Goal: Task Accomplishment & Management: Manage account settings

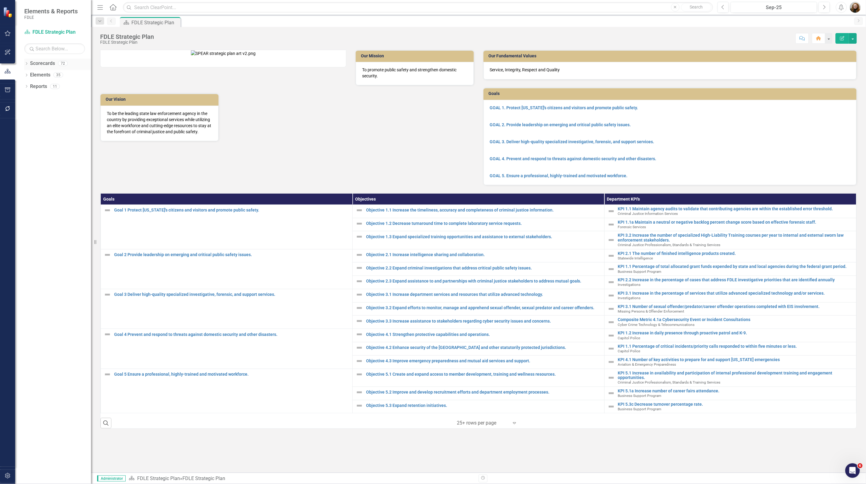
click at [26, 64] on icon "Dropdown" at bounding box center [26, 64] width 4 height 3
click at [28, 109] on icon "Dropdown" at bounding box center [29, 109] width 5 height 4
click at [36, 121] on icon "Dropdown" at bounding box center [35, 121] width 5 height 4
click at [42, 145] on icon "Dropdown" at bounding box center [41, 144] width 5 height 4
click at [47, 155] on icon "Dropdown" at bounding box center [48, 155] width 5 height 4
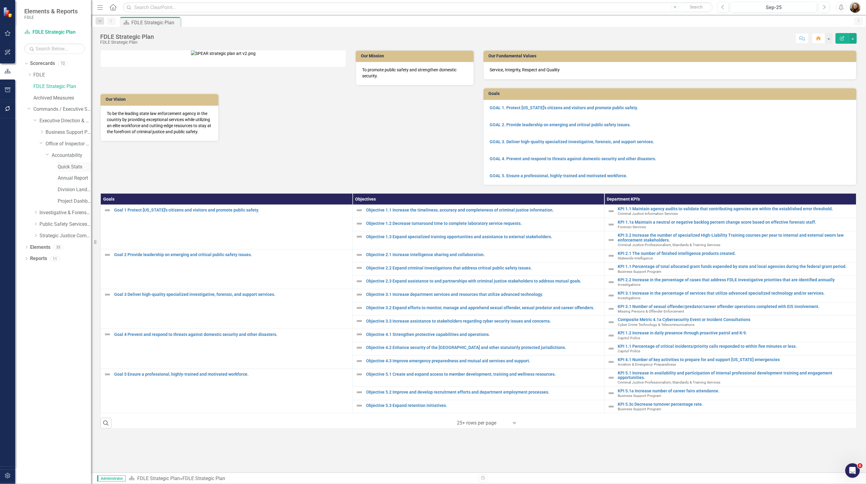
click at [68, 166] on link "Quick Stats" at bounding box center [74, 167] width 33 height 7
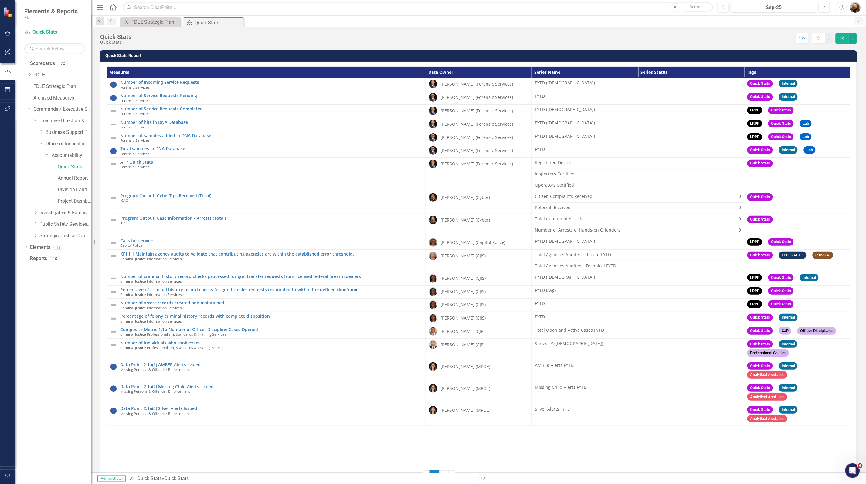
click at [682, 73] on th "Series Status" at bounding box center [691, 72] width 106 height 11
click at [820, 57] on h3 "Quick Stats Report" at bounding box center [479, 55] width 749 height 5
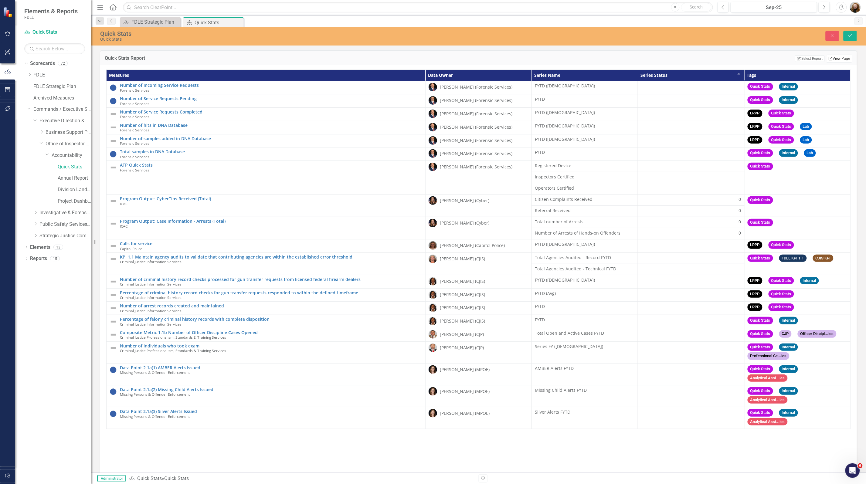
click at [843, 59] on link "Link View Page" at bounding box center [839, 59] width 26 height 8
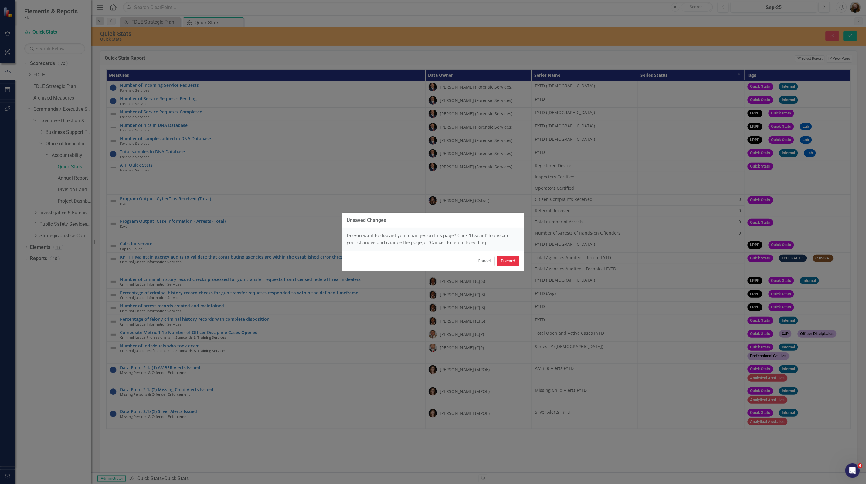
click at [508, 258] on button "Discard" at bounding box center [508, 261] width 22 height 11
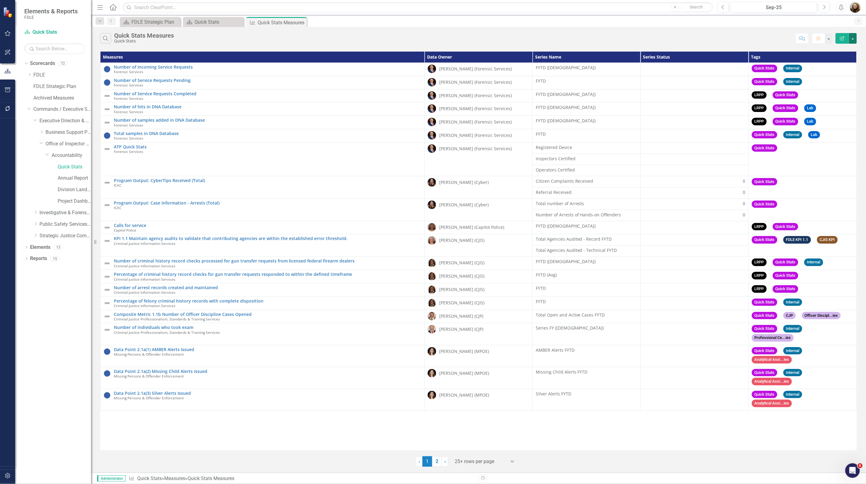
click at [852, 40] on button "button" at bounding box center [853, 38] width 8 height 11
click at [838, 52] on link "Edit Report Edit Report" at bounding box center [833, 49] width 48 height 11
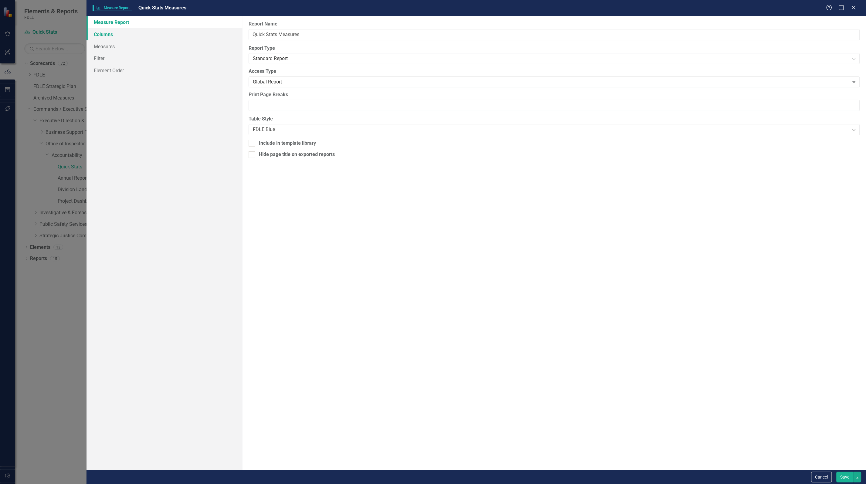
click at [108, 39] on link "Columns" at bounding box center [165, 34] width 156 height 12
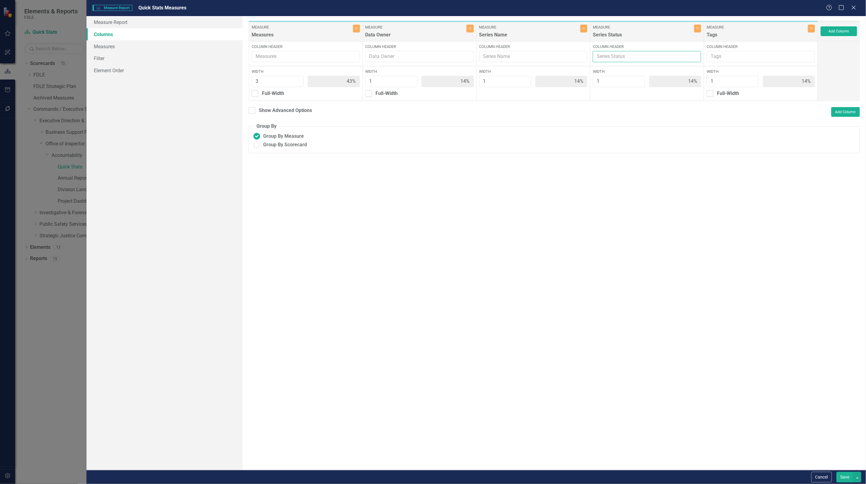
click at [631, 58] on input "Column Header" at bounding box center [647, 56] width 108 height 11
click at [607, 138] on label "Group By Measure" at bounding box center [554, 136] width 602 height 7
click at [261, 138] on input "Group By Measure" at bounding box center [256, 136] width 9 height 9
click at [253, 111] on div at bounding box center [252, 110] width 7 height 7
click at [253, 111] on input "Show Advanced Options" at bounding box center [251, 109] width 4 height 4
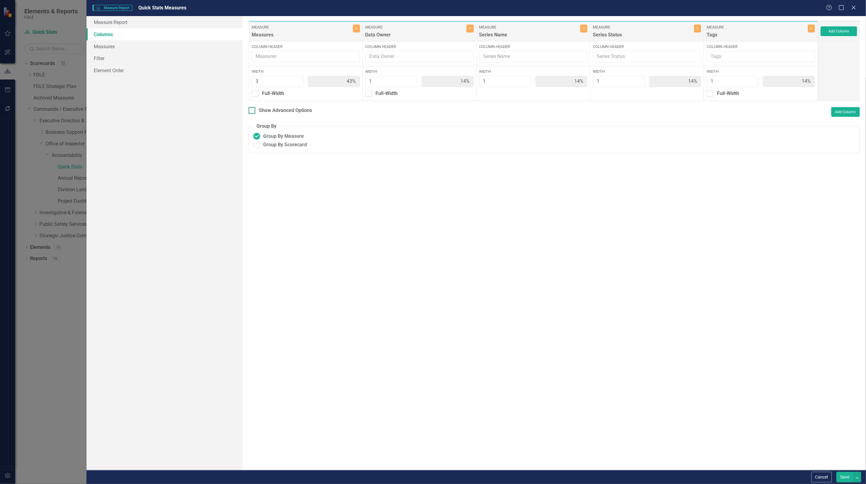
checkbox input "true"
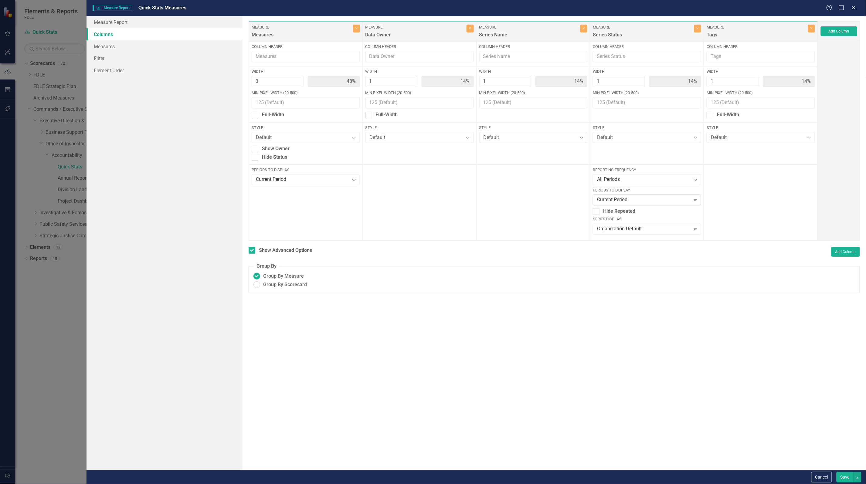
click at [661, 199] on div "Current Period" at bounding box center [643, 200] width 93 height 7
click at [637, 182] on div "All Periods" at bounding box center [643, 179] width 93 height 7
click at [629, 228] on div "Fiscal Years" at bounding box center [648, 230] width 98 height 7
click at [637, 199] on div "Current Period" at bounding box center [643, 200] width 93 height 7
click at [641, 268] on div "Last N Periods" at bounding box center [648, 270] width 98 height 7
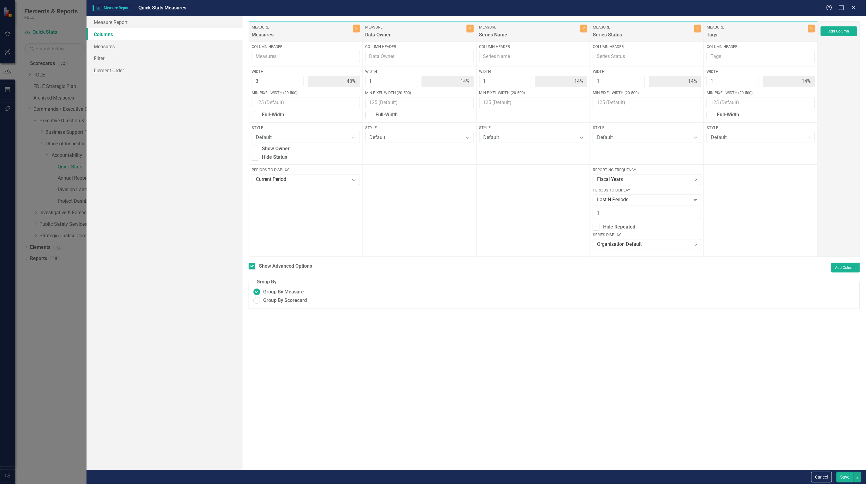
click at [846, 481] on button "Save" at bounding box center [845, 477] width 17 height 11
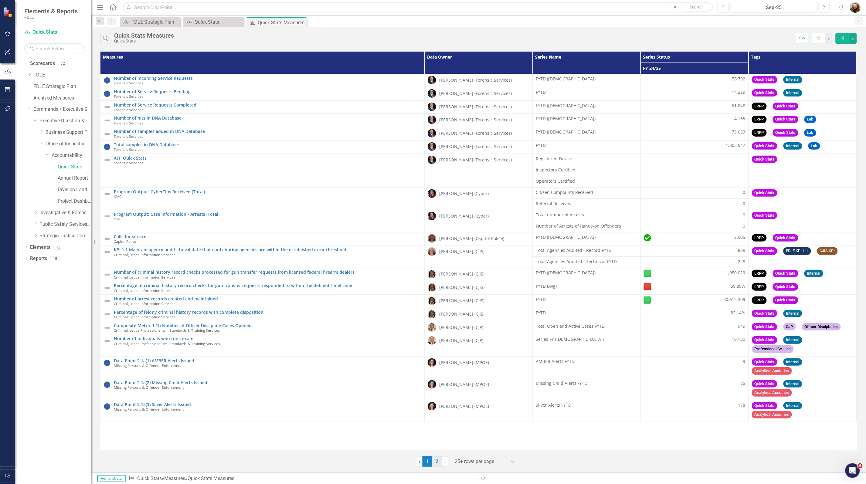
click at [434, 463] on link "2" at bounding box center [437, 462] width 10 height 10
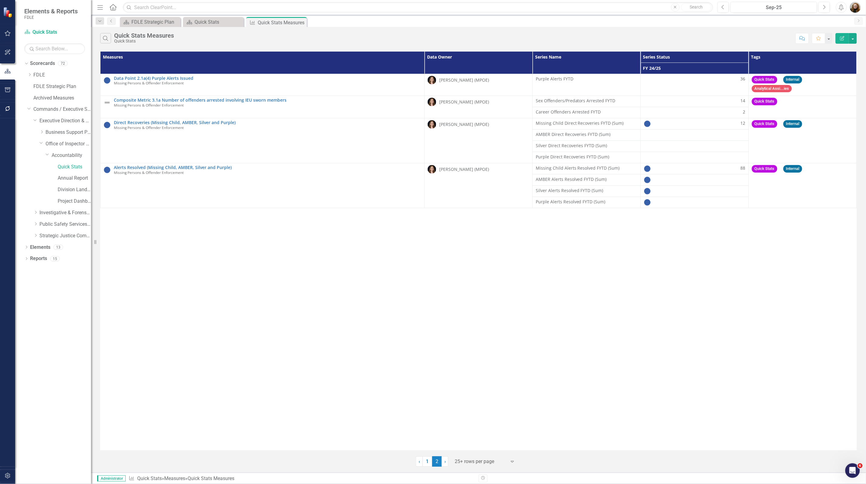
click at [553, 311] on div "Measures Data Owner Series Name Series Status Tags FY 24/25 Data Point 2.1a(4) …" at bounding box center [478, 250] width 757 height 399
click at [275, 307] on div "Measures Data Owner Series Name Series Status Tags FY 24/25 Data Point 2.1a(4) …" at bounding box center [478, 250] width 757 height 399
click at [257, 285] on div "Measures Data Owner Series Name Series Status Tags FY 24/25 Data Point 2.1a(4) …" at bounding box center [478, 250] width 757 height 399
click at [203, 23] on div "Quick Stats" at bounding box center [215, 22] width 40 height 8
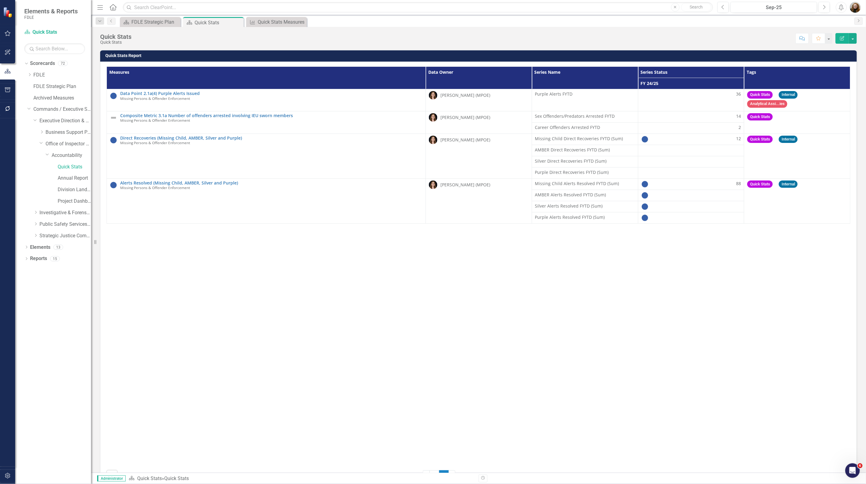
click at [220, 390] on div "Measures Data Owner Series Name Series Status Tags FY 24/25 Data Point 2.1a(4) …" at bounding box center [479, 265] width 744 height 399
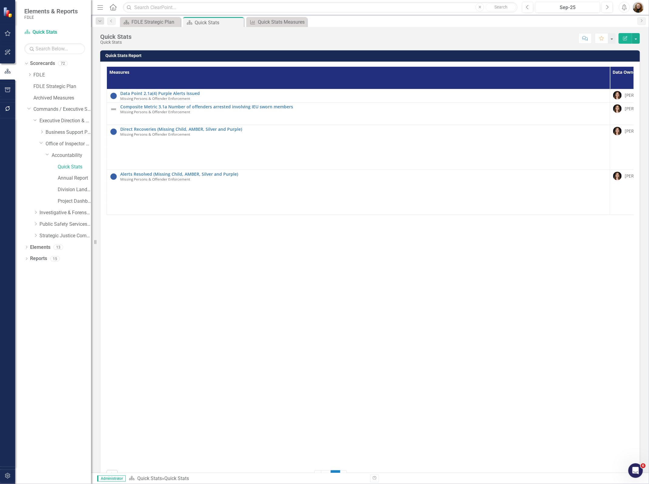
click at [128, 328] on div "Measures Data Owner Series Name Series Status Tags FY 24/25 Data Point 2.1a(4) …" at bounding box center [370, 265] width 527 height 399
click at [53, 301] on div "Dropdown Scorecards 72 Dropdown FDLE Commissioner's Initiative Team Project Das…" at bounding box center [53, 272] width 76 height 426
click at [145, 250] on div "Measures Data Owner Series Name Series Status Tags FY 24/25 Data Point 2.1a(4) …" at bounding box center [370, 265] width 527 height 399
click at [158, 23] on div "FDLE Strategic Plan" at bounding box center [151, 22] width 40 height 8
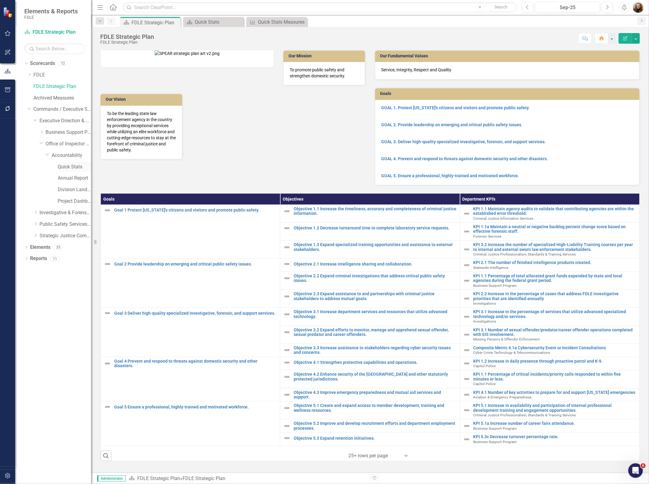
click at [69, 165] on link "Quick Stats" at bounding box center [74, 167] width 33 height 7
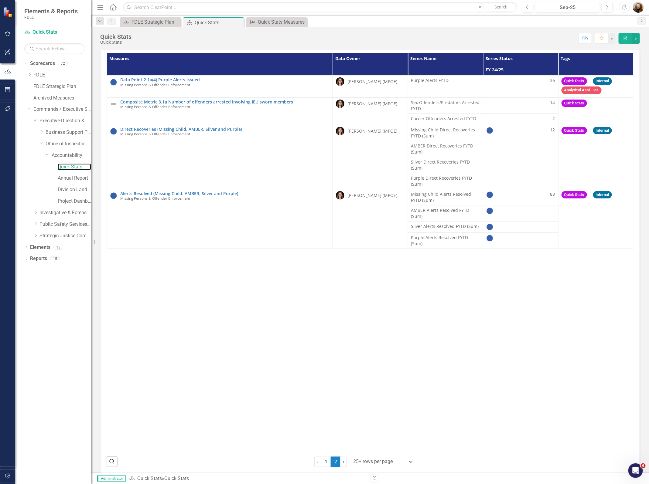
scroll to position [20, 0]
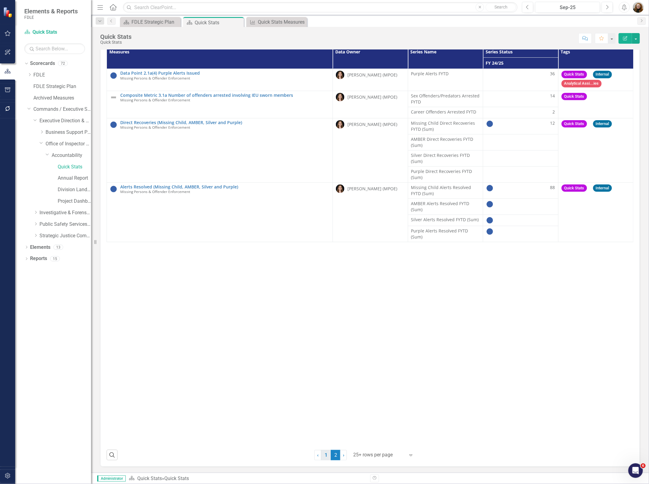
click at [324, 450] on link "1" at bounding box center [326, 455] width 10 height 10
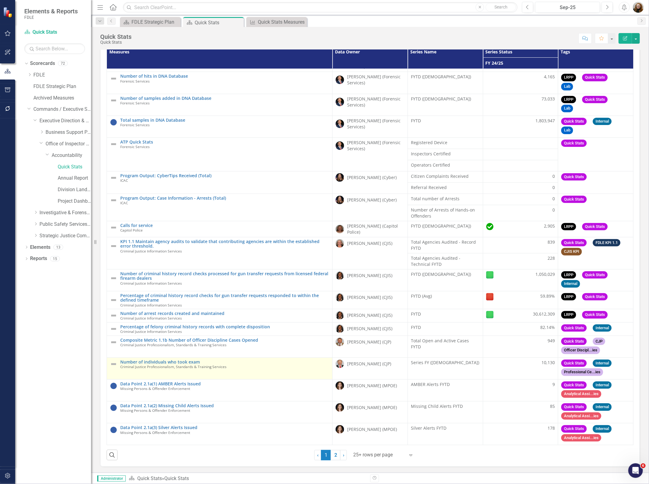
scroll to position [52, 0]
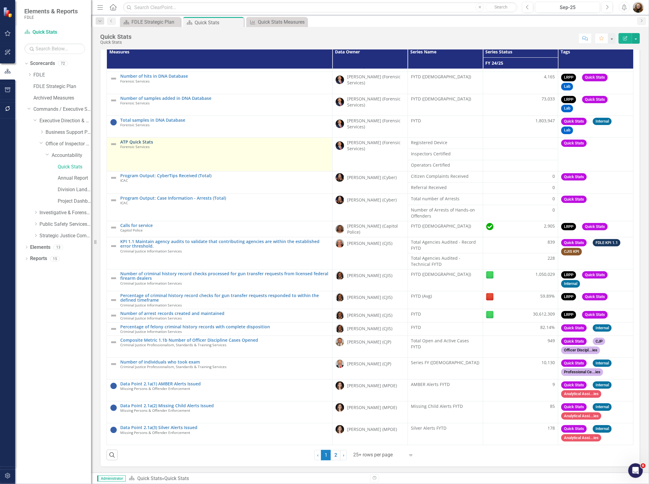
click at [144, 140] on link "ATP Quick Stats" at bounding box center [224, 142] width 209 height 5
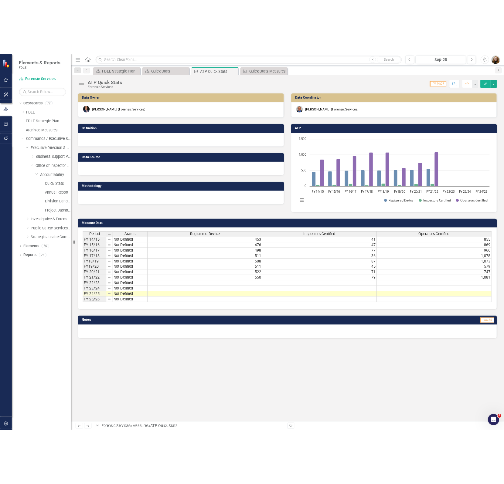
scroll to position [0, 4]
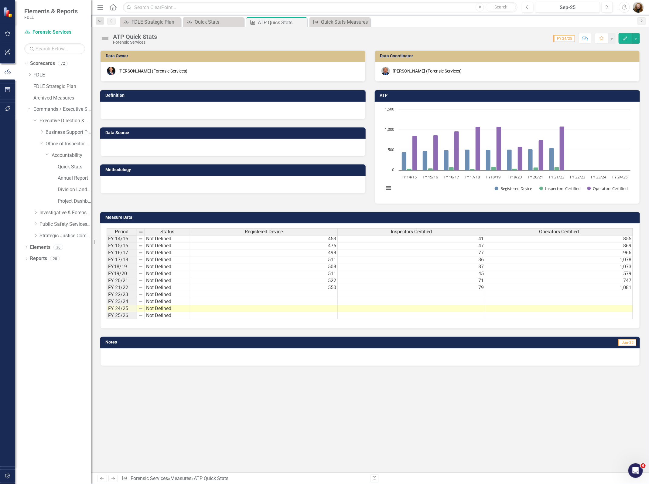
click at [389, 437] on div "Data Owner Jason Bundy (Forensic Services) Definition Data Source Methodology D…" at bounding box center [370, 261] width 558 height 423
click at [587, 437] on div "Data Owner Jason Bundy (Forensic Services) Definition Data Source Methodology D…" at bounding box center [370, 261] width 558 height 423
click at [614, 433] on div "Data Owner Jason Bundy (Forensic Services) Definition Data Source Methodology D…" at bounding box center [370, 261] width 558 height 423
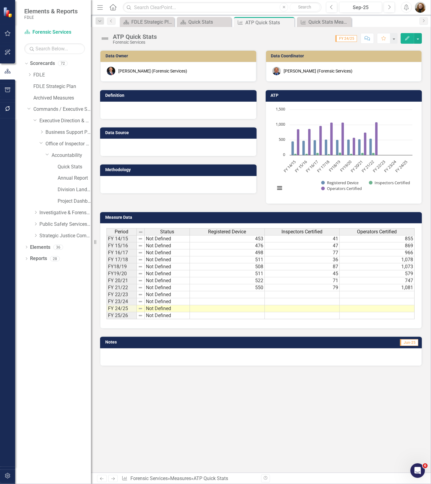
drag, startPoint x: 352, startPoint y: 415, endPoint x: 361, endPoint y: 365, distance: 51.2
click at [351, 415] on div "Data Owner Jason Bundy (Forensic Services) Definition Data Source Methodology D…" at bounding box center [261, 261] width 340 height 423
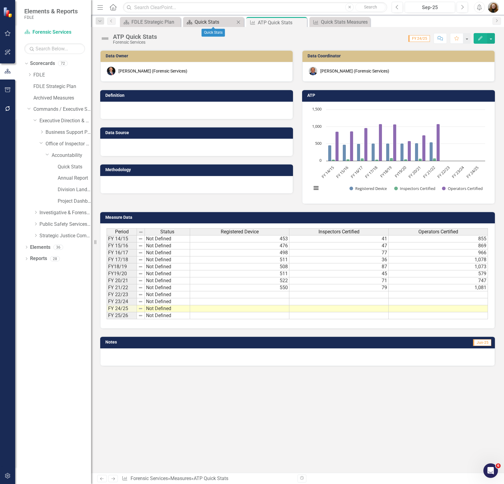
click at [215, 25] on div "Quick Stats" at bounding box center [215, 22] width 40 height 8
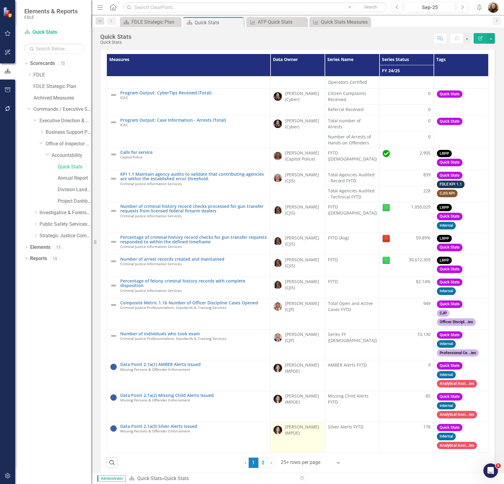
scroll to position [20, 0]
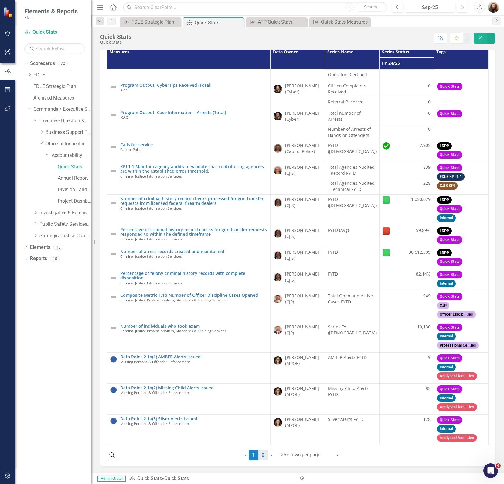
click at [263, 455] on link "2" at bounding box center [263, 455] width 10 height 10
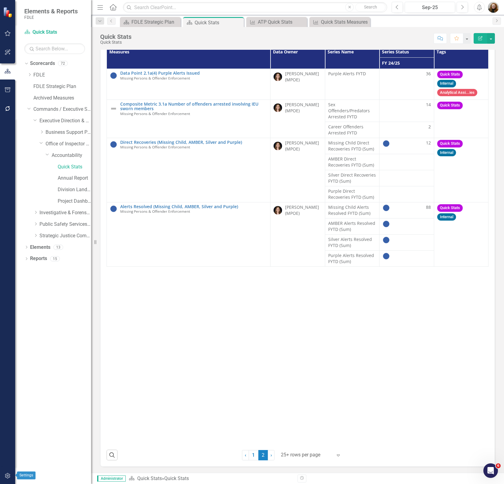
click at [9, 475] on icon "button" at bounding box center [8, 476] width 6 height 5
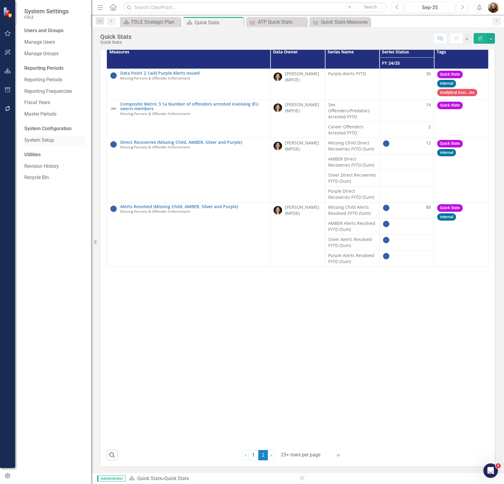
click at [36, 138] on link "System Setup" at bounding box center [54, 140] width 61 height 7
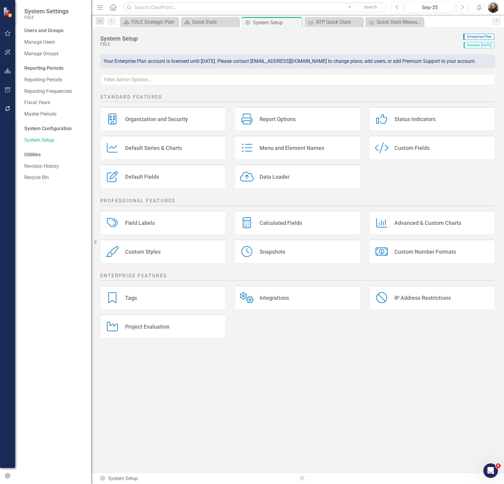
click at [120, 303] on div "Tags" at bounding box center [113, 297] width 17 height 11
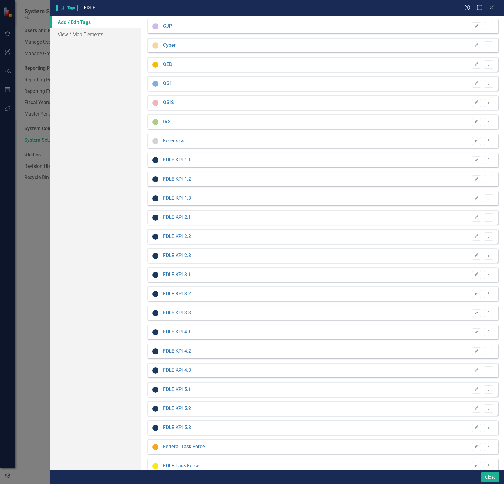
scroll to position [949, 0]
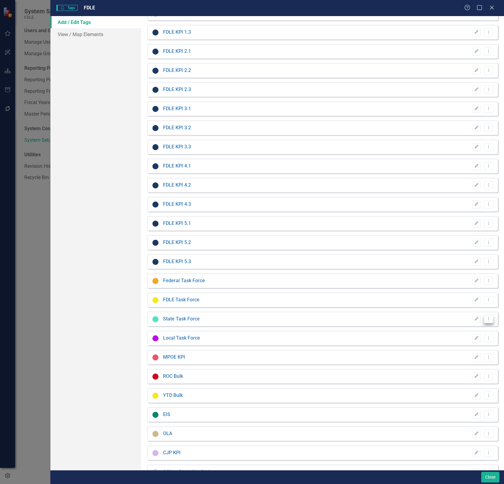
click at [486, 320] on icon "Dropdown Menu" at bounding box center [488, 319] width 5 height 4
click at [480, 339] on link "Copy Duplicate Tag" at bounding box center [464, 340] width 48 height 11
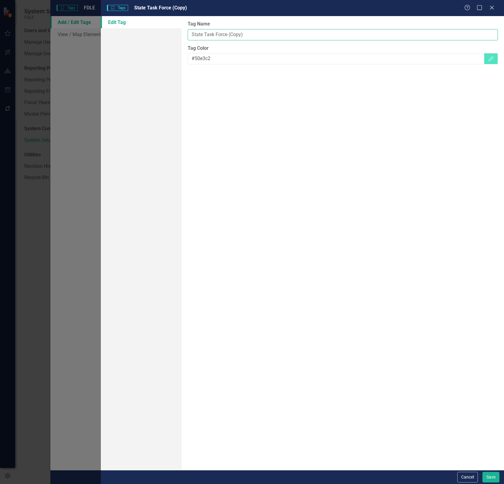
drag, startPoint x: 254, startPoint y: 34, endPoint x: 163, endPoint y: 32, distance: 91.1
click at [163, 32] on div "Edit Tag Tag Name State Task Force (Copy) Tag Color #50e3c2 Color Picker" at bounding box center [302, 243] width 403 height 454
type input "Annual Report"
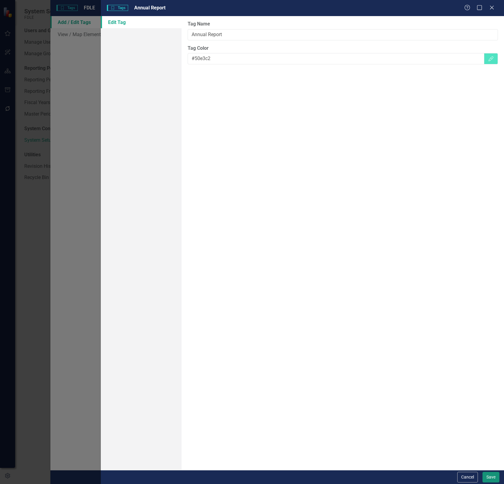
click at [488, 478] on button "Save" at bounding box center [490, 477] width 17 height 11
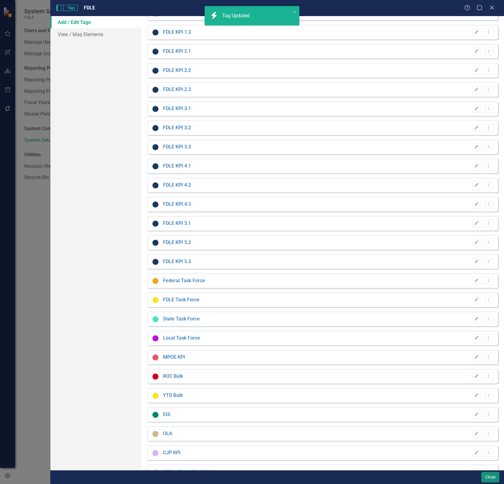
click at [490, 476] on button "Close" at bounding box center [490, 477] width 18 height 11
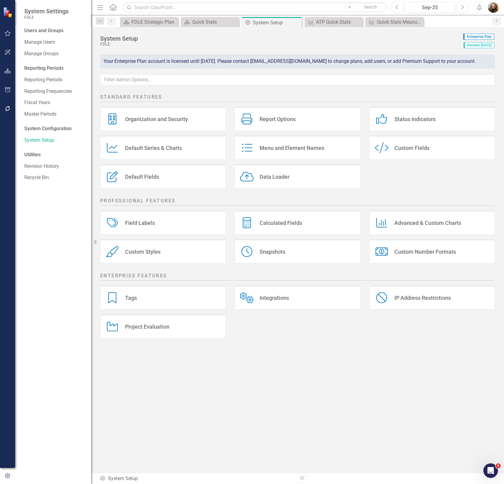
click at [380, 416] on div "Standard Features Organization and Security Organization and Security Report Op…" at bounding box center [297, 282] width 413 height 382
click at [143, 20] on div "FDLE Strategic Plan" at bounding box center [150, 22] width 38 height 8
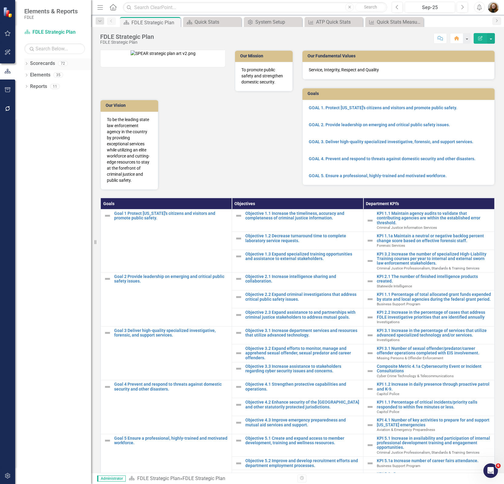
click at [26, 64] on icon at bounding box center [27, 63] width 2 height 3
click at [28, 75] on icon "Dropdown" at bounding box center [29, 75] width 5 height 4
click at [29, 73] on icon "Dropdown" at bounding box center [29, 74] width 4 height 5
click at [28, 108] on icon "Dropdown" at bounding box center [29, 109] width 5 height 4
click at [35, 131] on icon "Dropdown" at bounding box center [35, 132] width 5 height 4
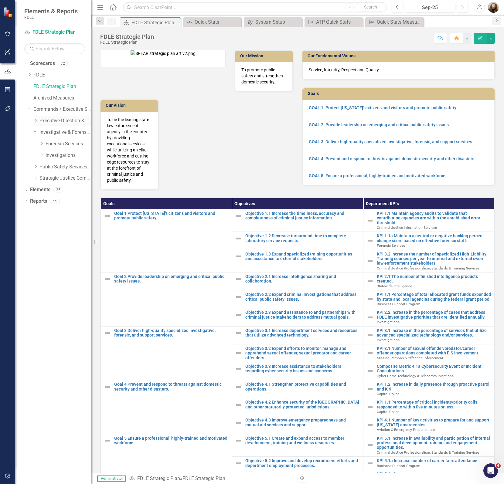
click at [37, 124] on div "Dropdown Executive Direction & Business Support" at bounding box center [62, 121] width 58 height 10
click at [37, 121] on icon "Dropdown" at bounding box center [35, 121] width 5 height 4
click at [35, 156] on icon "Dropdown" at bounding box center [35, 154] width 4 height 5
click at [43, 145] on icon "Dropdown" at bounding box center [41, 144] width 5 height 4
click at [49, 156] on icon "Dropdown" at bounding box center [48, 155] width 5 height 4
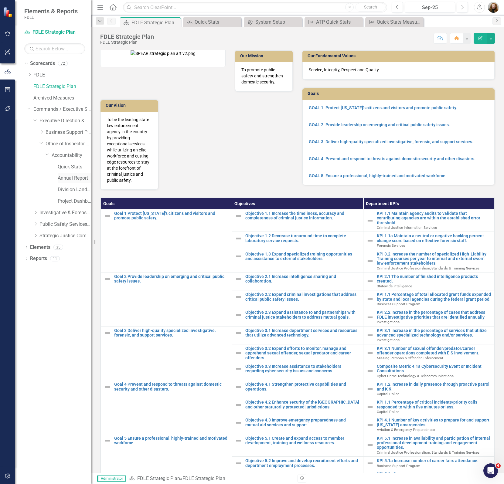
click at [68, 180] on link "Annual Report" at bounding box center [74, 178] width 33 height 7
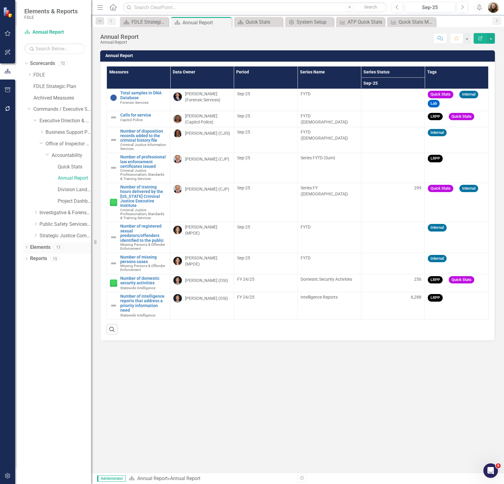
click at [26, 249] on icon "Dropdown" at bounding box center [26, 247] width 4 height 3
drag, startPoint x: 51, startPoint y: 281, endPoint x: 55, endPoint y: 280, distance: 3.9
click at [52, 281] on link "Measure Measures" at bounding box center [48, 281] width 30 height 7
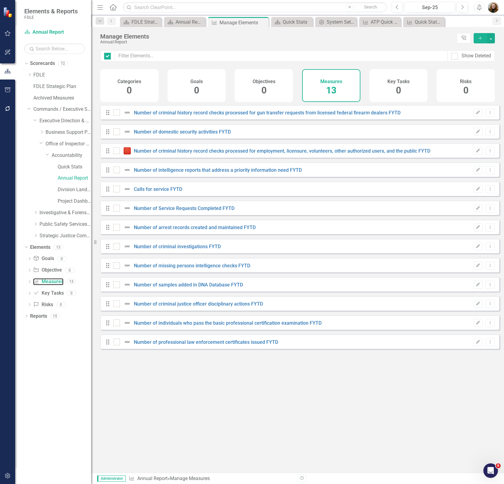
checkbox input "false"
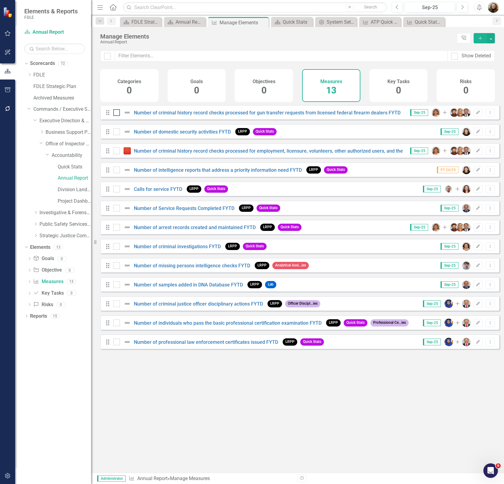
click at [117, 116] on div at bounding box center [116, 112] width 7 height 7
click at [117, 113] on input "checkbox" at bounding box center [115, 111] width 4 height 4
checkbox input "true"
click at [116, 132] on input "checkbox" at bounding box center [115, 130] width 4 height 4
checkbox input "true"
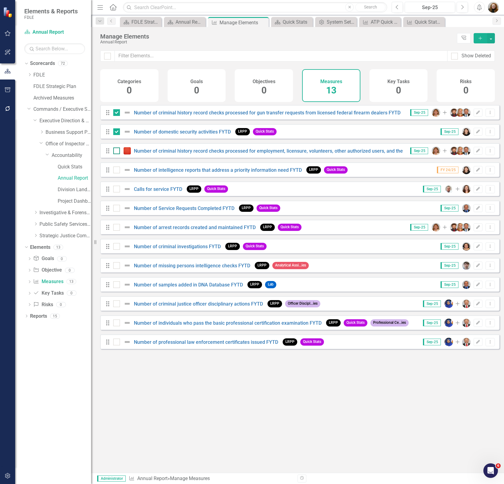
click at [114, 151] on input "checkbox" at bounding box center [115, 150] width 4 height 4
checkbox input "true"
click at [113, 173] on div at bounding box center [116, 170] width 7 height 7
click at [113, 171] on input "checkbox" at bounding box center [115, 169] width 4 height 4
checkbox input "true"
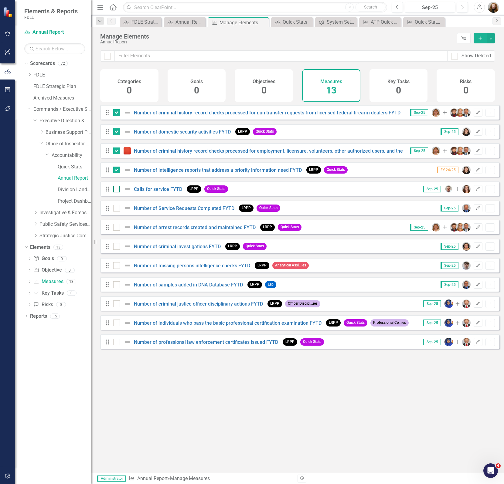
click at [113, 192] on div at bounding box center [116, 189] width 7 height 7
click at [113, 190] on input "checkbox" at bounding box center [115, 188] width 4 height 4
checkbox input "true"
click at [116, 212] on div at bounding box center [116, 208] width 7 height 7
click at [116, 209] on input "checkbox" at bounding box center [115, 207] width 4 height 4
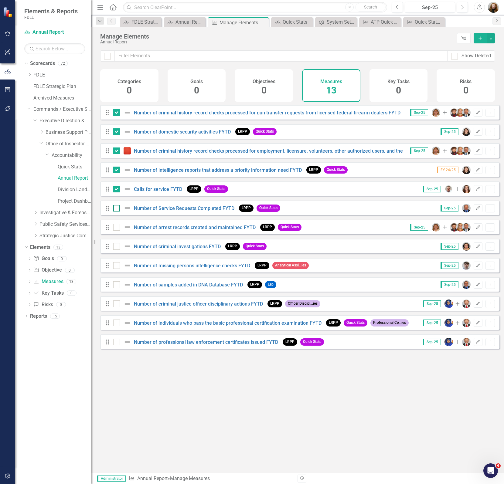
checkbox input "true"
click at [115, 228] on input "checkbox" at bounding box center [115, 226] width 4 height 4
checkbox input "true"
click at [116, 247] on input "checkbox" at bounding box center [115, 245] width 4 height 4
checkbox input "true"
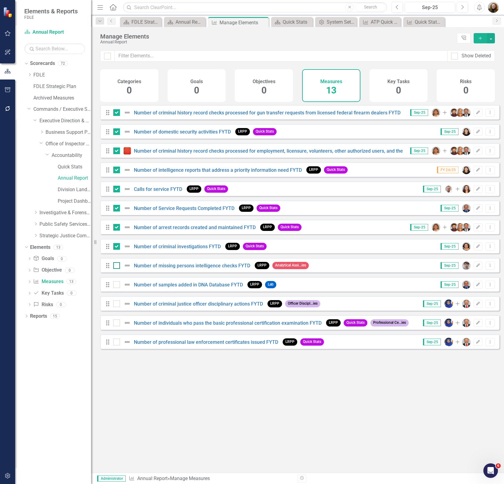
click at [116, 269] on div at bounding box center [116, 265] width 7 height 7
click at [116, 266] on input "checkbox" at bounding box center [115, 264] width 4 height 4
checkbox input "true"
drag, startPoint x: 116, startPoint y: 288, endPoint x: 118, endPoint y: 299, distance: 11.1
click at [116, 285] on input "checkbox" at bounding box center [115, 283] width 4 height 4
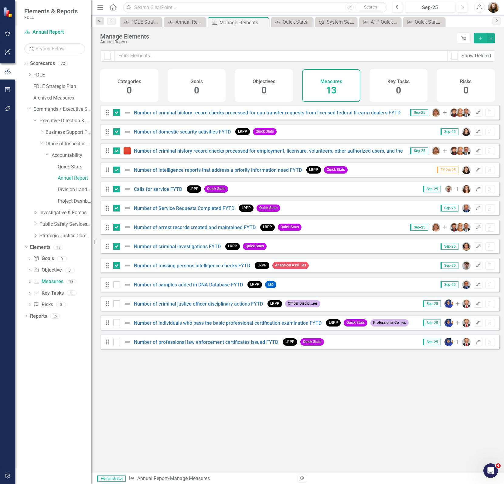
checkbox input "true"
drag, startPoint x: 118, startPoint y: 301, endPoint x: 116, endPoint y: 307, distance: 7.0
click at [118, 301] on div "Drag Number of criminal history record checks processed for gun transfer reques…" at bounding box center [299, 227] width 399 height 244
drag, startPoint x: 116, startPoint y: 307, endPoint x: 116, endPoint y: 311, distance: 4.3
click at [116, 304] on input "checkbox" at bounding box center [115, 303] width 4 height 4
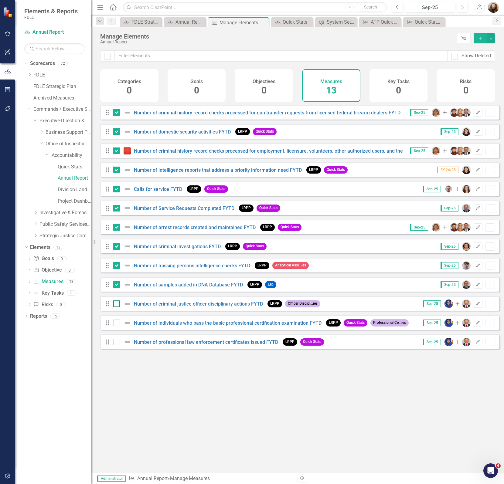
checkbox input "true"
drag, startPoint x: 117, startPoint y: 325, endPoint x: 117, endPoint y: 339, distance: 13.7
click at [118, 326] on div at bounding box center [116, 323] width 7 height 7
click at [117, 324] on input "checkbox" at bounding box center [115, 322] width 4 height 4
checkbox input "true"
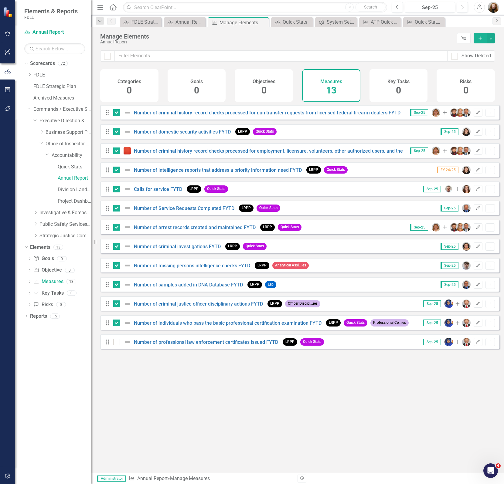
drag, startPoint x: 117, startPoint y: 346, endPoint x: 150, endPoint y: 333, distance: 34.8
click at [117, 345] on div at bounding box center [116, 342] width 7 height 7
click at [117, 343] on input "checkbox" at bounding box center [115, 341] width 4 height 4
checkbox input "true"
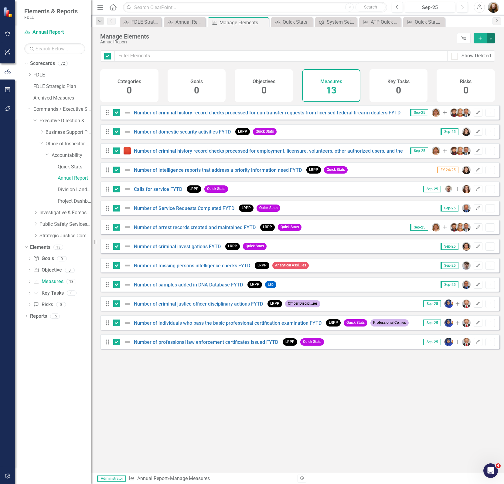
click at [492, 39] on button "button" at bounding box center [491, 38] width 8 height 10
click at [478, 70] on link "Edit Multiple Edit Multiple" at bounding box center [471, 71] width 48 height 11
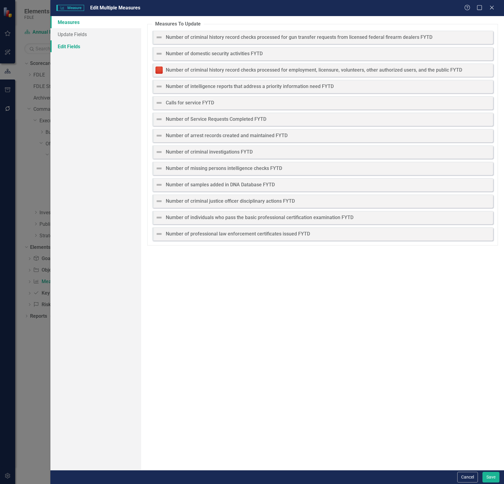
click at [64, 49] on link "Edit Fields" at bounding box center [95, 46] width 91 height 12
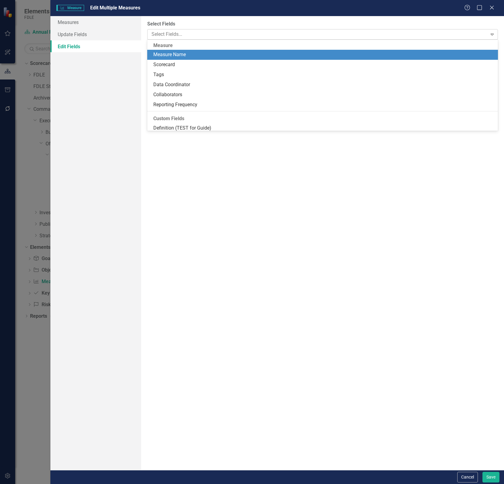
click at [181, 39] on div "Select Fields..." at bounding box center [317, 34] width 338 height 9
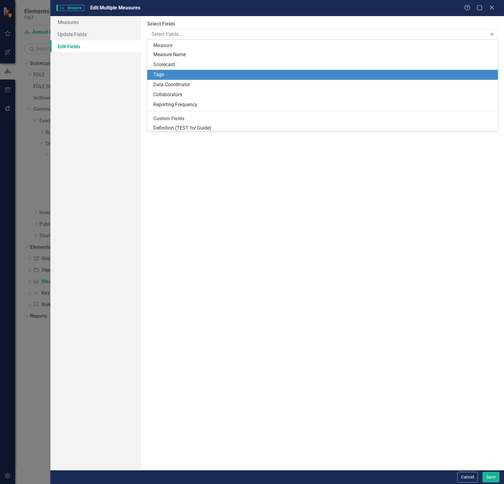
click at [174, 72] on div "Tags" at bounding box center [323, 74] width 341 height 7
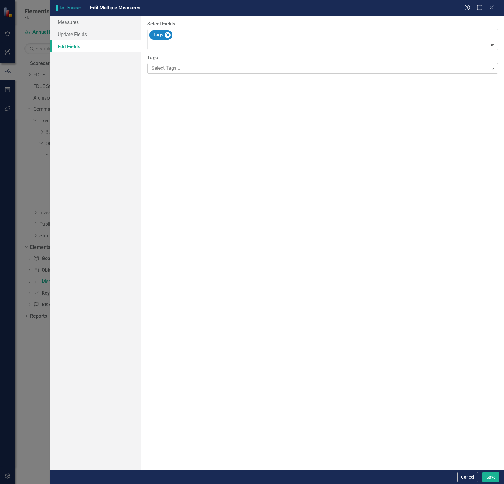
click at [172, 69] on div at bounding box center [318, 68] width 338 height 8
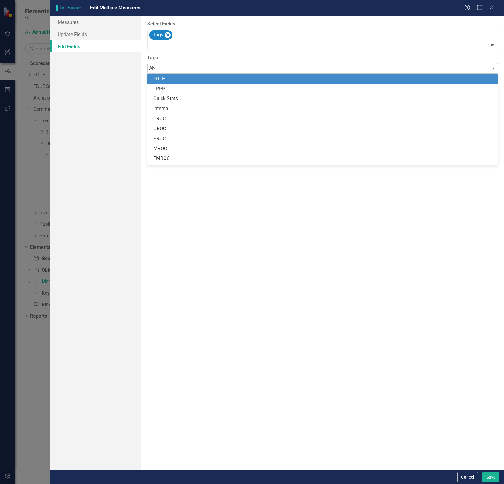
type input "ANN"
click at [181, 80] on span "Ann ual Report" at bounding box center [182, 79] width 59 height 6
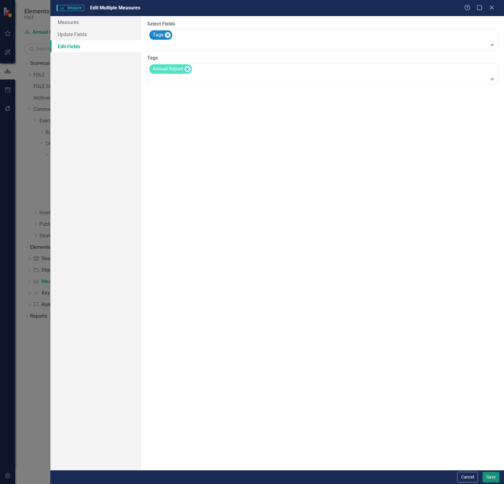
click at [482, 475] on button "Save" at bounding box center [490, 477] width 17 height 11
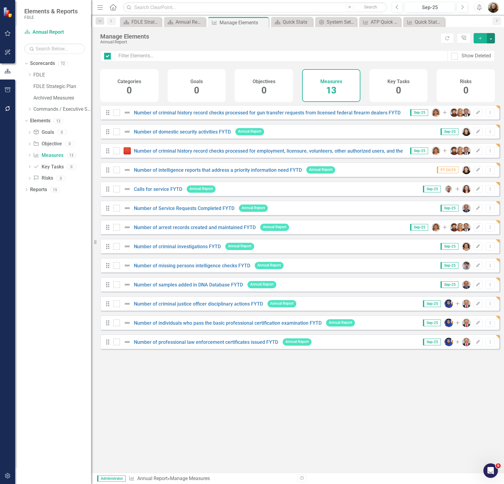
checkbox input "false"
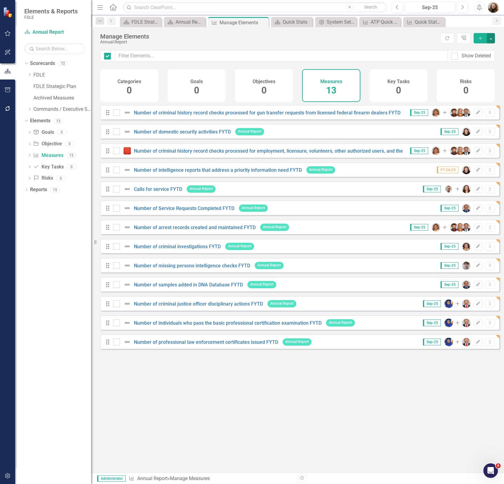
checkbox input "false"
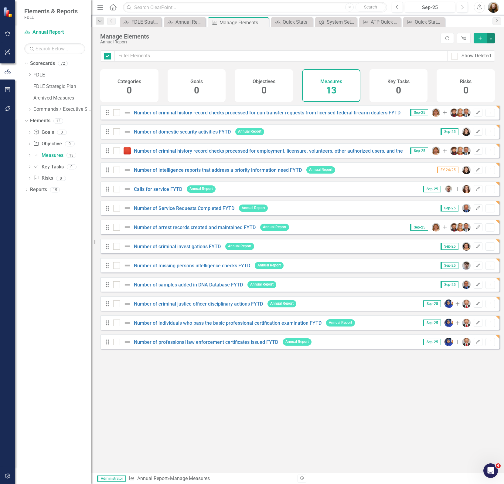
checkbox input "false"
click at [178, 23] on div "Annual Report" at bounding box center [185, 22] width 21 height 8
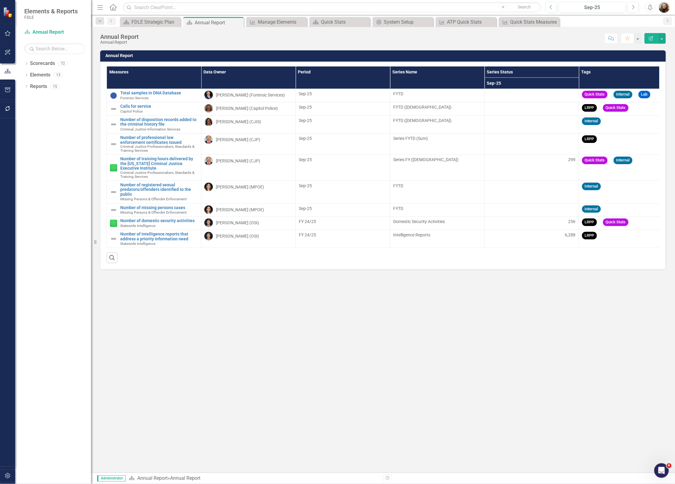
click at [504, 76] on th "Tags" at bounding box center [626, 77] width 94 height 22
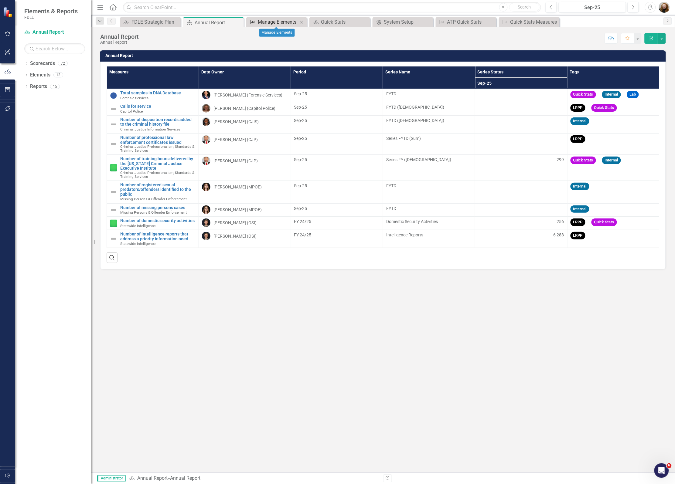
click at [263, 24] on div "Manage Elements" at bounding box center [278, 22] width 40 height 8
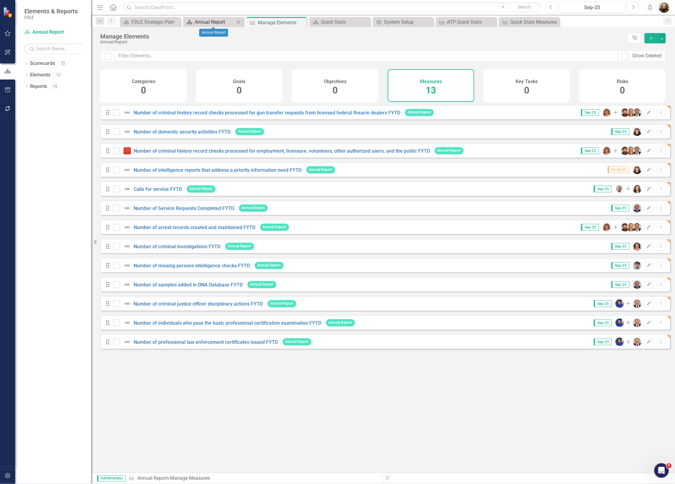
click at [203, 22] on div "Annual Report" at bounding box center [215, 22] width 40 height 8
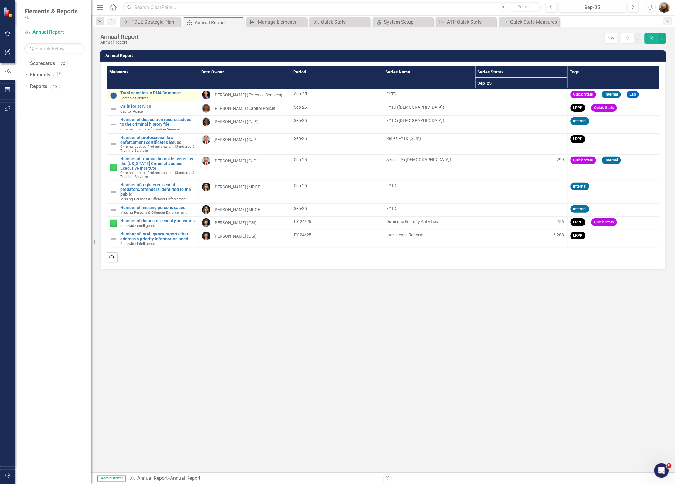
click at [161, 96] on div "Total samples in DNA Database Forensic Services" at bounding box center [157, 95] width 75 height 9
click at [160, 92] on link "Total samples in DNA Database" at bounding box center [157, 93] width 75 height 5
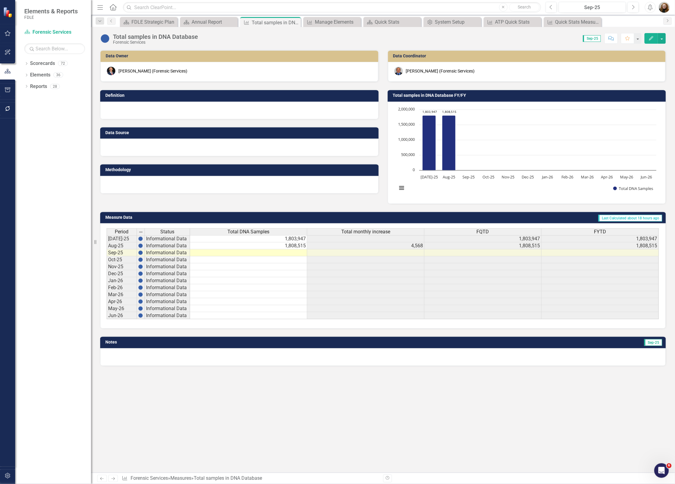
click at [651, 40] on icon "Edit" at bounding box center [650, 38] width 5 height 4
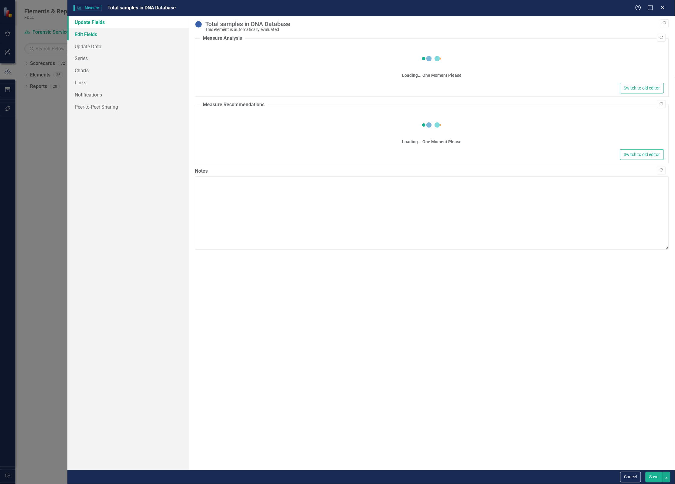
click at [86, 35] on link "Edit Fields" at bounding box center [127, 34] width 121 height 12
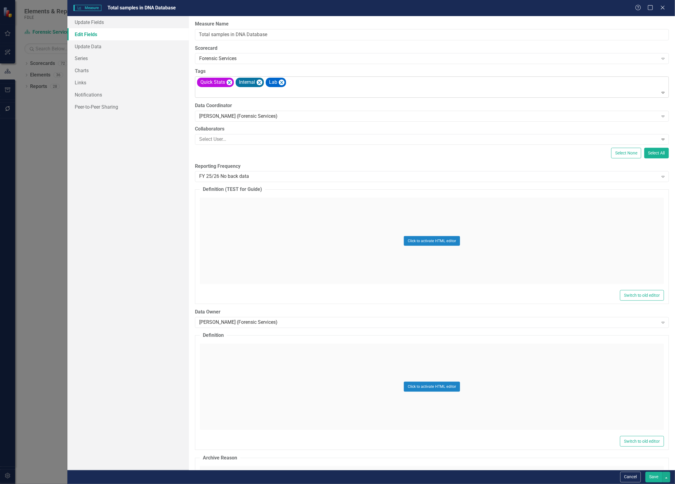
click at [313, 83] on div "Quick Stats Internal Lab" at bounding box center [432, 87] width 472 height 21
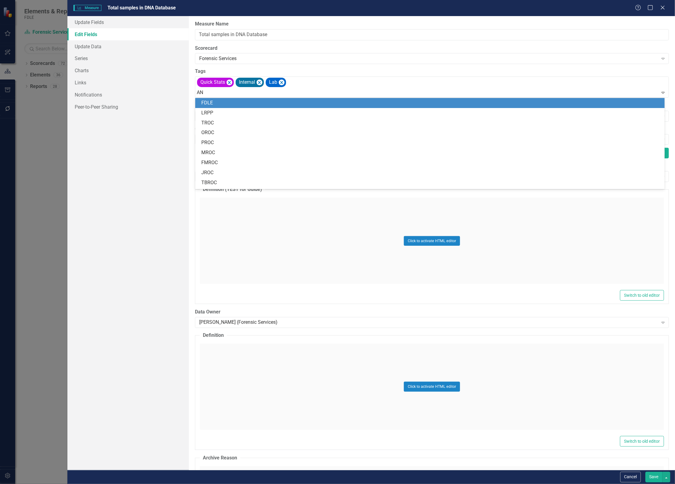
type input "ANN"
click at [245, 104] on div "Ann ual Report" at bounding box center [431, 103] width 460 height 7
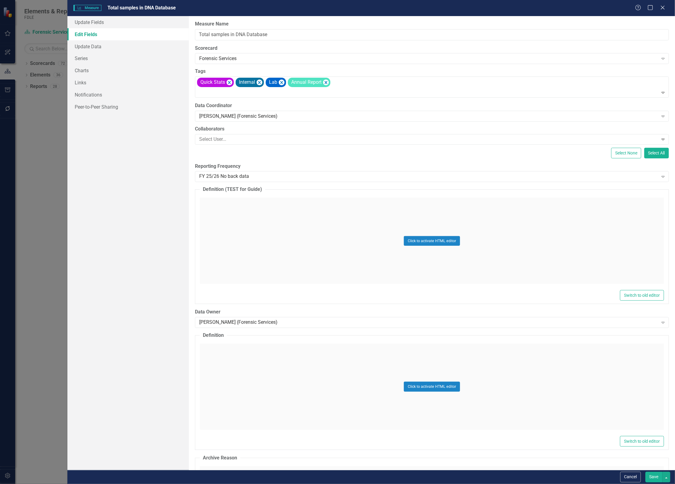
click at [650, 478] on button "Save" at bounding box center [653, 477] width 17 height 11
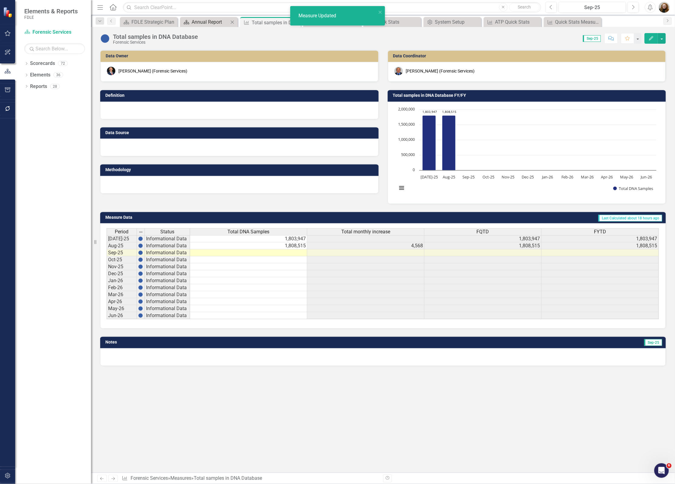
click at [204, 22] on div "Annual Report" at bounding box center [210, 22] width 37 height 8
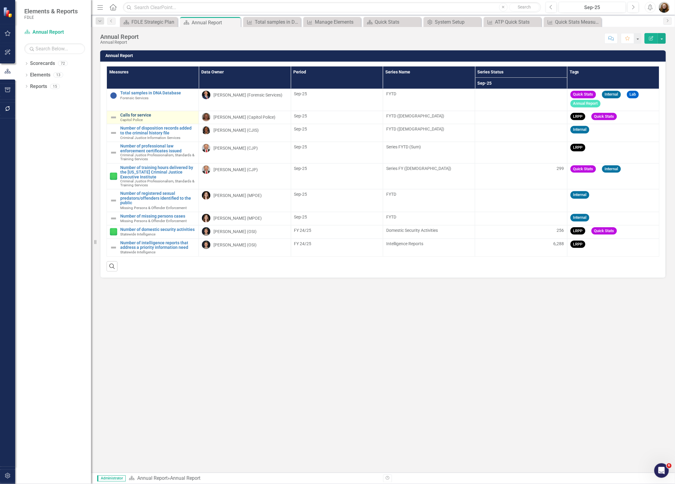
click at [143, 115] on link "Calls for service" at bounding box center [157, 115] width 75 height 5
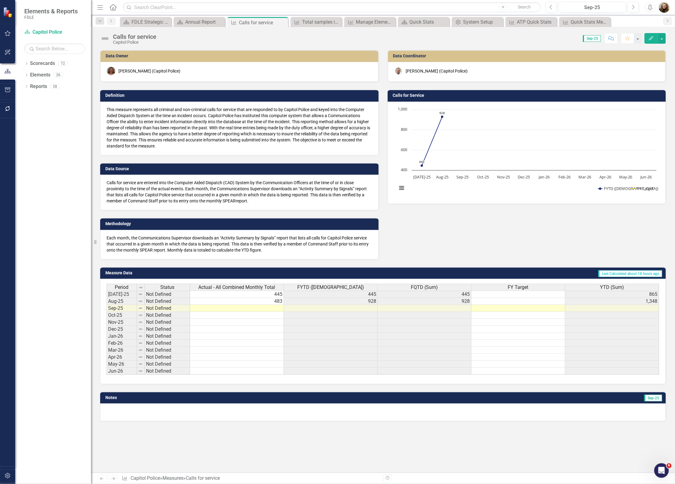
click at [650, 38] on icon "Edit" at bounding box center [650, 38] width 5 height 4
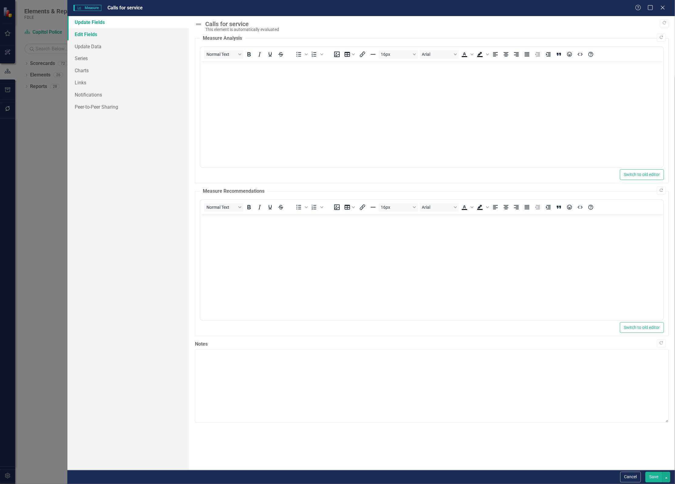
click at [102, 37] on link "Edit Fields" at bounding box center [127, 34] width 121 height 12
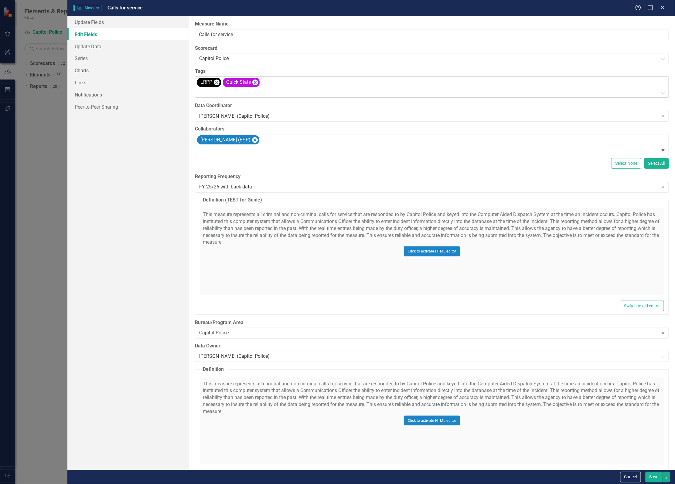
click at [281, 87] on div "LRPP Quick Stats" at bounding box center [432, 87] width 472 height 21
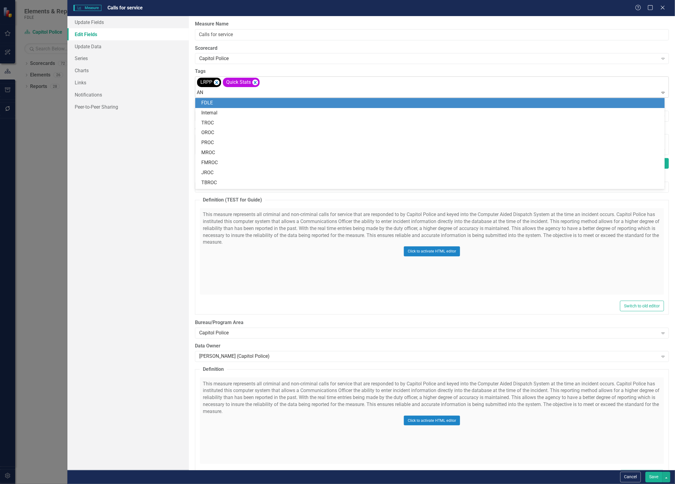
type input "ANN"
click at [228, 107] on div "Ann ual Report" at bounding box center [429, 103] width 469 height 10
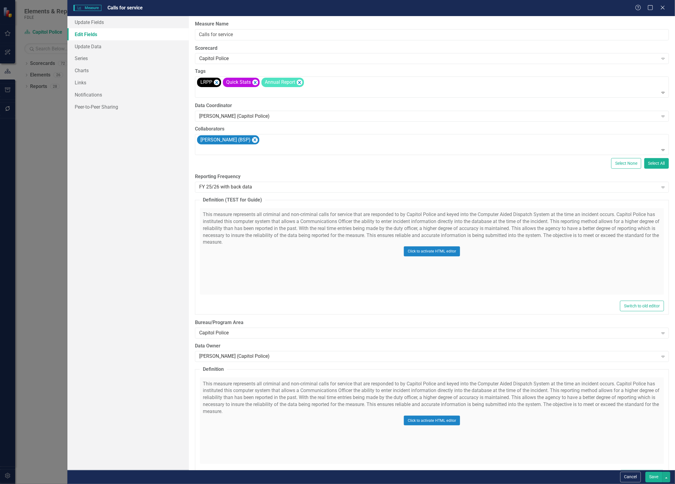
click at [649, 480] on button "Save" at bounding box center [653, 477] width 17 height 11
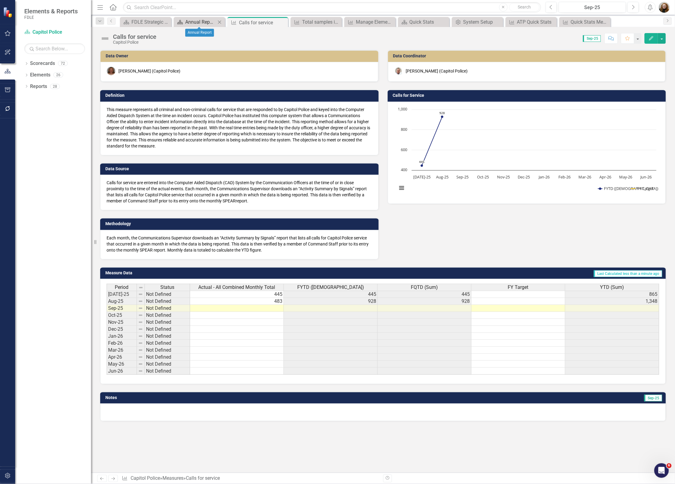
click at [200, 21] on div "Annual Report" at bounding box center [200, 22] width 31 height 8
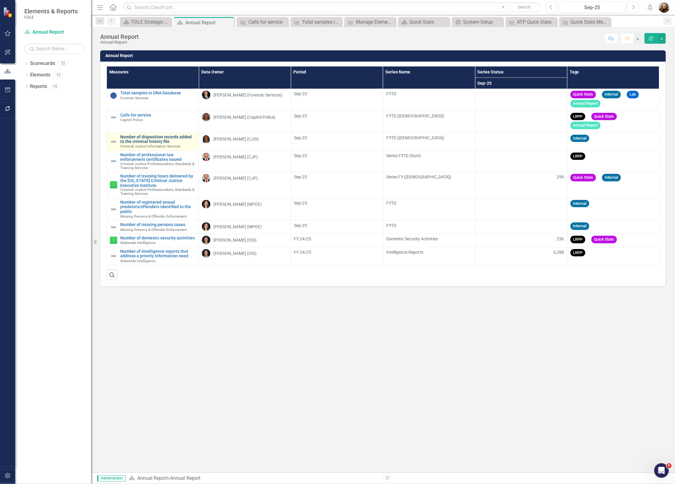
click at [156, 140] on link "Number of disposition records added to the criminal history file" at bounding box center [157, 139] width 75 height 9
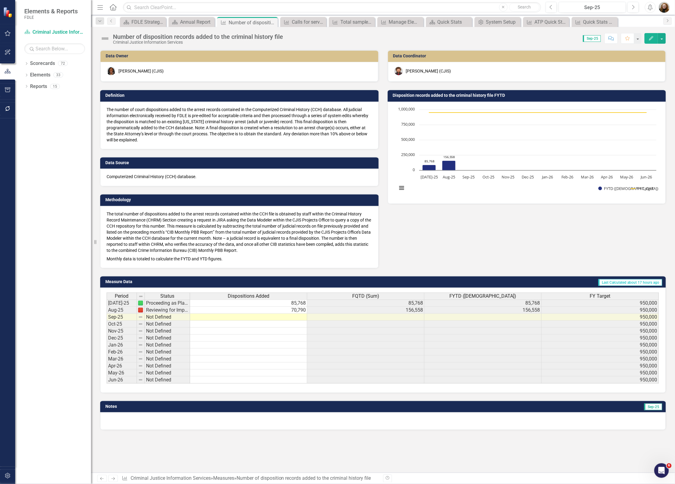
click at [651, 40] on button "Edit" at bounding box center [651, 38] width 13 height 11
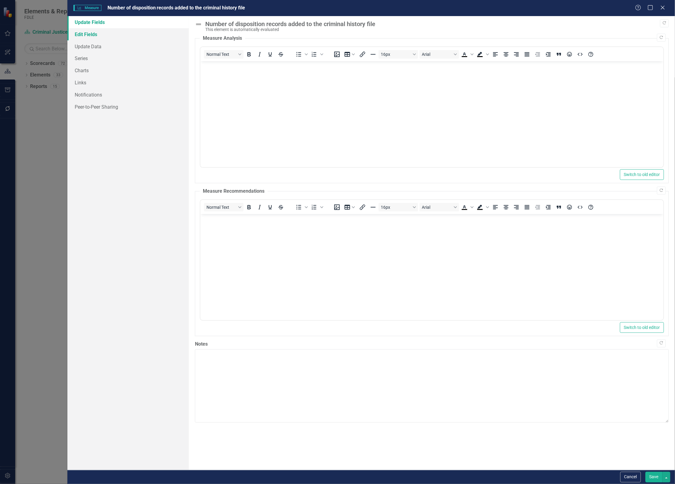
click at [86, 31] on link "Edit Fields" at bounding box center [127, 34] width 121 height 12
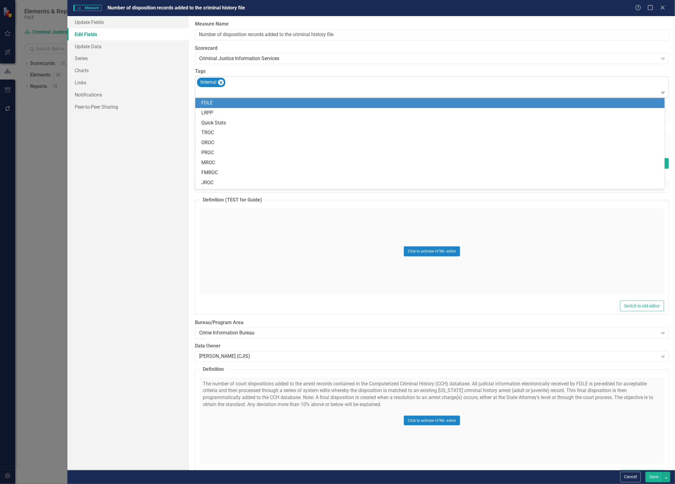
click at [244, 87] on div "Internal" at bounding box center [432, 87] width 472 height 21
type input "ANN"
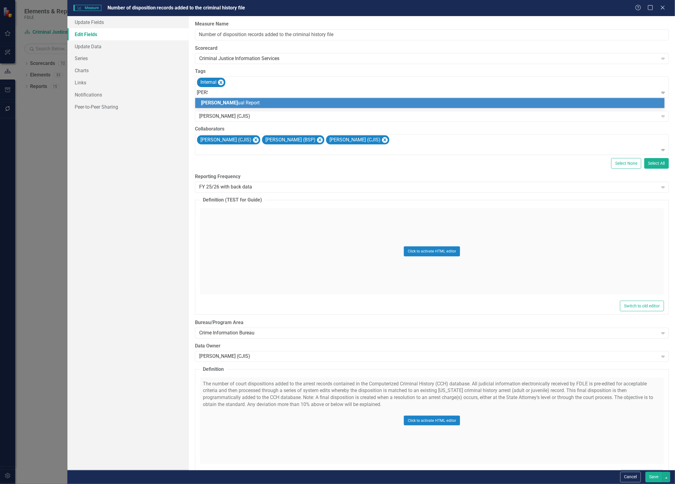
click at [235, 102] on div "Ann ual Report" at bounding box center [431, 103] width 460 height 7
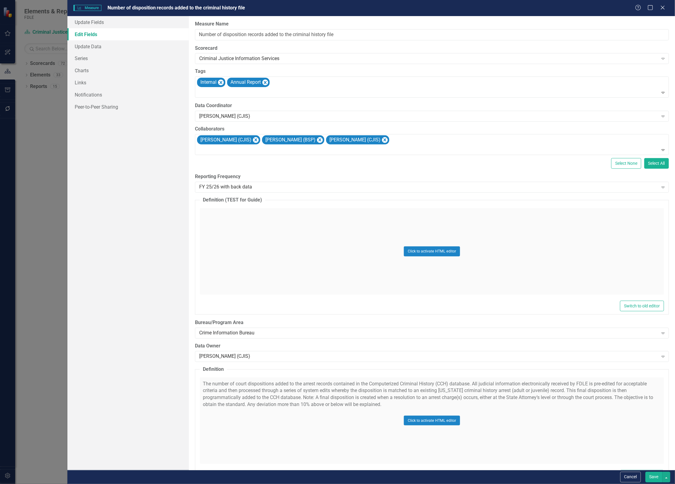
click at [652, 480] on button "Save" at bounding box center [653, 477] width 17 height 11
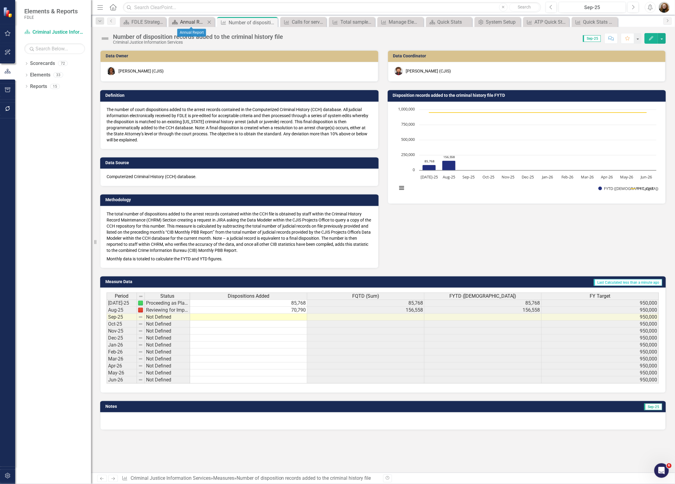
click at [192, 22] on div "Annual Report" at bounding box center [193, 22] width 26 height 8
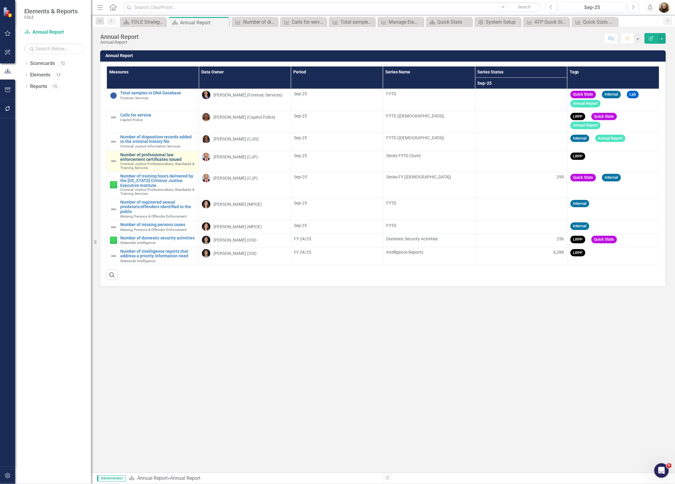
click at [151, 158] on link "Number of professional law enforcement certificates issued" at bounding box center [157, 157] width 75 height 9
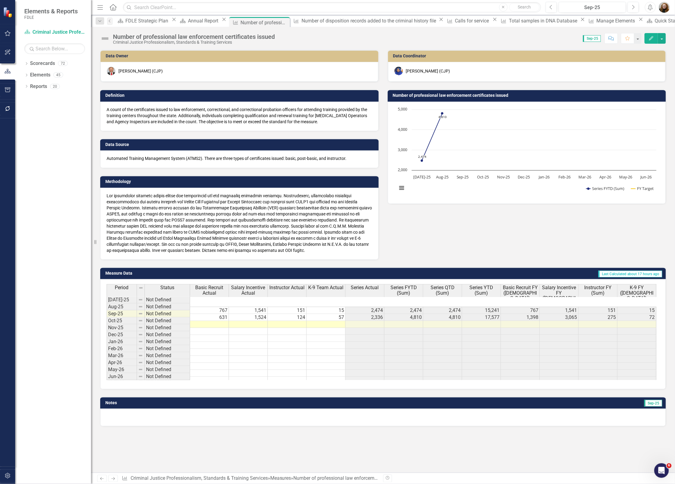
click at [650, 39] on icon "Edit" at bounding box center [650, 38] width 5 height 4
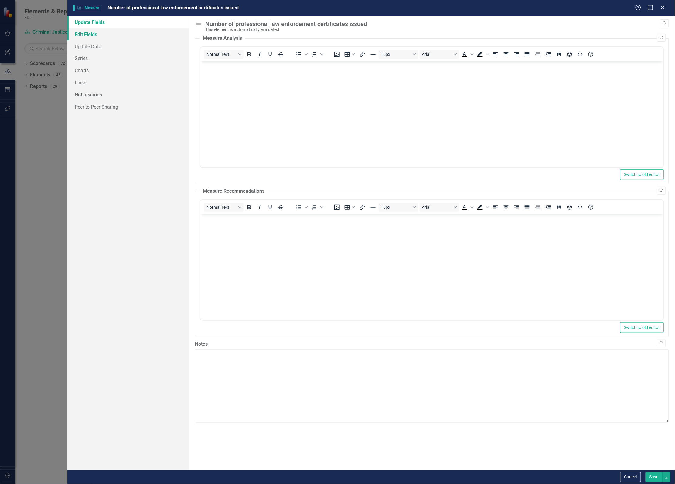
click at [75, 31] on link "Edit Fields" at bounding box center [127, 34] width 121 height 12
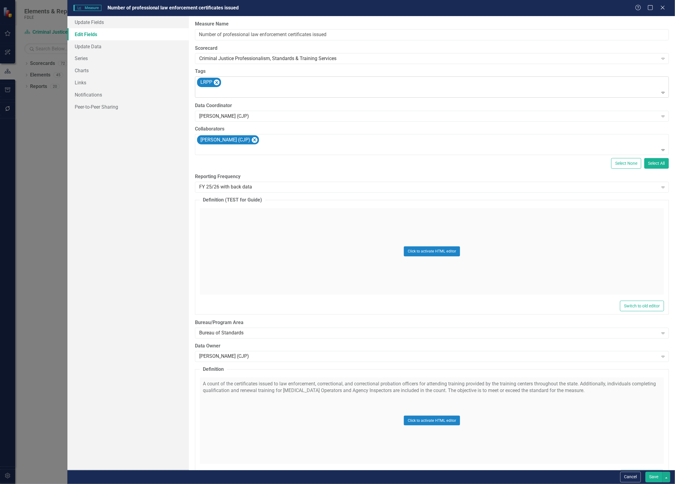
click at [243, 84] on div "LRPP" at bounding box center [432, 87] width 472 height 21
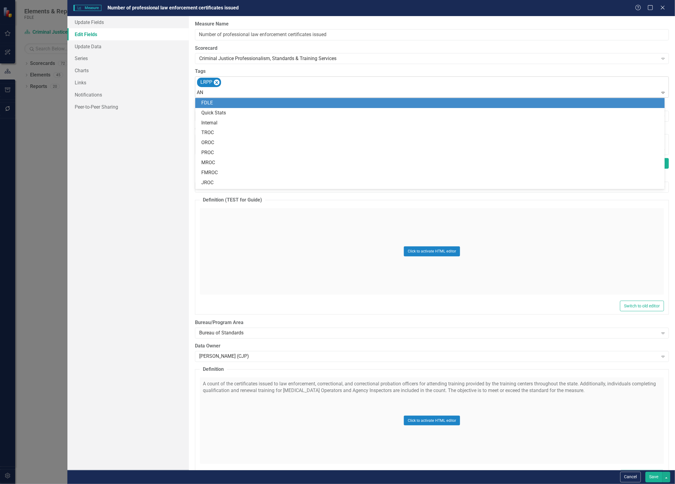
type input "ANN"
click at [233, 105] on div "Ann ual Report" at bounding box center [431, 103] width 460 height 7
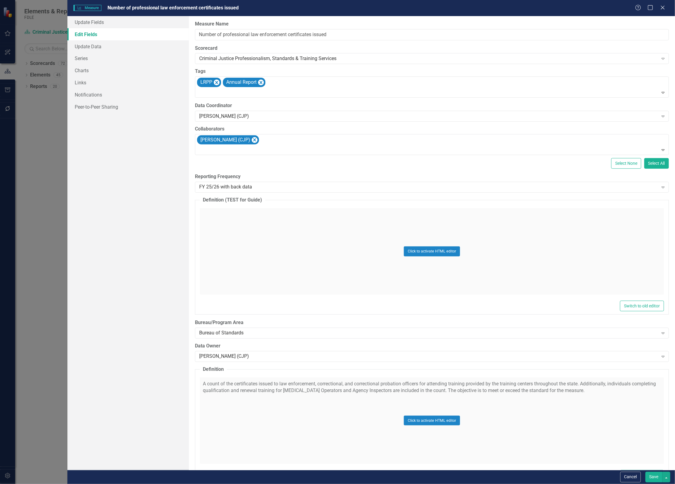
click at [648, 474] on button "Save" at bounding box center [653, 477] width 17 height 11
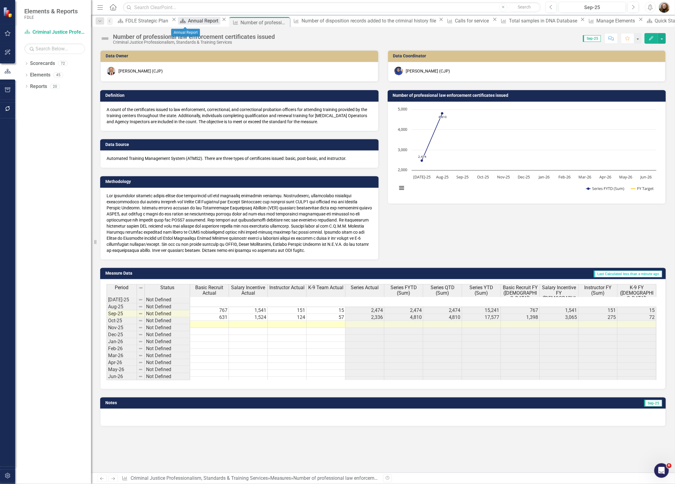
click at [188, 21] on div "Annual Report" at bounding box center [204, 21] width 32 height 8
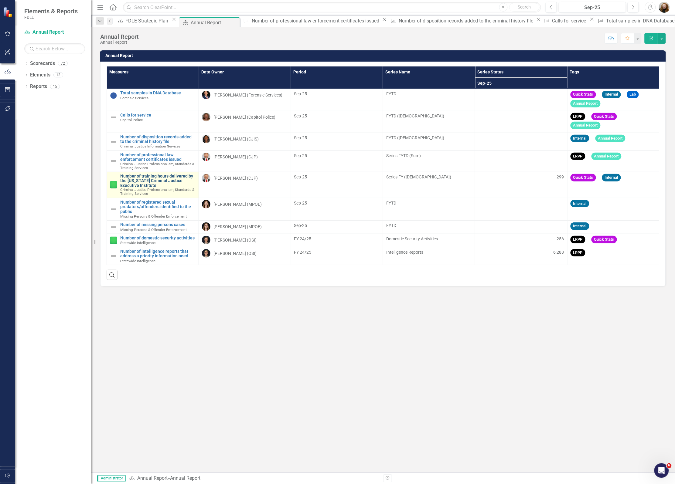
click at [160, 177] on link "Number of training hours delivered by the [US_STATE] Criminal Justice Executive…" at bounding box center [157, 181] width 75 height 14
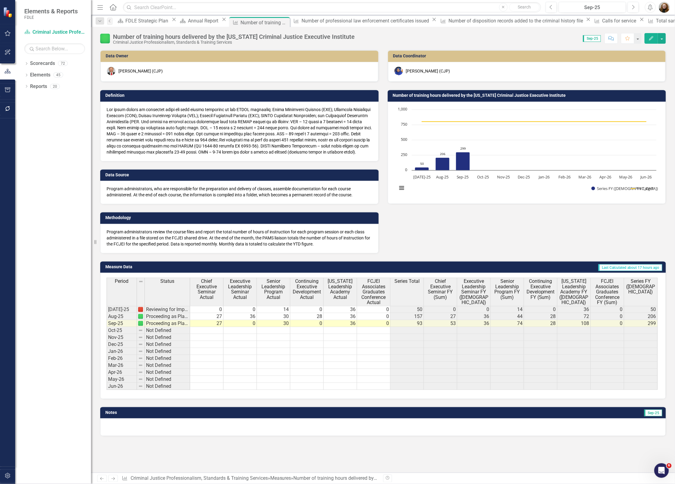
click at [648, 40] on button "Edit" at bounding box center [651, 38] width 13 height 11
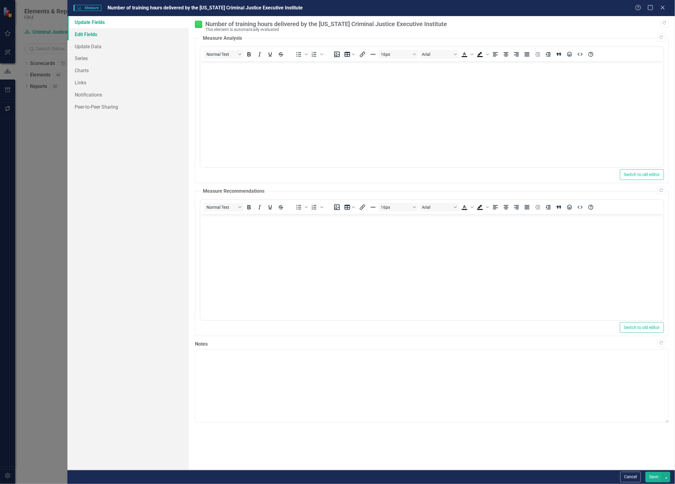
click at [86, 32] on link "Edit Fields" at bounding box center [127, 34] width 121 height 12
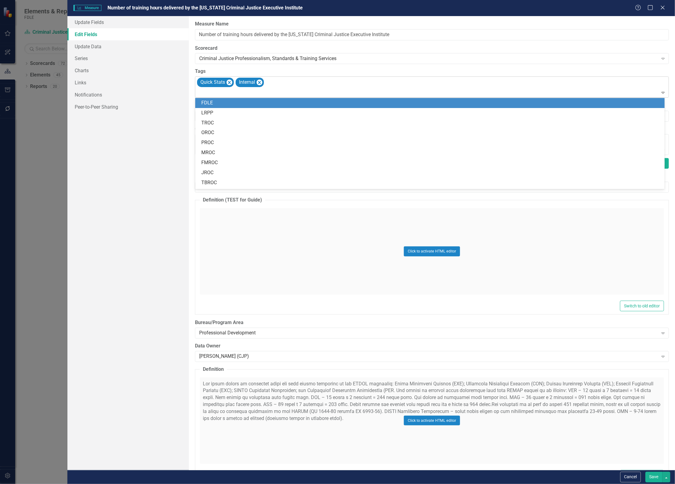
click at [304, 90] on div at bounding box center [432, 93] width 471 height 8
type input "ANN"
click at [278, 105] on div "Ann ual Report" at bounding box center [431, 103] width 460 height 7
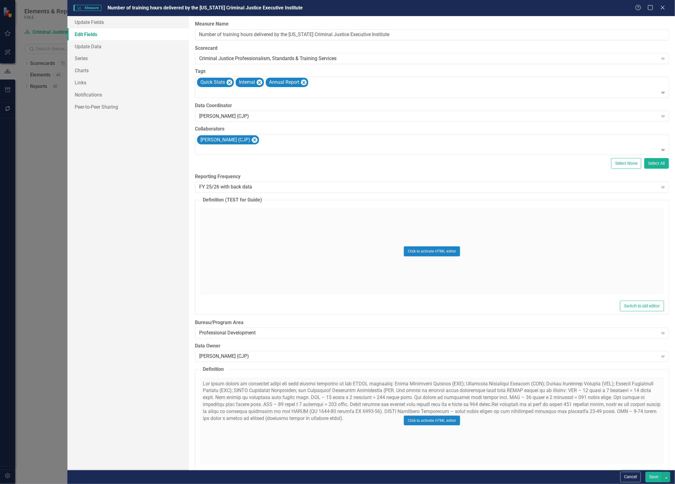
click at [653, 477] on button "Save" at bounding box center [653, 477] width 17 height 11
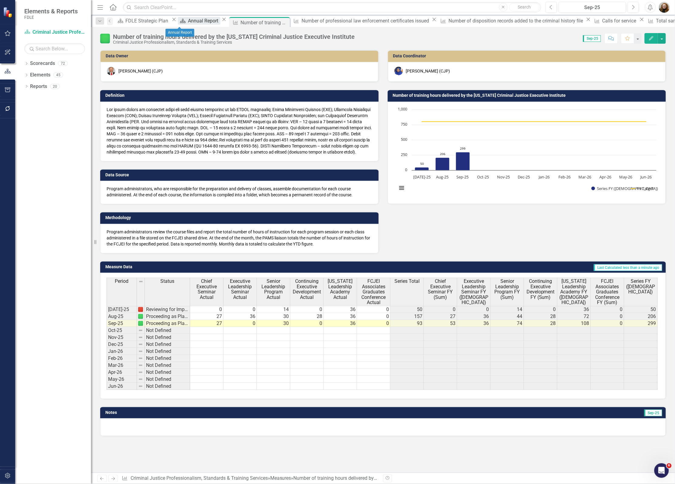
click at [188, 18] on div "Annual Report" at bounding box center [204, 21] width 32 height 8
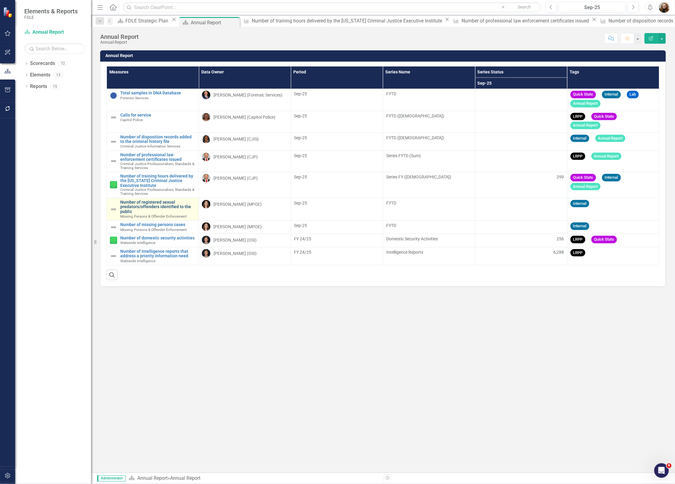
click at [151, 208] on link "Number of registered sexual predators/offenders identified to the public" at bounding box center [157, 207] width 75 height 14
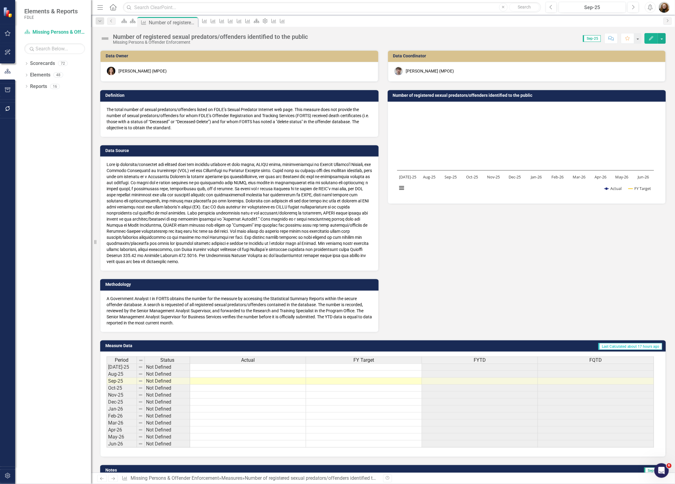
click at [652, 39] on icon "Edit" at bounding box center [650, 38] width 5 height 4
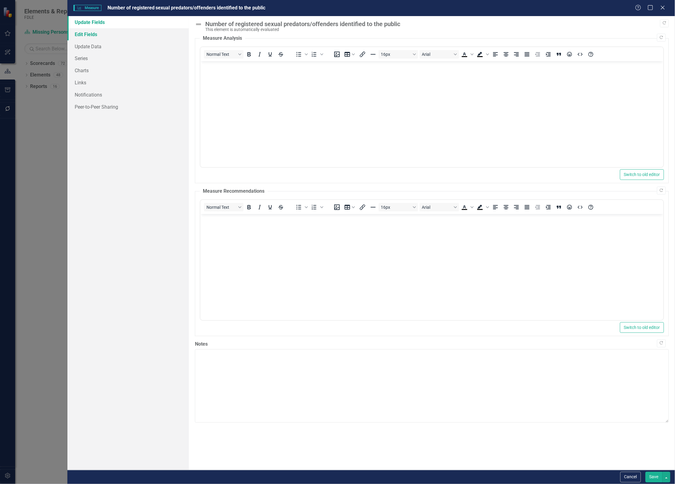
click at [87, 35] on link "Edit Fields" at bounding box center [127, 34] width 121 height 12
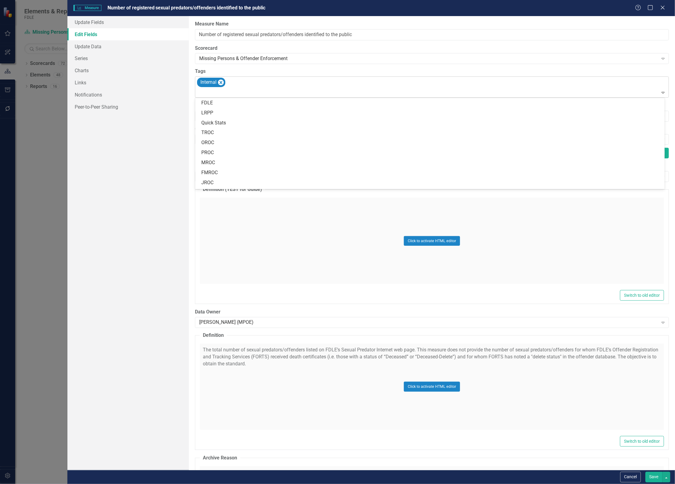
click at [250, 85] on div "Internal" at bounding box center [432, 87] width 472 height 21
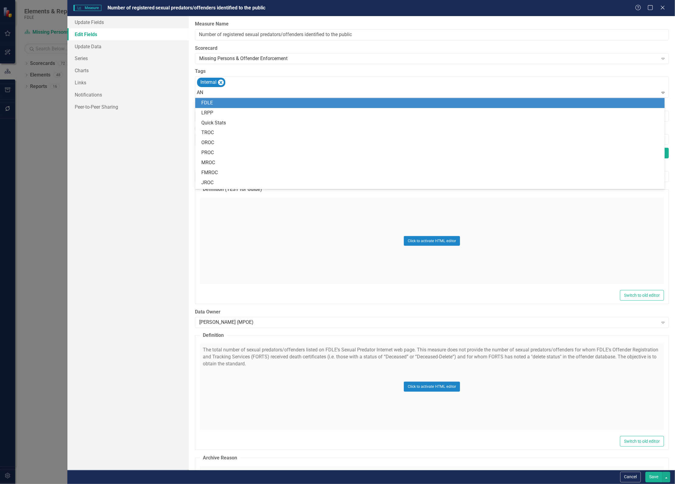
type input "ANN"
drag, startPoint x: 234, startPoint y: 100, endPoint x: 240, endPoint y: 102, distance: 6.3
click at [235, 100] on div "Ann ual Report" at bounding box center [431, 103] width 460 height 7
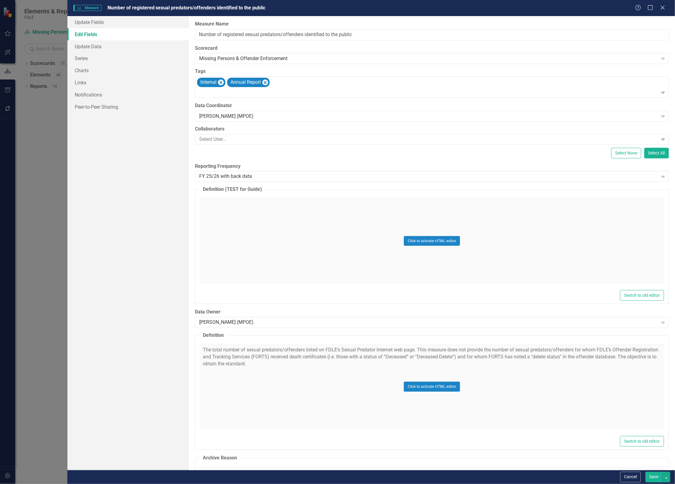
click at [650, 481] on button "Save" at bounding box center [653, 477] width 17 height 11
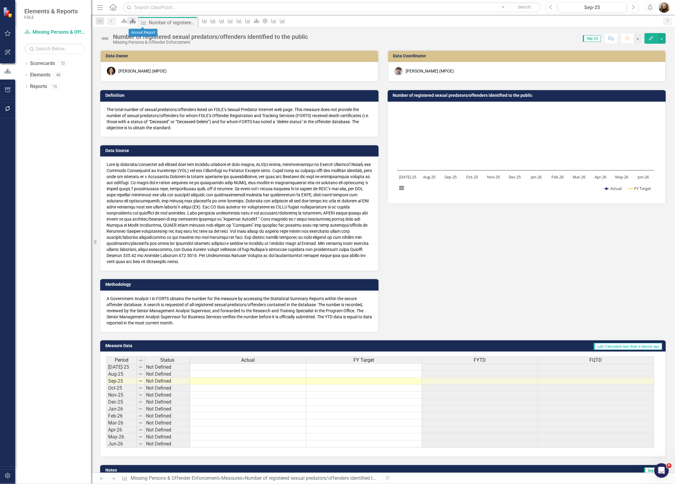
click at [136, 22] on icon "Scorecard" at bounding box center [133, 21] width 6 height 5
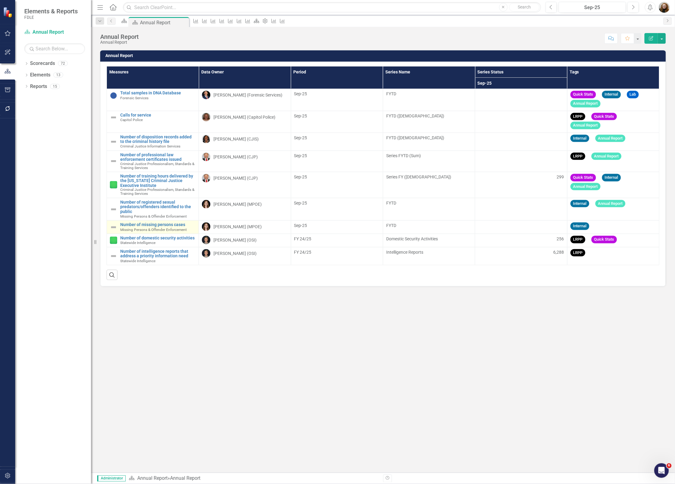
click at [158, 230] on span "Missing Persons & Offender Enforcement" at bounding box center [153, 230] width 66 height 4
click at [172, 225] on link "Number of missing persons cases" at bounding box center [157, 225] width 75 height 5
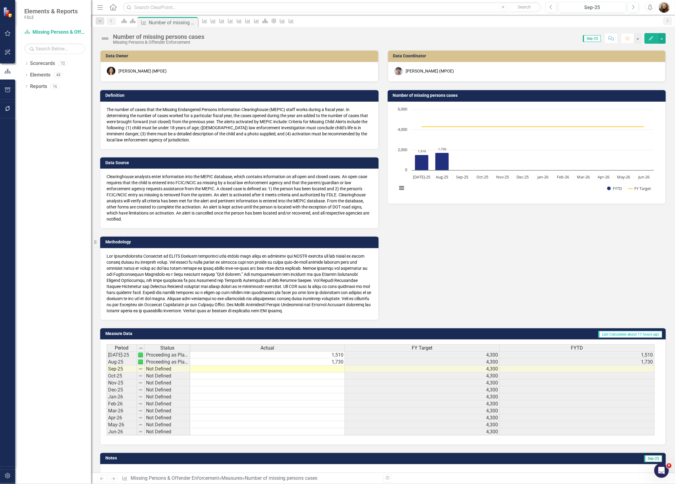
click at [651, 38] on icon "Edit" at bounding box center [650, 38] width 5 height 4
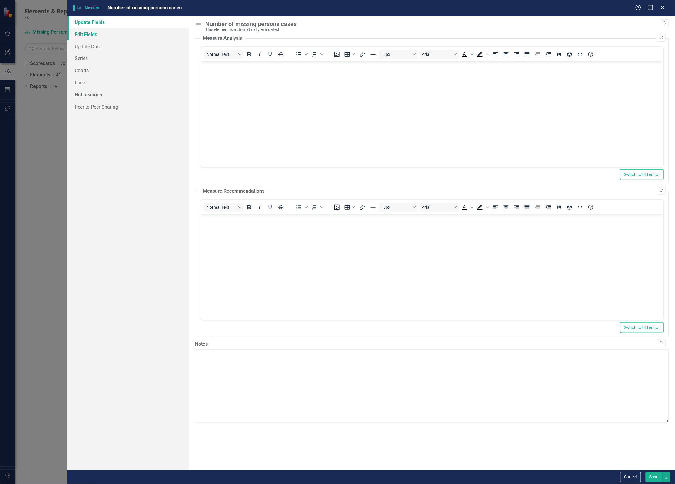
click at [93, 32] on link "Edit Fields" at bounding box center [127, 34] width 121 height 12
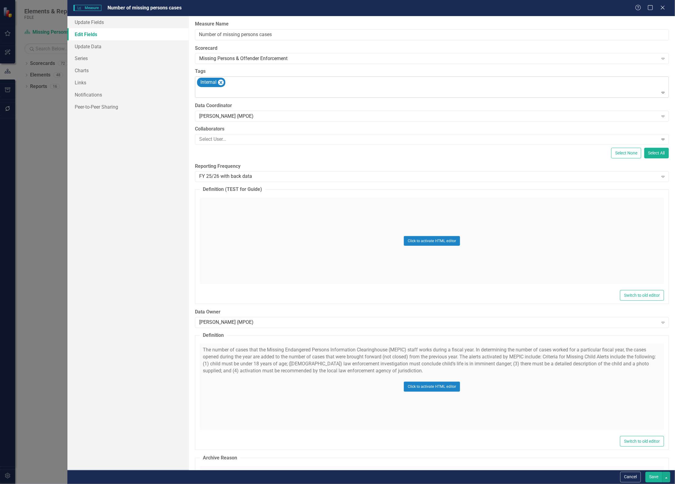
click at [250, 90] on div at bounding box center [432, 93] width 471 height 8
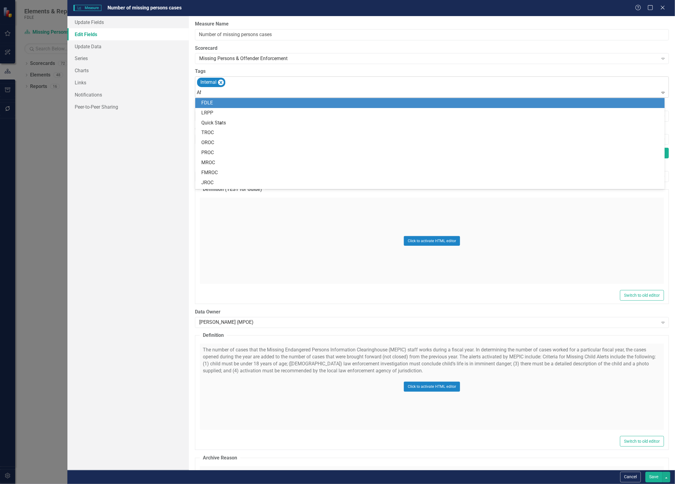
type input "ANN"
click at [254, 106] on div "Ann ual Report" at bounding box center [431, 103] width 460 height 7
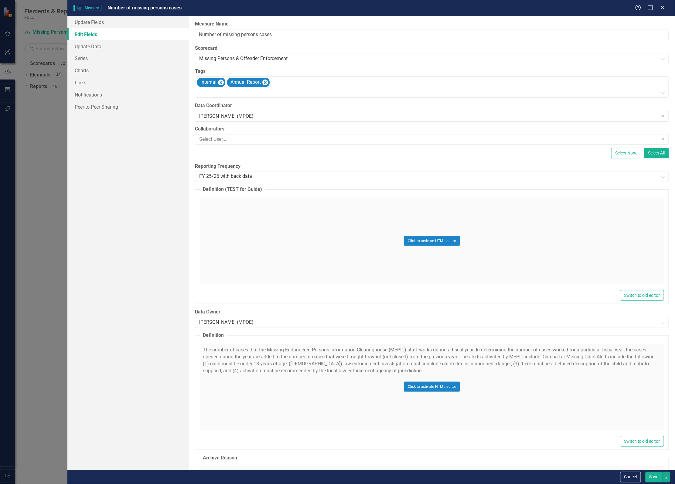
click at [648, 477] on button "Save" at bounding box center [653, 477] width 17 height 11
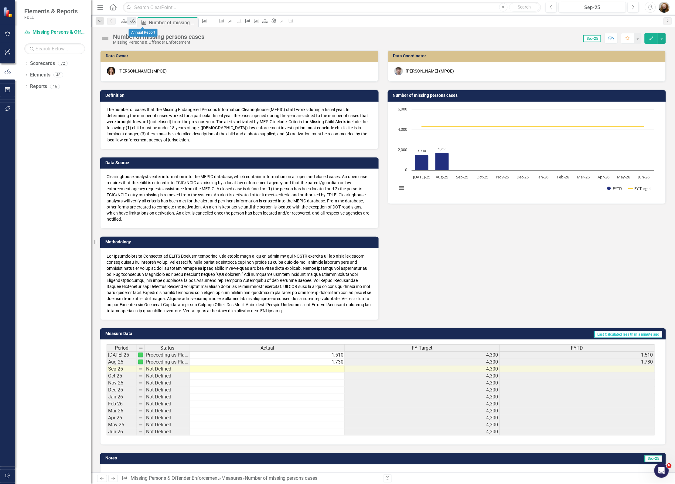
click at [136, 23] on icon "Scorecard" at bounding box center [133, 21] width 6 height 5
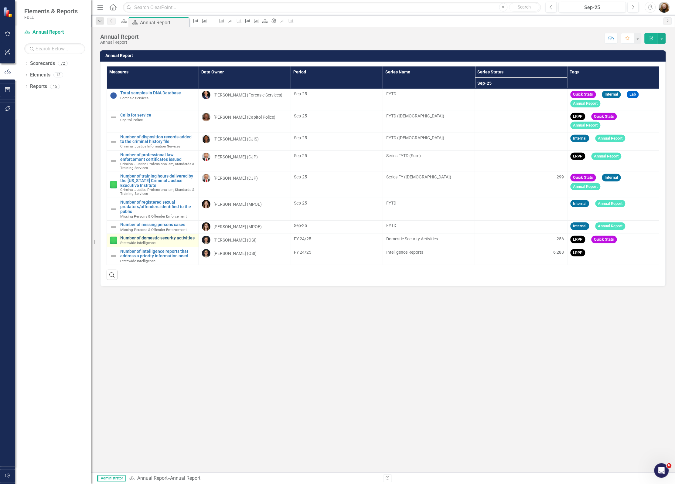
click at [146, 240] on link "Number of domestic security activities" at bounding box center [157, 238] width 75 height 5
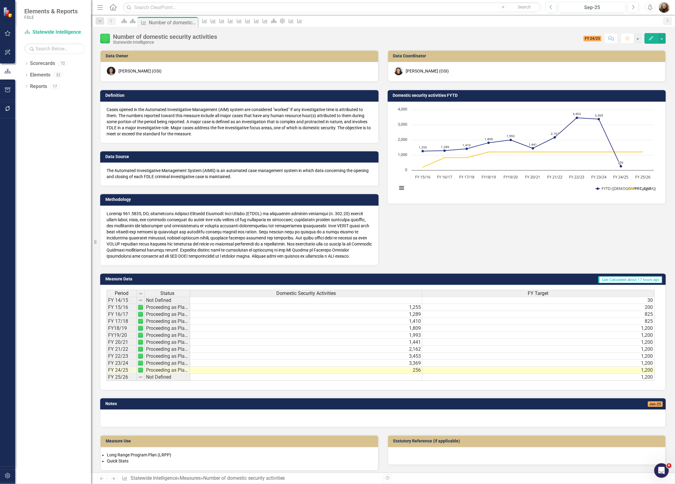
click at [648, 37] on icon "Edit" at bounding box center [650, 38] width 5 height 4
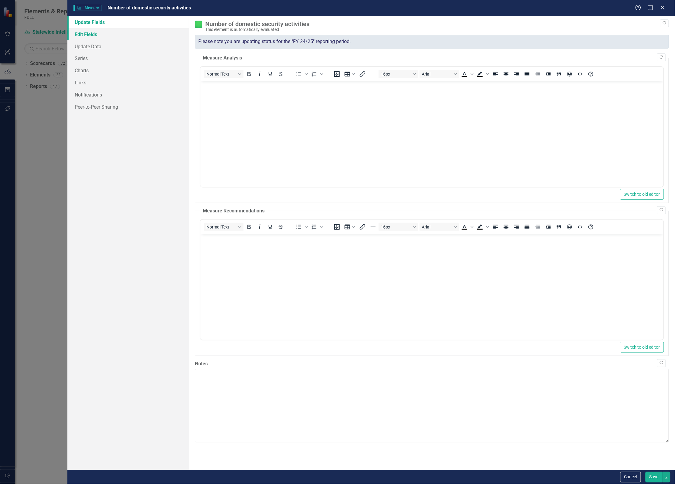
click at [92, 35] on link "Edit Fields" at bounding box center [127, 34] width 121 height 12
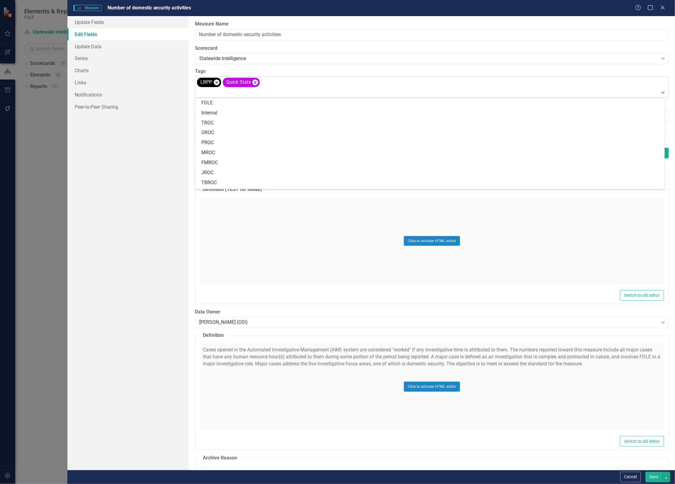
click at [279, 85] on div "LRPP Quick Stats" at bounding box center [432, 87] width 472 height 21
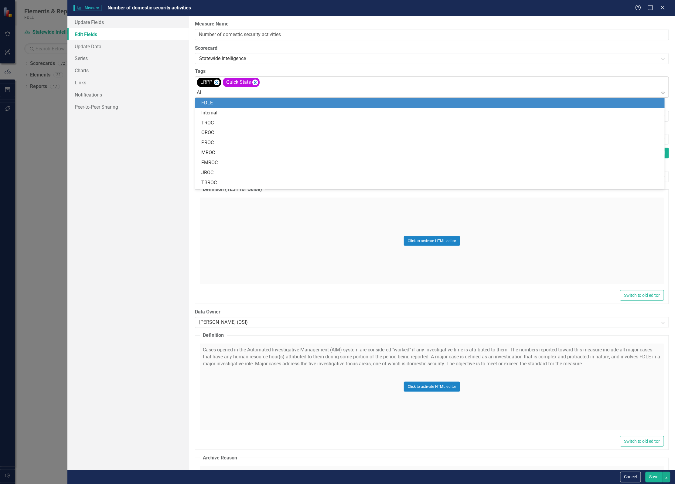
type input "ANN"
click at [272, 102] on div "Ann ual Report" at bounding box center [431, 103] width 460 height 7
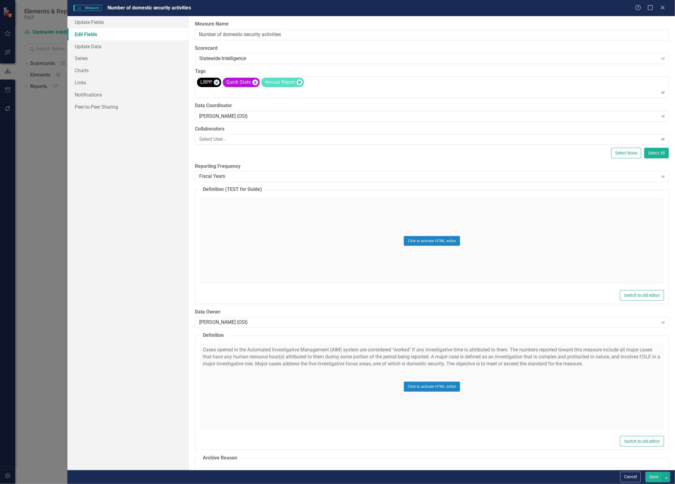
click at [651, 476] on button "Save" at bounding box center [653, 477] width 17 height 11
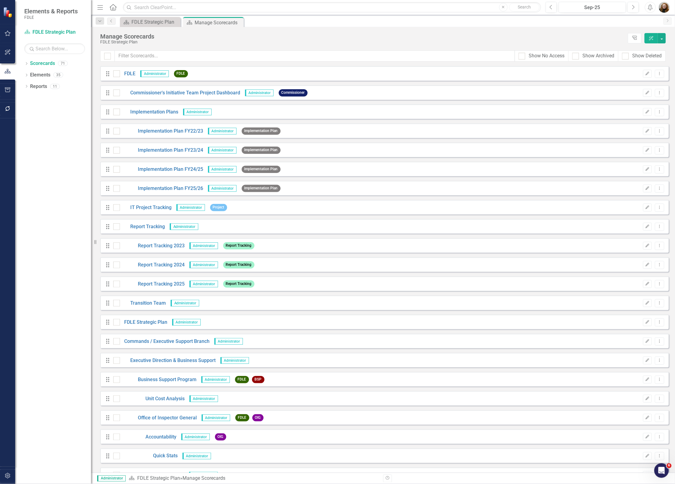
click at [25, 135] on div "Dropdown Scorecards 71 Dropdown FDLE Commissioner's Initiative Team Project Das…" at bounding box center [53, 272] width 76 height 426
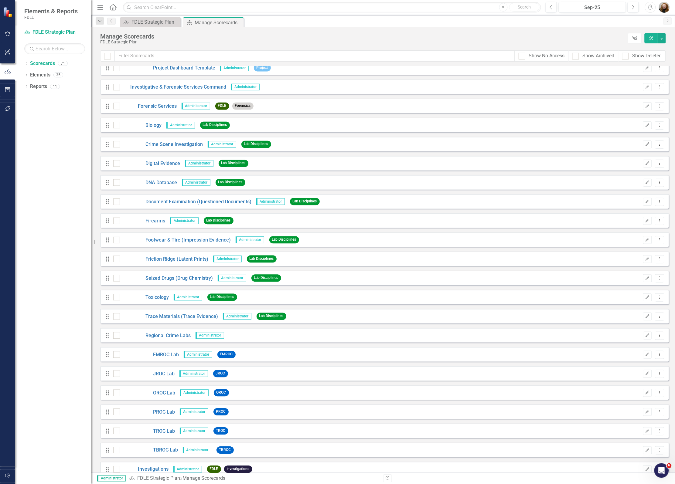
scroll to position [455, 0]
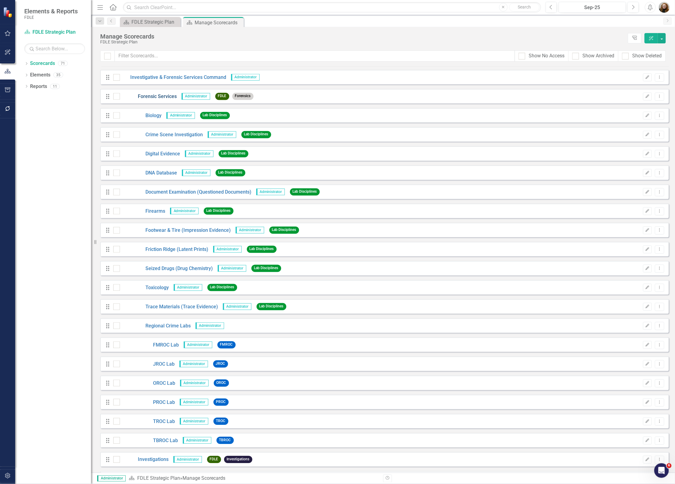
click at [153, 96] on link "Forensic Services" at bounding box center [148, 96] width 57 height 7
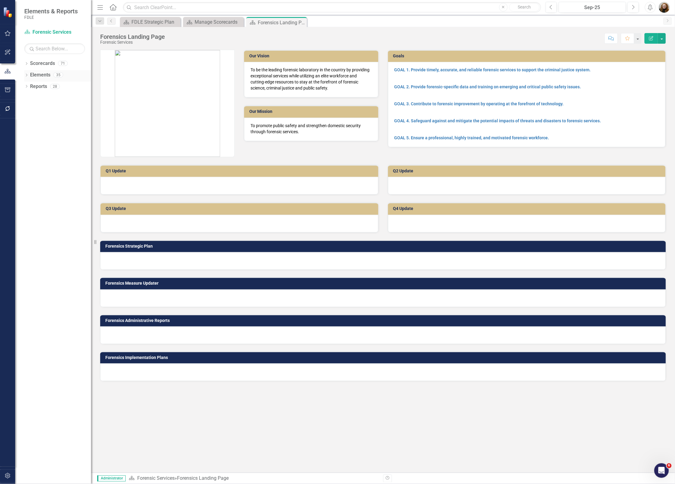
click at [26, 75] on icon "Dropdown" at bounding box center [26, 75] width 4 height 3
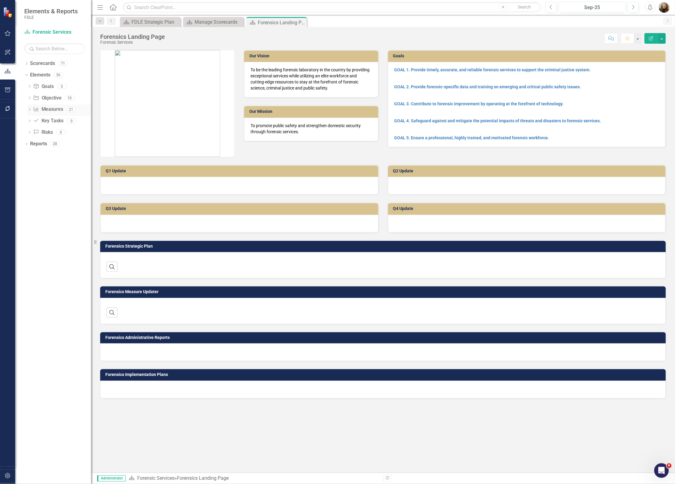
click at [46, 108] on link "Measure Measures" at bounding box center [48, 109] width 30 height 7
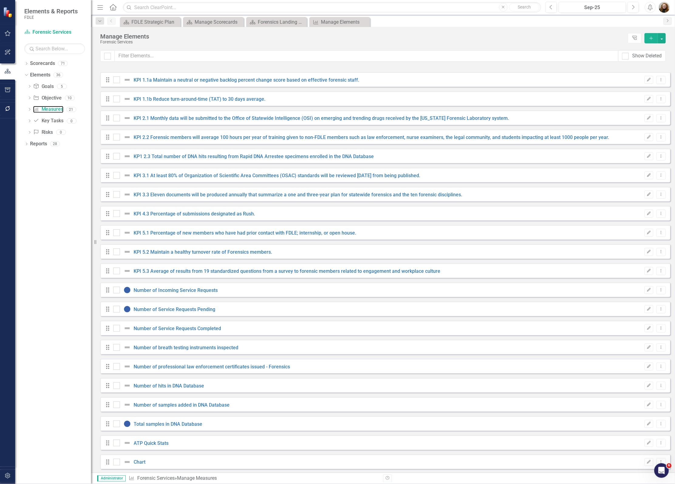
checkbox input "false"
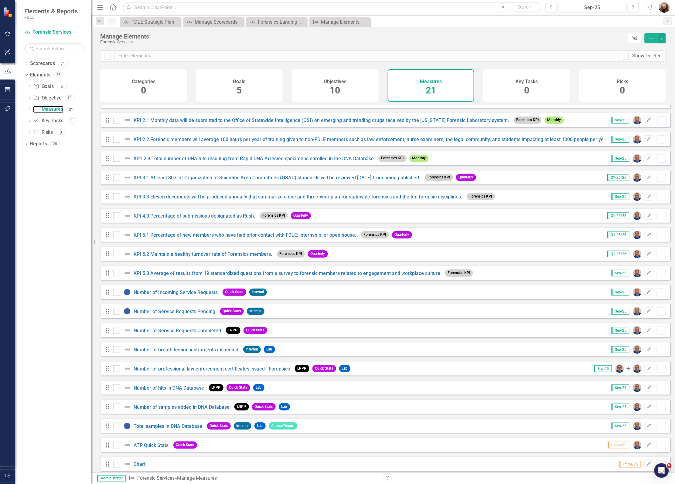
scroll to position [39, 0]
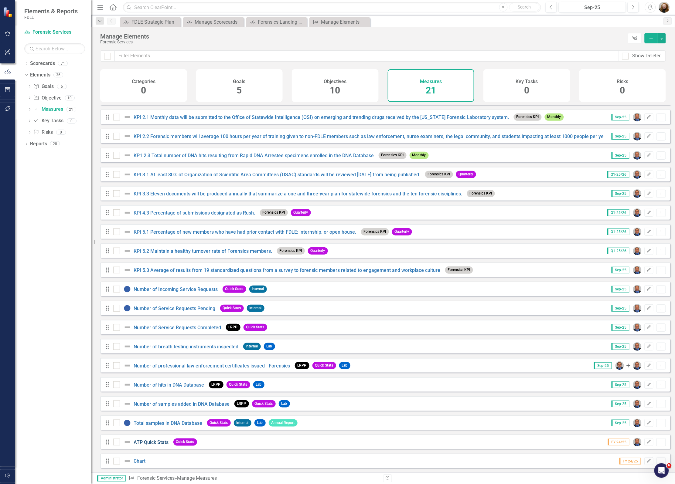
click at [152, 444] on link "ATP Quick Stats" at bounding box center [151, 443] width 35 height 6
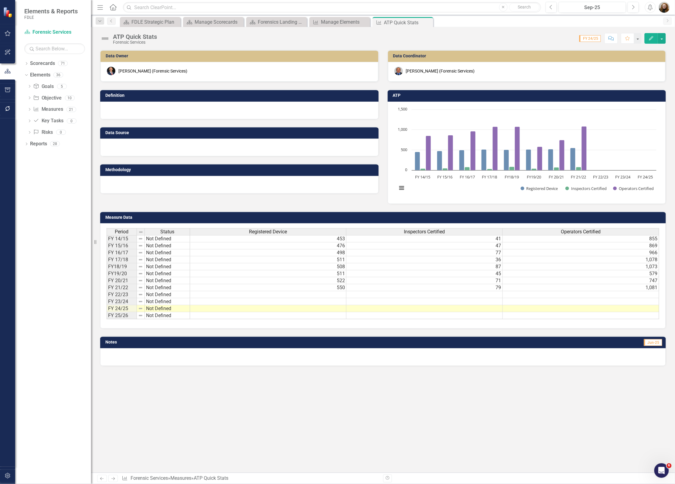
drag, startPoint x: 401, startPoint y: 397, endPoint x: 453, endPoint y: 404, distance: 52.7
click at [401, 397] on div "Data Owner Jason Bundy (Forensic Services) Definition Data Source Methodology D…" at bounding box center [383, 261] width 584 height 423
click at [29, 111] on icon "Dropdown" at bounding box center [29, 109] width 4 height 3
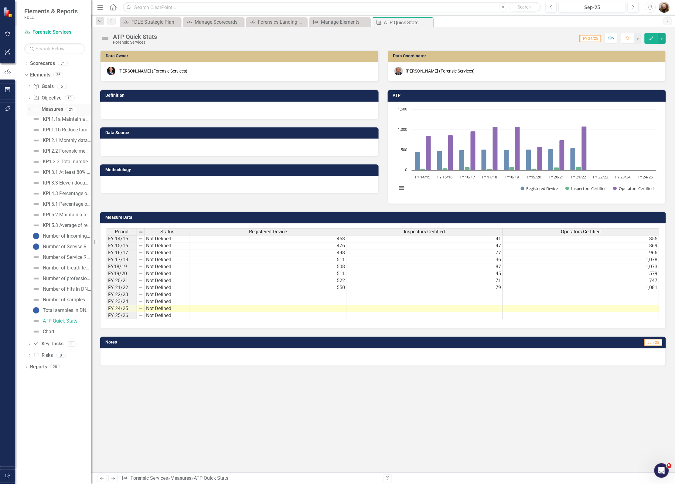
click at [29, 111] on icon "Dropdown" at bounding box center [28, 109] width 3 height 4
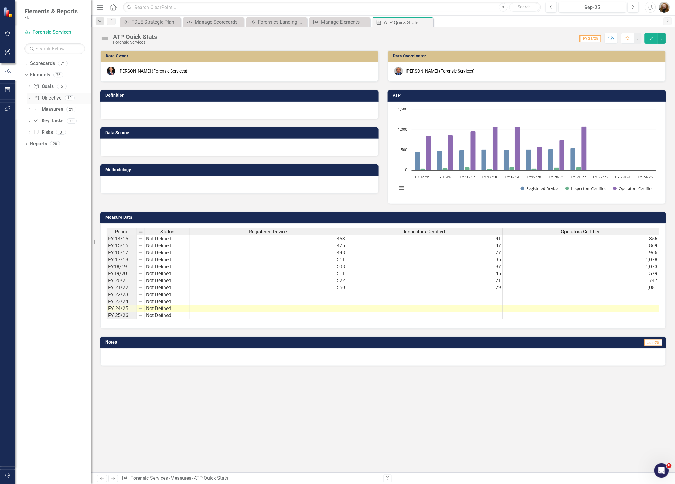
click at [30, 100] on icon "Dropdown" at bounding box center [29, 98] width 4 height 3
click at [30, 98] on icon "Dropdown" at bounding box center [28, 98] width 3 height 4
click at [28, 63] on icon "Dropdown" at bounding box center [26, 64] width 4 height 3
click at [28, 100] on icon "Dropdown" at bounding box center [29, 98] width 5 height 4
click at [34, 144] on icon "Dropdown" at bounding box center [35, 144] width 5 height 4
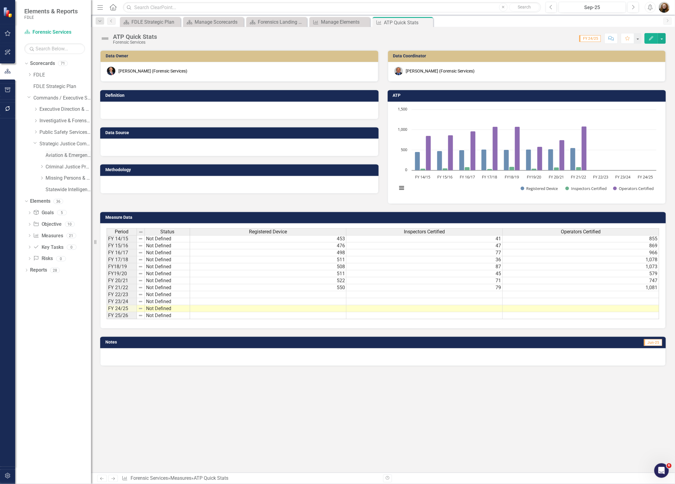
click at [48, 155] on link "Aviation & Emergency Preparedness" at bounding box center [69, 155] width 46 height 7
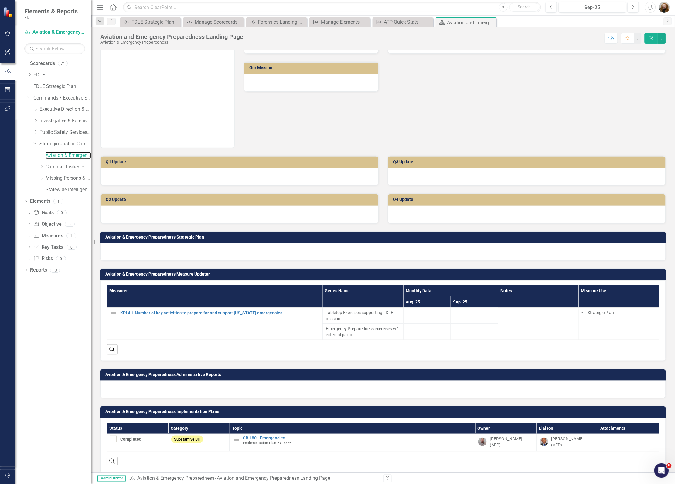
scroll to position [37, 0]
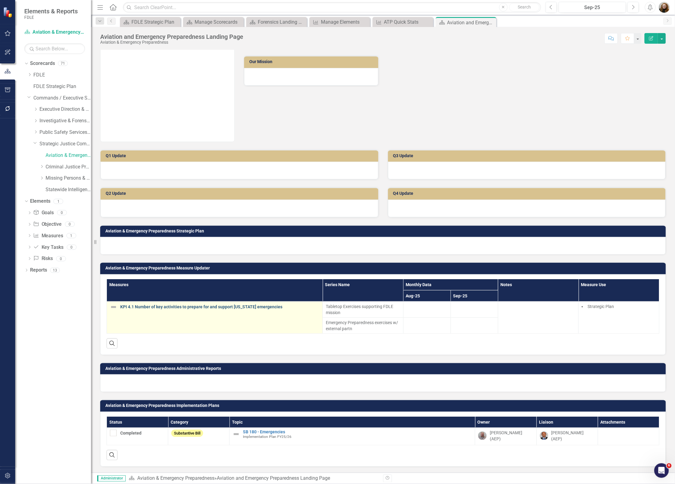
click at [260, 305] on link "KPI 4.1 Number of key activities to prepare for and support Florida emergencies" at bounding box center [219, 307] width 199 height 5
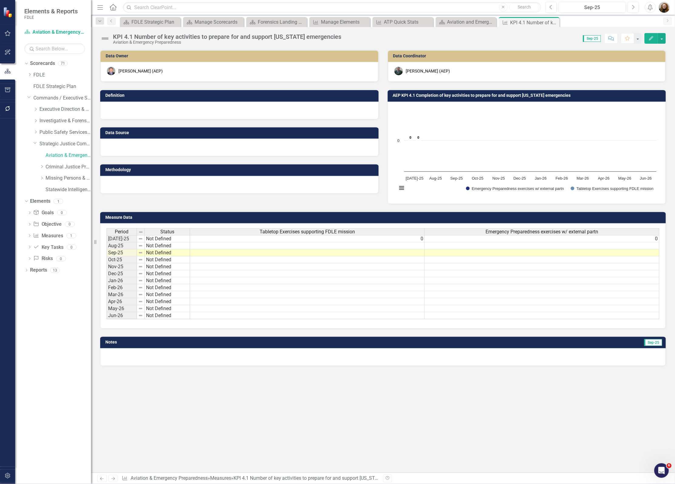
click at [429, 72] on div "Cameron Casey (AEP)" at bounding box center [428, 71] width 44 height 6
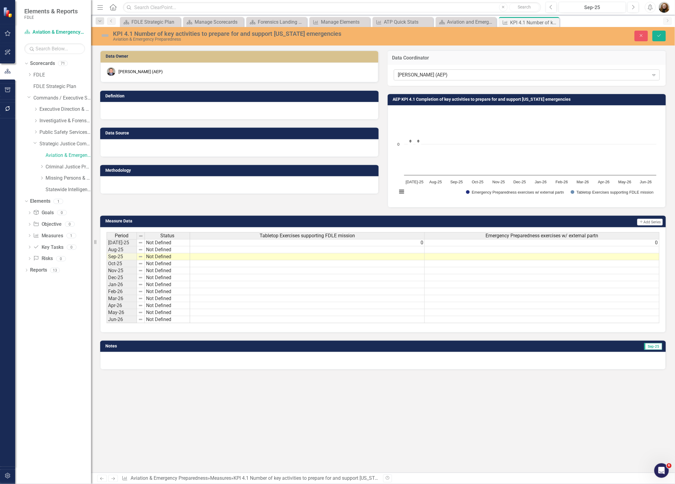
click at [427, 73] on div "Cameron Casey (AEP)" at bounding box center [523, 75] width 251 height 7
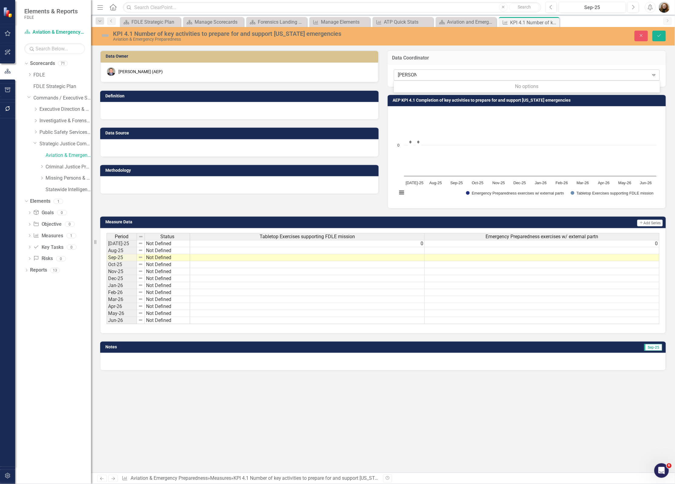
type input "meghann"
click at [673, 61] on div "Data Owner Jeffrey Watson (AEP) Definition Data Source Methodology Data Coordin…" at bounding box center [383, 210] width 584 height 334
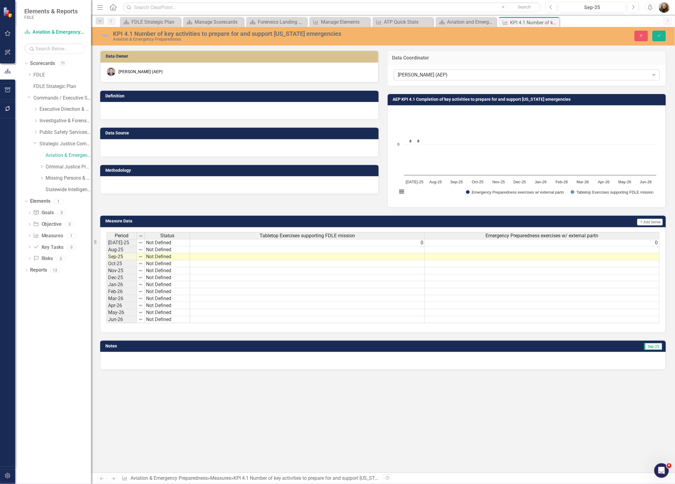
click at [484, 73] on div "Cameron Casey (AEP)" at bounding box center [523, 75] width 251 height 7
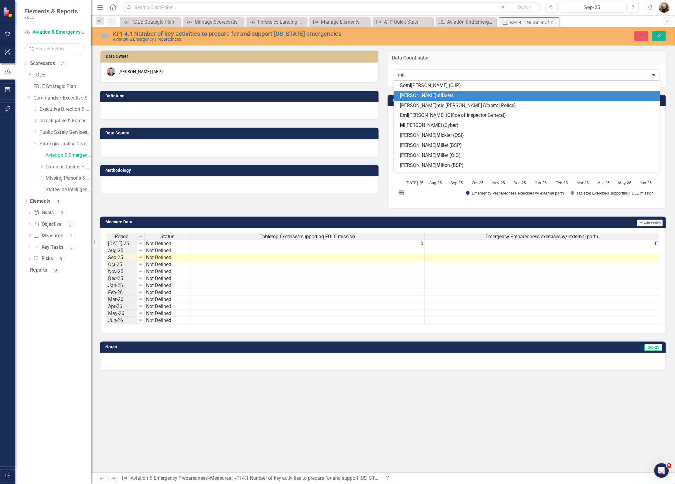
type input "mill"
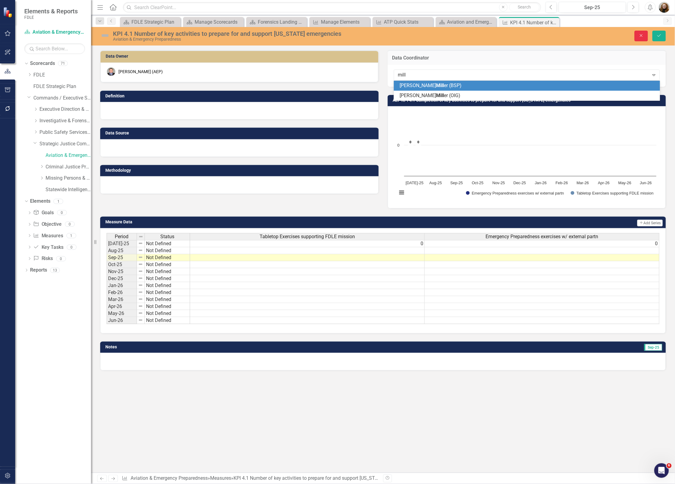
click at [639, 39] on button "Close" at bounding box center [640, 36] width 13 height 11
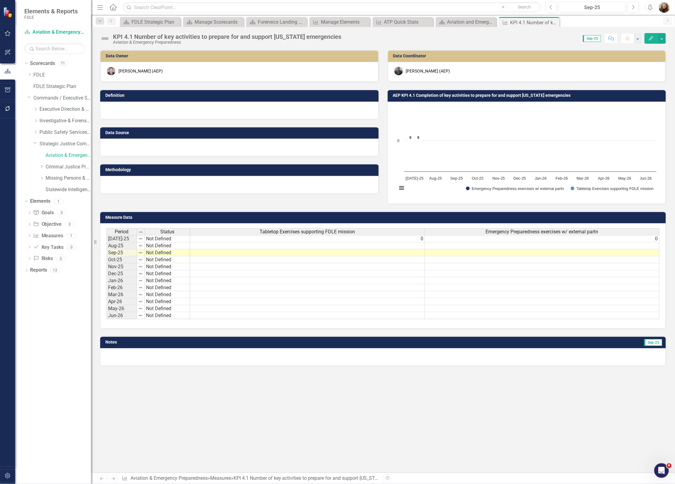
drag, startPoint x: 361, startPoint y: 398, endPoint x: 357, endPoint y: 392, distance: 6.9
click at [361, 398] on div "Data Owner Jeffrey Watson (AEP) Definition Data Source Methodology Data Coordin…" at bounding box center [383, 261] width 584 height 423
drag, startPoint x: 6, startPoint y: 474, endPoint x: 6, endPoint y: 464, distance: 10.6
click at [6, 474] on icon "button" at bounding box center [8, 476] width 6 height 5
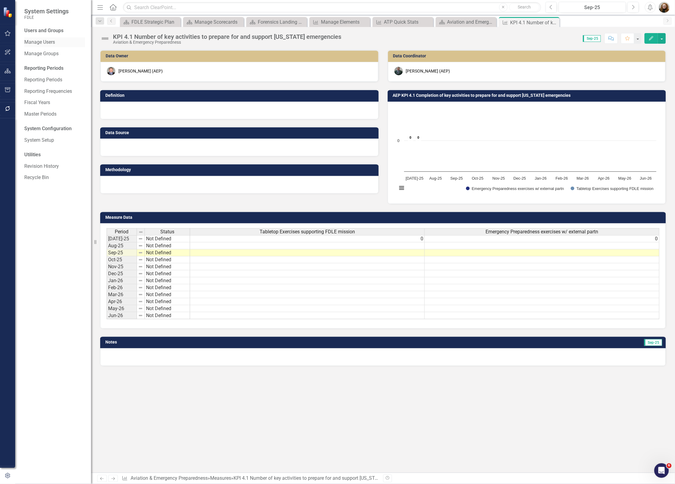
click at [53, 41] on link "Manage Users" at bounding box center [54, 42] width 61 height 7
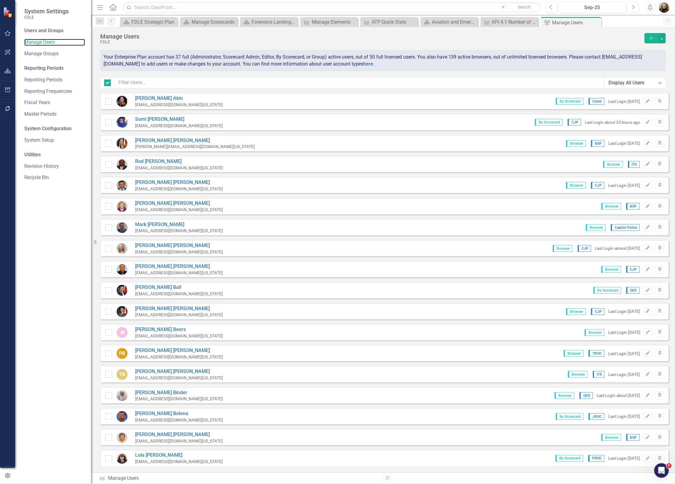
checkbox input "false"
click at [651, 36] on icon "Add" at bounding box center [650, 38] width 5 height 4
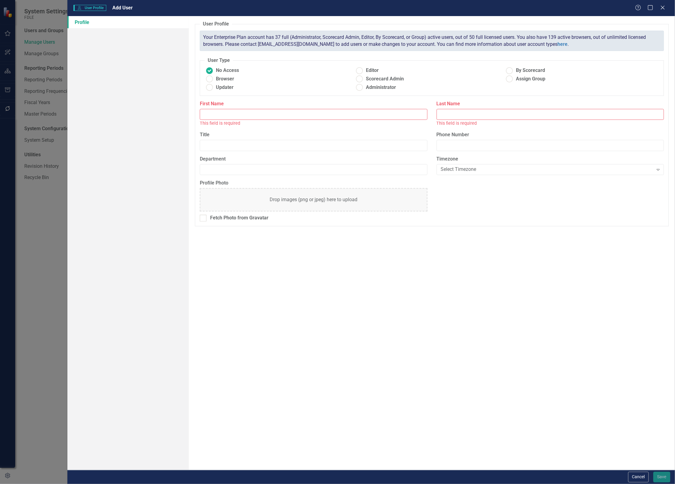
click at [207, 114] on input "First Name" at bounding box center [313, 114] width 227 height 11
type input "Meghann"
click at [468, 119] on input "Last Name" at bounding box center [550, 114] width 227 height 11
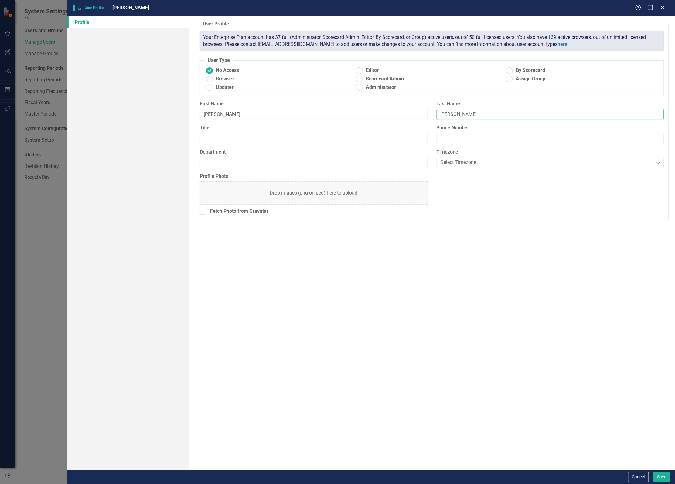
type input "Miller"
click at [319, 165] on input "Department" at bounding box center [313, 162] width 227 height 11
type input "AEP"
click at [481, 246] on div "User Profile ClearPoint has a wealth of options to help you ensure that people …" at bounding box center [432, 243] width 486 height 454
click at [361, 72] on ins at bounding box center [359, 70] width 9 height 9
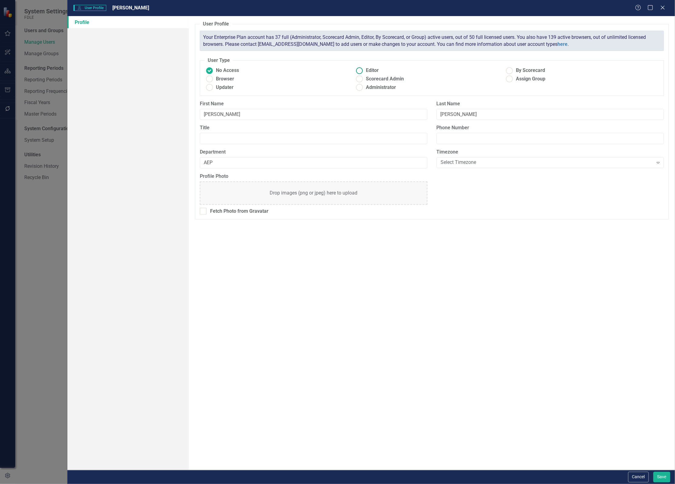
click at [361, 72] on input "Editor" at bounding box center [359, 70] width 9 height 9
radio input "true"
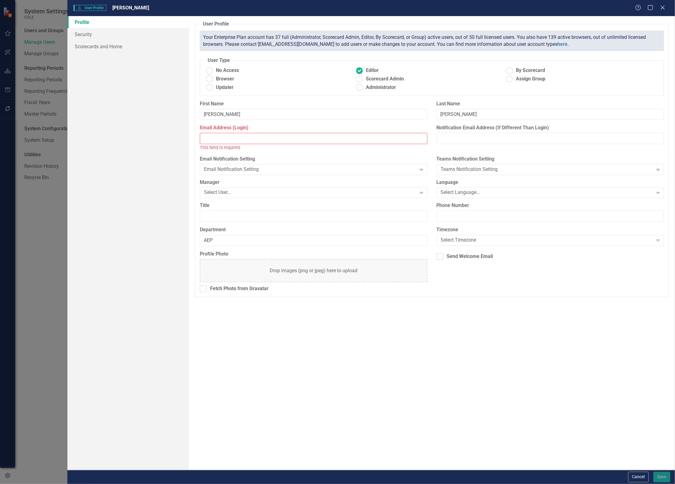
click at [278, 141] on input "Email Address (Login)" at bounding box center [313, 138] width 227 height 11
paste input "MeghannMiller@fdle.state.fl.us"
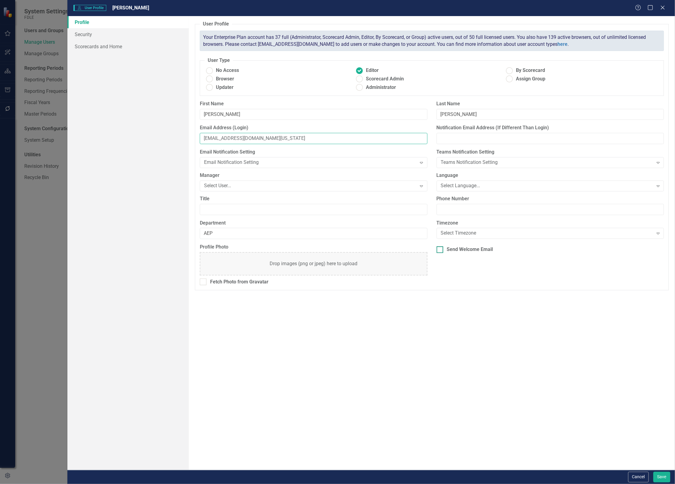
type input "MeghannMiller@fdle.state.fl.us"
click at [440, 250] on input "Send Welcome Email" at bounding box center [439, 249] width 4 height 4
checkbox input "true"
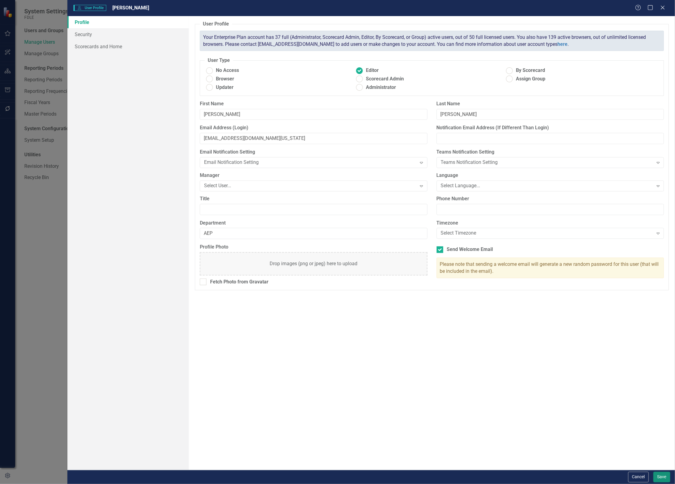
click at [660, 474] on button "Save" at bounding box center [661, 477] width 17 height 11
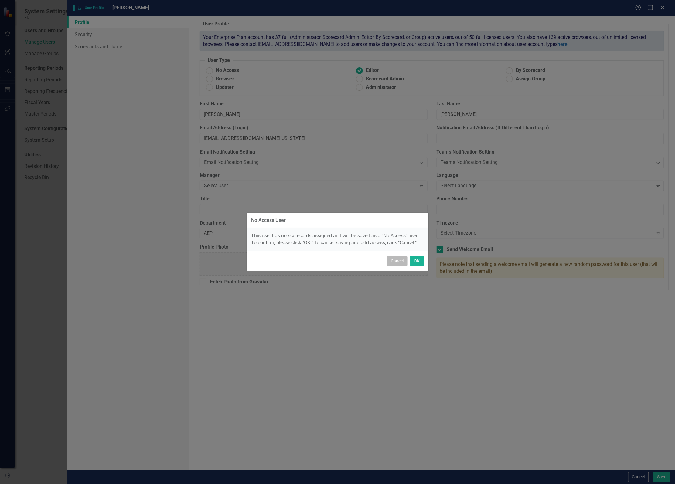
click at [398, 263] on button "Cancel" at bounding box center [397, 261] width 21 height 11
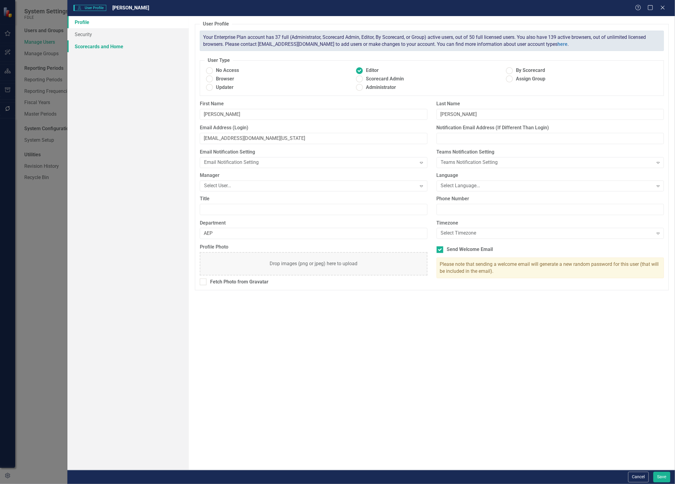
click at [74, 49] on link "Scorecards and Home" at bounding box center [127, 46] width 121 height 12
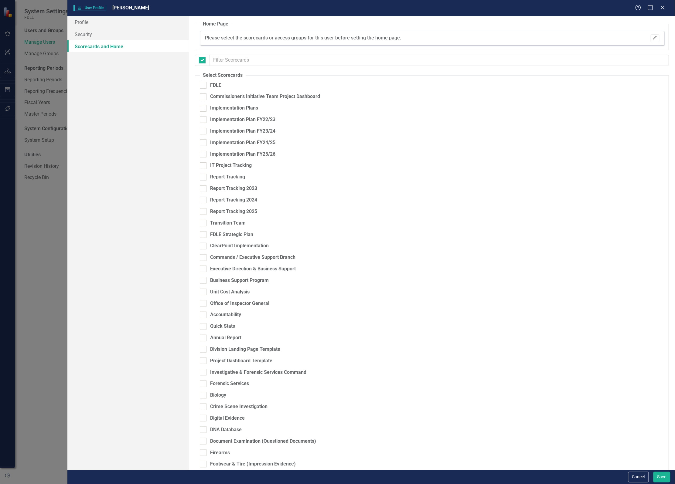
checkbox input "false"
click at [205, 85] on div at bounding box center [203, 85] width 7 height 7
click at [204, 85] on input "FDLE" at bounding box center [202, 84] width 4 height 4
checkbox input "true"
click at [204, 258] on div at bounding box center [203, 257] width 7 height 7
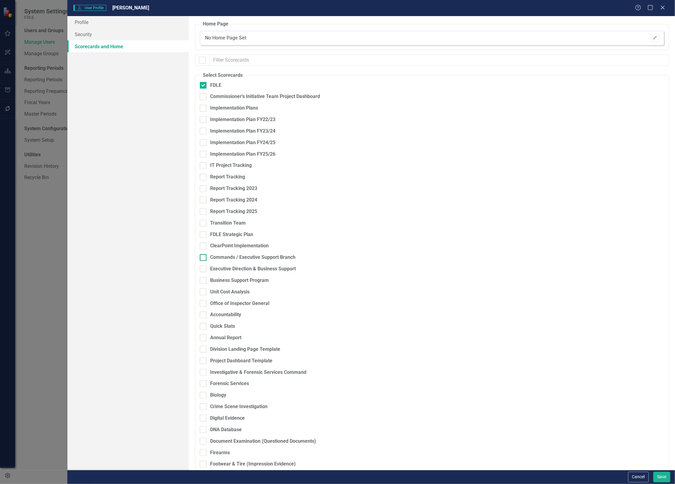
click at [204, 258] on input "Commands / Executive Support Branch" at bounding box center [202, 256] width 4 height 4
checkbox input "true"
click at [202, 236] on div at bounding box center [203, 234] width 7 height 7
click at [202, 235] on input "FDLE Strategic Plan" at bounding box center [202, 233] width 4 height 4
checkbox input "true"
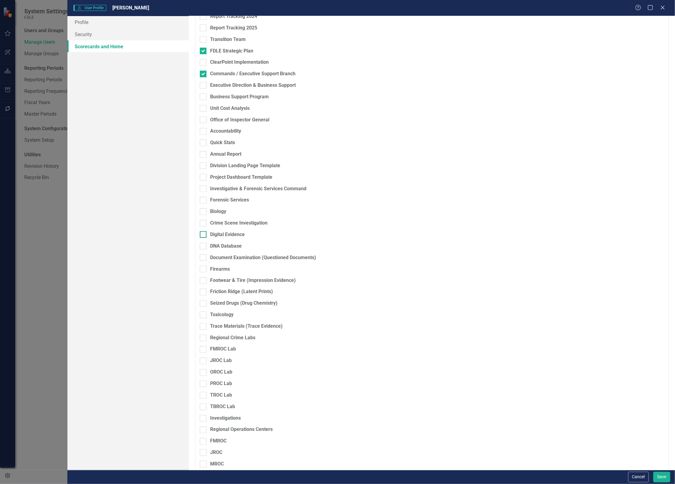
scroll to position [228, 0]
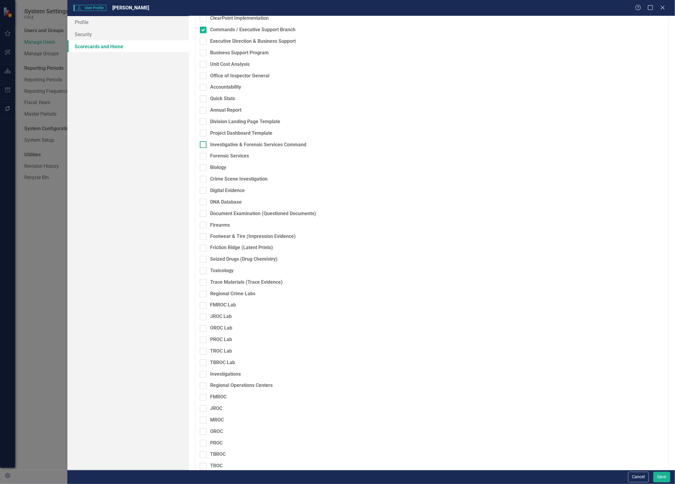
click at [203, 147] on div at bounding box center [203, 144] width 7 height 7
click at [203, 145] on input "Investigative & Forensic Services Command" at bounding box center [202, 143] width 4 height 4
click at [205, 143] on div at bounding box center [203, 144] width 7 height 7
click at [204, 143] on input "Investigative & Forensic Services Command" at bounding box center [202, 143] width 4 height 4
checkbox input "false"
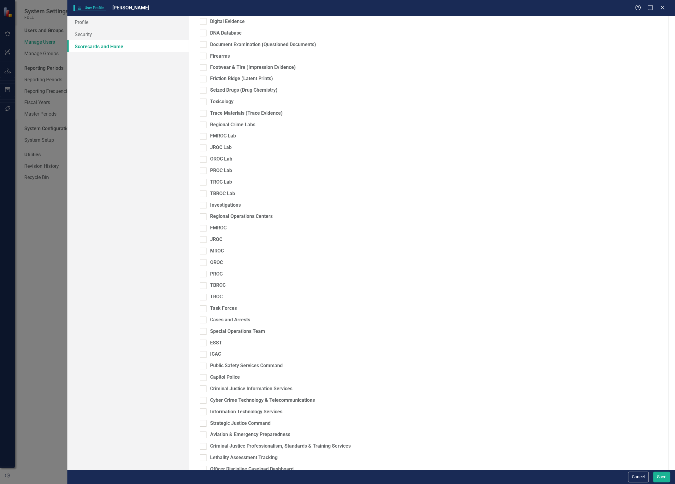
scroll to position [444, 0]
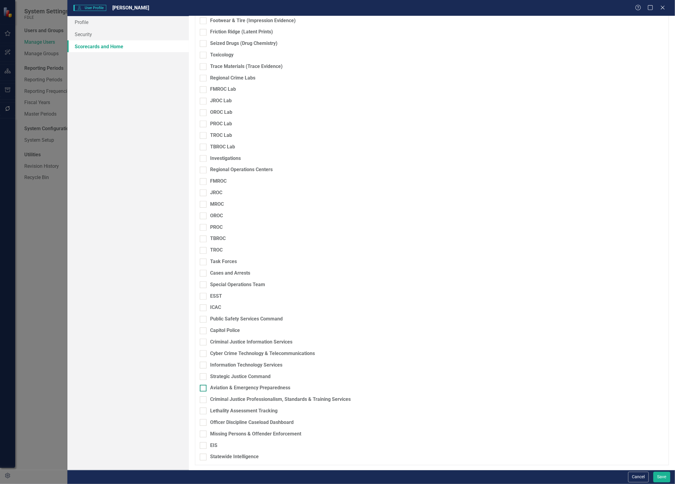
click at [204, 388] on input "Aviation & Emergency Preparedness" at bounding box center [202, 387] width 4 height 4
checkbox input "true"
click at [203, 374] on input "Strategic Justice Command" at bounding box center [202, 376] width 4 height 4
checkbox input "true"
click at [659, 477] on button "Save" at bounding box center [661, 477] width 17 height 11
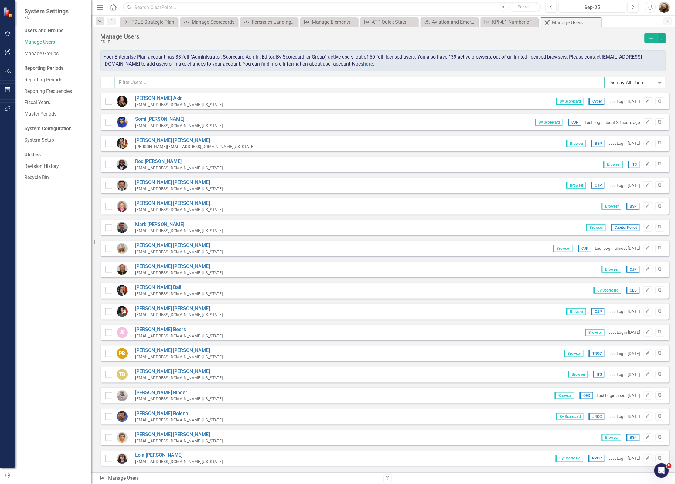
click at [137, 81] on input "text" at bounding box center [360, 82] width 490 height 11
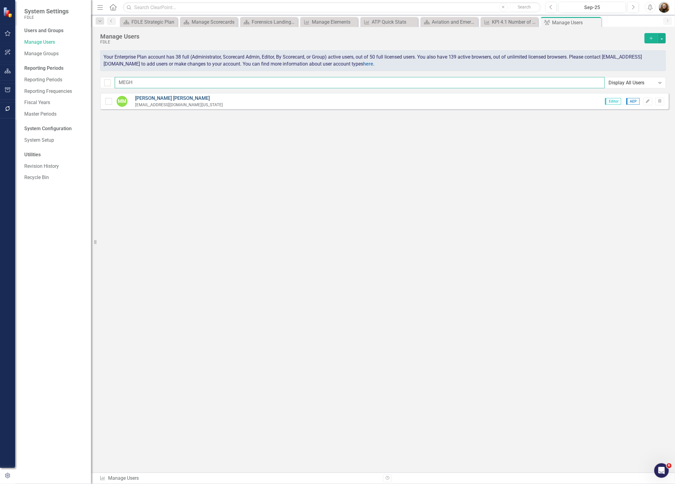
type input "MEGH"
click at [154, 100] on link "Meghann Miller" at bounding box center [179, 98] width 88 height 7
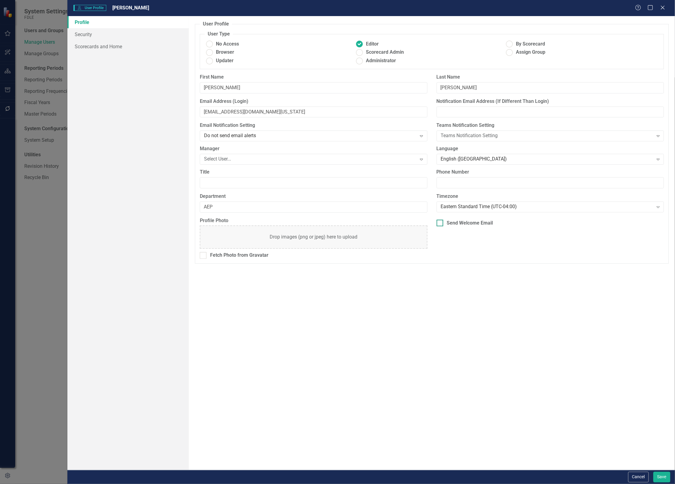
click at [443, 226] on div at bounding box center [440, 223] width 7 height 7
click at [440, 224] on input "Send Welcome Email" at bounding box center [439, 222] width 4 height 4
checkbox input "true"
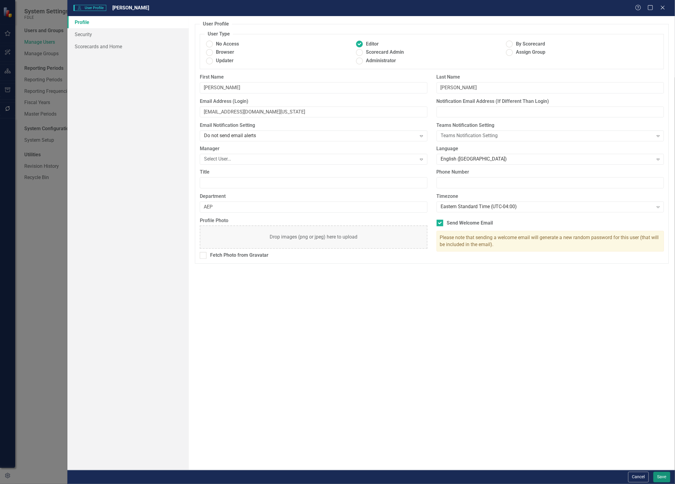
click at [660, 478] on button "Save" at bounding box center [661, 477] width 17 height 11
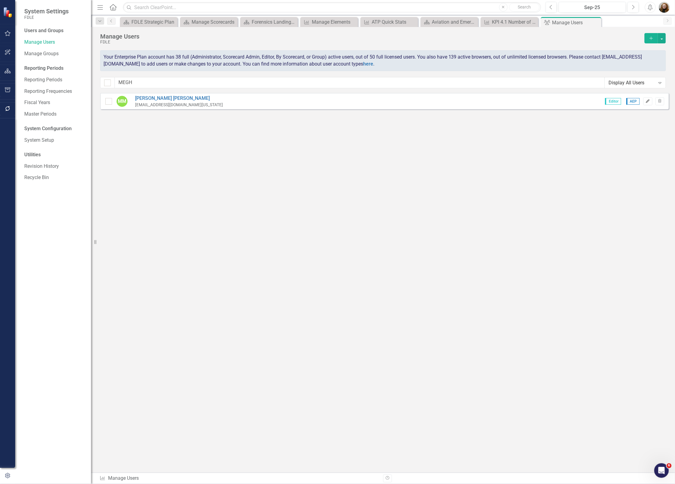
click at [644, 103] on button "Edit" at bounding box center [647, 101] width 9 height 8
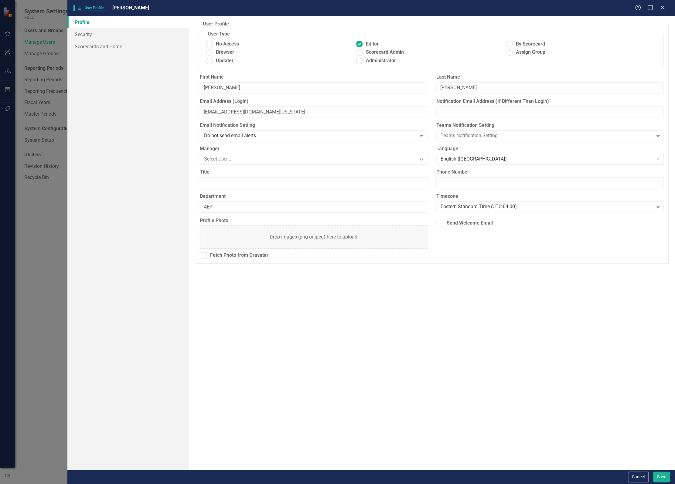
click at [303, 236] on div "Drop images (png or jpeg) here to upload" at bounding box center [314, 237] width 88 height 7
click at [656, 478] on button "Save" at bounding box center [661, 477] width 17 height 11
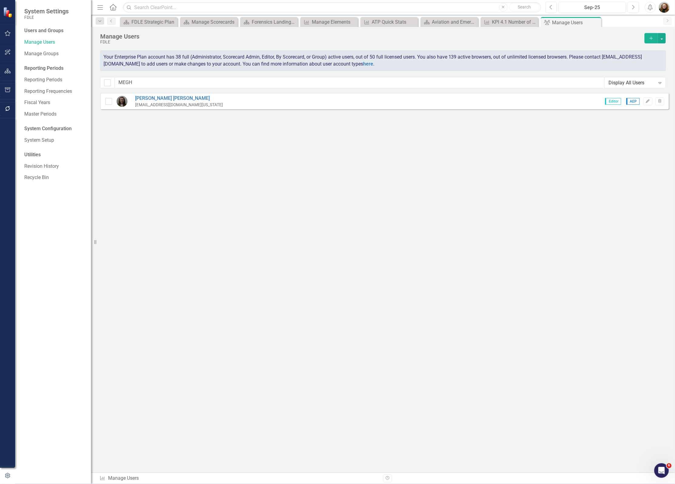
click at [421, 223] on div "Sorry, no results found. Meghann Miller MeghannMiller@fdle.state.fl.us Editor A…" at bounding box center [383, 280] width 584 height 374
click at [210, 24] on div "Manage Scorecards" at bounding box center [210, 22] width 37 height 8
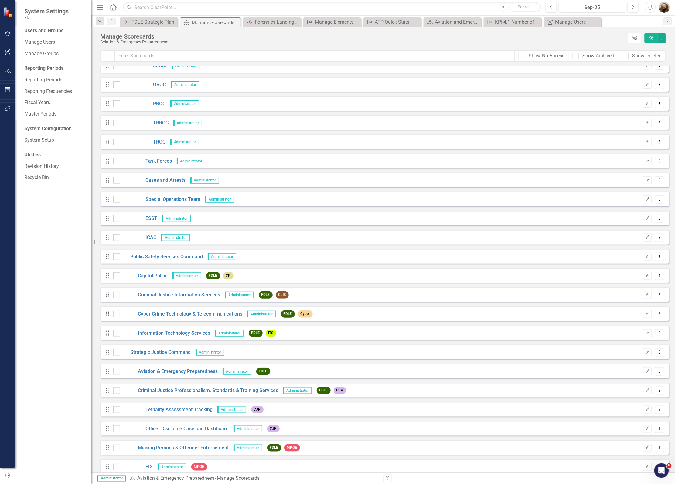
scroll to position [951, 0]
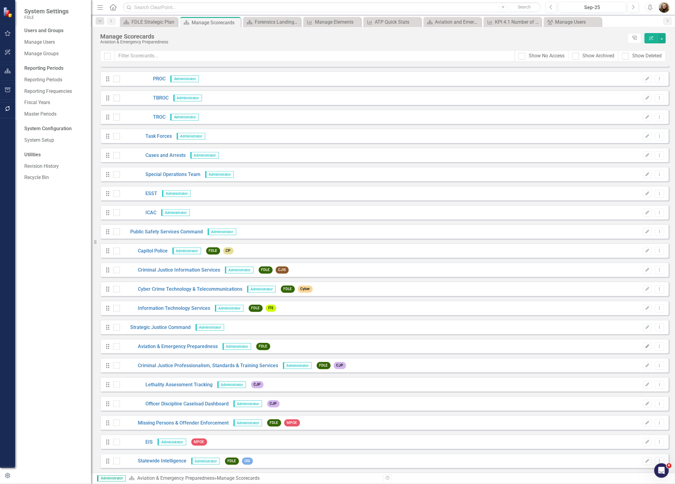
click at [645, 347] on icon "Edit" at bounding box center [647, 347] width 5 height 4
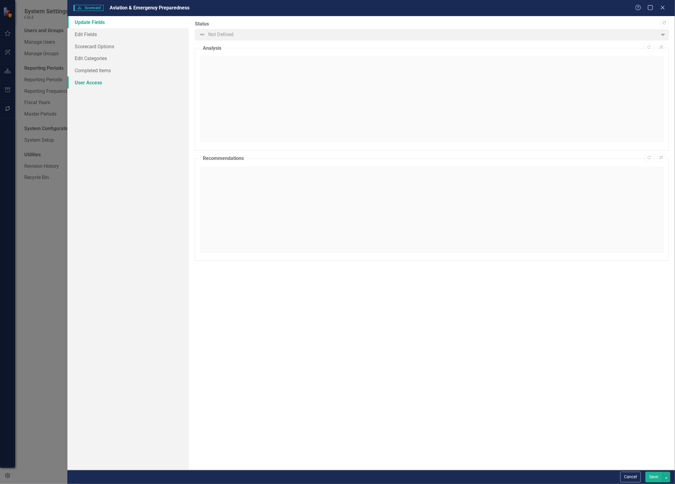
click at [102, 84] on link "User Access" at bounding box center [127, 83] width 121 height 12
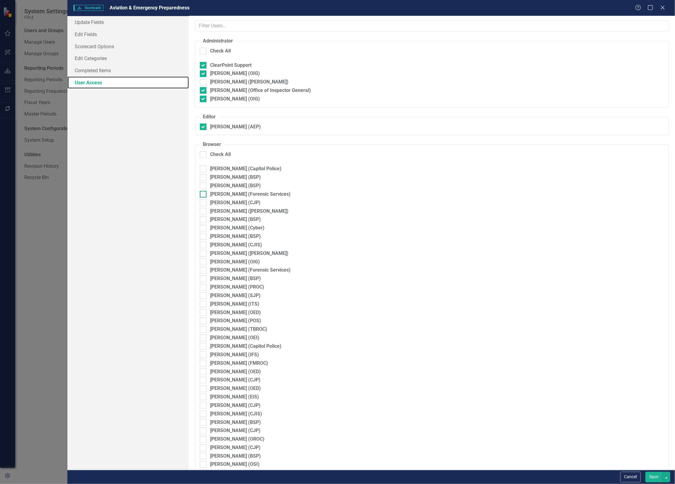
scroll to position [0, 0]
drag, startPoint x: 635, startPoint y: 479, endPoint x: 632, endPoint y: 477, distance: 4.1
click at [635, 479] on button "Cancel" at bounding box center [630, 477] width 21 height 11
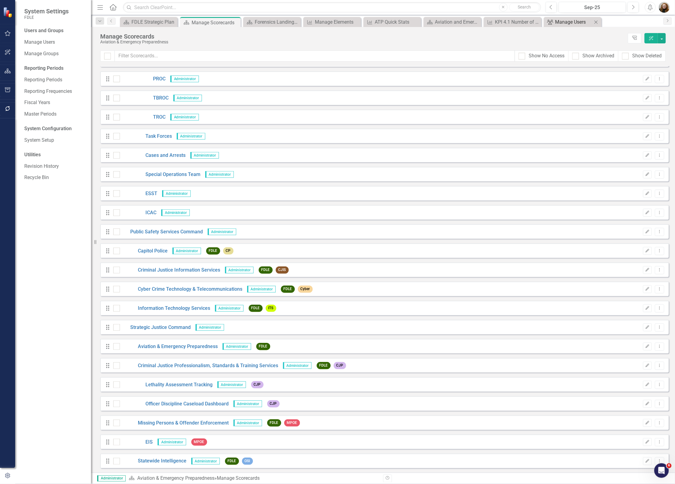
click at [571, 20] on div "Manage Users" at bounding box center [573, 22] width 37 height 8
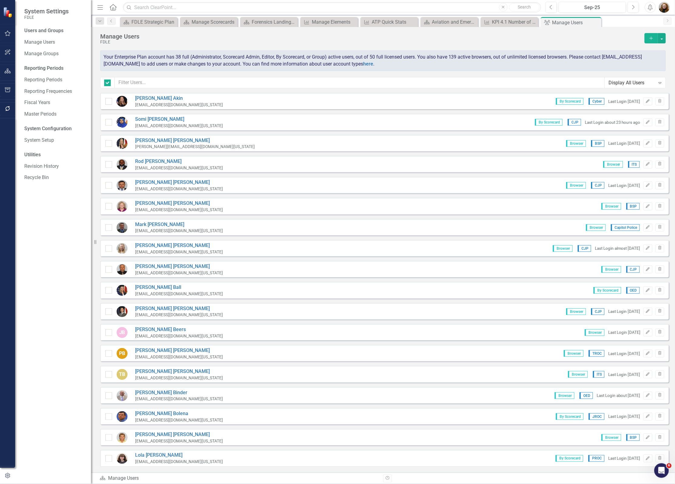
checkbox input "false"
click at [188, 80] on input "text" at bounding box center [360, 82] width 490 height 11
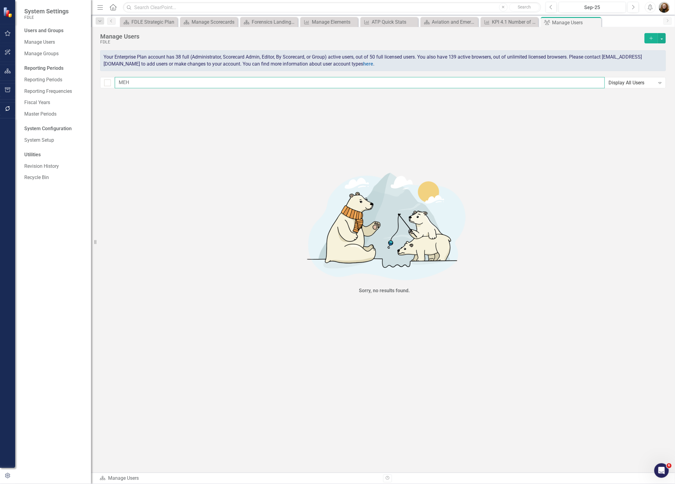
type input "ME"
checkbox input "false"
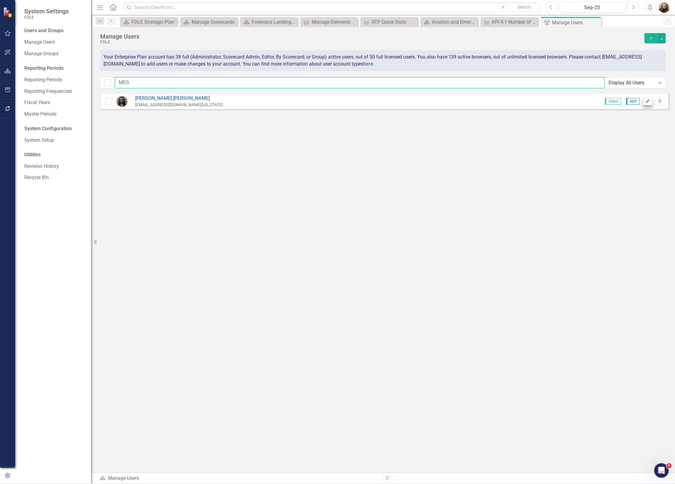
type input "MEG"
click at [647, 101] on icon "Edit" at bounding box center [647, 102] width 5 height 4
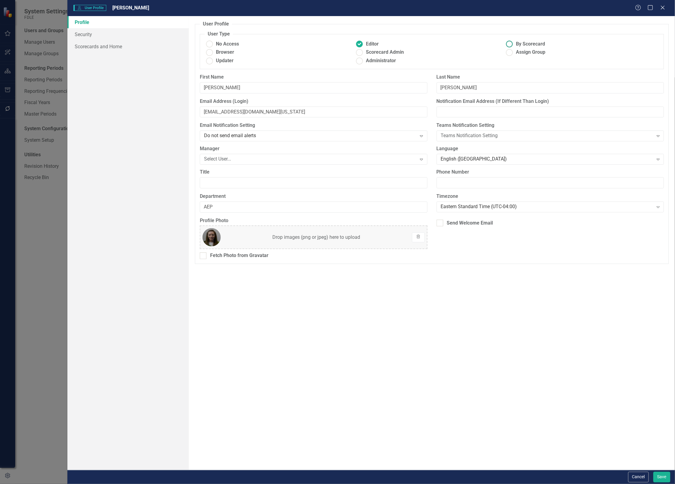
click at [512, 45] on ins at bounding box center [509, 43] width 9 height 9
click at [512, 45] on input "By Scorecard" at bounding box center [509, 43] width 9 height 9
radio input "true"
click at [657, 475] on button "Save" at bounding box center [661, 477] width 17 height 11
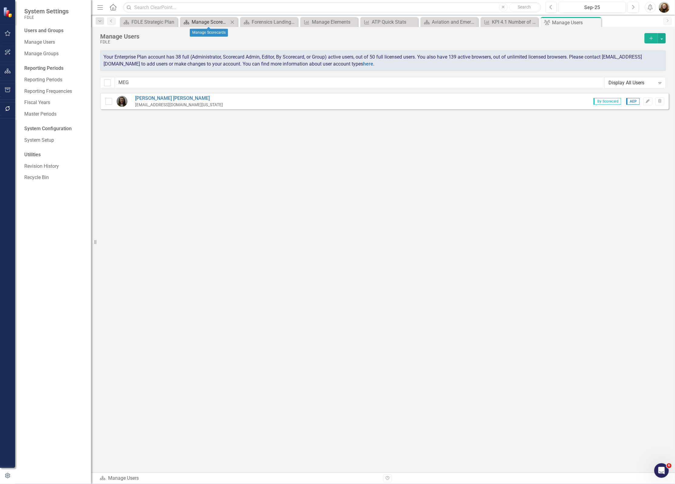
click at [208, 24] on div "Manage Scorecards" at bounding box center [210, 22] width 37 height 8
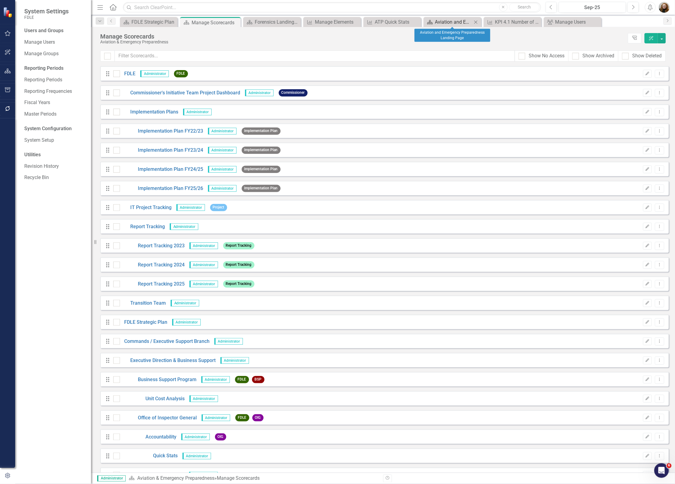
click at [447, 22] on div "Aviation and Emergency Preparedness Landing Page" at bounding box center [453, 22] width 37 height 8
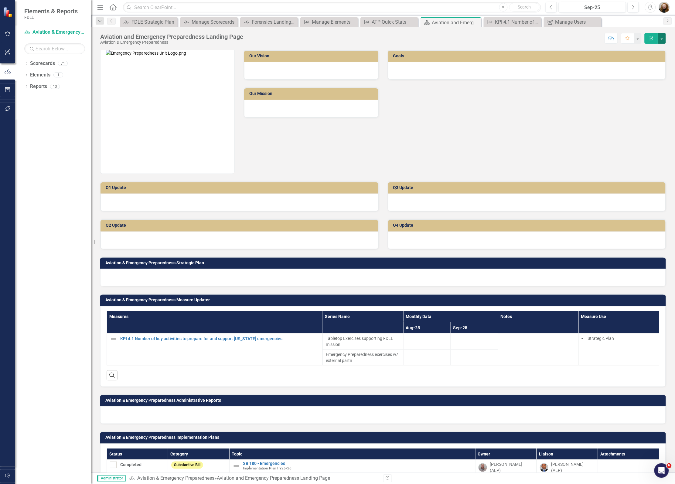
click at [660, 38] on button "button" at bounding box center [662, 38] width 8 height 11
click at [643, 49] on link "Edit Edit Scorecard" at bounding box center [641, 49] width 49 height 11
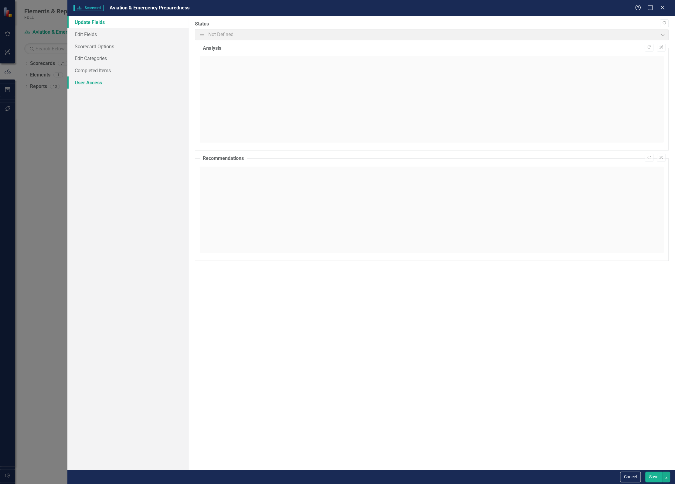
click at [85, 82] on link "User Access" at bounding box center [127, 83] width 121 height 12
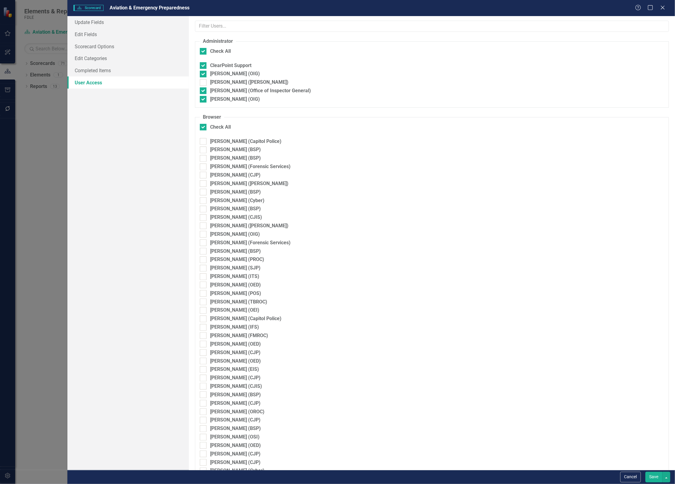
checkbox input "false"
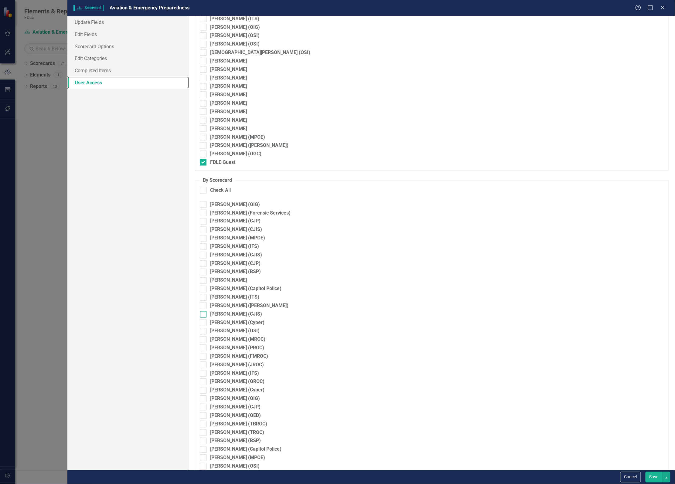
scroll to position [1172, 0]
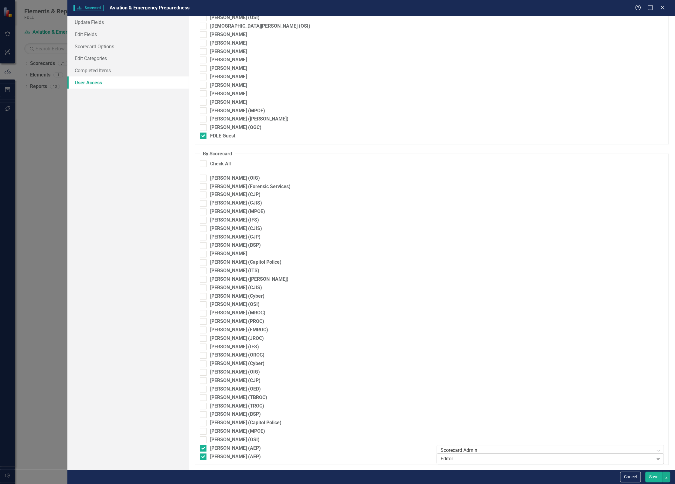
click at [474, 459] on div "Editor" at bounding box center [547, 459] width 213 height 7
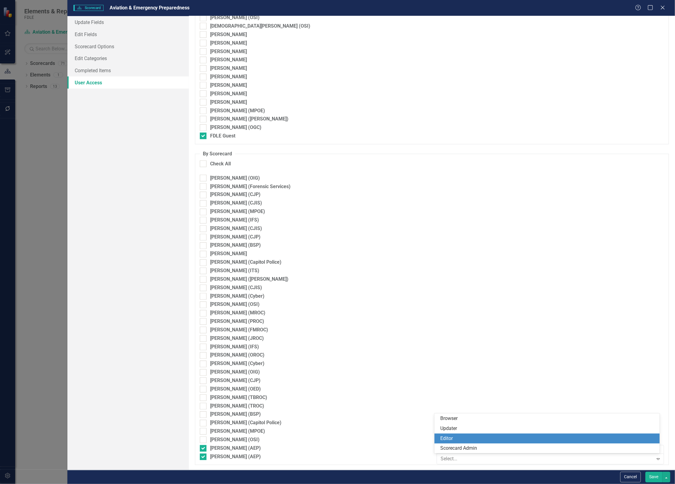
click at [468, 439] on div "Editor" at bounding box center [548, 438] width 216 height 7
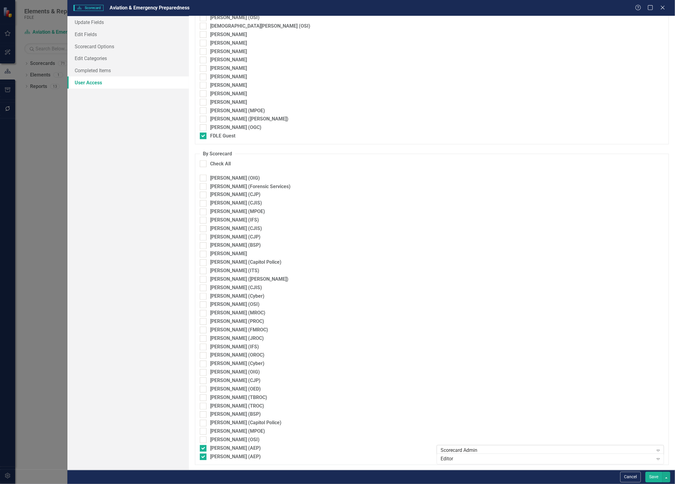
click at [468, 450] on div "Scorecard Admin" at bounding box center [547, 450] width 213 height 7
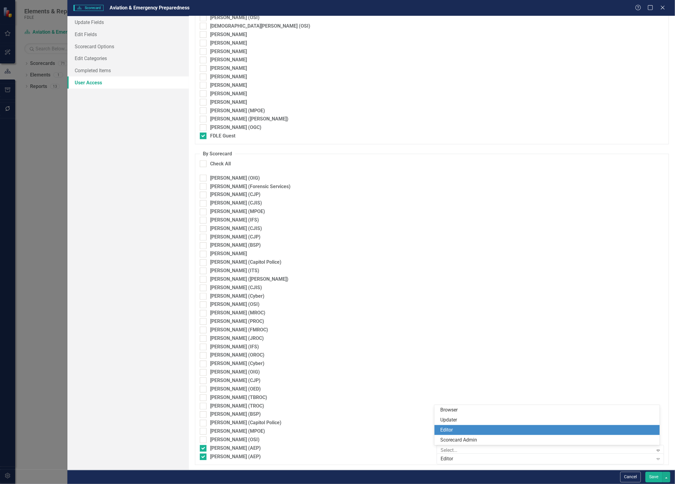
click at [458, 428] on div "Editor" at bounding box center [548, 430] width 216 height 7
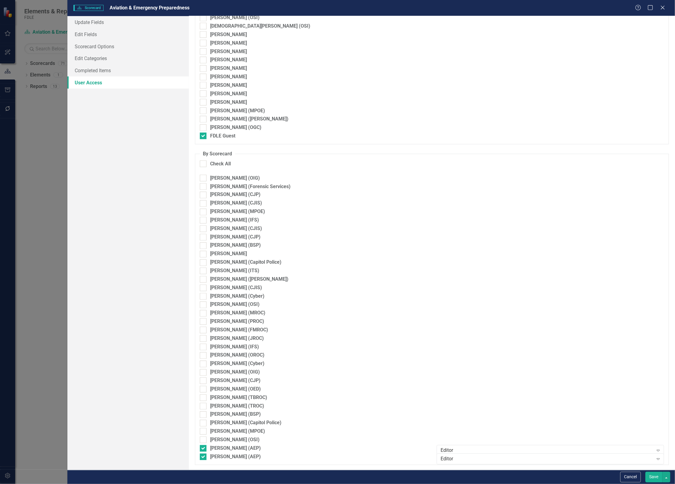
click at [652, 476] on button "Save" at bounding box center [653, 477] width 17 height 11
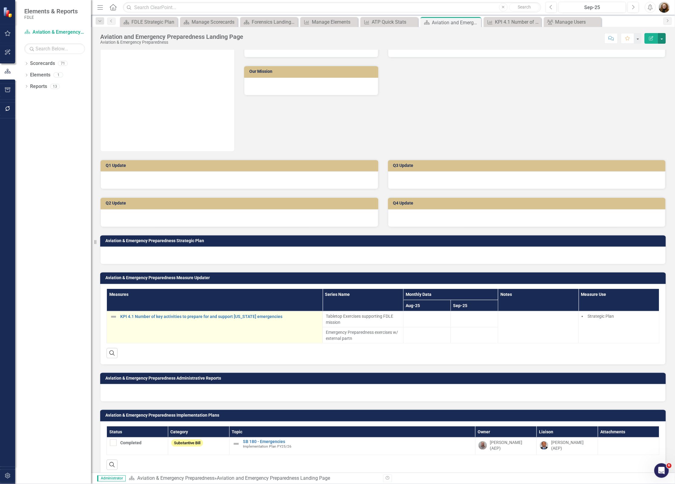
scroll to position [32, 0]
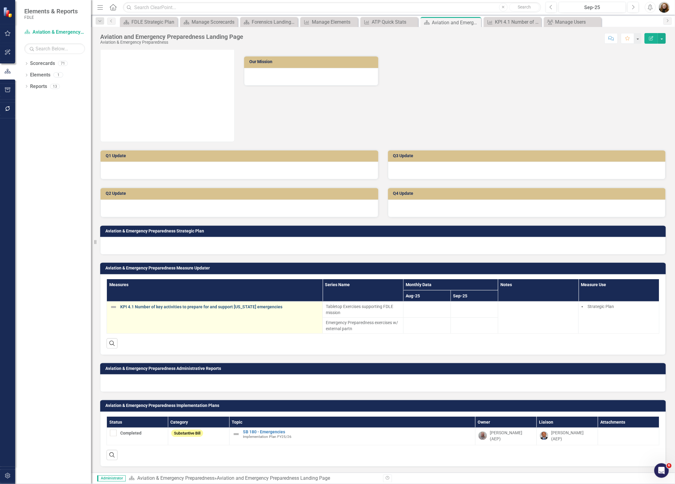
click at [172, 307] on link "KPI 4.1 Number of key activities to prepare for and support [US_STATE] emergenc…" at bounding box center [219, 307] width 199 height 5
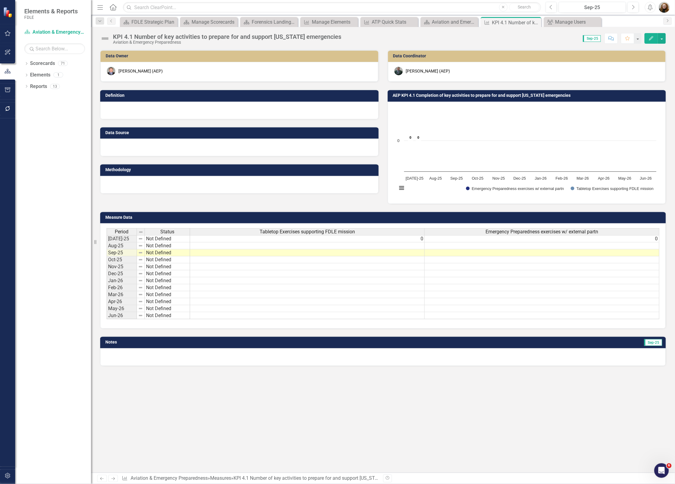
click at [426, 71] on div "Cameron Casey (AEP)" at bounding box center [428, 71] width 44 height 6
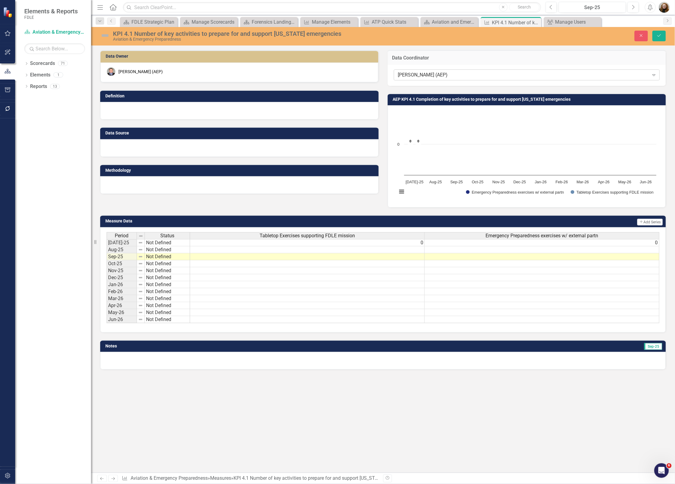
click at [425, 73] on div "Cameron Casey (AEP)" at bounding box center [523, 75] width 251 height 7
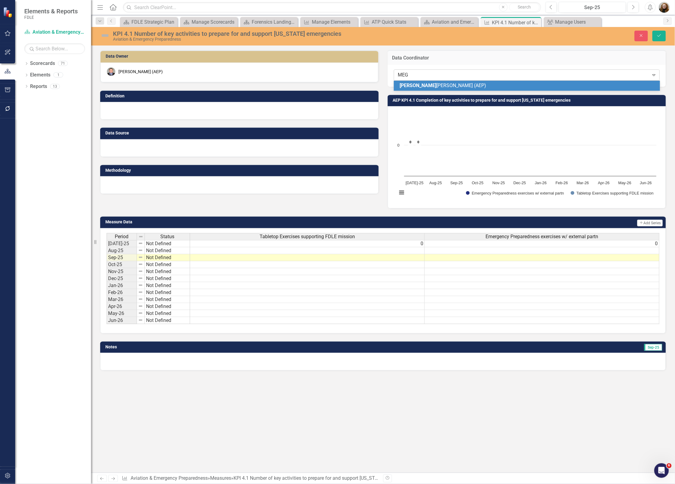
type input "MEGH"
click at [428, 87] on span "Megh ann Miller (AEP)" at bounding box center [431, 86] width 62 height 6
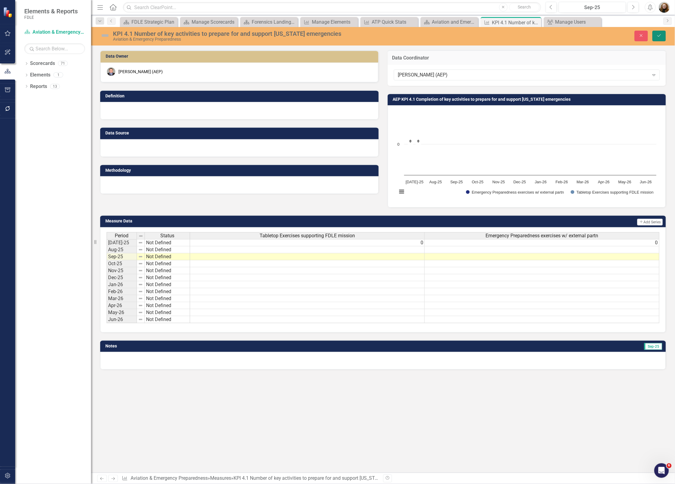
click at [656, 37] on button "Save" at bounding box center [658, 36] width 13 height 11
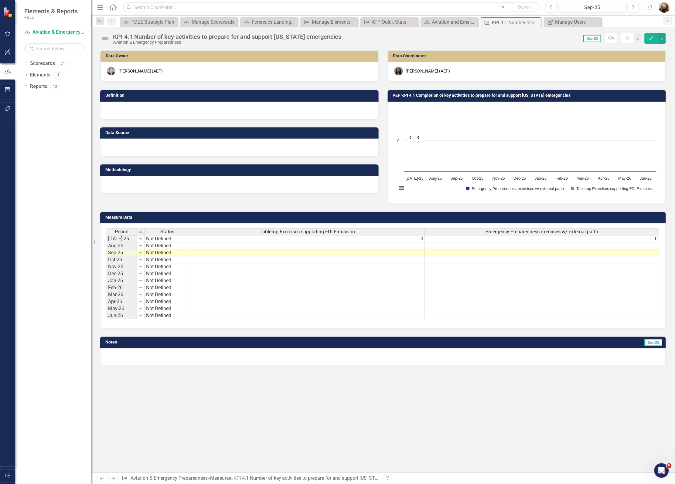
click at [134, 71] on div "Jeffrey Watson (AEP)" at bounding box center [140, 71] width 44 height 6
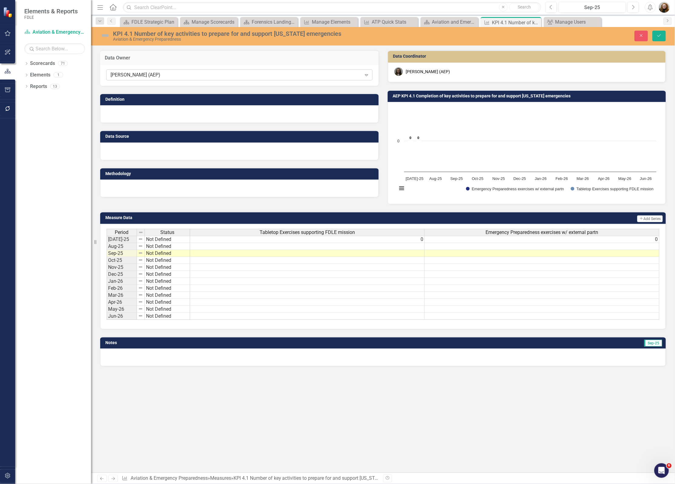
click at [135, 73] on div "Jeffrey Watson (AEP)" at bounding box center [236, 75] width 251 height 7
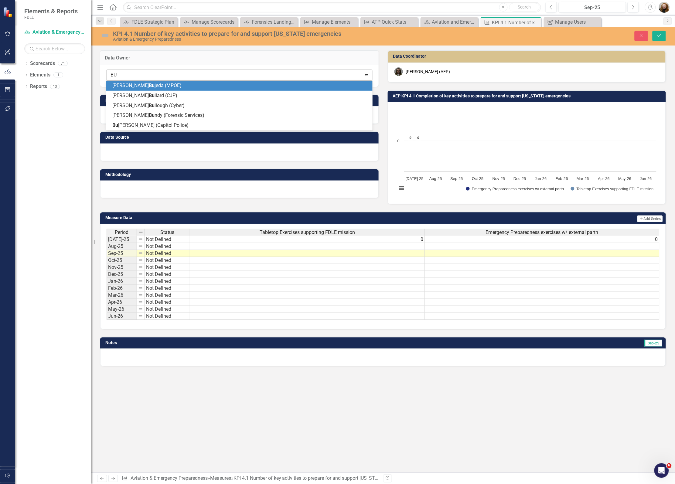
type input "B"
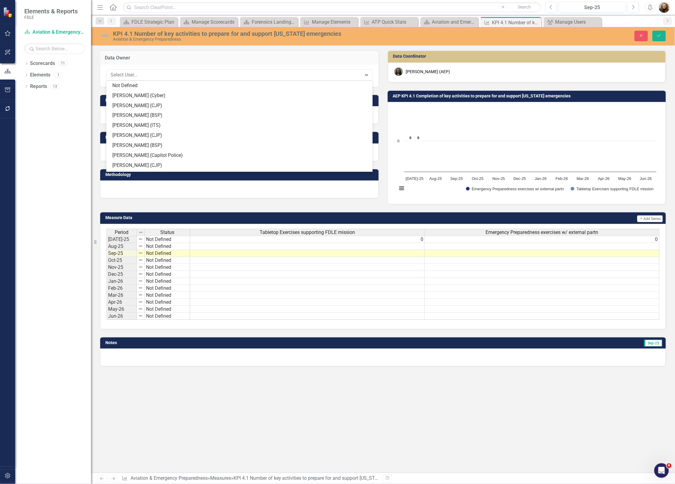
click at [452, 421] on div "Data Owner 182 results available. Use Up and Down to choose options, press Ente…" at bounding box center [383, 261] width 584 height 423
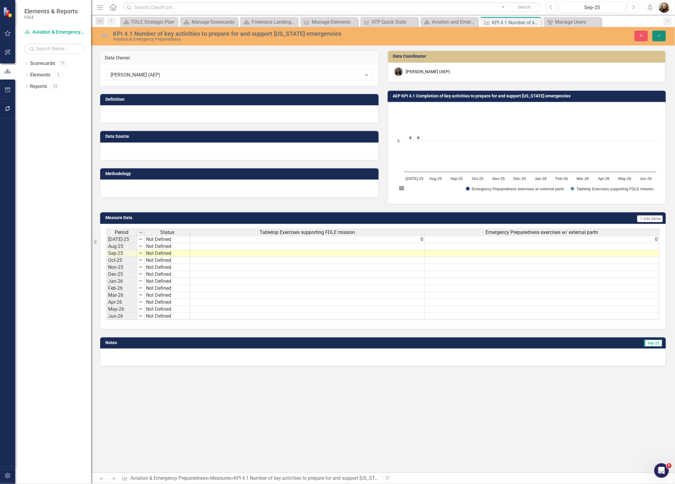
click at [659, 39] on button "Save" at bounding box center [658, 36] width 13 height 11
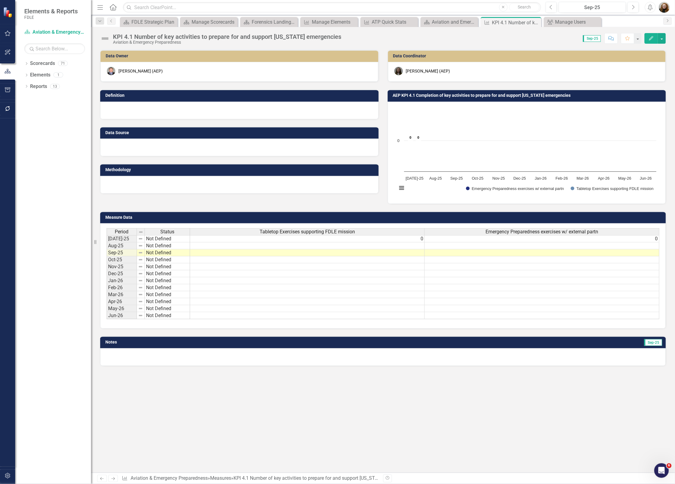
click at [383, 409] on div "Data Owner Jeffrey Watson (AEP) Definition Data Source Methodology Data Coordin…" at bounding box center [383, 261] width 584 height 423
click at [236, 423] on div "Data Owner Jeffrey Watson (AEP) Definition Data Source Methodology Data Coordin…" at bounding box center [383, 261] width 584 height 423
click at [234, 23] on icon "Close" at bounding box center [232, 22] width 6 height 5
click at [237, 22] on icon "Close" at bounding box center [238, 22] width 6 height 5
click at [239, 22] on icon "Close" at bounding box center [238, 22] width 6 height 5
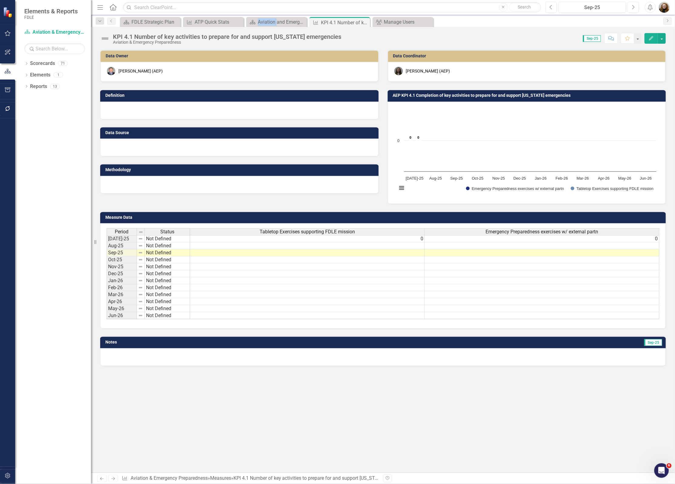
click at [0, 0] on icon "Close" at bounding box center [0, 0] width 0 height 0
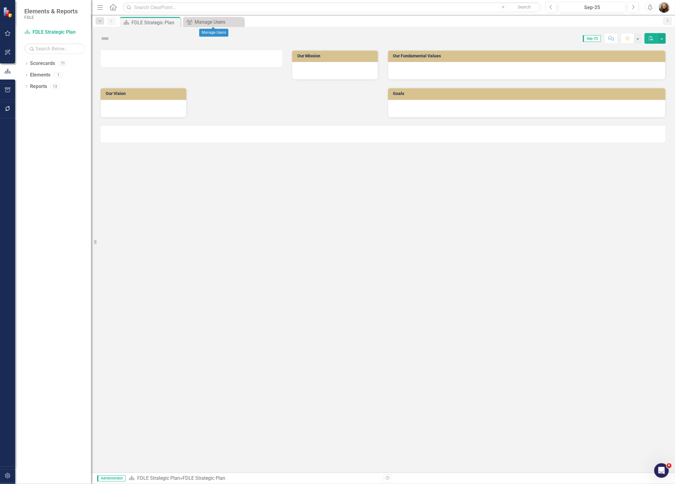
click at [0, 0] on icon "Close" at bounding box center [0, 0] width 0 height 0
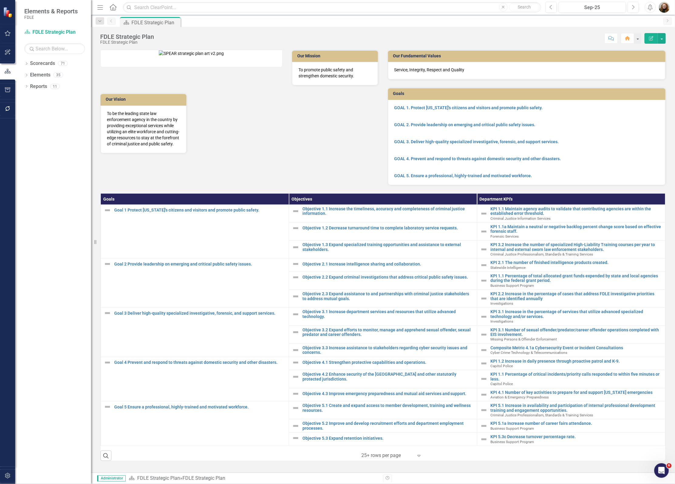
click at [81, 406] on div "Dropdown Scorecards 71 Dropdown FDLE Commissioner's Initiative Team Project Das…" at bounding box center [53, 272] width 76 height 426
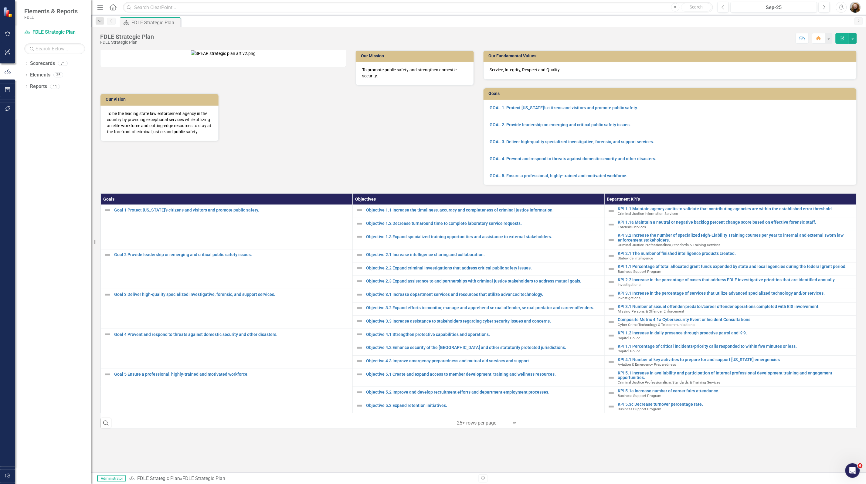
click at [41, 396] on div "Dropdown Scorecards 71 Dropdown FDLE Commissioner's Initiative Team Project Das…" at bounding box center [53, 272] width 76 height 426
click at [44, 154] on div "Dropdown Scorecards 71 Dropdown FDLE Commissioner's Initiative Team Project Das…" at bounding box center [53, 272] width 76 height 426
click at [579, 457] on div "Our Mission To promote public safety and strengthen domestic security. Our Visi…" at bounding box center [478, 261] width 775 height 423
click at [23, 65] on div "Dropdown Scorecards 71 Dropdown FDLE Commissioner's Initiative Team Project Das…" at bounding box center [53, 272] width 76 height 426
click at [25, 64] on icon "Dropdown" at bounding box center [26, 64] width 4 height 3
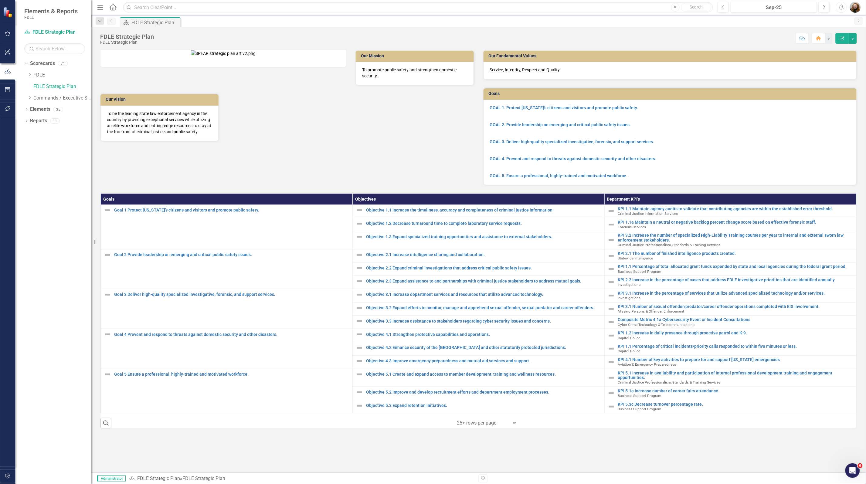
click at [61, 220] on div "Dropdown Scorecards 71 Dropdown FDLE Commissioner's Initiative Team Project Das…" at bounding box center [53, 272] width 76 height 426
click at [32, 100] on icon "Dropdown" at bounding box center [29, 98] width 5 height 4
click at [35, 110] on icon "Dropdown" at bounding box center [35, 109] width 5 height 4
click at [43, 134] on div "Dropdown" at bounding box center [41, 132] width 5 height 5
click at [47, 146] on div "Dropdown" at bounding box center [48, 143] width 5 height 5
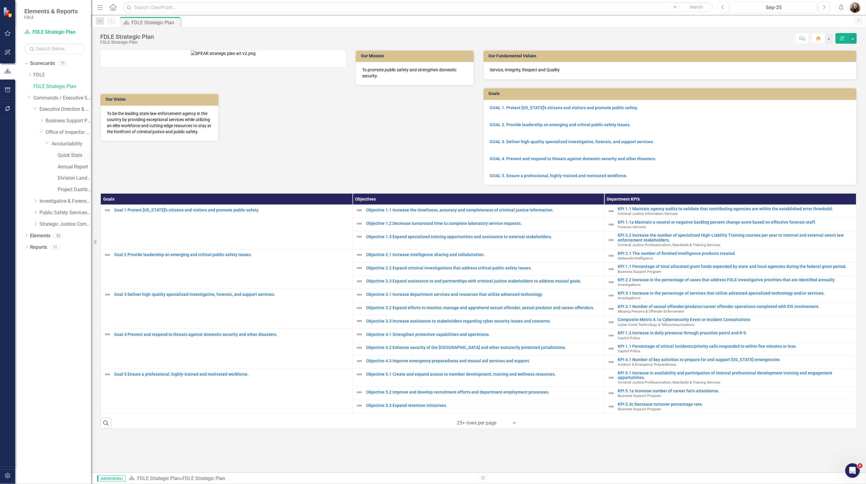
click at [68, 158] on link "Quick Stats" at bounding box center [74, 155] width 33 height 7
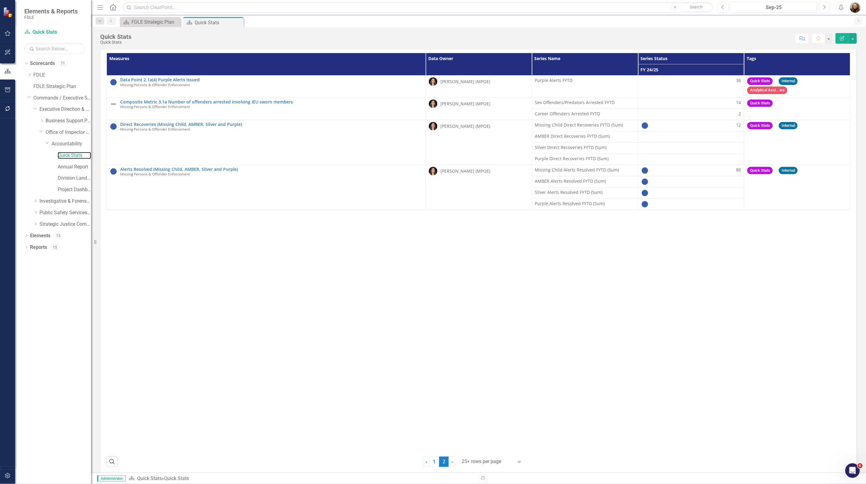
scroll to position [20, 0]
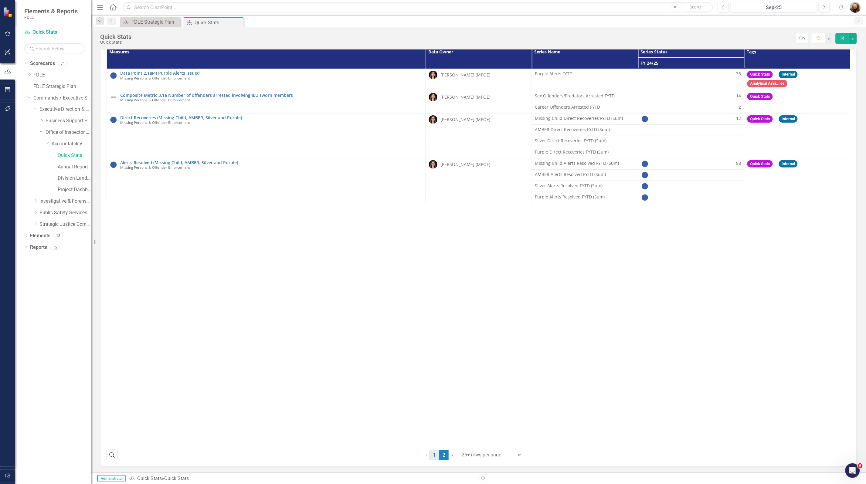
click at [434, 455] on link "1" at bounding box center [435, 455] width 10 height 10
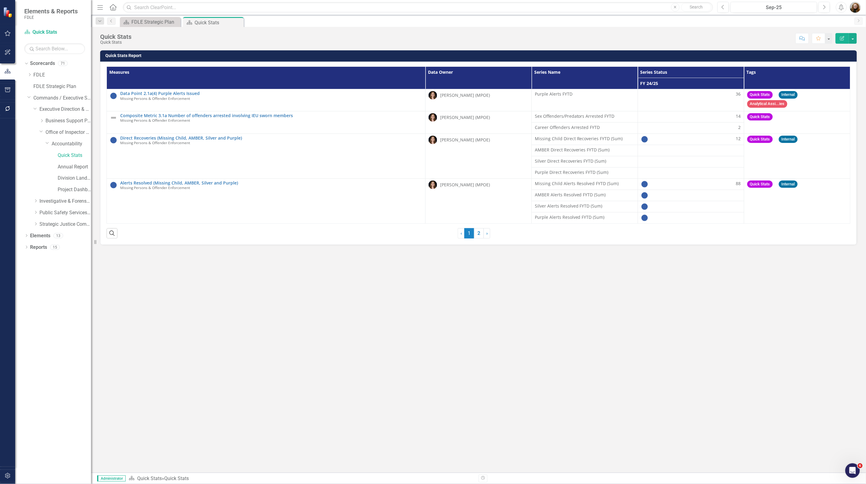
scroll to position [0, 0]
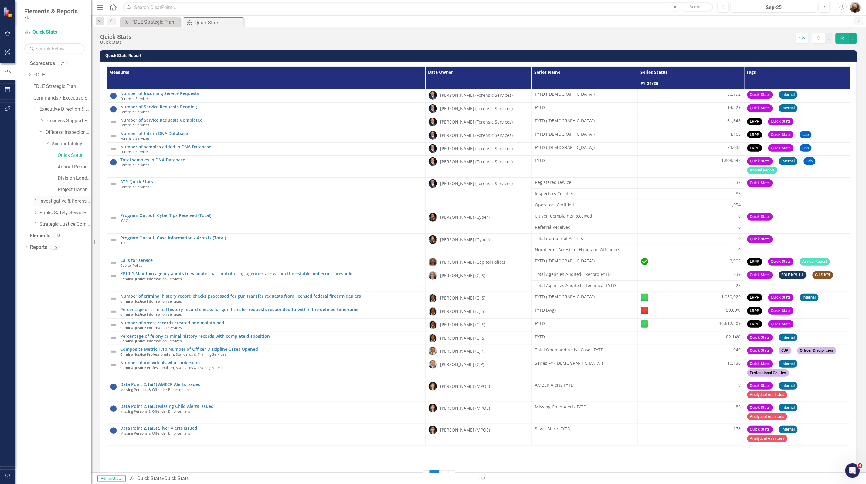
click at [33, 201] on icon "Dropdown" at bounding box center [35, 201] width 5 height 4
click at [43, 214] on icon "Dropdown" at bounding box center [41, 213] width 5 height 4
click at [55, 215] on link "Forensic Services" at bounding box center [69, 212] width 46 height 7
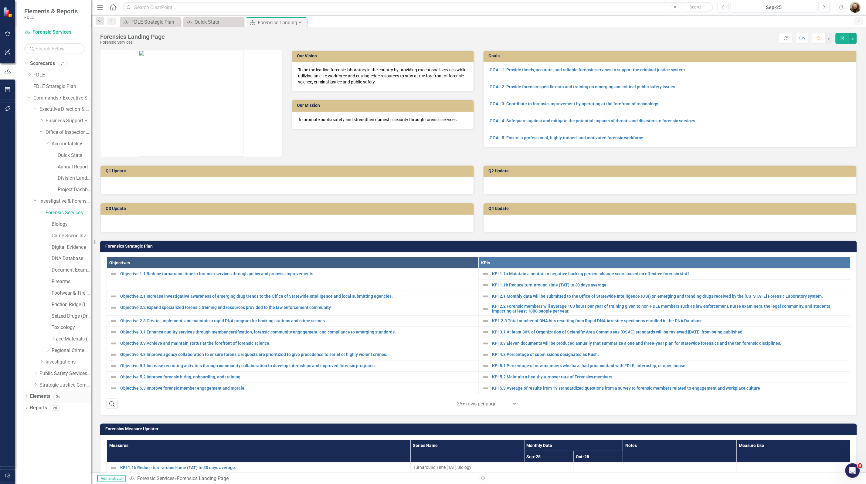
click at [27, 397] on icon at bounding box center [27, 396] width 2 height 3
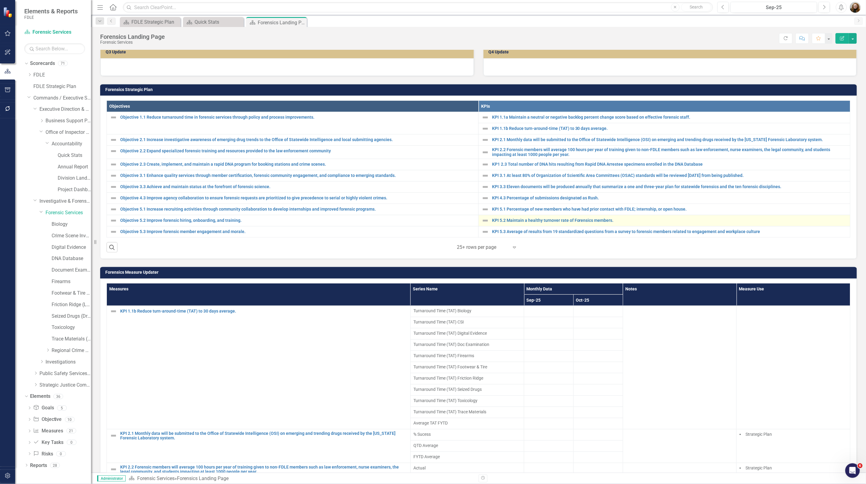
scroll to position [190, 0]
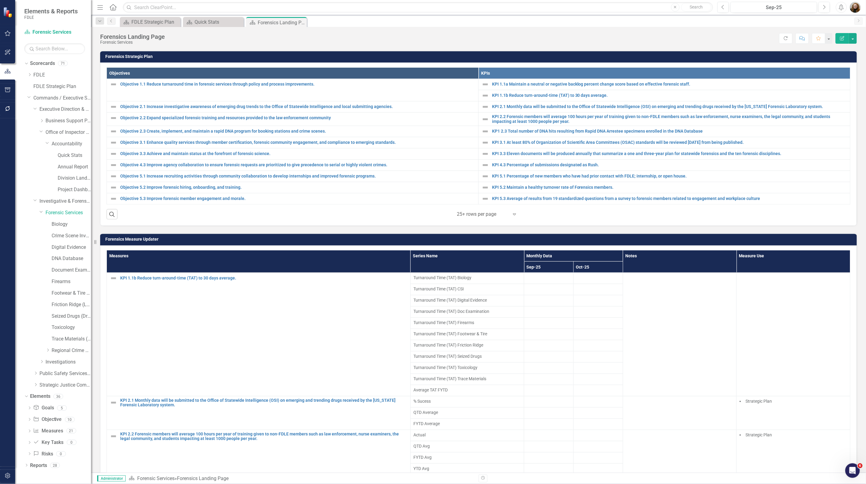
click at [675, 242] on h3 "Forensics Measure Updater" at bounding box center [479, 239] width 749 height 5
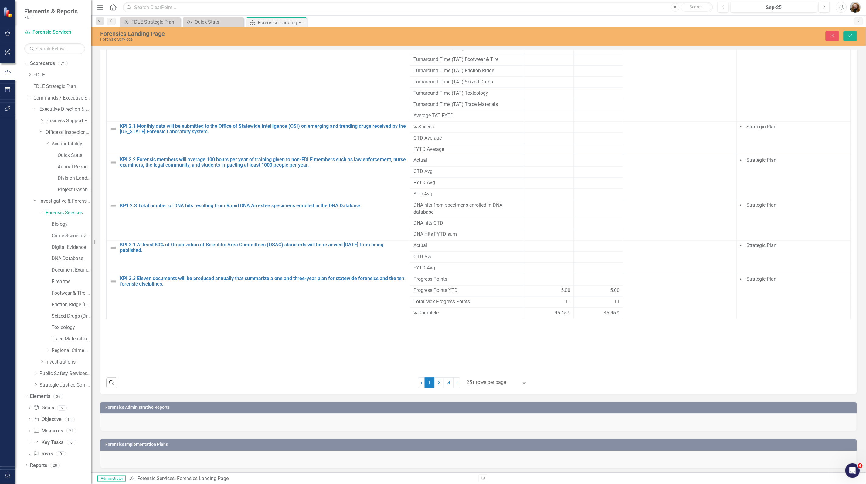
scroll to position [476, 0]
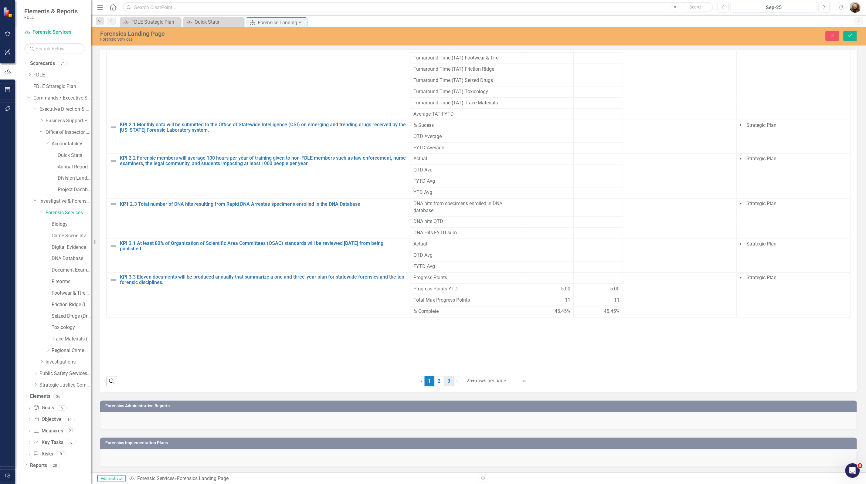
click at [450, 380] on link "3" at bounding box center [449, 381] width 10 height 10
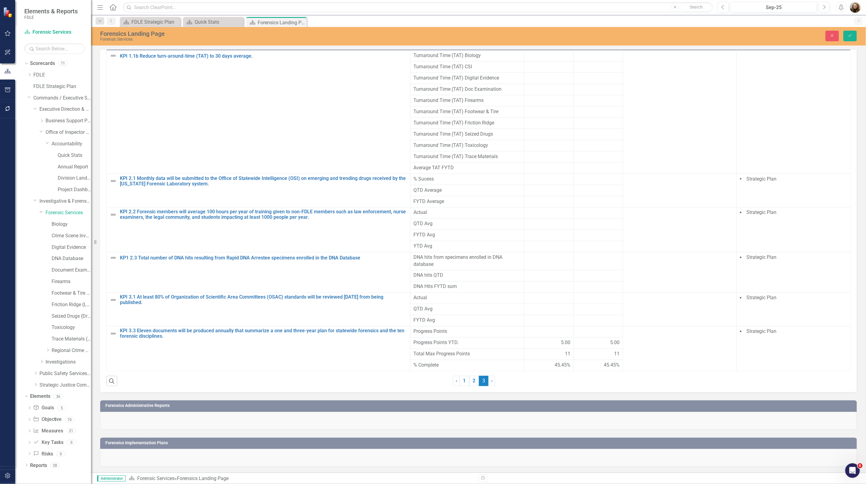
scroll to position [424, 0]
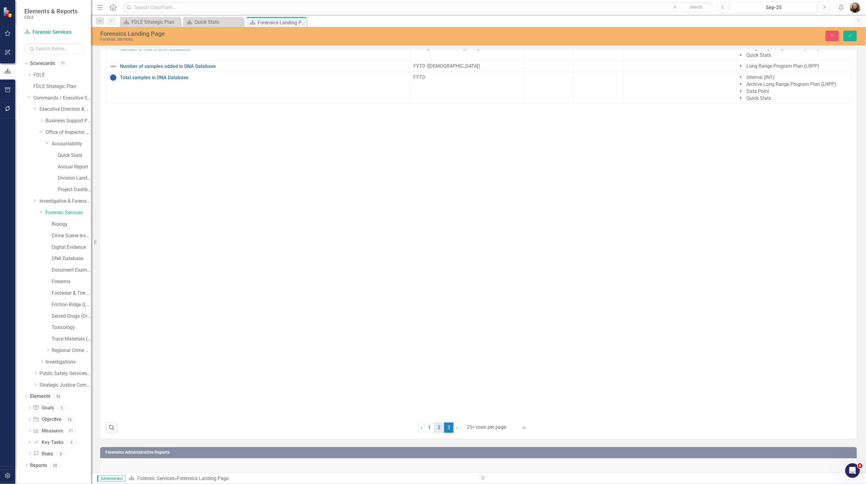
click at [439, 432] on link "2" at bounding box center [439, 428] width 10 height 10
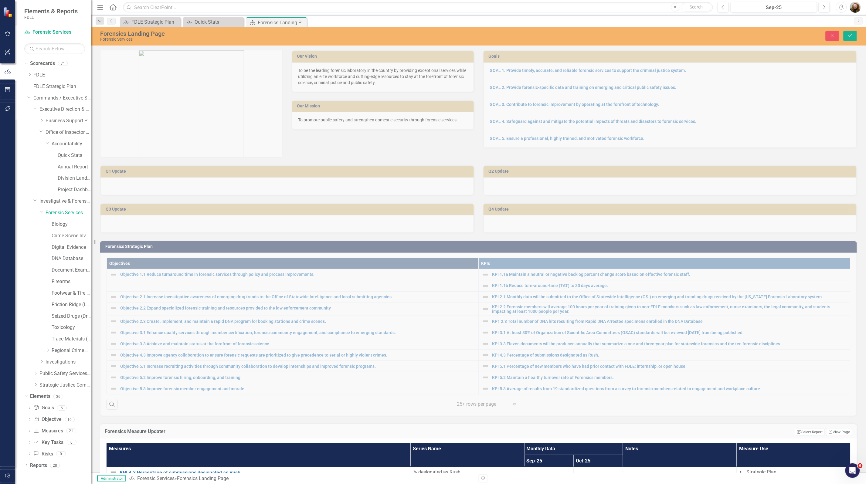
scroll to position [152, 0]
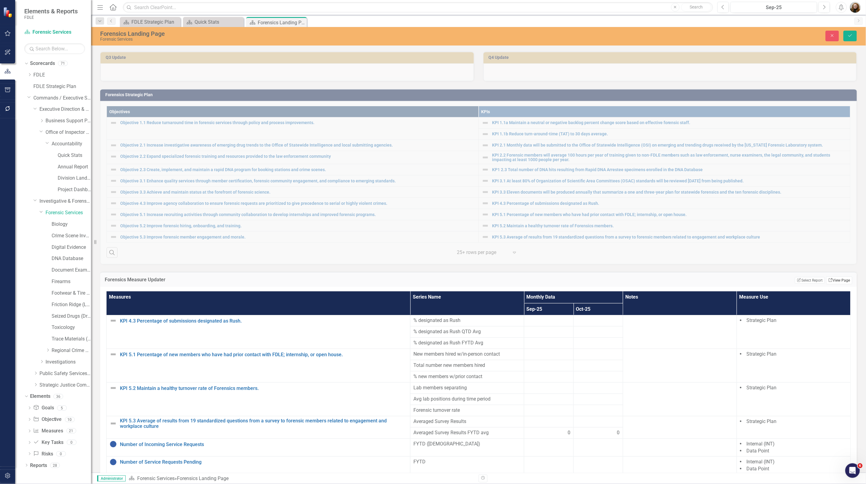
click at [675, 284] on link "Link View Page" at bounding box center [839, 281] width 26 height 8
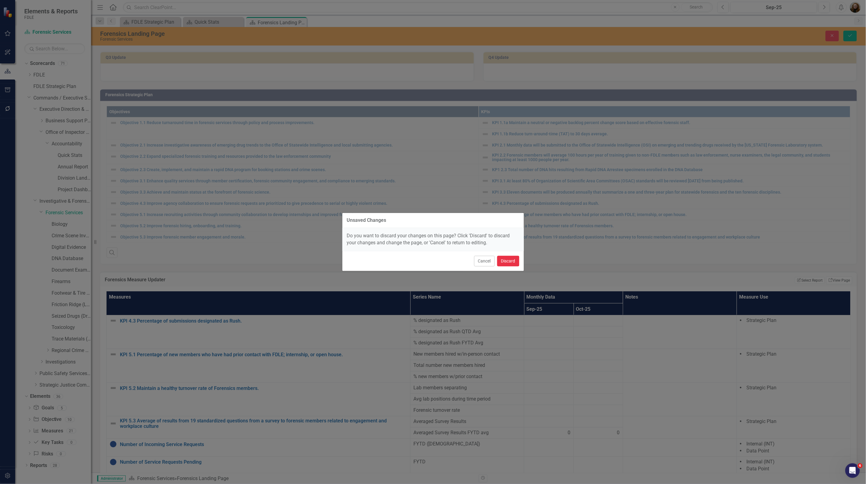
click at [512, 264] on button "Discard" at bounding box center [508, 261] width 22 height 11
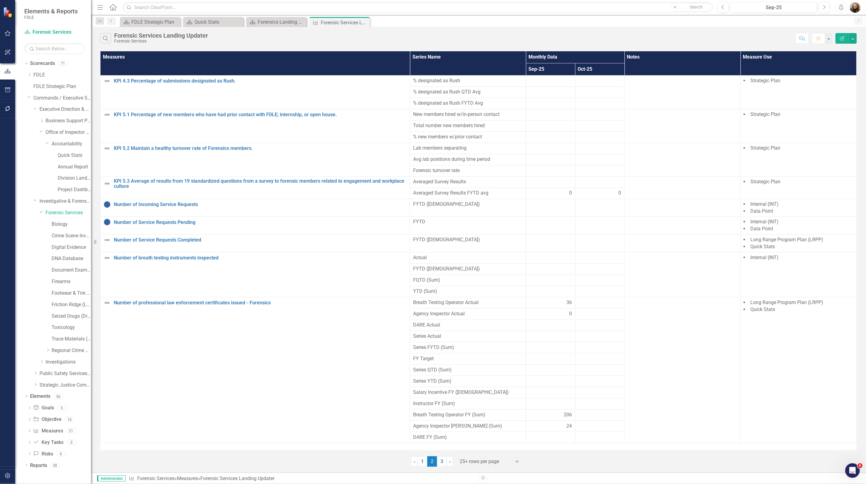
click at [675, 40] on icon "Edit Report" at bounding box center [842, 38] width 5 height 4
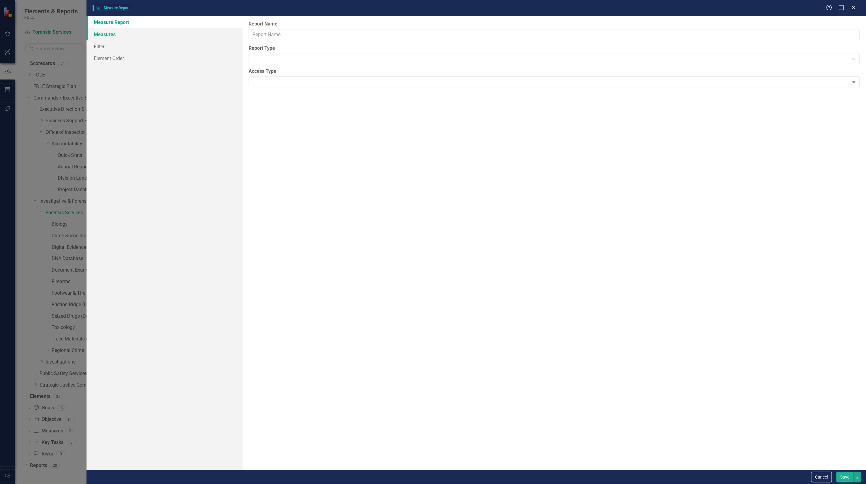
type input "Forensic Services Landing Updater"
click at [104, 49] on link "Measures" at bounding box center [165, 46] width 156 height 12
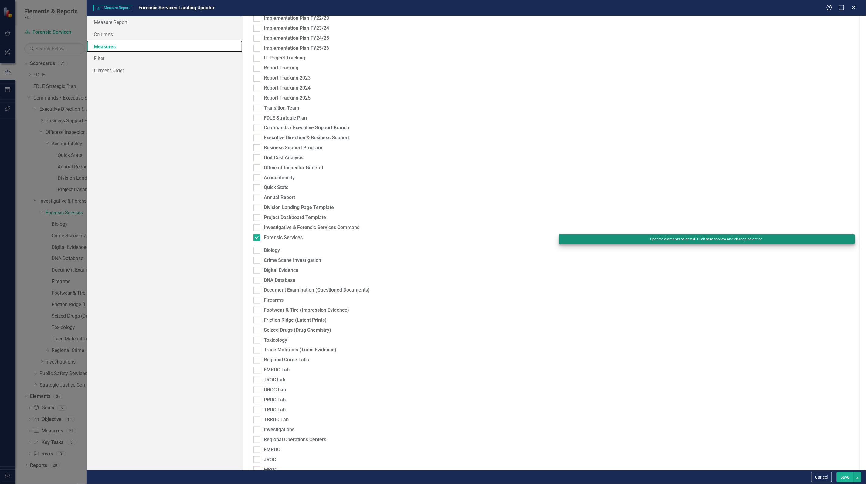
scroll to position [76, 0]
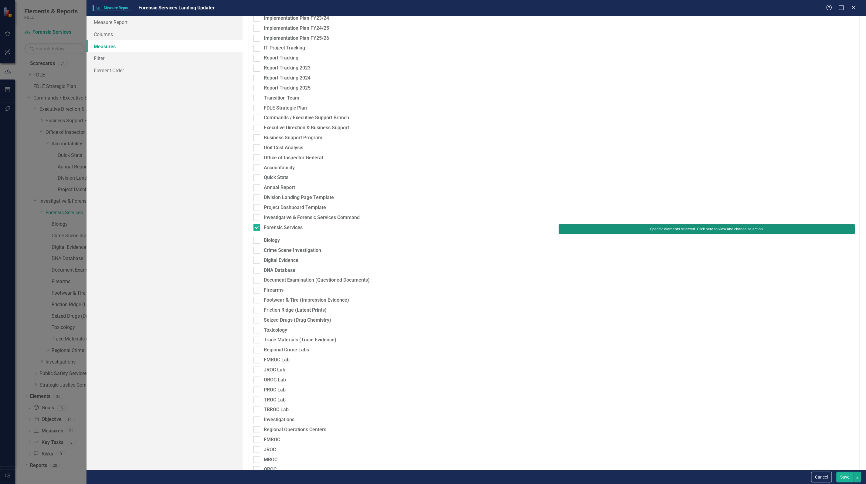
click at [625, 231] on button "Specific elements selected. Click here to view and change selection." at bounding box center [707, 229] width 296 height 10
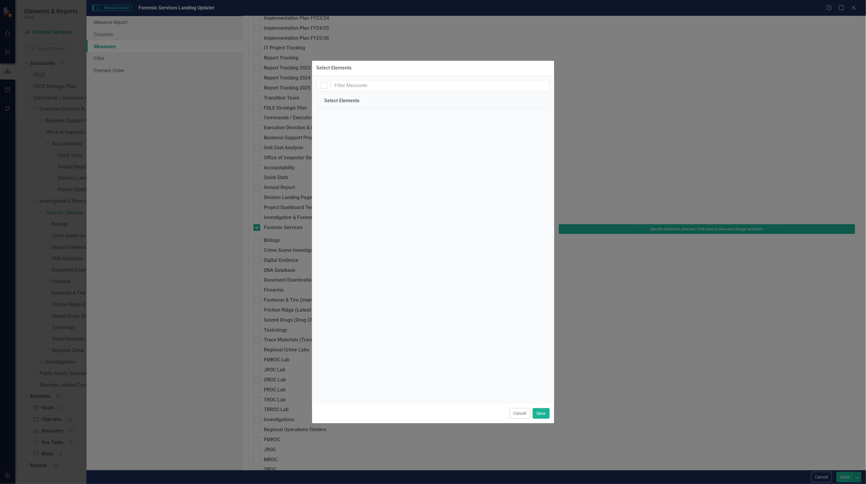
checkbox input "true"
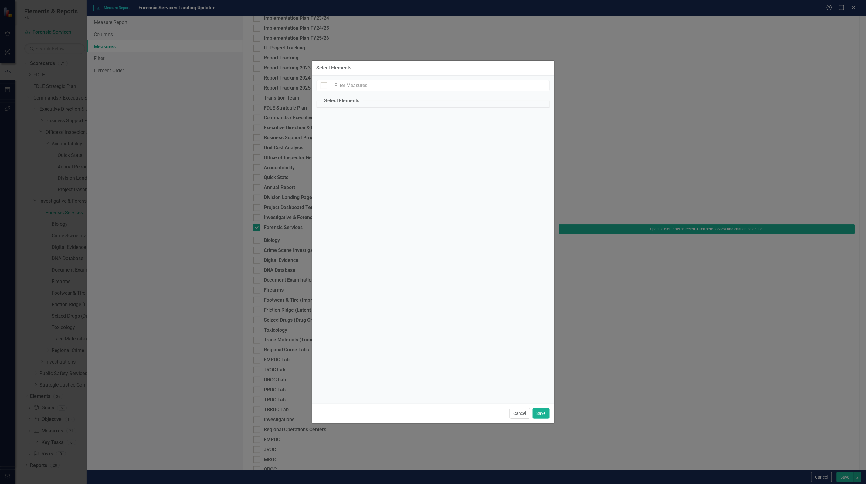
checkbox input "true"
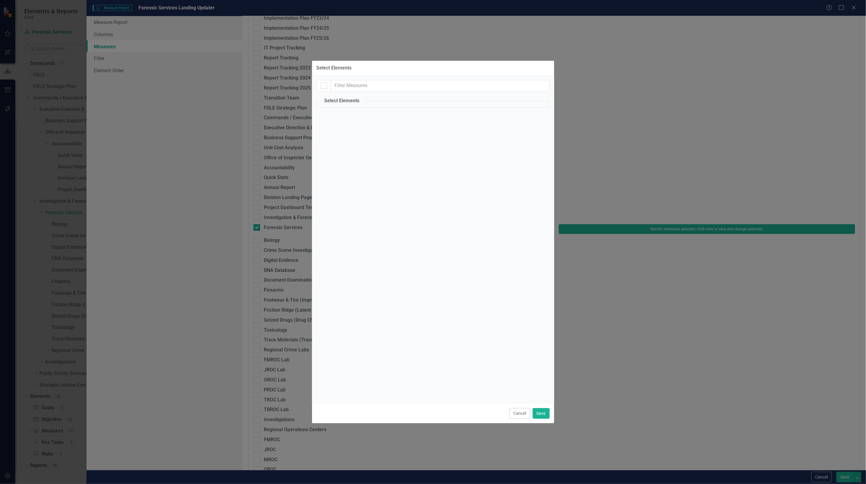
checkbox input "true"
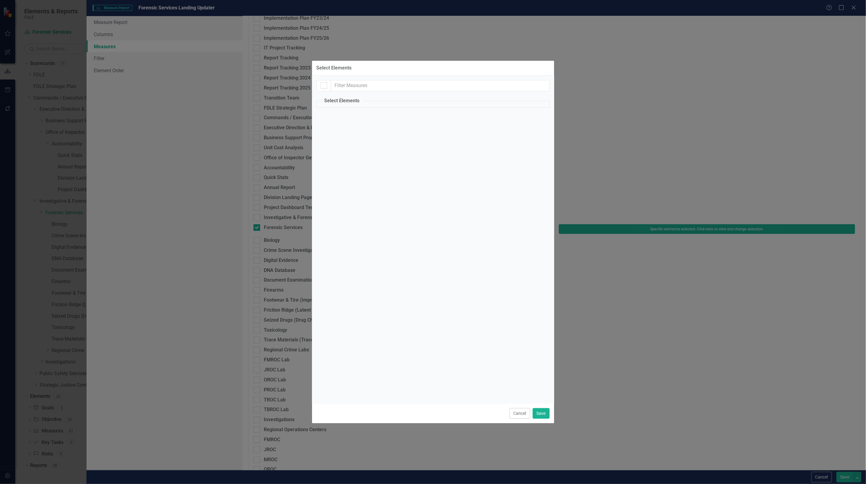
checkbox input "true"
checkbox input "false"
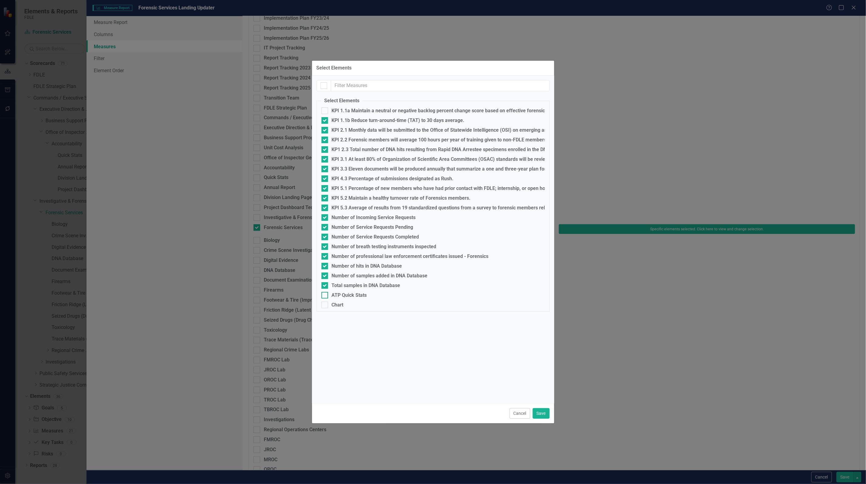
click at [324, 296] on div at bounding box center [324, 295] width 7 height 7
click at [324, 296] on input "ATP Quick Stats" at bounding box center [323, 294] width 4 height 4
checkbox input "true"
click at [322, 110] on input "KPI 1.1a Maintain a neutral or negative backlog percent change score based on e…" at bounding box center [323, 109] width 4 height 4
checkbox input "true"
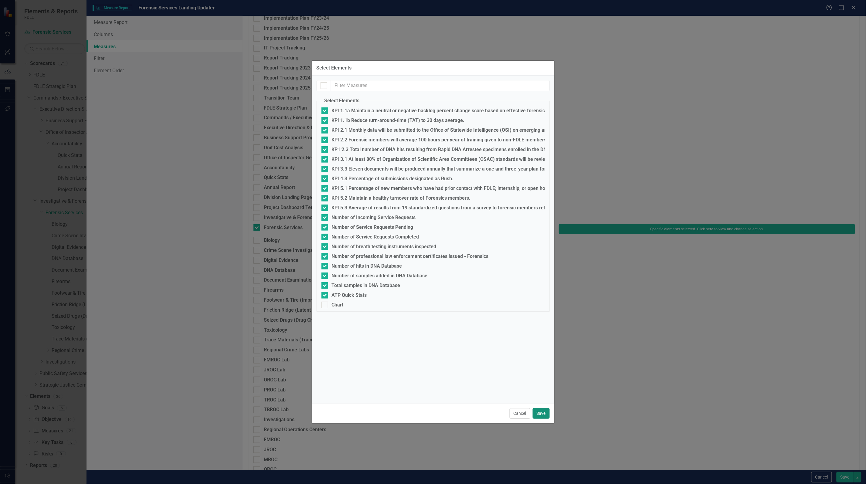
click at [538, 414] on button "Save" at bounding box center [541, 413] width 17 height 11
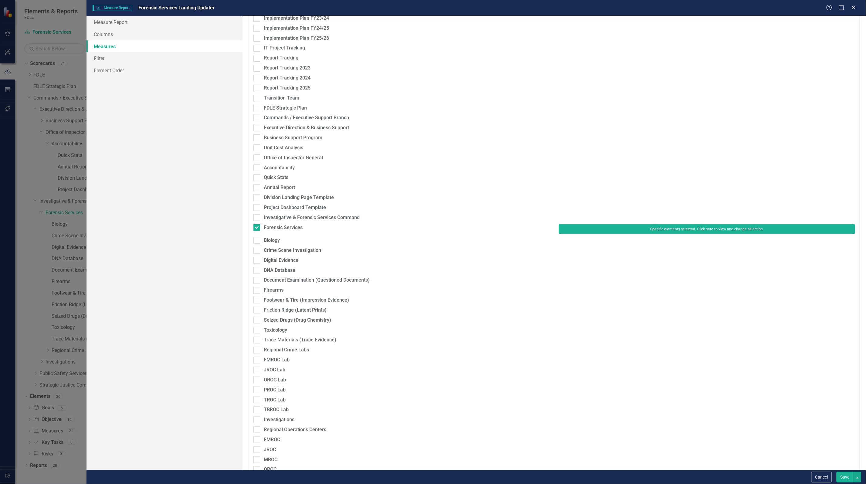
click at [675, 477] on button "Save" at bounding box center [845, 477] width 17 height 11
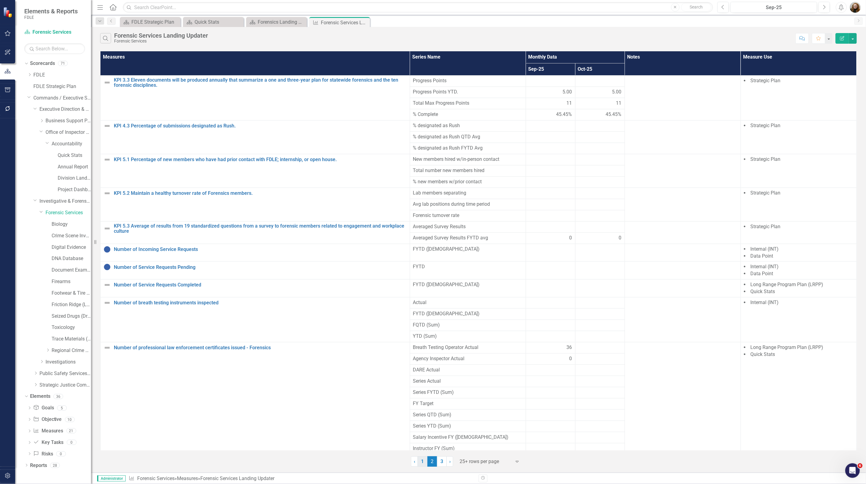
click at [423, 464] on link "1" at bounding box center [423, 462] width 10 height 10
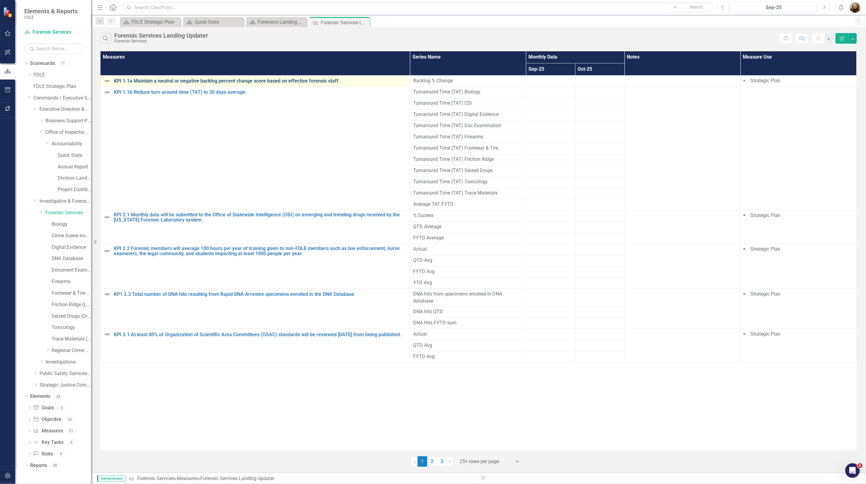
click at [213, 81] on link "KPI 1.1a Maintain a neutral or negative backlog percent change score based on e…" at bounding box center [260, 80] width 293 height 5
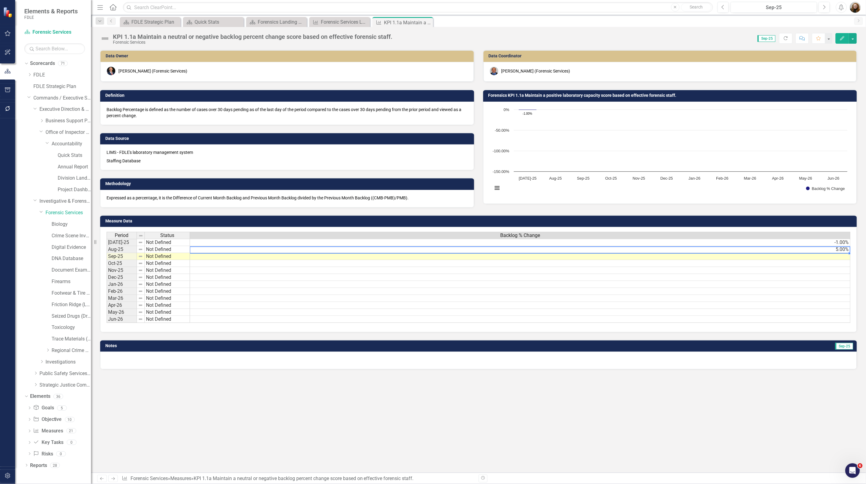
click at [675, 250] on td "5.00%" at bounding box center [520, 249] width 661 height 7
click at [259, 20] on div "Forensics Landing Page" at bounding box center [278, 22] width 40 height 8
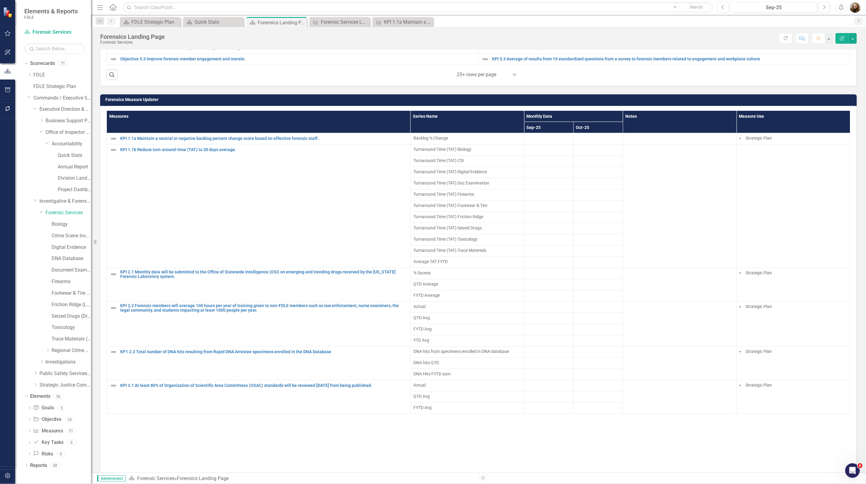
scroll to position [473, 0]
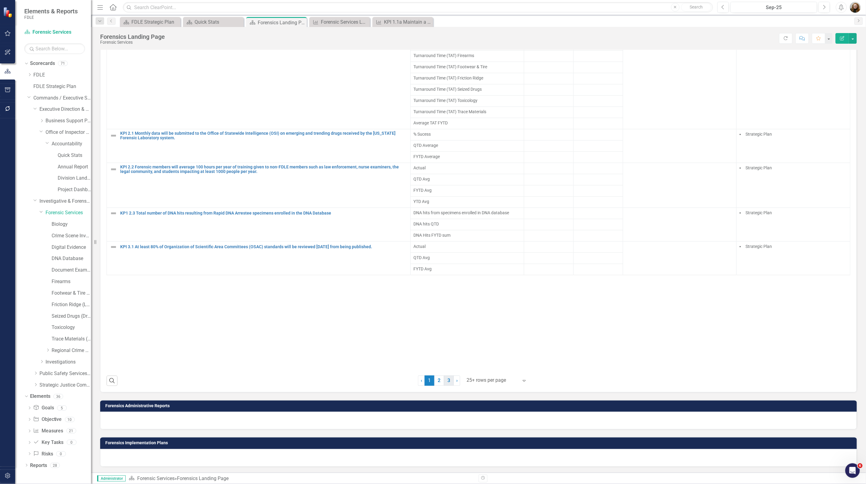
click at [450, 379] on link "3" at bounding box center [449, 381] width 10 height 10
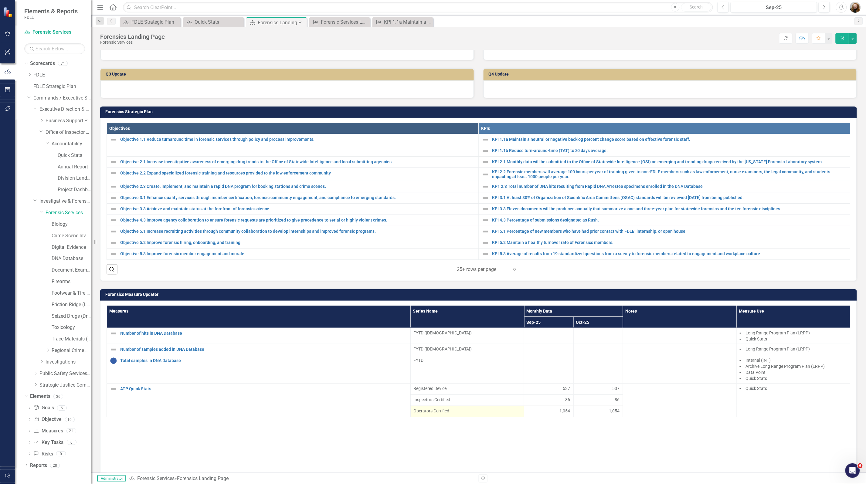
scroll to position [131, 0]
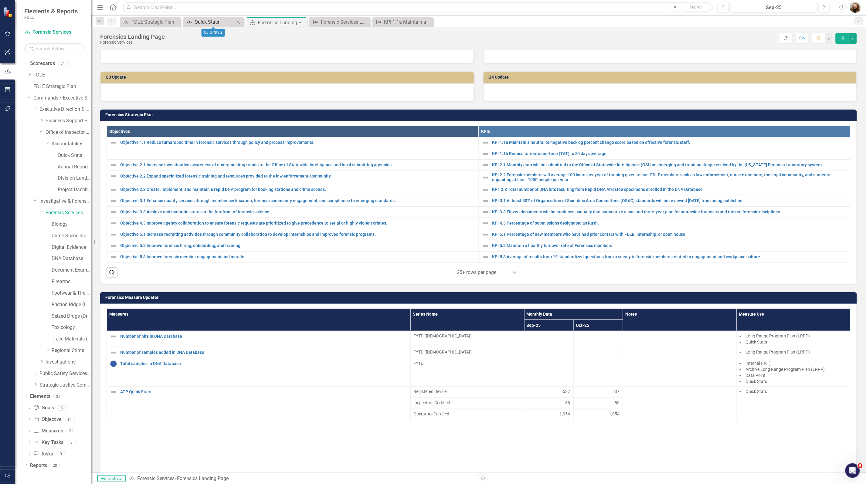
click at [207, 25] on div "Quick Stats" at bounding box center [215, 22] width 40 height 8
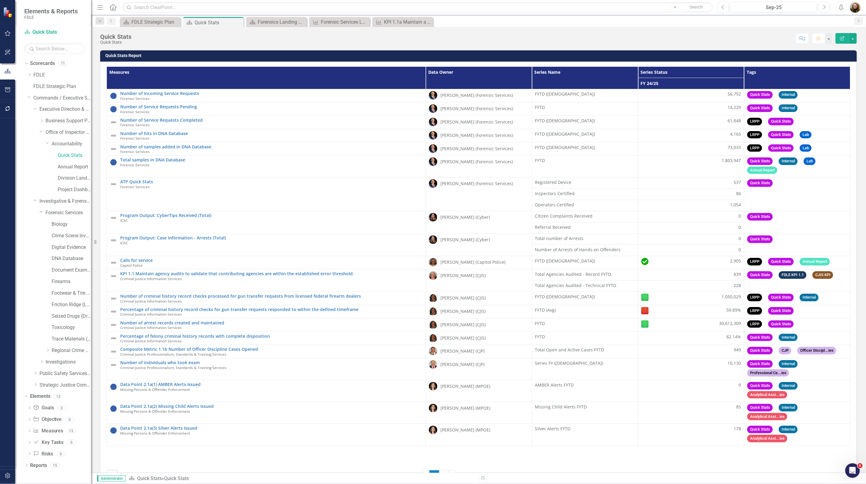
scroll to position [20, 0]
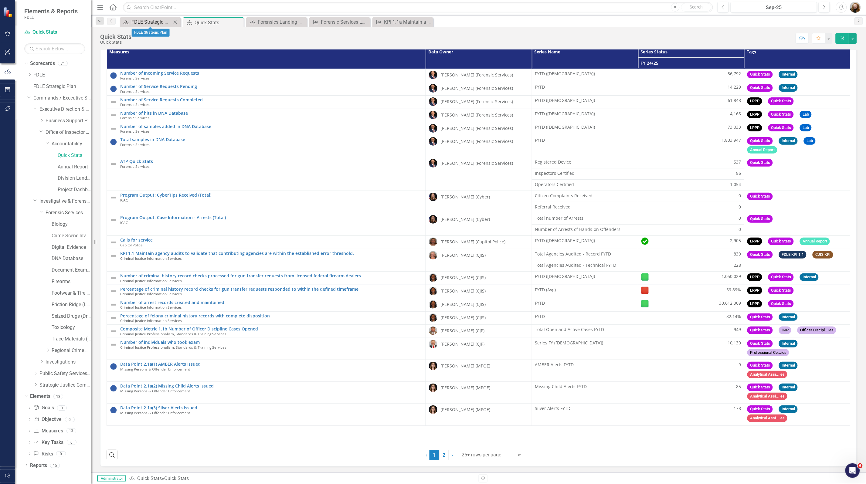
click at [155, 23] on div "FDLE Strategic Plan" at bounding box center [151, 22] width 40 height 8
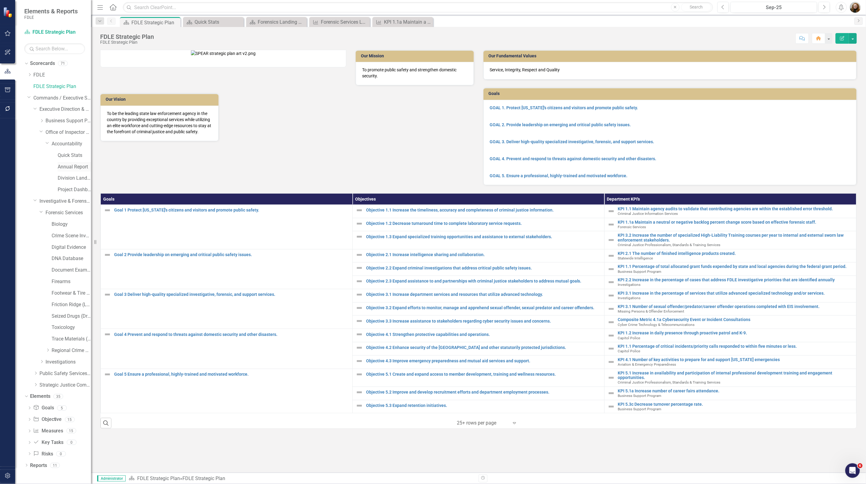
click at [65, 168] on link "Annual Report" at bounding box center [74, 167] width 33 height 7
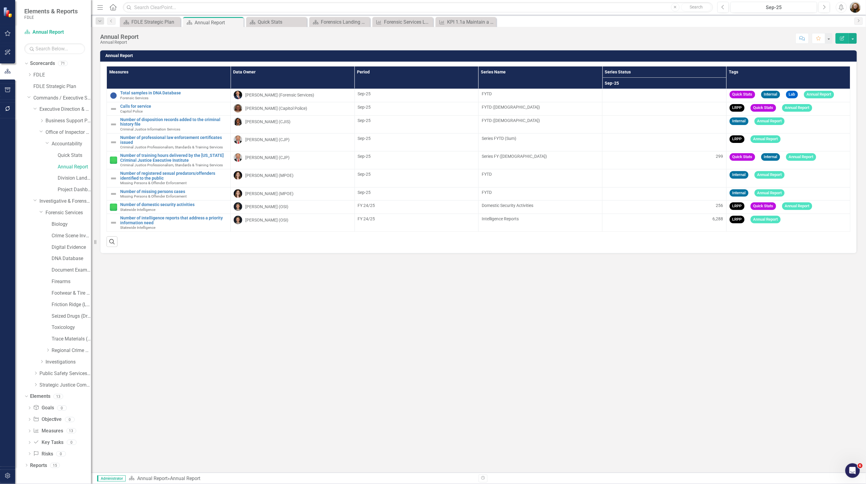
click at [671, 72] on th "Series Status" at bounding box center [665, 71] width 124 height 11
click at [671, 72] on th "Series Status Sort Ascending" at bounding box center [665, 71] width 124 height 11
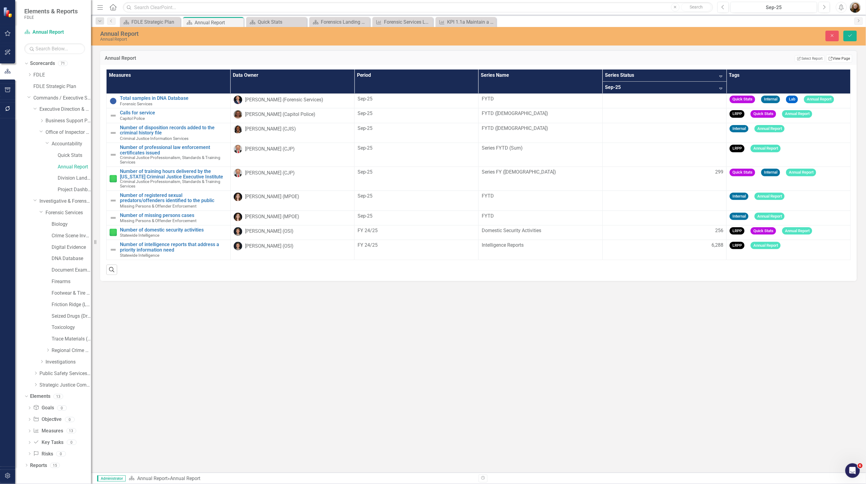
click at [675, 58] on link "Link View Page" at bounding box center [839, 59] width 26 height 8
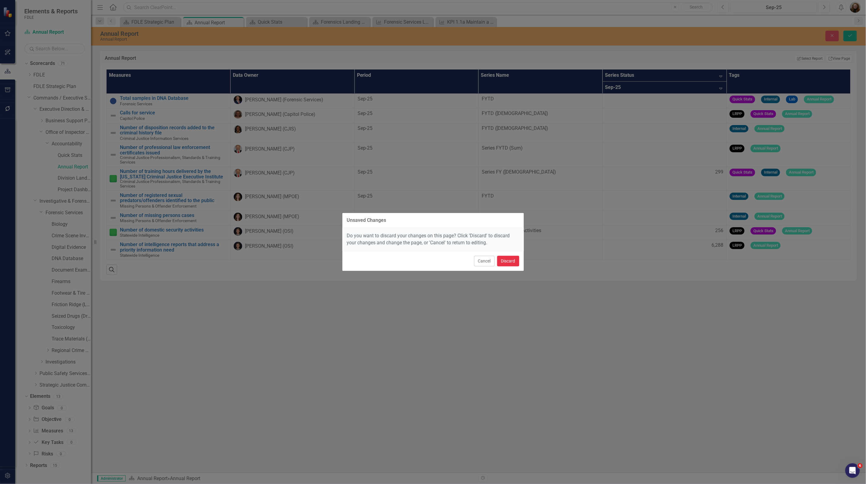
click at [513, 260] on button "Discard" at bounding box center [508, 261] width 22 height 11
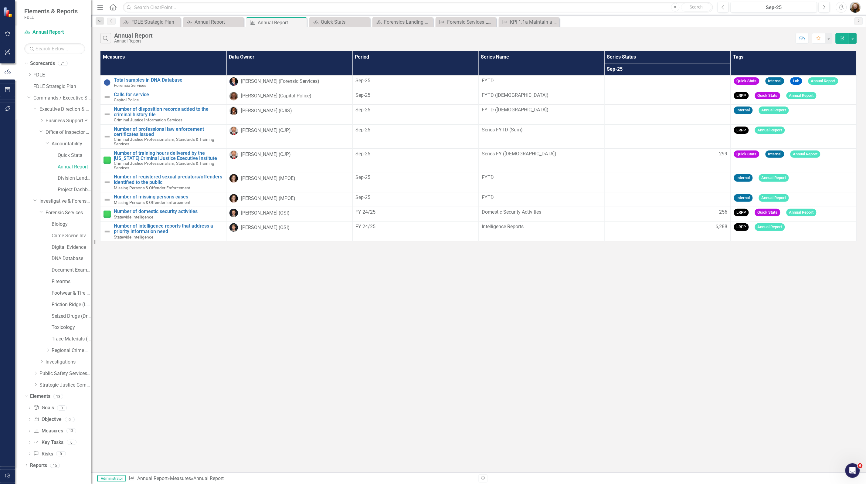
click at [675, 37] on icon "Edit Report" at bounding box center [842, 38] width 5 height 4
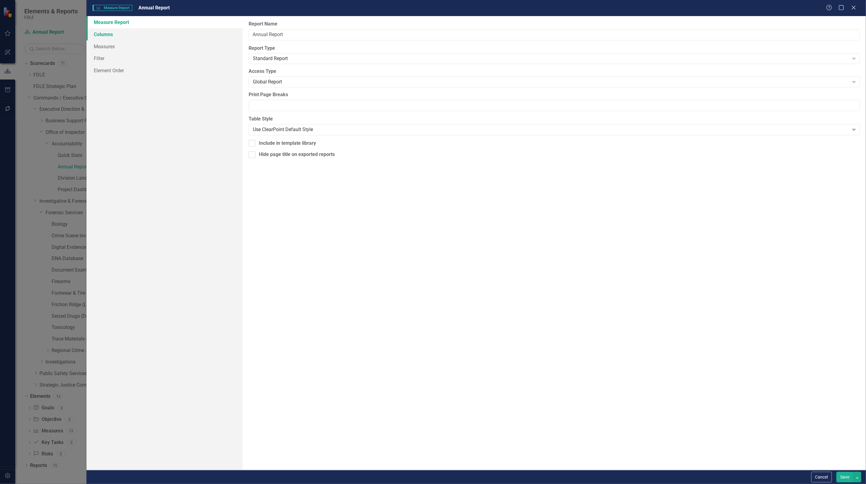
click at [100, 37] on link "Columns" at bounding box center [165, 34] width 156 height 12
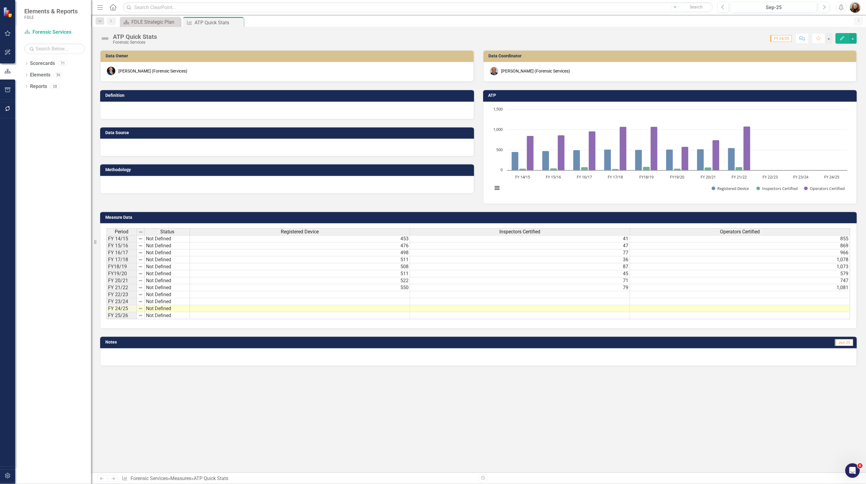
click at [107, 298] on div "Period Status Registered Device Inspectors Certified Operators Certified FY 14/…" at bounding box center [107, 273] width 0 height 91
click at [366, 295] on td at bounding box center [300, 294] width 220 height 7
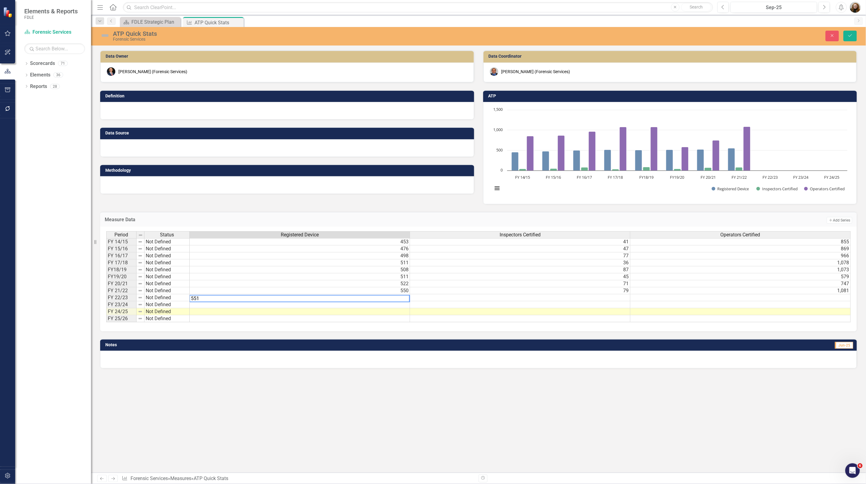
type textarea "551"
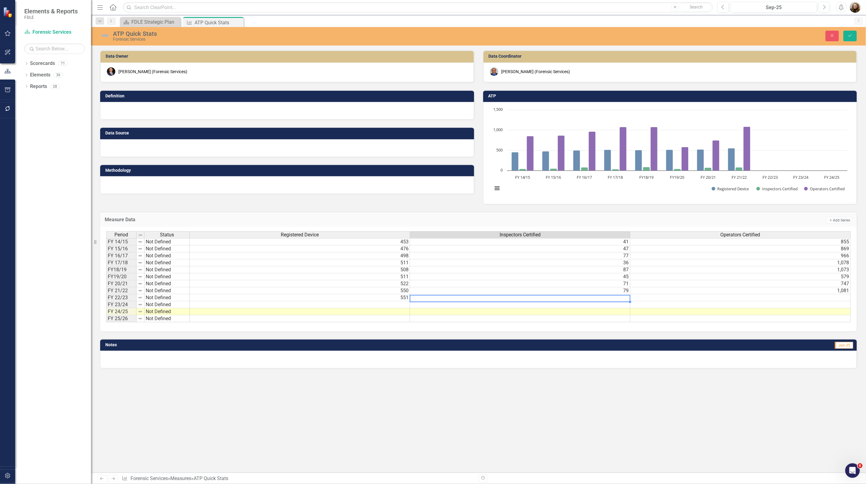
click at [456, 298] on td at bounding box center [520, 297] width 220 height 7
type textarea "55"
click at [660, 299] on td at bounding box center [741, 297] width 220 height 7
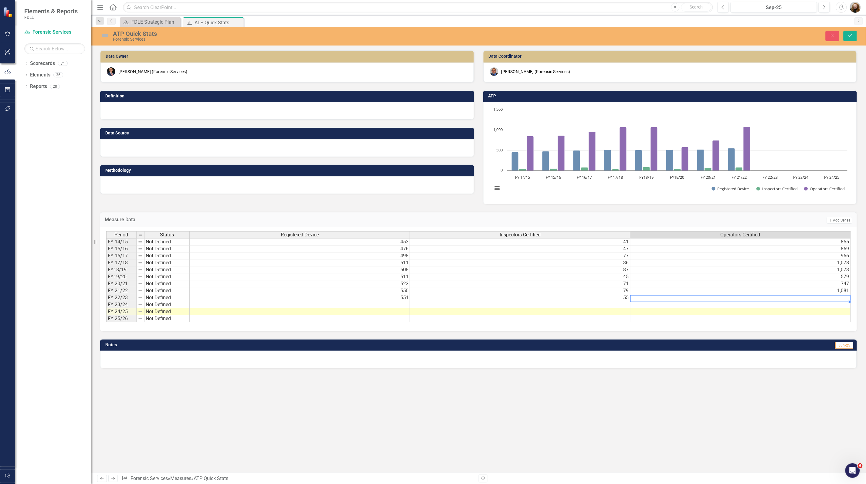
scroll to position [0, 5]
type textarea "846"
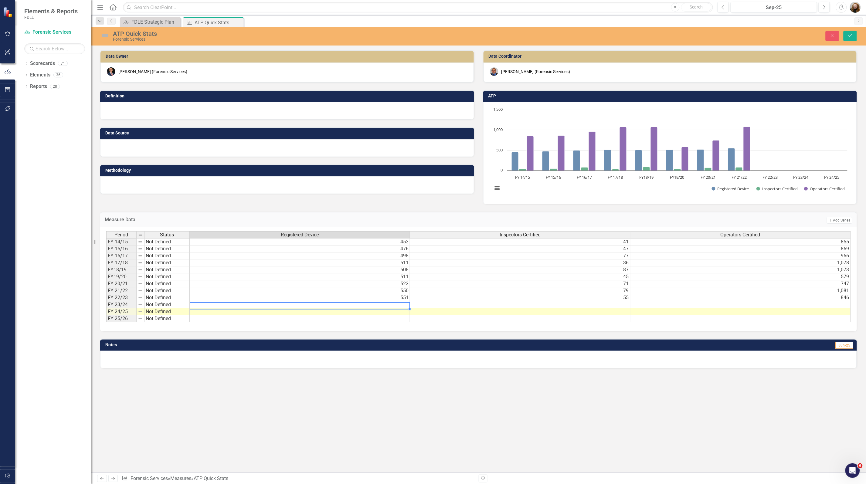
scroll to position [0, 0]
click at [401, 307] on td at bounding box center [300, 304] width 220 height 7
type textarea "545"
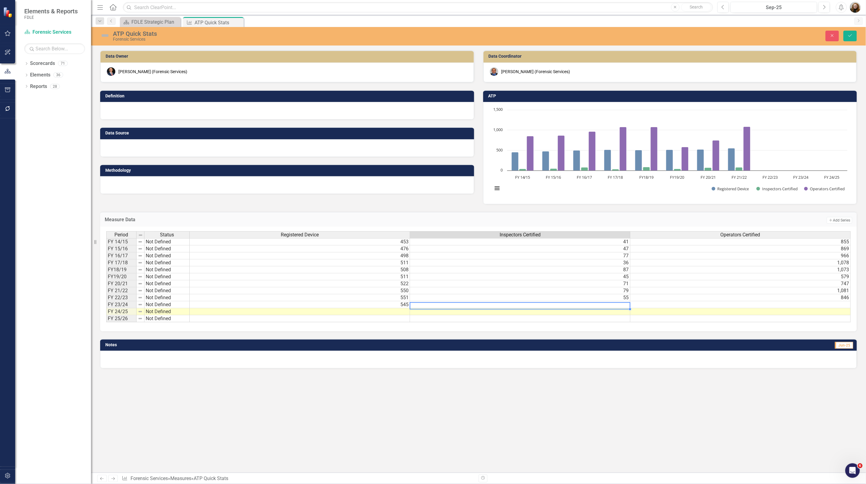
click at [514, 305] on td at bounding box center [520, 304] width 220 height 7
type textarea "87"
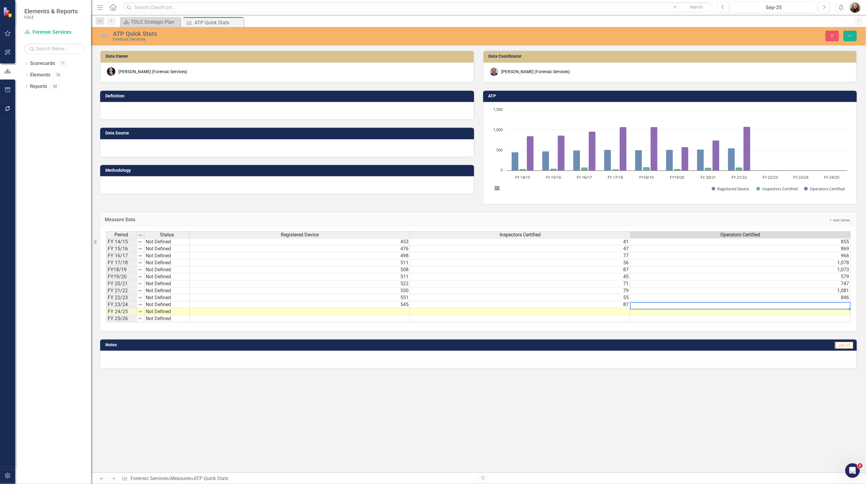
click at [685, 307] on td at bounding box center [741, 304] width 220 height 7
type textarea "1054"
click at [698, 315] on td at bounding box center [741, 311] width 220 height 7
type textarea "1054"
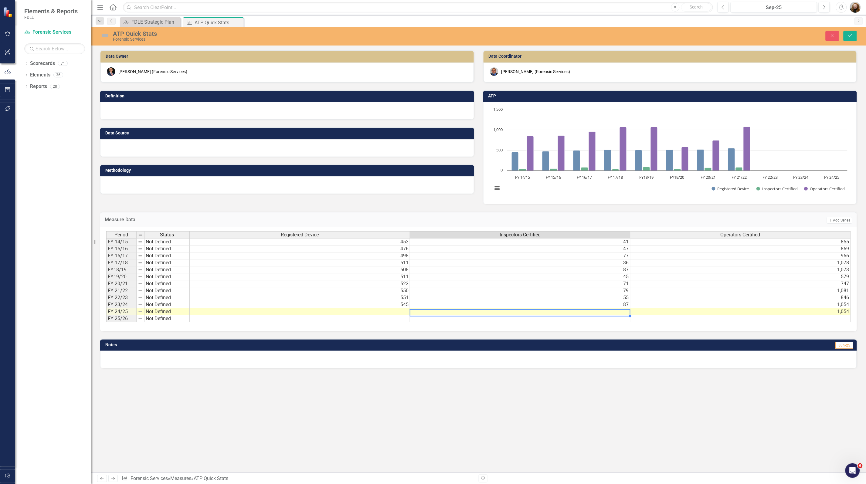
click at [617, 315] on td at bounding box center [520, 311] width 220 height 7
type textarea "86"
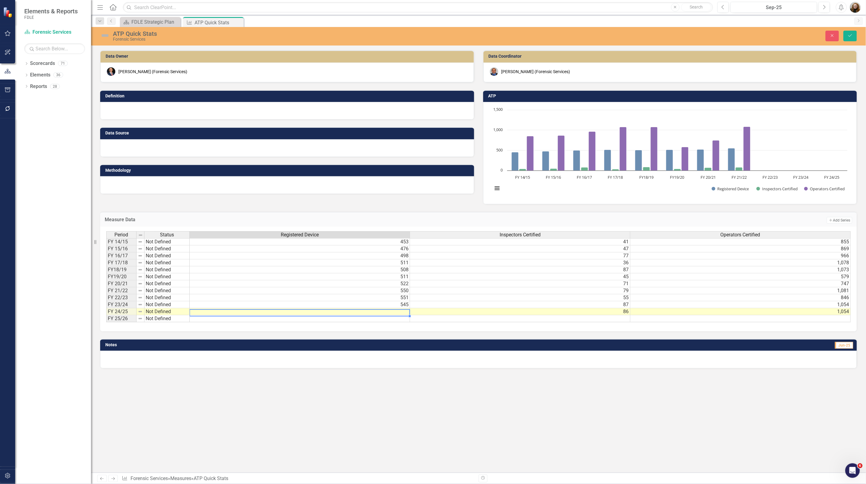
scroll to position [0, 0]
click at [390, 313] on td at bounding box center [300, 311] width 220 height 7
type textarea "537"
click at [180, 113] on div at bounding box center [287, 111] width 374 height 18
click at [179, 113] on div at bounding box center [287, 111] width 374 height 18
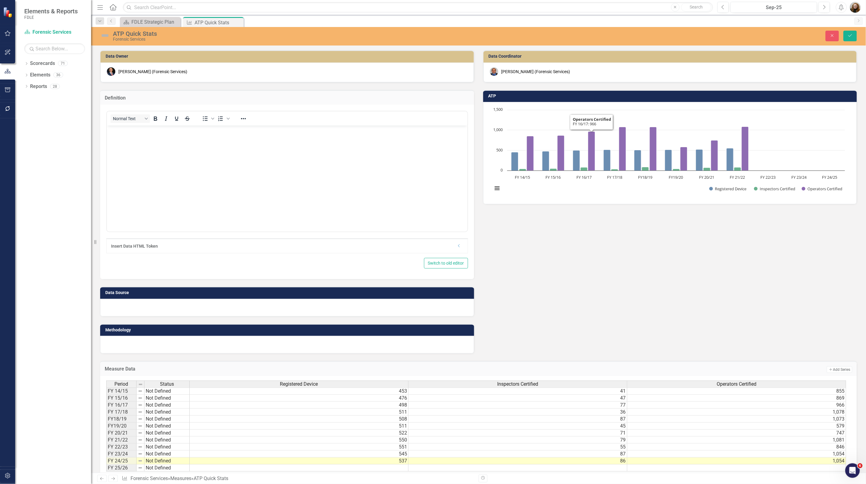
click at [294, 193] on body "Rich Text Area. Press ALT-0 for help." at bounding box center [287, 171] width 361 height 91
click at [177, 312] on div at bounding box center [287, 308] width 374 height 18
click at [177, 311] on div at bounding box center [287, 308] width 374 height 18
click at [153, 305] on div at bounding box center [287, 308] width 374 height 18
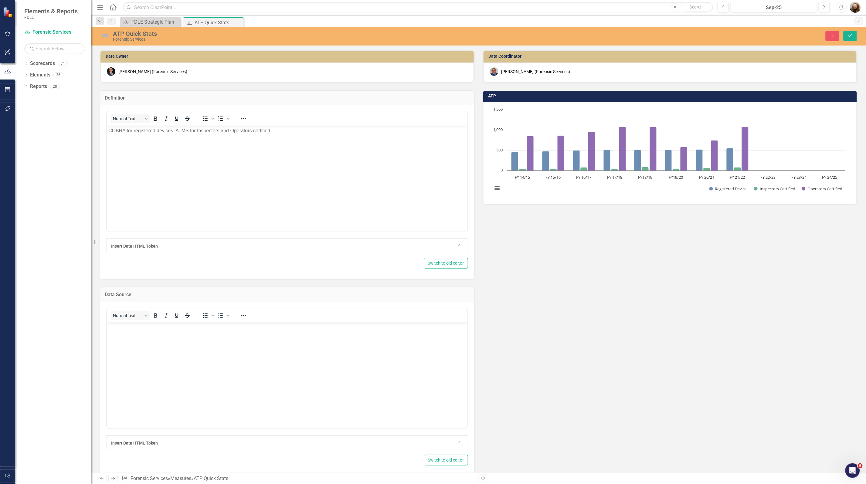
click at [165, 338] on body "Rich Text Area. Press ALT-0 for help." at bounding box center [287, 367] width 361 height 91
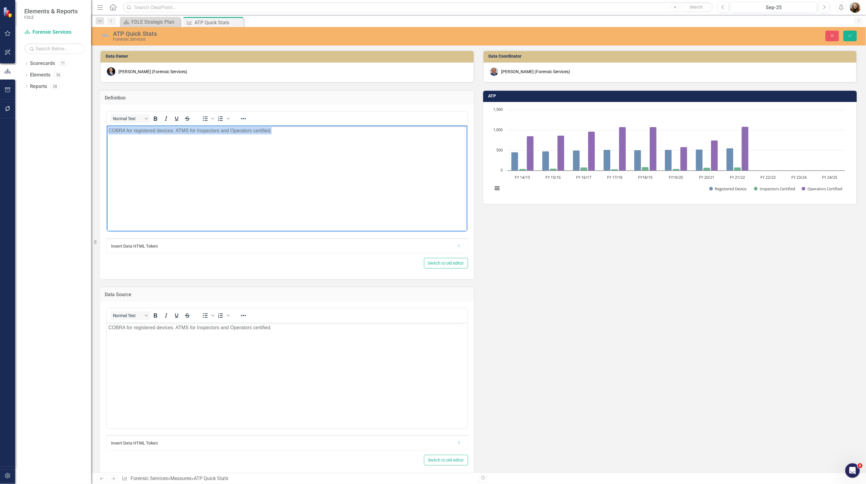
drag, startPoint x: 302, startPoint y: 130, endPoint x: 148, endPoint y: 145, distance: 155.0
click at [107, 129] on html "COBRA for registered devices. ATMS for Inspectors and Operators certified." at bounding box center [287, 171] width 361 height 91
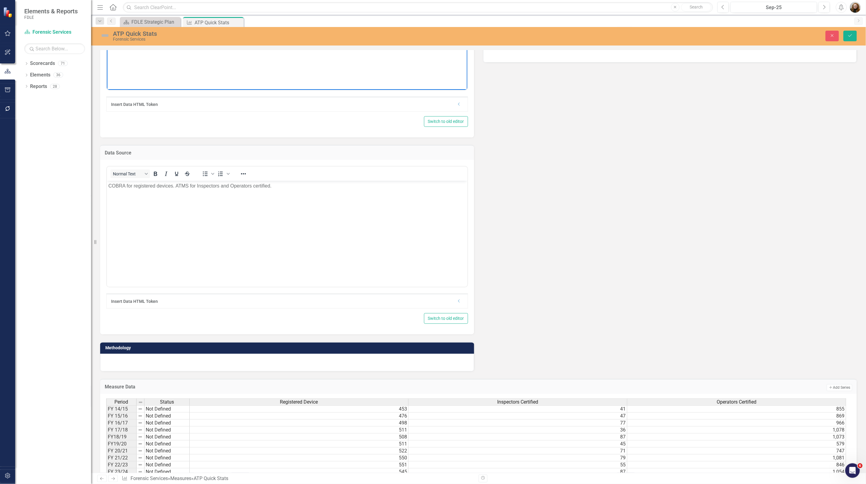
scroll to position [152, 0]
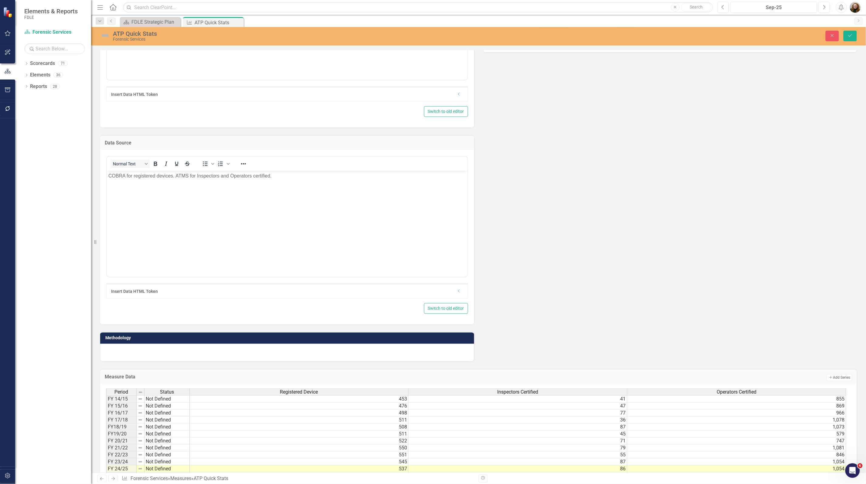
click at [158, 353] on div at bounding box center [287, 353] width 374 height 18
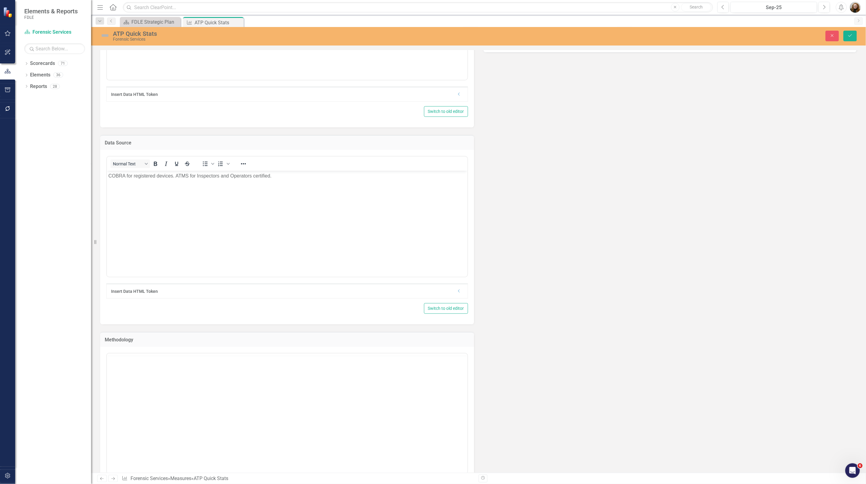
scroll to position [0, 0]
click at [172, 383] on body "Rich Text Area. Press ALT-0 for help." at bounding box center [287, 413] width 361 height 91
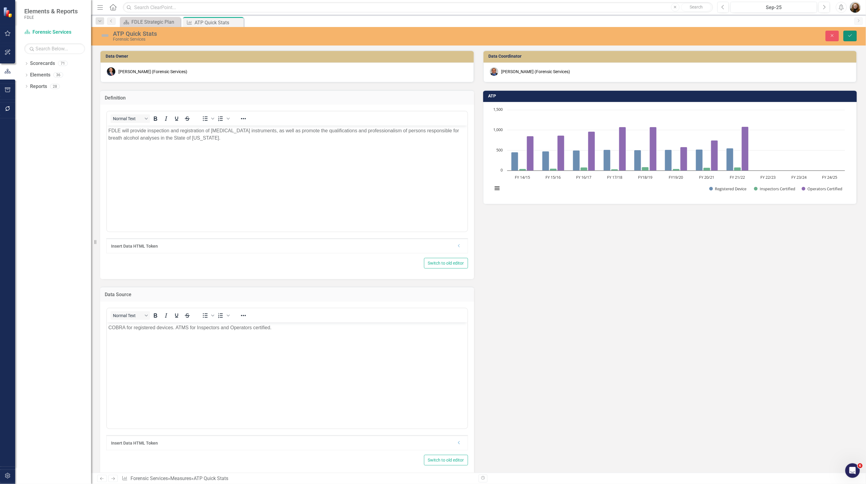
click at [847, 34] on button "Save" at bounding box center [850, 36] width 13 height 11
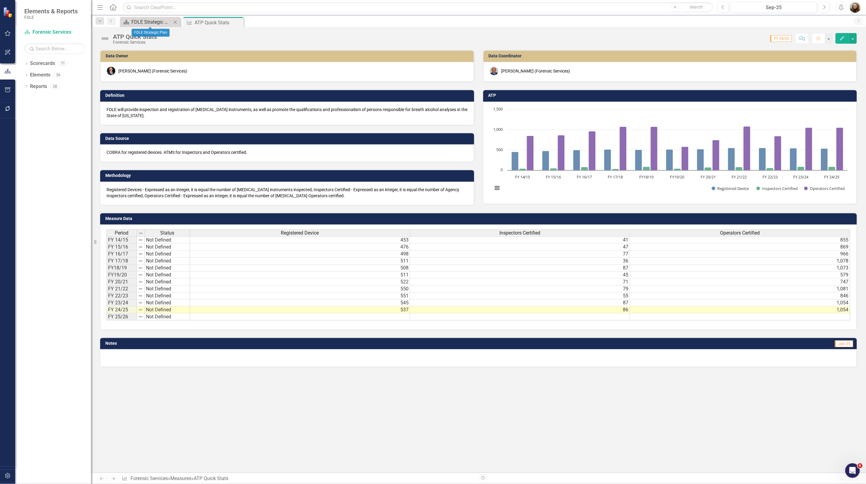
click at [144, 21] on div "FDLE Strategic Plan" at bounding box center [151, 22] width 40 height 8
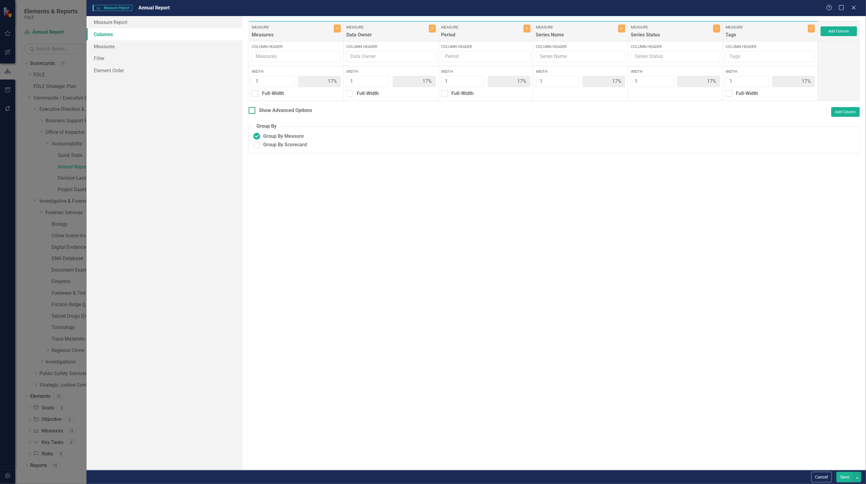
click at [251, 111] on div at bounding box center [252, 110] width 7 height 7
click at [251, 111] on input "Show Advanced Options" at bounding box center [251, 109] width 4 height 4
checkbox input "true"
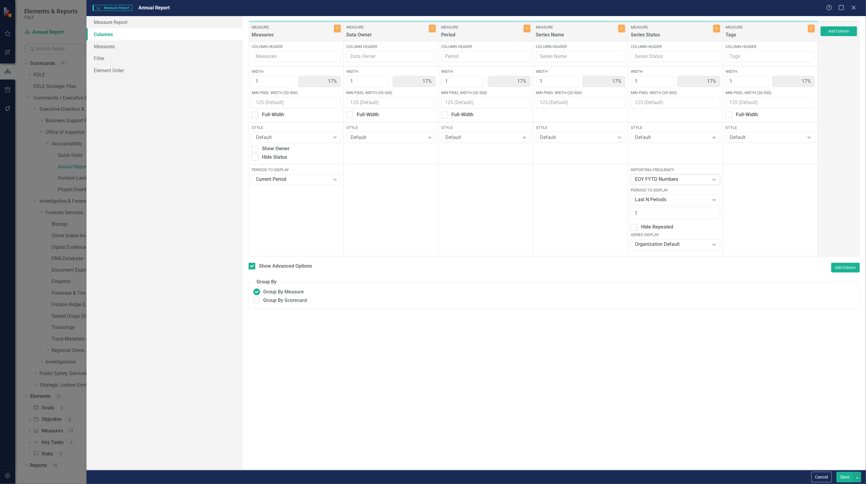
click at [710, 179] on div "Expand" at bounding box center [714, 180] width 11 height 10
click at [682, 193] on div "All Periods" at bounding box center [677, 190] width 80 height 7
click at [673, 182] on div "All Periods" at bounding box center [672, 179] width 74 height 7
click at [670, 230] on div "Fiscal Years" at bounding box center [677, 230] width 80 height 7
drag, startPoint x: 850, startPoint y: 269, endPoint x: 811, endPoint y: 373, distance: 111.2
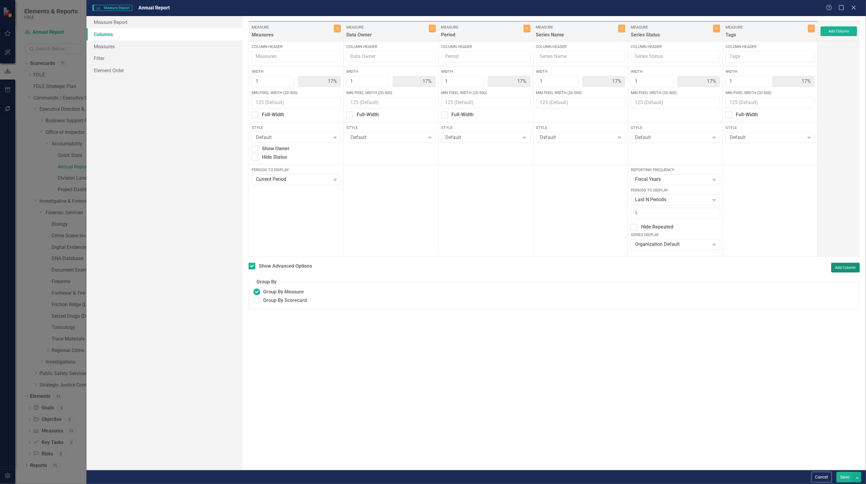
click at [811, 373] on div "To add columns to your report, click on the "Select Columns" button below. All …" at bounding box center [555, 243] width 624 height 454
click at [842, 480] on button "Save" at bounding box center [845, 477] width 17 height 11
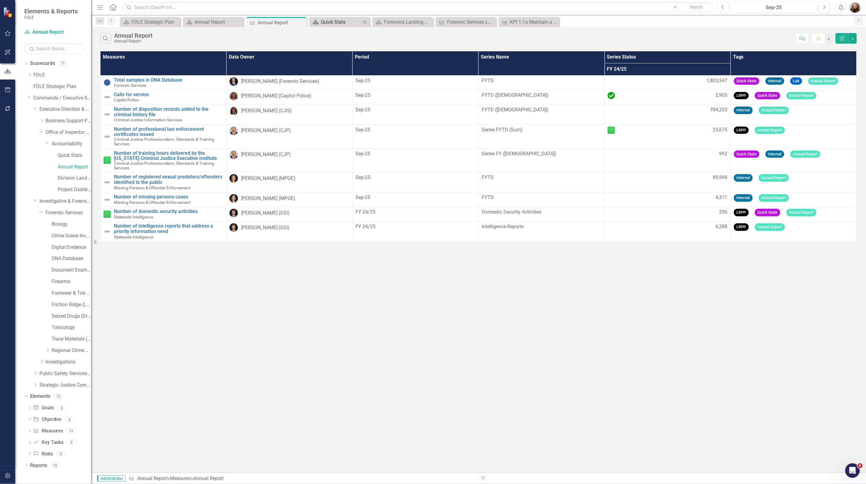
click at [326, 22] on div "Quick Stats" at bounding box center [341, 22] width 40 height 8
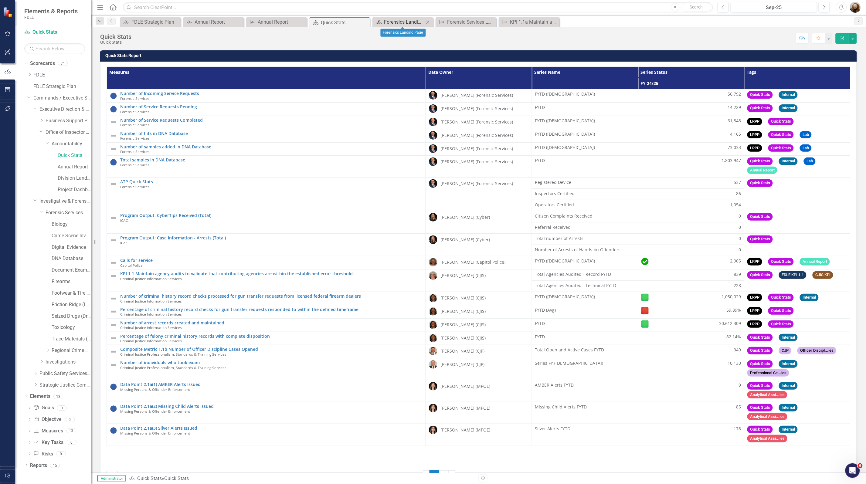
click at [402, 22] on div "Forensics Landing Page" at bounding box center [404, 22] width 40 height 8
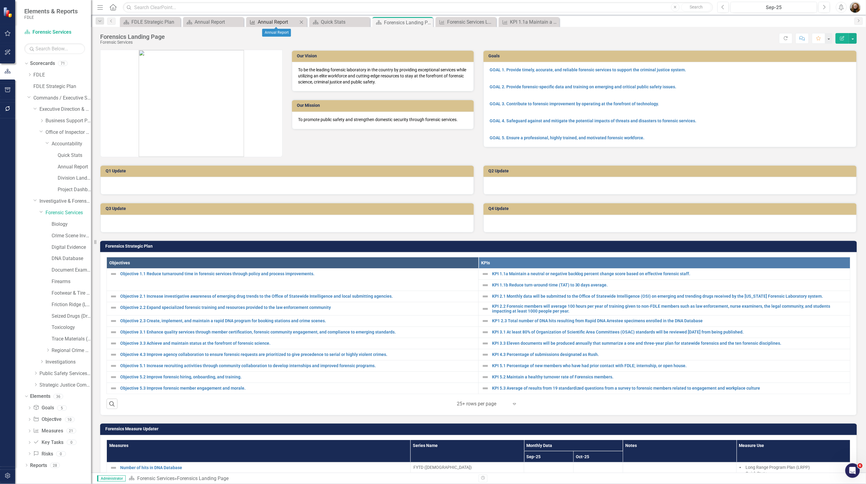
click at [279, 21] on div "Annual Report" at bounding box center [278, 22] width 40 height 8
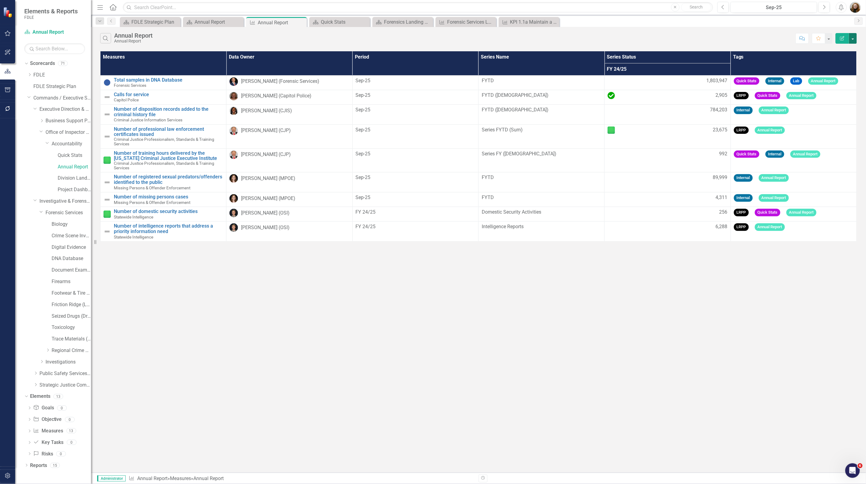
click at [850, 40] on button "button" at bounding box center [853, 38] width 8 height 11
click at [846, 46] on link "Edit Report Edit Report" at bounding box center [833, 49] width 48 height 11
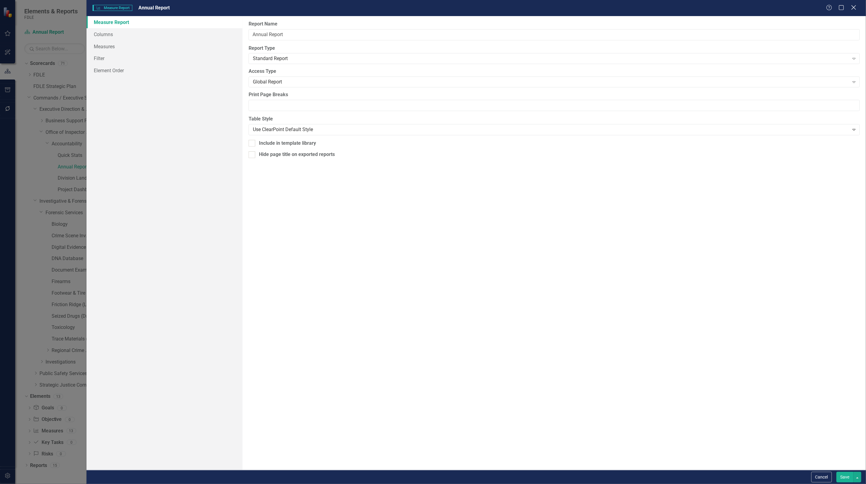
click at [852, 9] on icon at bounding box center [854, 7] width 5 height 5
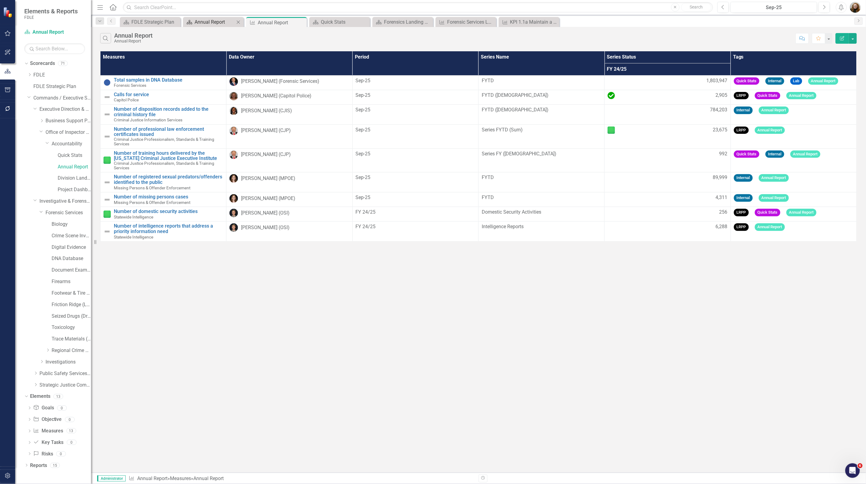
click at [216, 21] on div "Annual Report" at bounding box center [215, 22] width 40 height 8
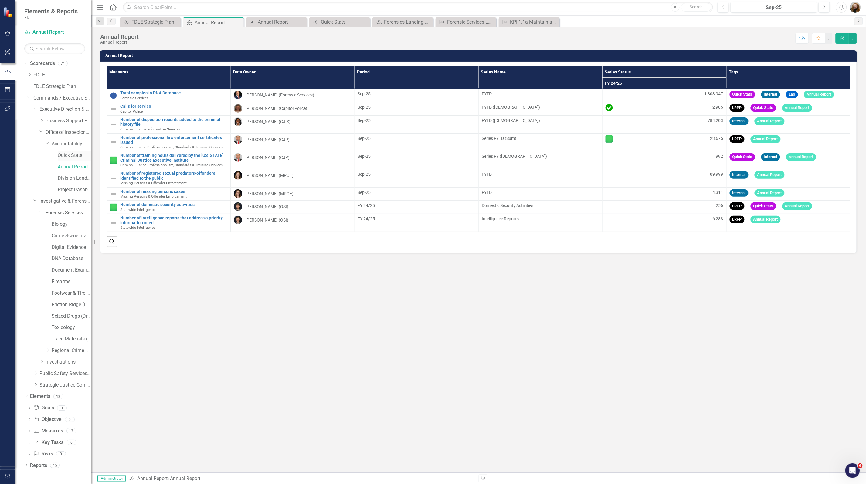
click at [65, 155] on link "Quick Stats" at bounding box center [74, 155] width 33 height 7
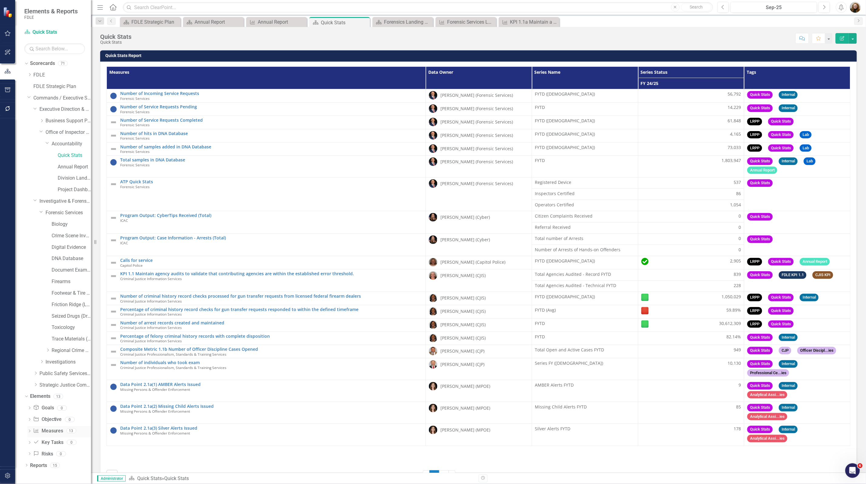
click at [31, 432] on icon "Dropdown" at bounding box center [29, 431] width 4 height 3
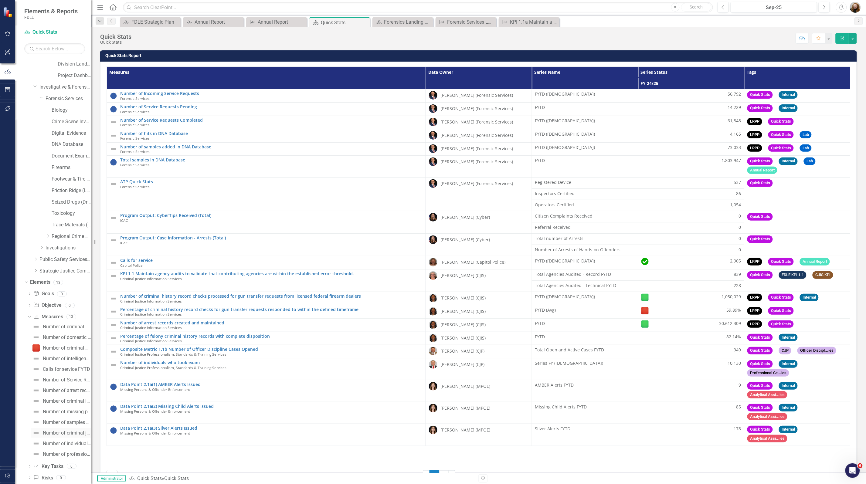
scroll to position [126, 0]
click at [26, 480] on icon "Dropdown" at bounding box center [26, 478] width 4 height 3
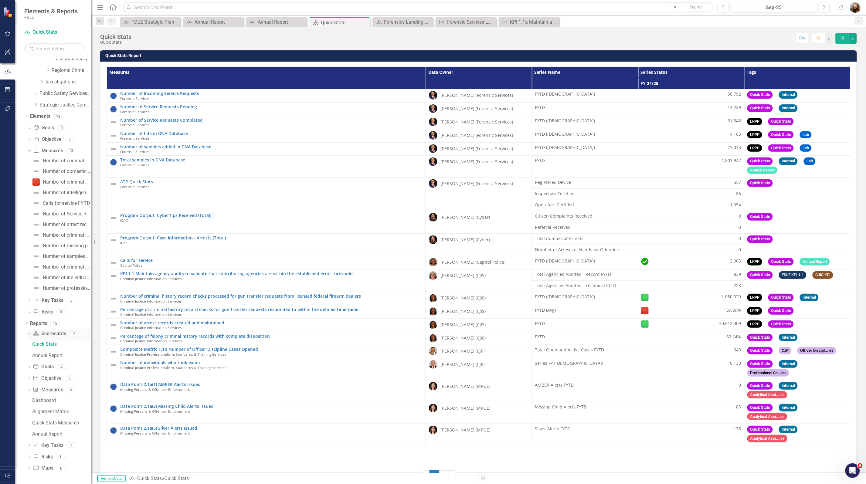
click at [57, 337] on link "Scorecard Scorecards" at bounding box center [49, 334] width 33 height 7
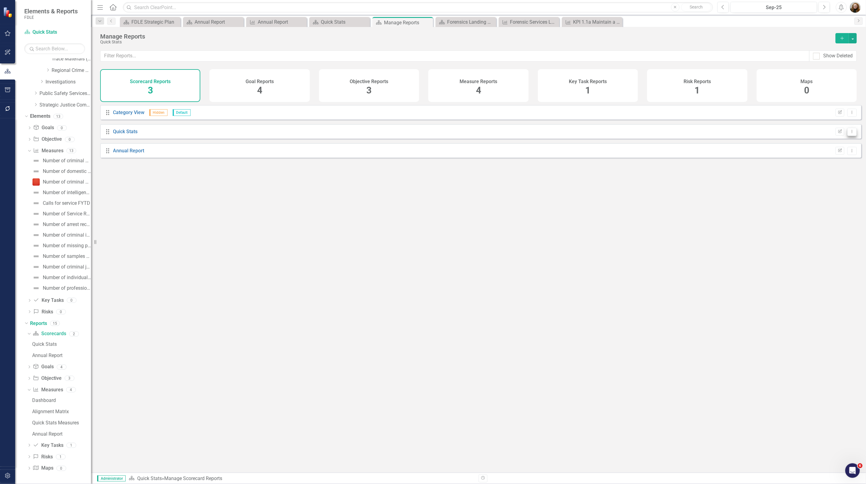
click at [850, 134] on icon "Dropdown Menu" at bounding box center [852, 132] width 5 height 4
click at [831, 143] on link "Edit Report Edit Report" at bounding box center [827, 146] width 50 height 11
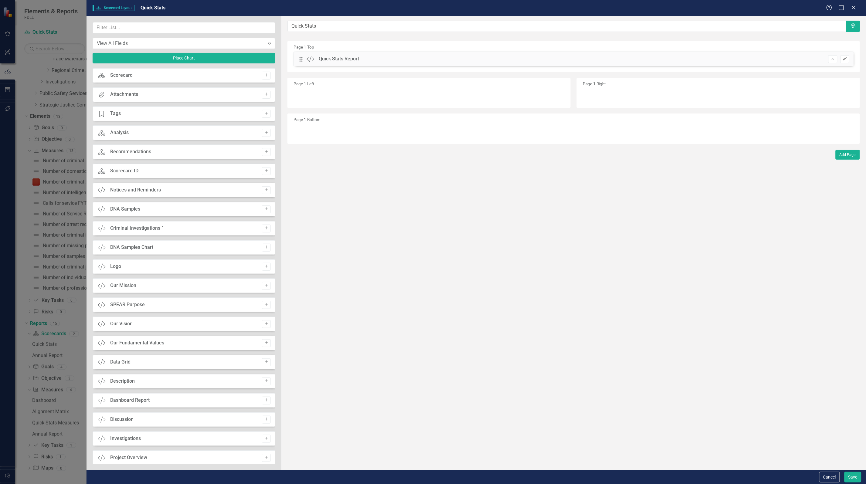
click at [843, 59] on icon "Edit" at bounding box center [845, 59] width 5 height 4
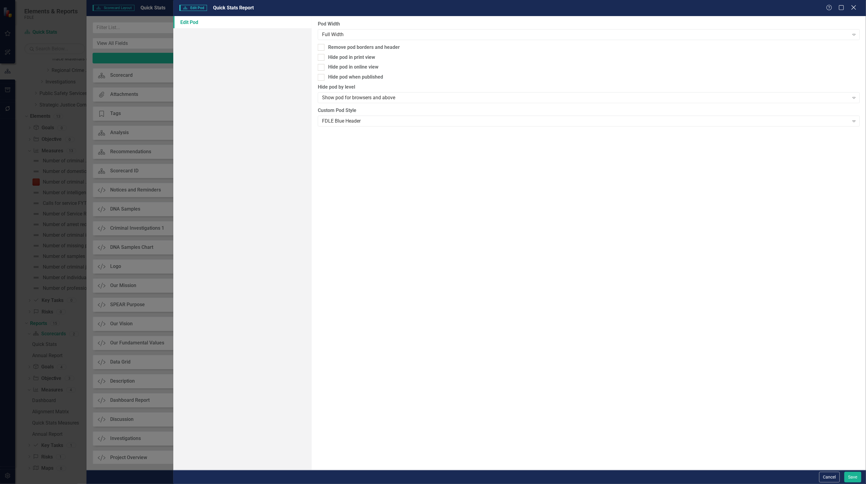
click at [855, 9] on icon "Close" at bounding box center [854, 8] width 8 height 6
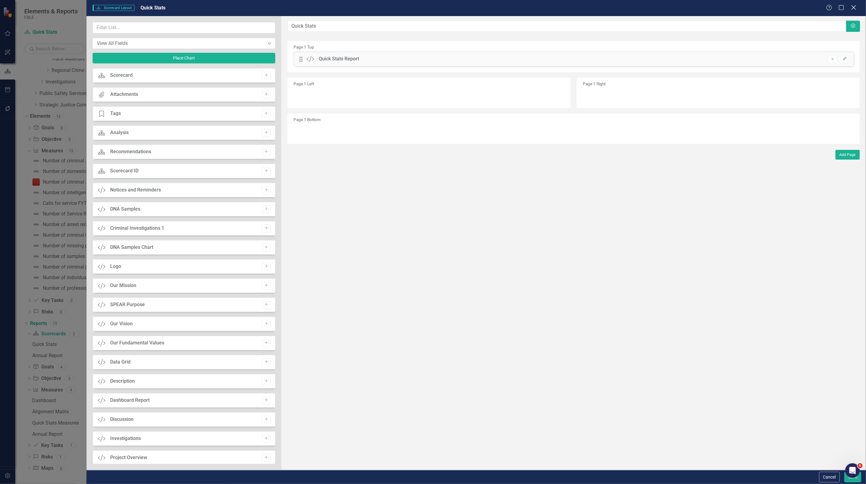
click at [856, 8] on icon "Close" at bounding box center [854, 8] width 8 height 6
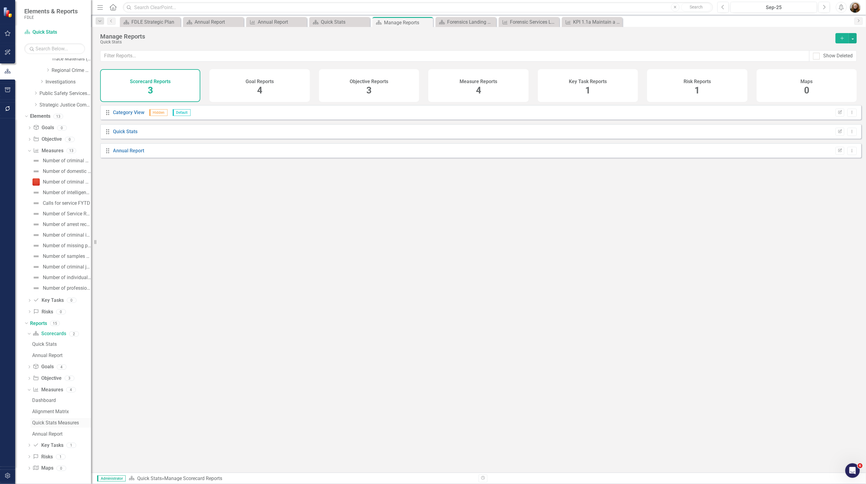
click at [52, 424] on div "Quick Stats Measures" at bounding box center [61, 422] width 59 height 5
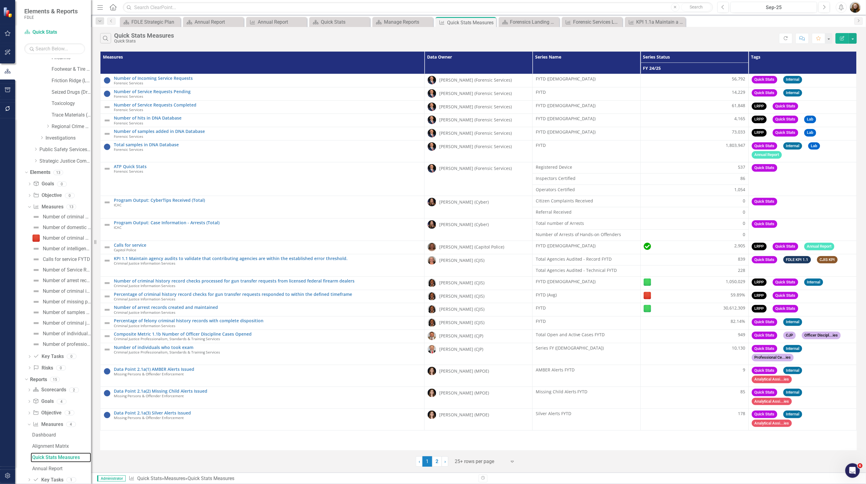
scroll to position [202, 0]
click at [853, 38] on button "button" at bounding box center [853, 38] width 8 height 11
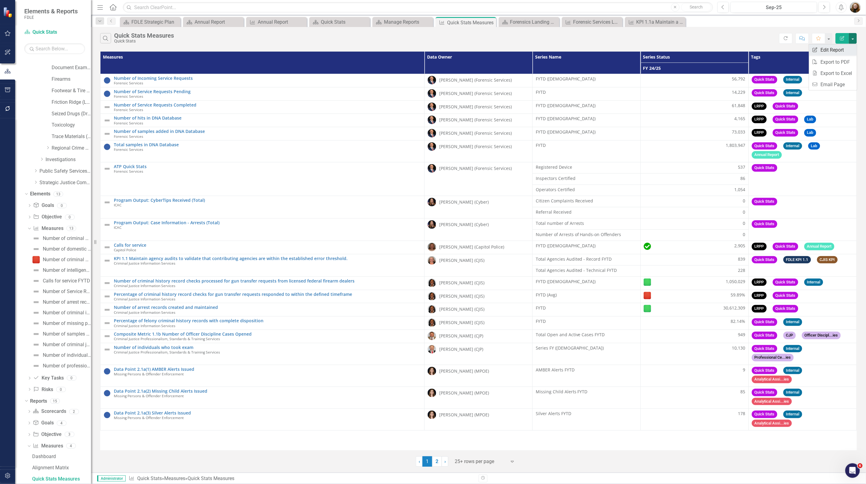
click at [842, 51] on link "Edit Report Edit Report" at bounding box center [833, 49] width 48 height 11
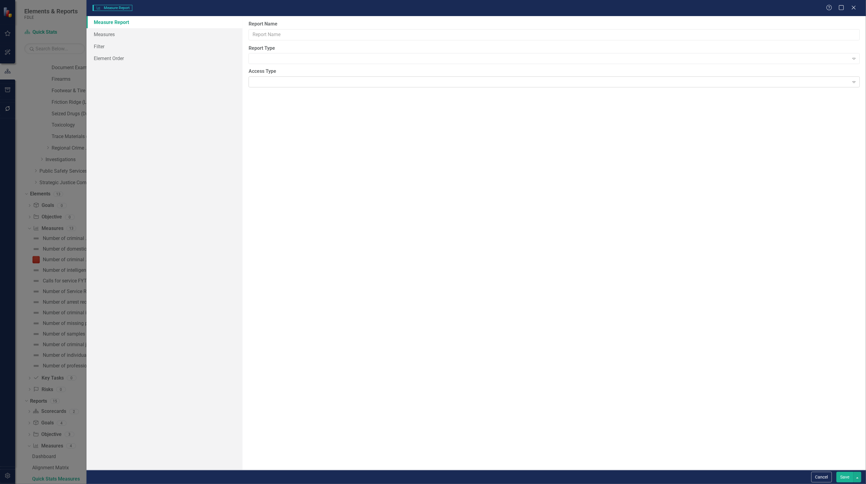
type input "Quick Stats Measures"
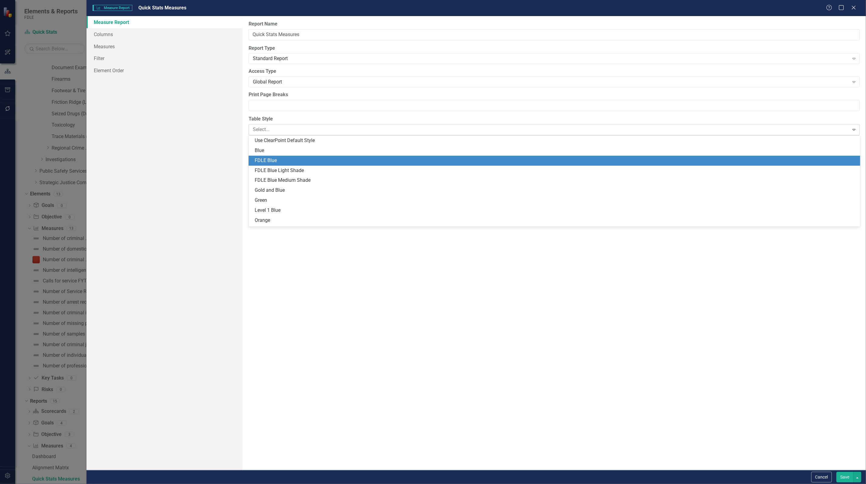
click at [290, 132] on div at bounding box center [549, 130] width 593 height 8
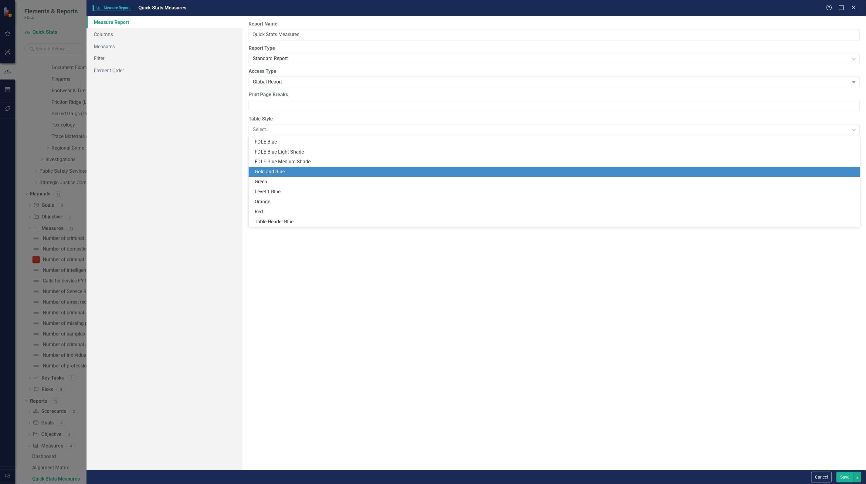
scroll to position [0, 0]
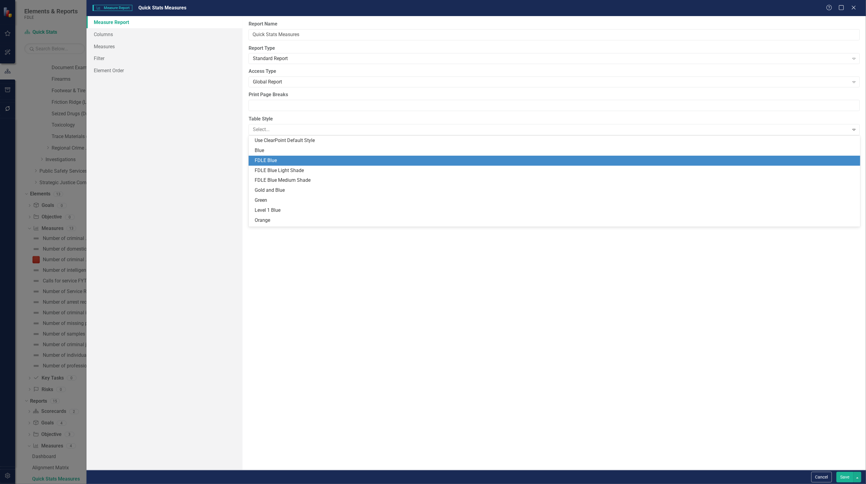
click at [301, 162] on div "FDLE Blue" at bounding box center [556, 160] width 602 height 7
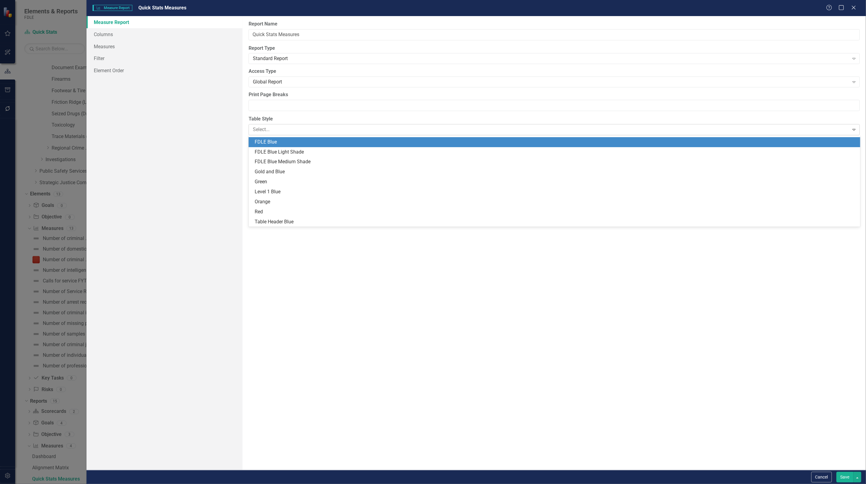
click at [338, 130] on div at bounding box center [549, 130] width 593 height 8
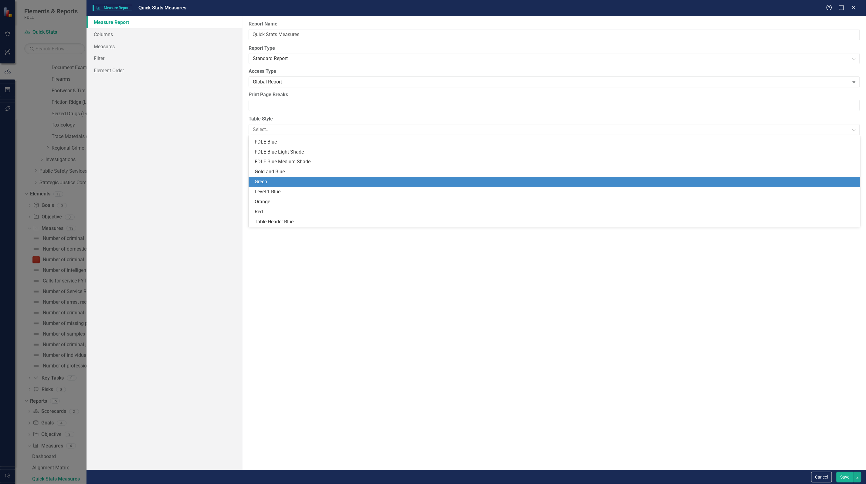
scroll to position [0, 0]
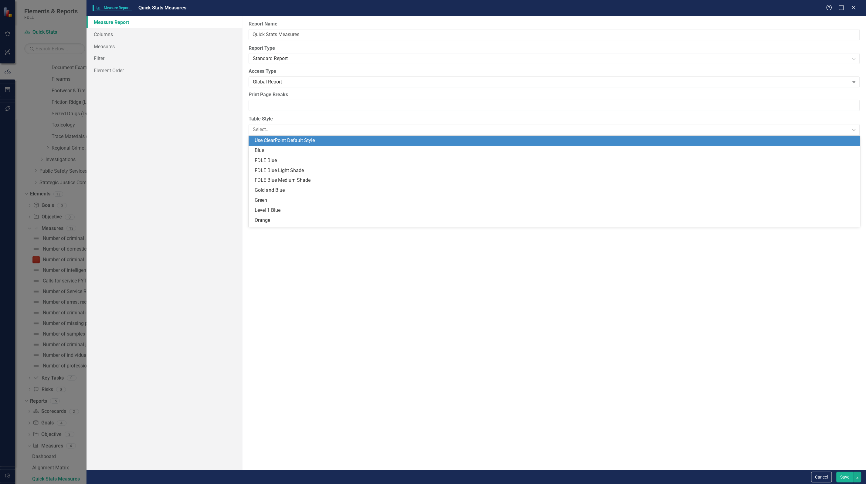
click at [315, 141] on div "Use ClearPoint Default Style" at bounding box center [556, 140] width 602 height 7
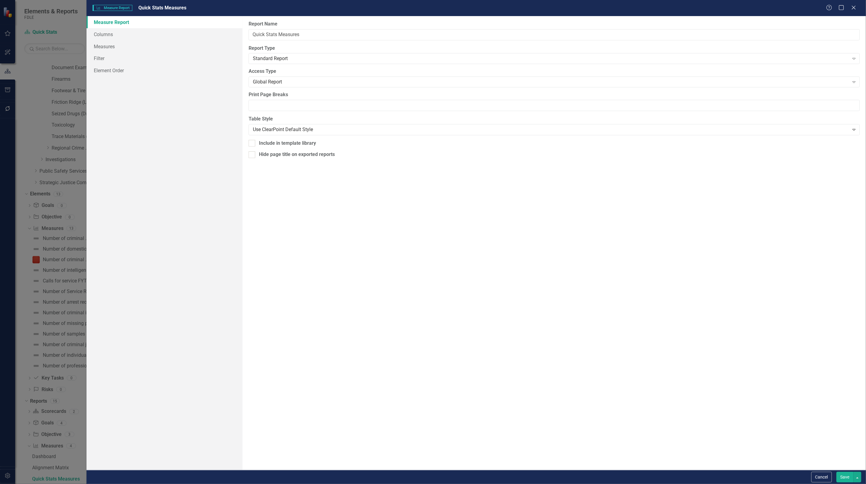
click at [849, 475] on button "Save" at bounding box center [845, 477] width 17 height 11
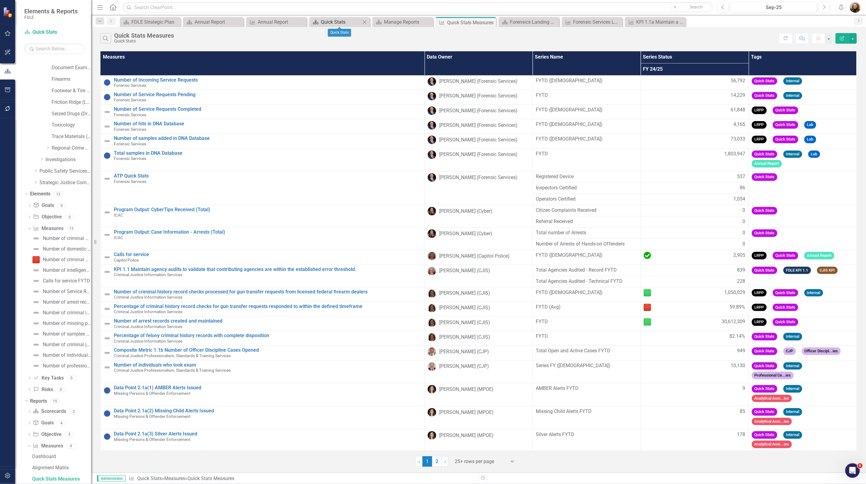
click at [331, 23] on div "Quick Stats" at bounding box center [341, 22] width 40 height 8
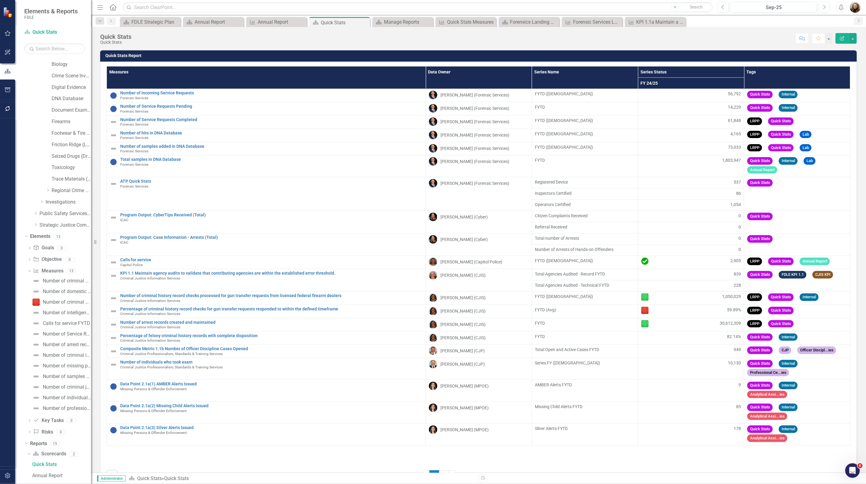
scroll to position [146, 0]
click at [273, 22] on div "Annual Report" at bounding box center [278, 22] width 40 height 8
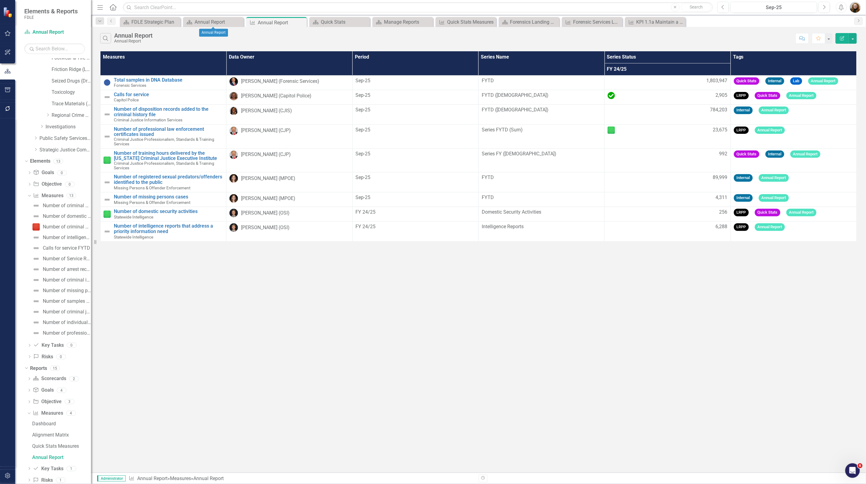
scroll to position [213, 0]
click at [211, 21] on div "Annual Report" at bounding box center [215, 22] width 40 height 8
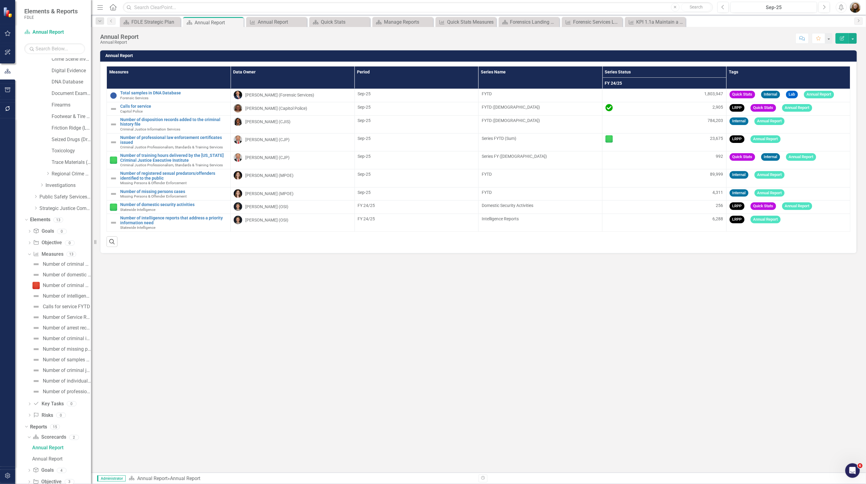
scroll to position [146, 0]
click at [343, 22] on div "Quick Stats" at bounding box center [341, 22] width 40 height 8
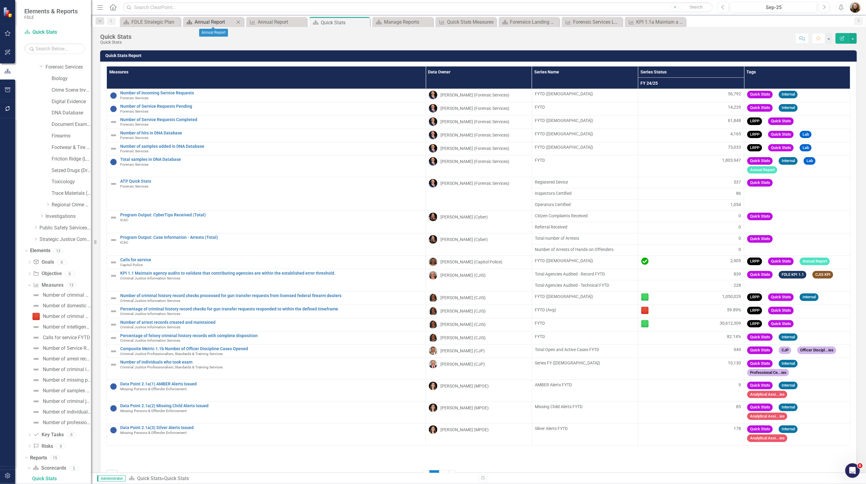
click at [210, 24] on div "Annual Report" at bounding box center [215, 22] width 40 height 8
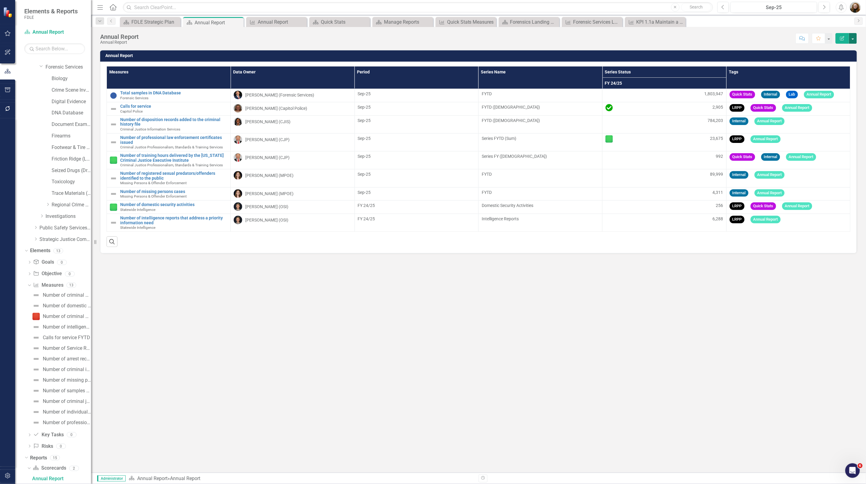
click at [849, 41] on button "button" at bounding box center [853, 38] width 8 height 11
click at [841, 61] on link "Edit Report Edit Layout" at bounding box center [832, 61] width 49 height 11
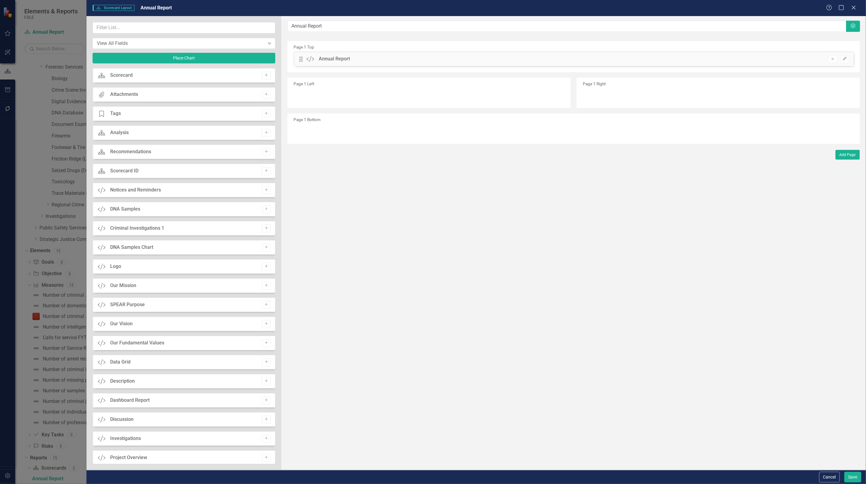
click at [154, 400] on div "Custom Dashboard Report Add" at bounding box center [184, 400] width 183 height 15
click at [264, 401] on icon "Add" at bounding box center [266, 401] width 5 height 4
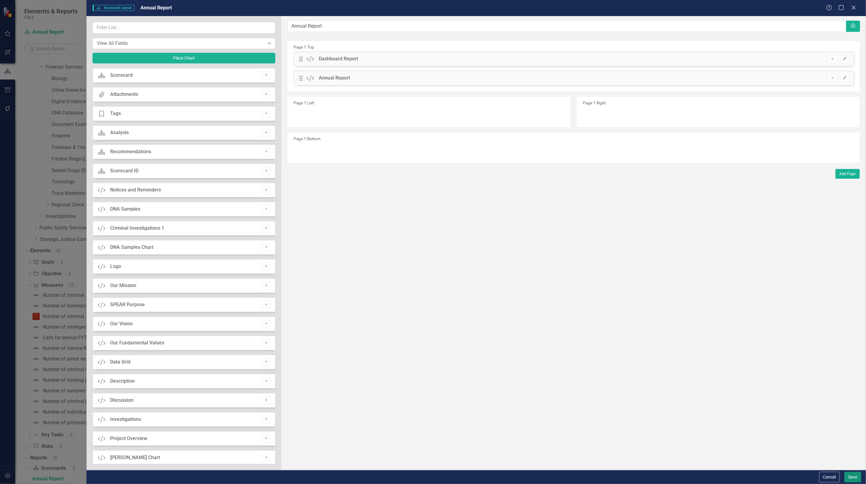
click at [849, 475] on button "Save" at bounding box center [853, 477] width 17 height 11
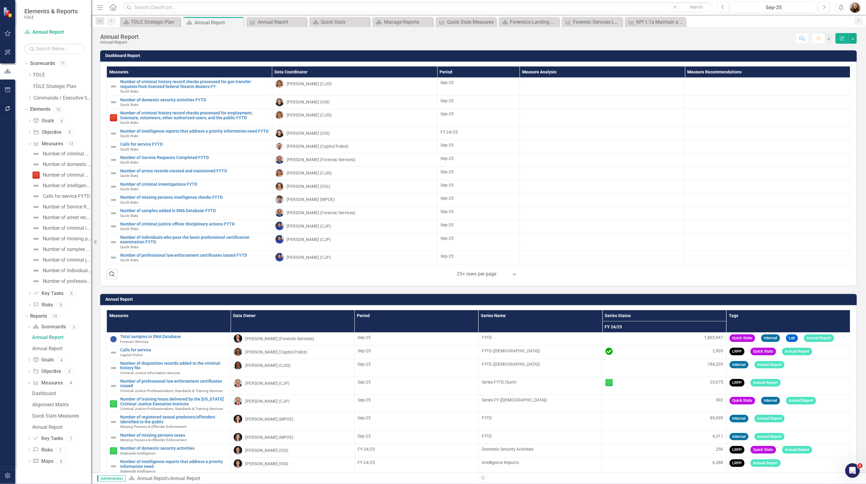
click at [793, 53] on h3 "Dashboard Report" at bounding box center [479, 55] width 749 height 5
click at [776, 53] on h3 "Dashboard Report" at bounding box center [479, 55] width 749 height 5
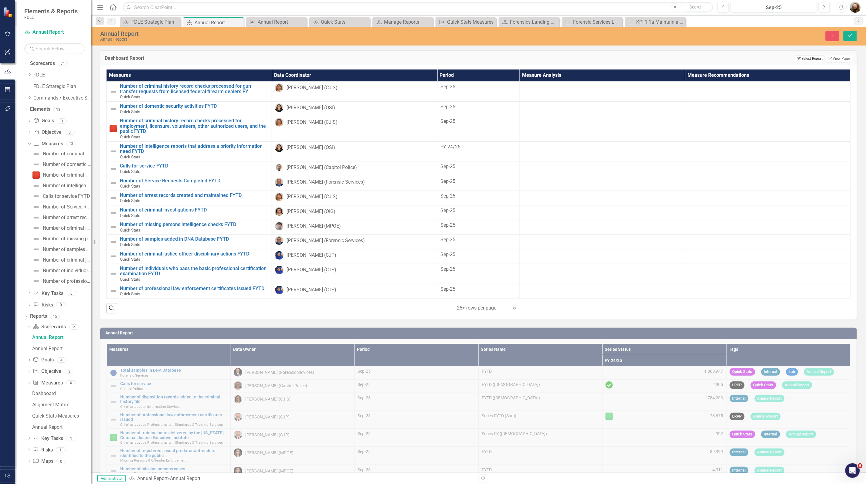
click at [812, 61] on button "Edit Report Select Report" at bounding box center [809, 58] width 29 height 7
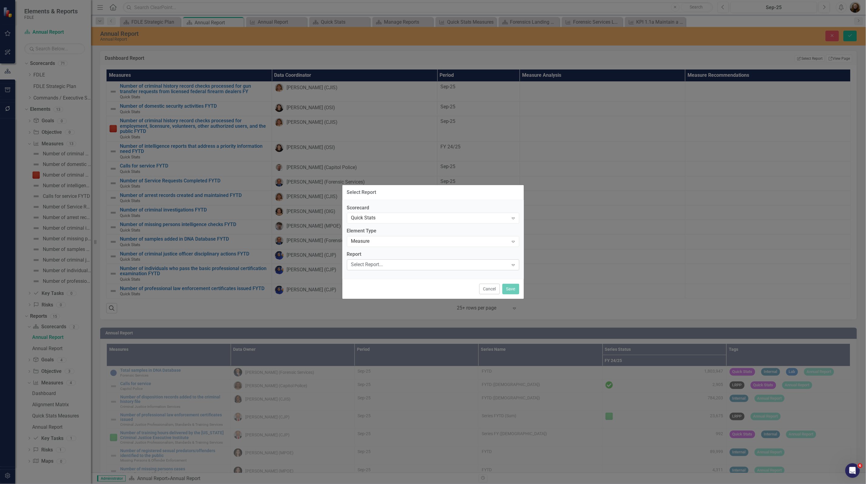
click at [395, 264] on div "Select Report..." at bounding box center [430, 265] width 158 height 7
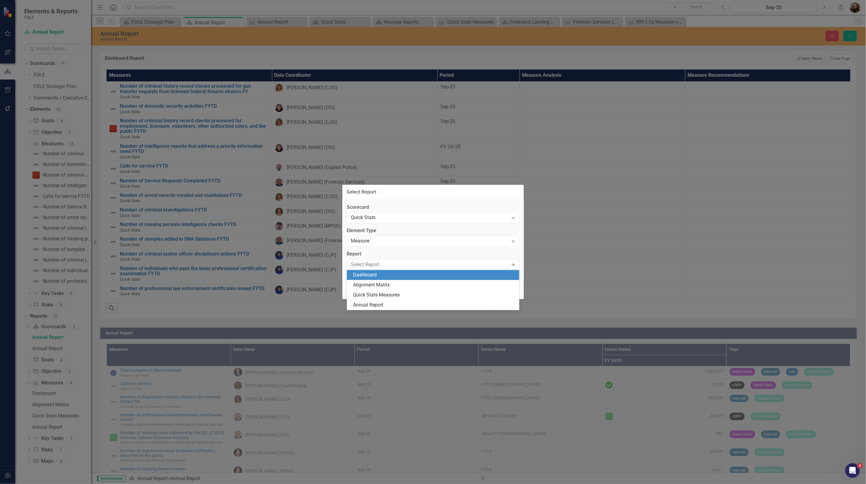
click at [393, 276] on div "Dashboard" at bounding box center [434, 275] width 163 height 7
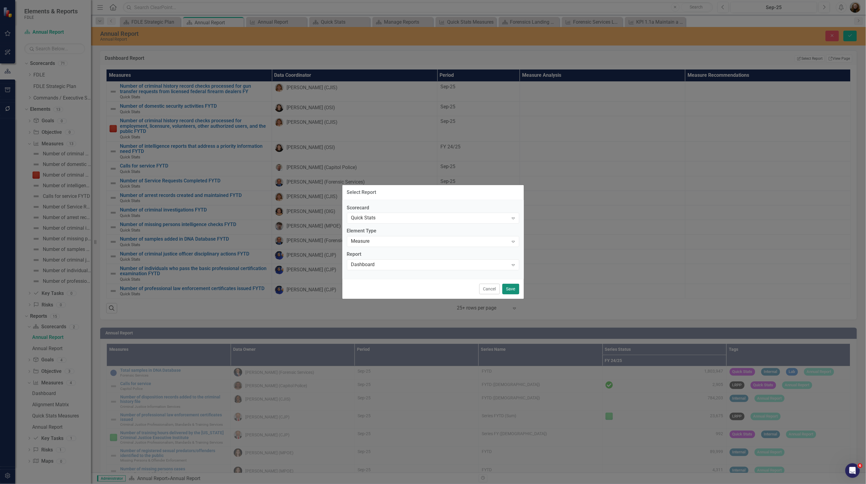
click at [512, 290] on button "Save" at bounding box center [510, 289] width 17 height 11
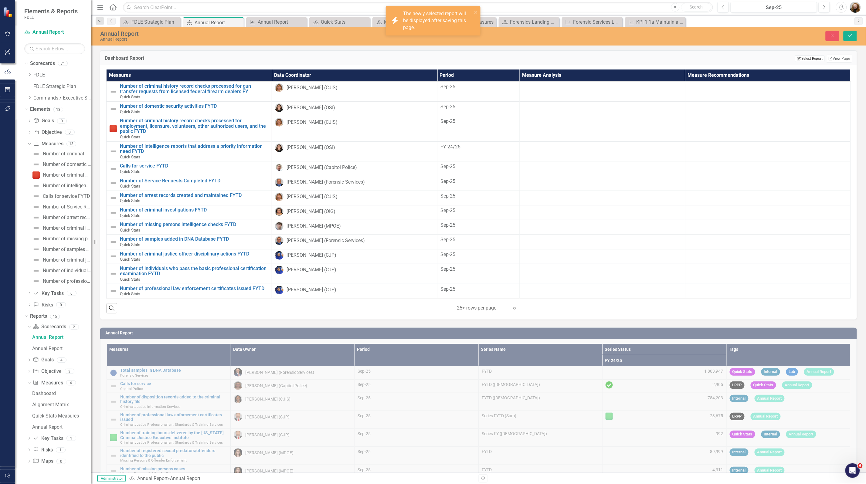
click at [803, 58] on button "Edit Report Select Report" at bounding box center [809, 58] width 29 height 7
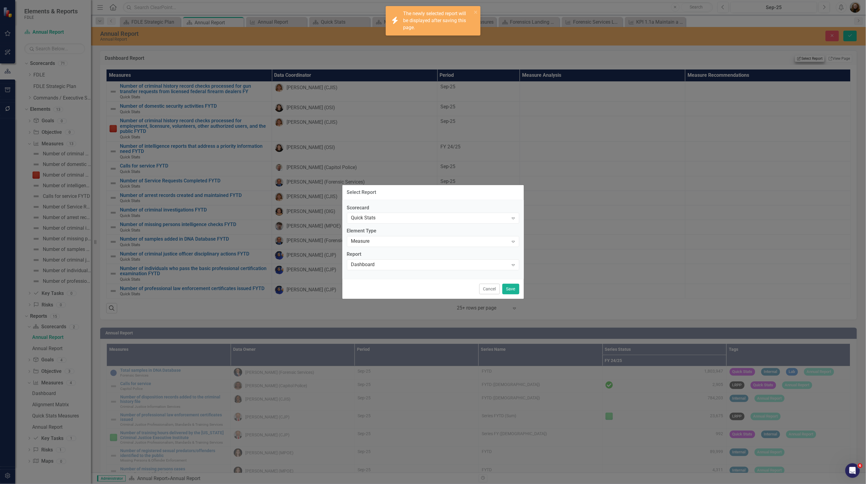
click at [803, 58] on div "Select Report Scorecard Quick Stats Expand Element Type Measure Expand Report D…" at bounding box center [433, 242] width 866 height 484
click at [374, 218] on div "Quick Stats" at bounding box center [430, 218] width 158 height 7
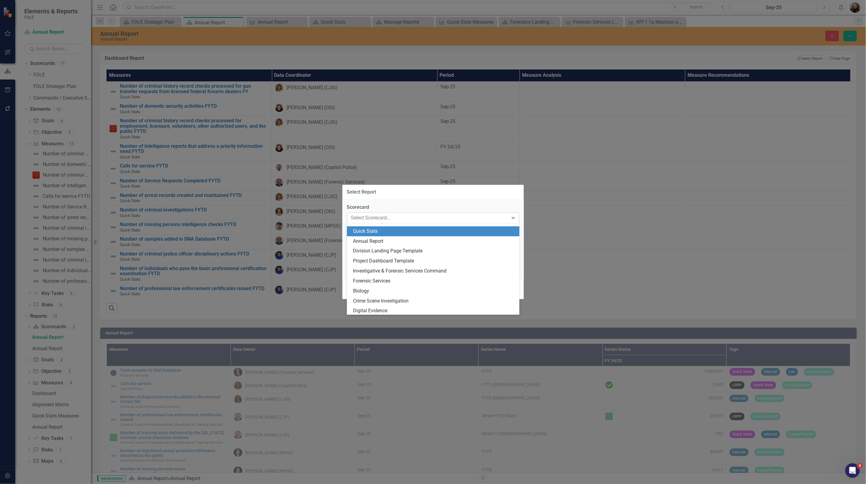
scroll to position [199, 0]
click at [377, 234] on div "Annual Report" at bounding box center [433, 239] width 172 height 10
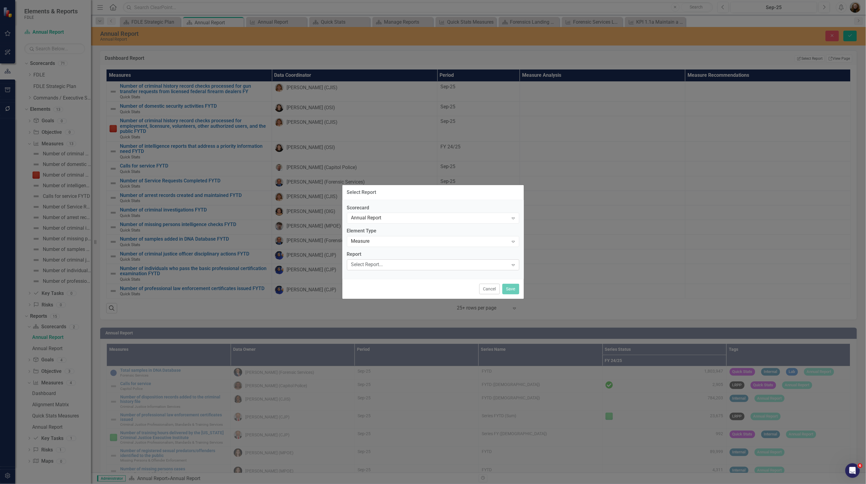
click at [375, 266] on div "Select Report..." at bounding box center [430, 265] width 158 height 7
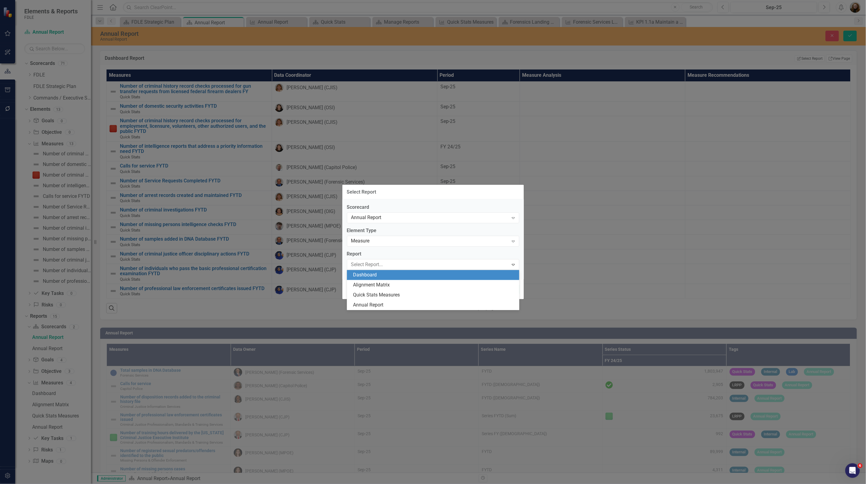
click at [377, 277] on div "Dashboard" at bounding box center [434, 275] width 163 height 7
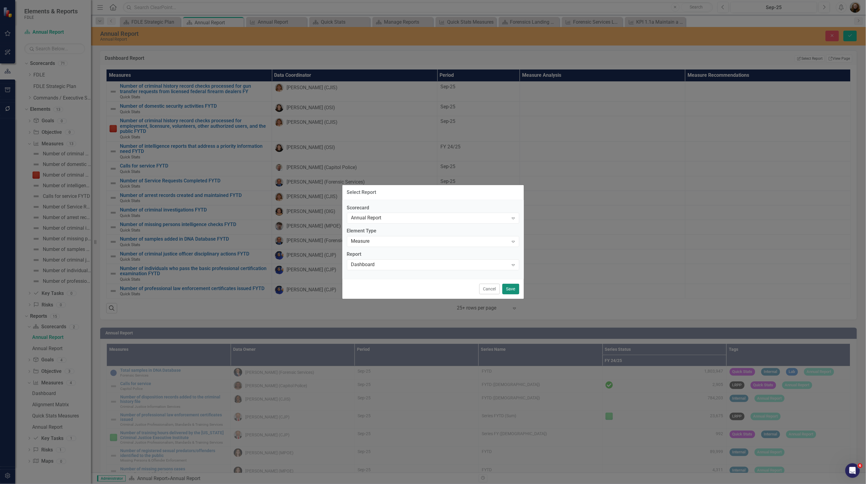
click at [507, 291] on button "Save" at bounding box center [510, 289] width 17 height 11
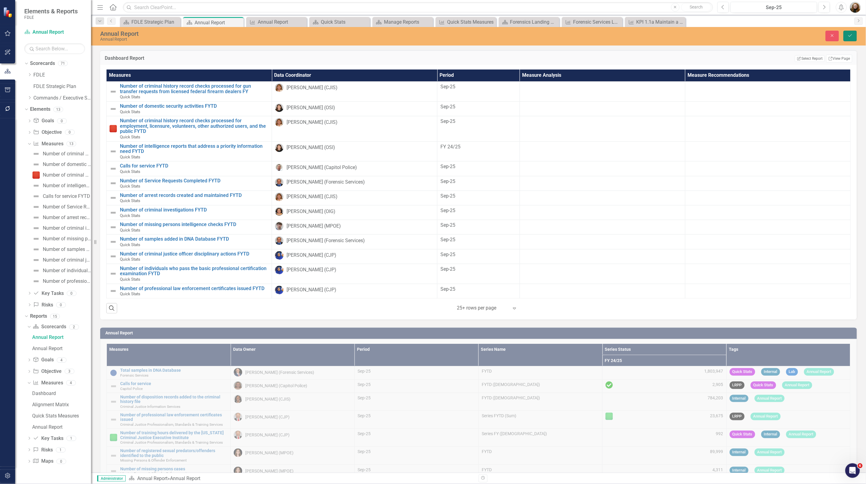
click at [851, 33] on button "Save" at bounding box center [850, 36] width 13 height 11
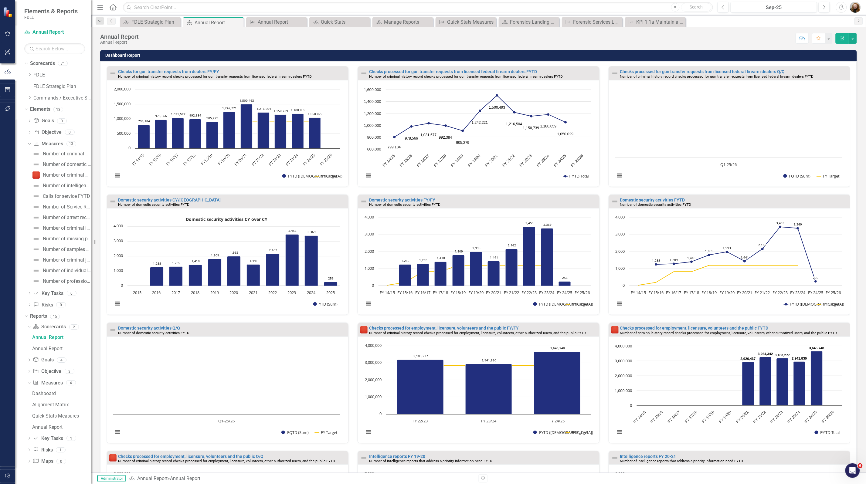
scroll to position [0, 0]
click at [853, 39] on button "button" at bounding box center [853, 38] width 8 height 11
click at [833, 58] on link "Edit Report Edit Layout" at bounding box center [832, 61] width 49 height 11
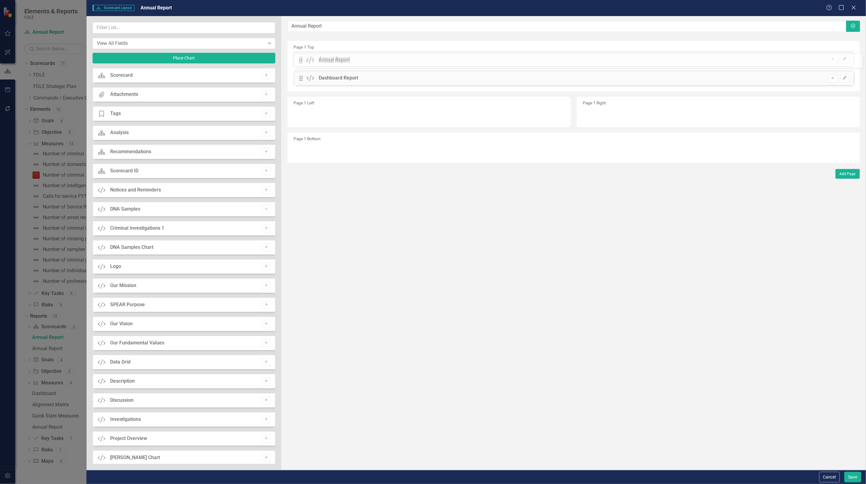
drag, startPoint x: 833, startPoint y: 58, endPoint x: 304, endPoint y: 60, distance: 529.8
click at [304, 60] on div "The fields (or pods) that are available for you to include on the detail page a…" at bounding box center [573, 243] width 585 height 454
click at [847, 477] on button "Save" at bounding box center [853, 477] width 17 height 11
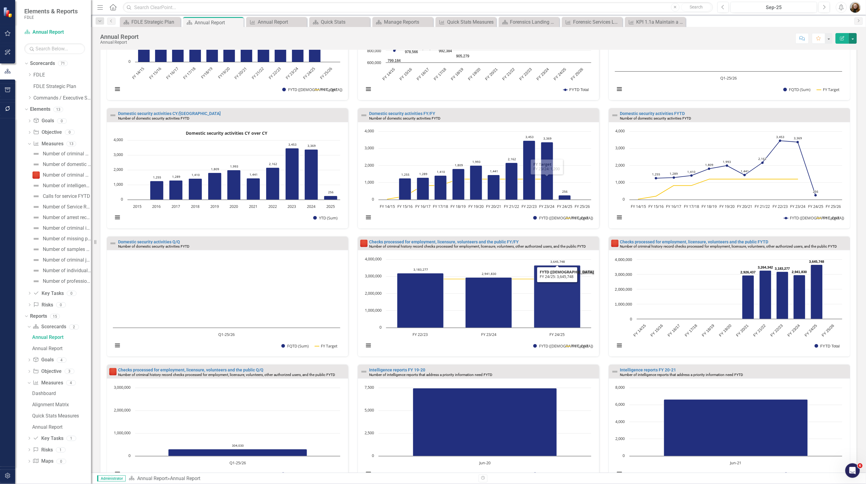
scroll to position [348, 0]
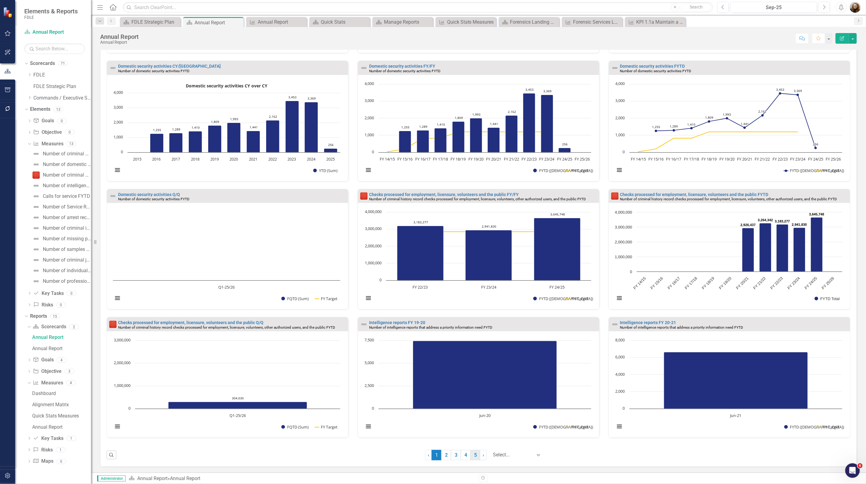
click at [474, 456] on link "5" at bounding box center [476, 455] width 10 height 10
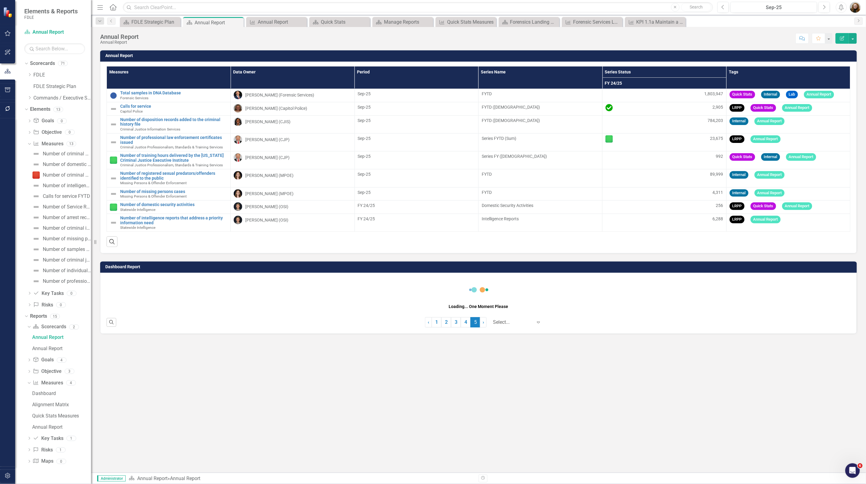
scroll to position [0, 0]
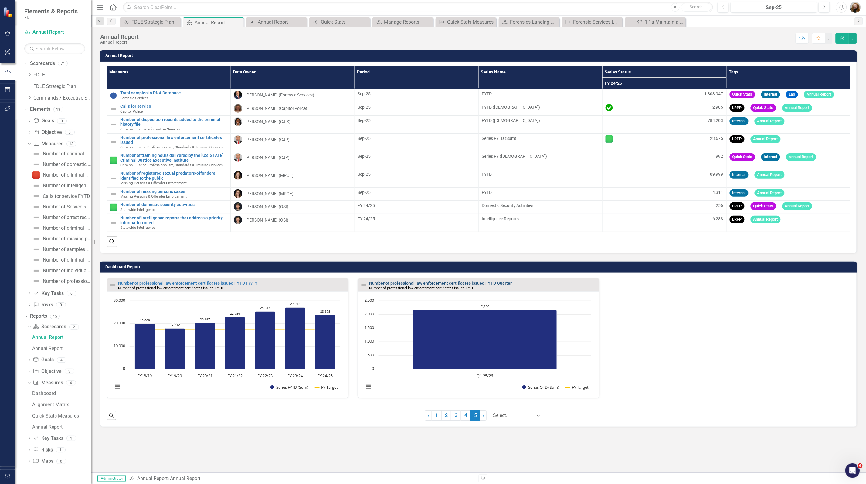
click at [416, 285] on link "Number of professional law enforcement certificates issued FYTD Quarter" at bounding box center [440, 283] width 143 height 5
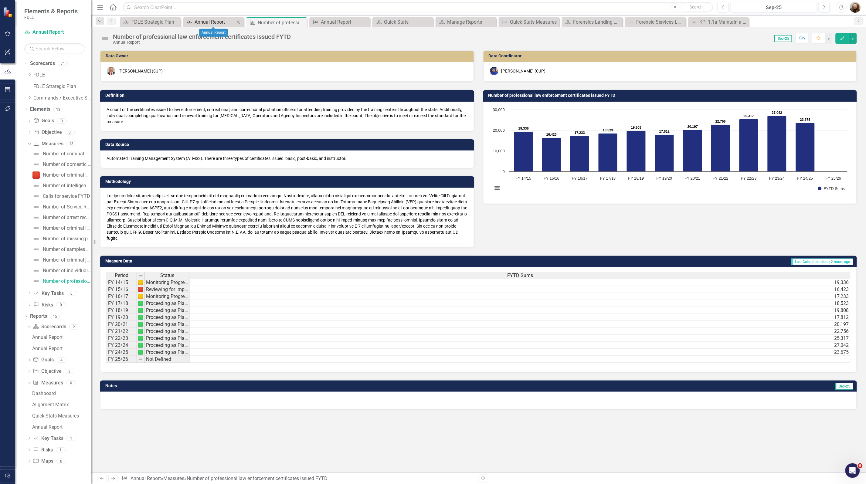
click at [210, 24] on div "Annual Report" at bounding box center [215, 22] width 40 height 8
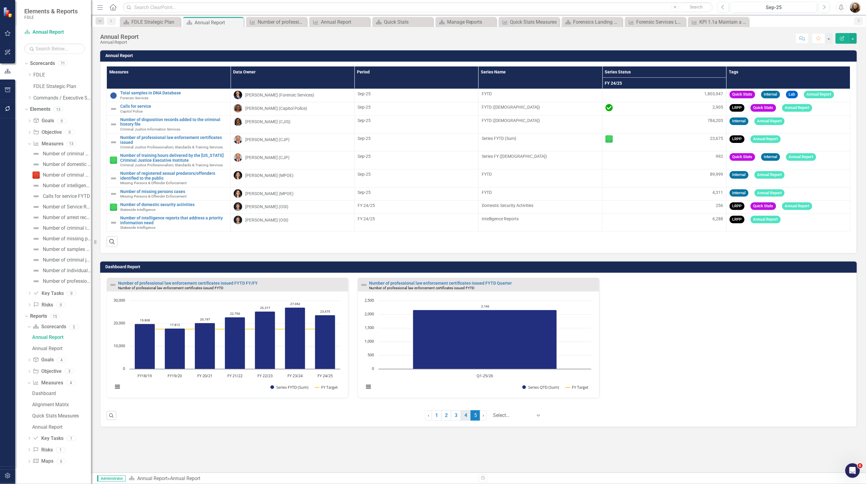
click at [465, 420] on link "4" at bounding box center [466, 415] width 10 height 10
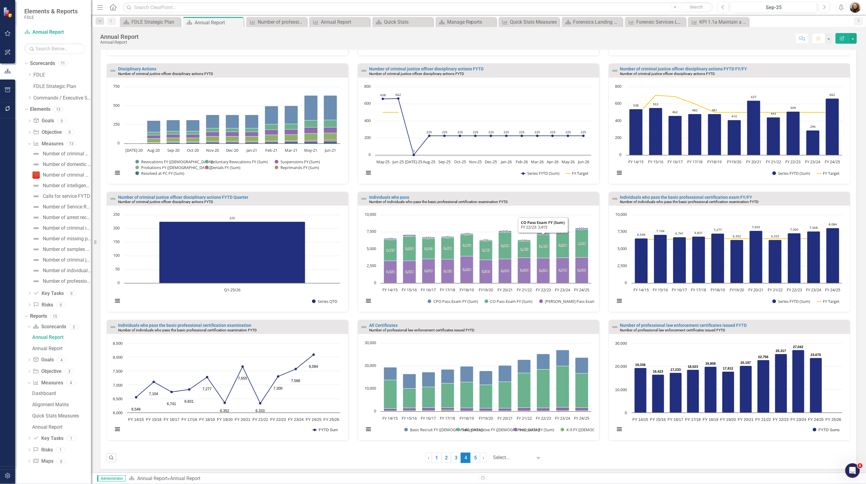
scroll to position [348, 0]
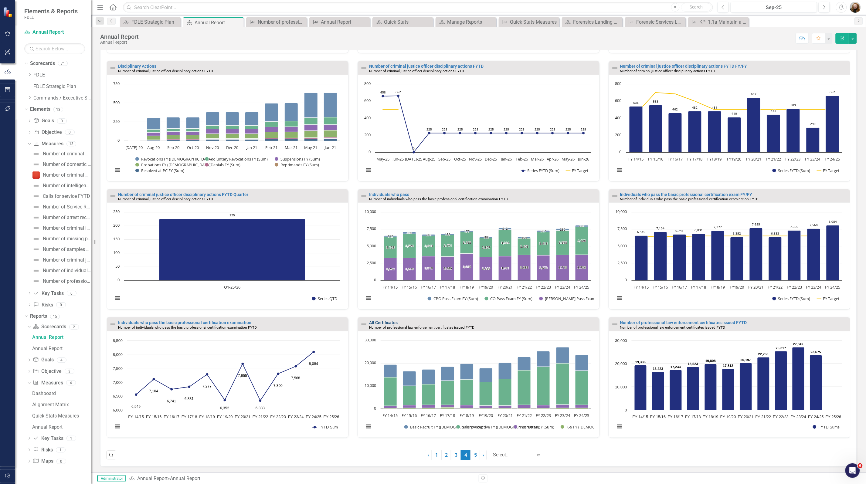
click at [385, 323] on link "All Certificates" at bounding box center [383, 322] width 29 height 5
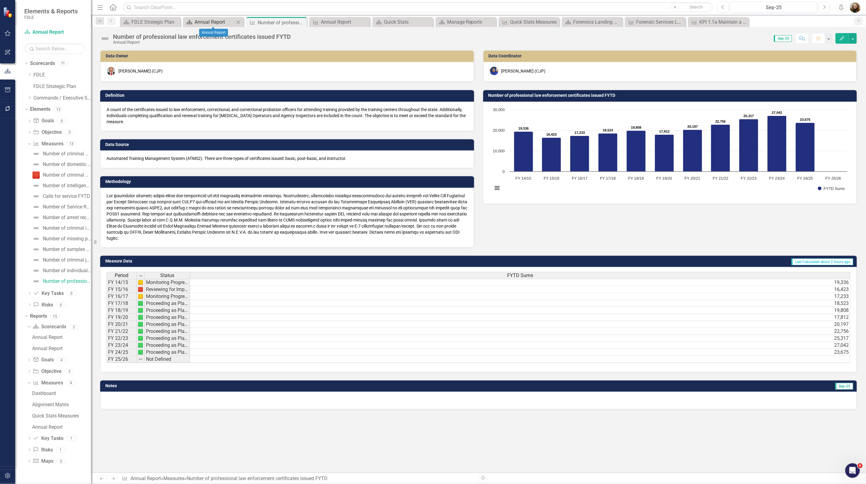
click at [211, 20] on div "Annual Report" at bounding box center [215, 22] width 40 height 8
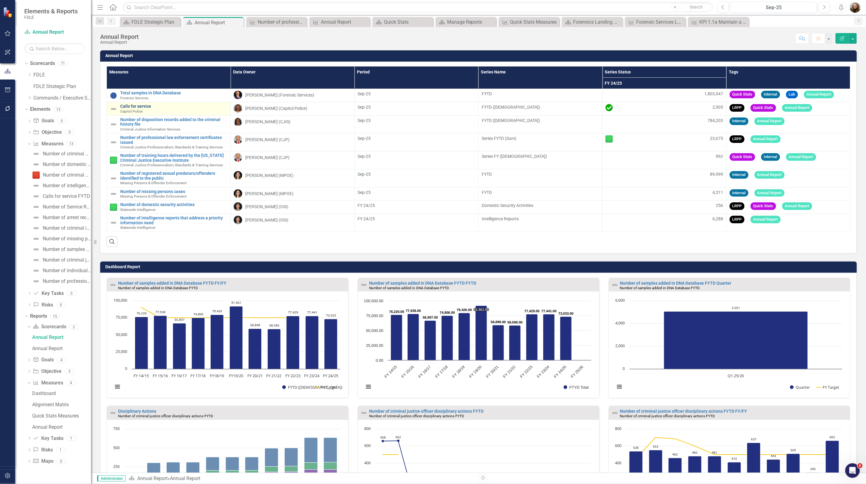
click at [131, 107] on link "Calls for service" at bounding box center [173, 106] width 107 height 5
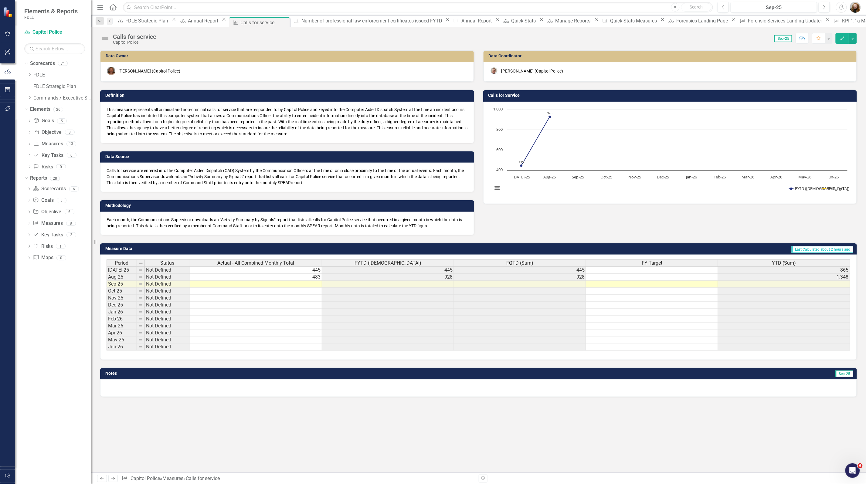
click at [844, 38] on icon "Edit" at bounding box center [842, 38] width 5 height 4
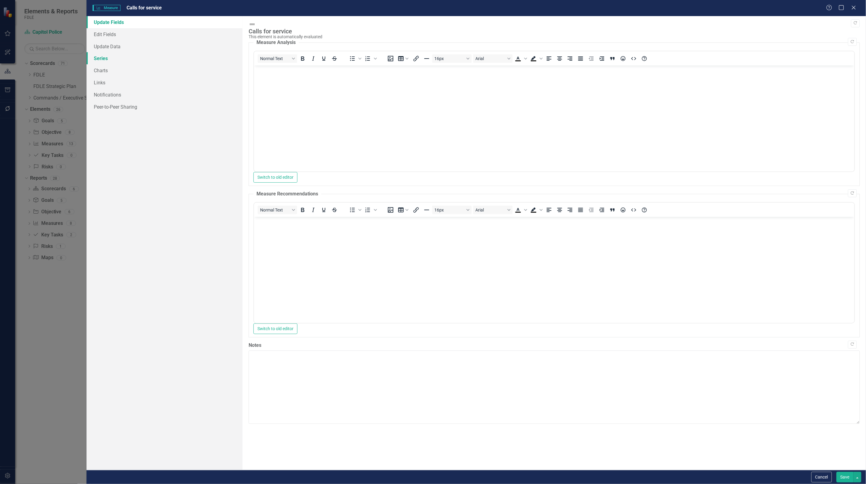
click at [102, 62] on link "Series" at bounding box center [165, 58] width 156 height 12
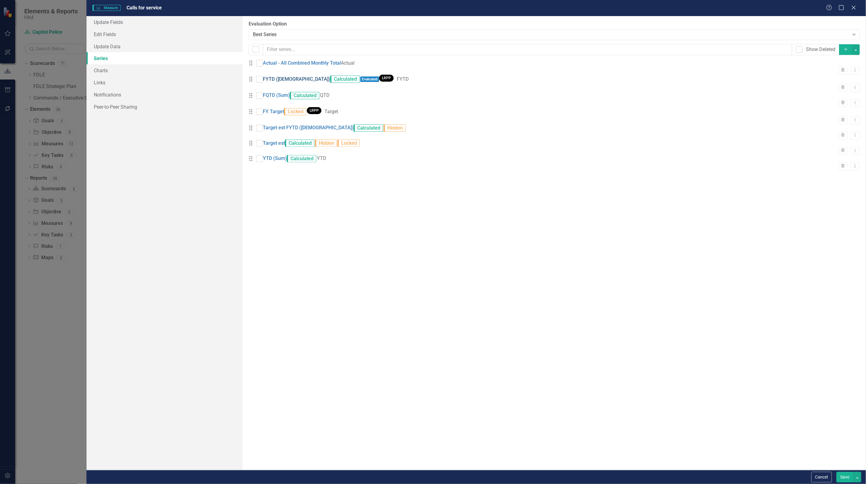
click at [287, 83] on link "FYTD ([DEMOGRAPHIC_DATA])" at bounding box center [296, 79] width 67 height 7
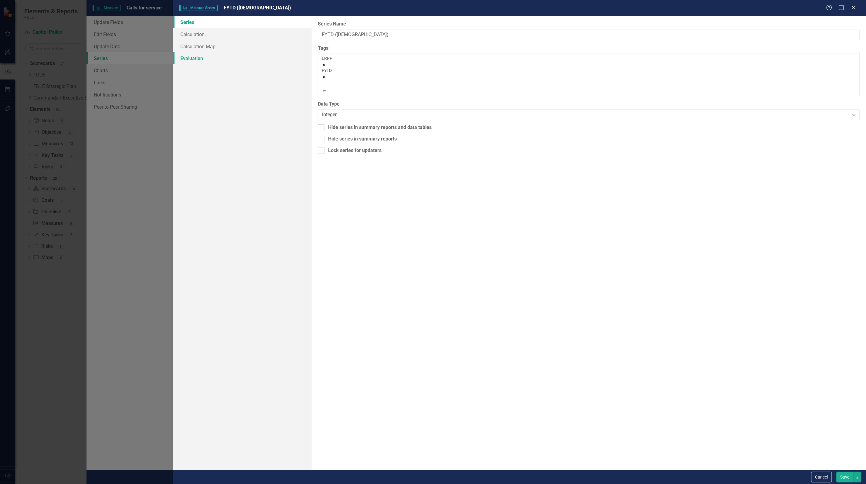
click at [189, 57] on link "Evaluation" at bounding box center [242, 58] width 138 height 12
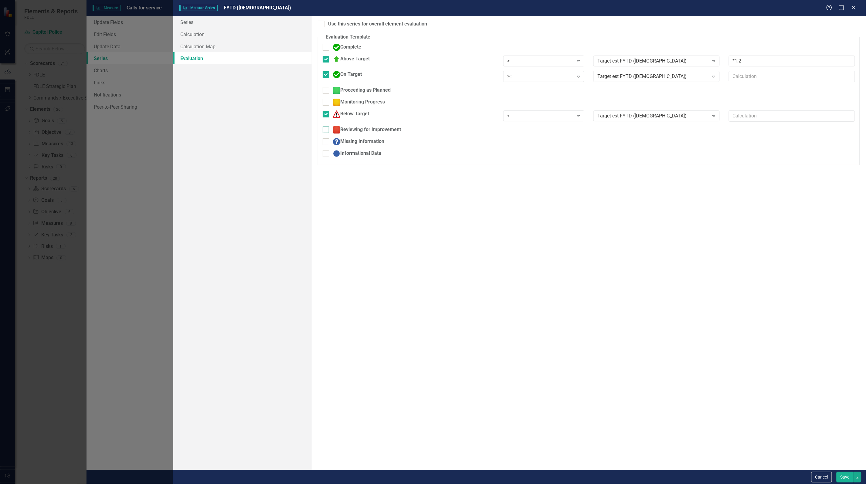
click at [328, 130] on div at bounding box center [326, 130] width 7 height 7
click at [327, 130] on input "Reviewing for Improvement" at bounding box center [325, 129] width 4 height 4
checkbox input "true"
click at [327, 91] on div at bounding box center [326, 90] width 7 height 7
click at [327, 91] on input "Proceeding as Planned" at bounding box center [325, 89] width 4 height 4
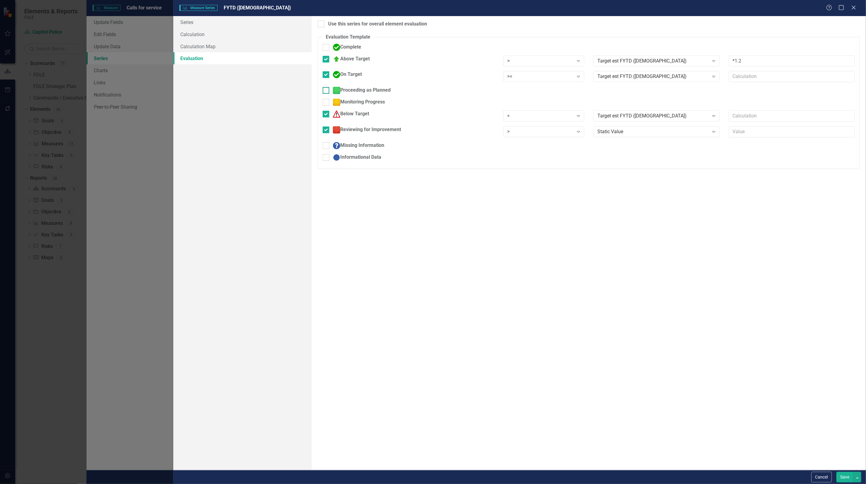
checkbox input "true"
click at [327, 106] on div at bounding box center [326, 106] width 7 height 7
click at [327, 106] on input "Monitoring Progress" at bounding box center [325, 105] width 4 height 4
checkbox input "true"
click at [326, 59] on input "Above Target" at bounding box center [325, 58] width 4 height 4
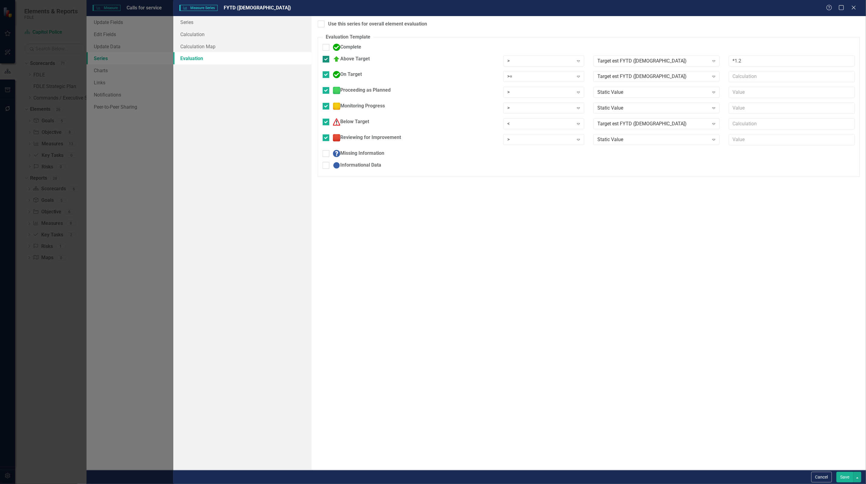
checkbox input "false"
click at [526, 133] on div ">" at bounding box center [541, 135] width 66 height 7
click at [617, 137] on div "Static Value" at bounding box center [653, 135] width 111 height 7
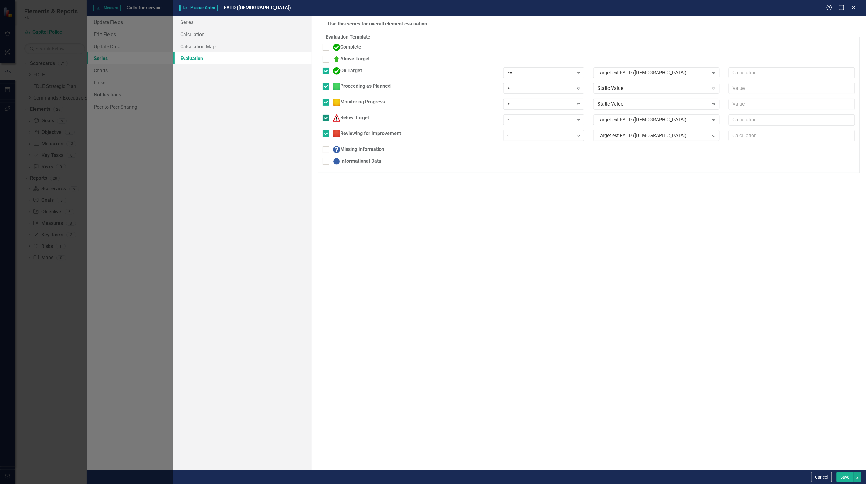
click at [327, 120] on div at bounding box center [326, 118] width 7 height 7
click at [327, 119] on input "Below Target" at bounding box center [325, 117] width 4 height 4
checkbox input "false"
click at [536, 90] on div ">" at bounding box center [541, 88] width 66 height 7
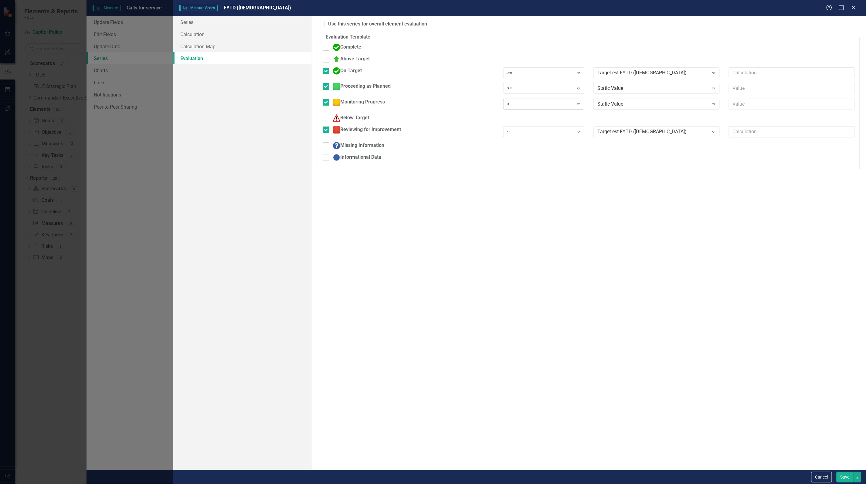
click at [536, 106] on div ">" at bounding box center [541, 104] width 66 height 7
click at [615, 90] on div "Static Value" at bounding box center [653, 88] width 111 height 7
click at [623, 104] on div "Static Value" at bounding box center [653, 104] width 111 height 7
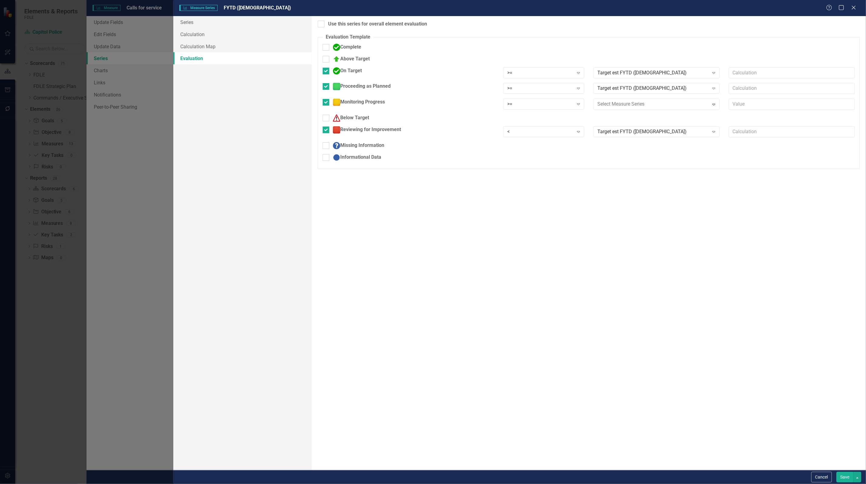
click at [738, 104] on input "text" at bounding box center [792, 104] width 126 height 11
type input "*.90"
click at [324, 71] on input "On Target" at bounding box center [325, 70] width 4 height 4
checkbox input "false"
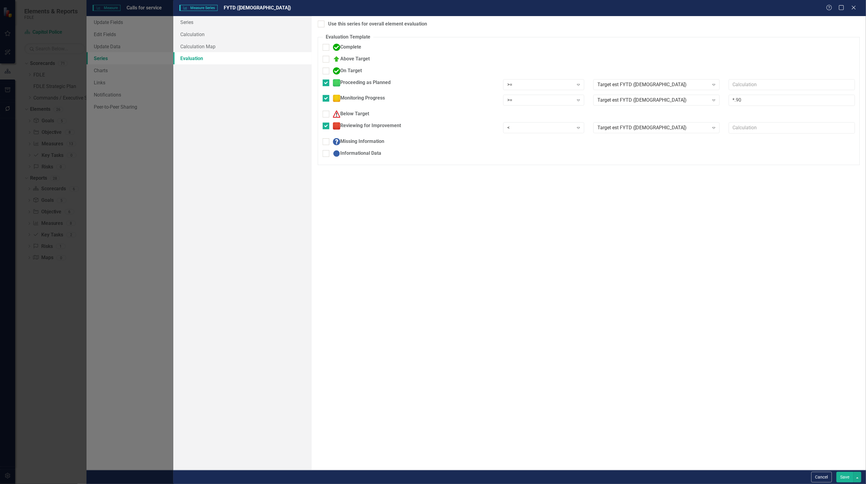
click at [848, 479] on button "Save" at bounding box center [845, 477] width 17 height 11
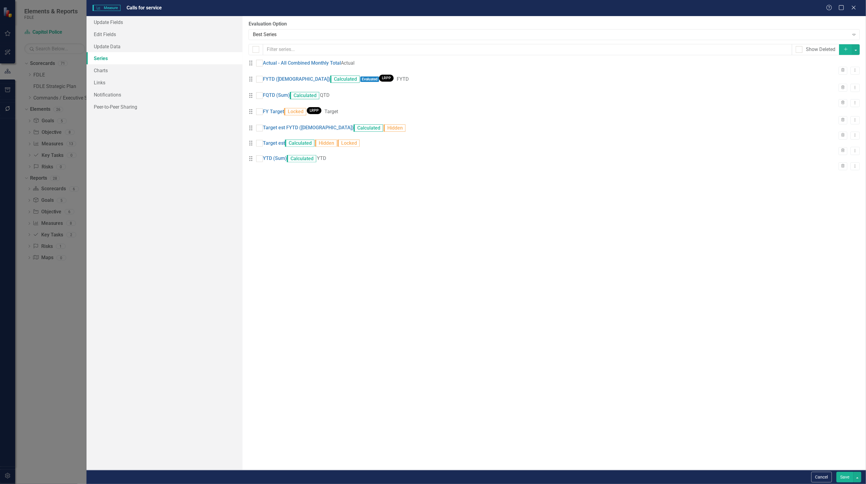
click at [845, 480] on button "Save" at bounding box center [845, 477] width 17 height 11
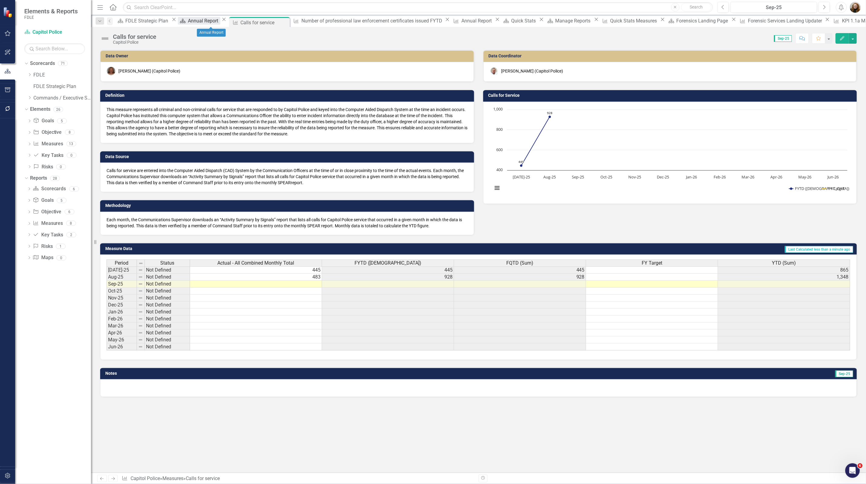
click at [207, 22] on div "Annual Report" at bounding box center [204, 21] width 32 height 8
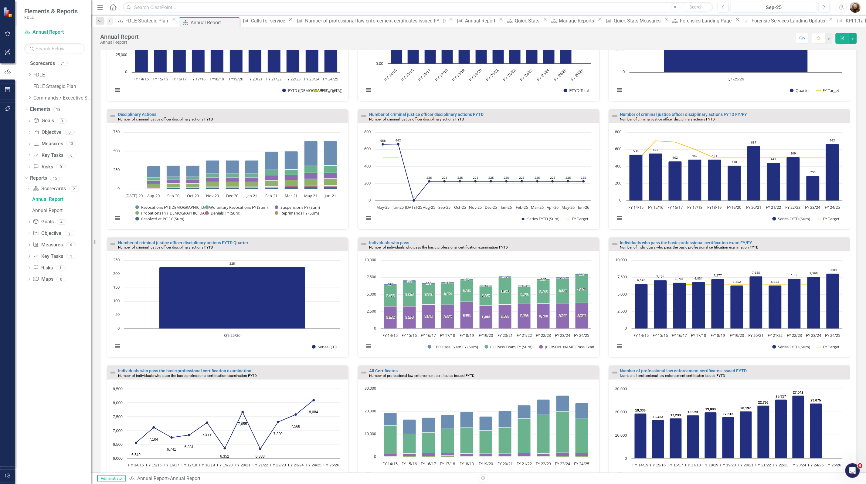
scroll to position [352, 0]
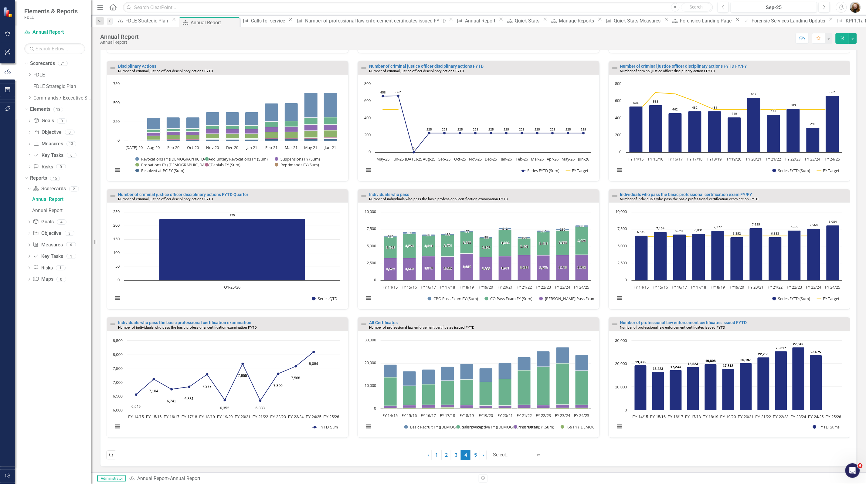
click at [433, 455] on link "1" at bounding box center [437, 455] width 10 height 10
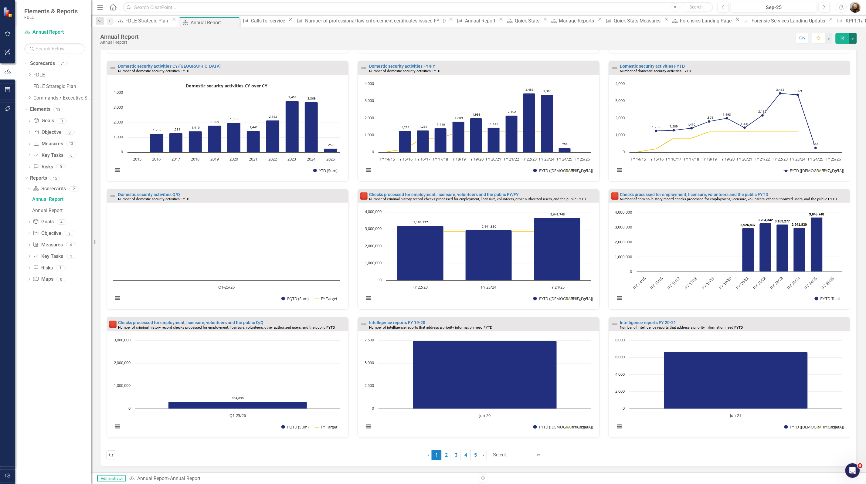
click at [852, 39] on button "button" at bounding box center [853, 38] width 8 height 11
click at [836, 60] on link "Edit Report Edit Layout" at bounding box center [832, 61] width 49 height 11
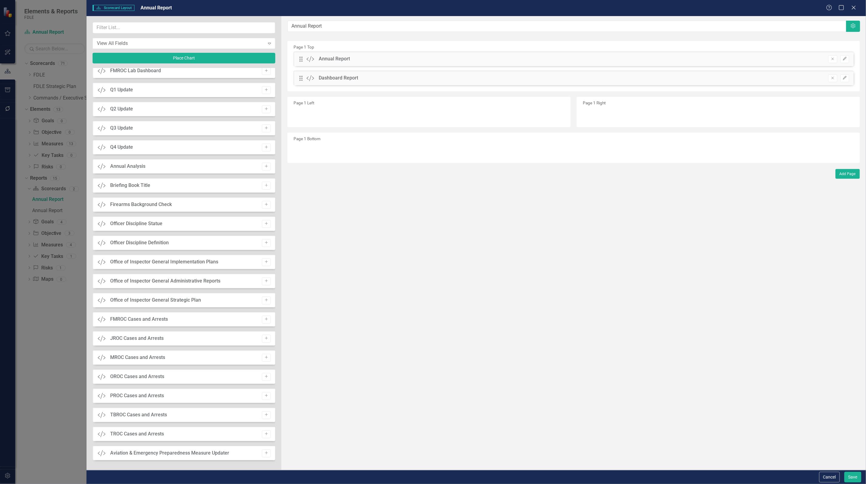
scroll to position [1844, 0]
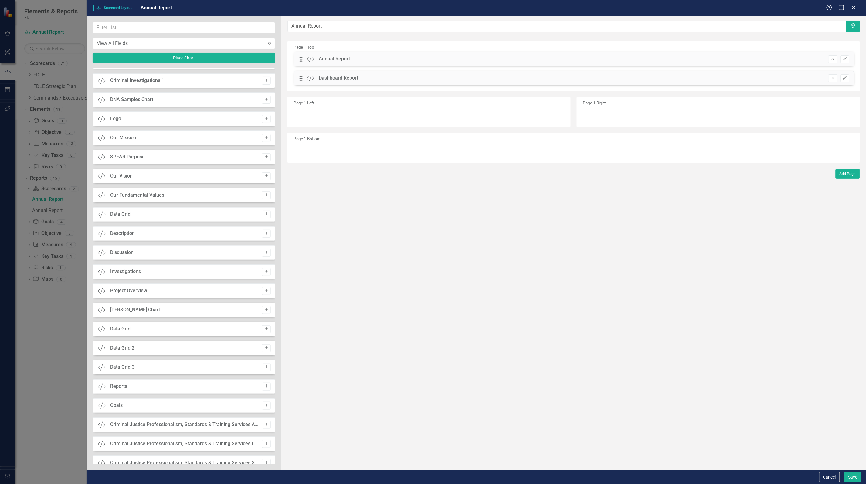
scroll to position [136, 0]
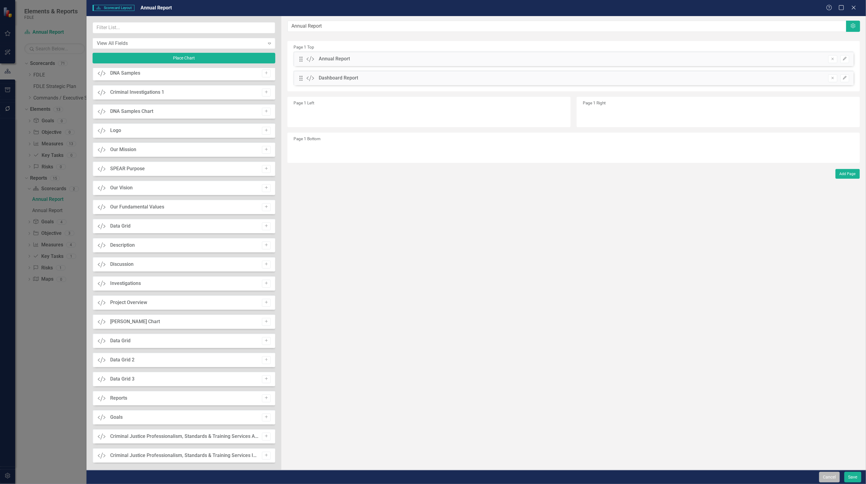
click at [829, 480] on button "Cancel" at bounding box center [829, 477] width 21 height 11
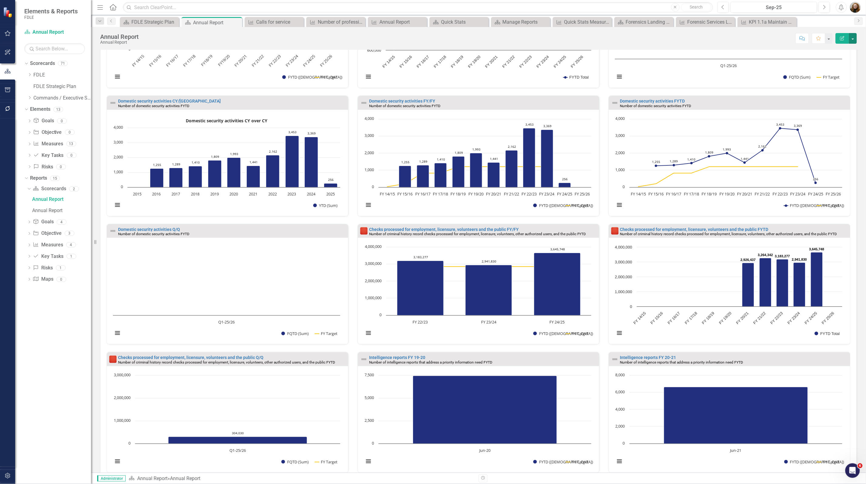
scroll to position [352, 0]
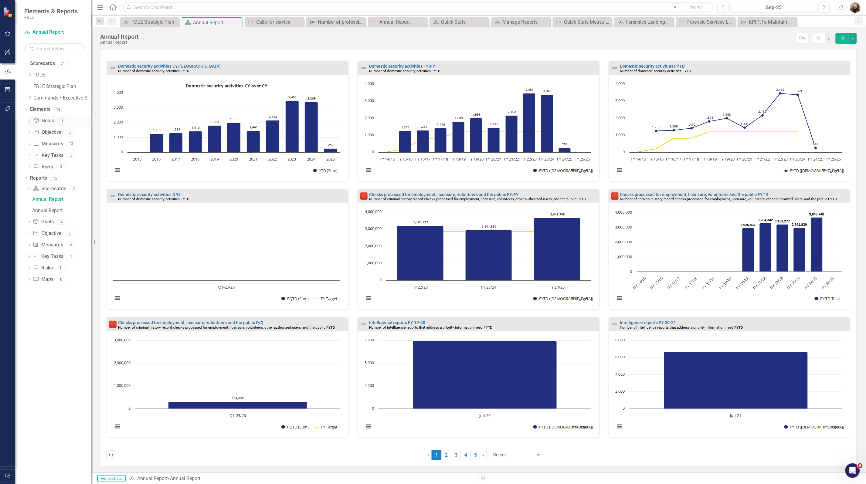
click at [47, 124] on link "Goal Goals" at bounding box center [43, 120] width 21 height 7
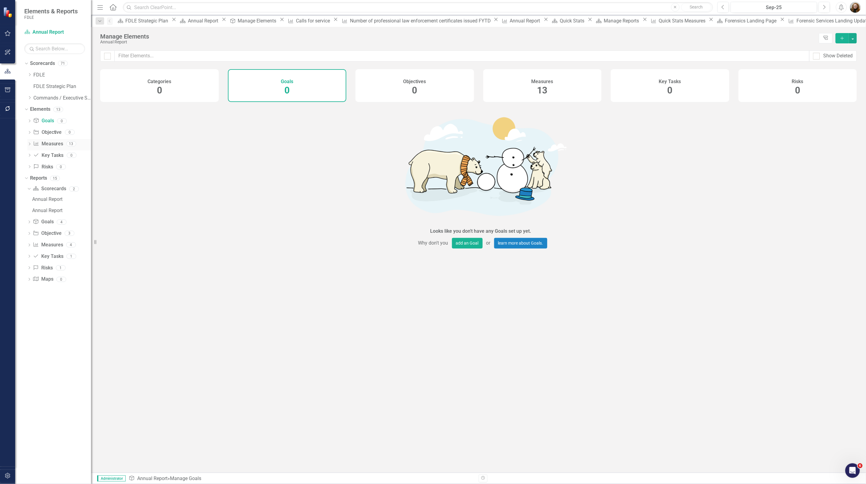
click at [47, 145] on link "Measure Measures" at bounding box center [48, 144] width 30 height 7
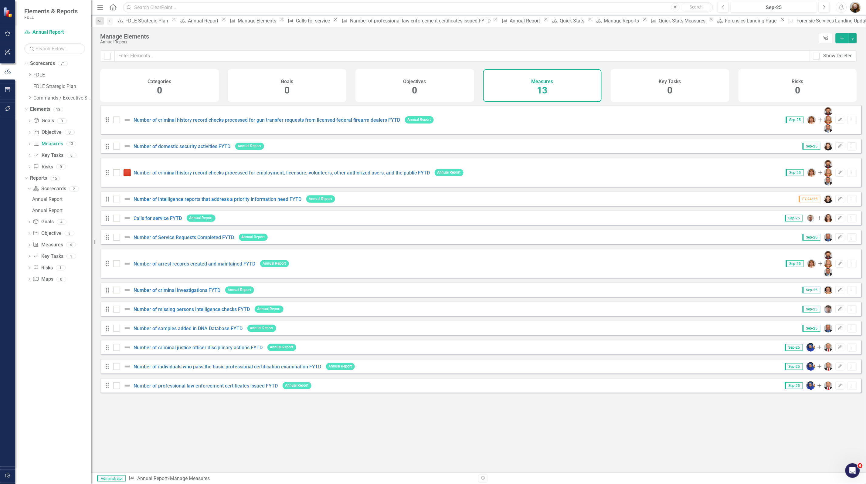
click at [494, 406] on div "Looks like you don't have any Measures set up yet. Why don't you add a Measure …" at bounding box center [480, 281] width 761 height 353
click at [284, 437] on div "Looks like you don't have any Measures set up yet. Why don't you add a Measure …" at bounding box center [480, 281] width 761 height 353
click at [227, 22] on icon "Close" at bounding box center [224, 19] width 6 height 5
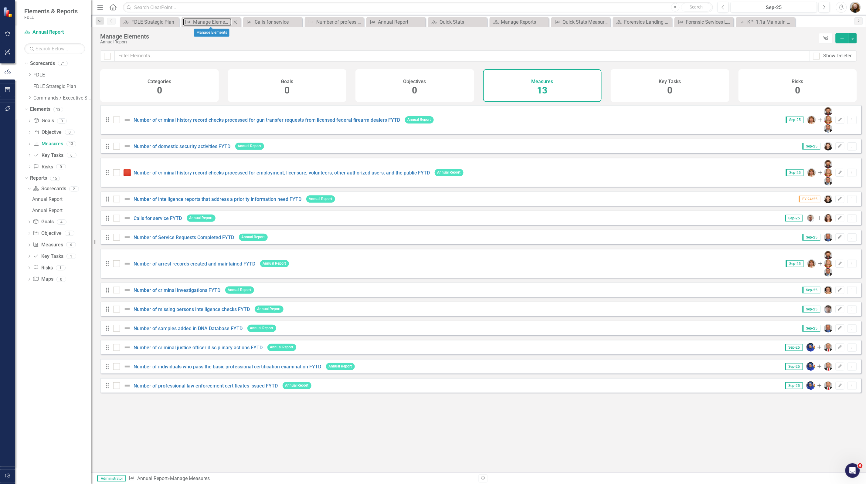
click at [232, 21] on div "Measure Manage Elements Close" at bounding box center [211, 22] width 56 height 8
click at [237, 20] on icon "Close" at bounding box center [235, 22] width 6 height 5
click at [0, 0] on icon "Close" at bounding box center [0, 0] width 0 height 0
click at [239, 20] on icon "Close" at bounding box center [238, 22] width 6 height 5
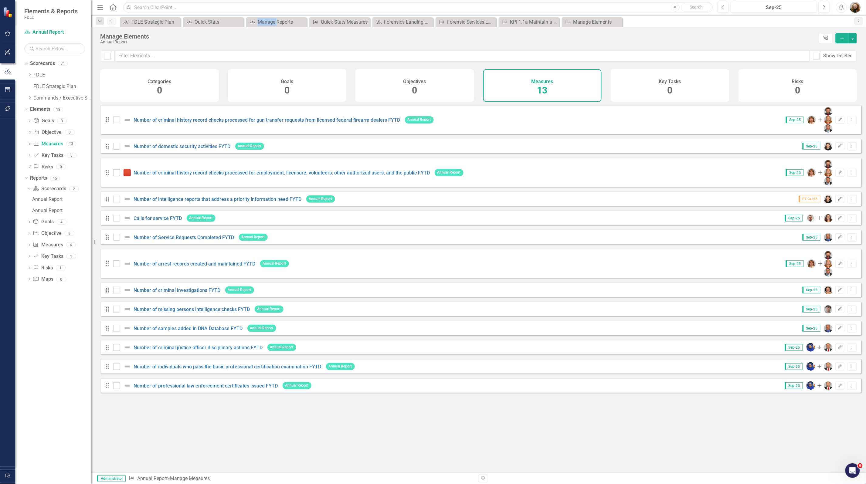
click at [0, 0] on icon "Close" at bounding box center [0, 0] width 0 height 0
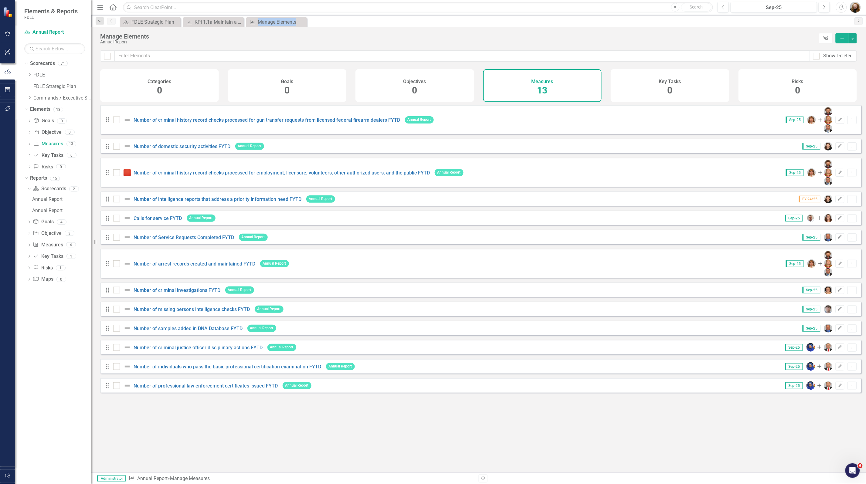
click at [0, 0] on icon "Close" at bounding box center [0, 0] width 0 height 0
click at [240, 21] on icon "Close" at bounding box center [238, 22] width 6 height 5
click at [239, 21] on icon "Close" at bounding box center [238, 22] width 6 height 5
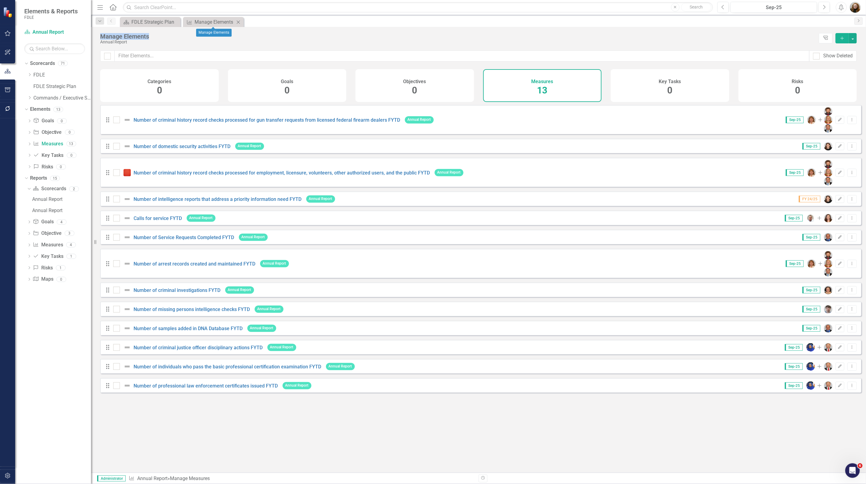
click at [239, 22] on icon "Close" at bounding box center [238, 22] width 6 height 5
click at [166, 25] on div "FDLE Strategic Plan" at bounding box center [151, 22] width 40 height 8
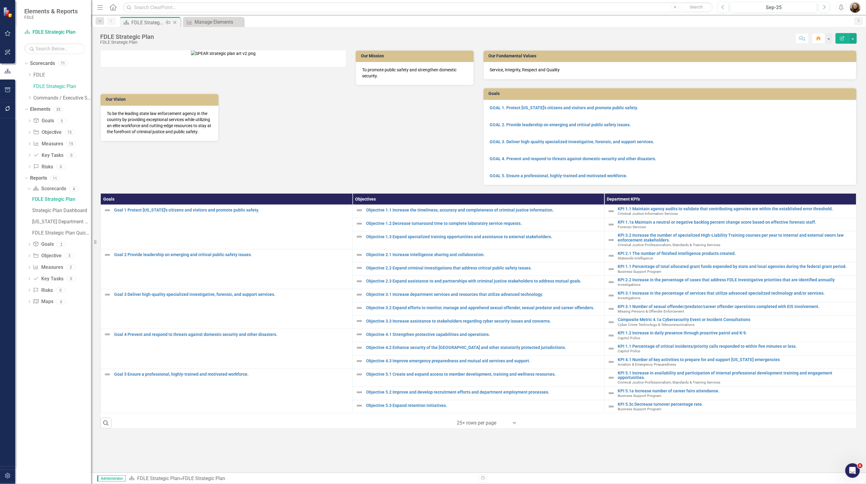
click at [175, 23] on icon "Close" at bounding box center [175, 22] width 6 height 5
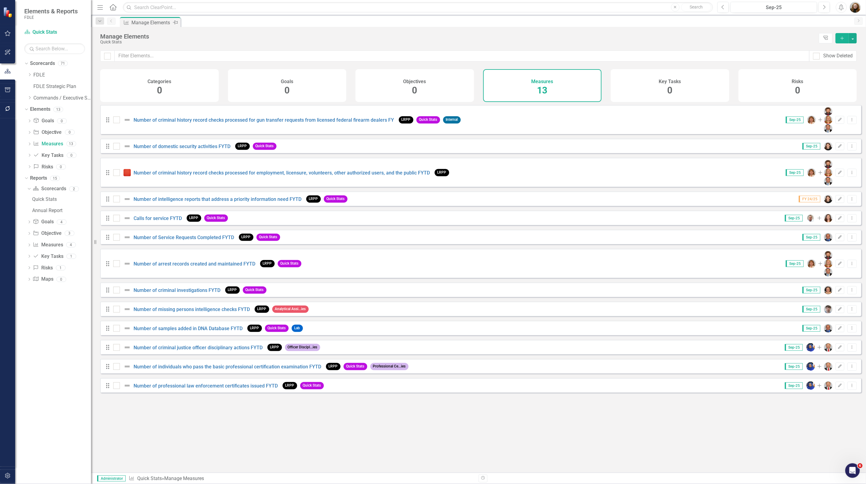
click at [158, 23] on div "Manage Elements" at bounding box center [151, 23] width 40 height 8
click at [41, 76] on link "FDLE" at bounding box center [62, 75] width 58 height 7
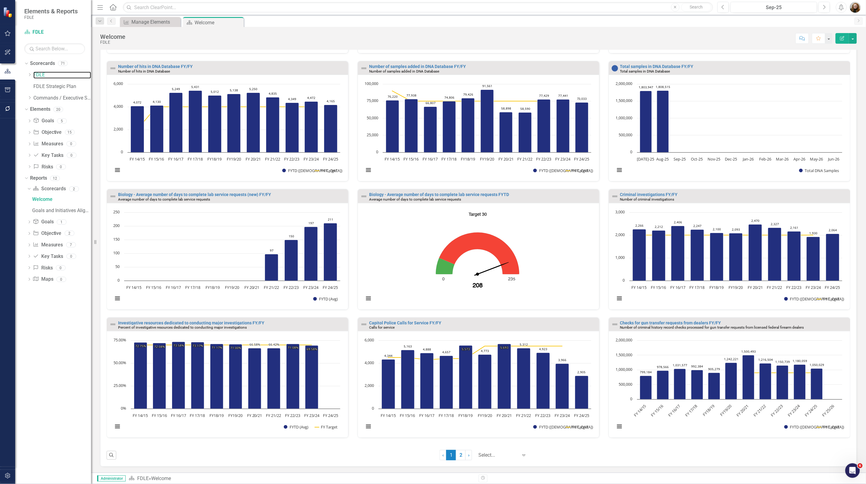
scroll to position [354, 0]
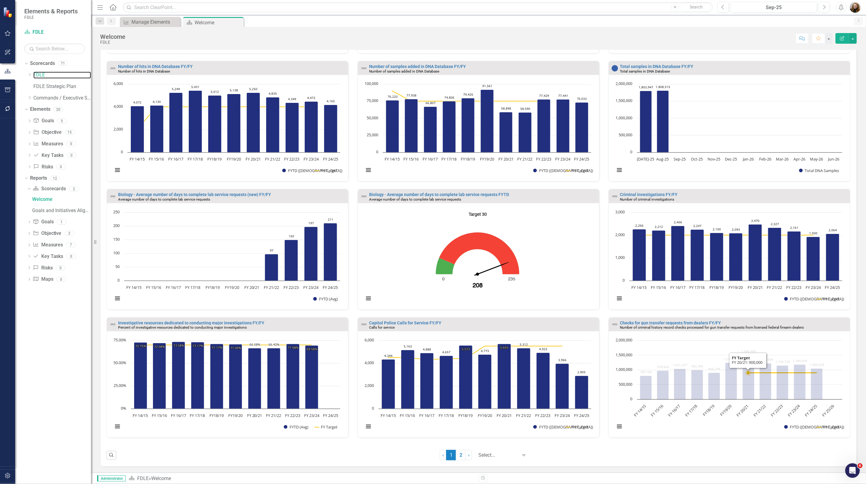
click at [735, 369] on icon "Checks for gun transfer requests from dealers FY/FY (Chart Type: Column Chart) …" at bounding box center [728, 387] width 233 height 99
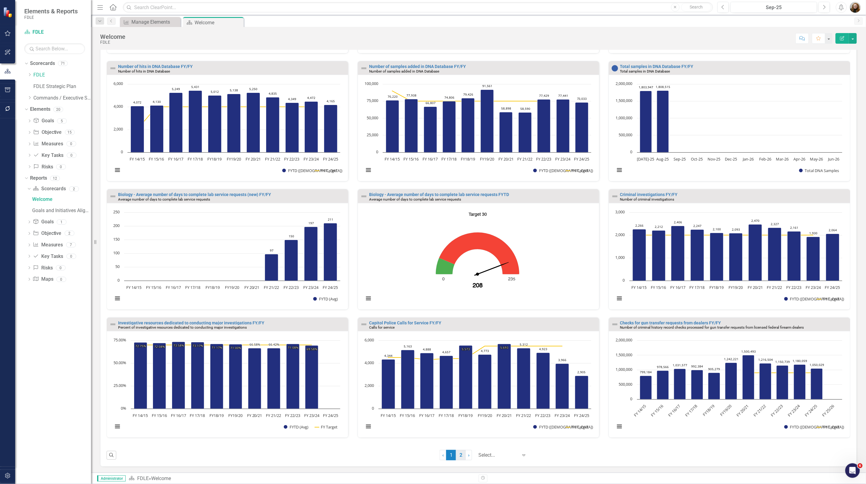
click at [459, 453] on link "2" at bounding box center [461, 455] width 10 height 10
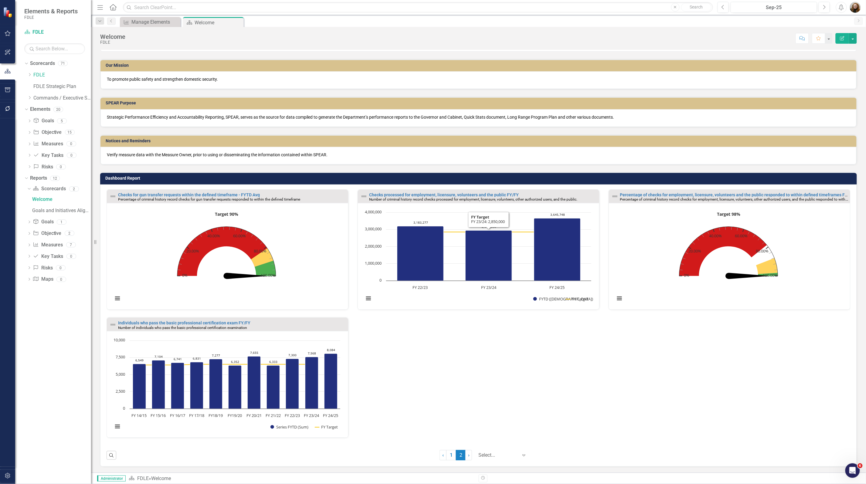
scroll to position [97, 0]
click at [194, 324] on link "Individuals who pass the basic professional certification exam FY/FY" at bounding box center [184, 323] width 132 height 5
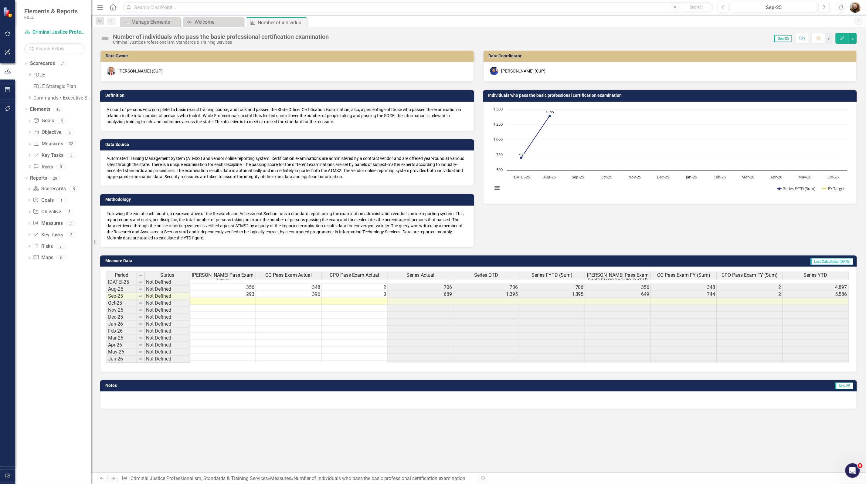
click at [842, 35] on button "Edit" at bounding box center [842, 38] width 13 height 11
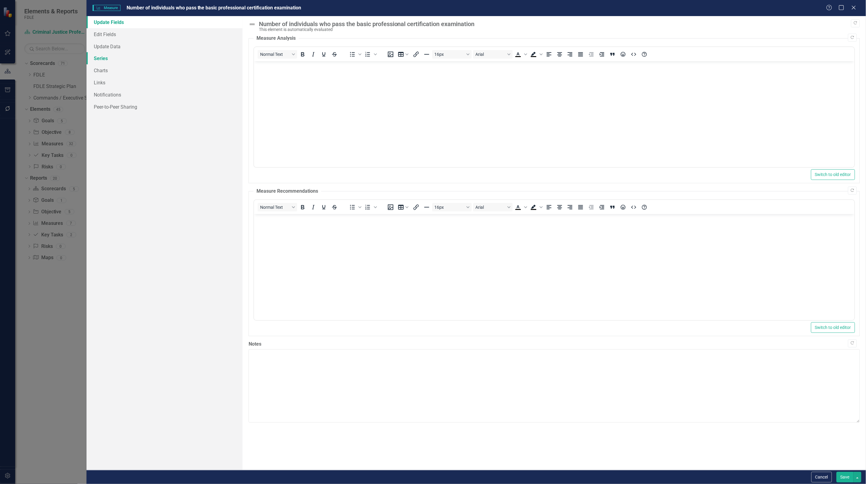
click at [104, 58] on link "Series" at bounding box center [165, 58] width 156 height 12
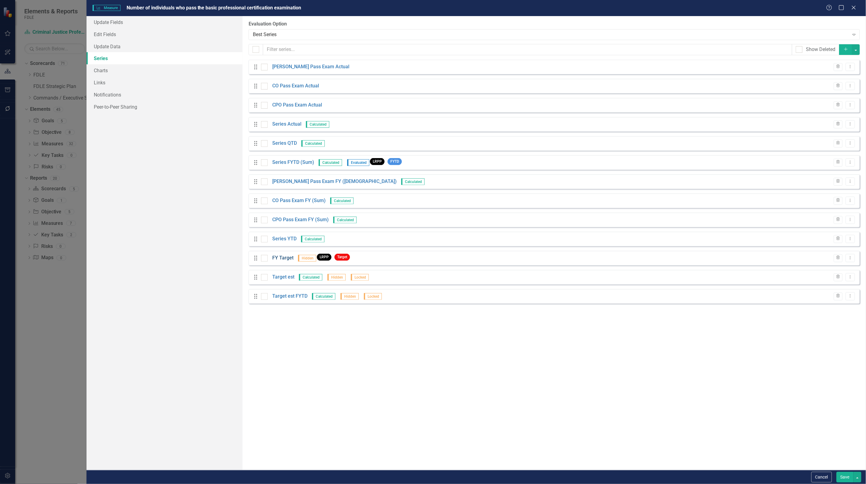
click at [286, 255] on link "FY Target" at bounding box center [282, 258] width 21 height 7
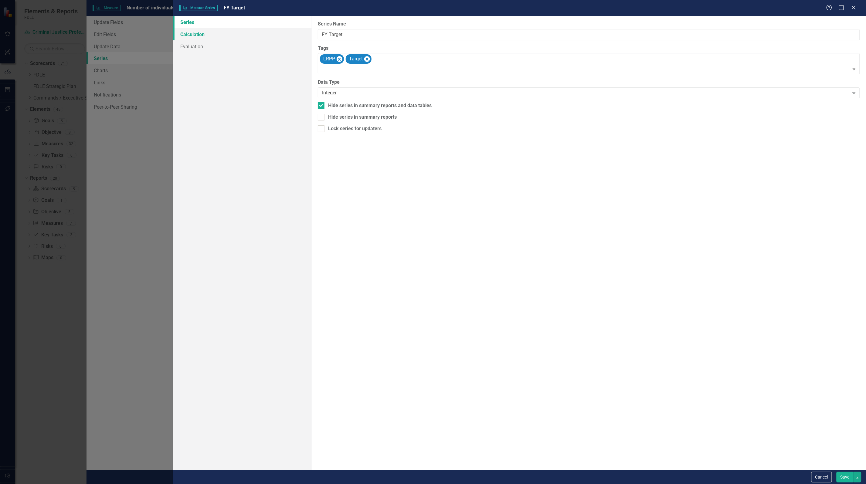
click at [200, 34] on link "Calculation" at bounding box center [242, 34] width 138 height 12
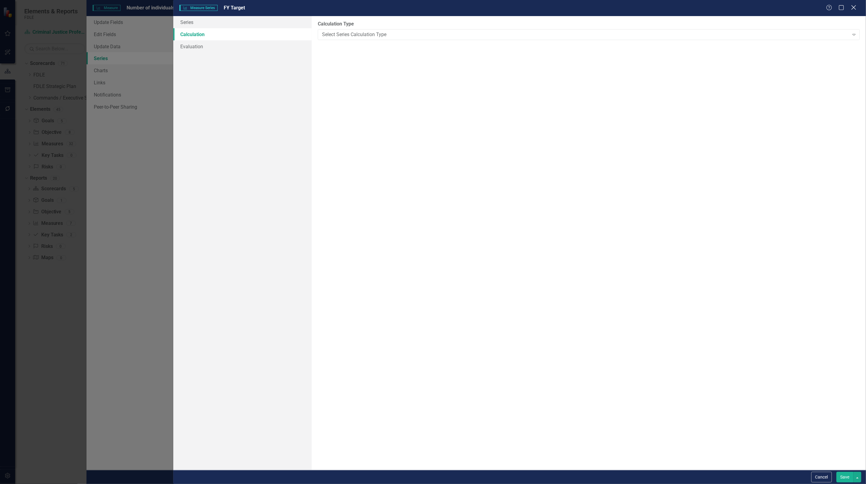
click at [855, 8] on icon at bounding box center [854, 7] width 5 height 5
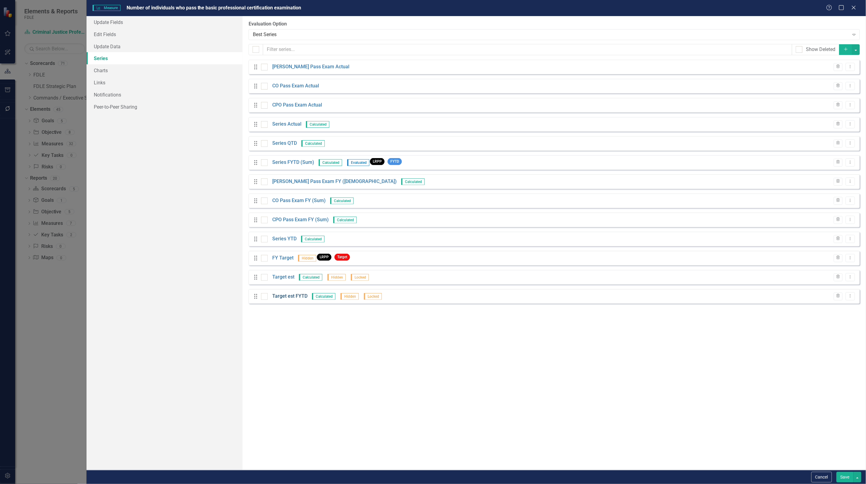
click at [287, 298] on link "Target est FYTD" at bounding box center [289, 296] width 35 height 7
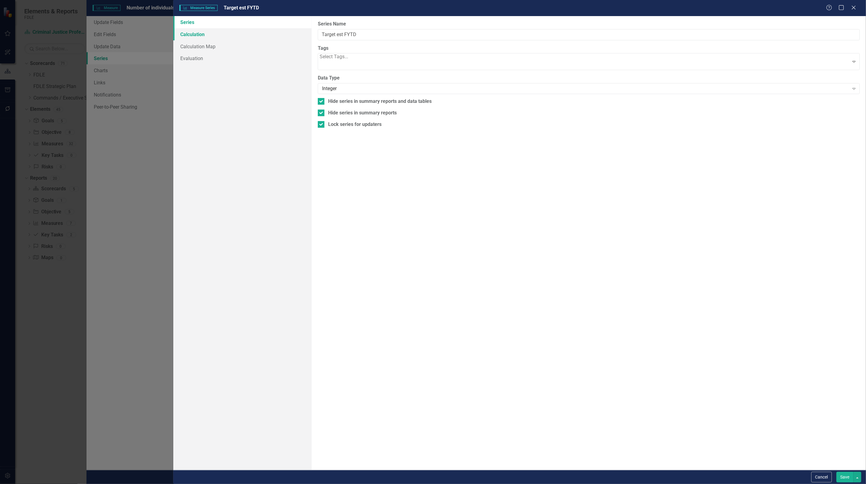
click at [192, 34] on link "Calculation" at bounding box center [242, 34] width 138 height 12
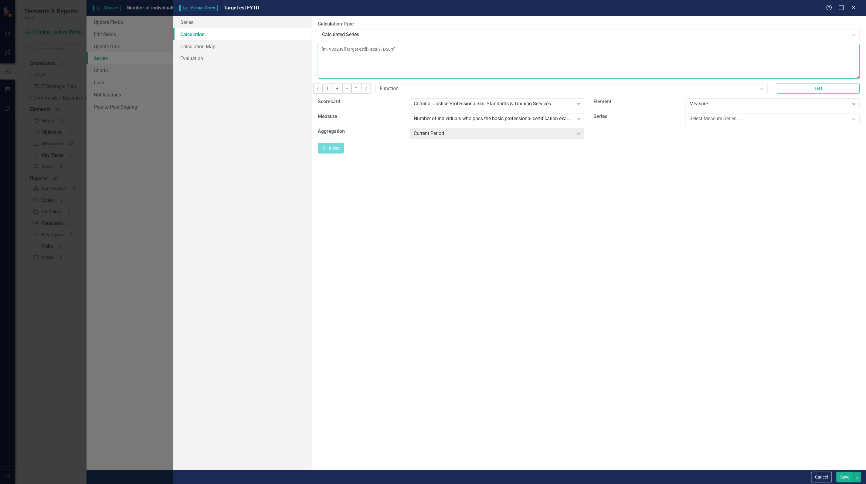
click at [491, 58] on textarea "[m1983249][Target est][FiscalYTDSum]" at bounding box center [589, 61] width 542 height 35
click at [857, 7] on icon "Close" at bounding box center [854, 8] width 8 height 6
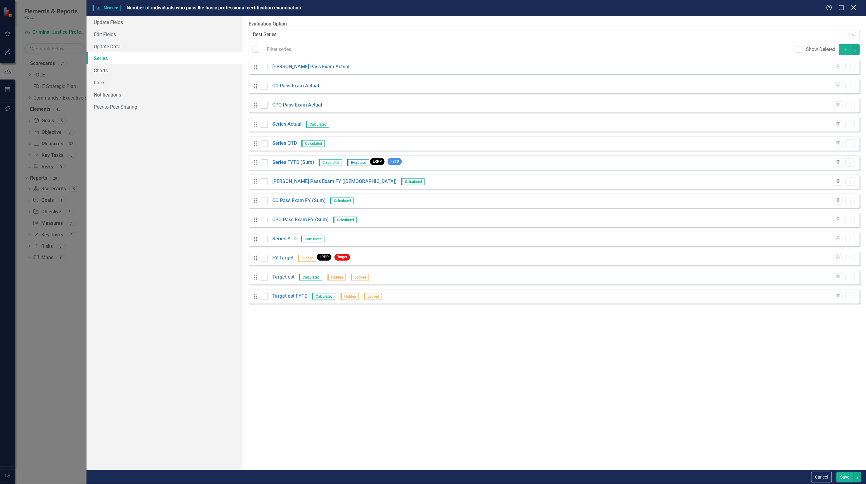
click at [855, 9] on icon "Close" at bounding box center [854, 8] width 8 height 6
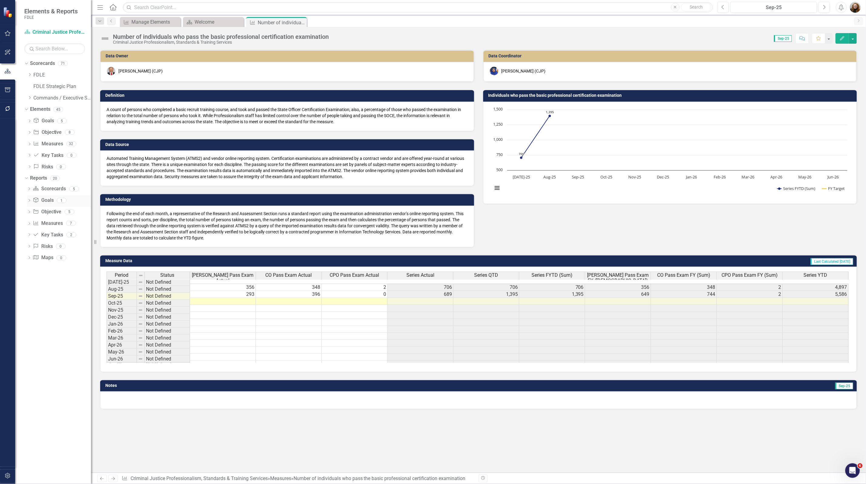
click at [54, 201] on div "Goal Goals 1" at bounding box center [62, 202] width 58 height 12
click at [43, 202] on link "Goal Goals" at bounding box center [43, 200] width 21 height 7
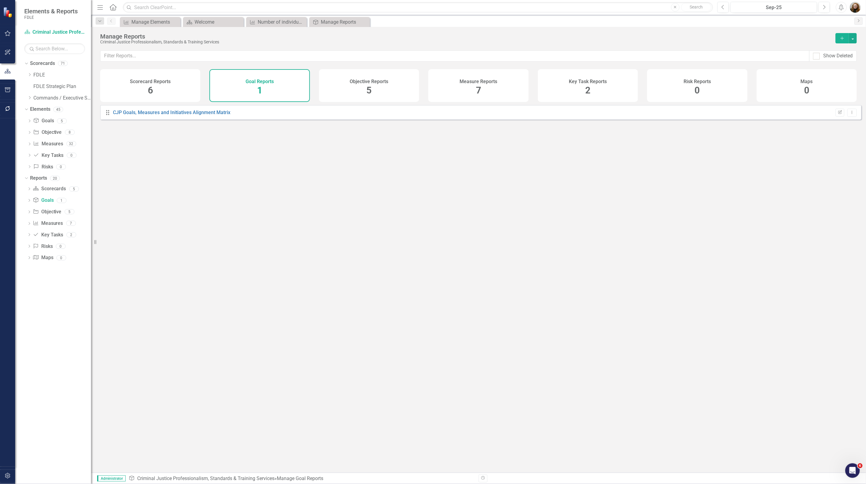
click at [574, 91] on div "Key Task Reports 2" at bounding box center [588, 85] width 100 height 33
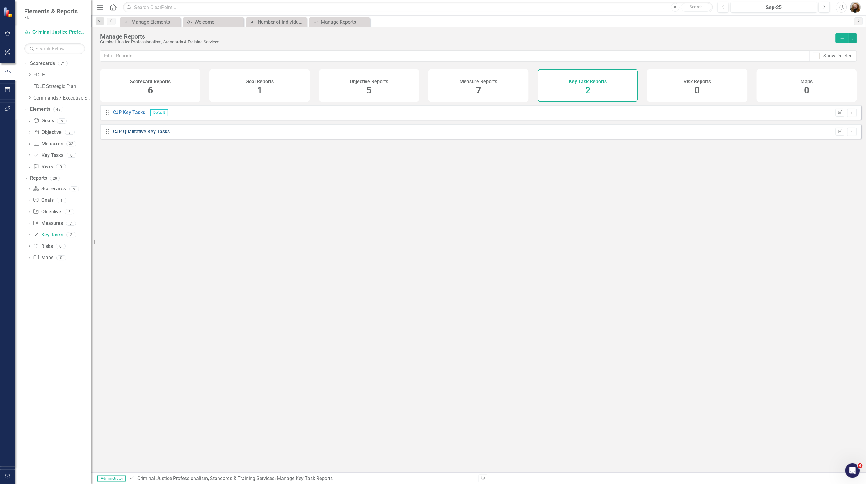
click at [153, 134] on link "CJP Qualitative Key Tasks" at bounding box center [141, 132] width 57 height 6
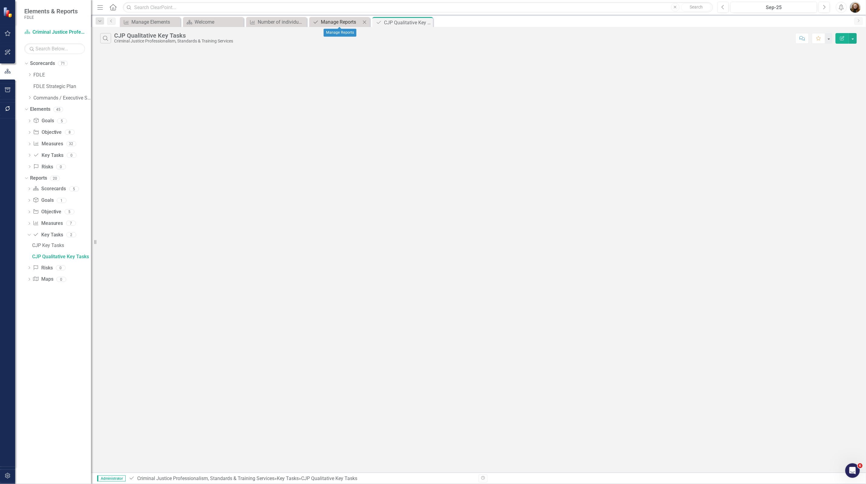
click at [339, 18] on div "Manage Reports" at bounding box center [341, 22] width 40 height 8
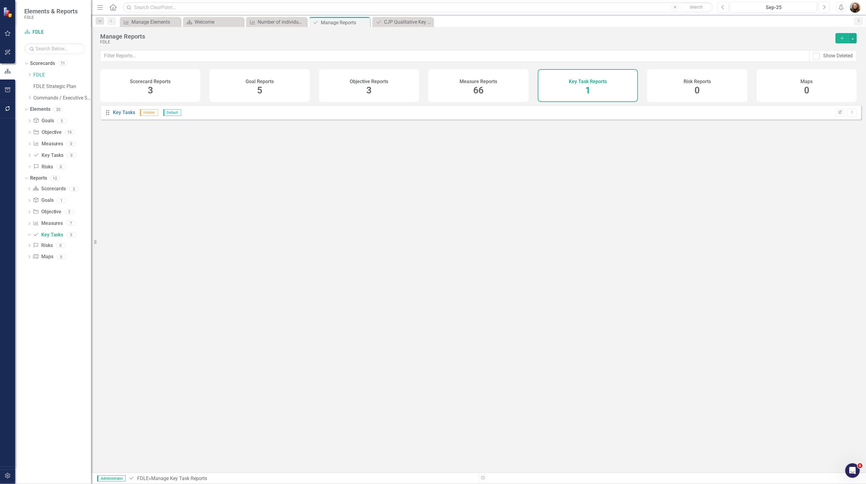
click at [478, 87] on span "66" at bounding box center [478, 90] width 10 height 11
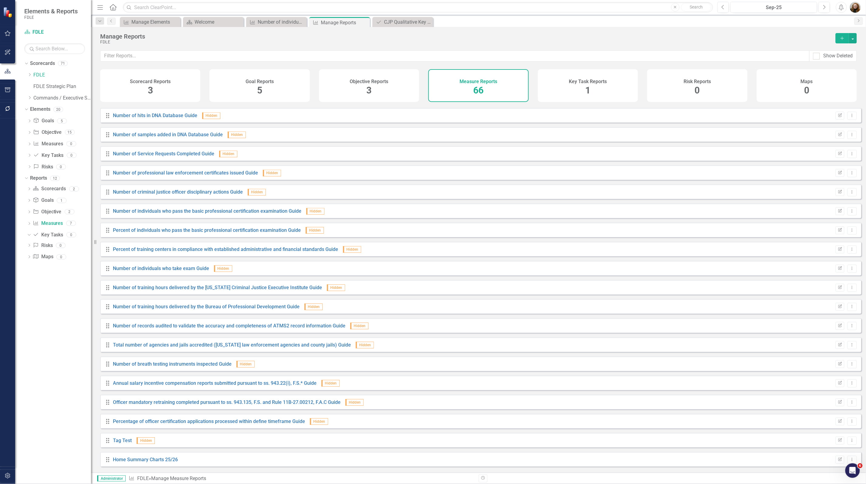
scroll to position [899, 0]
click at [28, 236] on icon "Dropdown" at bounding box center [28, 235] width 3 height 4
drag, startPoint x: 590, startPoint y: 88, endPoint x: 591, endPoint y: 92, distance: 3.8
click at [590, 88] on span "1" at bounding box center [587, 90] width 5 height 11
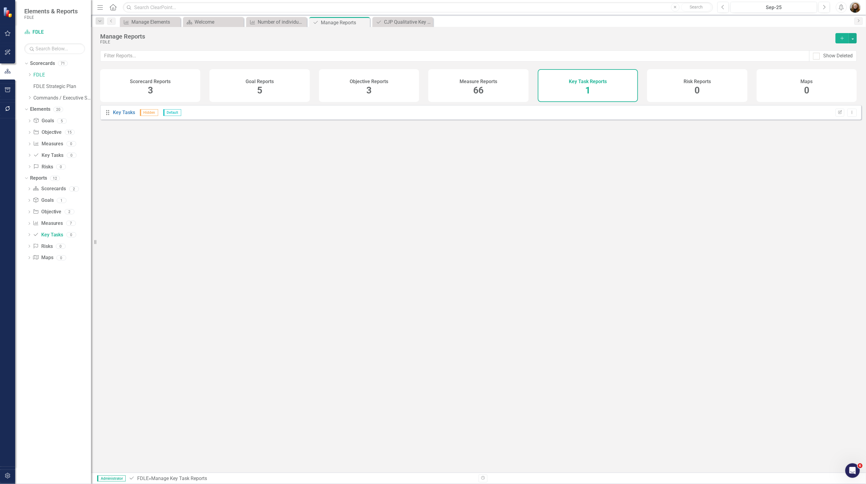
click at [215, 351] on div "Drag Key Tasks Hidden Default Edit Report Dropdown Menu" at bounding box center [478, 286] width 775 height 363
click at [33, 66] on link "Scorecards" at bounding box center [42, 63] width 25 height 7
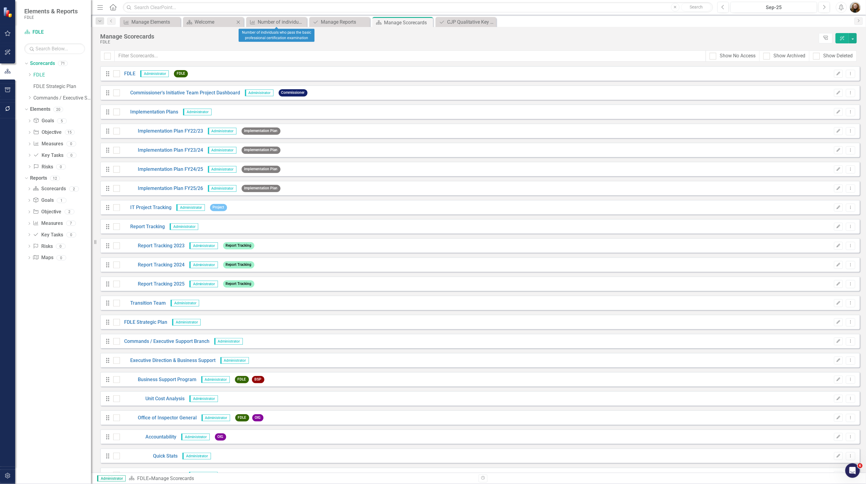
click at [237, 22] on icon "Close" at bounding box center [238, 22] width 6 height 5
click at [0, 0] on icon "Close" at bounding box center [0, 0] width 0 height 0
click at [175, 23] on icon "Close" at bounding box center [175, 22] width 6 height 5
click at [0, 0] on icon "Close" at bounding box center [0, 0] width 0 height 0
click at [239, 22] on icon at bounding box center [238, 21] width 3 height 3
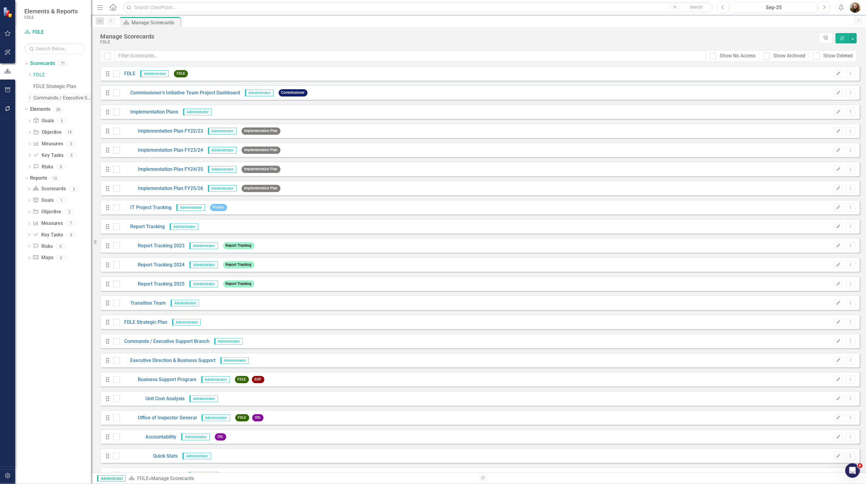
click at [43, 99] on link "Commands / Executive Support Branch" at bounding box center [62, 98] width 58 height 7
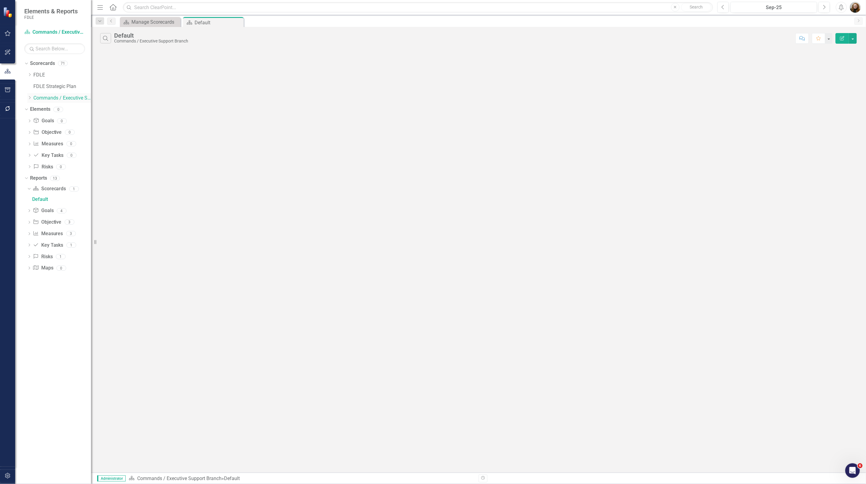
click at [29, 98] on icon "Dropdown" at bounding box center [29, 98] width 5 height 4
click at [26, 155] on icon "Dropdown" at bounding box center [25, 155] width 3 height 4
click at [28, 178] on icon at bounding box center [29, 178] width 3 height 2
click at [27, 167] on icon "Dropdown" at bounding box center [25, 167] width 3 height 4
click at [46, 170] on link "Reports" at bounding box center [38, 167] width 17 height 7
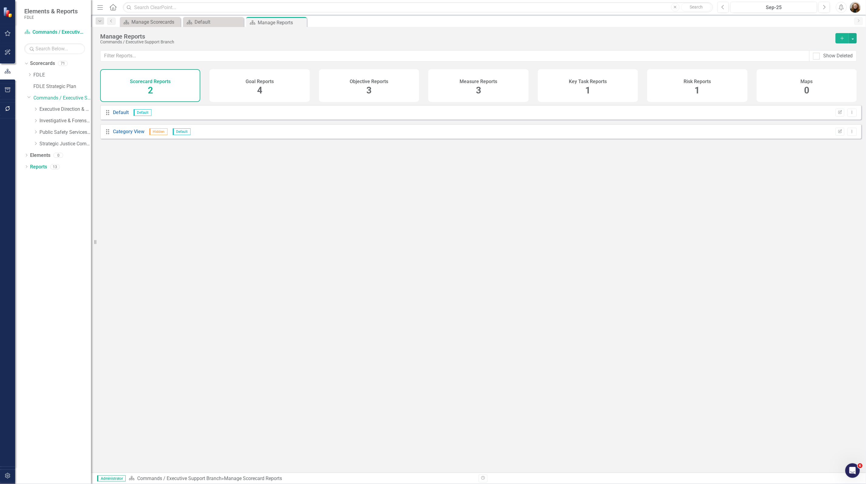
click at [596, 95] on div "Key Task Reports 1" at bounding box center [588, 85] width 100 height 33
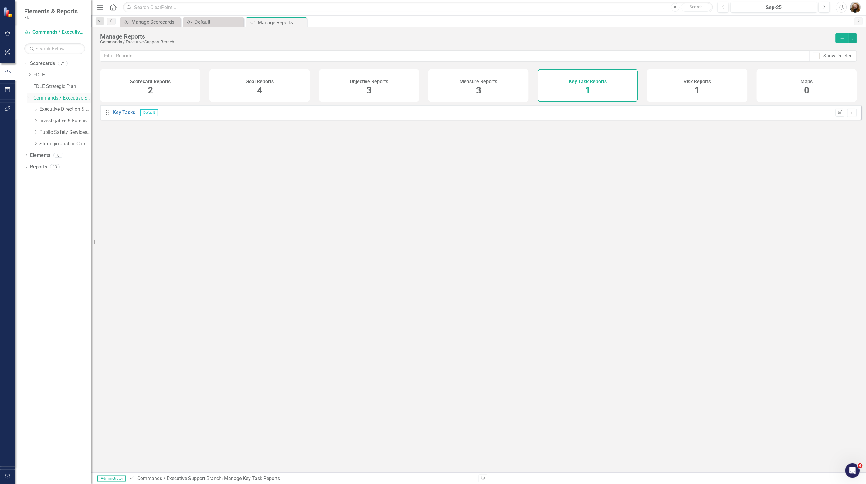
click at [39, 99] on link "Commands / Executive Support Branch" at bounding box center [62, 98] width 58 height 7
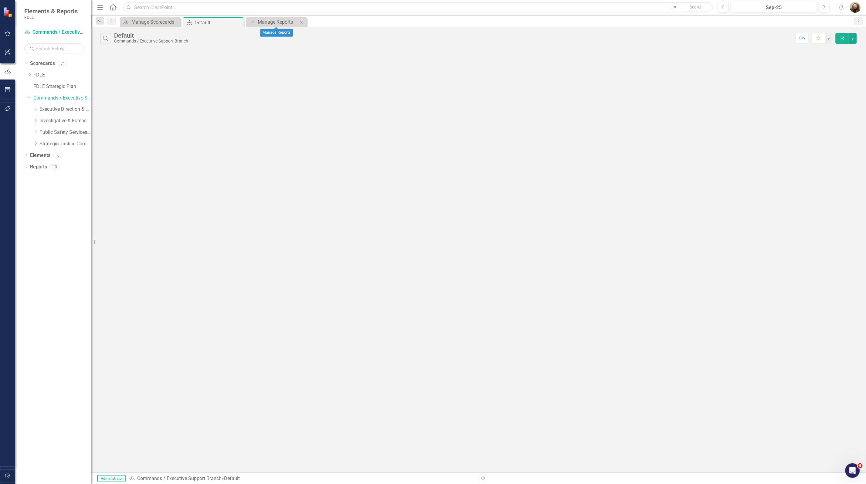
click at [301, 22] on icon "Close" at bounding box center [301, 22] width 6 height 5
click at [7, 477] on icon "button" at bounding box center [8, 476] width 6 height 5
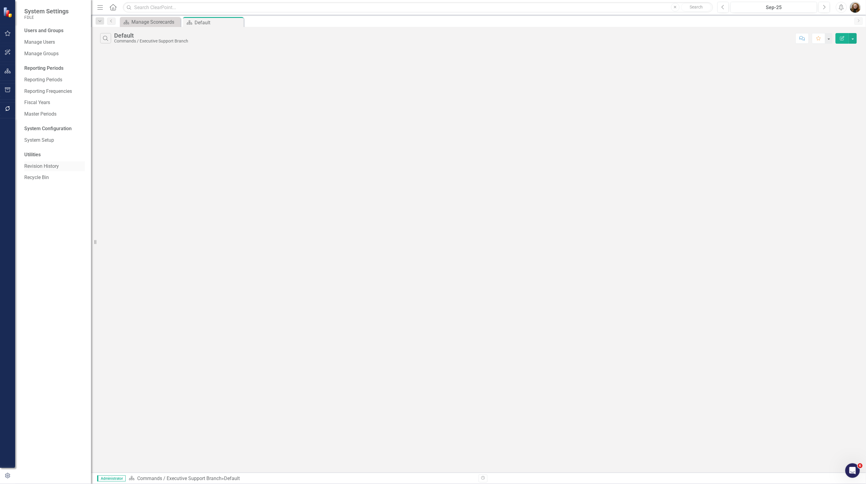
click at [43, 166] on link "Revision History" at bounding box center [54, 166] width 61 height 7
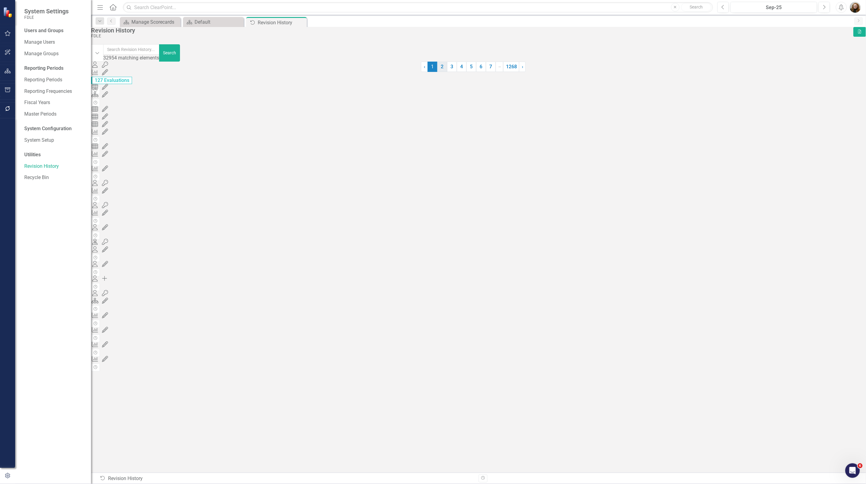
click at [447, 72] on link "2" at bounding box center [442, 67] width 10 height 10
click at [412, 72] on link "3" at bounding box center [408, 67] width 10 height 10
click at [420, 72] on link "4" at bounding box center [415, 67] width 10 height 10
click at [427, 72] on link "5" at bounding box center [422, 67] width 10 height 10
click at [854, 6] on img "button" at bounding box center [855, 7] width 11 height 11
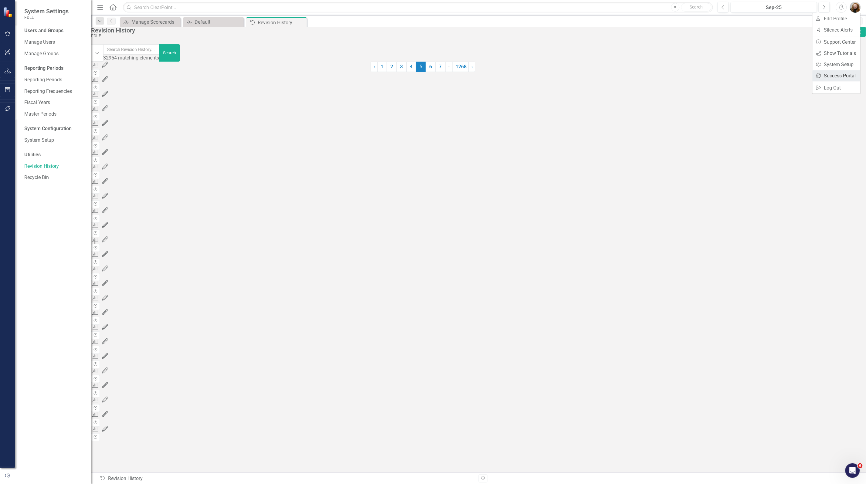
click at [833, 76] on link "icon.portal Success Portal" at bounding box center [837, 75] width 48 height 11
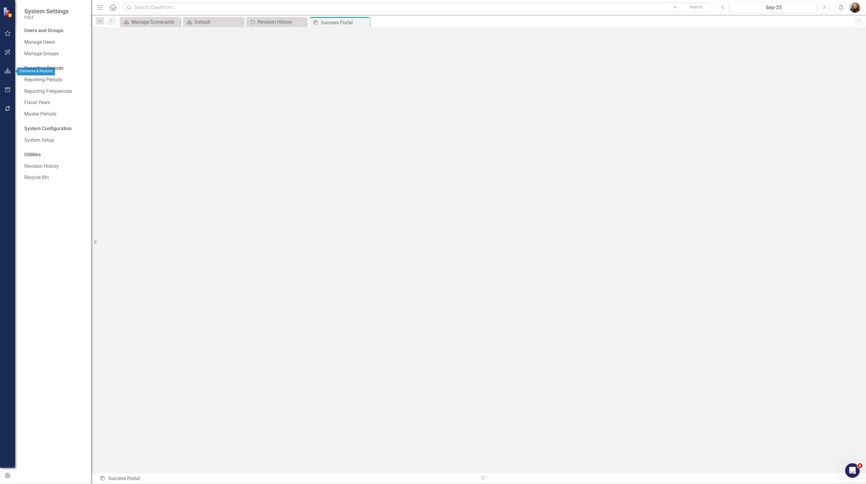
click at [7, 72] on icon "button" at bounding box center [8, 71] width 6 height 5
click at [43, 67] on div "Scorecards" at bounding box center [42, 64] width 25 height 10
click at [28, 63] on icon "Dropdown" at bounding box center [26, 64] width 4 height 3
click at [38, 97] on link "Commands / Executive Support Branch" at bounding box center [62, 98] width 58 height 7
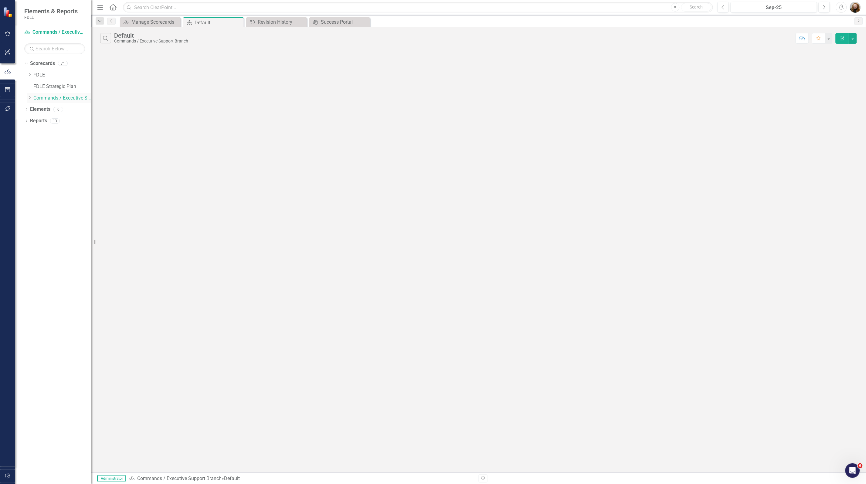
click at [28, 100] on div "Dropdown" at bounding box center [29, 97] width 5 height 5
click at [36, 143] on icon "Dropdown" at bounding box center [35, 144] width 5 height 4
click at [36, 134] on div "Dropdown" at bounding box center [35, 132] width 5 height 5
click at [35, 120] on icon "Dropdown" at bounding box center [35, 121] width 5 height 4
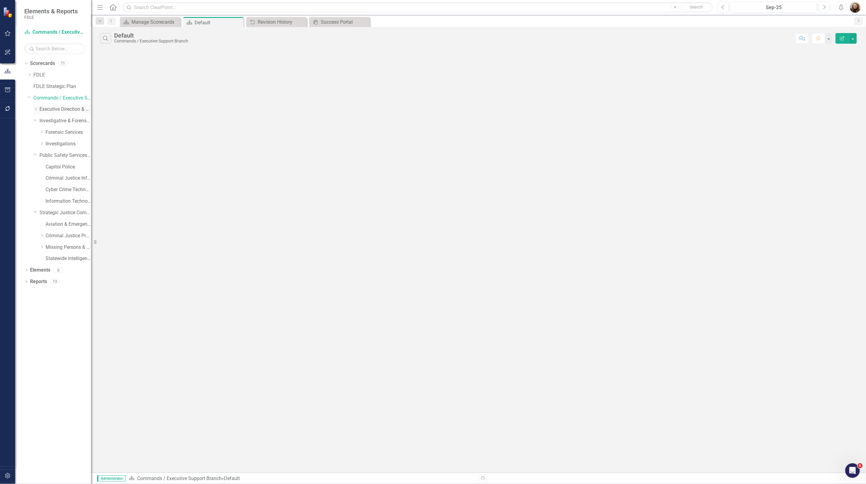
click at [36, 109] on icon "Dropdown" at bounding box center [35, 109] width 5 height 4
click at [43, 132] on icon "Dropdown" at bounding box center [41, 132] width 5 height 4
click at [48, 144] on icon "Dropdown" at bounding box center [48, 144] width 5 height 4
click at [72, 155] on link "Quick Stats" at bounding box center [74, 155] width 33 height 7
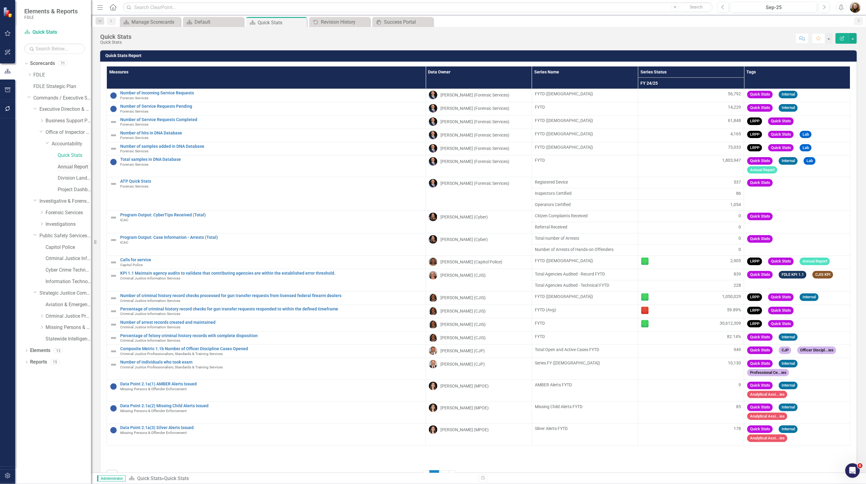
click at [76, 166] on link "Annual Report" at bounding box center [74, 167] width 33 height 7
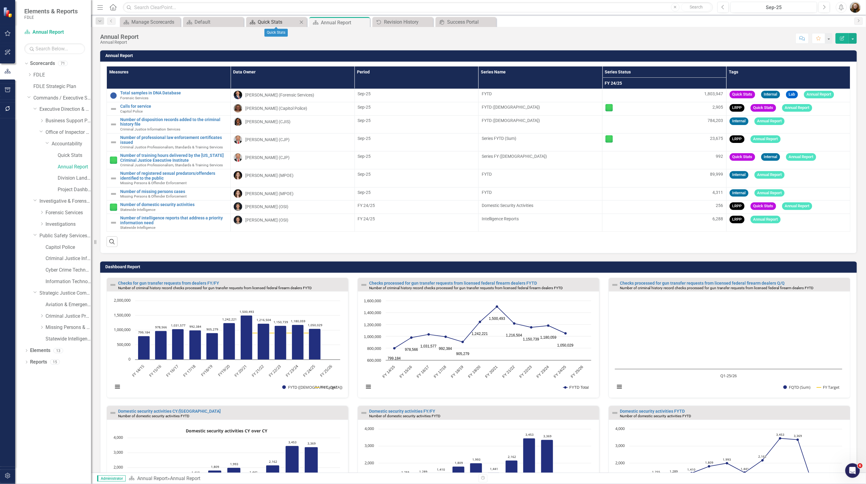
click at [278, 23] on div "Quick Stats" at bounding box center [278, 22] width 40 height 8
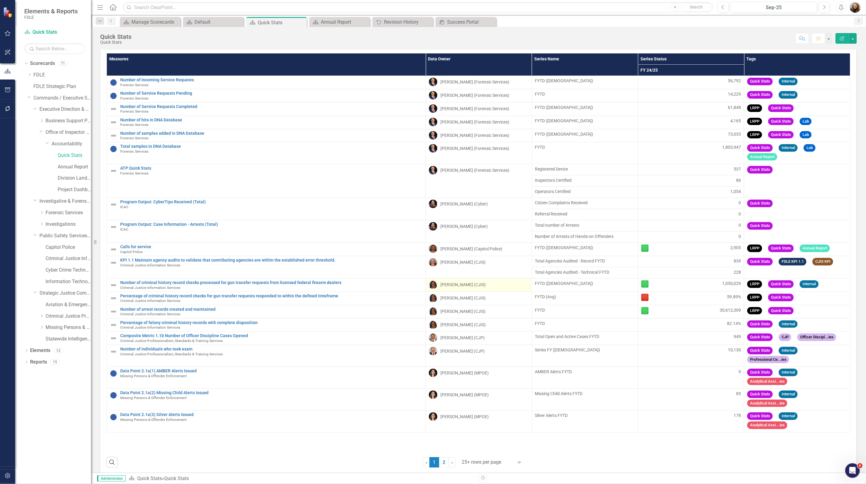
scroll to position [20, 0]
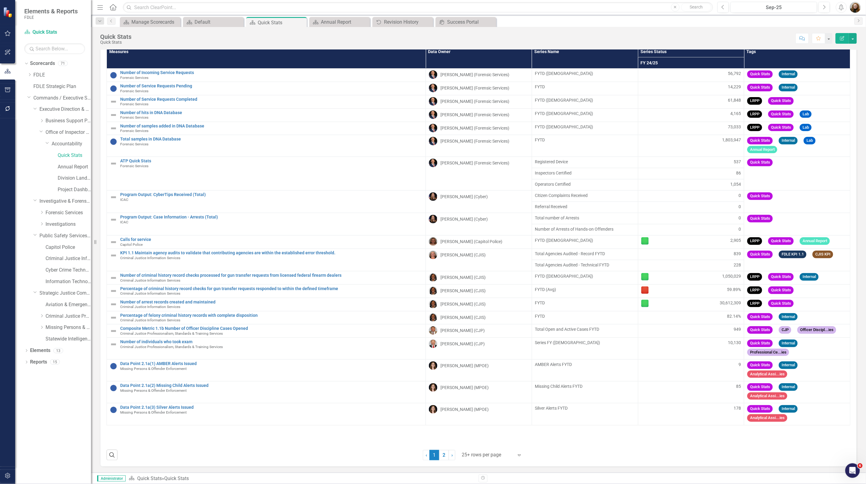
click at [55, 418] on div "Dropdown Scorecards 71 Dropdown FDLE Commissioner's Initiative Team Project Das…" at bounding box center [53, 272] width 76 height 426
click at [39, 97] on link "Commands / Executive Support Branch" at bounding box center [62, 98] width 58 height 7
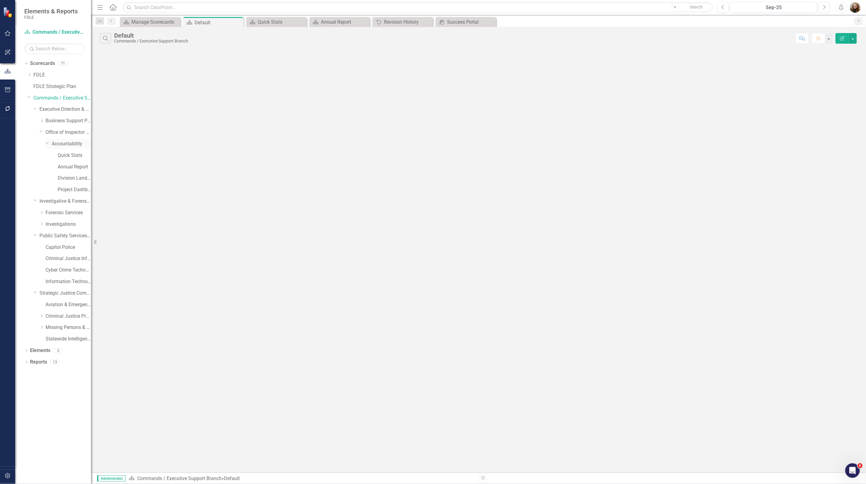
click at [46, 145] on icon "Dropdown" at bounding box center [48, 143] width 4 height 5
click at [40, 132] on icon at bounding box center [41, 132] width 3 height 2
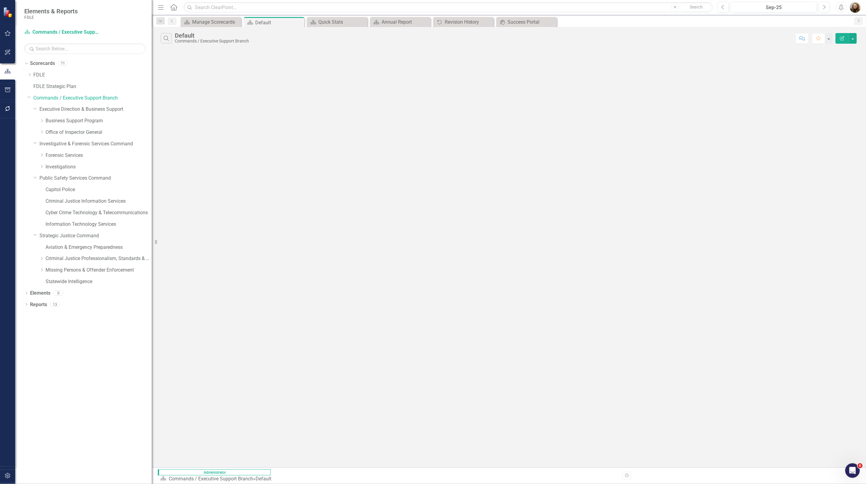
drag, startPoint x: 92, startPoint y: 354, endPoint x: 152, endPoint y: 385, distance: 67.2
click at [152, 385] on div "Resize" at bounding box center [154, 242] width 5 height 484
click at [251, 125] on div "Search Default Commands / Executive Support Branch Comment Favorite Edit Report" at bounding box center [509, 247] width 714 height 441
click at [28, 100] on div "Dropdown Commands / Executive Support Branch" at bounding box center [89, 98] width 124 height 10
click at [28, 97] on icon "Dropdown" at bounding box center [29, 97] width 4 height 5
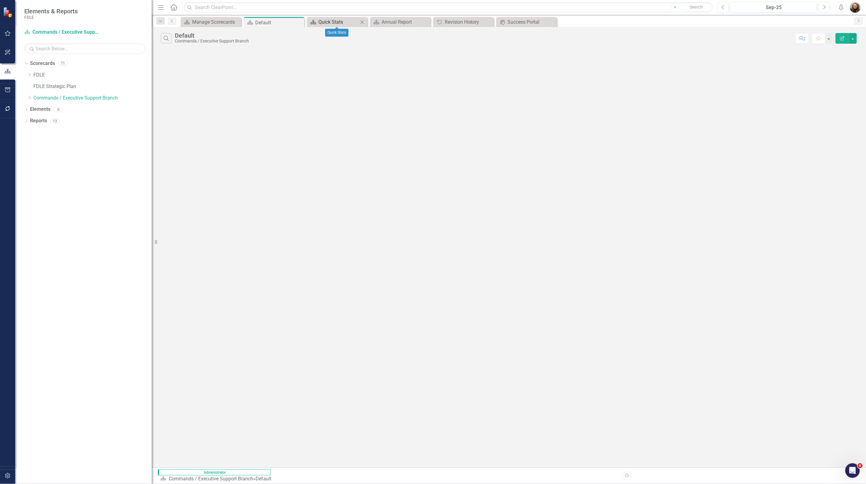
click at [328, 23] on div "Quick Stats" at bounding box center [338, 22] width 40 height 8
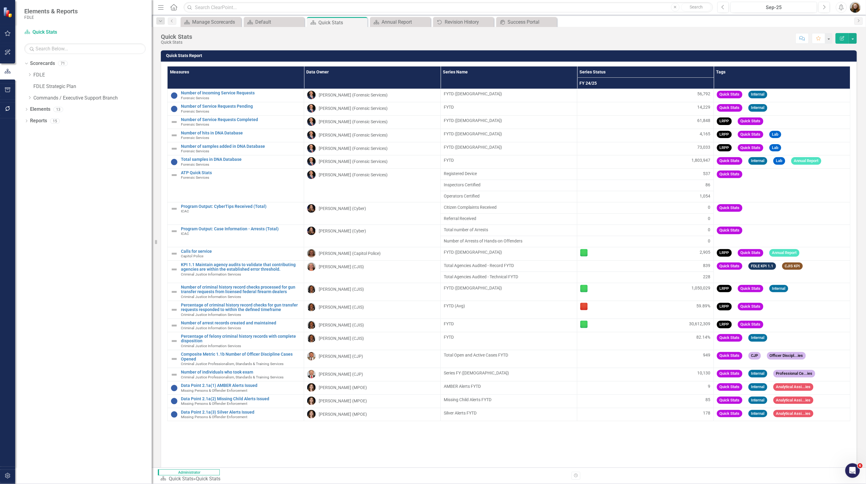
click at [0, 0] on icon "Close" at bounding box center [0, 0] width 0 height 0
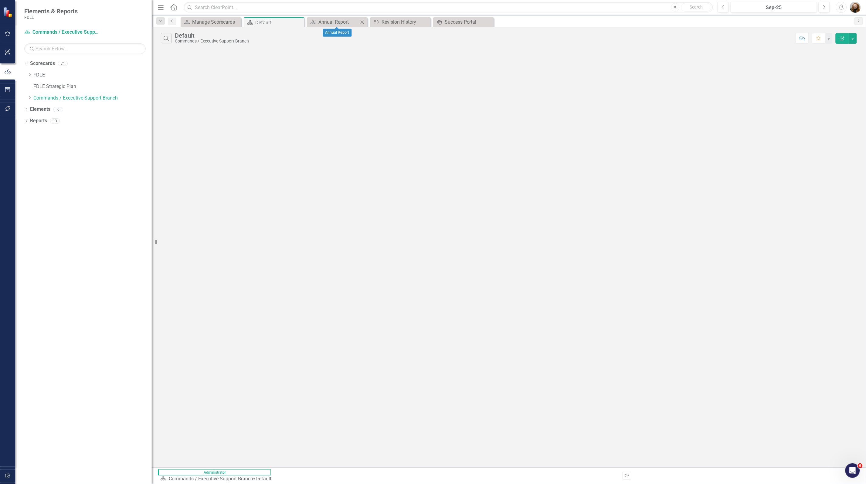
click at [363, 23] on icon at bounding box center [362, 21] width 3 height 3
click at [0, 0] on icon at bounding box center [0, 0] width 0 height 0
click at [300, 23] on icon "Close" at bounding box center [299, 22] width 6 height 5
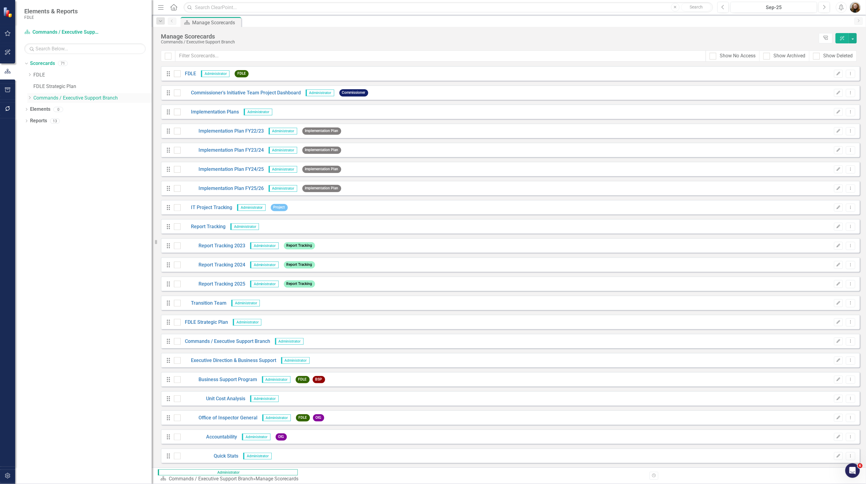
click at [29, 99] on icon "Dropdown" at bounding box center [29, 98] width 5 height 4
click at [36, 122] on icon "Dropdown" at bounding box center [35, 121] width 5 height 4
click at [42, 146] on div "Dropdown" at bounding box center [41, 143] width 5 height 5
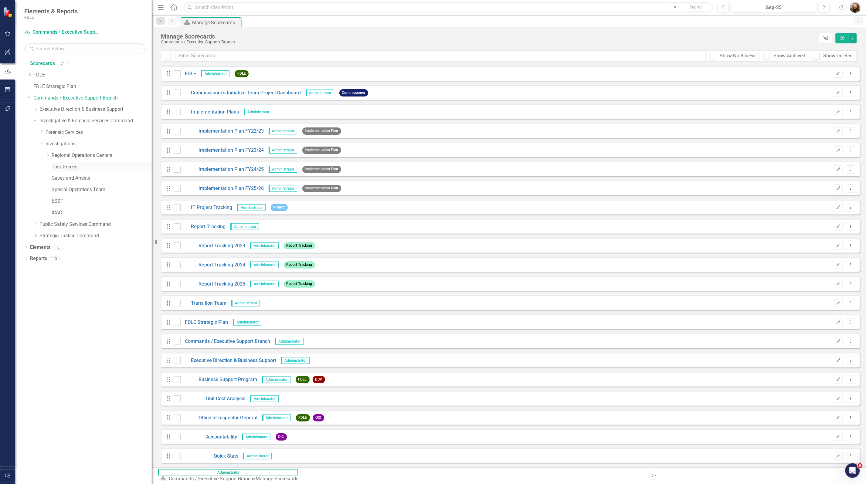
drag, startPoint x: 56, startPoint y: 166, endPoint x: 67, endPoint y: 169, distance: 11.6
click at [56, 166] on link "Task Forces" at bounding box center [102, 167] width 100 height 7
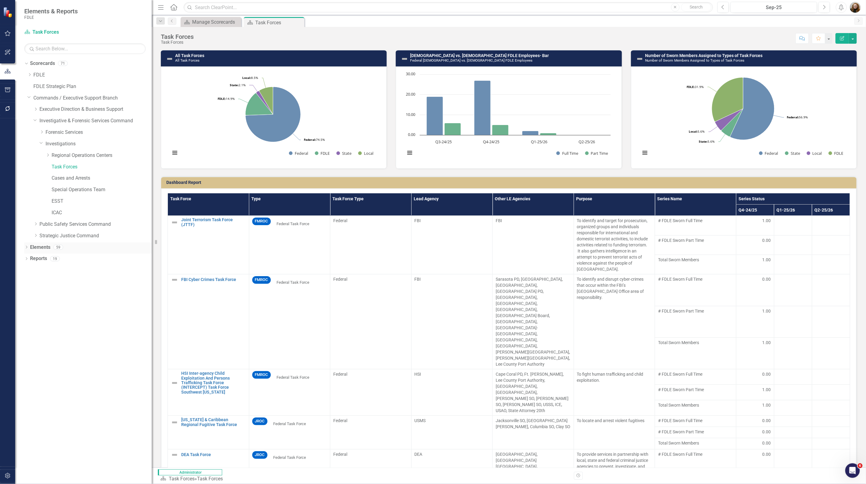
click at [25, 248] on icon "Dropdown" at bounding box center [26, 247] width 4 height 3
click at [28, 272] on icon "Dropdown" at bounding box center [29, 270] width 4 height 3
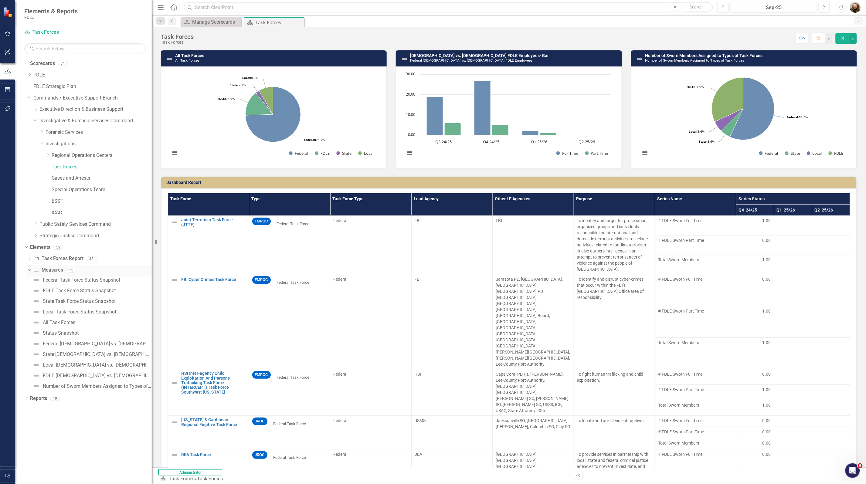
click at [49, 269] on link "Measure Measures" at bounding box center [48, 270] width 30 height 7
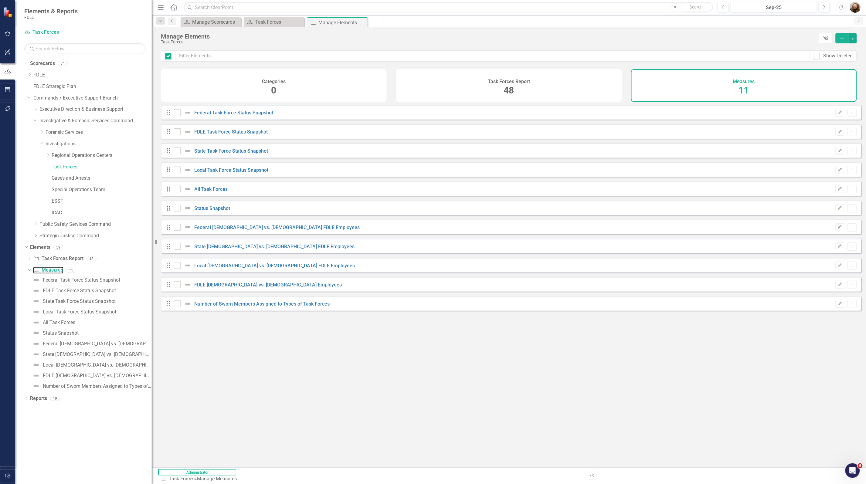
checkbox input "false"
click at [253, 116] on link "Federal Task Force Status Snapshot" at bounding box center [234, 113] width 79 height 6
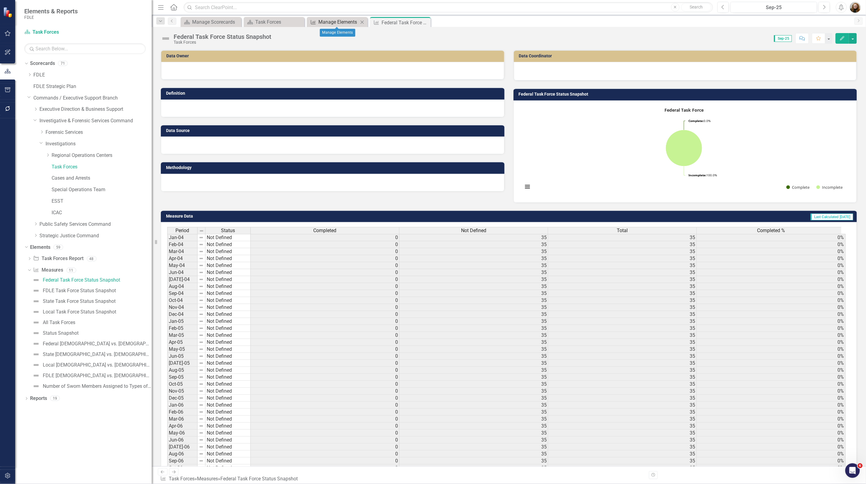
click at [339, 20] on div "Manage Elements" at bounding box center [338, 22] width 40 height 8
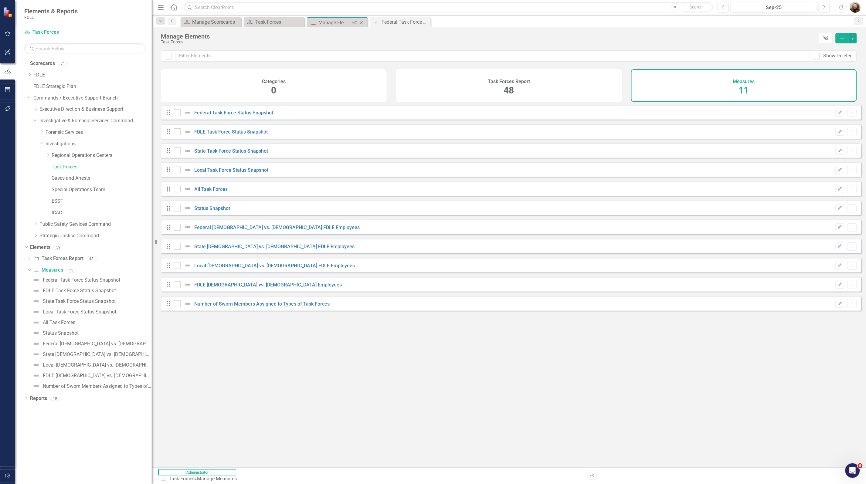
checkbox input "false"
click at [226, 135] on link "FDLE Task Force Status Snapshot" at bounding box center [231, 132] width 73 height 6
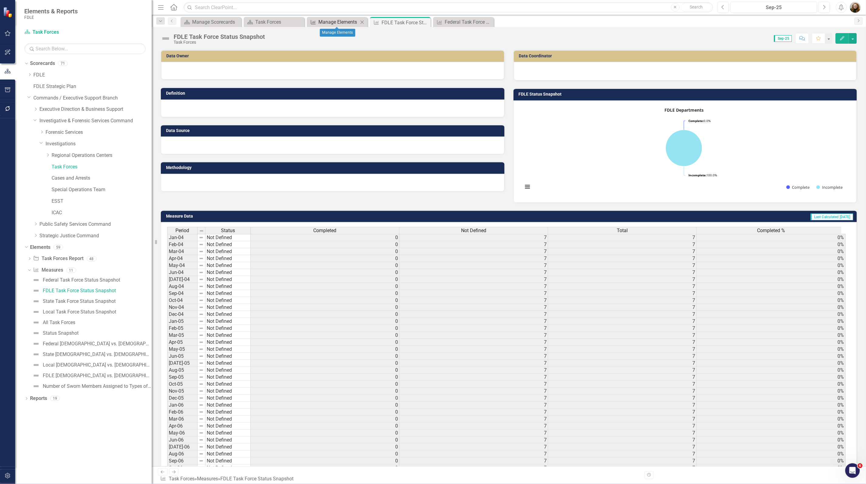
click at [336, 23] on div "Manage Elements" at bounding box center [338, 22] width 40 height 8
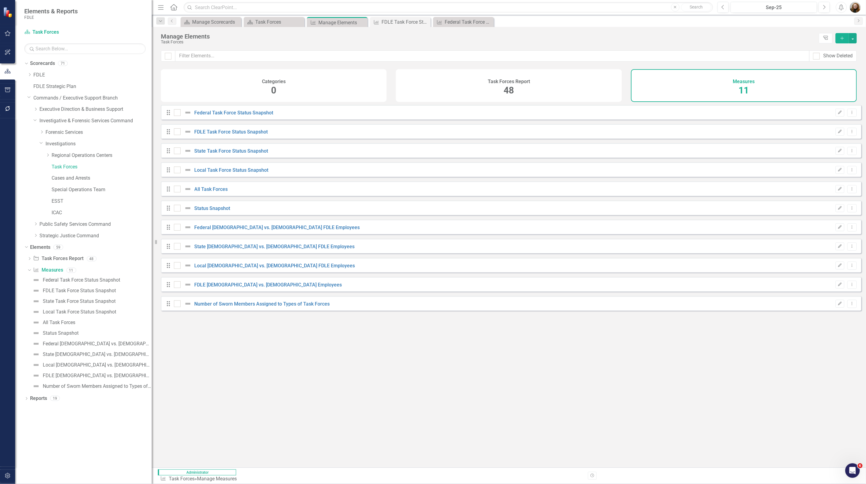
checkbox input "false"
click at [227, 153] on link "State Task Force Status Snapshot" at bounding box center [232, 151] width 74 height 6
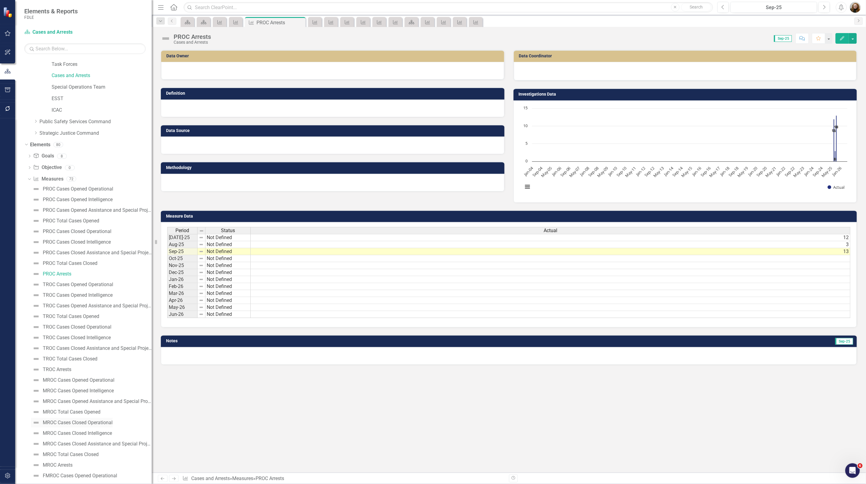
scroll to position [152, 0]
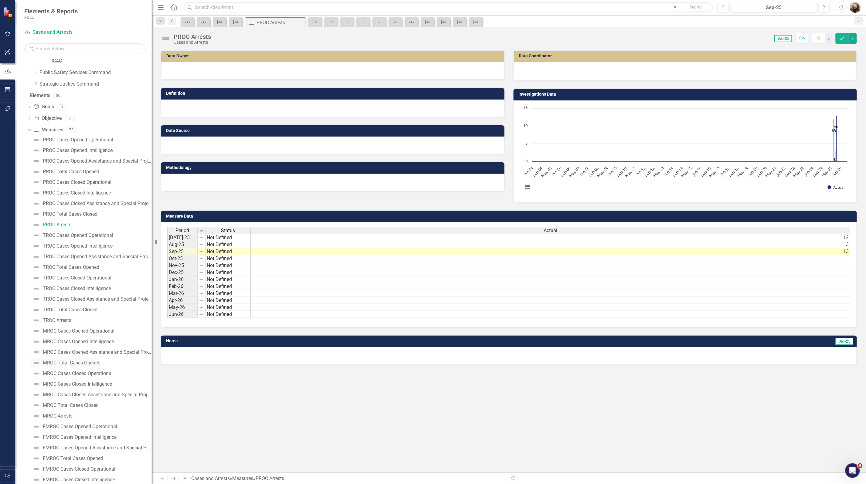
click at [67, 363] on div "MROC Total Cases Opened" at bounding box center [72, 362] width 58 height 5
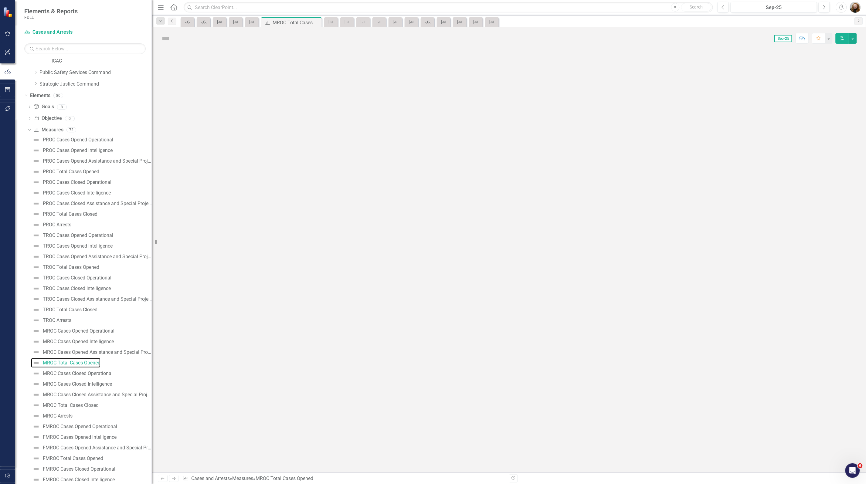
scroll to position [36, 0]
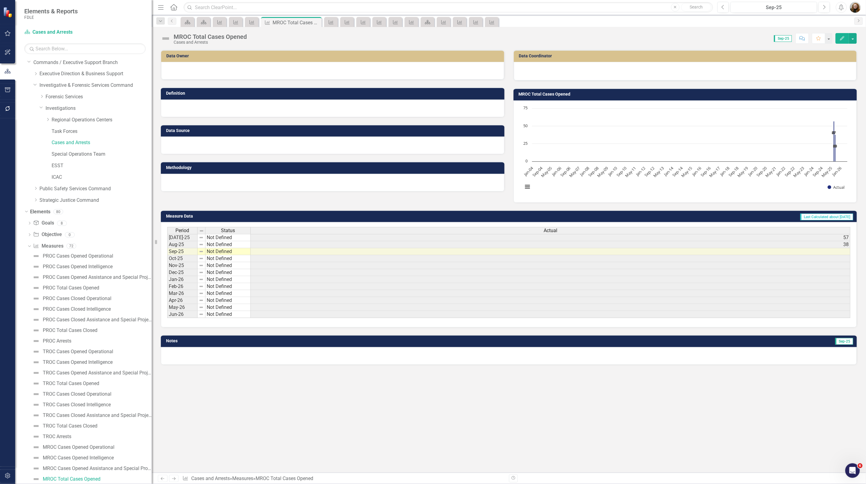
click at [338, 409] on div "Data Owner Definition Data Source Methodology Data Coordinator MROC Total Cases…" at bounding box center [509, 261] width 714 height 423
click at [63, 156] on link "Special Operations Team" at bounding box center [102, 154] width 100 height 7
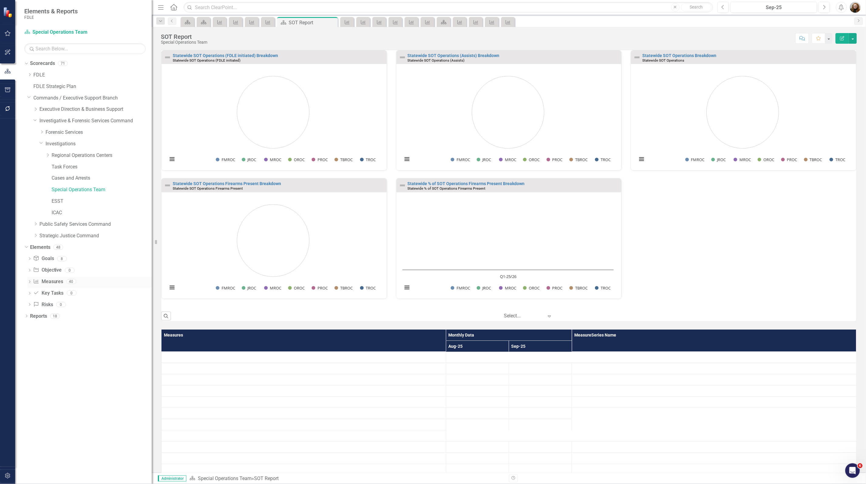
click at [28, 284] on div "Dropdown" at bounding box center [29, 282] width 4 height 5
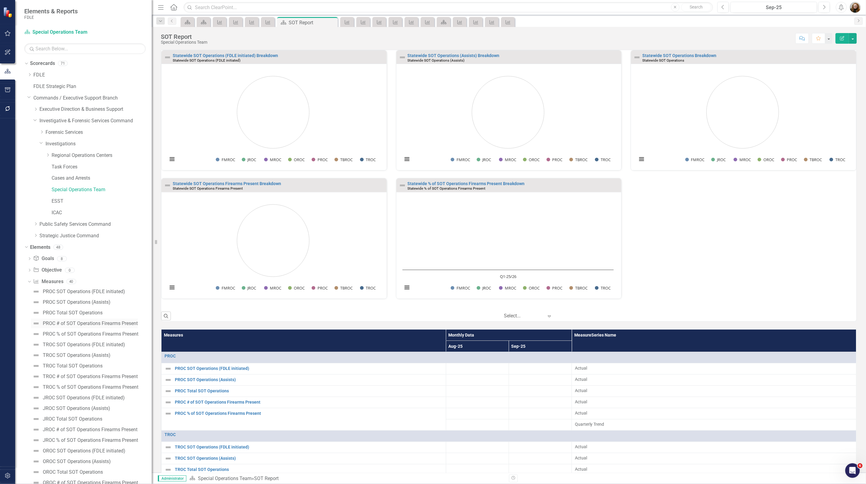
click at [64, 325] on div "PROC # of SOT Operations Firearms Present" at bounding box center [90, 323] width 95 height 5
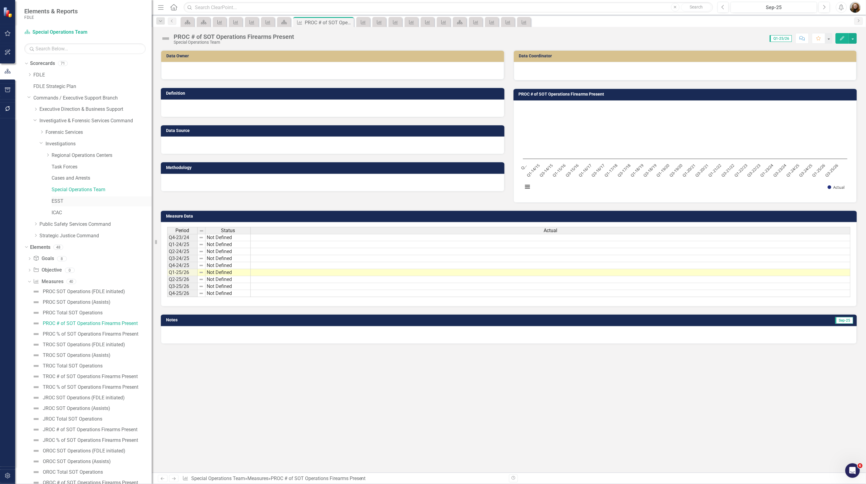
click at [53, 203] on link "ESST" at bounding box center [102, 201] width 100 height 7
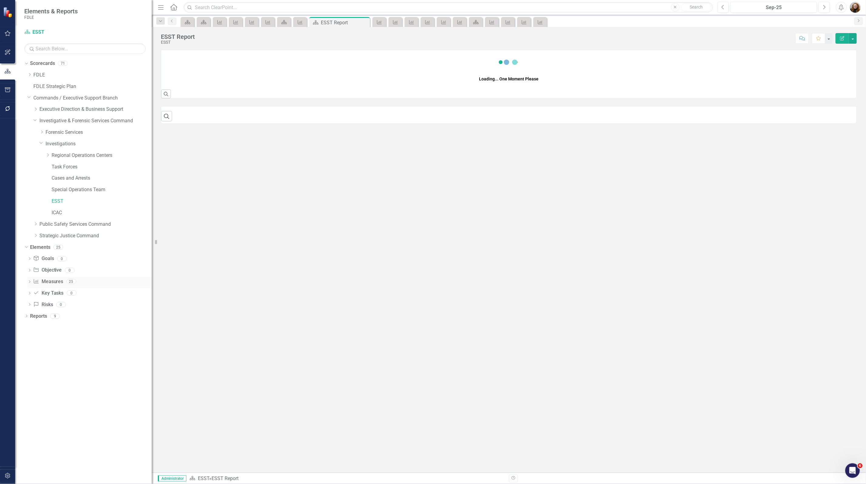
click at [55, 281] on link "Measure Measures" at bounding box center [48, 281] width 30 height 7
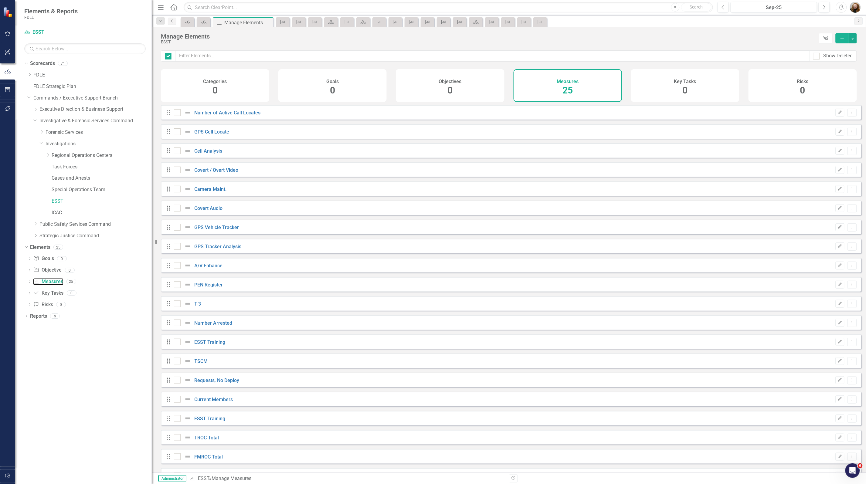
checkbox input "false"
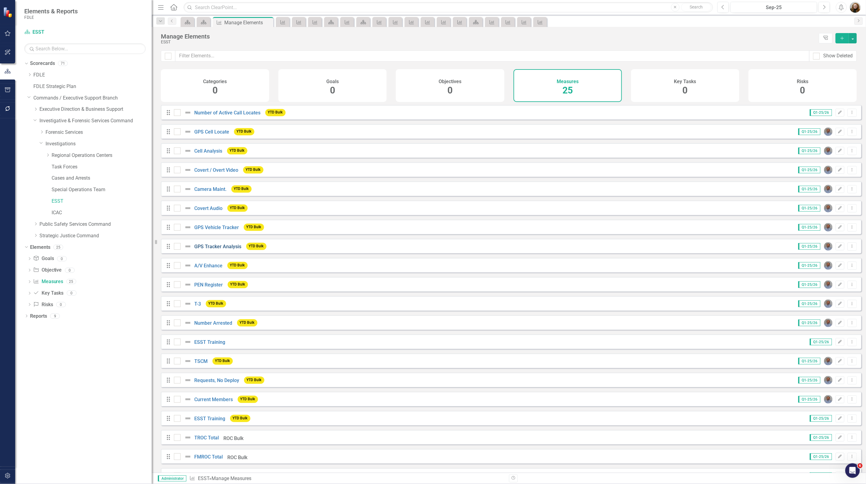
click at [208, 250] on link "GPS Tracker Analysis" at bounding box center [218, 247] width 47 height 6
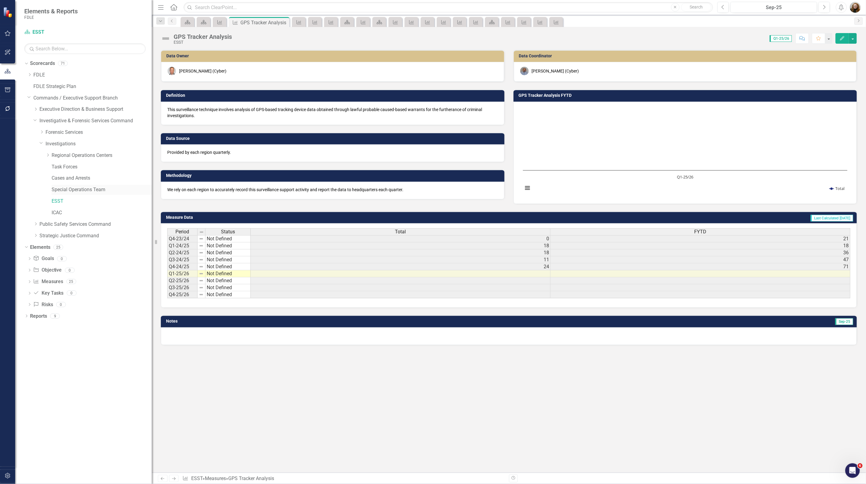
click at [57, 193] on link "Special Operations Team" at bounding box center [102, 189] width 100 height 7
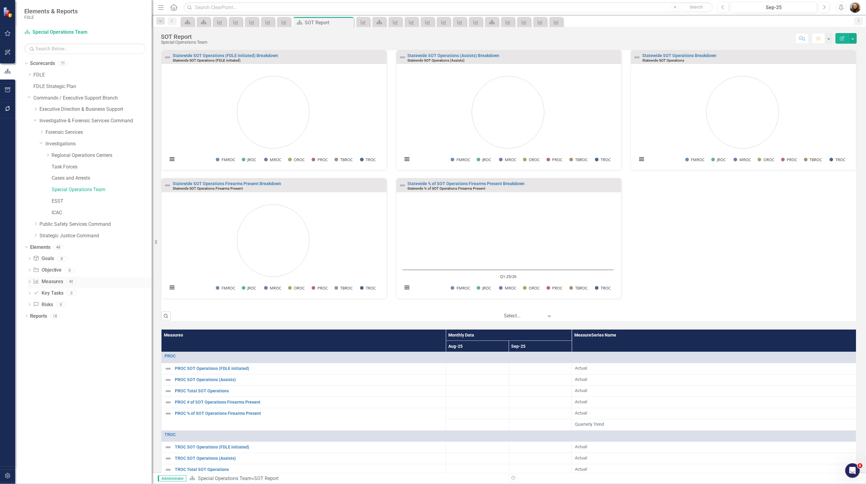
click at [52, 281] on link "Measure Measures" at bounding box center [48, 281] width 30 height 7
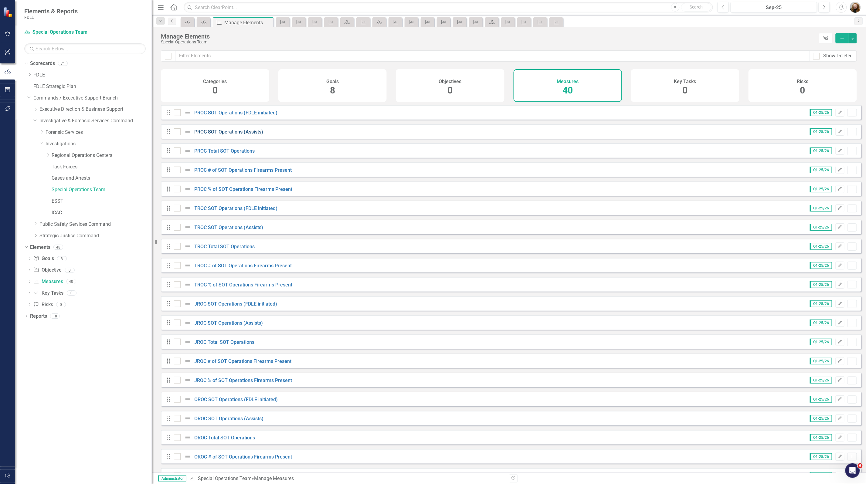
click at [233, 135] on link "PROC SOT Operations (Assists)" at bounding box center [229, 132] width 69 height 6
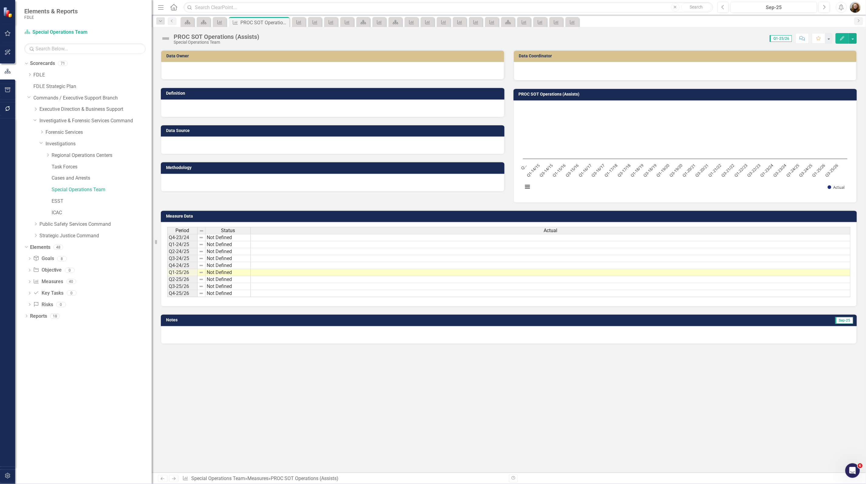
click at [685, 386] on div "Data Owner Definition Data Source Methodology Data Coordinator PROC SOT Operati…" at bounding box center [509, 261] width 714 height 423
click at [692, 413] on div "Data Owner Definition Data Source Methodology Data Coordinator PROC SOT Operati…" at bounding box center [509, 261] width 714 height 423
click at [193, 433] on div "Data Owner Definition Data Source Methodology Data Coordinator PROC SOT Operati…" at bounding box center [509, 261] width 714 height 423
click at [616, 389] on div "Data Owner Definition Data Source Methodology Data Coordinator PROC SOT Operati…" at bounding box center [509, 261] width 714 height 423
click at [89, 375] on div "Dropdown Scorecards 71 Dropdown FDLE Commissioner's Initiative Team Project Das…" at bounding box center [83, 272] width 137 height 426
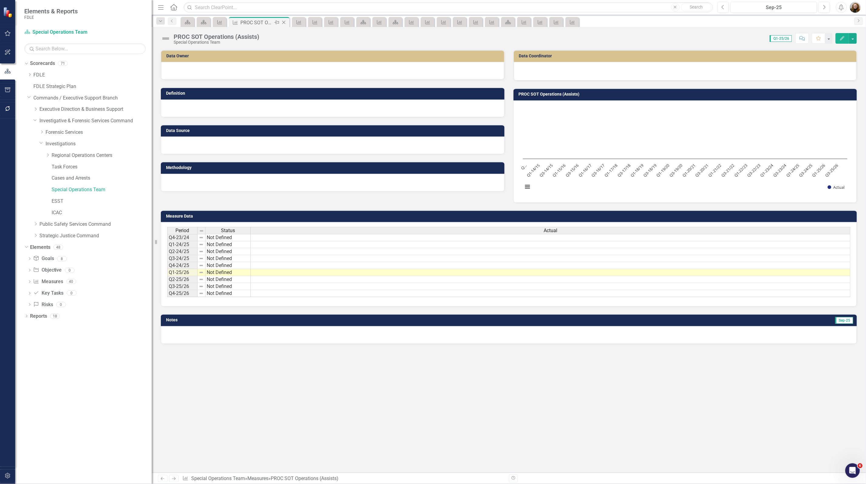
click at [283, 24] on icon "Close" at bounding box center [284, 22] width 6 height 5
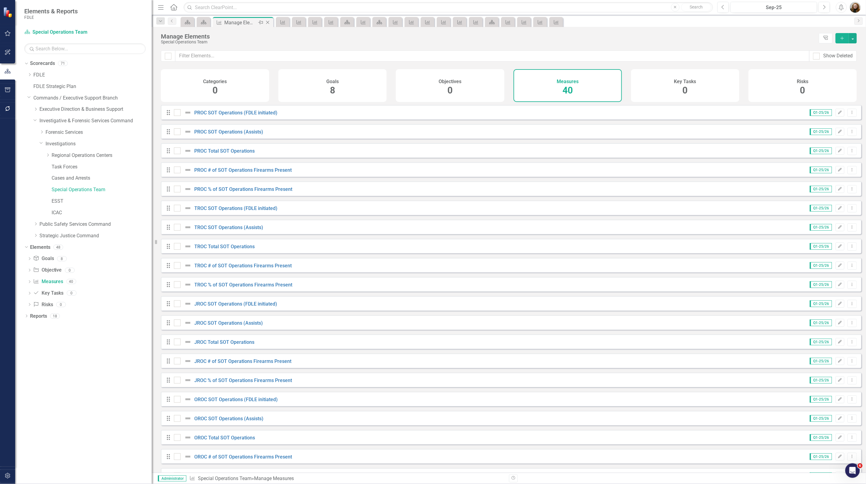
click at [269, 23] on icon "Close" at bounding box center [268, 22] width 6 height 5
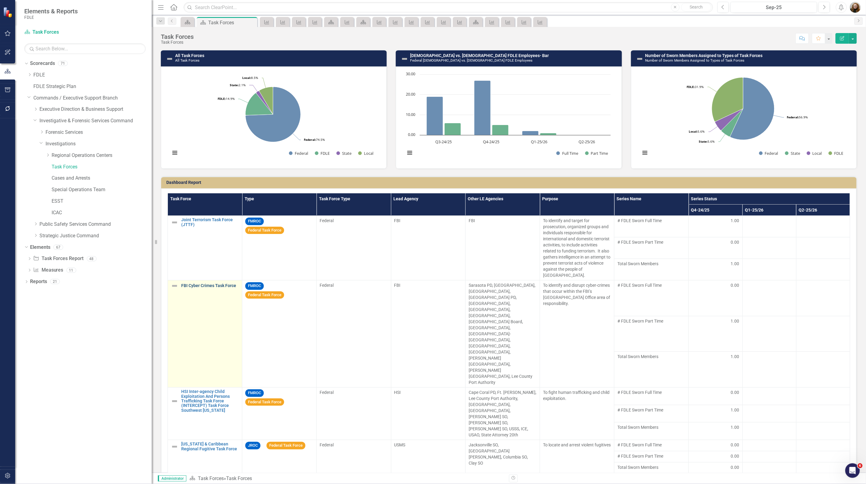
click at [201, 285] on link "FBI Cyber Crimes Task Force" at bounding box center [210, 286] width 58 height 5
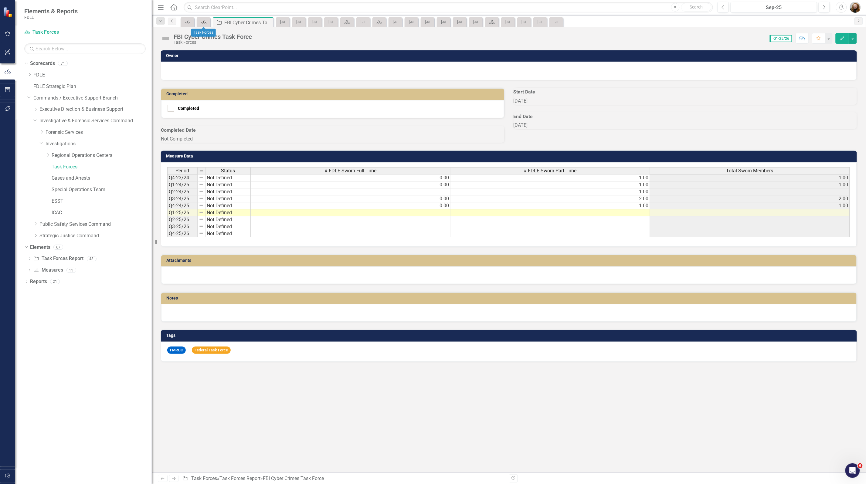
click at [204, 24] on icon at bounding box center [203, 22] width 5 height 4
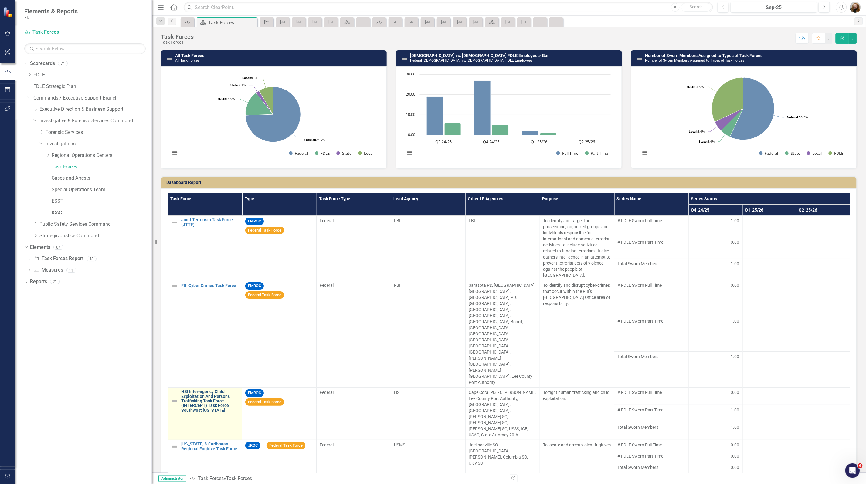
click at [196, 389] on link "HSI Inter-agency Child Exploitation And Persons Trafficking Task Force (INTERCE…" at bounding box center [210, 400] width 58 height 23
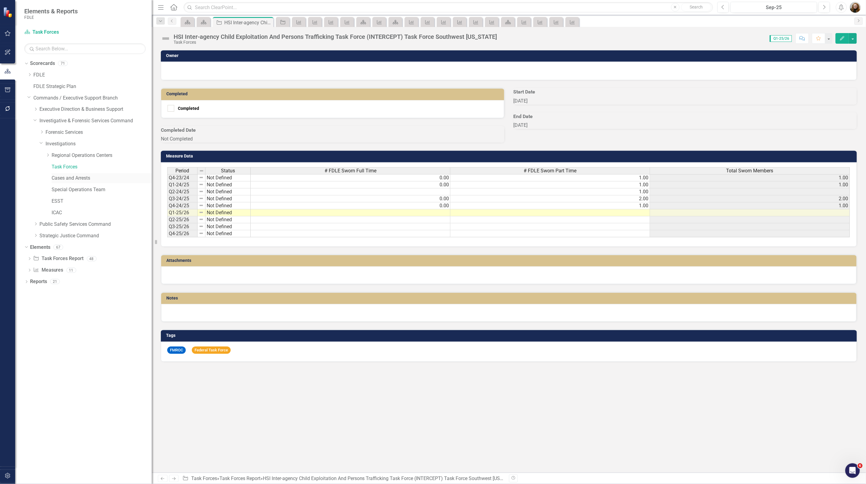
click at [67, 175] on link "Cases and Arrests" at bounding box center [102, 178] width 100 height 7
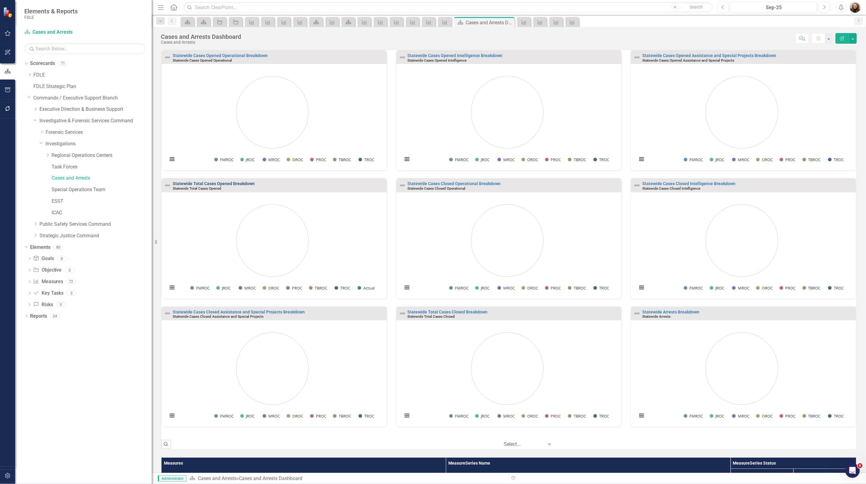
click at [206, 184] on link "Statewide Total Cases Opened Breakdown" at bounding box center [214, 183] width 82 height 5
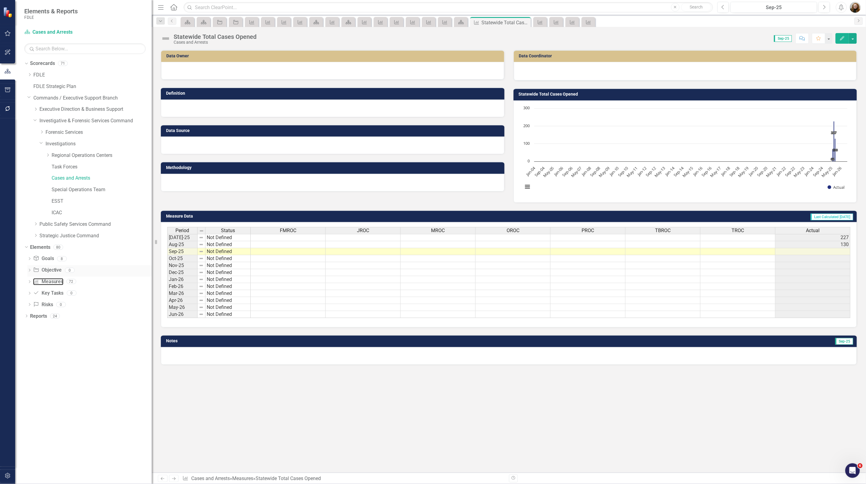
click at [51, 282] on link "Measure Measures" at bounding box center [48, 281] width 30 height 7
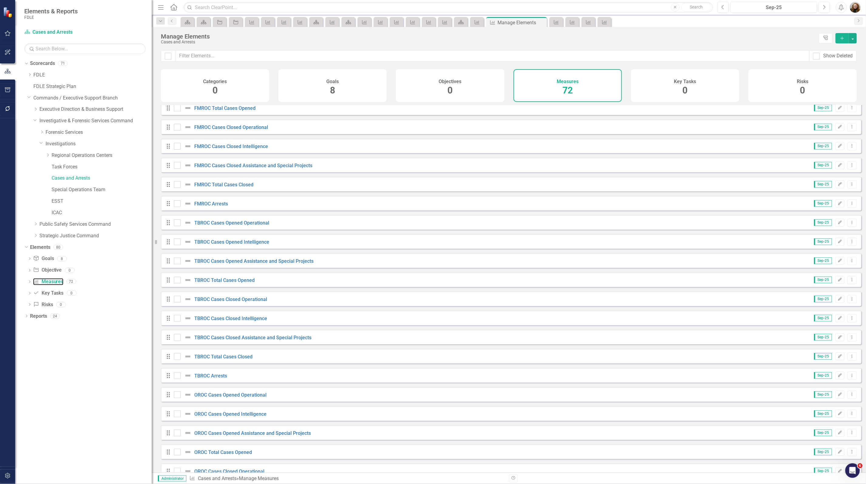
scroll to position [797, 0]
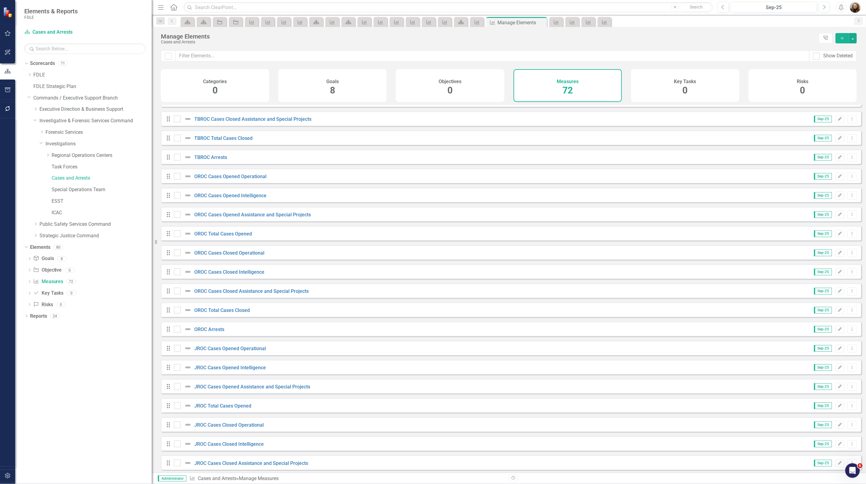
click at [60, 420] on div "Dropdown Scorecards 71 Dropdown FDLE Commissioner's Initiative Team Project Das…" at bounding box center [83, 272] width 137 height 426
click at [105, 409] on div "Dropdown Scorecards 71 Dropdown FDLE Commissioner's Initiative Team Project Das…" at bounding box center [83, 272] width 137 height 426
click at [203, 20] on icon "Scorecard" at bounding box center [204, 22] width 6 height 5
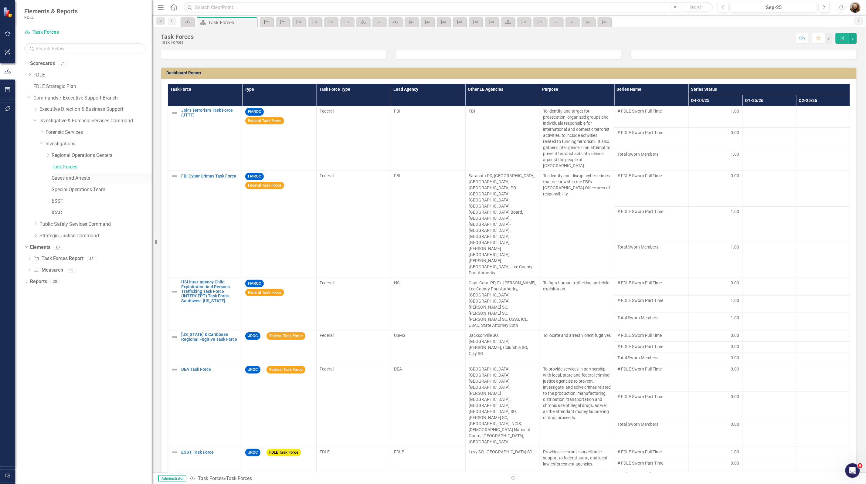
click at [67, 180] on link "Cases and Arrests" at bounding box center [102, 178] width 100 height 7
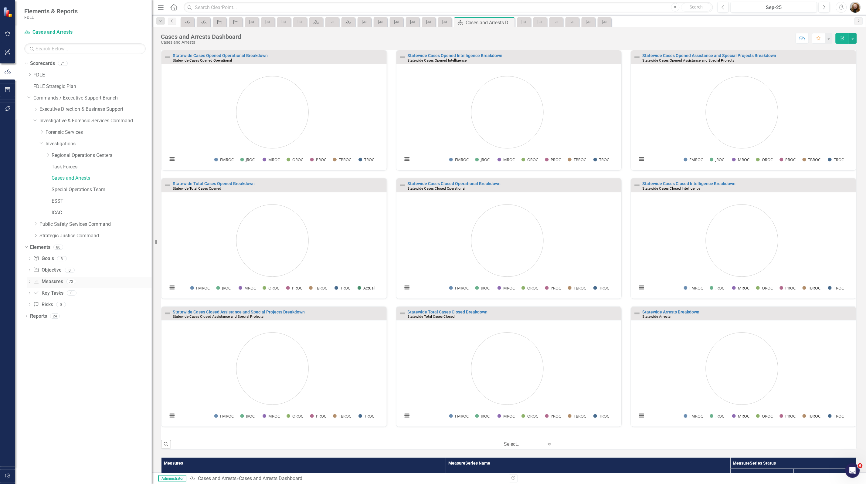
click at [46, 282] on link "Measure Measures" at bounding box center [48, 281] width 30 height 7
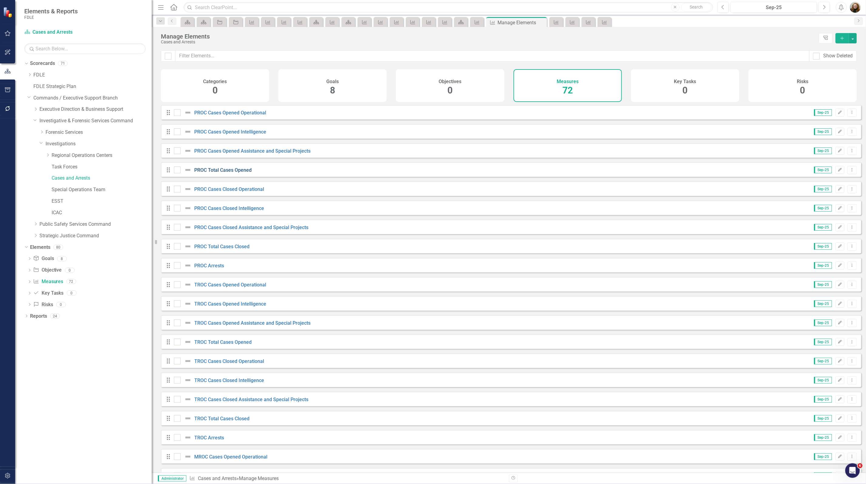
click at [214, 173] on link "PROC Total Cases Opened" at bounding box center [223, 170] width 57 height 6
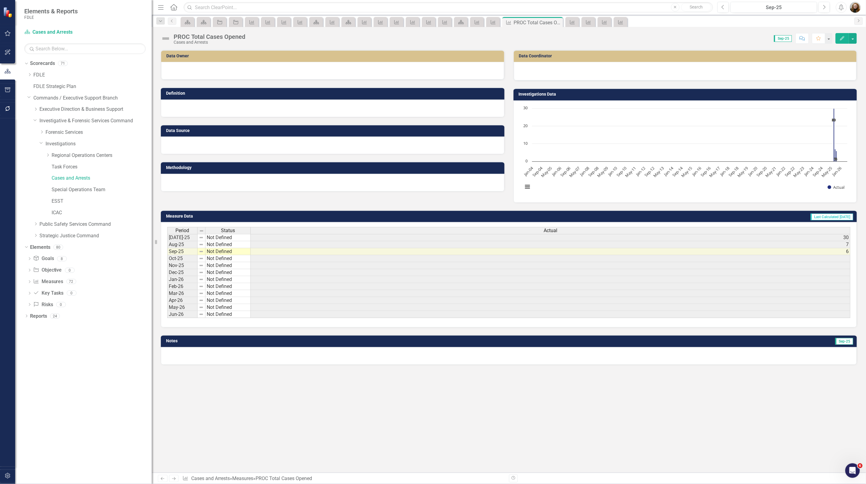
click at [97, 359] on div "Dropdown Scorecards 71 Dropdown FDLE Commissioner's Initiative Team Project Das…" at bounding box center [83, 272] width 137 height 426
click at [31, 317] on link "Reports" at bounding box center [38, 316] width 17 height 7
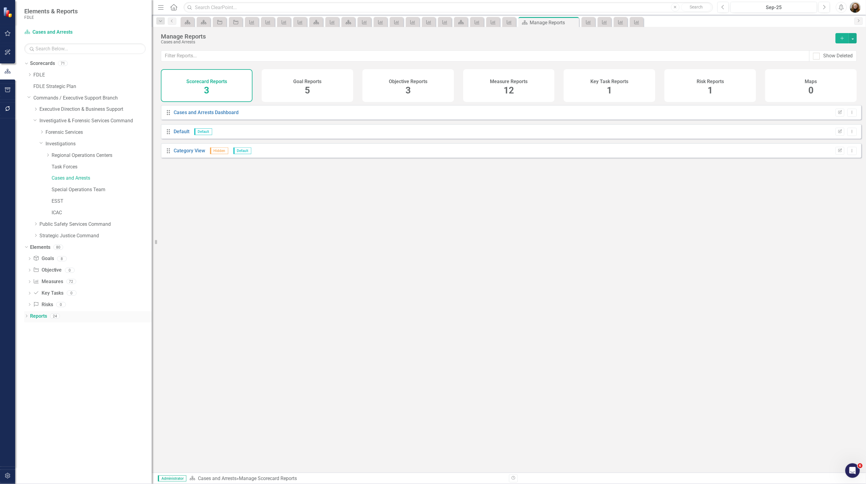
click at [26, 319] on div "Dropdown" at bounding box center [26, 317] width 4 height 5
click at [55, 383] on link "Measure Measures" at bounding box center [48, 382] width 30 height 7
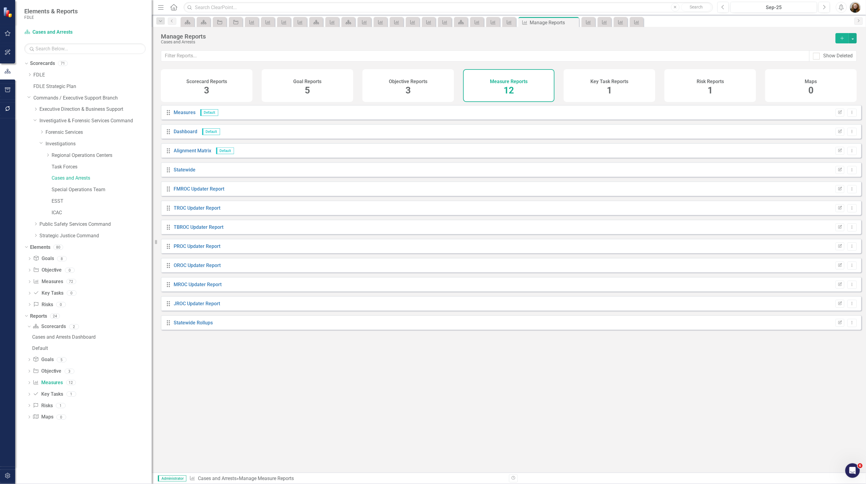
click at [180, 349] on div "Drag Measures Default Edit Report Dropdown Menu Drag Dashboard Default Edit Rep…" at bounding box center [509, 286] width 714 height 363
click at [256, 402] on div "Drag Measures Default Edit Report Dropdown Menu Drag Dashboard Default Edit Rep…" at bounding box center [509, 286] width 714 height 363
click at [40, 143] on icon "Dropdown" at bounding box center [41, 143] width 4 height 5
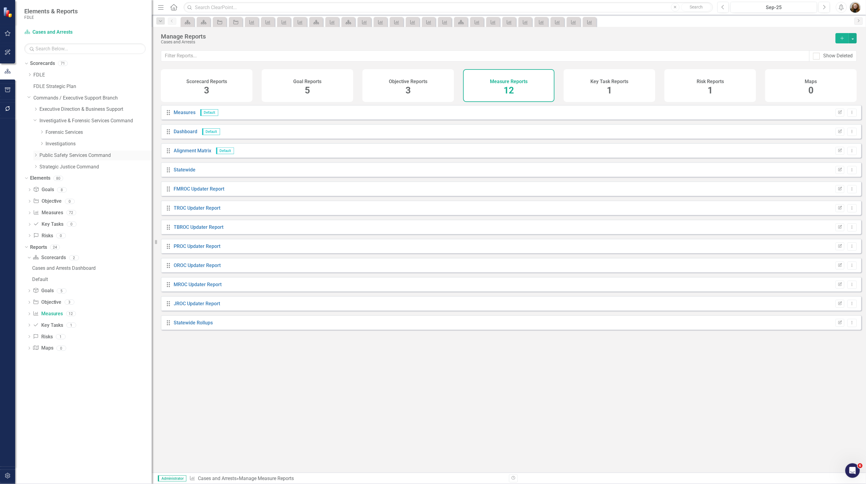
click at [36, 156] on icon "Dropdown" at bounding box center [35, 155] width 5 height 4
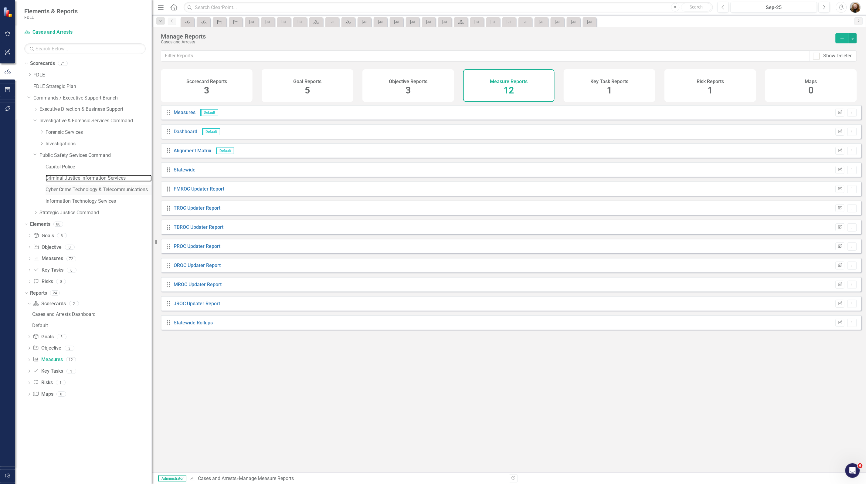
drag, startPoint x: 62, startPoint y: 181, endPoint x: 63, endPoint y: 195, distance: 14.3
click at [62, 181] on link "Criminal Justice Information Services" at bounding box center [99, 178] width 106 height 7
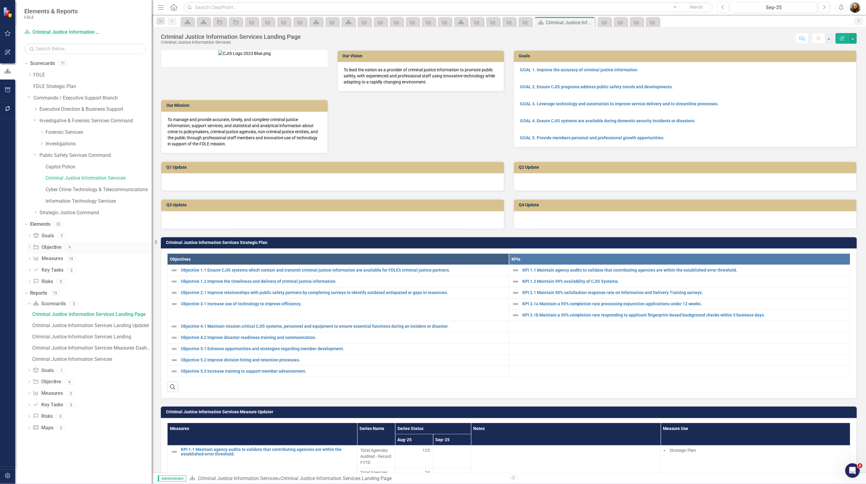
click at [46, 247] on link "Objective Objective" at bounding box center [47, 247] width 29 height 7
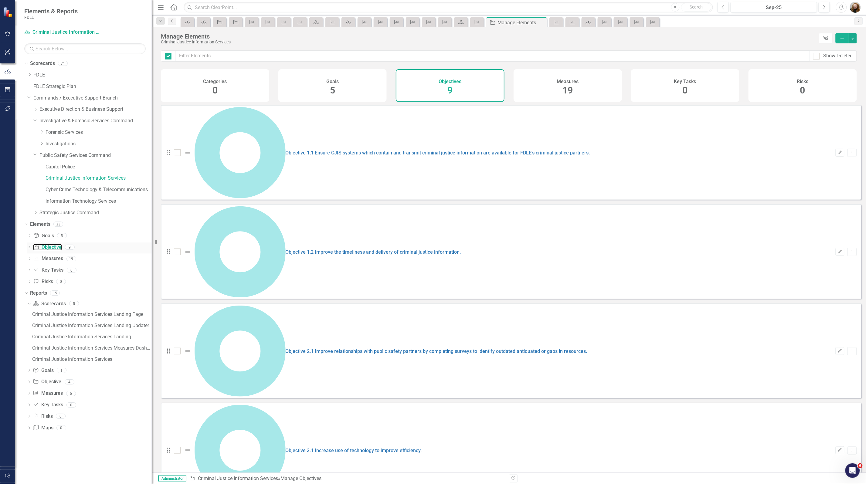
checkbox input "false"
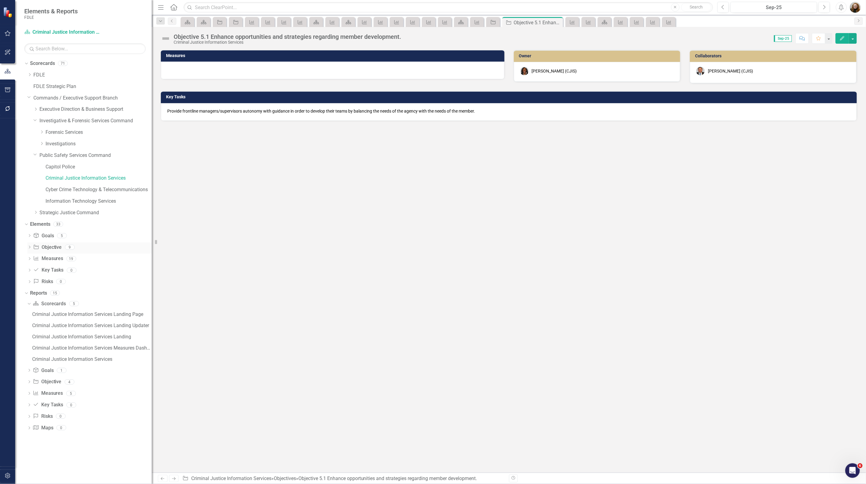
click at [31, 248] on icon "Dropdown" at bounding box center [29, 247] width 4 height 3
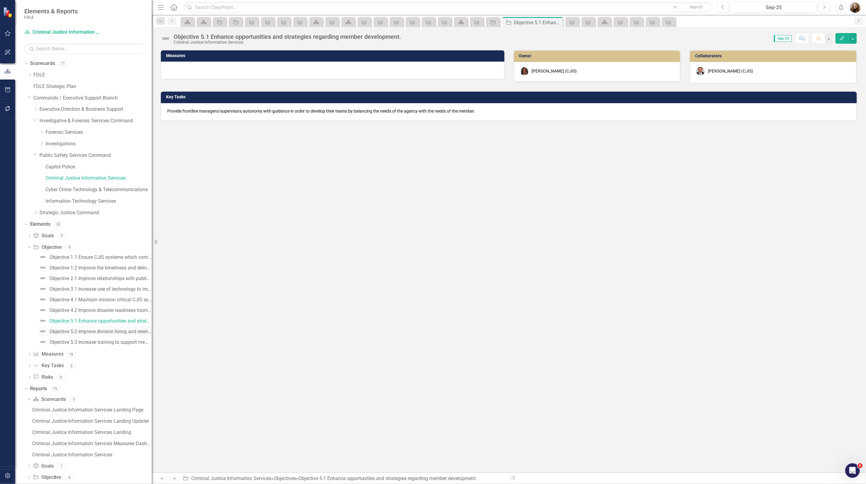
click at [64, 332] on div "Objective 5.2 Improve division hiring and retention processes." at bounding box center [100, 331] width 102 height 5
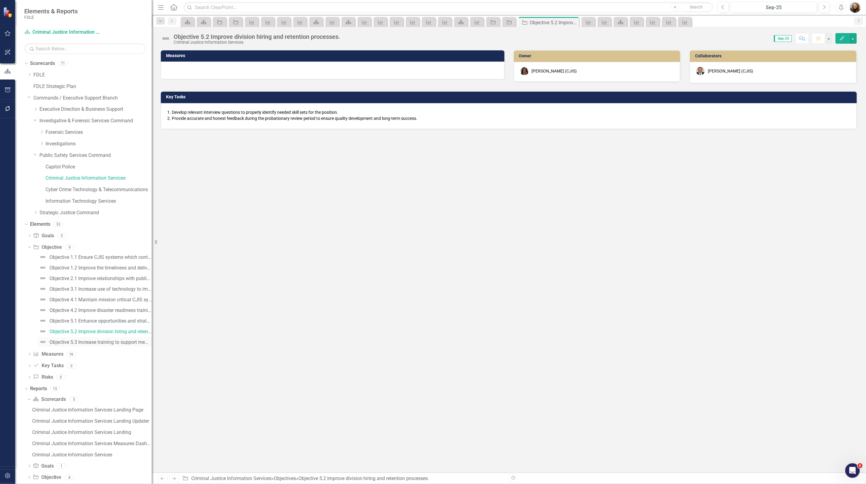
click at [66, 342] on div "Objective 5.3 Increase training to support member advancement." at bounding box center [100, 342] width 102 height 5
click at [75, 290] on div "Objective 3.1 Increase use of technology to improve efficiency." at bounding box center [100, 289] width 102 height 5
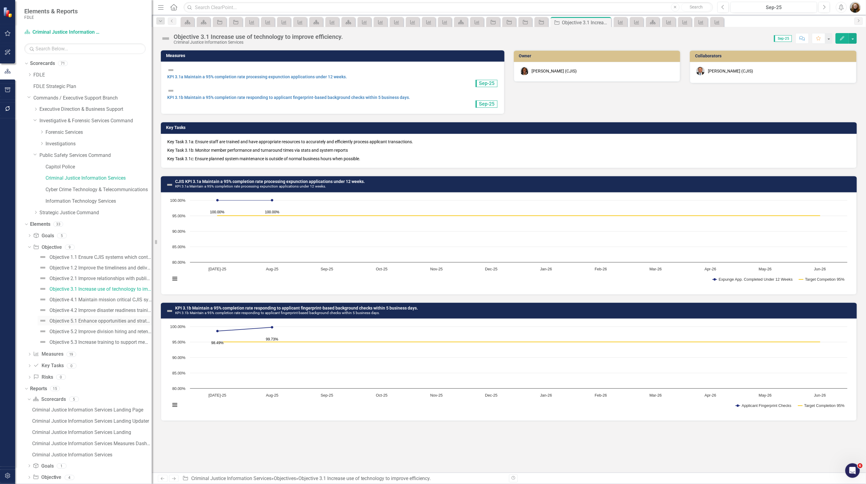
click at [95, 318] on div "Objective 5.1 Enhance opportunities and strategies regarding member development." at bounding box center [100, 320] width 102 height 5
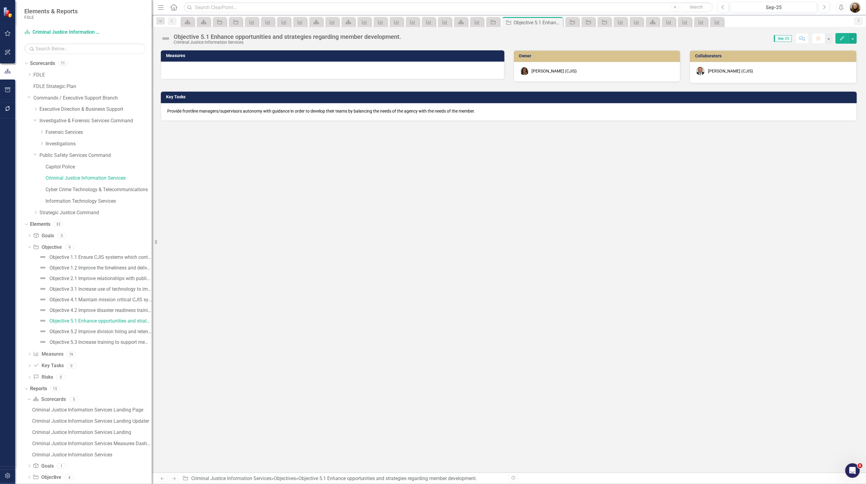
click at [173, 113] on p "Provide frontline managers/supervisors autonomy with guidance in order to devel…" at bounding box center [508, 111] width 683 height 6
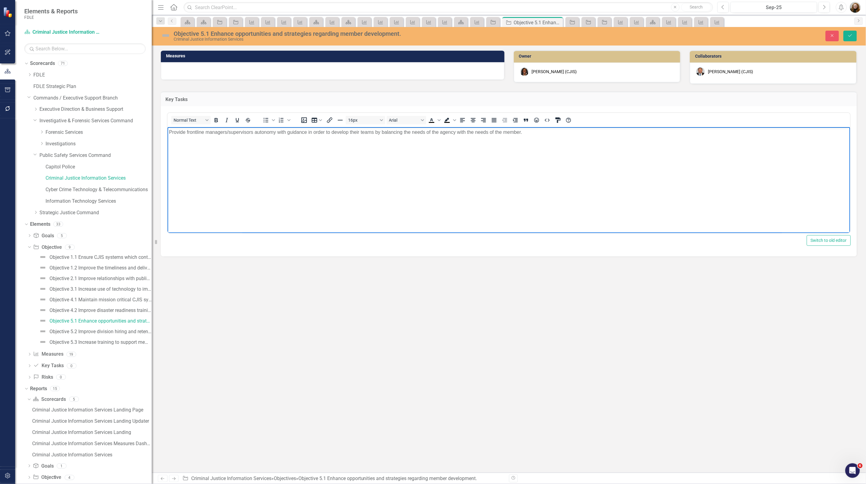
click at [169, 135] on p "Provide frontline managers/supervisors autonomy with guidance in order to devel…" at bounding box center [509, 132] width 680 height 7
click at [850, 33] on button "Save" at bounding box center [850, 36] width 13 height 11
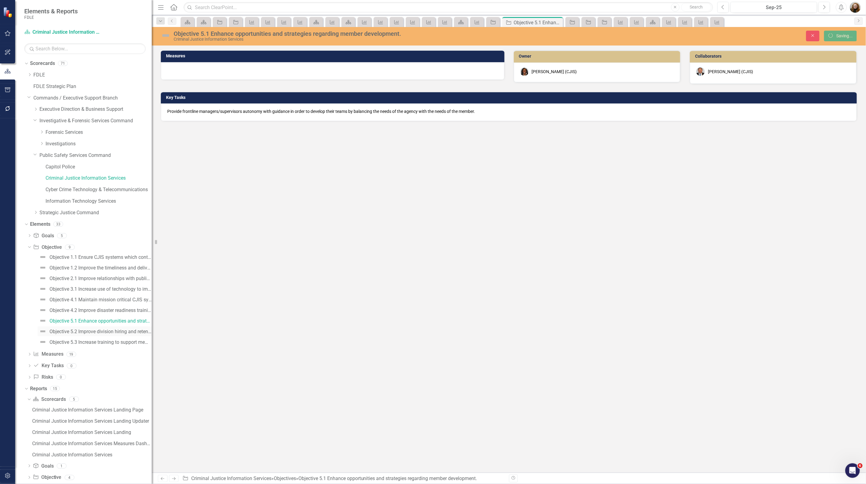
click at [103, 330] on div "Objective 5.2 Improve division hiring and retention processes." at bounding box center [100, 331] width 102 height 5
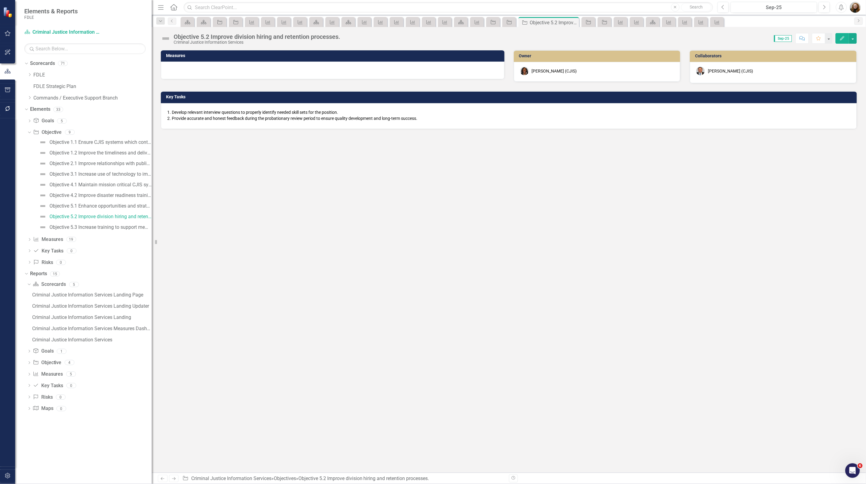
click at [176, 117] on li "Provide accurate and honest feedback during the probationary review period to e…" at bounding box center [511, 118] width 679 height 6
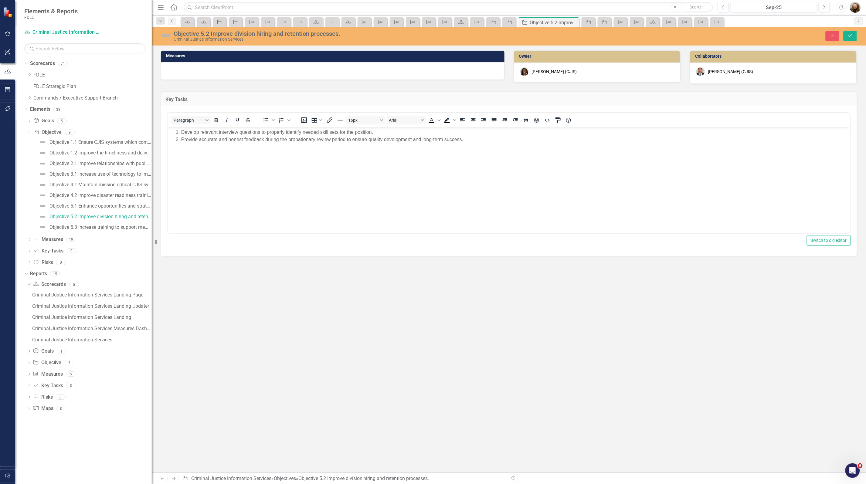
click at [174, 132] on ol "Develop relevant interview questions to properly identify needed skill sets for…" at bounding box center [509, 136] width 680 height 15
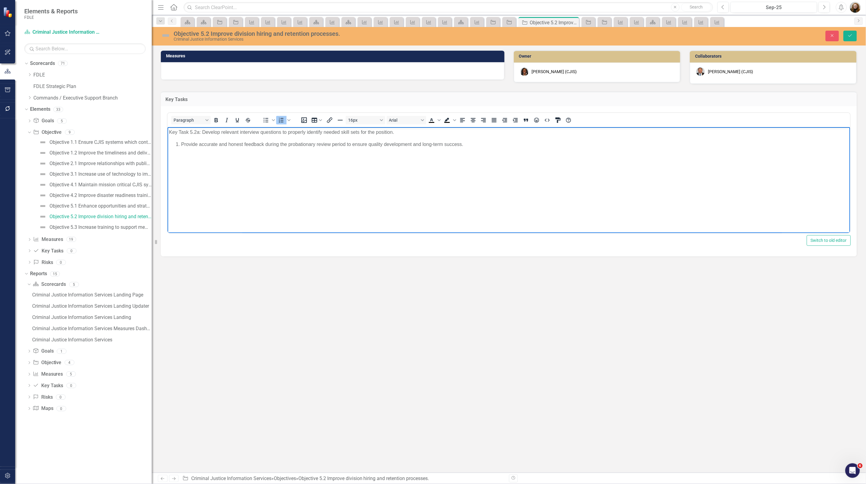
drag, startPoint x: 181, startPoint y: 145, endPoint x: 332, endPoint y: 272, distance: 196.9
click at [167, 147] on html "Key Task 5.2a: Develop relevant interview questions to properly identify needed…" at bounding box center [508, 172] width 683 height 91
click at [848, 36] on icon "Save" at bounding box center [850, 35] width 5 height 4
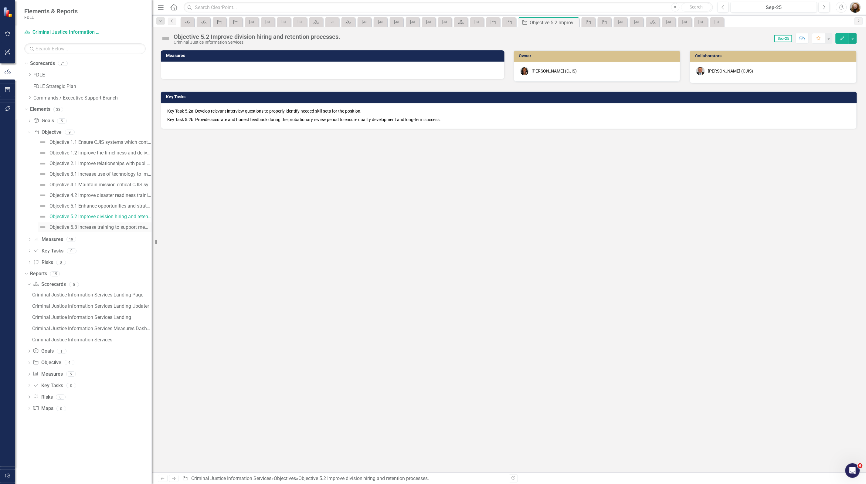
click at [93, 228] on div "Objective 5.3 Increase training to support member advancement." at bounding box center [100, 227] width 102 height 5
click at [169, 112] on p "Work with the FDLE Criminal Justice Professionalism Division to develop future …" at bounding box center [508, 111] width 683 height 6
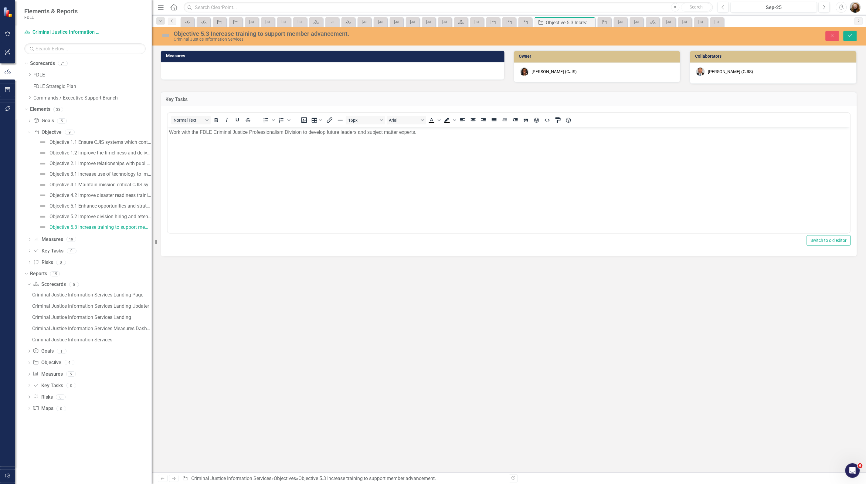
click at [171, 132] on p "Work with the FDLE Criminal Justice Professionalism Division to develop future …" at bounding box center [509, 132] width 680 height 7
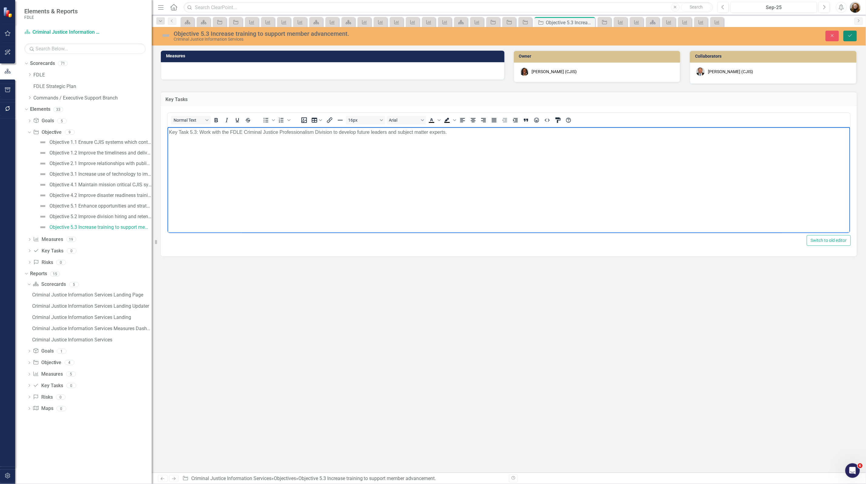
click at [851, 36] on icon "Save" at bounding box center [850, 35] width 5 height 4
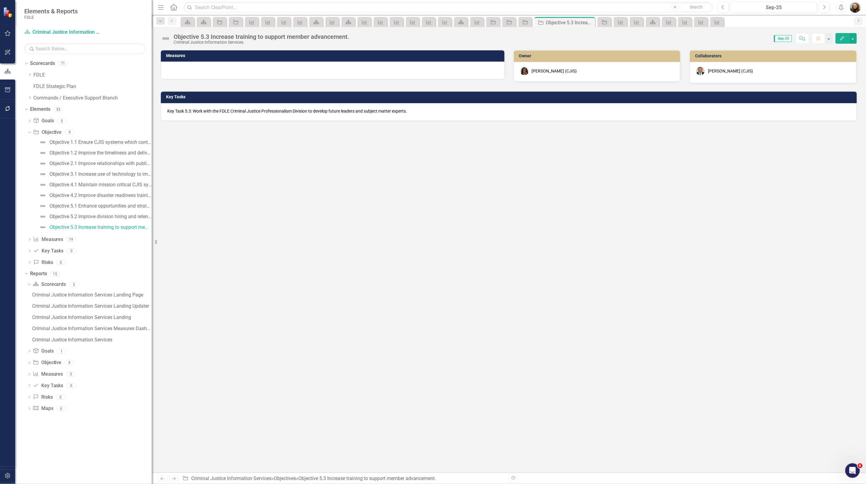
click at [846, 283] on div "Measures Owner Lucy Saunders (CJIS) Collaborators Chuck Murphy (CJIS) Key Tasks…" at bounding box center [509, 261] width 714 height 423
click at [61, 440] on div "Dropdown Scorecards 71 Dropdown FDLE Commissioner's Initiative Team Project Das…" at bounding box center [83, 272] width 137 height 426
click at [46, 242] on link "Measure Measures" at bounding box center [48, 239] width 30 height 7
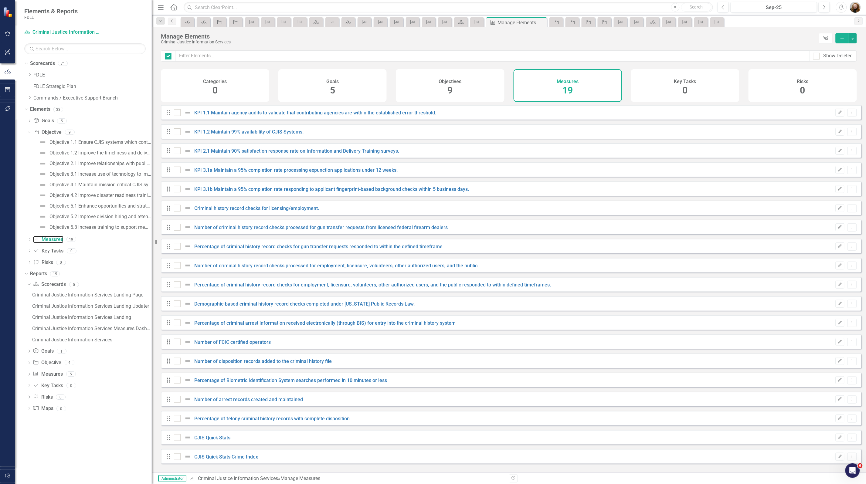
checkbox input "false"
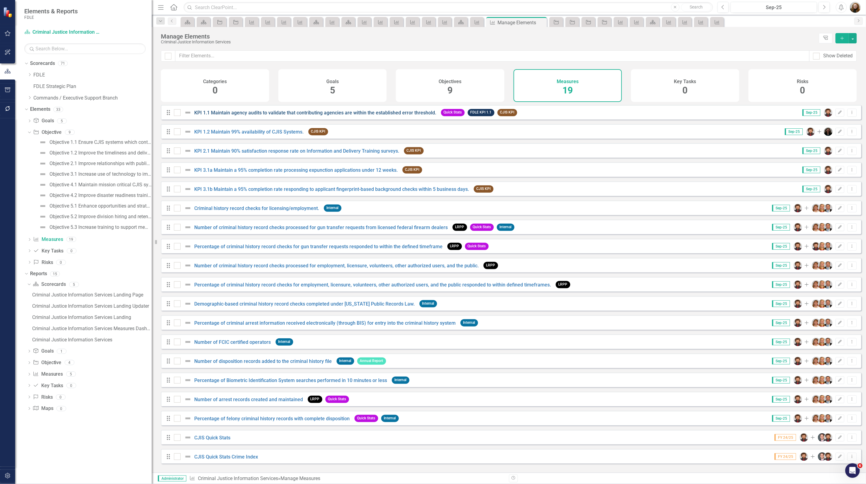
click at [406, 116] on link "KPI 1.1 Maintain agency audits to validate that contributing agencies are withi…" at bounding box center [316, 113] width 242 height 6
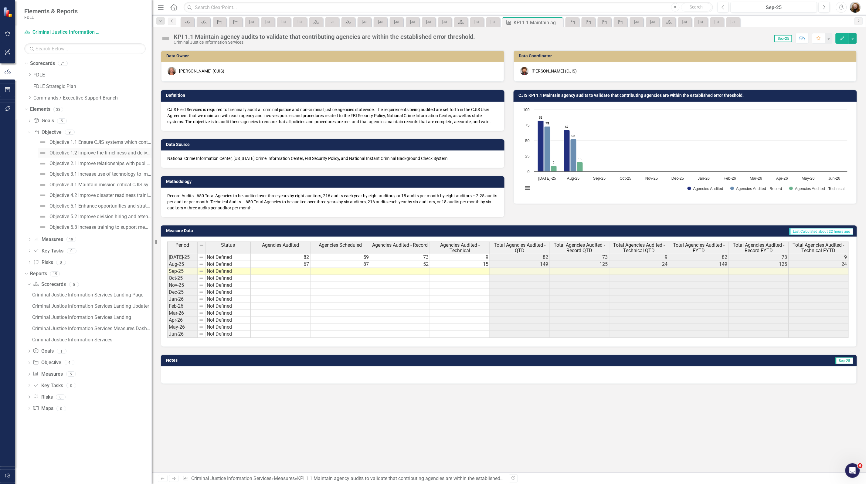
click at [107, 155] on div "Objective 1.2 Improve the timeliness and delivery of criminal justice informati…" at bounding box center [100, 152] width 102 height 5
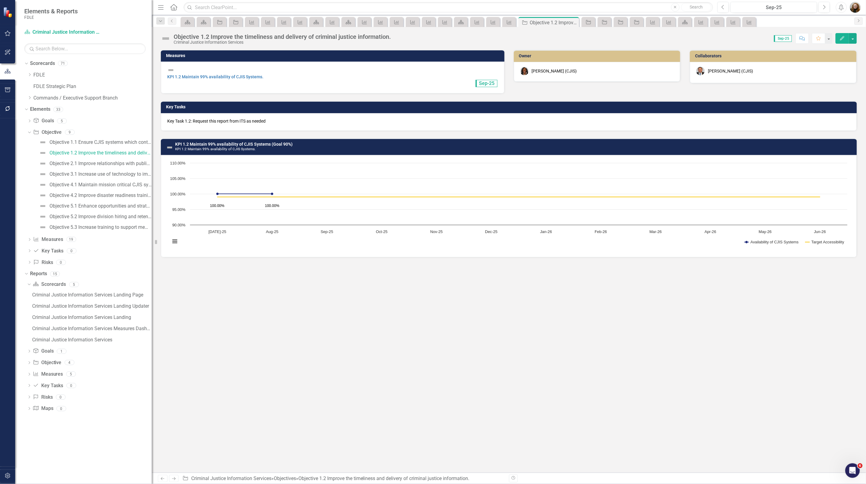
click at [27, 134] on div "Dropdown Goal Goals 5 GOAL 1. Improve the accuracy of criminal justice informat…" at bounding box center [88, 192] width 128 height 153
click at [29, 134] on div "Dropdown" at bounding box center [29, 133] width 4 height 3
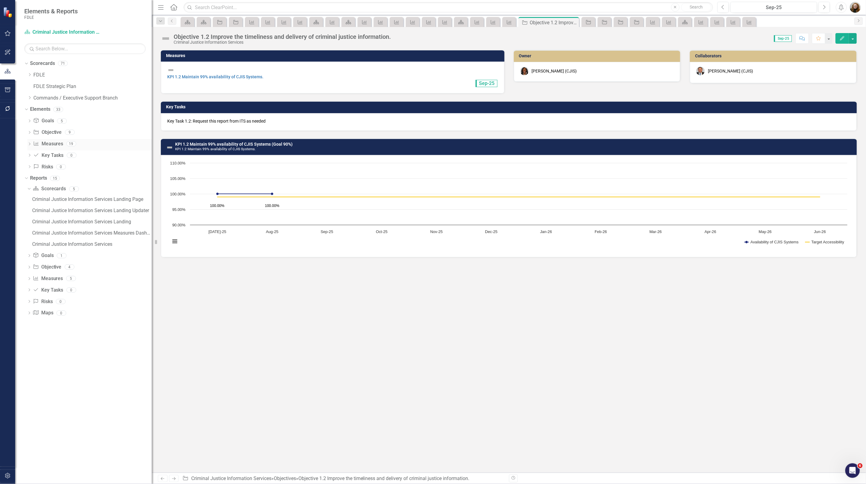
click at [29, 146] on icon "Dropdown" at bounding box center [29, 144] width 4 height 3
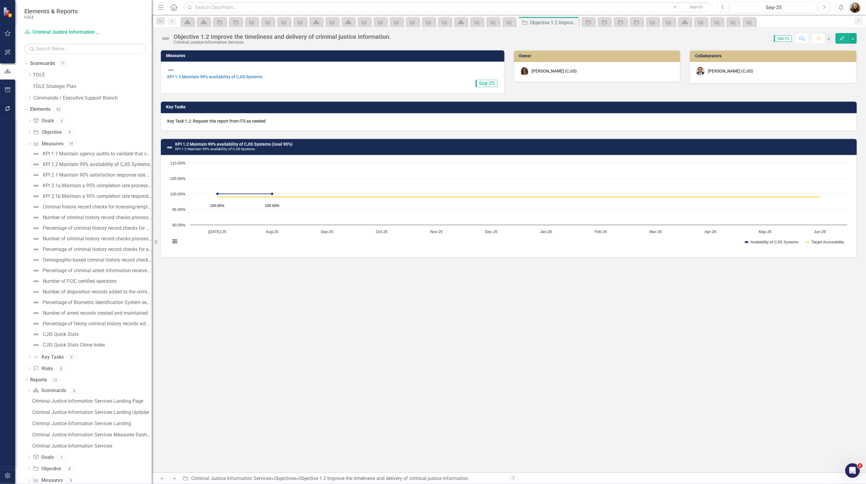
click at [75, 163] on div "KPI 1.2 Maintain 99% availability of CJIS Systems." at bounding box center [97, 164] width 108 height 5
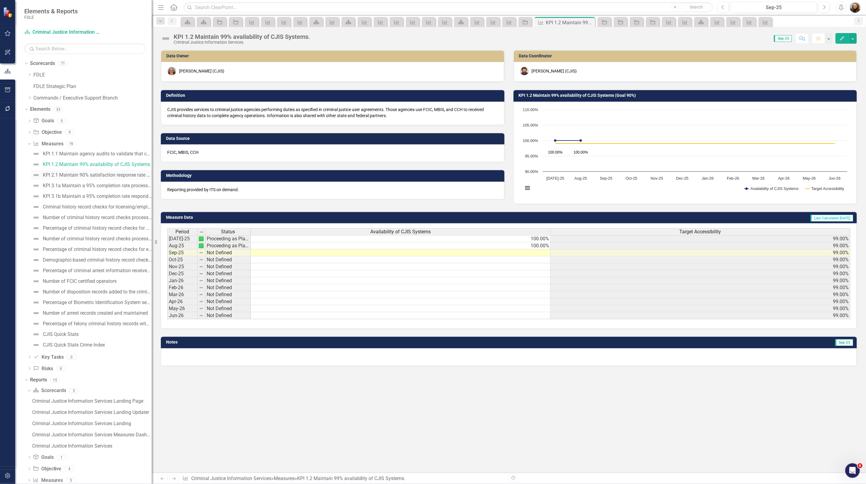
click at [75, 177] on div "KPI 2.1 Maintain 90% satisfaction response rate on Information and Delivery Tra…" at bounding box center [97, 174] width 109 height 5
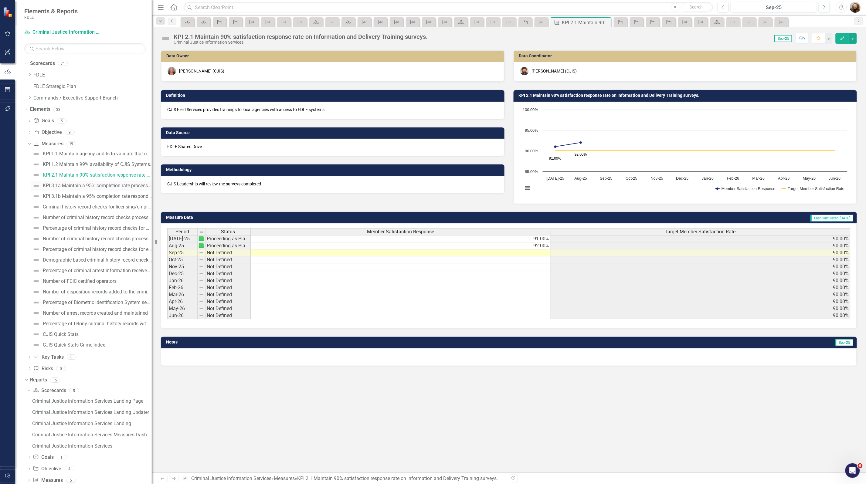
click at [72, 188] on div "KPI 3.1a Maintain a 95% completion rate processing expunction applications unde…" at bounding box center [97, 185] width 109 height 5
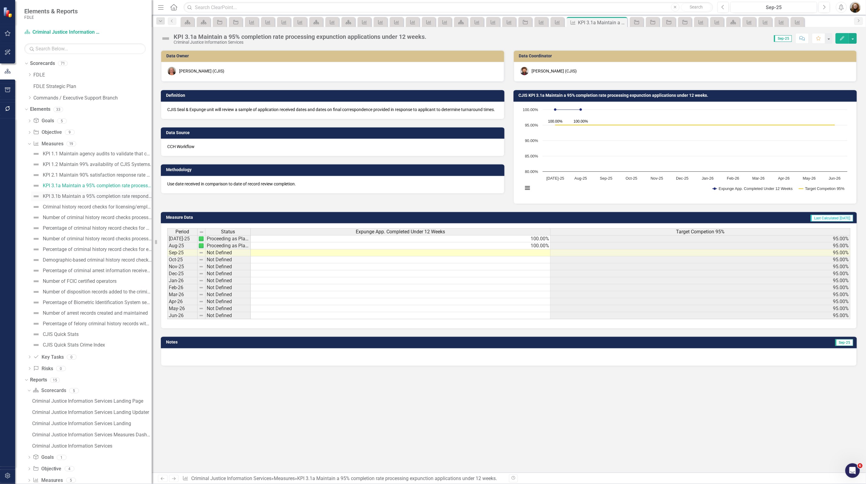
click at [70, 198] on div "KPI 3.1b Maintain a 95% completion rate responding to applicant fingerprint-bas…" at bounding box center [97, 196] width 109 height 5
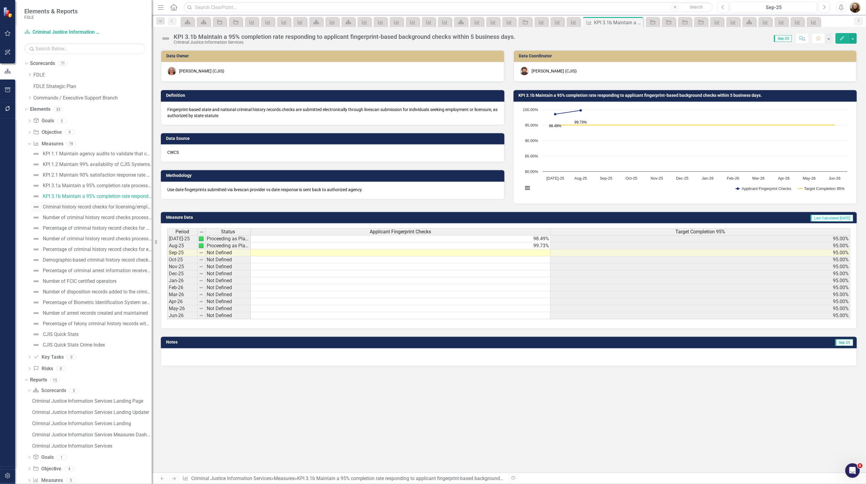
click at [70, 206] on div "Criminal history record checks for licensing/employment." at bounding box center [97, 206] width 109 height 5
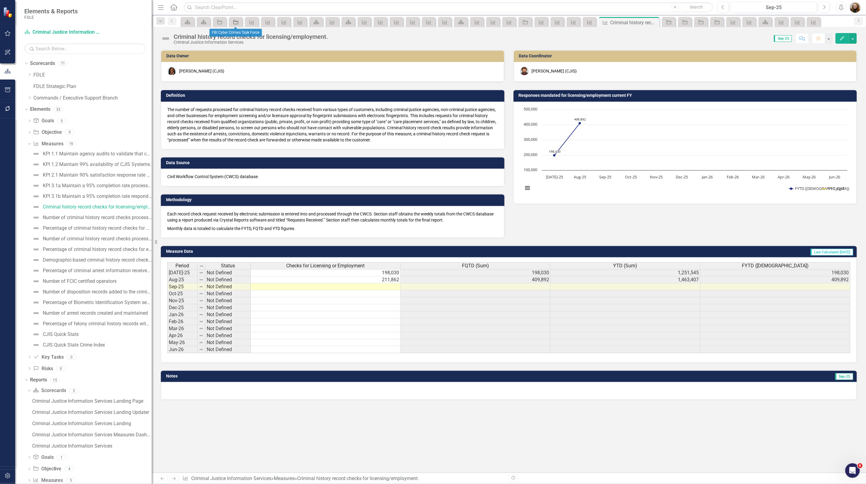
click at [233, 22] on icon "Objective" at bounding box center [236, 22] width 6 height 5
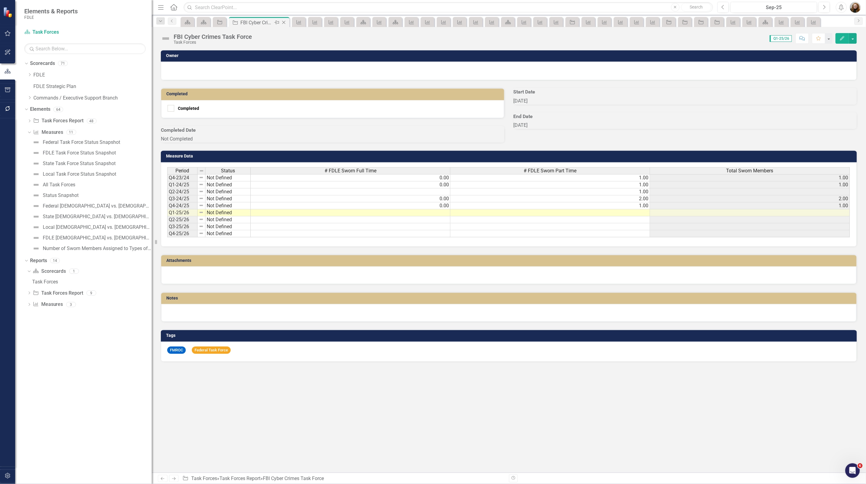
click at [284, 24] on icon "Close" at bounding box center [284, 22] width 6 height 5
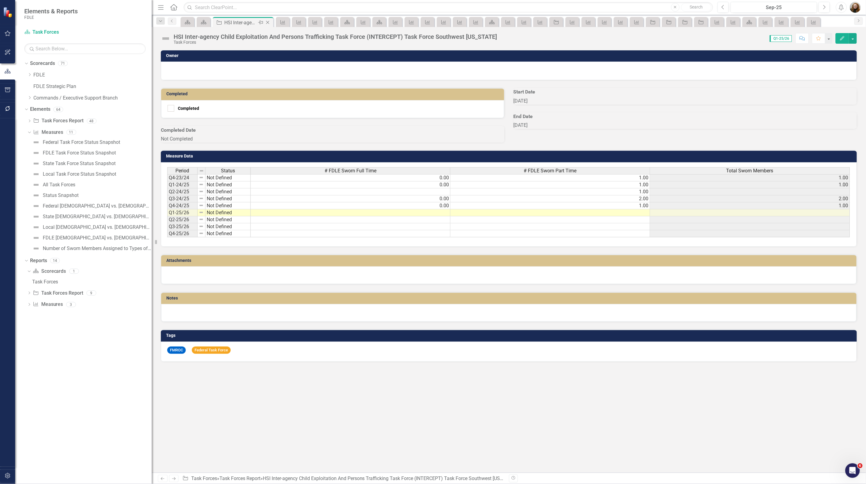
click at [269, 23] on icon "Close" at bounding box center [268, 22] width 6 height 5
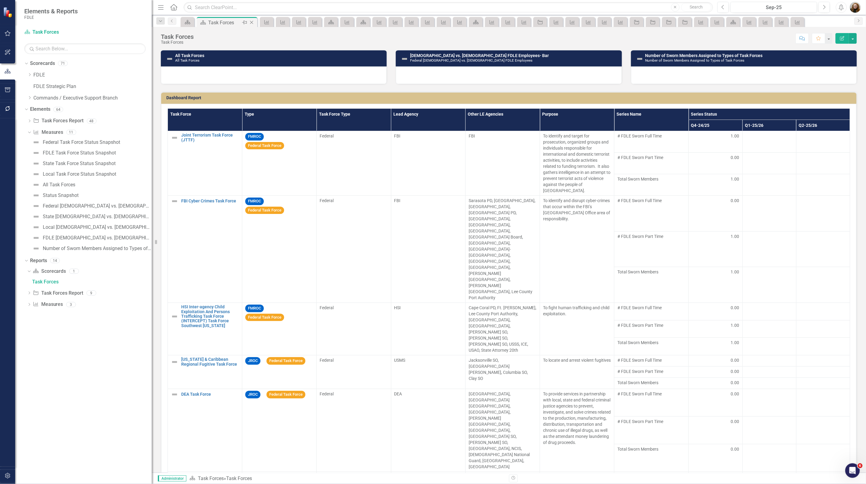
click at [251, 22] on icon "Close" at bounding box center [252, 22] width 6 height 5
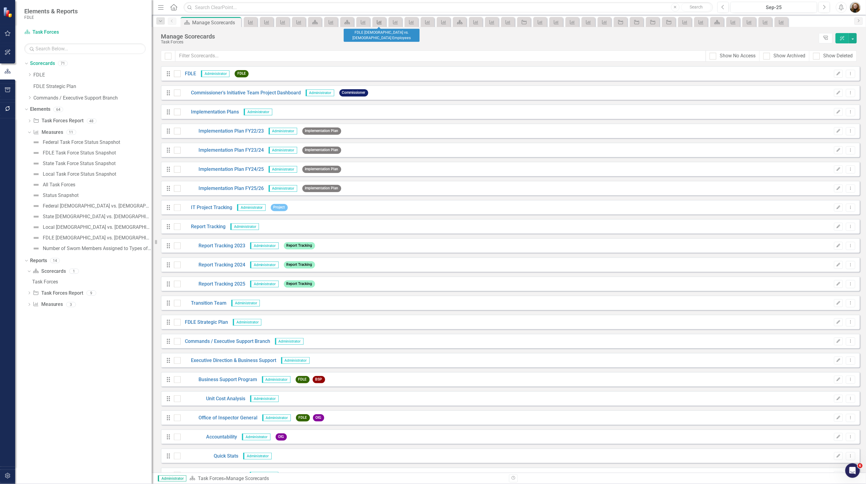
click at [377, 19] on div "Measure" at bounding box center [378, 22] width 9 height 8
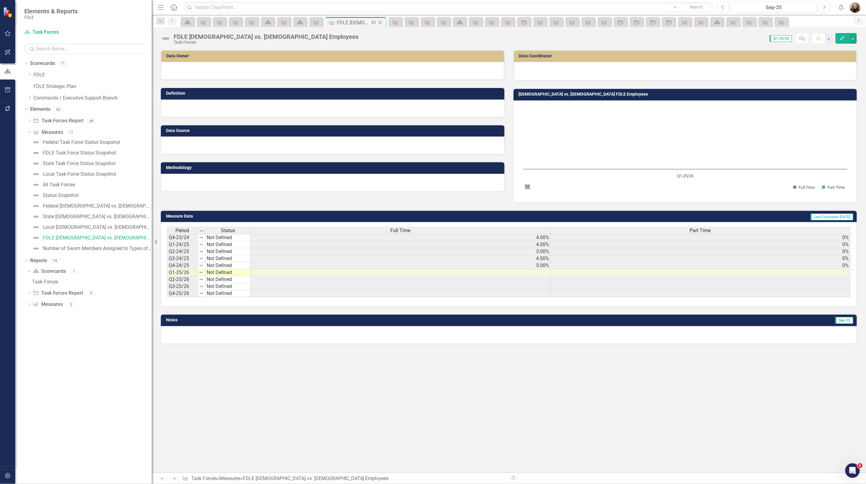
click at [383, 20] on icon "Close" at bounding box center [380, 22] width 6 height 5
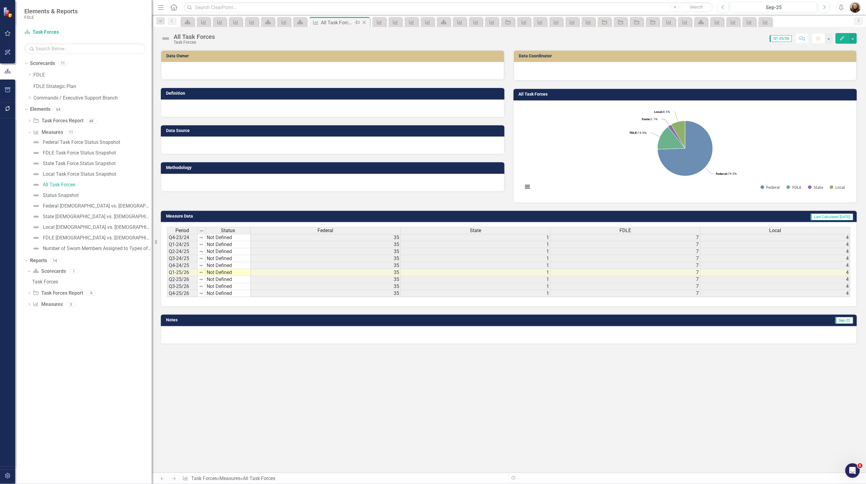
click at [363, 23] on icon "Close" at bounding box center [364, 22] width 6 height 5
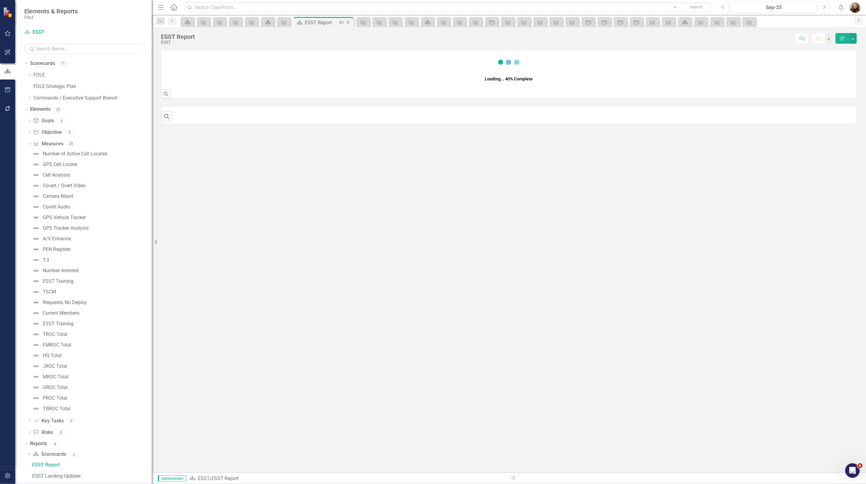
click at [348, 21] on icon "Close" at bounding box center [348, 22] width 6 height 5
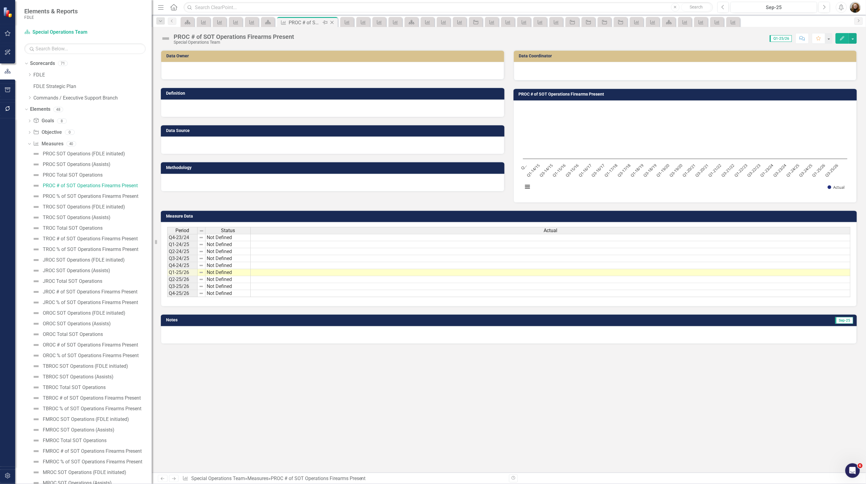
click at [332, 21] on icon "Close" at bounding box center [332, 22] width 6 height 5
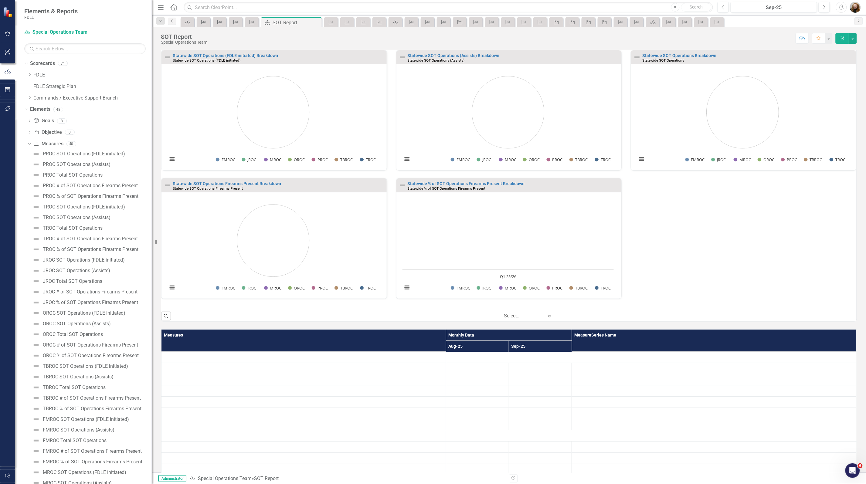
scroll to position [145, 0]
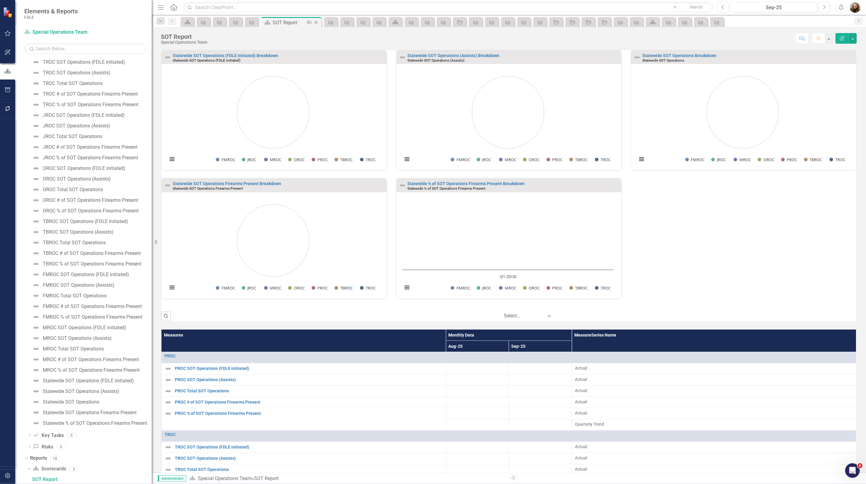
click at [316, 22] on icon at bounding box center [316, 22] width 3 height 3
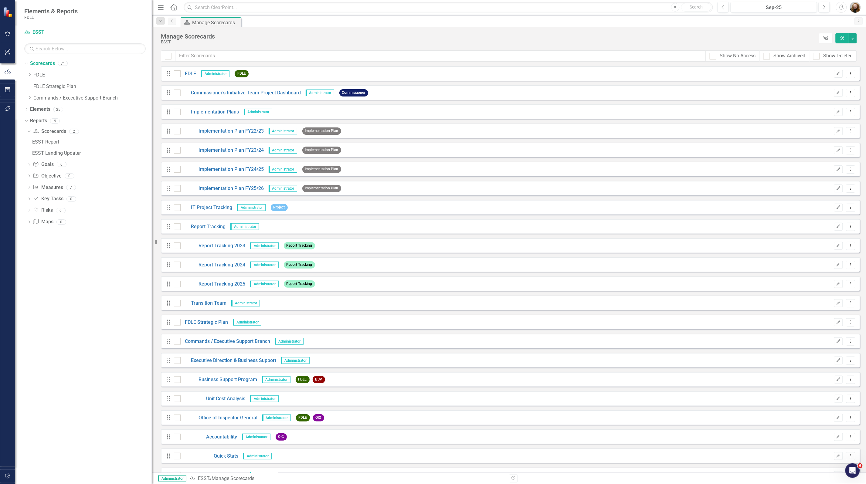
click at [97, 289] on div "Dropdown Scorecards 71 Dropdown FDLE Commissioner's Initiative Team Project Das…" at bounding box center [83, 272] width 137 height 426
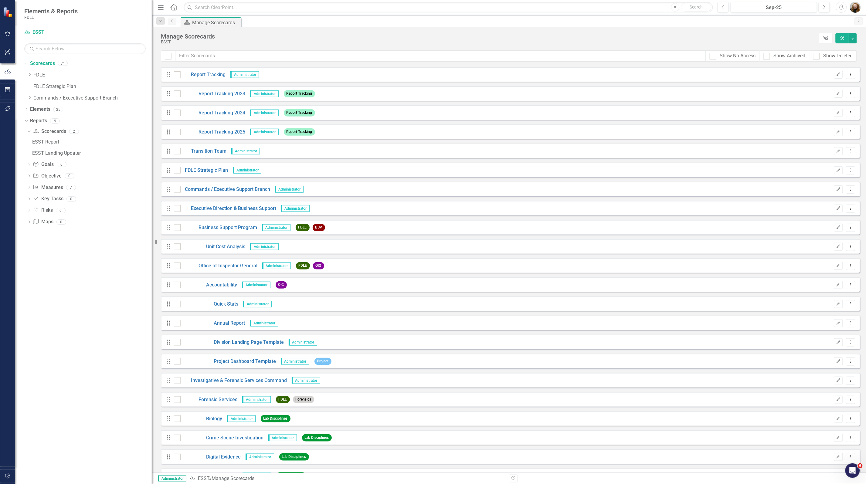
scroll to position [266, 0]
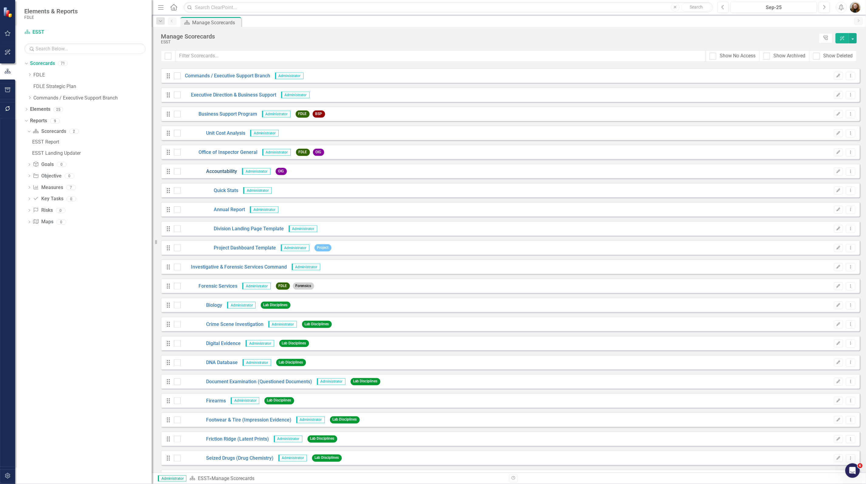
click at [216, 172] on link "Accountability" at bounding box center [209, 171] width 57 height 7
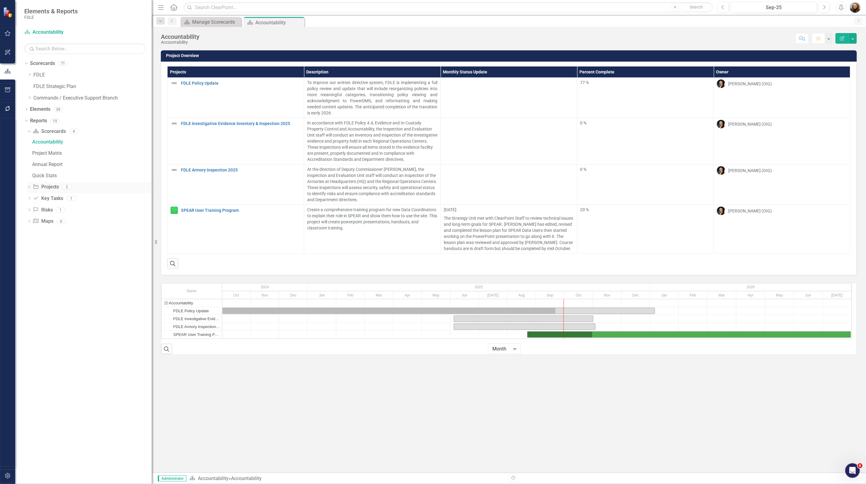
click at [28, 186] on icon "Dropdown" at bounding box center [29, 187] width 4 height 3
click at [28, 133] on icon "Dropdown" at bounding box center [29, 132] width 4 height 3
click at [28, 187] on icon "Dropdown" at bounding box center [29, 187] width 4 height 3
click at [51, 152] on div "Project Tracking" at bounding box center [92, 153] width 120 height 5
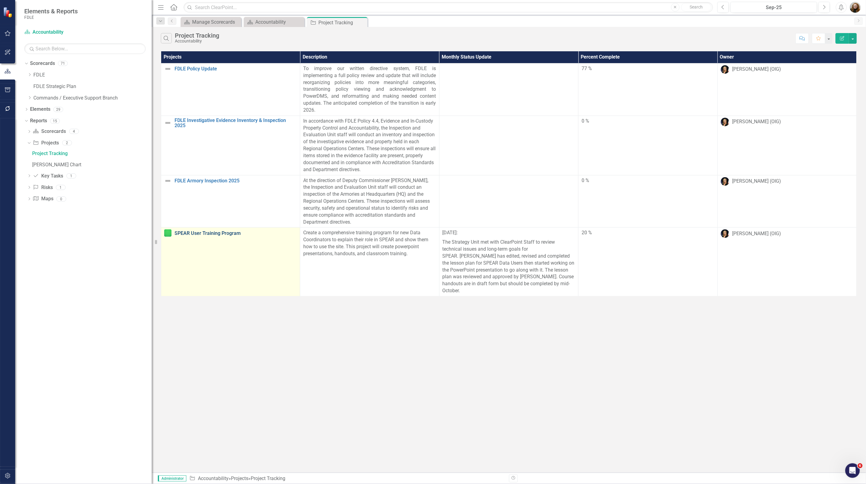
click at [195, 233] on link "SPEAR User Training Program" at bounding box center [236, 233] width 122 height 5
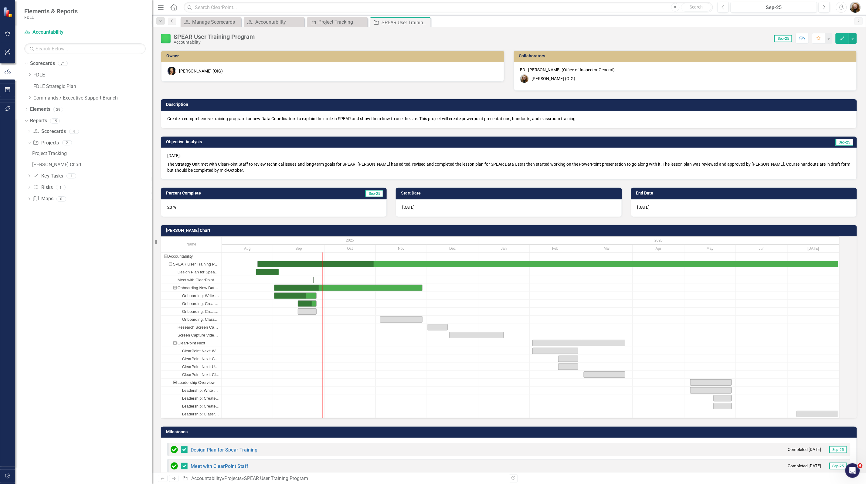
click at [59, 349] on div "Dropdown Scorecards 71 Dropdown FDLE Commissioner's Initiative Team Project Das…" at bounding box center [83, 272] width 137 height 426
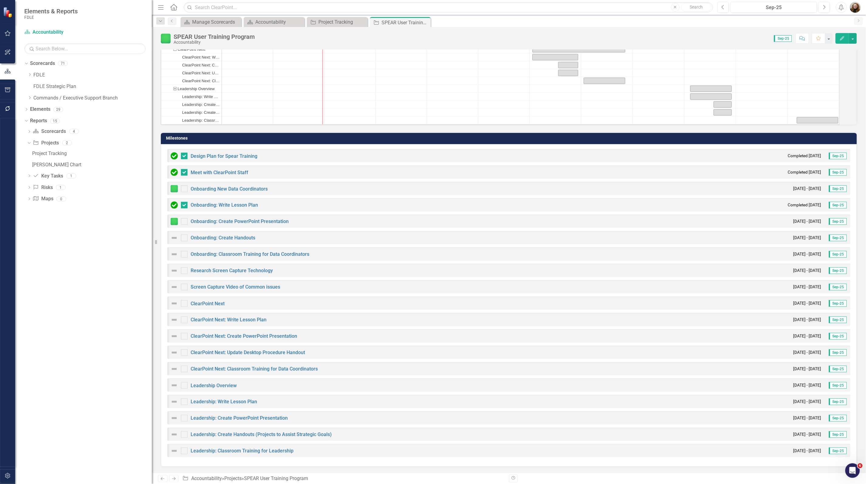
scroll to position [307, 0]
click at [107, 406] on div "Dropdown Scorecards 71 Dropdown FDLE Commissioner's Initiative Team Project Das…" at bounding box center [83, 272] width 137 height 426
click at [102, 295] on div "Dropdown Scorecards 71 Dropdown FDLE Commissioner's Initiative Team Project Das…" at bounding box center [83, 272] width 137 height 426
click at [27, 123] on div "Dropdown" at bounding box center [26, 121] width 4 height 3
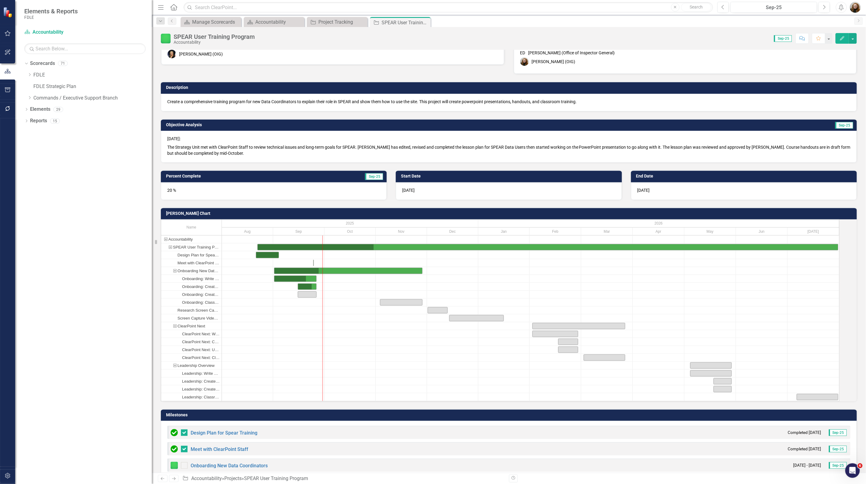
scroll to position [0, 0]
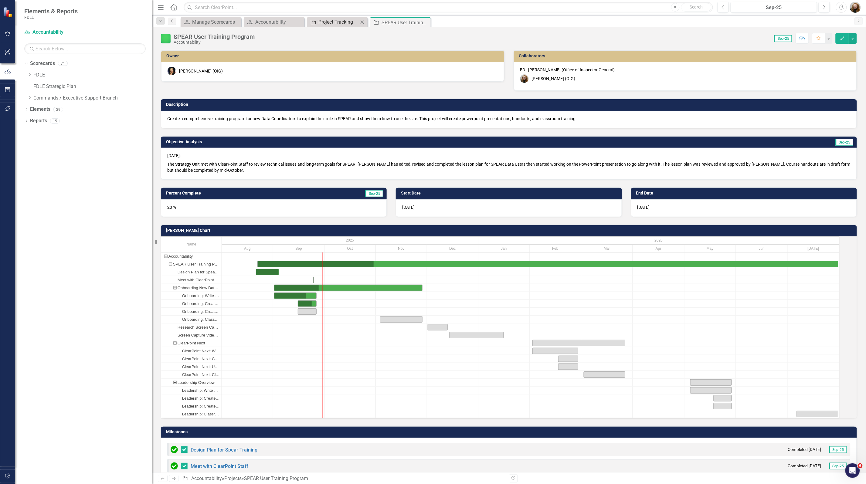
click at [343, 22] on div "Project Tracking" at bounding box center [338, 22] width 40 height 8
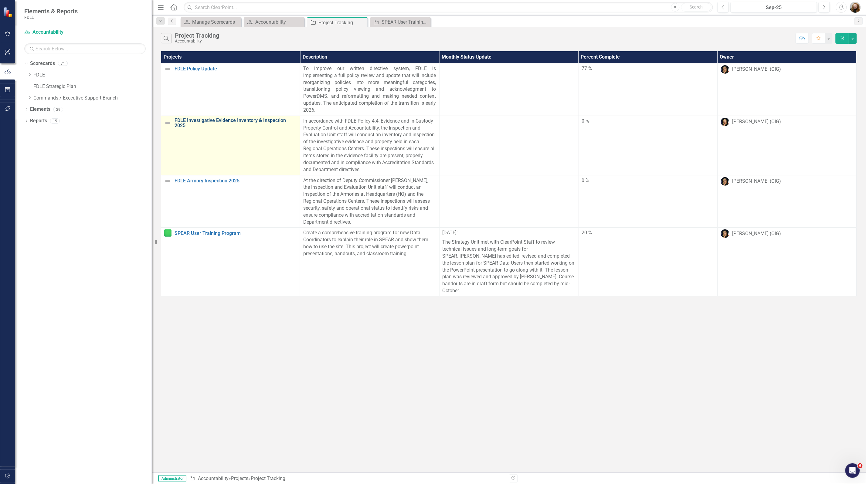
click at [239, 119] on link "FDLE Investigative Evidence Inventory & Inspection 2025" at bounding box center [236, 123] width 122 height 11
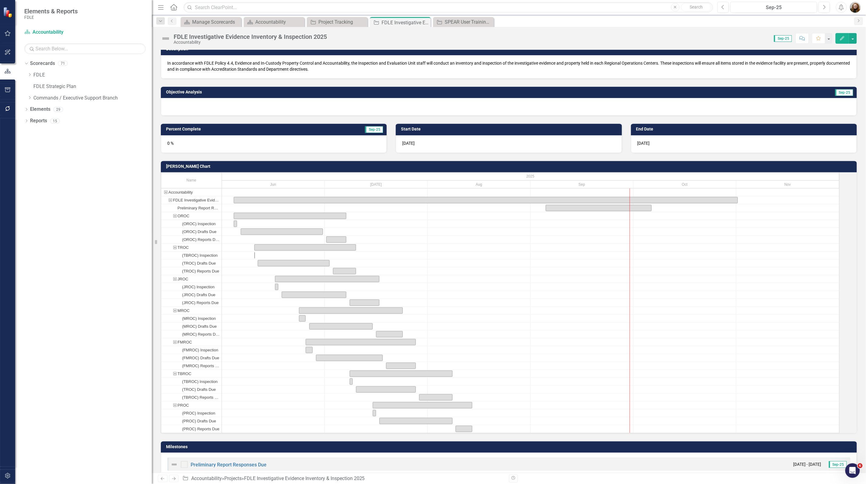
scroll to position [58, 0]
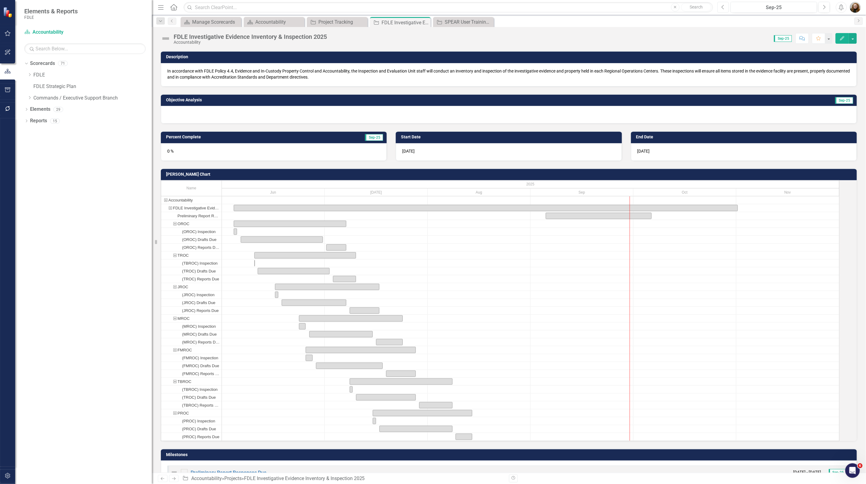
click at [722, 7] on icon "Previous" at bounding box center [723, 7] width 3 height 5
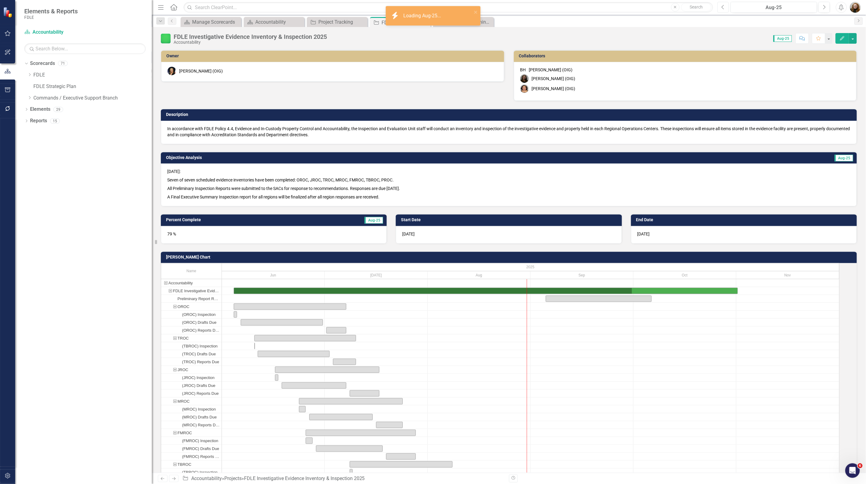
checkbox input "true"
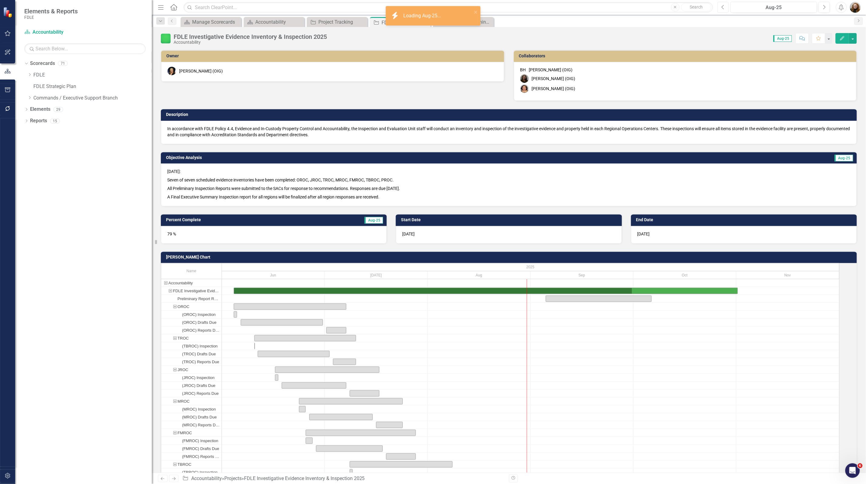
checkbox input "true"
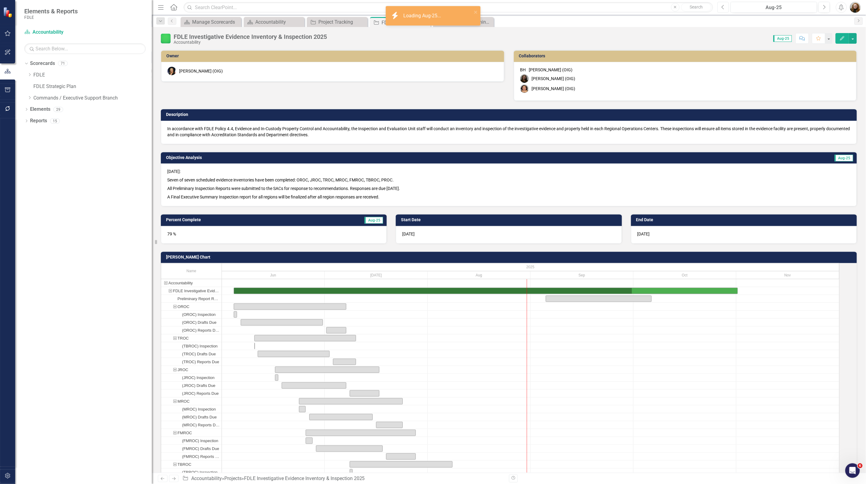
checkbox input "true"
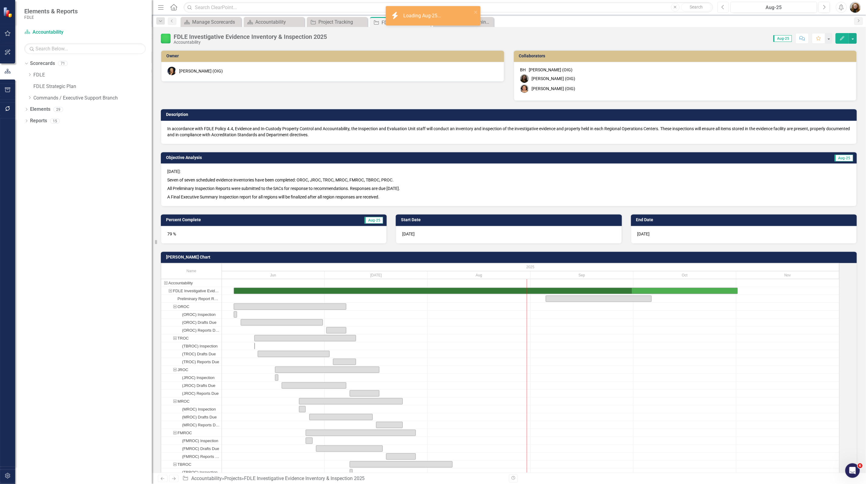
checkbox input "true"
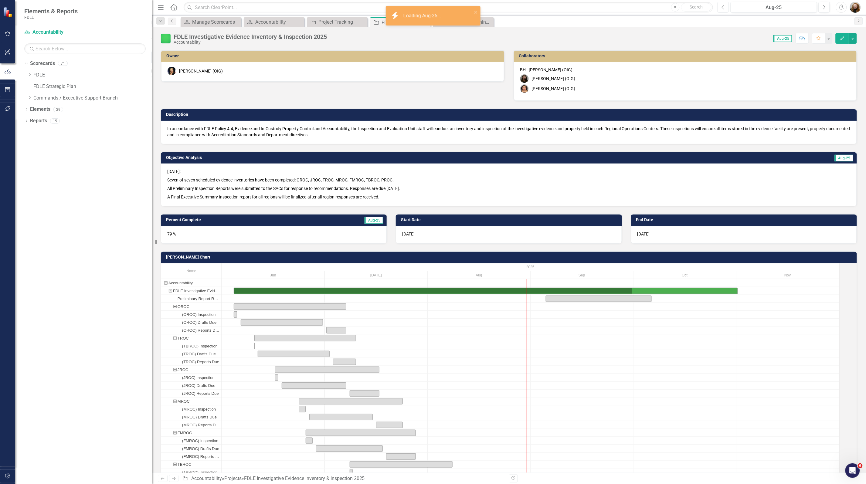
checkbox input "true"
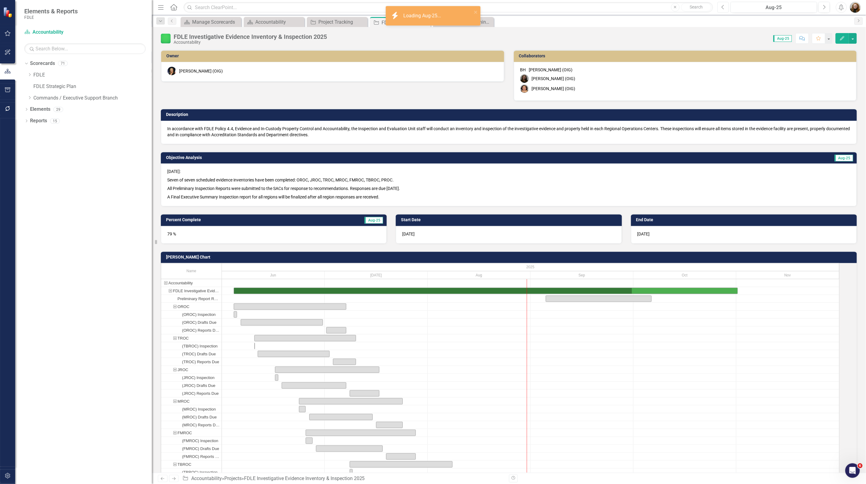
checkbox input "true"
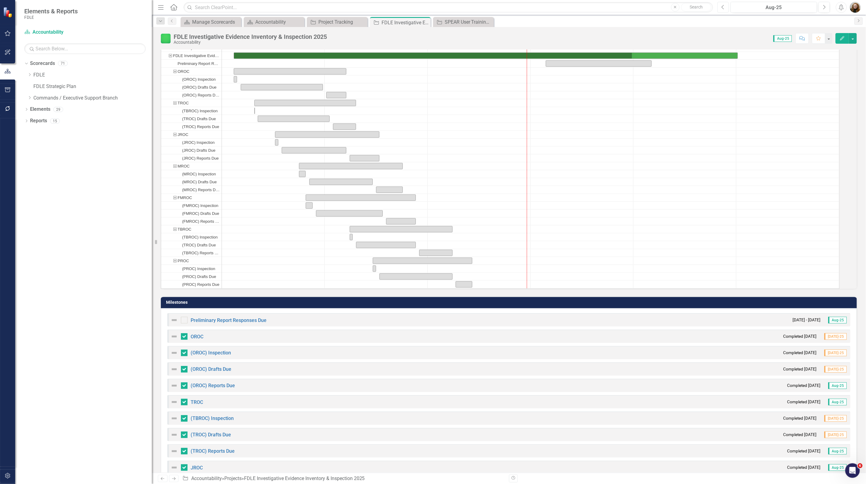
scroll to position [228, 0]
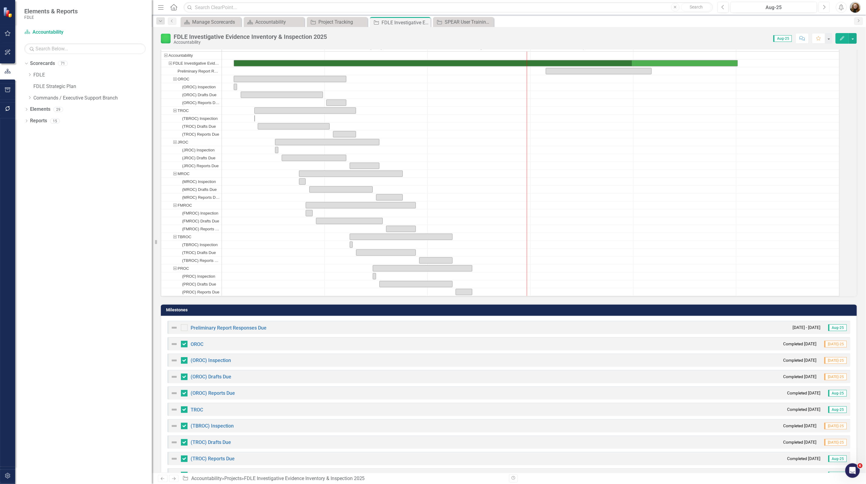
click at [824, 5] on icon "button" at bounding box center [825, 7] width 2 height 4
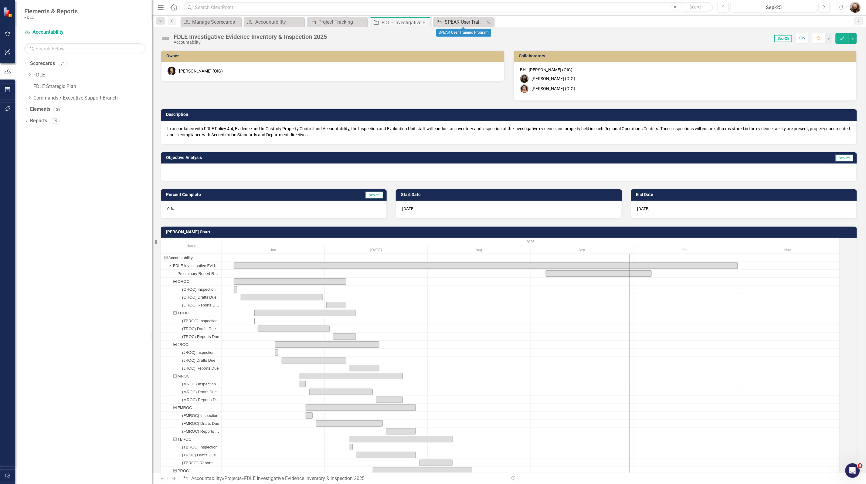
click at [444, 23] on link "Project SPEAR User Training Program" at bounding box center [460, 22] width 50 height 8
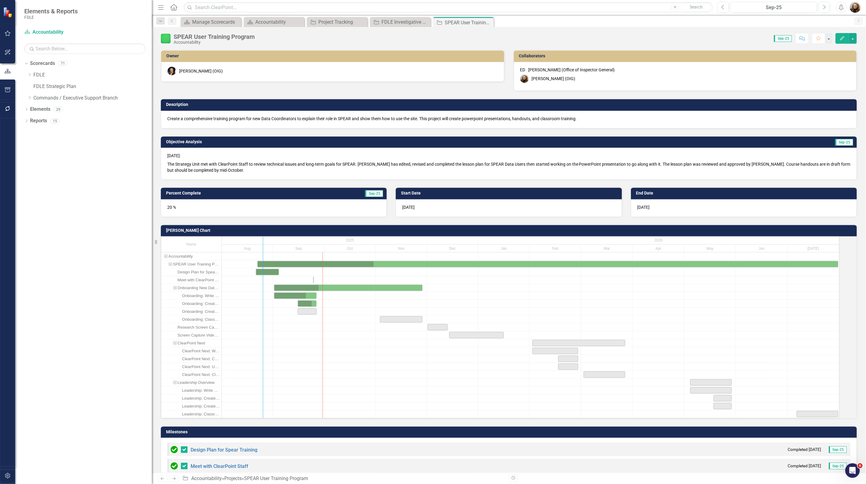
drag, startPoint x: 229, startPoint y: 378, endPoint x: 270, endPoint y: 378, distance: 41.0
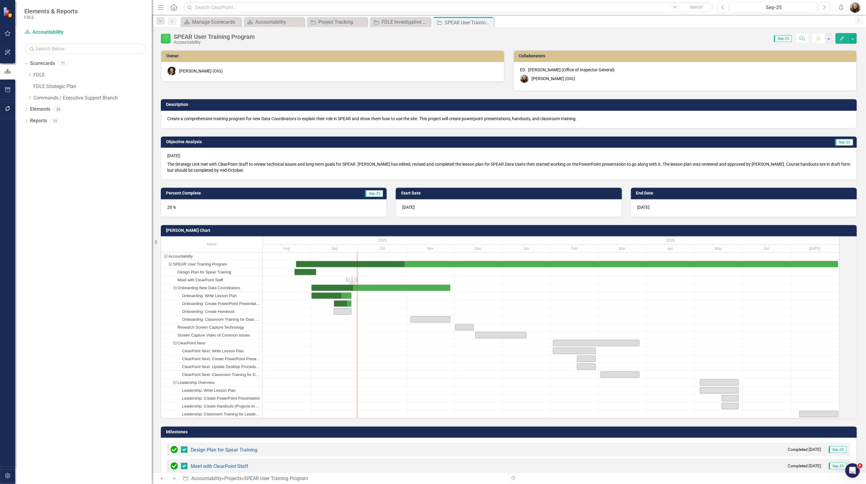
drag, startPoint x: 357, startPoint y: 287, endPoint x: 360, endPoint y: 287, distance: 3.1
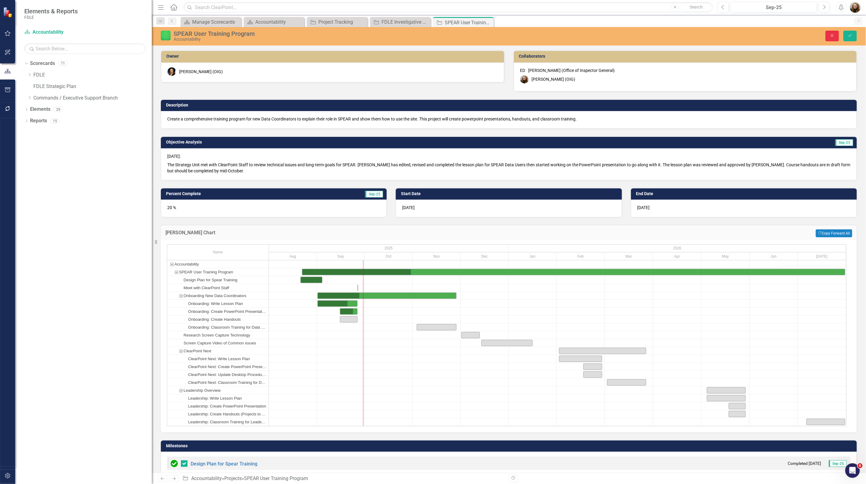
click at [833, 32] on button "Close" at bounding box center [832, 36] width 13 height 11
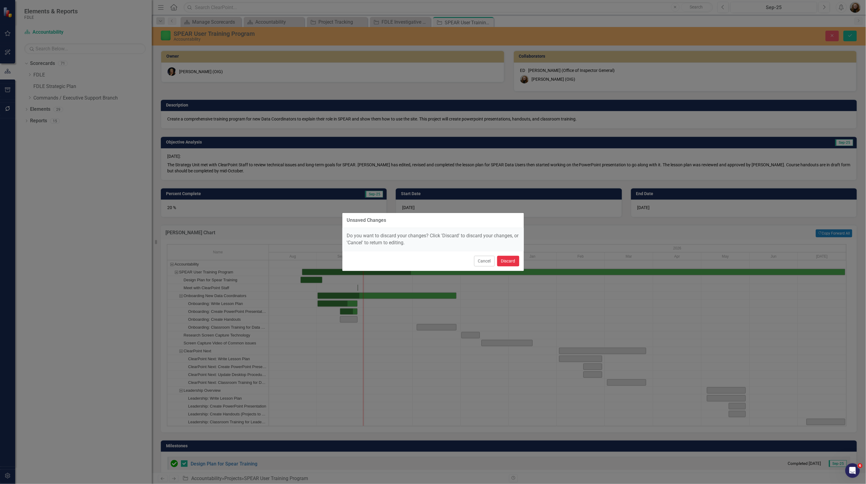
click at [505, 262] on button "Discard" at bounding box center [508, 261] width 22 height 11
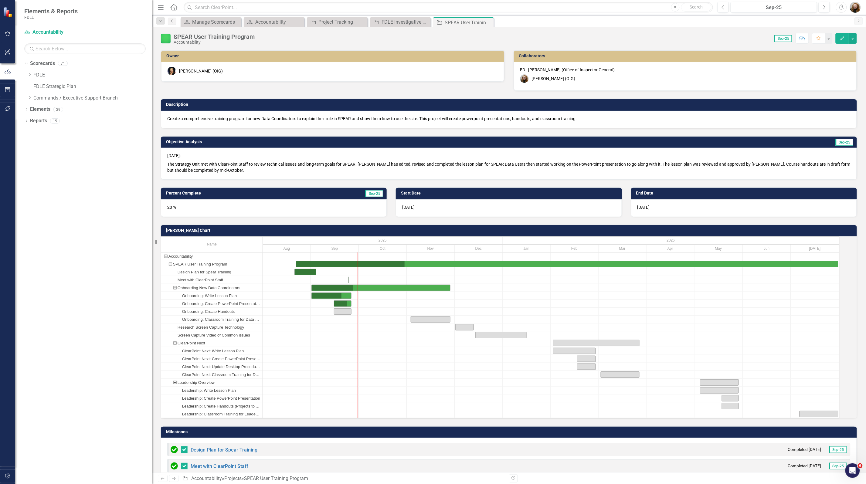
click at [82, 286] on div "Dropdown Scorecards 71 Dropdown FDLE Commissioner's Initiative Team Project Das…" at bounding box center [83, 272] width 137 height 426
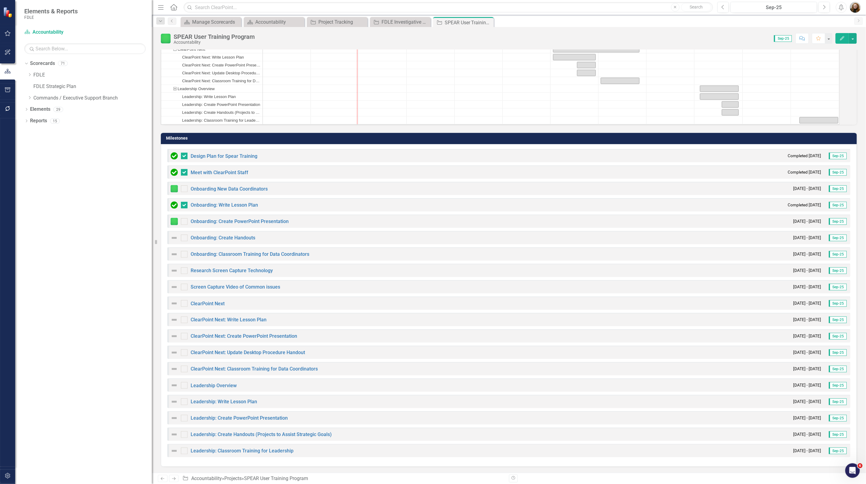
scroll to position [307, 0]
click at [29, 77] on icon "Dropdown" at bounding box center [29, 75] width 5 height 4
click at [52, 82] on div "Commissioner's Initiative Team Project Dashboard" at bounding box center [95, 87] width 112 height 10
click at [102, 88] on link "Commissioner's Initiative Team Project Dashboard" at bounding box center [95, 86] width 112 height 7
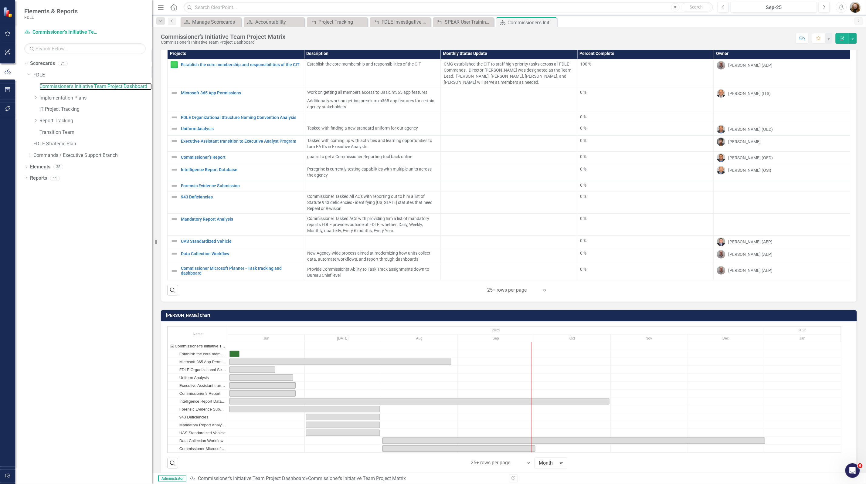
scroll to position [27, 0]
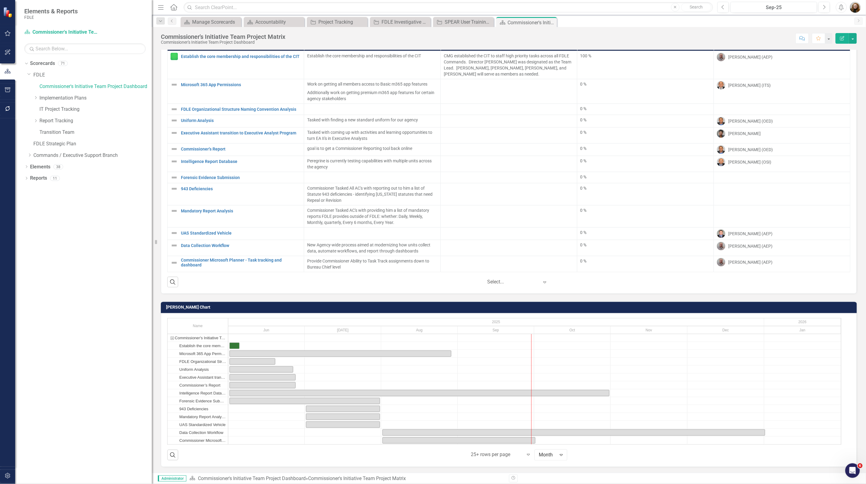
click at [544, 282] on icon at bounding box center [544, 283] width 3 height 2
click at [544, 283] on icon "Expand" at bounding box center [545, 282] width 6 height 5
drag, startPoint x: 44, startPoint y: 213, endPoint x: 35, endPoint y: 191, distance: 23.0
click at [43, 212] on div "Dropdown Scorecards 71 Dropdown FDLE Commissioner's Initiative Team Project Das…" at bounding box center [83, 272] width 137 height 426
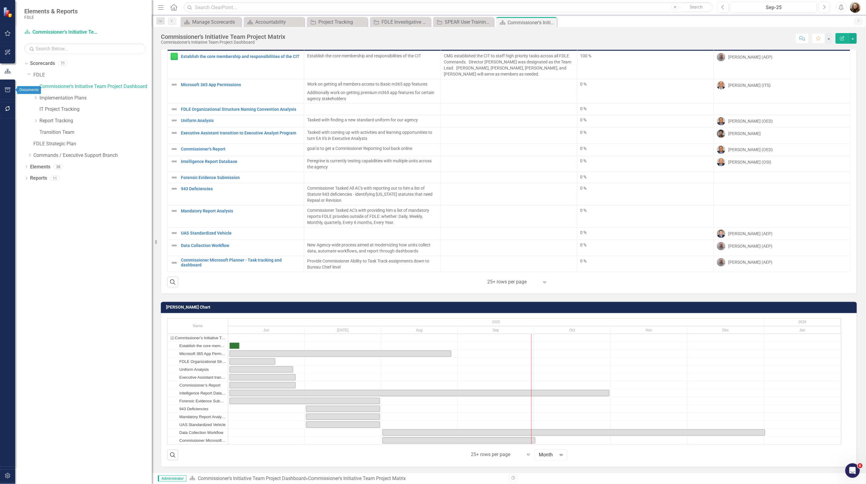
click at [7, 87] on icon "button" at bounding box center [8, 89] width 6 height 5
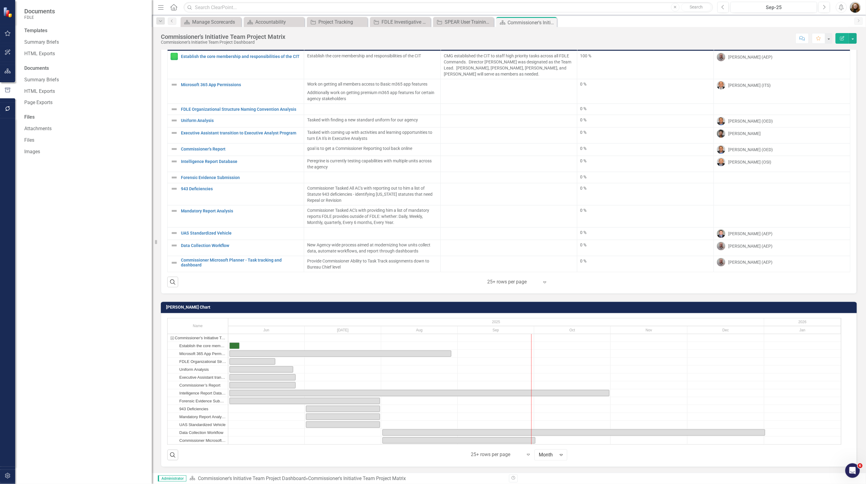
scroll to position [0, 0]
click at [47, 90] on link "HTML Exports" at bounding box center [84, 91] width 121 height 7
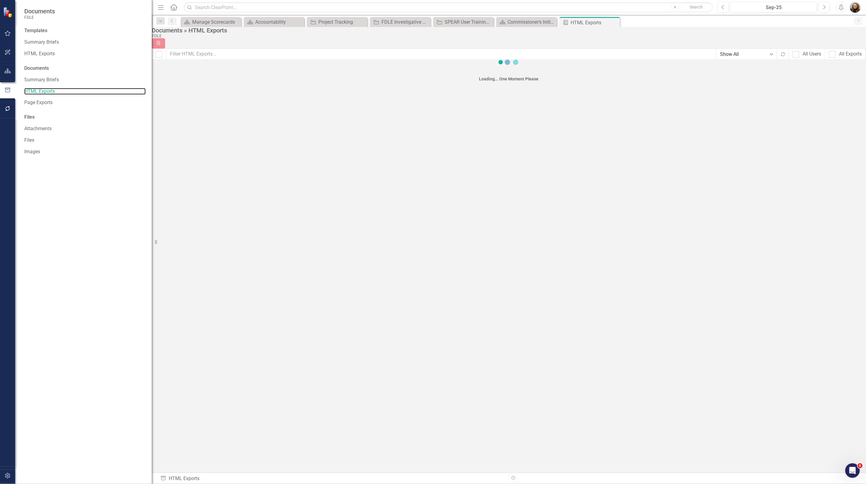
checkbox input "false"
click at [859, 77] on icon "Dropdown Menu" at bounding box center [861, 79] width 5 height 4
click at [601, 82] on div "HTML FDLE Strategy Plan Generated [DATE] Jun-25 Download Dropdown Menu" at bounding box center [509, 74] width 714 height 15
click at [202, 83] on link "FDLE Strategy Plan" at bounding box center [181, 86] width 42 height 6
drag, startPoint x: 512, startPoint y: 158, endPoint x: 458, endPoint y: 148, distance: 54.1
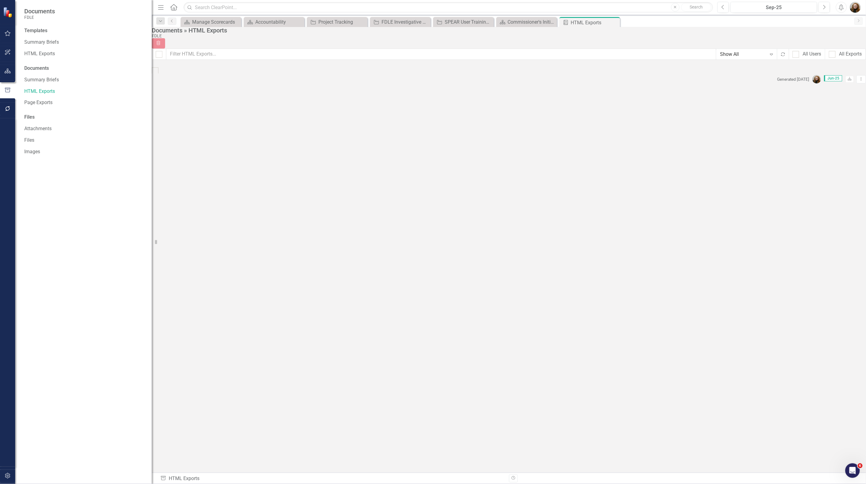
click at [508, 82] on div "HTML FDLE Strategy Plan Generated [DATE] Jun-25 Download Dropdown Menu" at bounding box center [509, 74] width 714 height 15
click at [40, 52] on link "HTML Exports" at bounding box center [84, 53] width 121 height 7
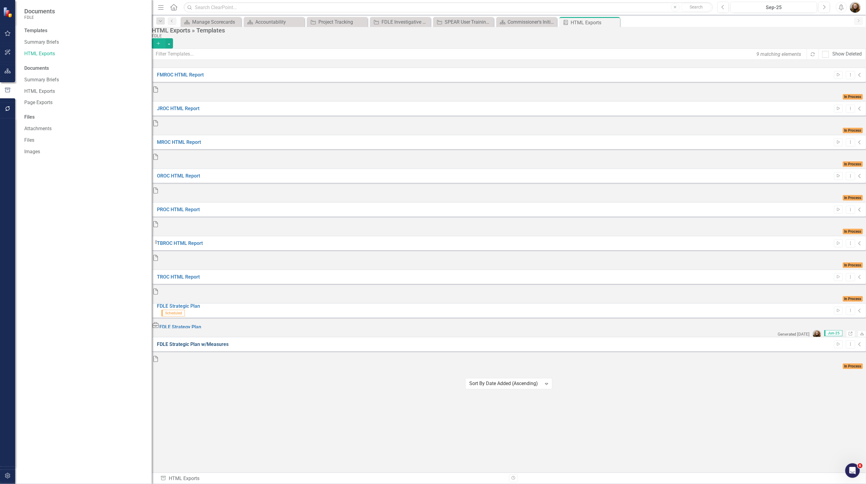
click at [201, 342] on link "FDLE Strategic Plan w/Measures" at bounding box center [193, 345] width 72 height 6
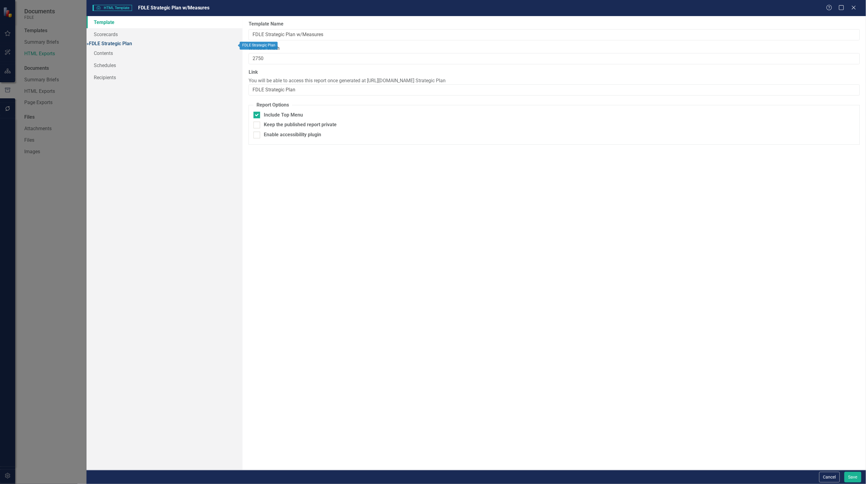
click at [107, 46] on link "» FDLE Strategic Plan" at bounding box center [110, 44] width 46 height 6
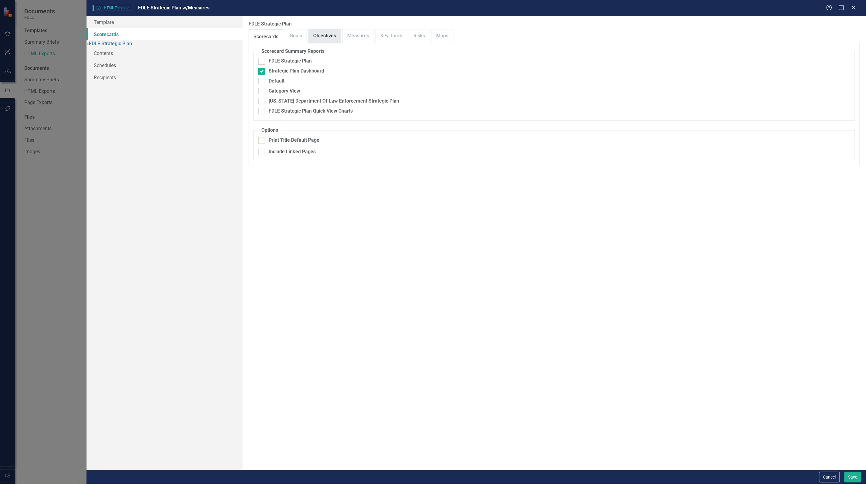
click at [316, 35] on link "Objectives" at bounding box center [325, 35] width 32 height 13
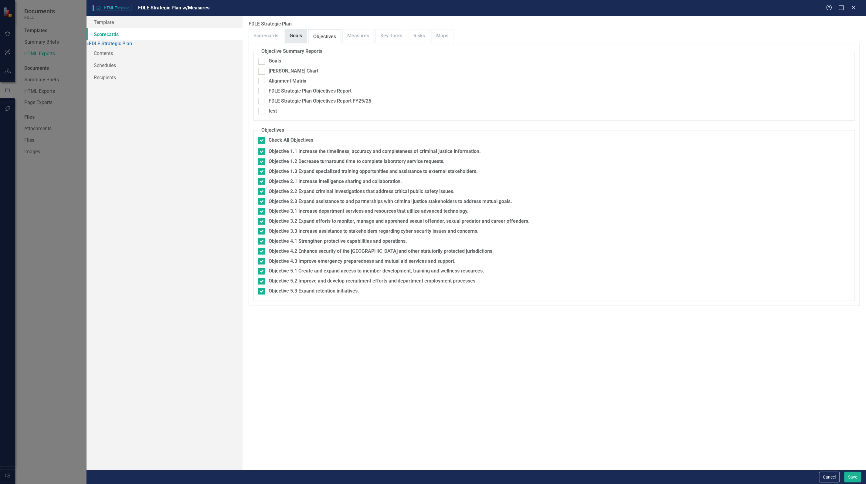
click at [301, 36] on link "Goals" at bounding box center [296, 35] width 22 height 13
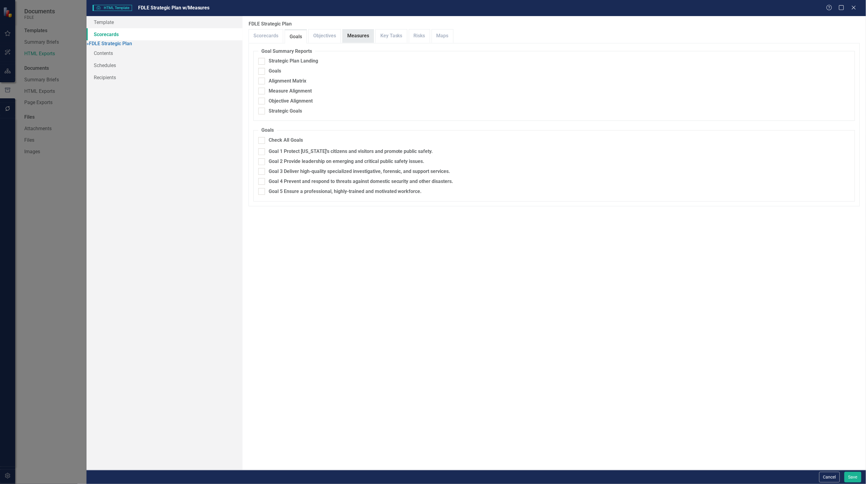
click at [352, 35] on link "Measures" at bounding box center [358, 35] width 31 height 13
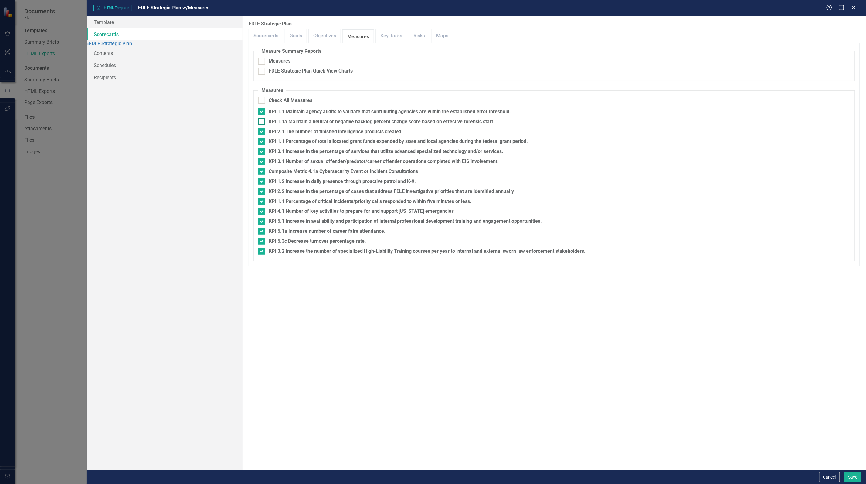
click at [260, 125] on div "KPI 1.1a Maintain a neutral or negative backlog percent change score based on e…" at bounding box center [554, 121] width 592 height 7
click at [260, 122] on input "KPI 1.1a Maintain a neutral or negative backlog percent change score based on e…" at bounding box center [260, 120] width 4 height 4
checkbox input "true"
click at [325, 39] on link "Objectives" at bounding box center [325, 35] width 32 height 13
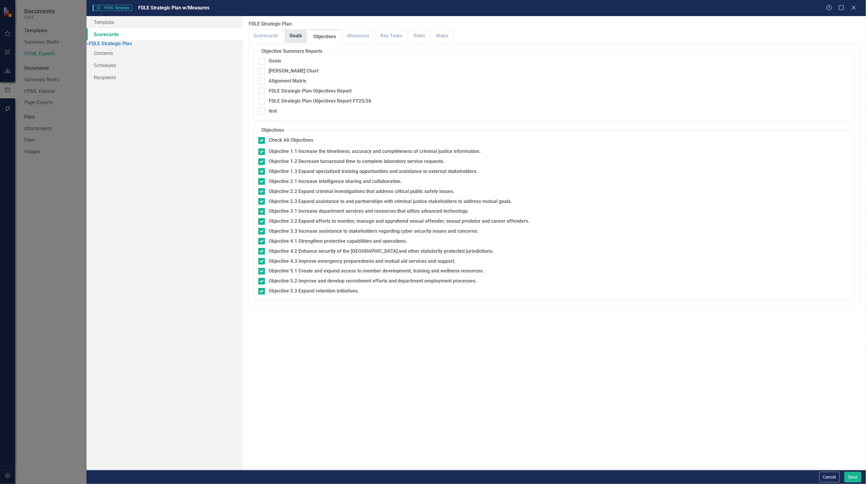
click at [294, 38] on link "Goals" at bounding box center [296, 35] width 22 height 13
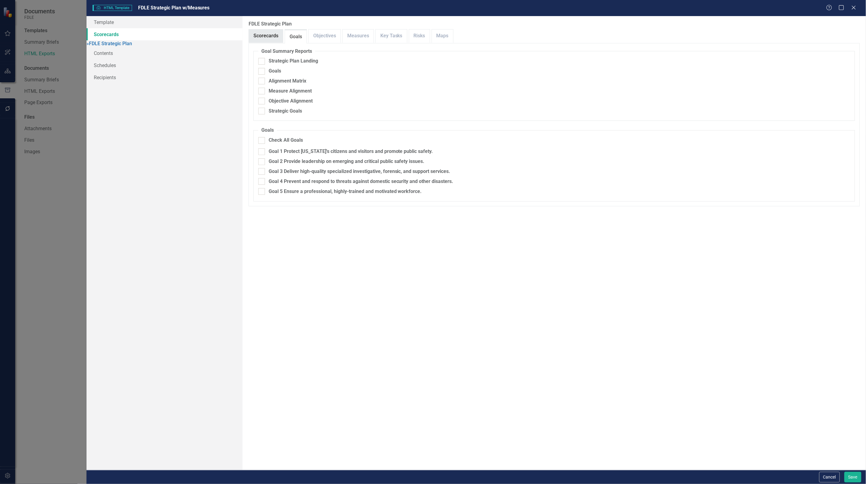
click at [257, 32] on link "Scorecards" at bounding box center [266, 35] width 34 height 13
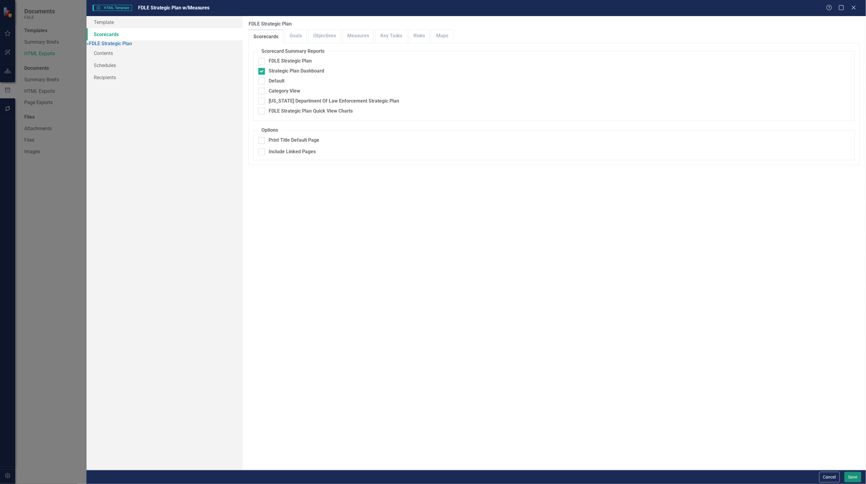
click at [853, 475] on button "Save" at bounding box center [853, 477] width 17 height 11
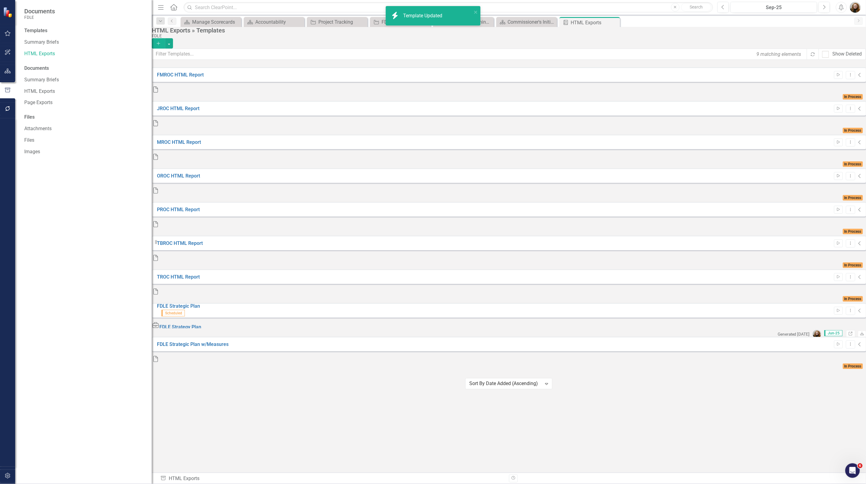
click at [102, 313] on div "Templates Summary Briefs HTML Exports Documents Summary Briefs HTML Exports Pag…" at bounding box center [83, 255] width 137 height 457
click at [12, 72] on button "button" at bounding box center [8, 71] width 14 height 13
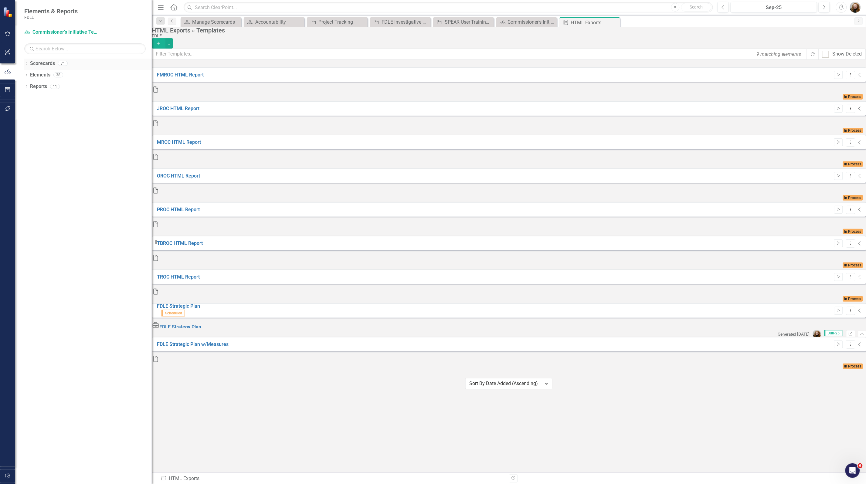
click at [25, 66] on div "Dropdown" at bounding box center [26, 64] width 4 height 5
click at [42, 87] on link "FDLE Strategic Plan" at bounding box center [92, 86] width 118 height 7
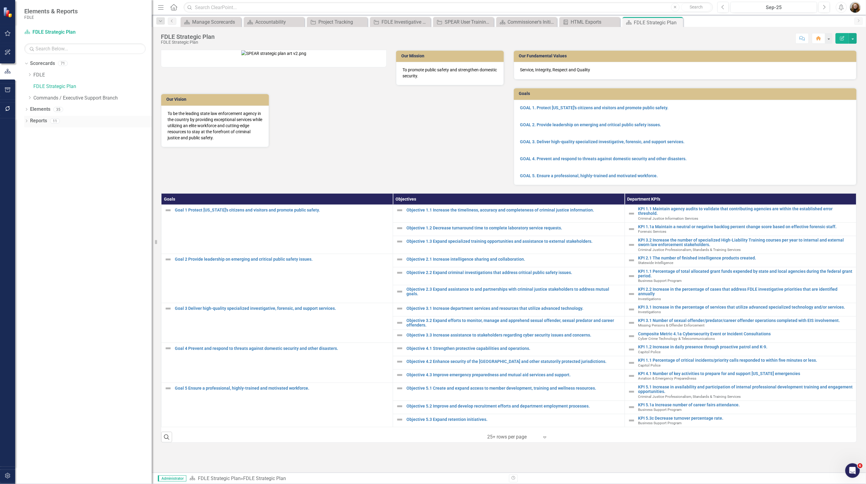
click at [26, 121] on icon "Dropdown" at bounding box center [26, 121] width 4 height 3
click at [103, 165] on div "[US_STATE] Department Of Law Enforcement Strategic Plan" at bounding box center [92, 164] width 120 height 5
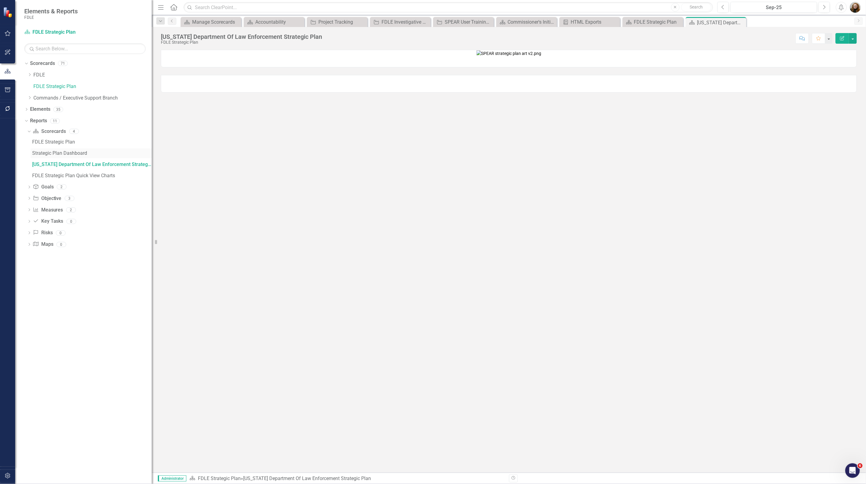
click at [71, 155] on div "Strategic Plan Dashboard" at bounding box center [92, 153] width 120 height 5
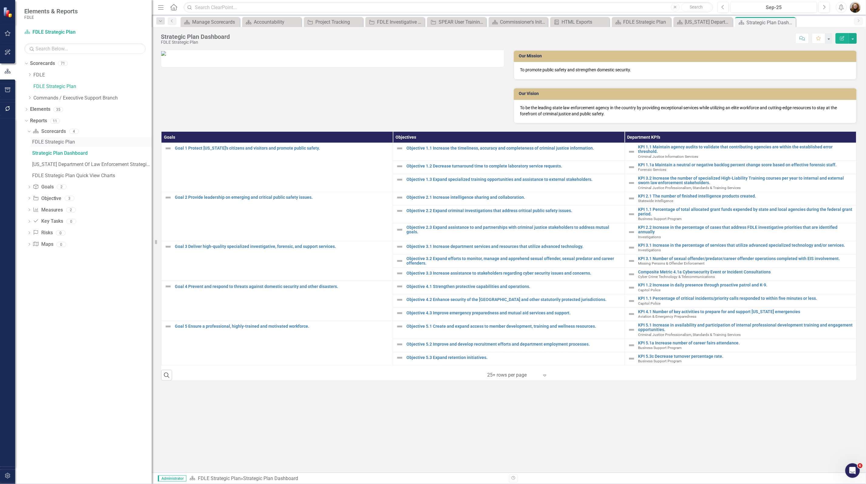
click at [55, 140] on div "FDLE Strategic Plan" at bounding box center [92, 141] width 120 height 5
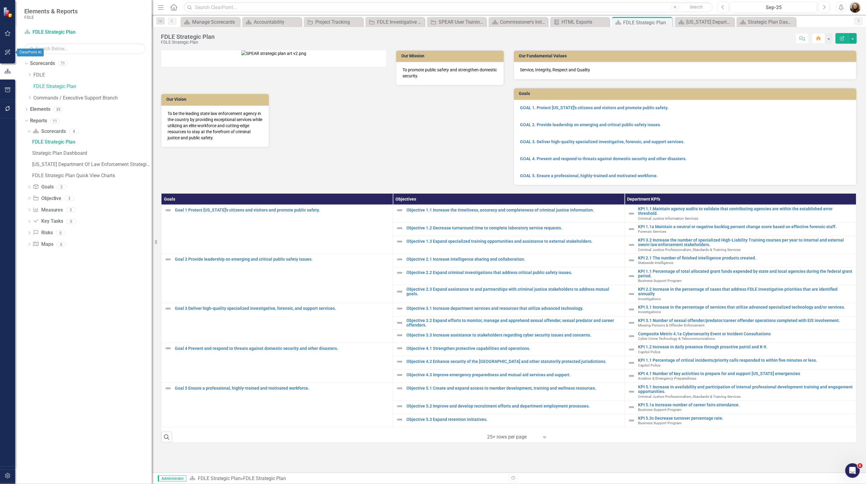
click at [6, 52] on icon "button" at bounding box center [8, 52] width 6 height 5
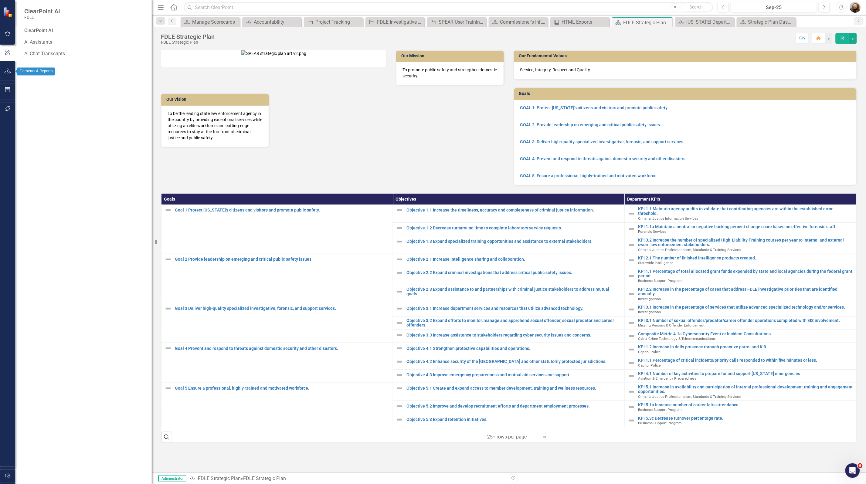
click at [5, 89] on icon "button" at bounding box center [7, 89] width 5 height 5
drag, startPoint x: 40, startPoint y: 49, endPoint x: 46, endPoint y: 47, distance: 6.3
click at [40, 49] on div "HTML Exports" at bounding box center [84, 54] width 121 height 10
click at [23, 53] on div "Templates Summary Briefs HTML Exports Documents Summary Briefs HTML Exports Pag…" at bounding box center [83, 255] width 137 height 457
click at [40, 52] on link "HTML Exports" at bounding box center [84, 53] width 121 height 7
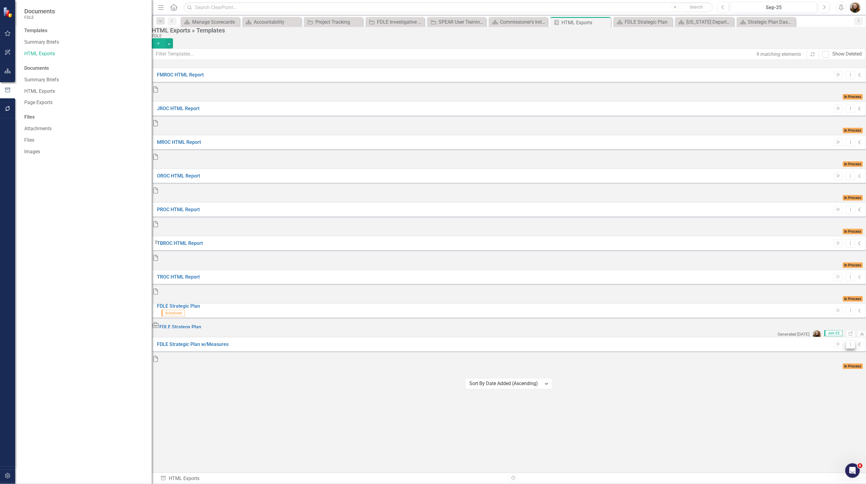
click at [848, 342] on icon "Dropdown Menu" at bounding box center [850, 344] width 5 height 4
click at [824, 259] on link "Edit Edit Template" at bounding box center [815, 262] width 56 height 11
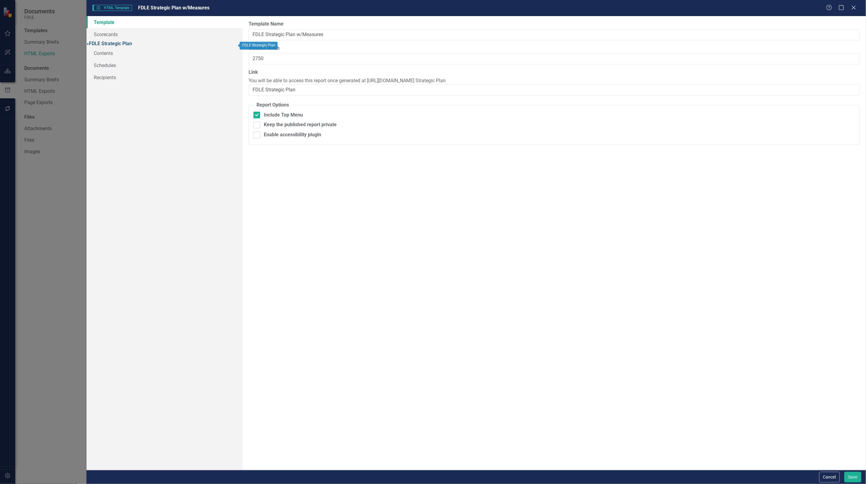
click at [132, 46] on link "» FDLE Strategic Plan" at bounding box center [110, 44] width 46 height 6
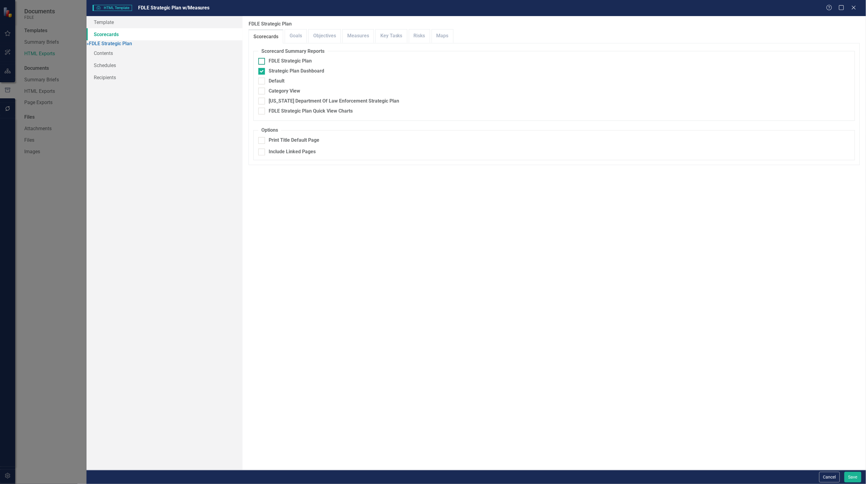
click at [260, 60] on input "FDLE Strategic Plan" at bounding box center [260, 60] width 4 height 4
checkbox input "true"
click at [263, 73] on div at bounding box center [261, 71] width 7 height 7
click at [262, 72] on input "Strategic Plan Dashboard" at bounding box center [260, 70] width 4 height 4
checkbox input "false"
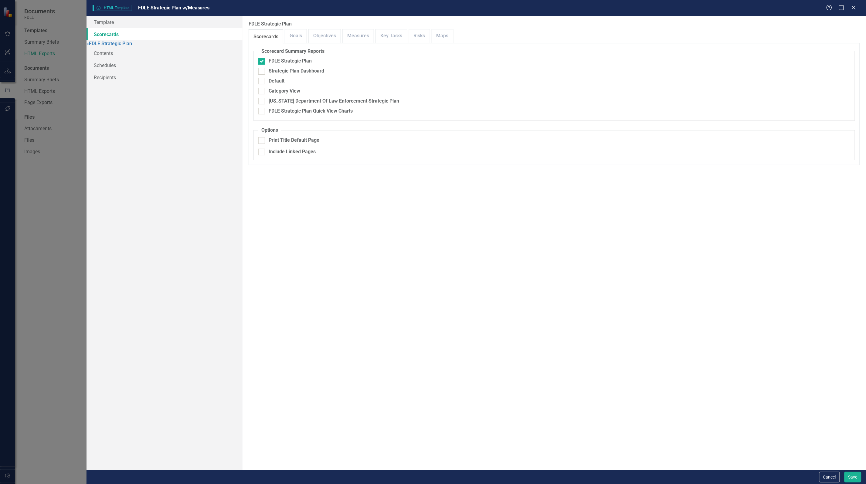
click at [366, 160] on div "Scorecard Summary Reports FDLE Strategic Plan Strategic Plan Dashboard Default …" at bounding box center [554, 104] width 602 height 112
click at [301, 37] on link "Goals" at bounding box center [296, 35] width 22 height 13
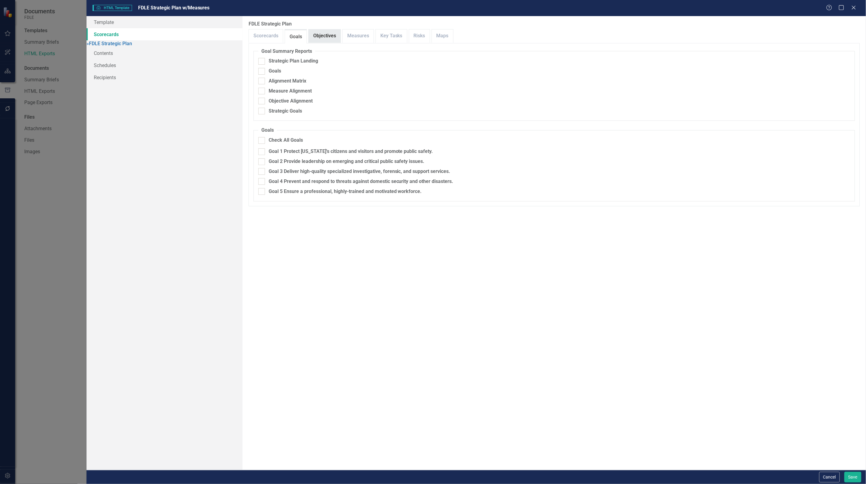
click at [330, 34] on link "Objectives" at bounding box center [325, 35] width 32 height 13
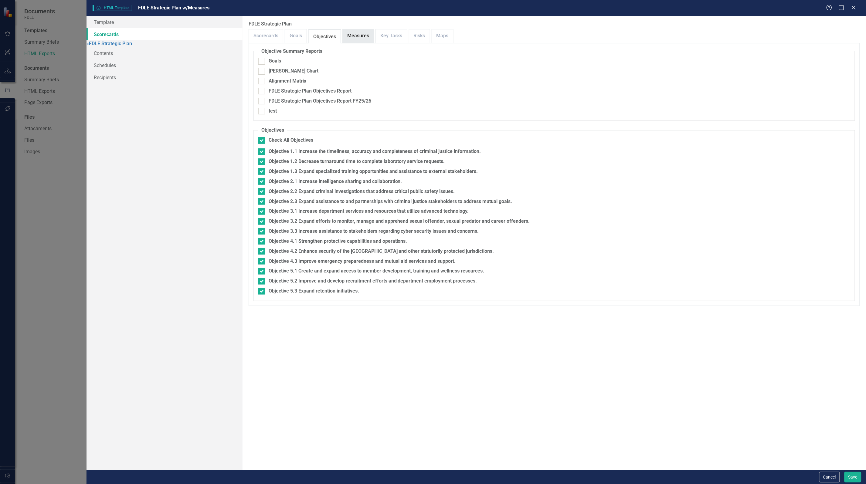
click at [351, 33] on link "Measures" at bounding box center [358, 35] width 31 height 13
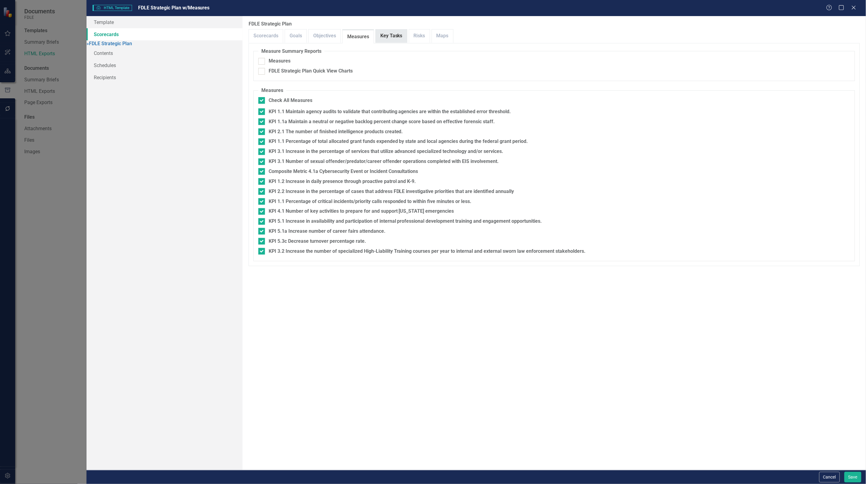
click at [379, 33] on link "Key Tasks" at bounding box center [391, 35] width 31 height 13
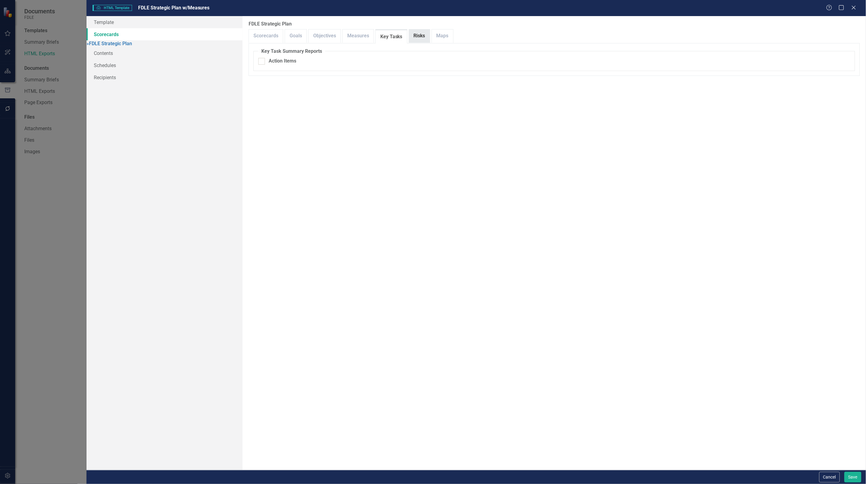
click at [418, 36] on link "Risks" at bounding box center [419, 35] width 21 height 13
click at [439, 34] on link "Maps" at bounding box center [442, 35] width 21 height 13
click at [277, 37] on link "Scorecards" at bounding box center [266, 35] width 34 height 13
click at [852, 477] on button "Save" at bounding box center [853, 477] width 17 height 11
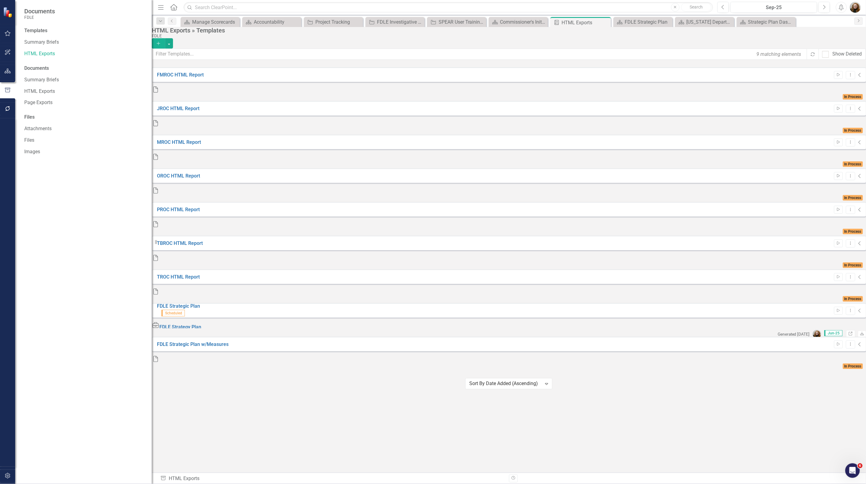
drag, startPoint x: 114, startPoint y: 193, endPoint x: 113, endPoint y: 177, distance: 16.4
click at [114, 193] on div "Templates Summary Briefs HTML Exports Documents Summary Briefs HTML Exports Pag…" at bounding box center [83, 255] width 137 height 457
click at [51, 42] on link "Summary Briefs" at bounding box center [84, 42] width 121 height 7
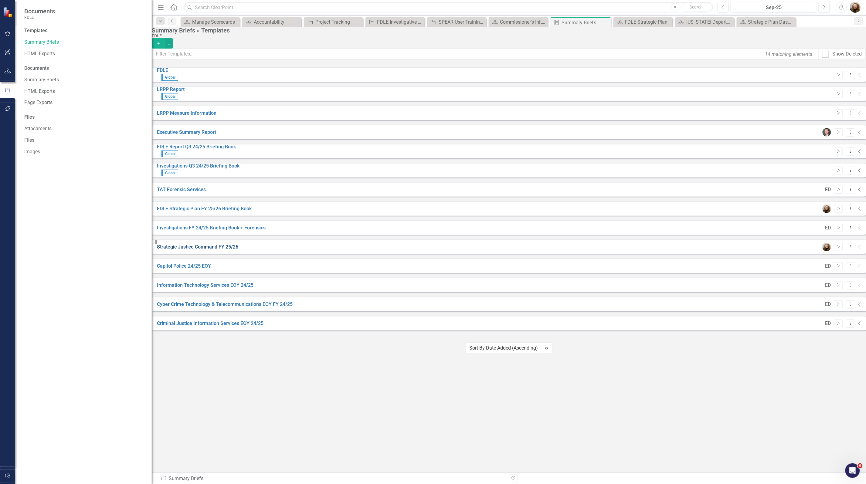
click at [232, 247] on link "Strategic Justice Command FY 25/26" at bounding box center [197, 247] width 81 height 6
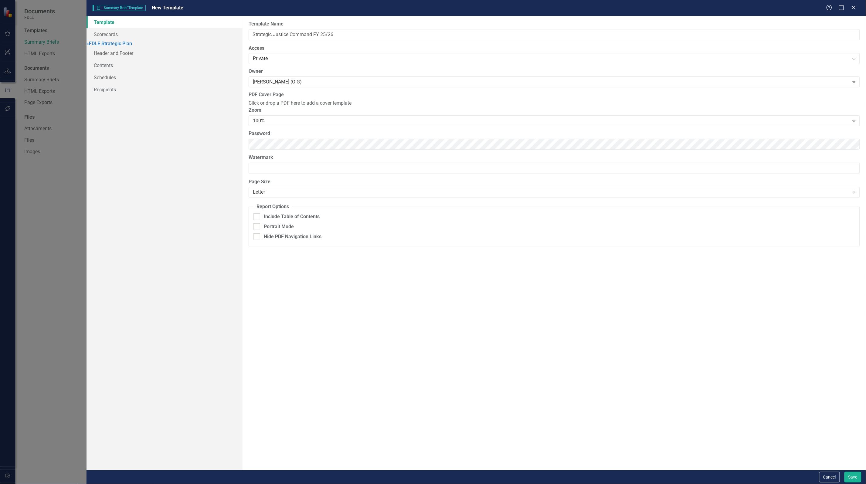
type input "Strategic Justice Command FY 25/26"
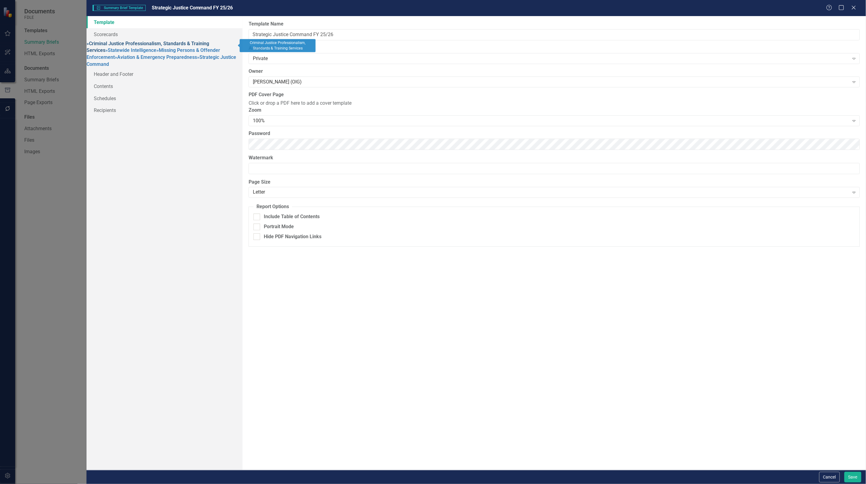
click at [111, 48] on link "» Criminal Justice Professionalism, Standards & Training Services" at bounding box center [148, 47] width 123 height 13
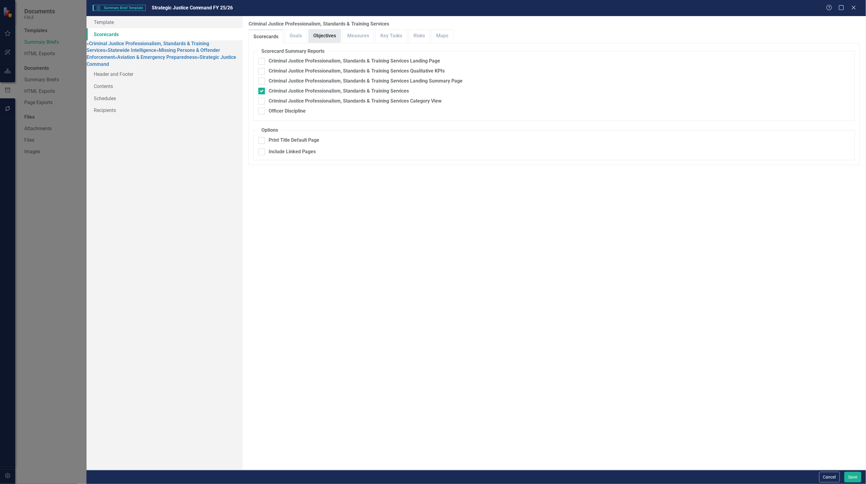
click at [333, 37] on link "Objectives" at bounding box center [325, 35] width 32 height 13
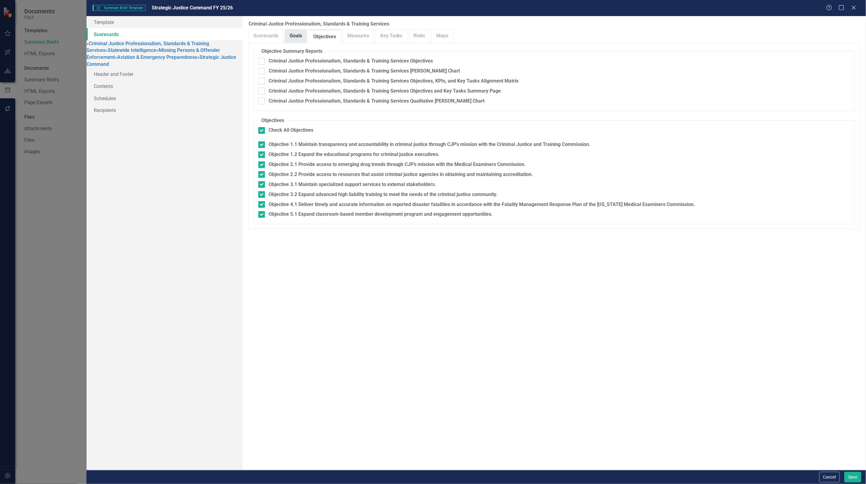
click at [301, 34] on link "Goals" at bounding box center [296, 35] width 22 height 13
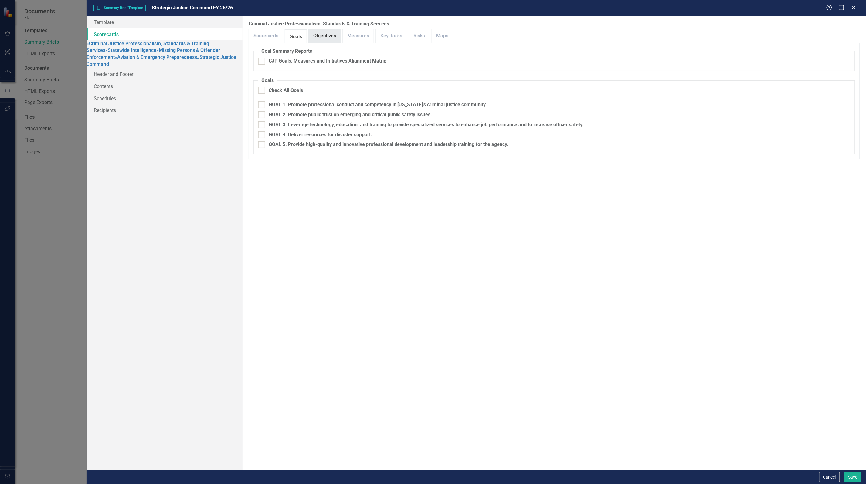
click at [330, 36] on link "Objectives" at bounding box center [325, 35] width 32 height 13
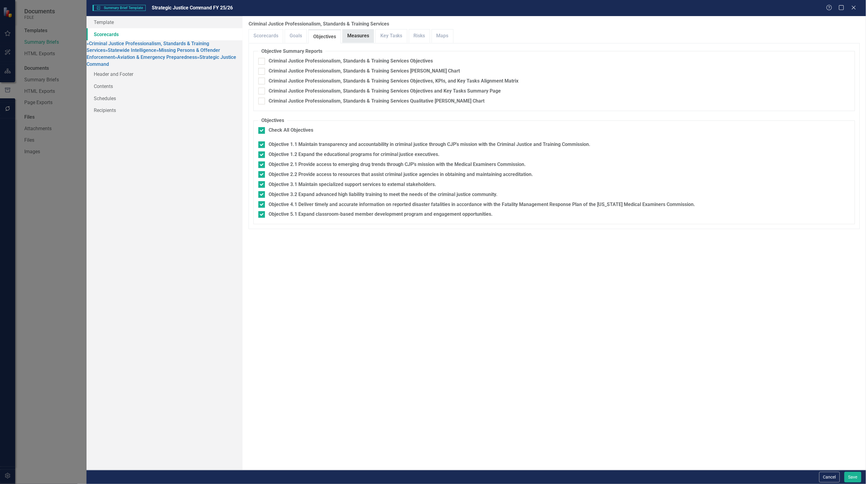
click at [353, 41] on link "Measures" at bounding box center [358, 35] width 31 height 13
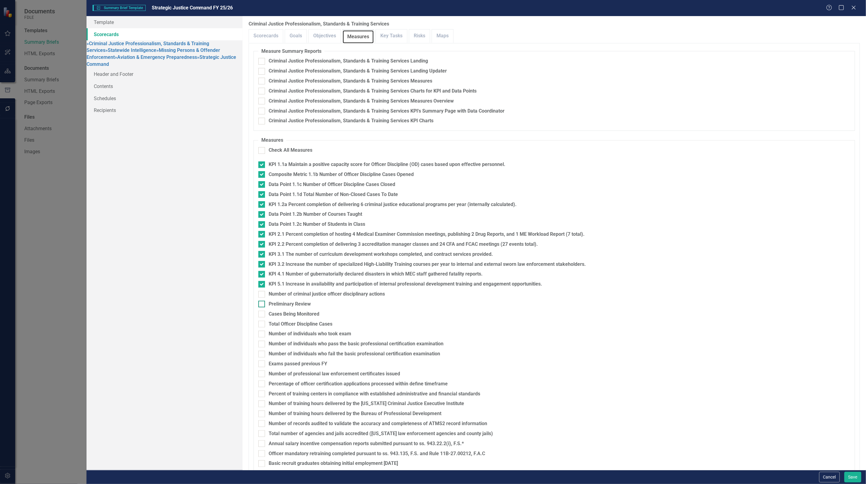
scroll to position [23, 0]
click at [136, 53] on link "» Statewide Intelligence" at bounding box center [130, 50] width 51 height 6
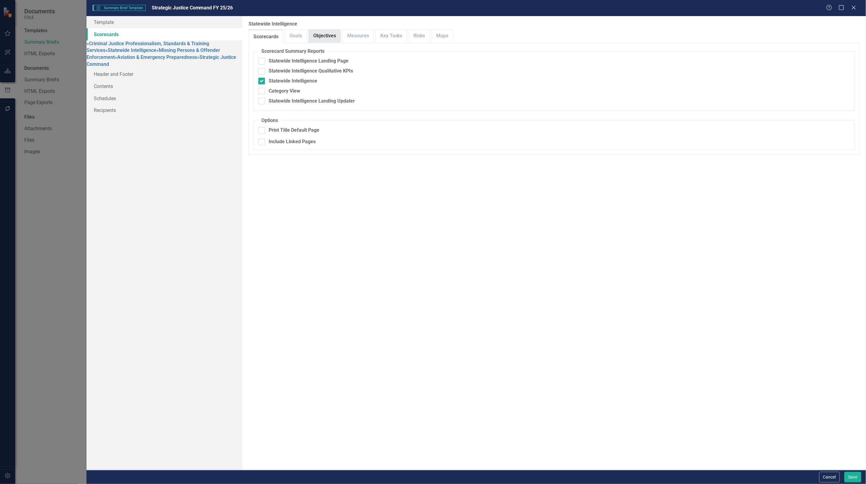
click at [314, 37] on link "Objectives" at bounding box center [325, 35] width 32 height 13
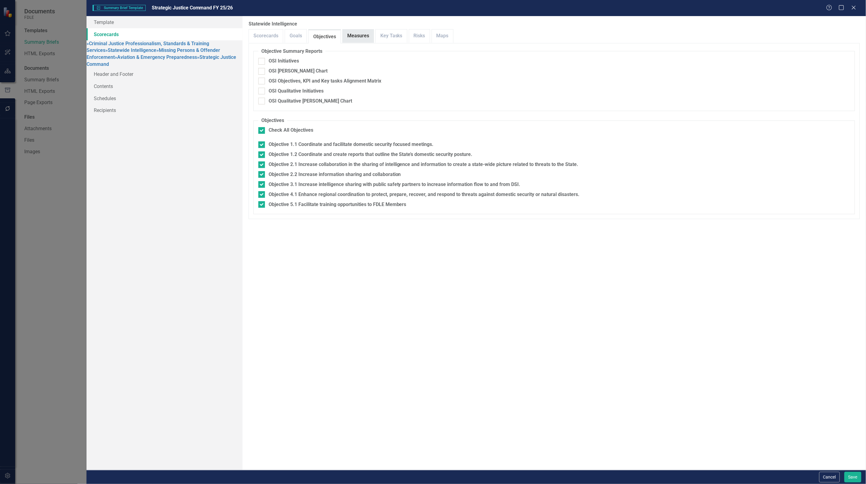
click at [358, 36] on link "Measures" at bounding box center [358, 35] width 31 height 13
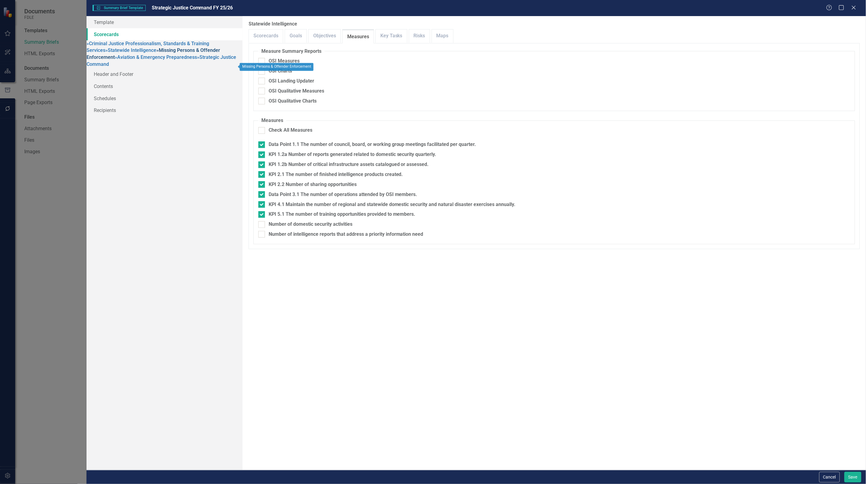
click at [140, 60] on link "» Missing Persons & Offender Enforcement" at bounding box center [154, 53] width 134 height 13
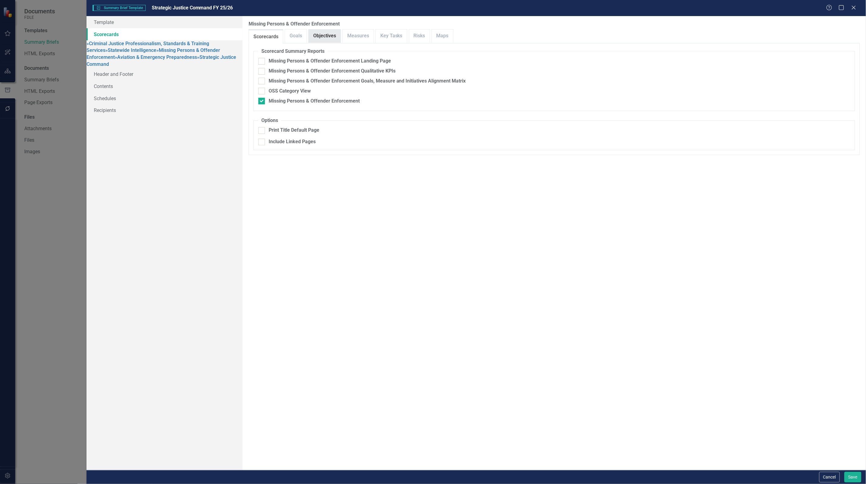
click at [325, 37] on link "Objectives" at bounding box center [325, 35] width 32 height 13
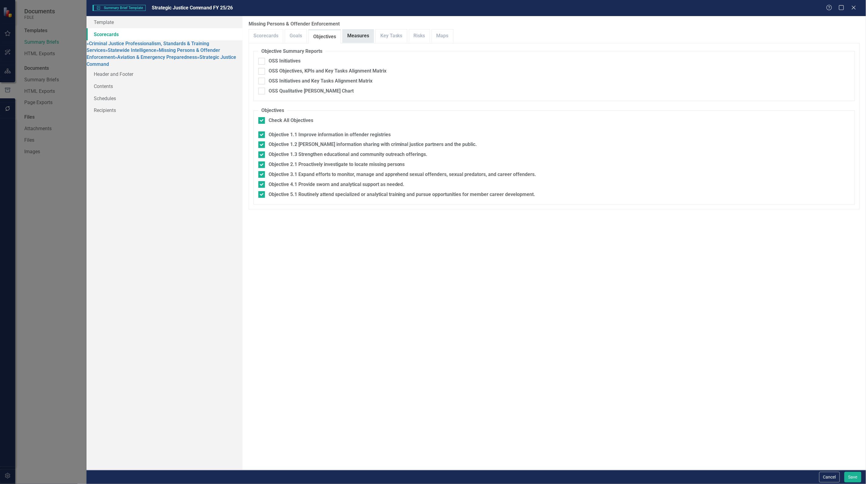
click at [358, 36] on link "Measures" at bounding box center [358, 35] width 31 height 13
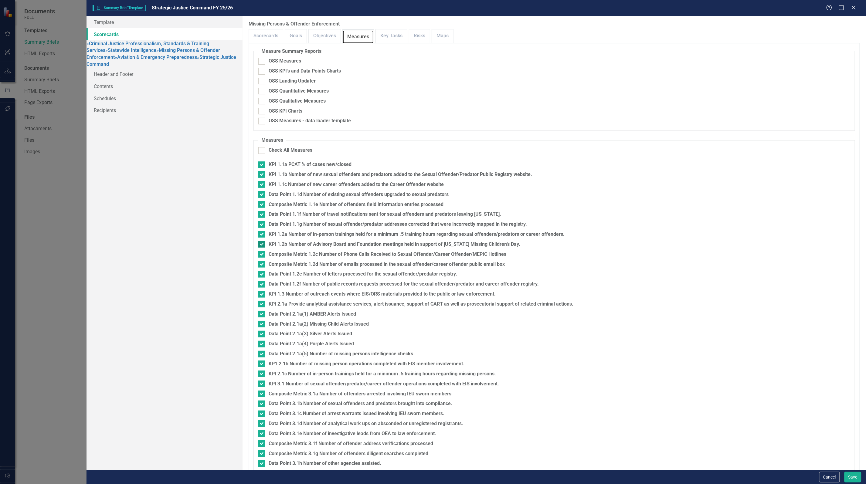
scroll to position [63, 0]
click at [128, 60] on link "» Aviation & Emergency Preparedness" at bounding box center [156, 57] width 82 height 6
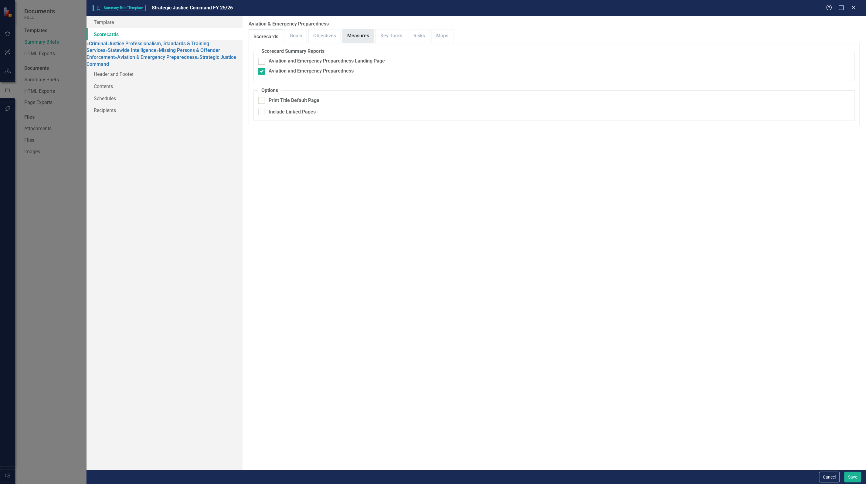
click at [356, 34] on link "Measures" at bounding box center [358, 35] width 31 height 13
click at [323, 33] on link "Objectives" at bounding box center [325, 35] width 32 height 13
click at [121, 67] on link "» Strategic Justice Command" at bounding box center [162, 60] width 150 height 13
click at [324, 43] on div "Scorecard Summary Reports Strategic Justice Command Options Print Title Default…" at bounding box center [554, 79] width 611 height 72
drag, startPoint x: 332, startPoint y: 37, endPoint x: 338, endPoint y: 35, distance: 6.0
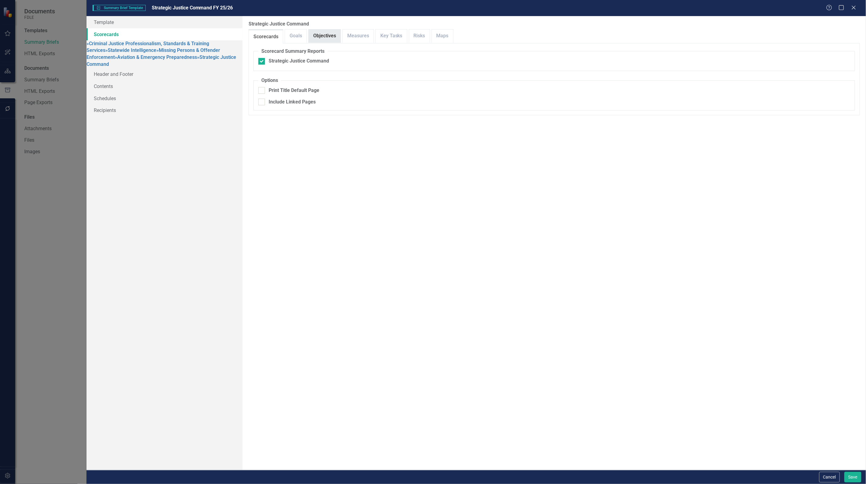
click at [333, 37] on link "Objectives" at bounding box center [325, 35] width 32 height 13
click at [352, 34] on link "Measures" at bounding box center [358, 35] width 31 height 13
click at [288, 37] on link "Goals" at bounding box center [296, 35] width 22 height 13
click at [265, 38] on link "Scorecards" at bounding box center [266, 35] width 34 height 13
click at [134, 80] on link "Header and Footer" at bounding box center [165, 74] width 156 height 12
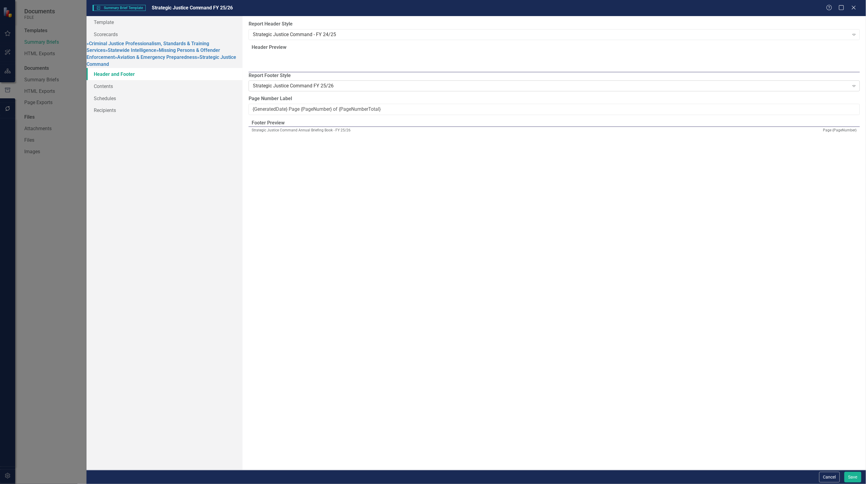
click at [321, 90] on div "Strategic Justice Command FY 25/26" at bounding box center [551, 86] width 597 height 7
click at [297, 90] on div "Organizational Default Footer (Blank)" at bounding box center [551, 86] width 597 height 7
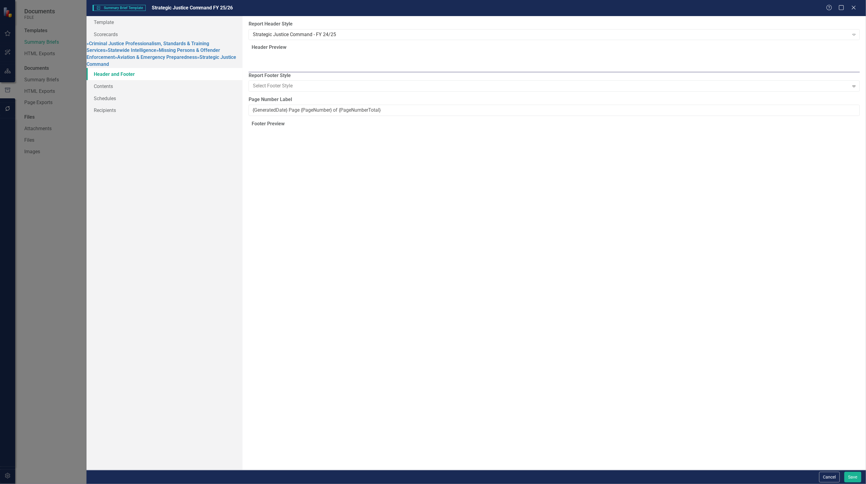
drag, startPoint x: 332, startPoint y: 121, endPoint x: 352, endPoint y: 182, distance: 65.3
click at [125, 92] on link "Contents" at bounding box center [165, 86] width 156 height 12
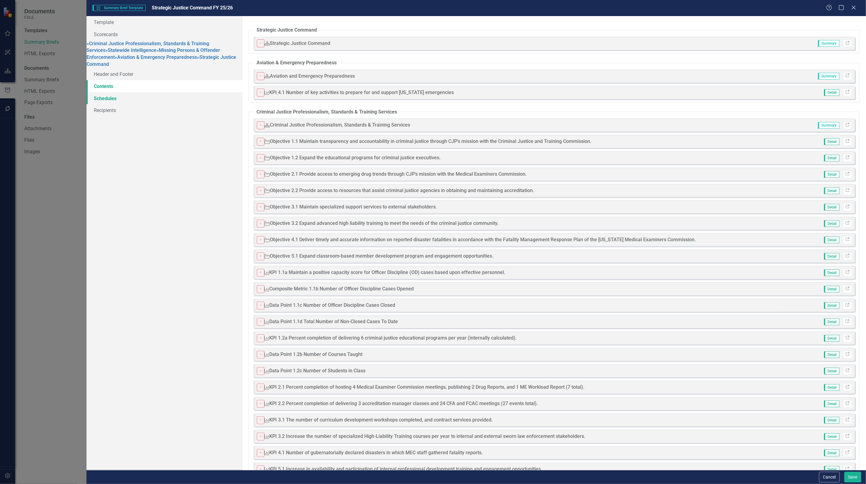
click at [125, 104] on link "Schedules" at bounding box center [165, 98] width 156 height 12
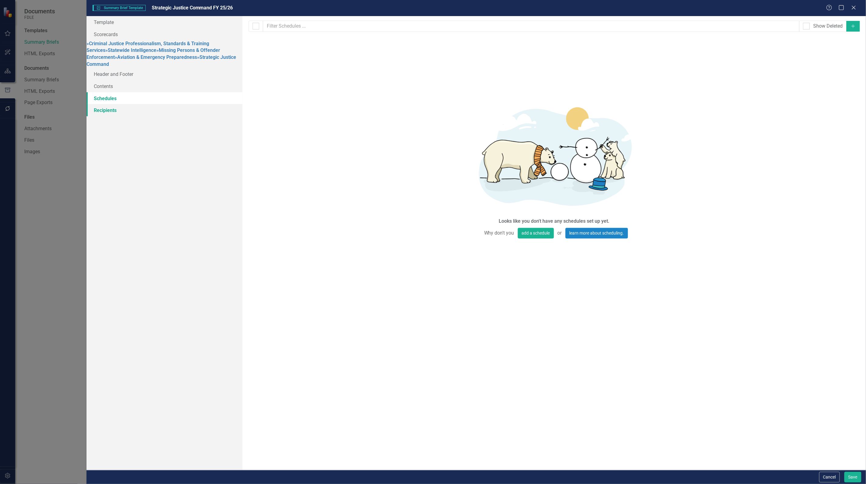
click at [127, 116] on link "Recipients" at bounding box center [165, 110] width 156 height 12
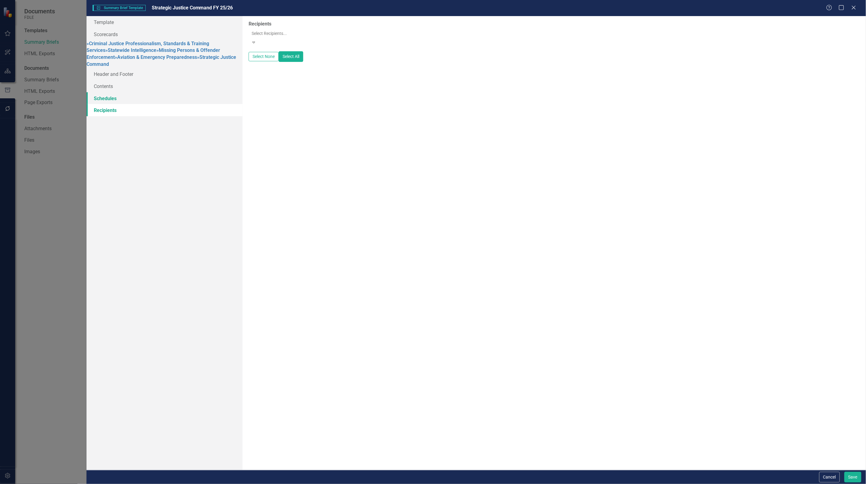
click at [118, 104] on link "Schedules" at bounding box center [165, 98] width 156 height 12
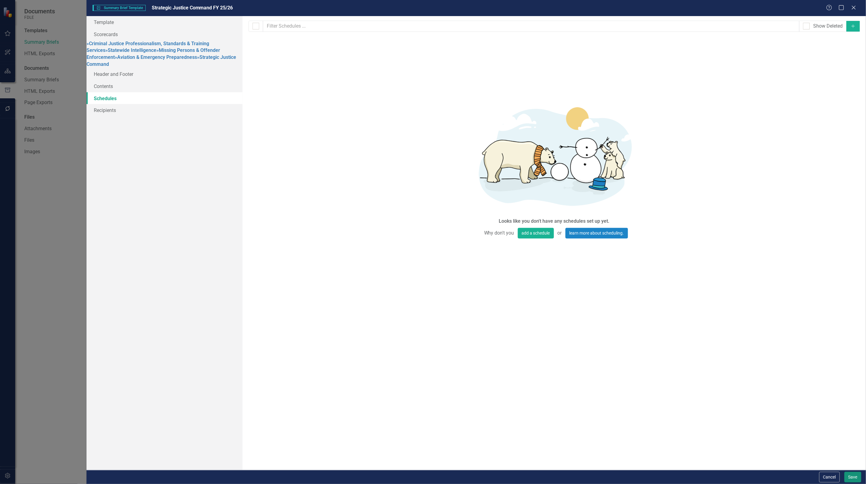
click at [855, 474] on button "Save" at bounding box center [853, 477] width 17 height 11
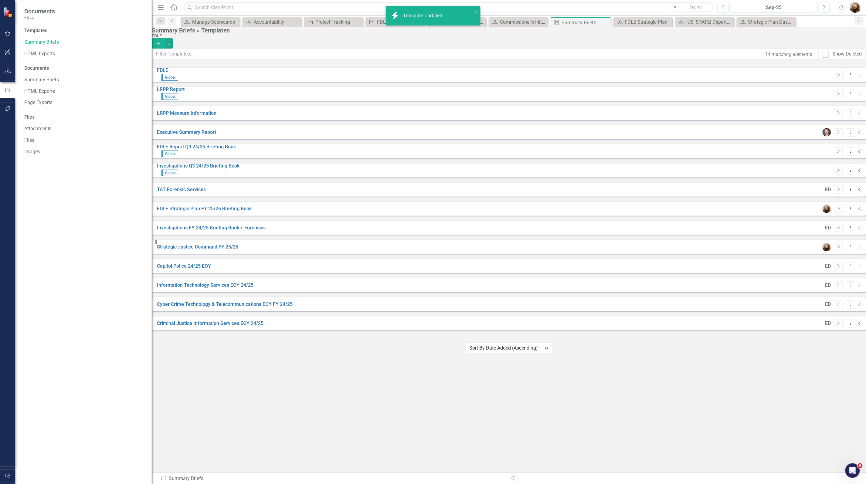
click at [245, 331] on div "FDLE Global Start Dropdown Menu Collapse LRPP Report Global Start Dropdown Menu…" at bounding box center [509, 198] width 714 height 263
click at [234, 212] on link "FDLE Strategic Plan FY 25/26 Briefing Book" at bounding box center [204, 209] width 95 height 6
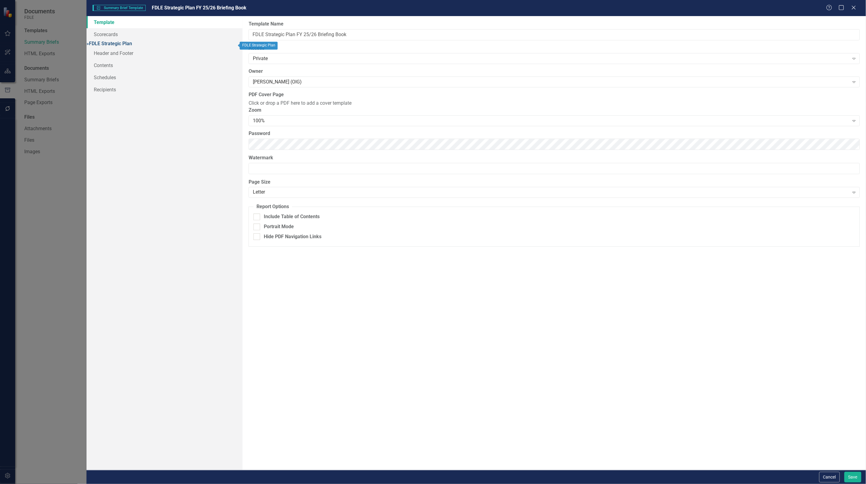
click at [120, 41] on link "» FDLE Strategic Plan" at bounding box center [110, 44] width 46 height 6
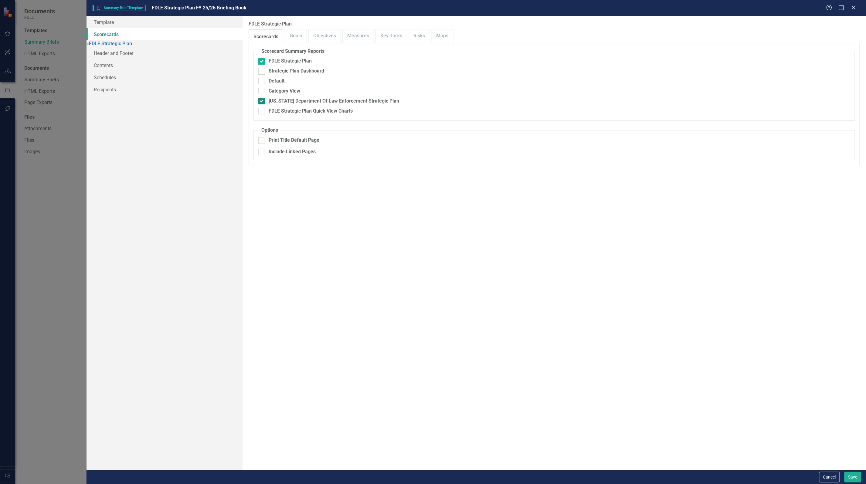
click at [261, 101] on input "[US_STATE] Department Of Law Enforcement Strategic Plan" at bounding box center [260, 100] width 4 height 4
checkbox input "false"
click at [323, 32] on link "Objectives" at bounding box center [325, 35] width 32 height 13
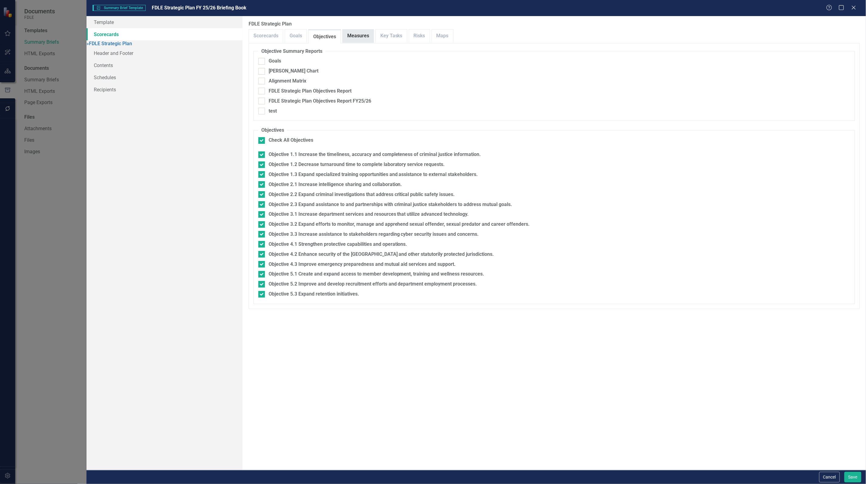
click at [353, 34] on link "Measures" at bounding box center [358, 35] width 31 height 13
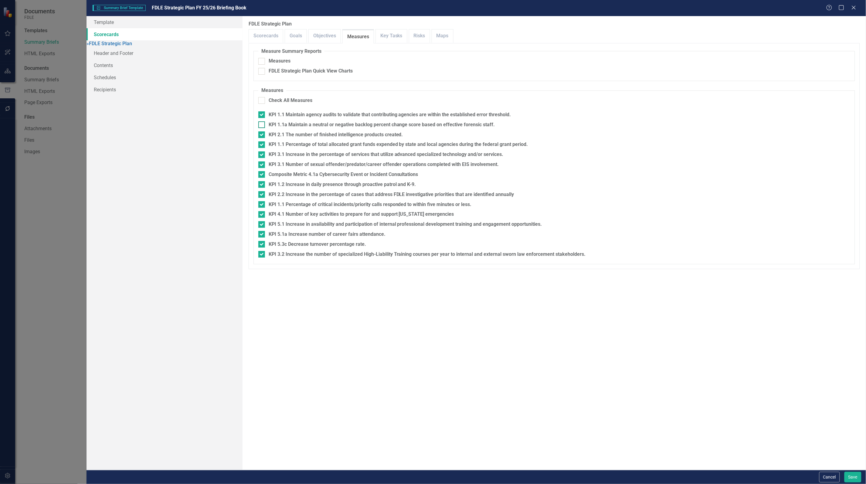
click at [260, 126] on div at bounding box center [261, 124] width 7 height 7
click at [260, 125] on input "KPI 1.1a Maintain a neutral or negative backlog percent change score based on e…" at bounding box center [260, 123] width 4 height 4
checkbox input "true"
click at [328, 38] on link "Objectives" at bounding box center [325, 35] width 32 height 13
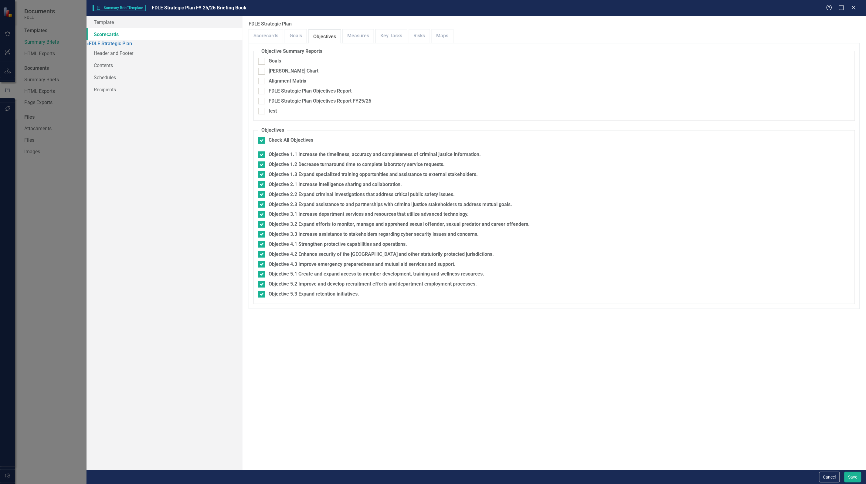
click at [297, 43] on div "Goals" at bounding box center [296, 36] width 22 height 14
click at [301, 39] on link "Goals" at bounding box center [296, 35] width 22 height 13
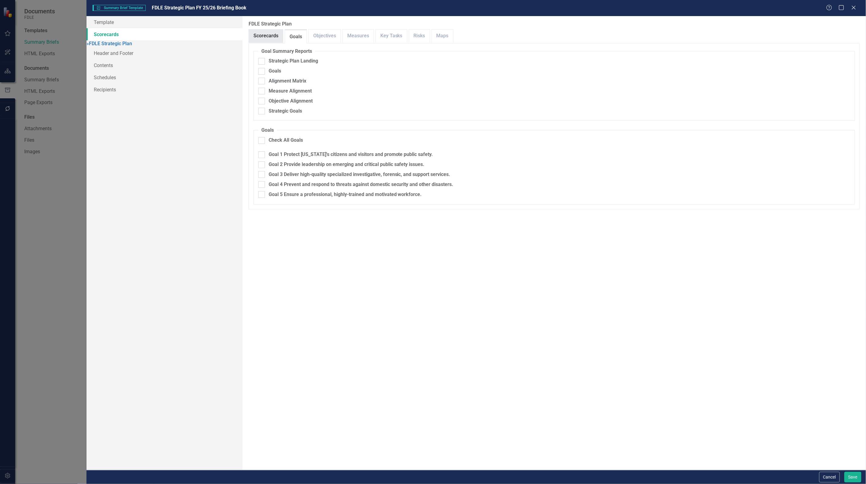
click at [280, 41] on link "Scorecards" at bounding box center [266, 35] width 34 height 13
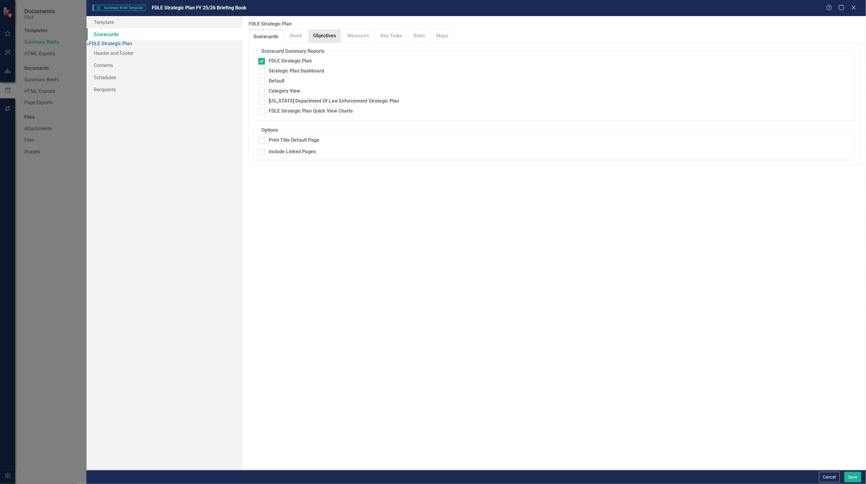
click at [325, 37] on link "Objectives" at bounding box center [325, 35] width 32 height 13
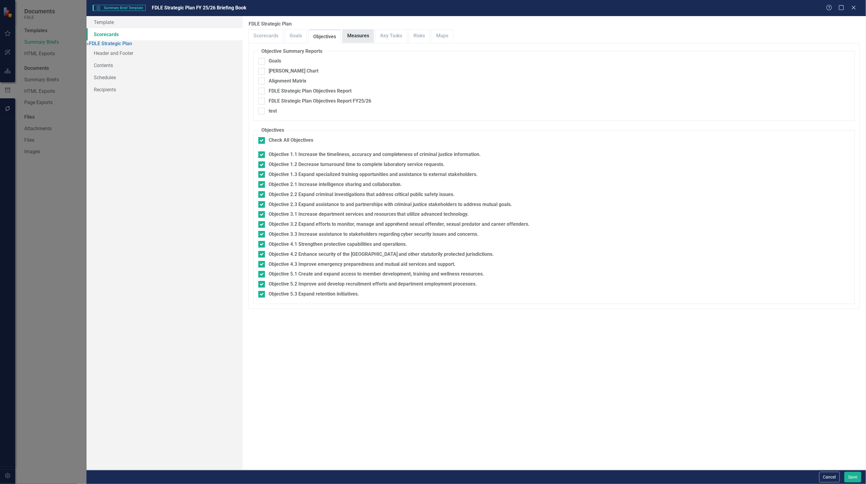
click at [356, 33] on link "Measures" at bounding box center [358, 35] width 31 height 13
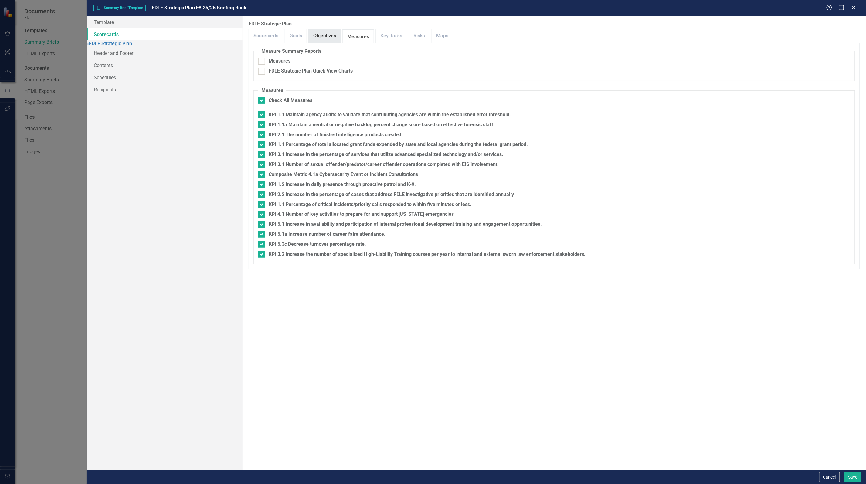
click at [321, 36] on link "Objectives" at bounding box center [325, 35] width 32 height 13
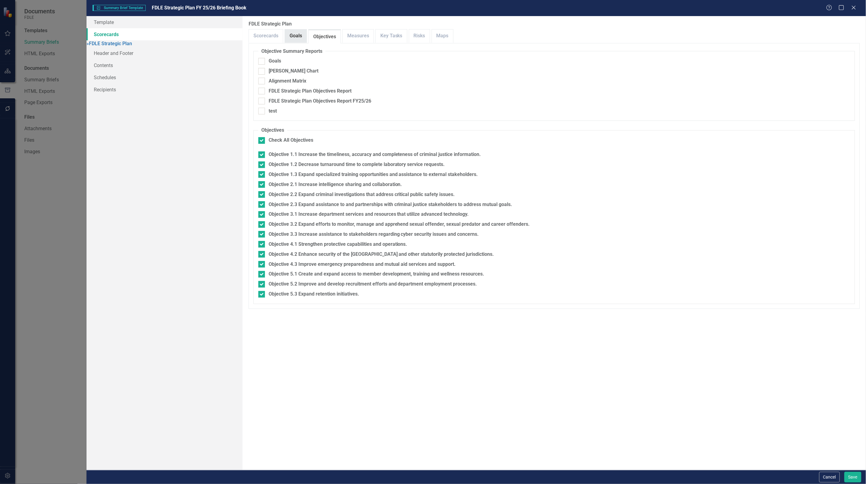
click at [293, 38] on link "Goals" at bounding box center [296, 35] width 22 height 13
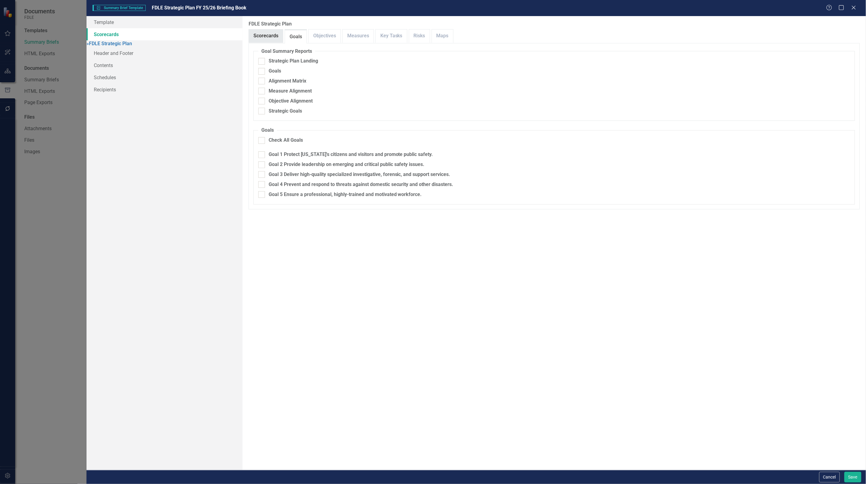
click at [280, 37] on link "Scorecards" at bounding box center [266, 35] width 34 height 13
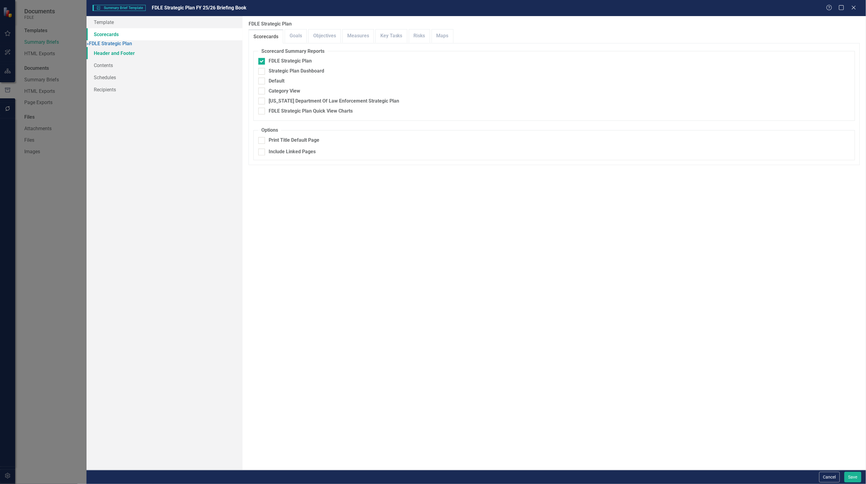
click at [110, 58] on link "Header and Footer" at bounding box center [165, 53] width 156 height 12
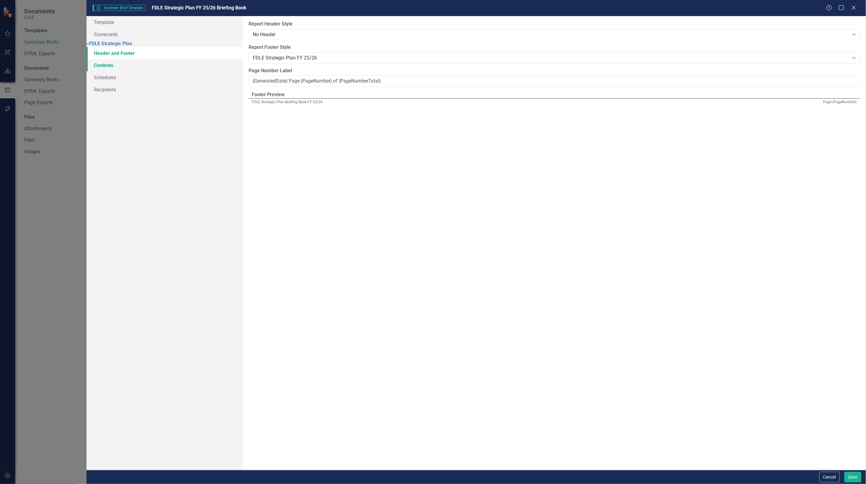
click at [101, 71] on link "Contents" at bounding box center [165, 65] width 156 height 12
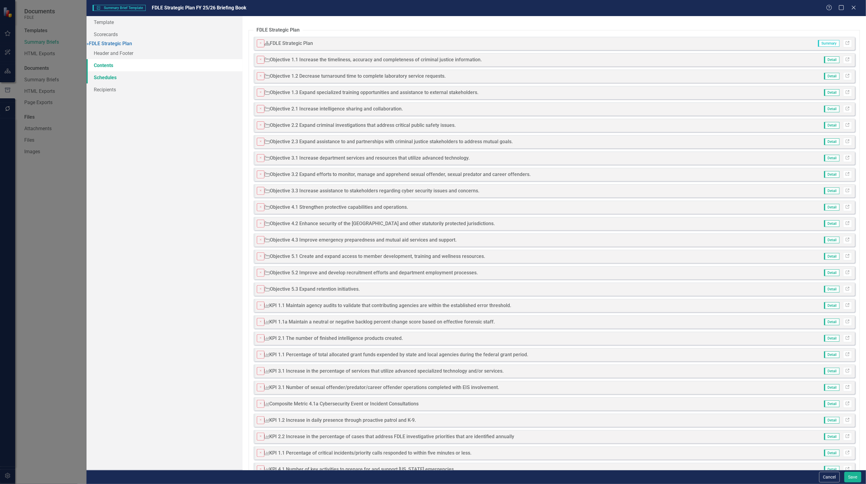
click at [106, 78] on link "Schedules" at bounding box center [165, 77] width 156 height 12
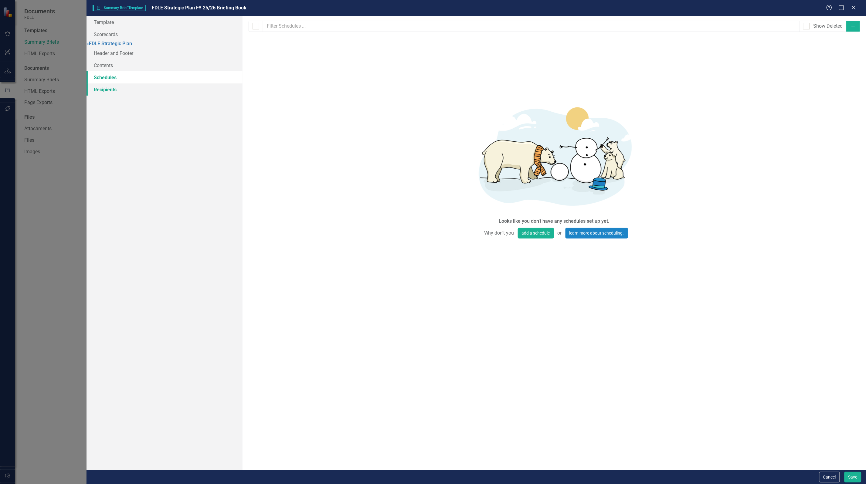
click at [123, 92] on link "Recipients" at bounding box center [165, 89] width 156 height 12
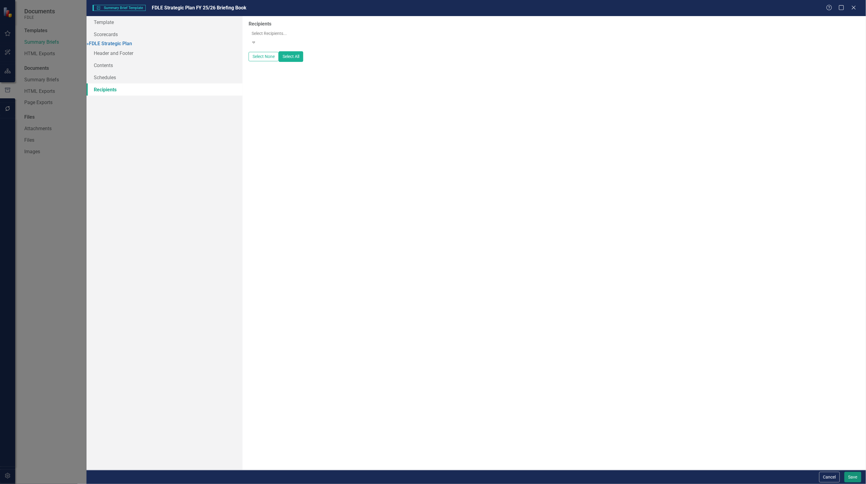
click at [848, 472] on button "Save" at bounding box center [853, 477] width 17 height 11
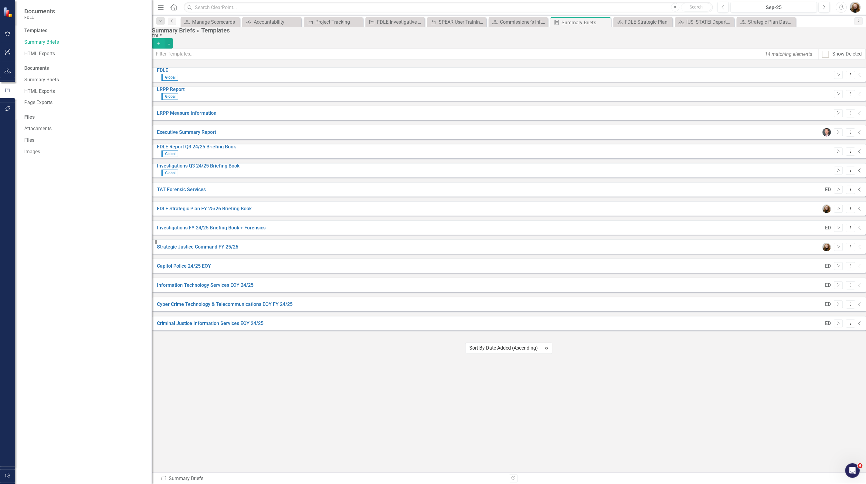
drag, startPoint x: 84, startPoint y: 198, endPoint x: 81, endPoint y: 196, distance: 3.5
click at [82, 198] on div "Templates Summary Briefs HTML Exports Documents Summary Briefs HTML Exports Pag…" at bounding box center [83, 255] width 137 height 457
click at [6, 71] on icon "button" at bounding box center [8, 71] width 6 height 5
click at [90, 209] on div "Dropdown Scorecards 71 Dropdown FDLE Commissioner's Initiative Team Project Das…" at bounding box center [83, 272] width 137 height 426
click at [188, 331] on div "FDLE Global Start Dropdown Menu Collapse LRPP Report Global Start Dropdown Menu…" at bounding box center [509, 198] width 714 height 263
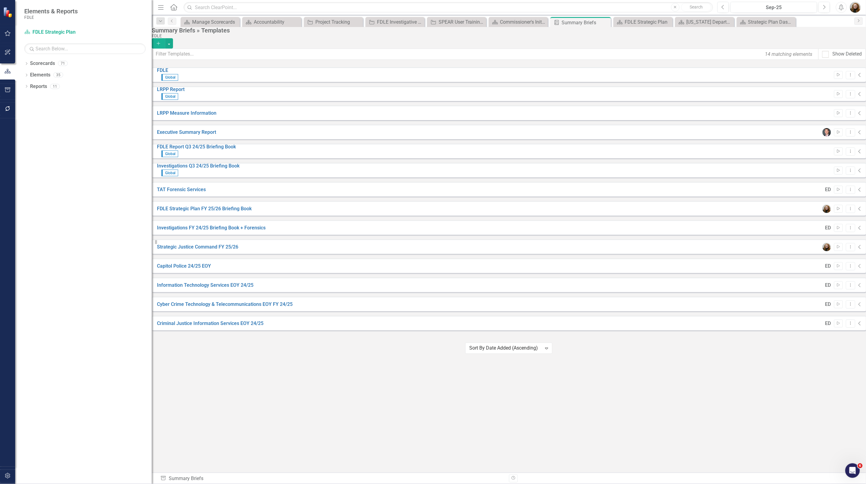
click at [162, 331] on div "FDLE Global Start Dropdown Menu Collapse LRPP Report Global Start Dropdown Menu…" at bounding box center [509, 198] width 714 height 263
click at [92, 293] on div "Dropdown Scorecards 71 Dropdown FDLE Commissioner's Initiative Team Project Das…" at bounding box center [83, 272] width 137 height 426
click at [338, 26] on div "Objective Project Tracking Close" at bounding box center [333, 22] width 59 height 10
click at [78, 270] on div "Dropdown Scorecards 71 Dropdown FDLE Commissioner's Initiative Team Project Das…" at bounding box center [83, 272] width 137 height 426
click at [266, 331] on div "FDLE Global Start Dropdown Menu Collapse LRPP Report Global Start Dropdown Menu…" at bounding box center [509, 198] width 714 height 263
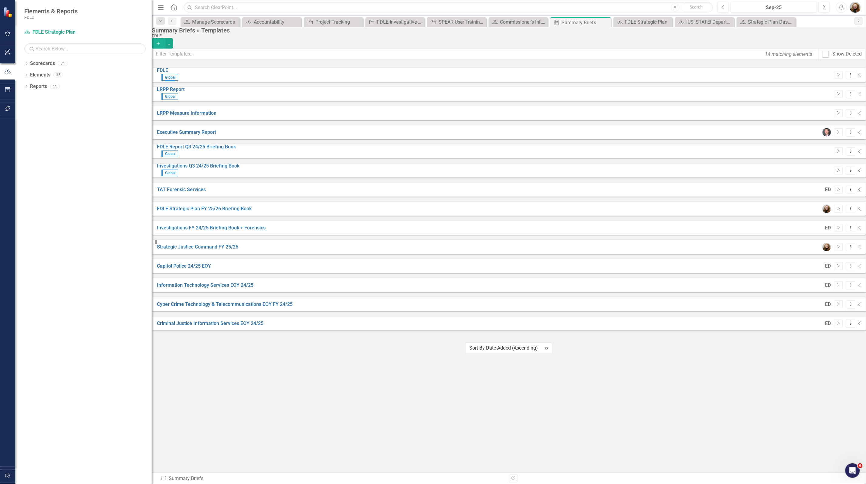
click at [91, 127] on div "Dropdown Scorecards 71 Dropdown FDLE Commissioner's Initiative Team Project Das…" at bounding box center [83, 272] width 137 height 426
click at [28, 62] on div "Dropdown" at bounding box center [26, 64] width 4 height 5
click at [28, 101] on div "Dropdown Commands / Executive Support Branch" at bounding box center [89, 98] width 124 height 10
click at [32, 97] on icon "Dropdown" at bounding box center [29, 98] width 5 height 4
click at [34, 142] on icon "Dropdown" at bounding box center [35, 144] width 5 height 4
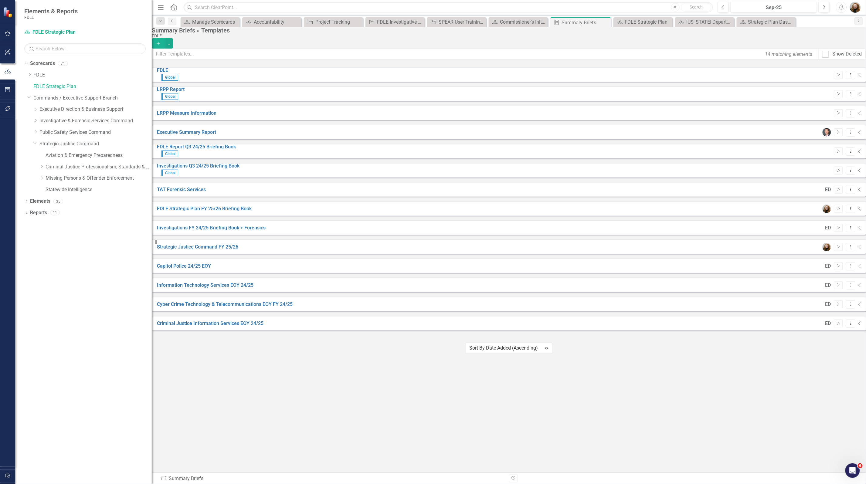
click at [244, 331] on div "FDLE Global Start Dropdown Menu Collapse LRPP Report Global Start Dropdown Menu…" at bounding box center [509, 198] width 714 height 263
click at [849, 471] on icon "Open Intercom Messenger" at bounding box center [852, 470] width 10 height 10
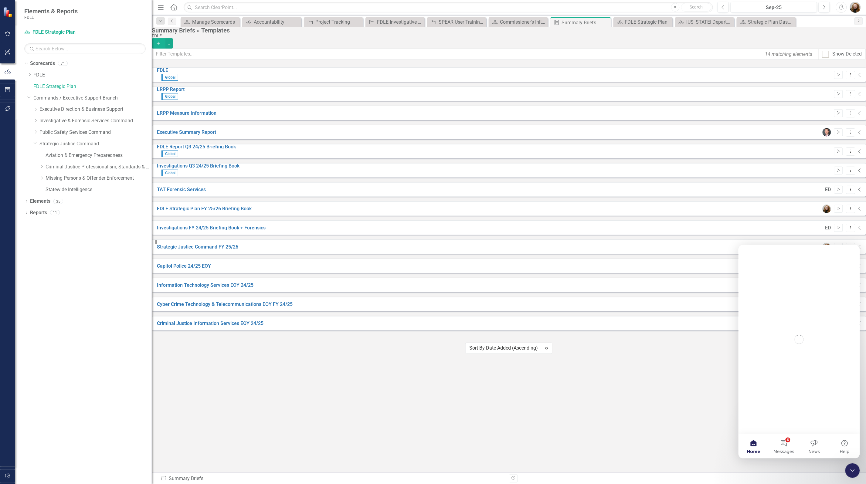
scroll to position [0, 0]
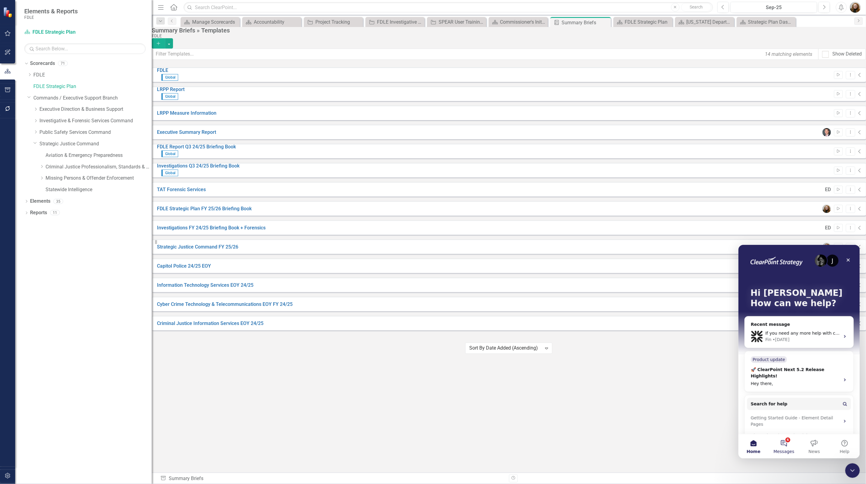
click at [786, 442] on button "6 Messages" at bounding box center [784, 446] width 30 height 24
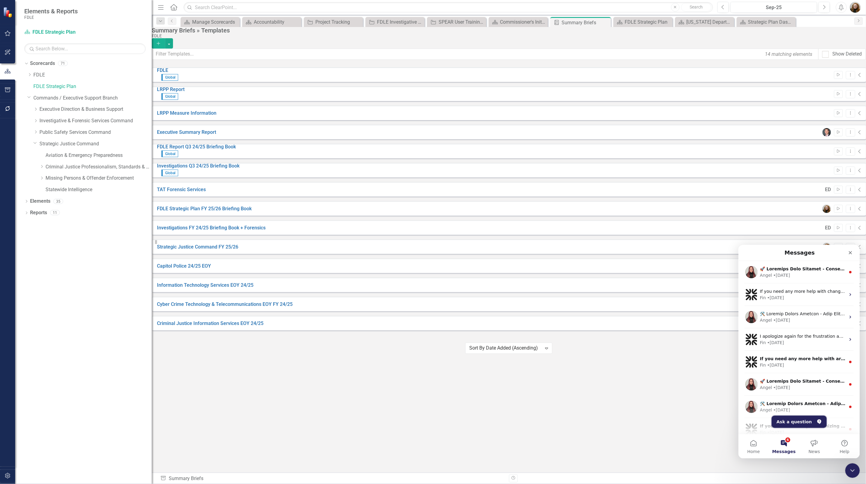
click at [801, 423] on button "Ask a question" at bounding box center [799, 422] width 55 height 12
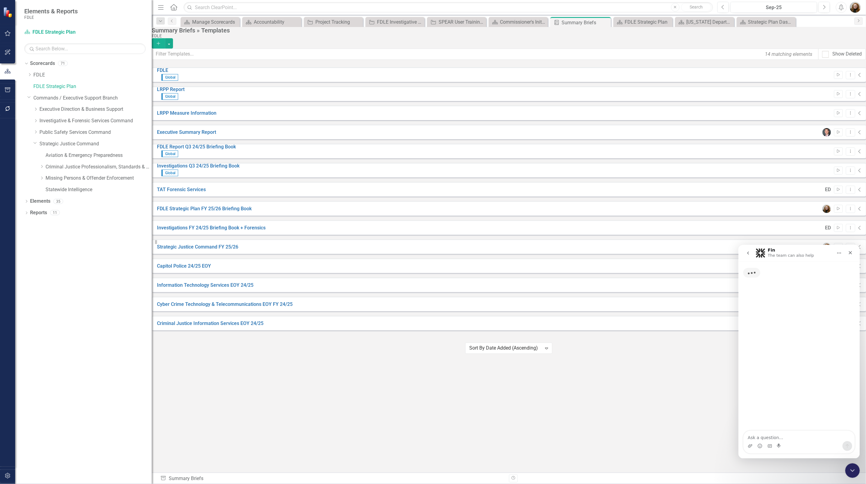
click at [778, 435] on textarea "Ask a question…" at bounding box center [798, 436] width 111 height 10
type textarea "how can I create a project workflow"
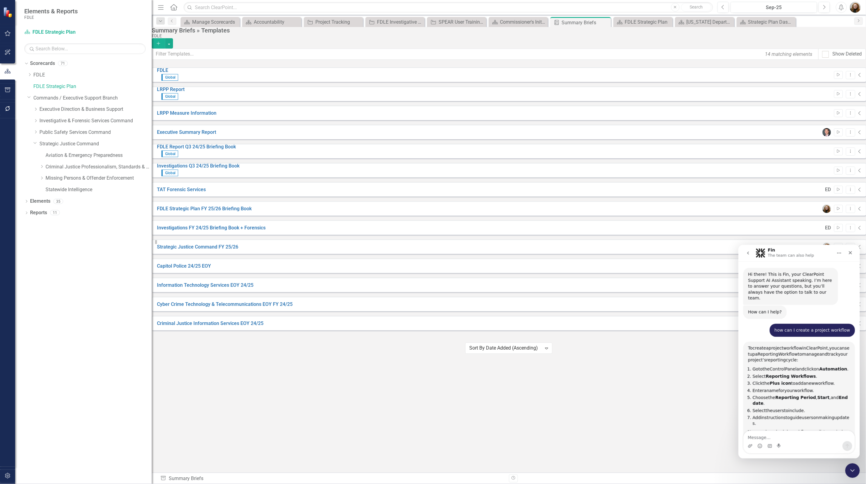
scroll to position [58, 0]
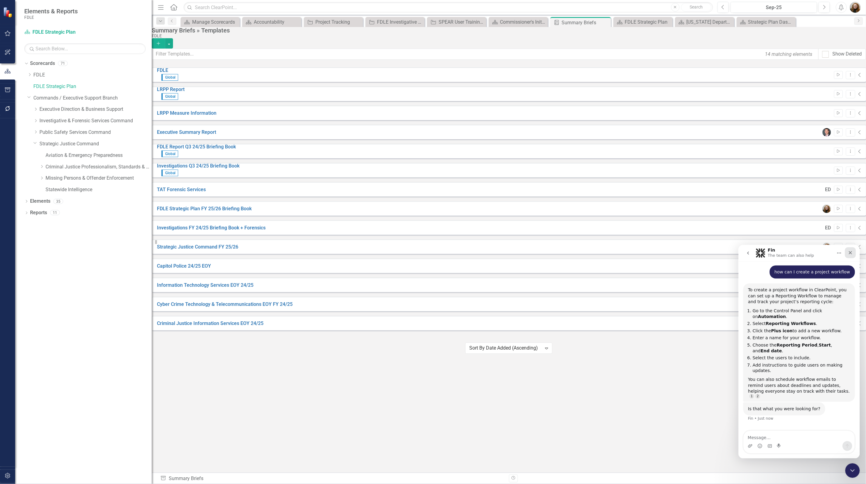
click at [852, 252] on icon "Close" at bounding box center [850, 252] width 5 height 5
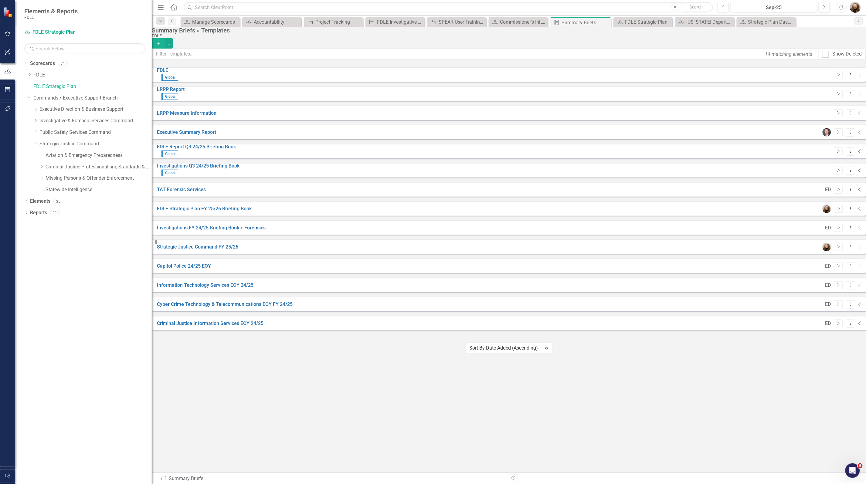
scroll to position [41, 0]
click at [34, 145] on icon "Dropdown" at bounding box center [35, 143] width 4 height 5
click at [61, 221] on div "Dropdown Scorecards 71 Dropdown FDLE Commissioner's Initiative Team Project Das…" at bounding box center [83, 272] width 137 height 426
click at [25, 168] on icon "Dropdown" at bounding box center [26, 167] width 4 height 3
click at [29, 179] on icon "Dropdown" at bounding box center [29, 177] width 4 height 3
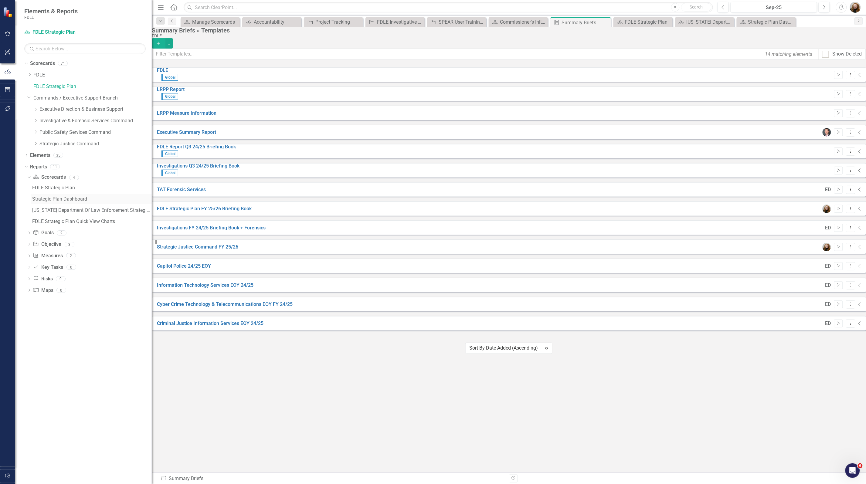
click at [52, 201] on div "Strategic Plan Dashboard" at bounding box center [92, 198] width 120 height 5
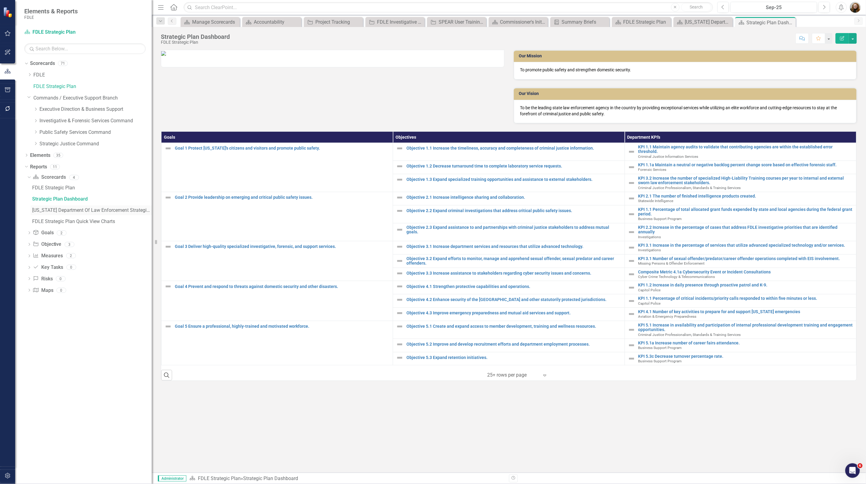
click at [37, 210] on div "[US_STATE] Department Of Law Enforcement Strategic Plan" at bounding box center [92, 210] width 120 height 5
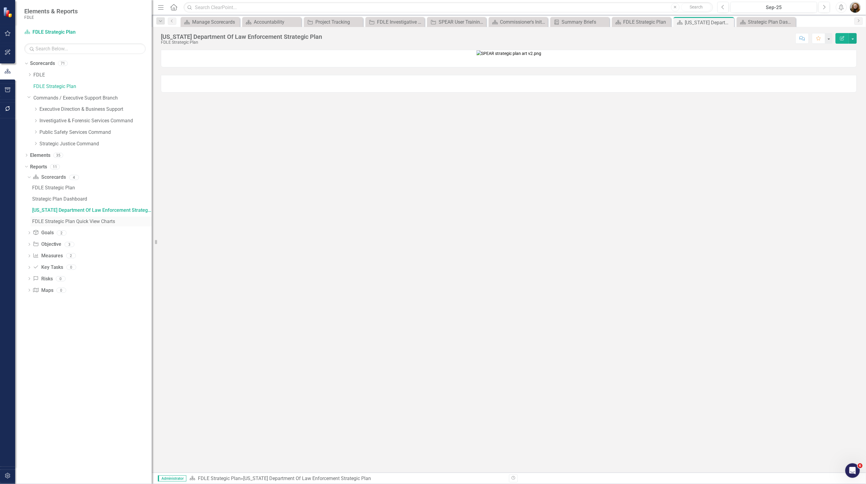
click at [38, 219] on link "FDLE Strategic Plan Quick View Charts" at bounding box center [91, 222] width 121 height 10
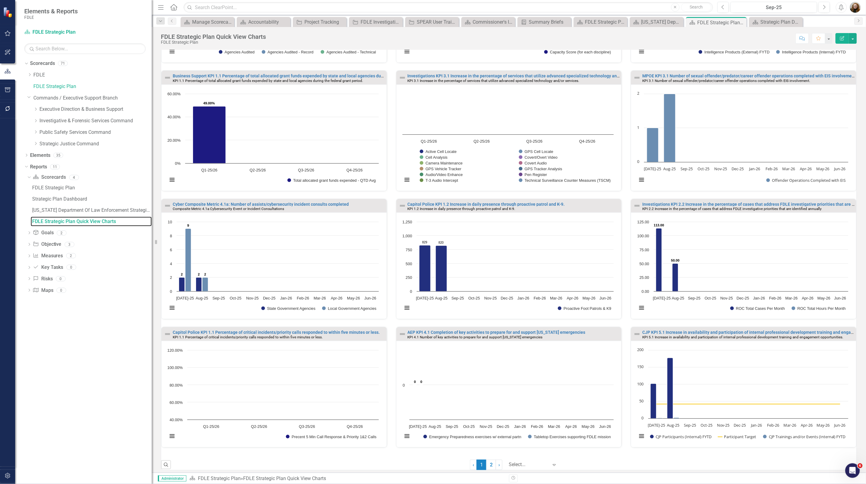
scroll to position [113, 0]
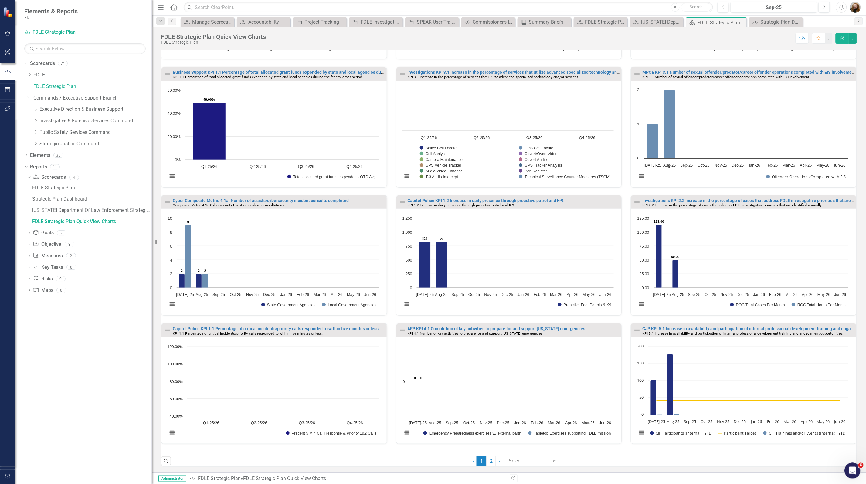
click at [851, 465] on icon "Open Intercom Messenger" at bounding box center [852, 470] width 10 height 10
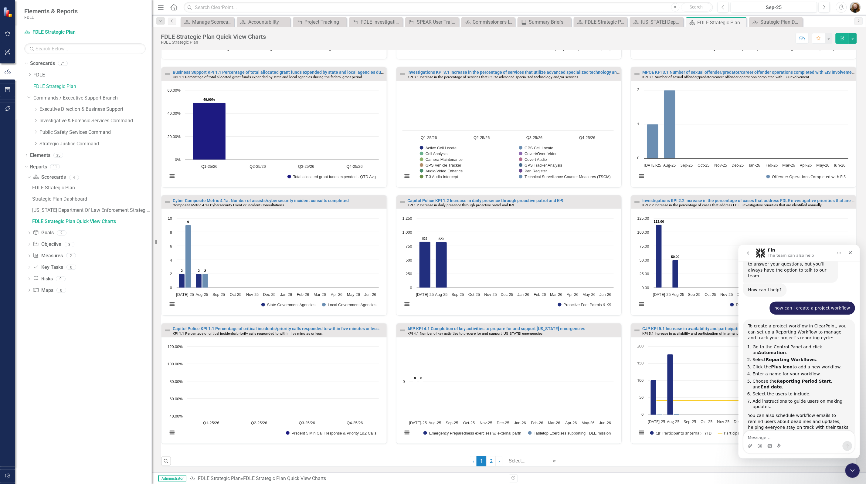
scroll to position [41, 0]
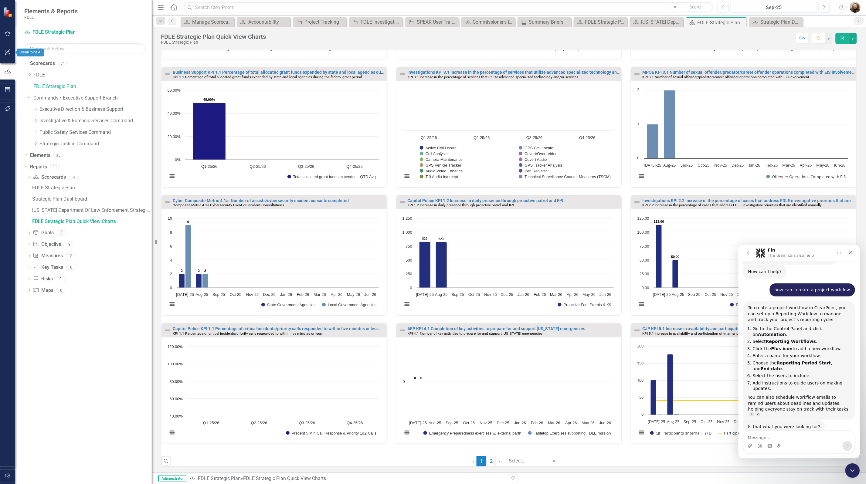
click at [8, 50] on icon "button" at bounding box center [8, 52] width 6 height 5
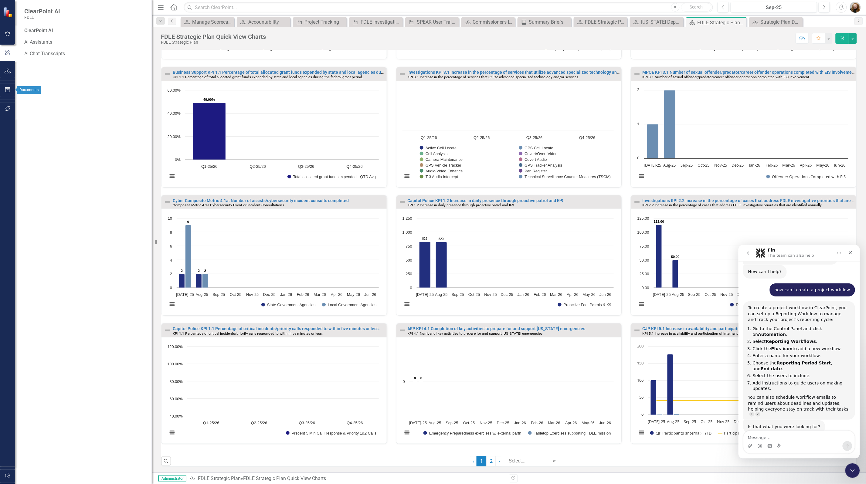
click at [11, 92] on icon "button" at bounding box center [8, 89] width 6 height 5
click at [11, 110] on button "button" at bounding box center [8, 109] width 14 height 13
click at [57, 43] on link "Reporting Workflows" at bounding box center [84, 39] width 121 height 7
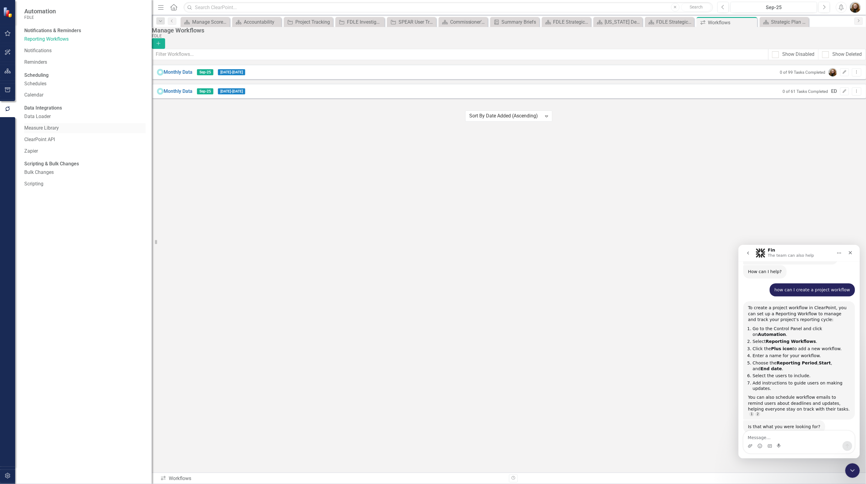
click at [42, 132] on link "Measure Library" at bounding box center [84, 128] width 121 height 7
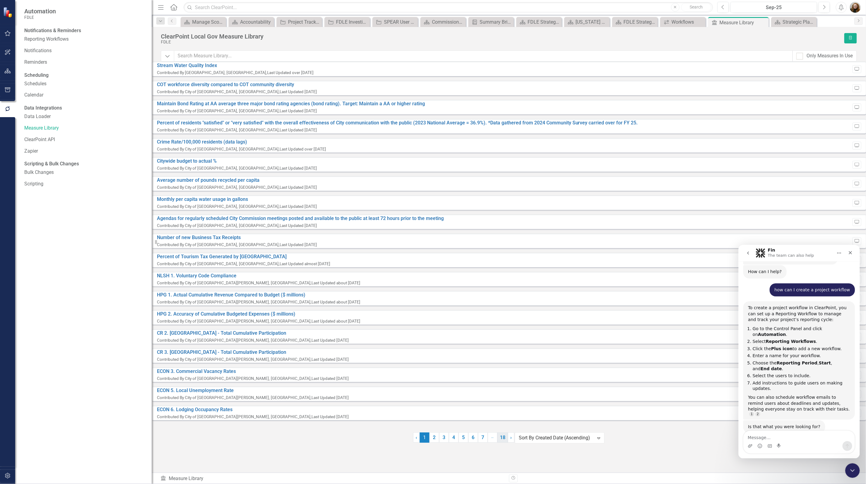
click at [501, 443] on link "18" at bounding box center [503, 438] width 11 height 10
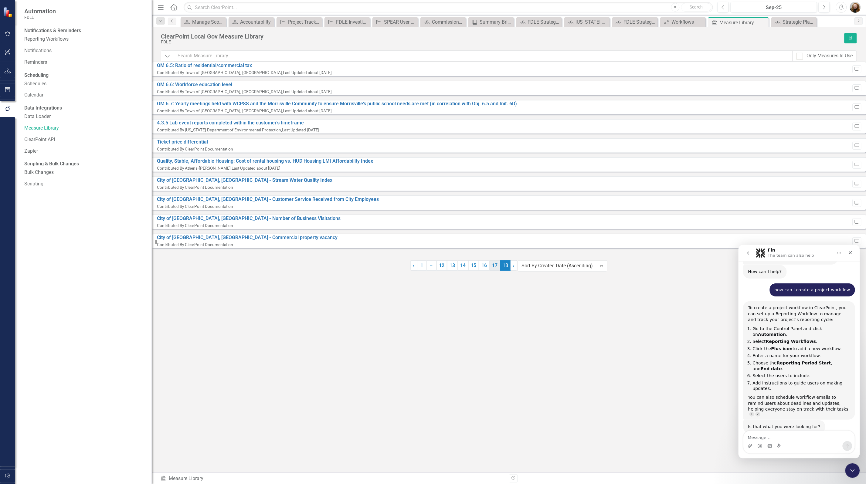
click at [494, 271] on link "17" at bounding box center [495, 265] width 11 height 10
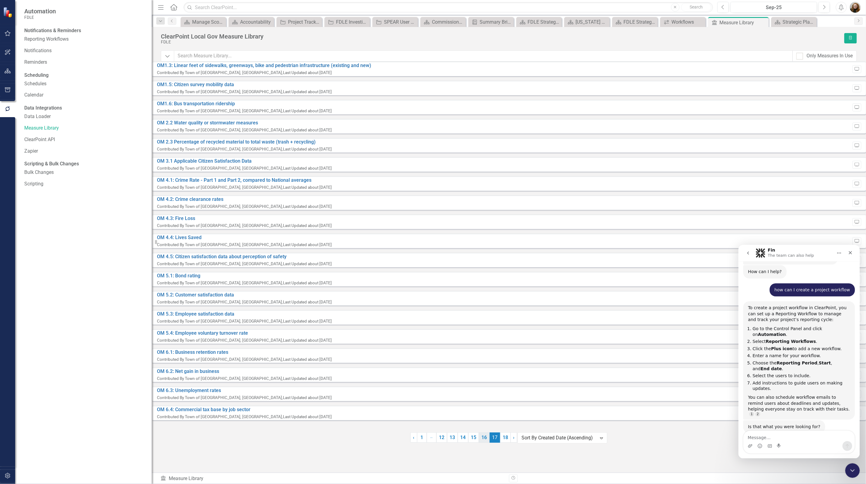
click at [485, 443] on link "16" at bounding box center [484, 438] width 11 height 10
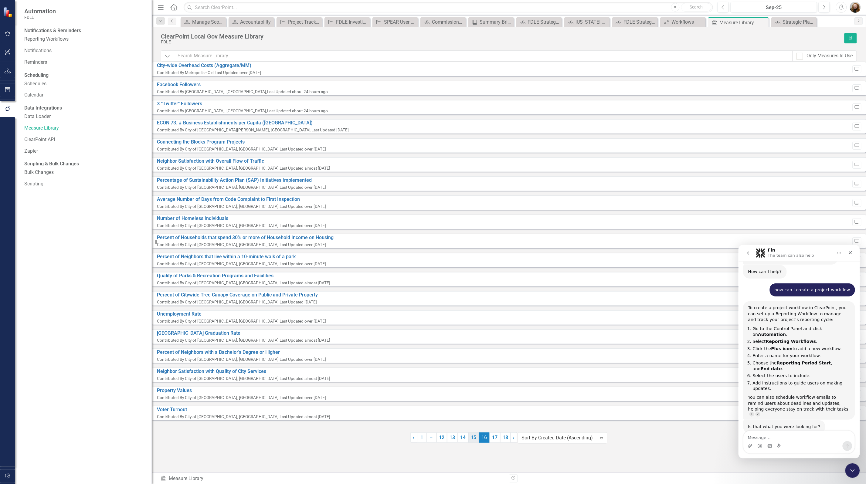
click at [468, 443] on link "15" at bounding box center [473, 438] width 11 height 10
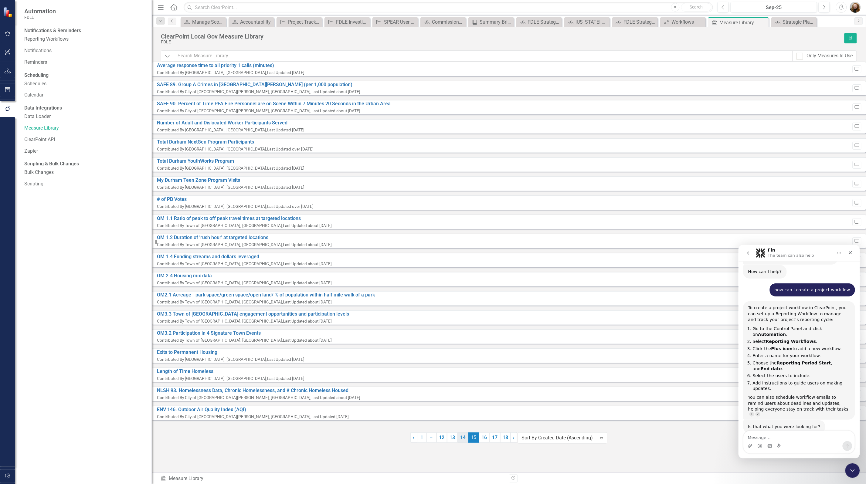
click at [464, 443] on link "14" at bounding box center [463, 438] width 11 height 10
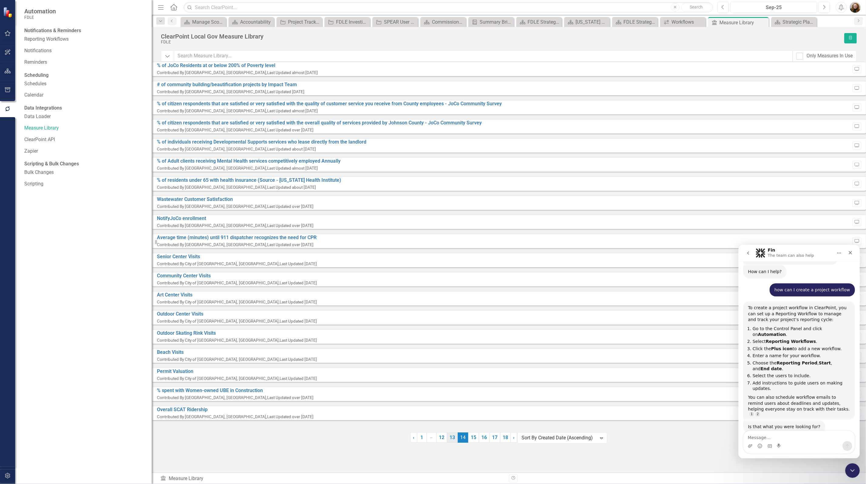
click at [455, 443] on link "13" at bounding box center [452, 438] width 11 height 10
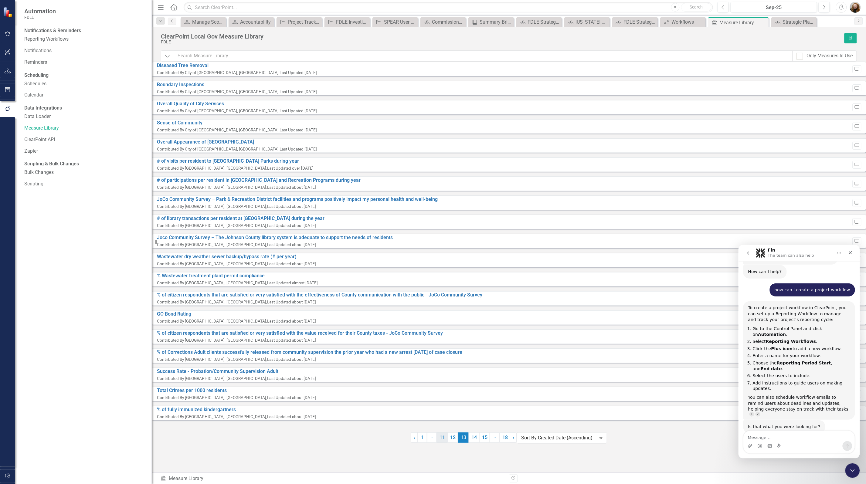
click at [442, 443] on link "11" at bounding box center [442, 438] width 11 height 10
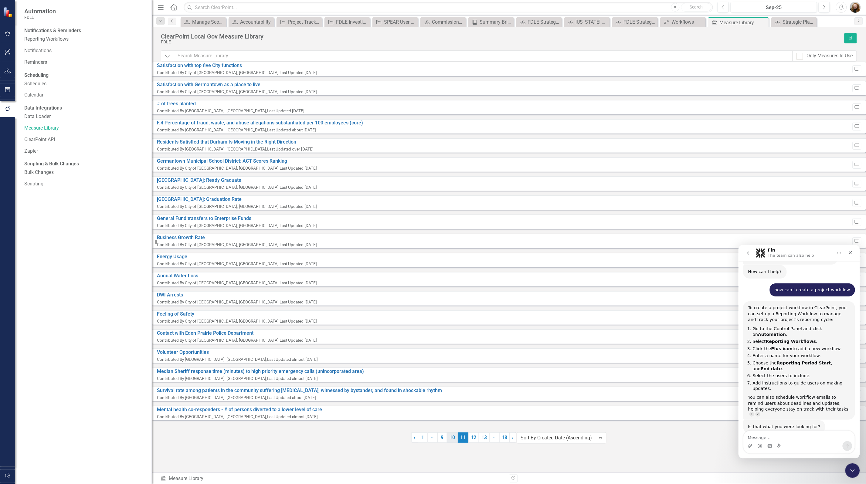
click at [448, 443] on link "10" at bounding box center [452, 438] width 11 height 10
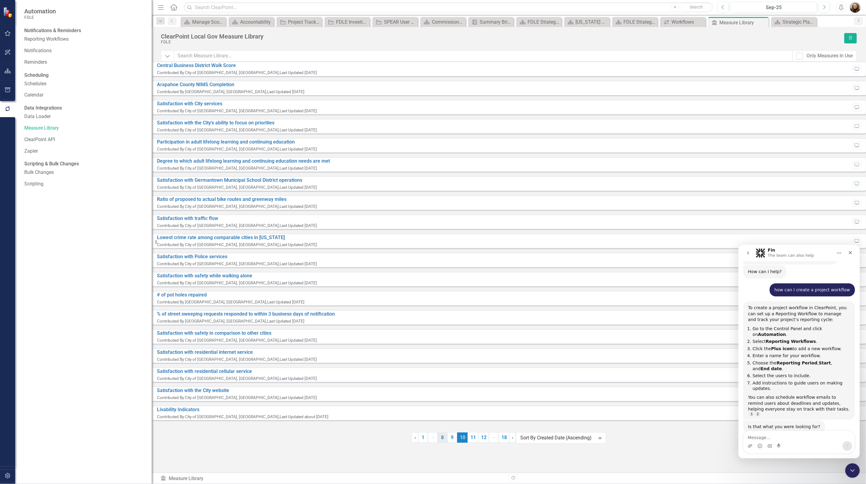
drag, startPoint x: 454, startPoint y: 462, endPoint x: 451, endPoint y: 462, distance: 3.1
click at [453, 443] on link "9" at bounding box center [452, 438] width 10 height 10
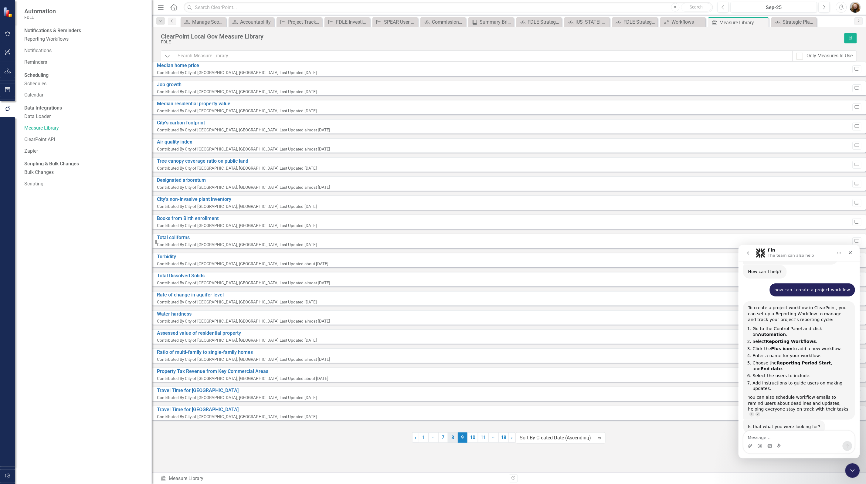
click at [451, 443] on link "8" at bounding box center [453, 438] width 10 height 10
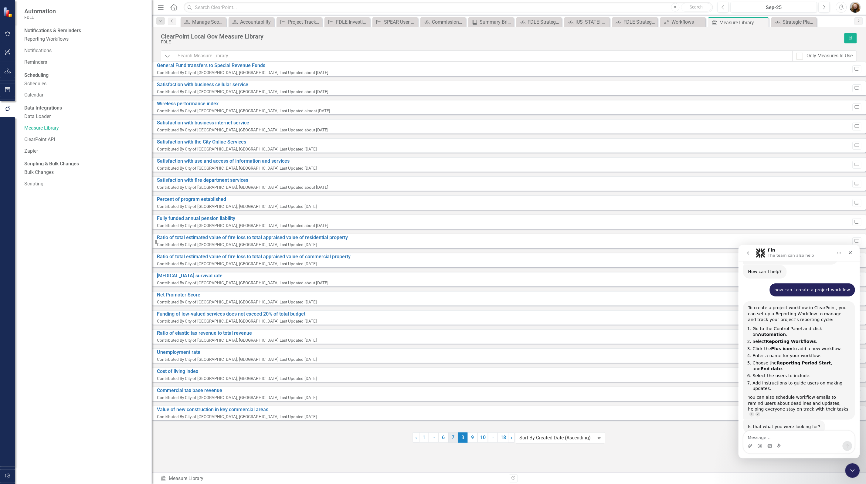
click at [450, 443] on link "7" at bounding box center [453, 438] width 10 height 10
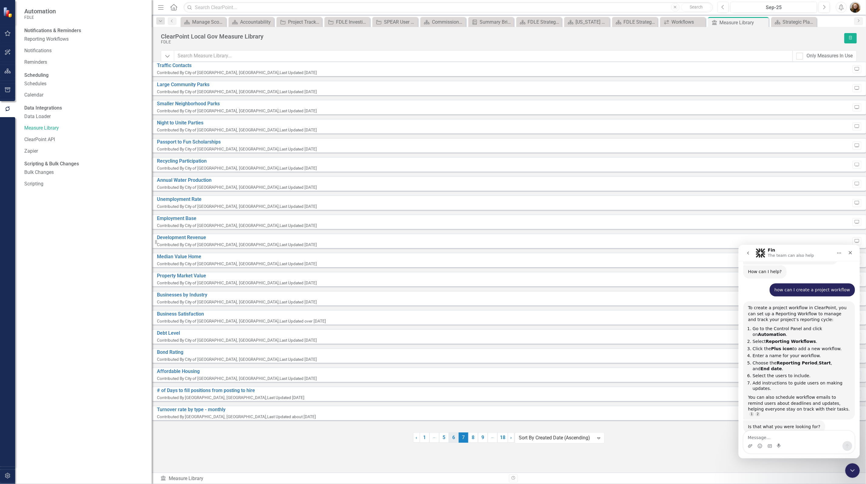
click at [450, 443] on link "6" at bounding box center [454, 438] width 10 height 10
click at [450, 443] on link "5" at bounding box center [454, 438] width 10 height 10
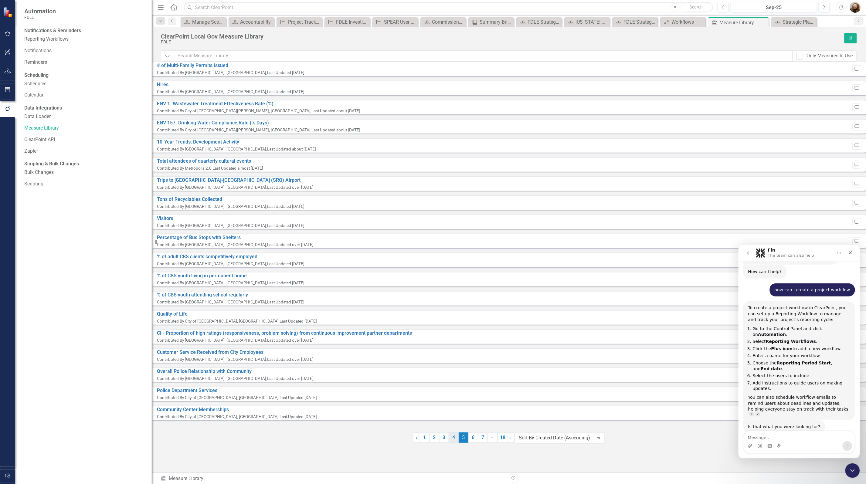
click at [453, 443] on link "4" at bounding box center [454, 438] width 10 height 10
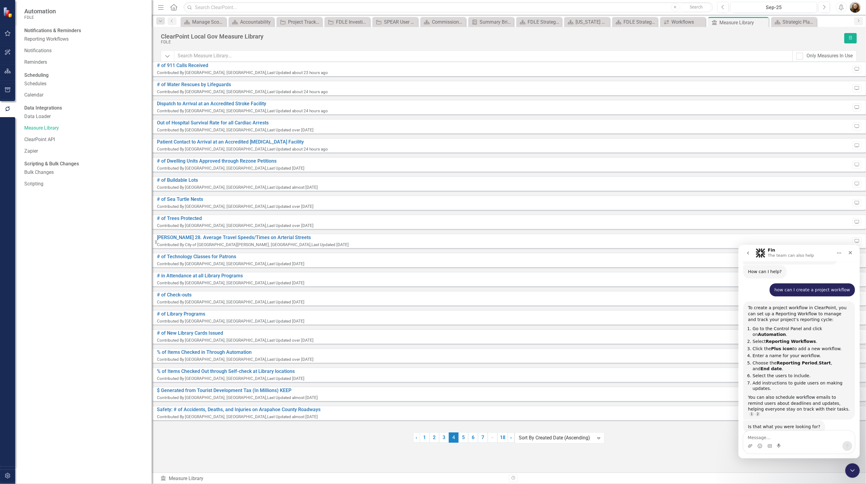
click at [453, 443] on span "4 (current)" at bounding box center [454, 438] width 10 height 10
click at [446, 443] on link "3" at bounding box center [444, 438] width 10 height 10
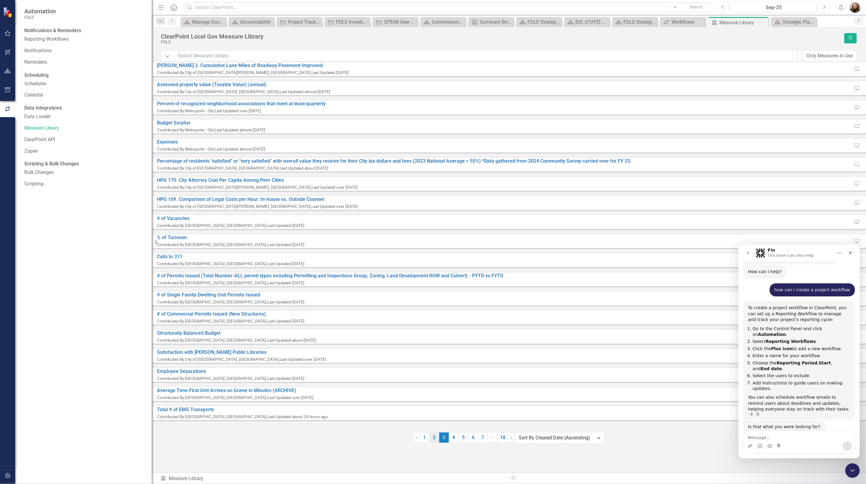
click at [437, 443] on link "2" at bounding box center [435, 438] width 10 height 10
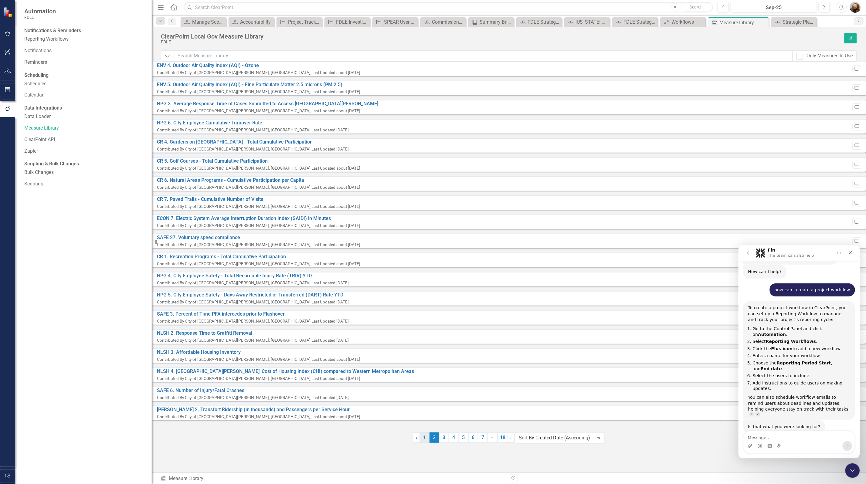
click at [425, 443] on link "1" at bounding box center [425, 438] width 10 height 10
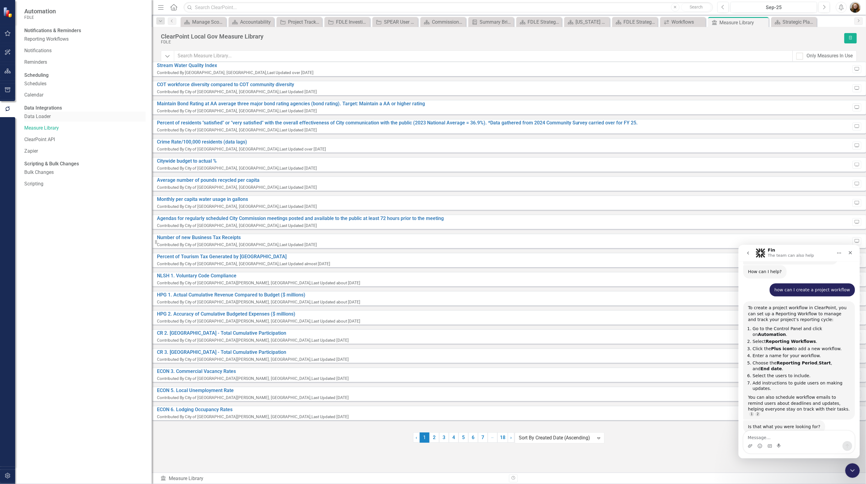
click at [37, 120] on link "Data Loader" at bounding box center [84, 116] width 121 height 7
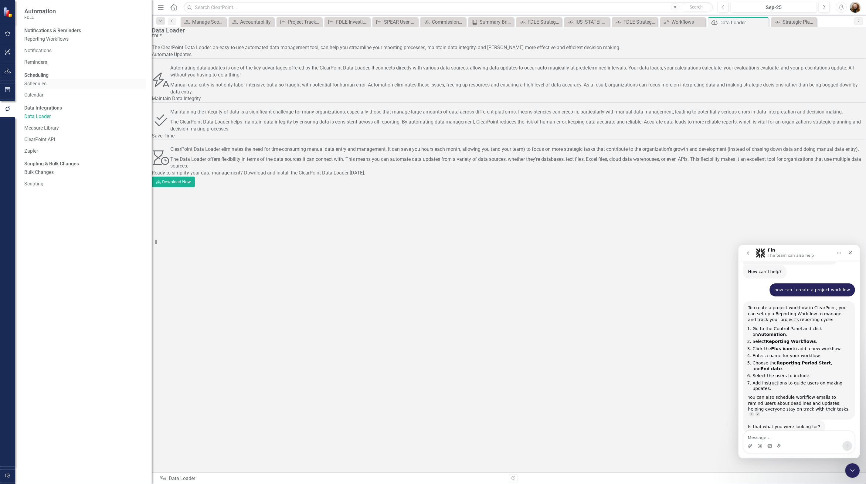
click at [40, 87] on link "Schedules" at bounding box center [84, 83] width 121 height 7
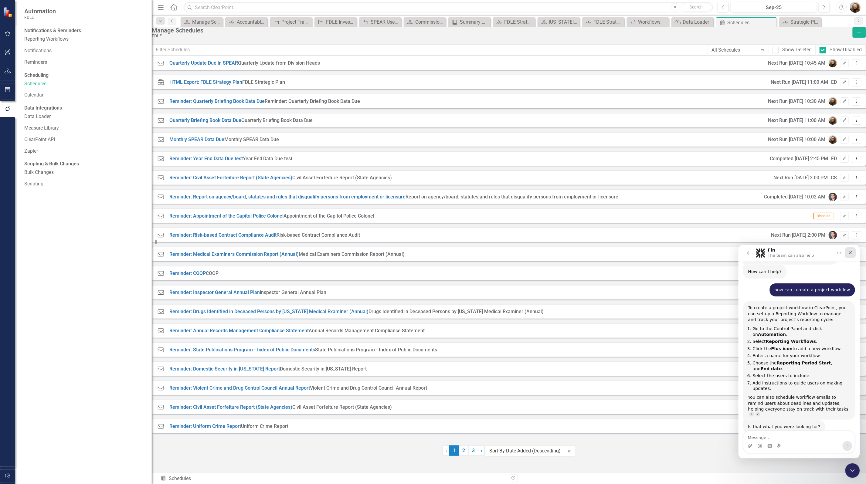
drag, startPoint x: 848, startPoint y: 254, endPoint x: 1588, endPoint y: 500, distance: 780.2
click at [848, 254] on icon "Close" at bounding box center [850, 252] width 5 height 5
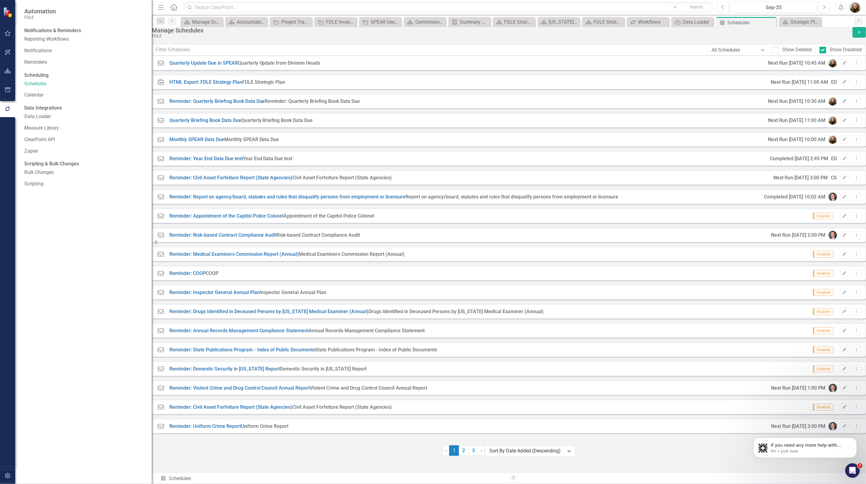
scroll to position [79, 0]
click at [75, 409] on div "Notifications & Reminders Reporting Workflows Notifications Reminders Schedulin…" at bounding box center [83, 255] width 137 height 457
click at [9, 90] on icon "button" at bounding box center [8, 89] width 6 height 5
click at [47, 131] on link "Attachments" at bounding box center [84, 128] width 121 height 7
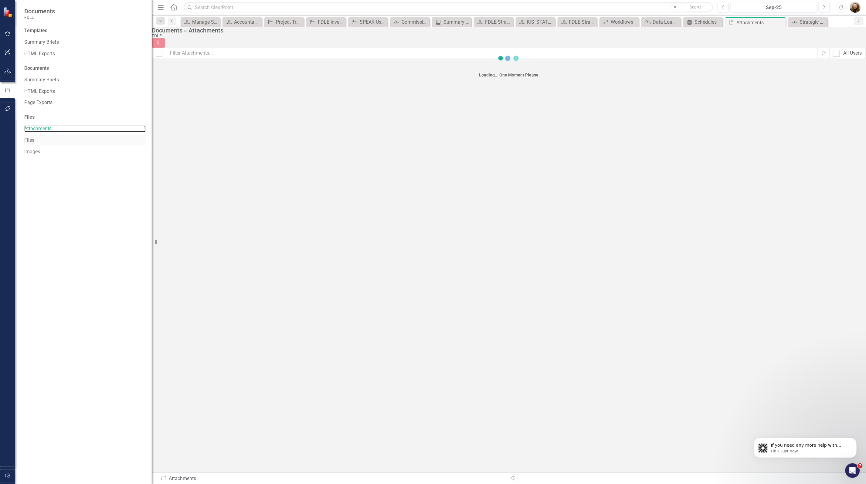
checkbox input "false"
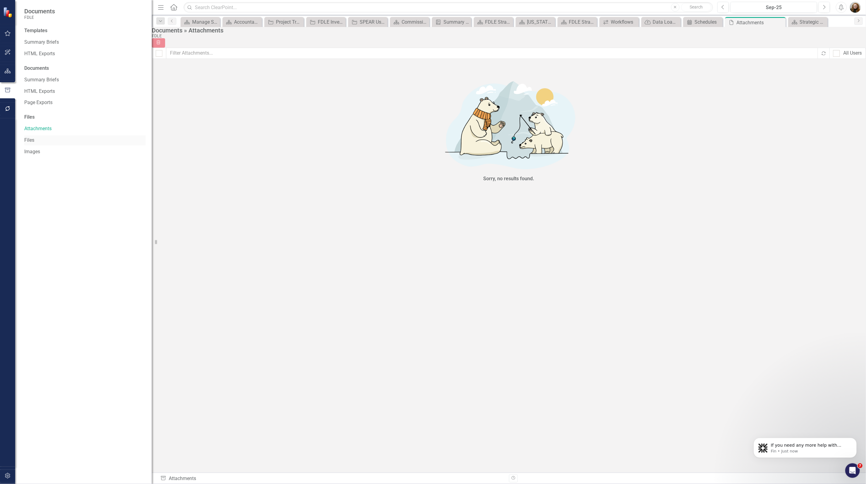
click at [31, 142] on link "Files" at bounding box center [84, 140] width 121 height 7
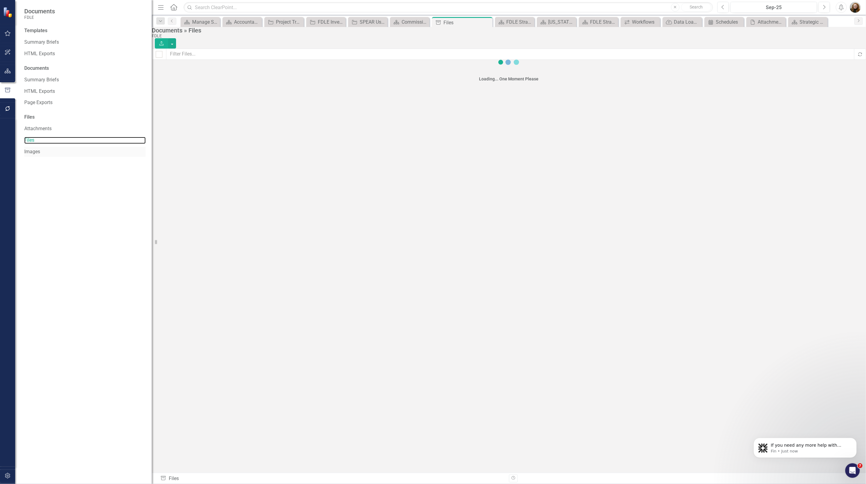
checkbox input "false"
click at [33, 151] on link "Images" at bounding box center [84, 151] width 121 height 7
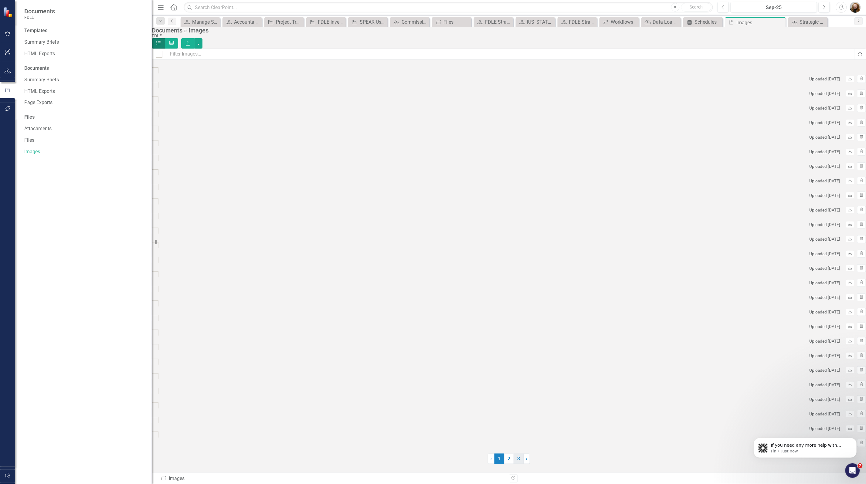
click at [520, 463] on link "3" at bounding box center [519, 459] width 10 height 10
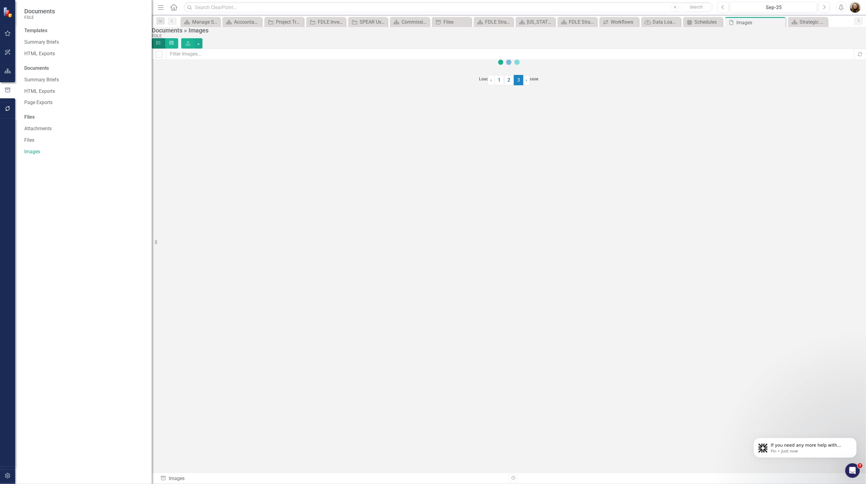
checkbox input "false"
click at [5, 34] on icon "button" at bounding box center [8, 33] width 6 height 5
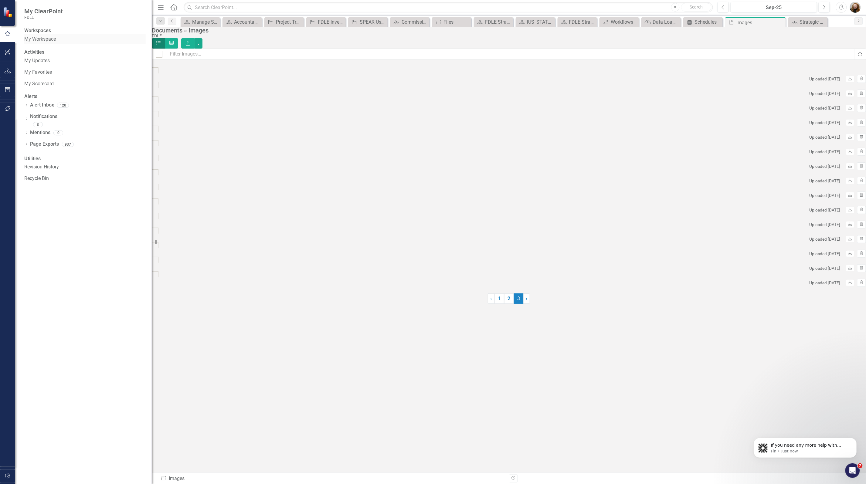
drag, startPoint x: 49, startPoint y: 49, endPoint x: 48, endPoint y: 42, distance: 7.5
click at [49, 49] on div "Workspaces My Workspace Activities My Updates My Favorites My Scorecard Alerts …" at bounding box center [83, 255] width 137 height 457
click at [47, 42] on link "My Workspace" at bounding box center [84, 39] width 121 height 7
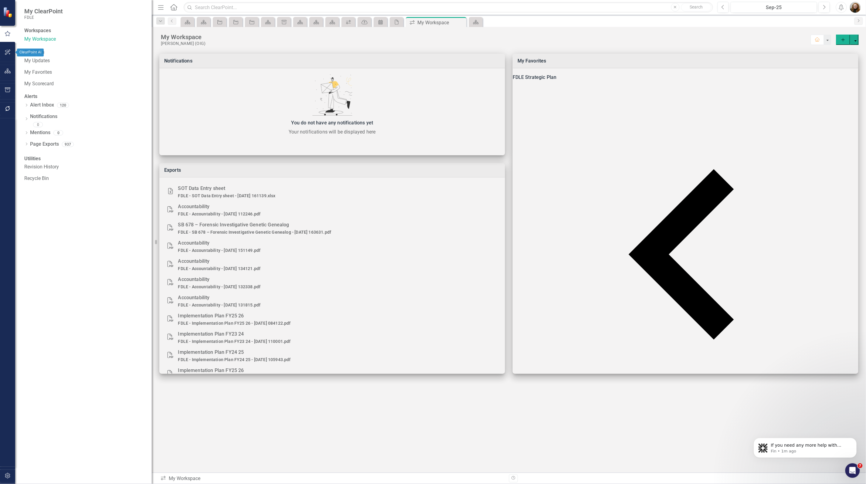
click at [6, 53] on icon "button" at bounding box center [8, 52] width 6 height 5
click at [6, 67] on button "button" at bounding box center [8, 71] width 14 height 13
click at [6, 53] on icon "button" at bounding box center [8, 52] width 6 height 5
click at [6, 85] on button "button" at bounding box center [8, 90] width 14 height 13
click at [11, 109] on icon "button" at bounding box center [8, 108] width 6 height 5
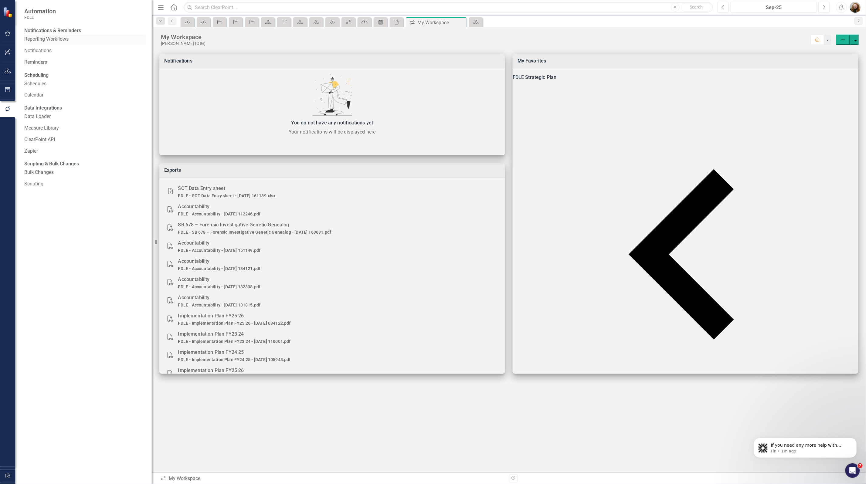
click at [54, 42] on link "Reporting Workflows" at bounding box center [84, 39] width 121 height 7
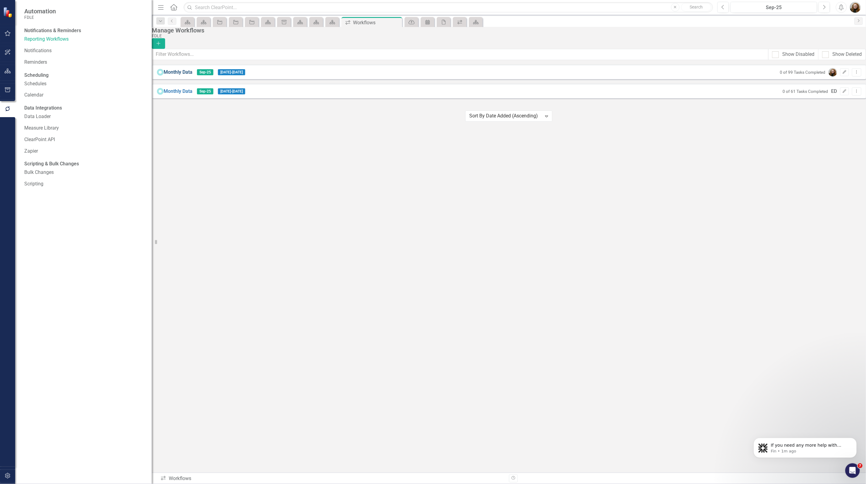
click at [192, 76] on link "Monthly Data" at bounding box center [178, 72] width 29 height 7
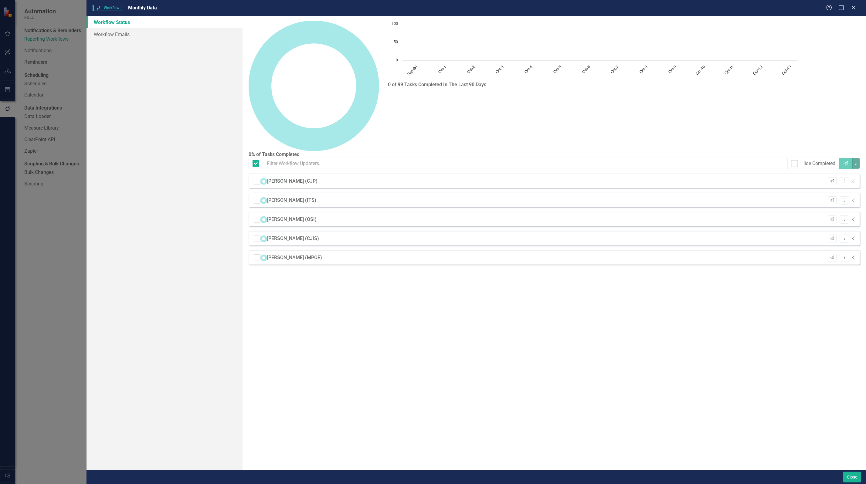
checkbox input "false"
click at [293, 178] on div "[PERSON_NAME] (CJP)" at bounding box center [292, 181] width 50 height 7
click at [842, 179] on icon "Dropdown Menu" at bounding box center [844, 181] width 5 height 4
click at [667, 269] on div "0% of Tasks Completed Chart Chart with 15 data points. The chart has 1 X axis d…" at bounding box center [555, 243] width 624 height 454
click at [854, 10] on icon "Close" at bounding box center [854, 8] width 8 height 6
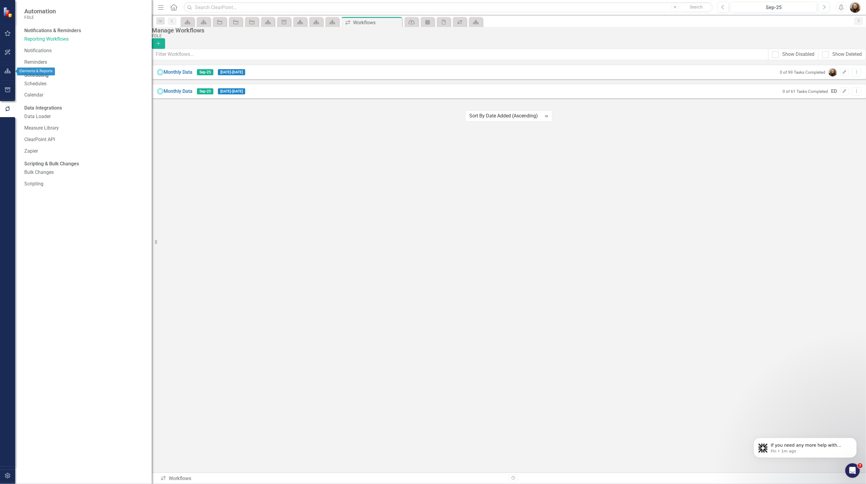
click at [7, 74] on button "button" at bounding box center [8, 71] width 14 height 13
click at [28, 62] on div "Dropdown" at bounding box center [26, 64] width 4 height 5
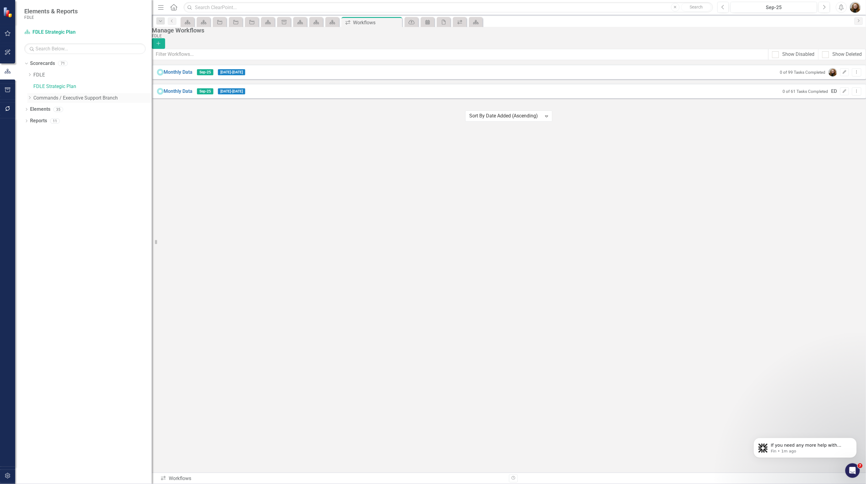
click at [28, 99] on icon "Dropdown" at bounding box center [29, 98] width 5 height 4
click at [34, 123] on div "Dropdown" at bounding box center [35, 120] width 5 height 5
click at [34, 157] on icon "Dropdown" at bounding box center [35, 155] width 5 height 4
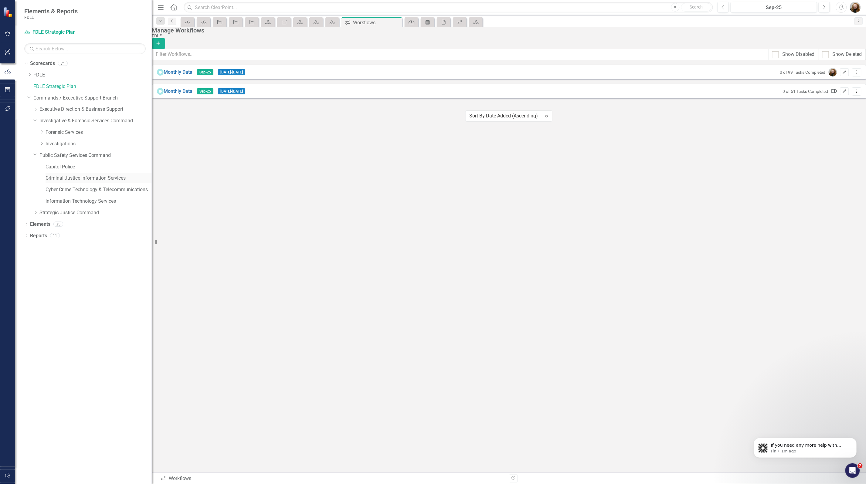
click at [54, 178] on link "Criminal Justice Information Services" at bounding box center [99, 178] width 106 height 7
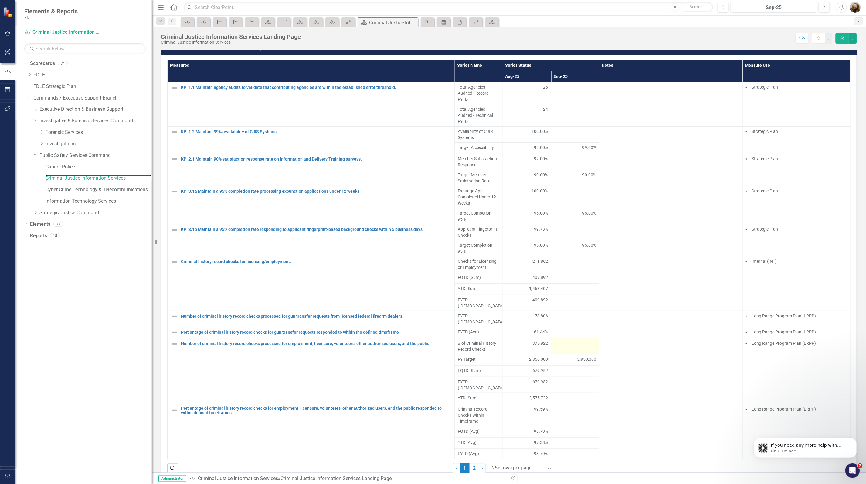
scroll to position [379, 0]
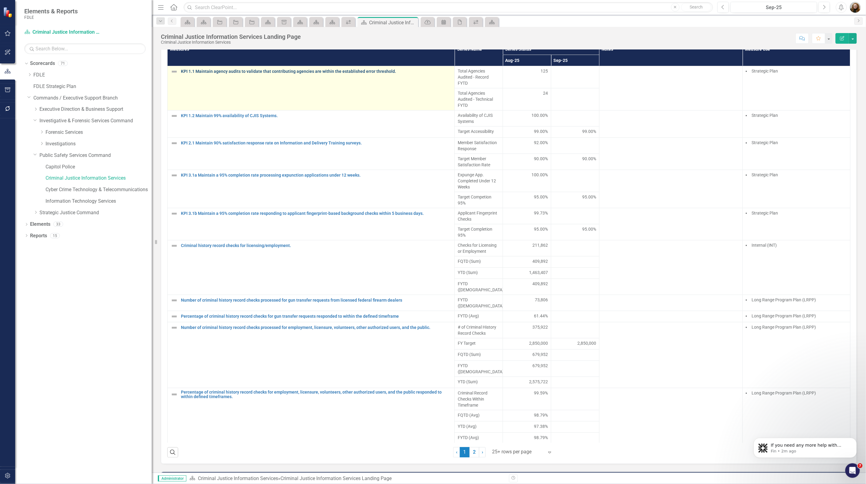
click at [278, 74] on link "KPI 1.1 Maintain agency audits to validate that contributing agencies are withi…" at bounding box center [316, 71] width 270 height 5
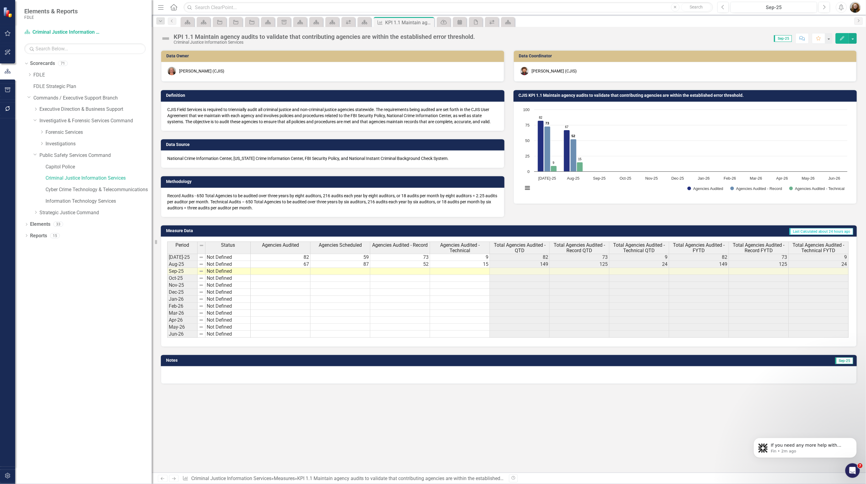
click at [628, 97] on h3 "CJIS KPI 1.1 Maintain agency audits to validate that contributing agencies are …" at bounding box center [686, 95] width 335 height 5
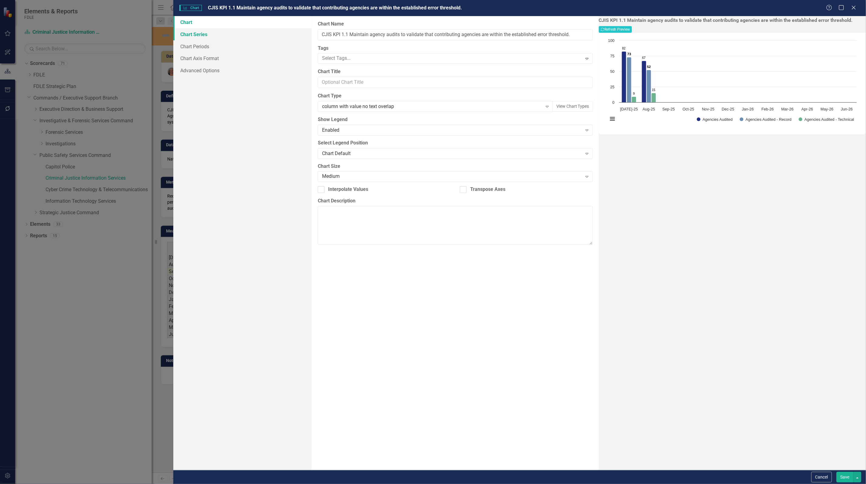
click at [190, 33] on link "Chart Series" at bounding box center [242, 34] width 138 height 12
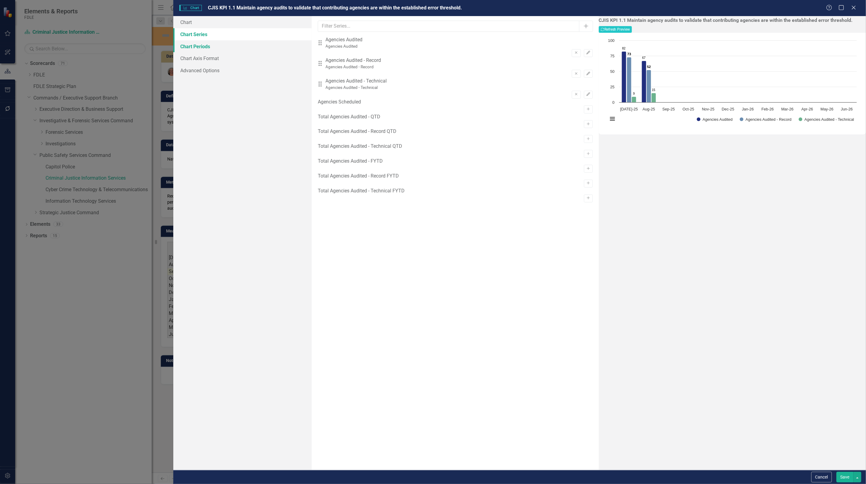
click at [193, 48] on link "Chart Periods" at bounding box center [242, 46] width 138 height 12
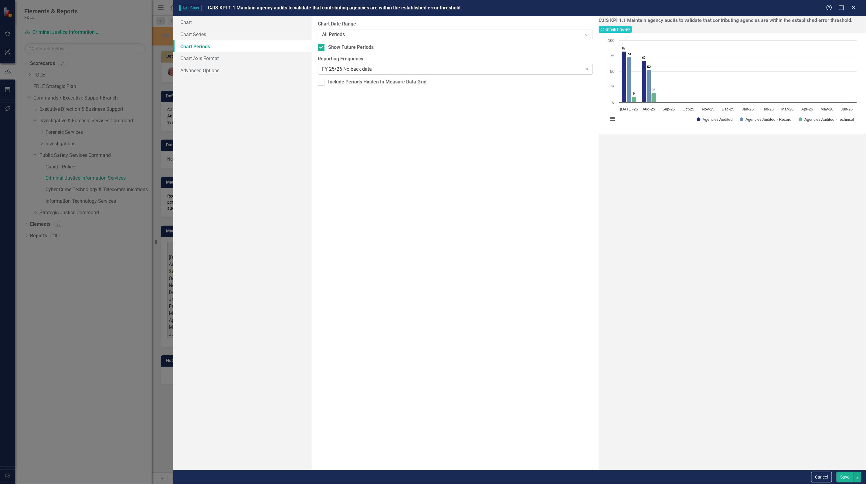
click at [584, 71] on icon "Expand" at bounding box center [587, 69] width 6 height 5
click at [514, 292] on div "From this tab, you define the periods you want included in the chart. For examp…" at bounding box center [455, 243] width 287 height 454
click at [350, 36] on div "All Periods" at bounding box center [452, 34] width 260 height 7
click at [392, 72] on div "FY 25/26 No back data" at bounding box center [452, 69] width 260 height 7
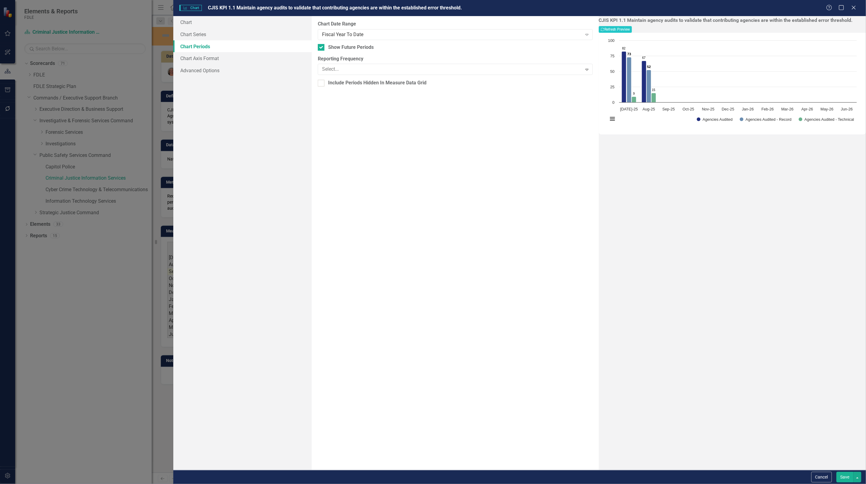
click at [410, 55] on div "From this tab, you define the periods you want included in the chart. For examp…" at bounding box center [455, 243] width 287 height 454
click at [415, 70] on div "FY 25/26 No back data" at bounding box center [452, 69] width 260 height 7
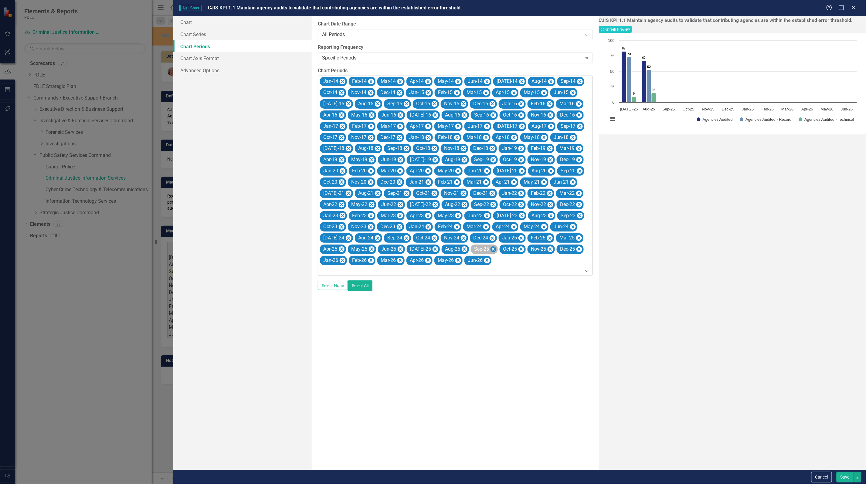
click at [491, 249] on icon "Remove Sep-25" at bounding box center [494, 250] width 6 height 8
click at [490, 249] on icon "Remove Oct-25" at bounding box center [493, 250] width 6 height 8
click at [492, 249] on icon "Remove Nov-25" at bounding box center [493, 249] width 3 height 3
click at [492, 249] on icon "Remove Dec-25" at bounding box center [493, 249] width 3 height 3
click at [491, 249] on icon "Remove Jan-26" at bounding box center [494, 250] width 6 height 8
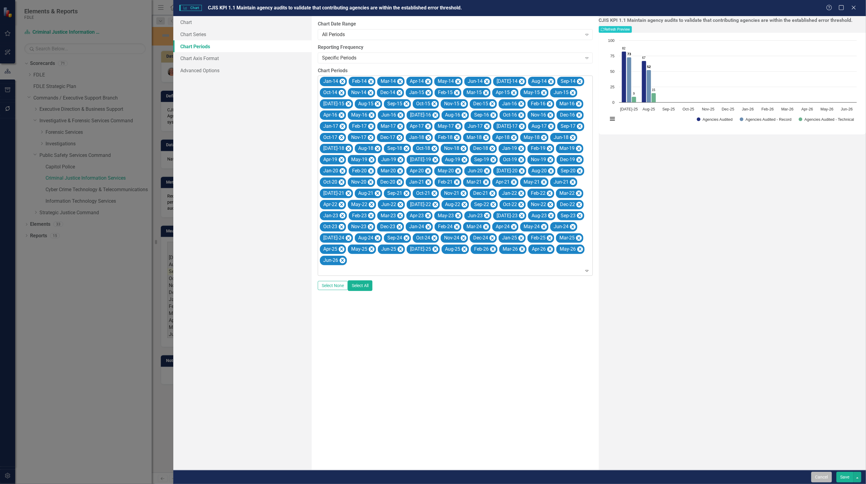
click at [819, 478] on button "Cancel" at bounding box center [821, 477] width 21 height 11
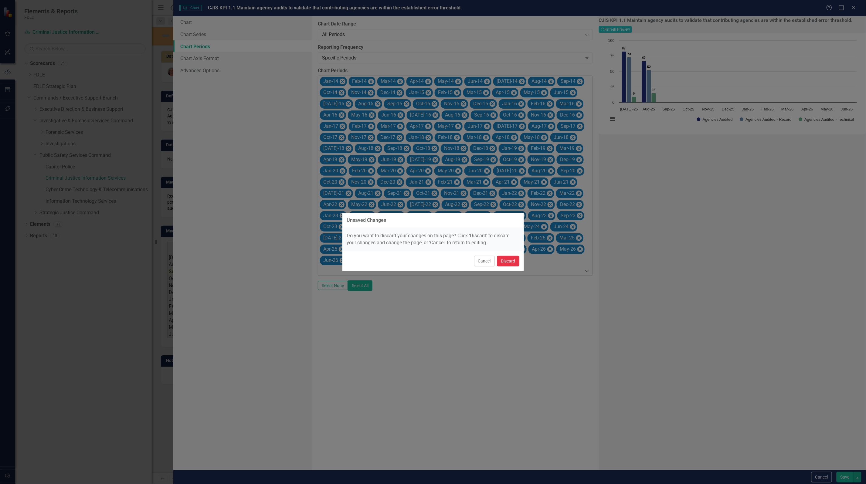
click at [503, 259] on button "Discard" at bounding box center [508, 261] width 22 height 11
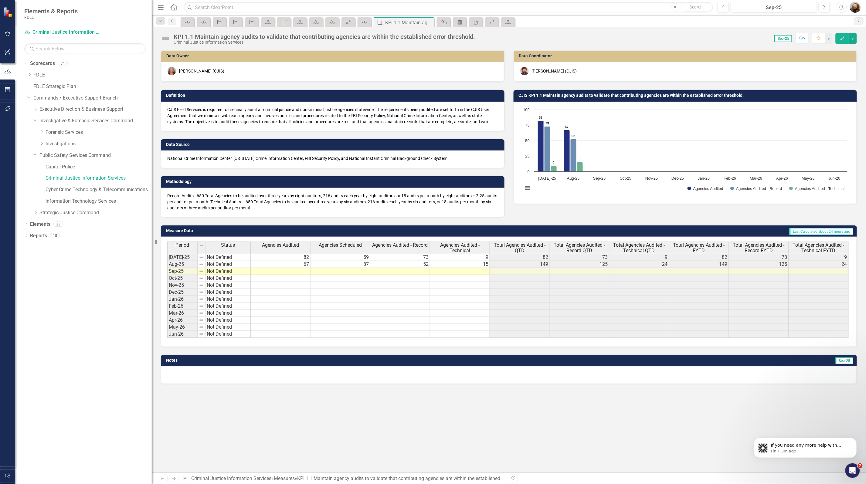
click at [614, 95] on h3 "CJIS KPI 1.1 Maintain agency audits to validate that contributing agencies are …" at bounding box center [686, 95] width 335 height 5
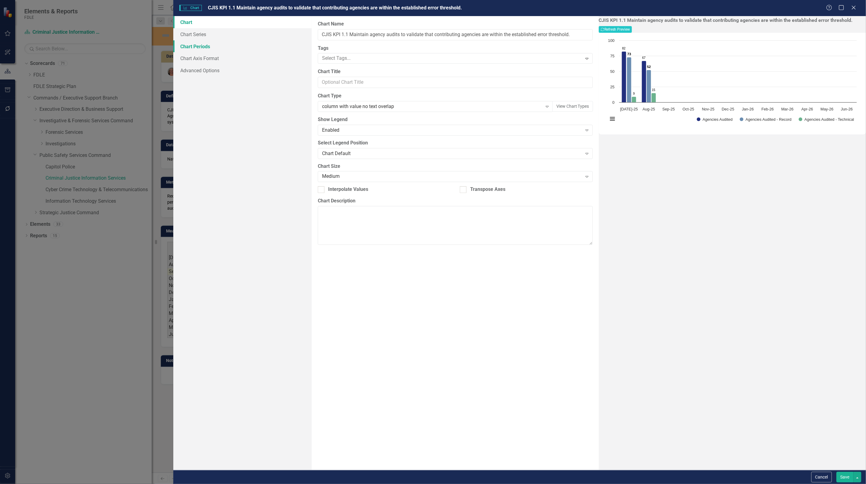
click at [191, 46] on link "Chart Periods" at bounding box center [242, 46] width 138 height 12
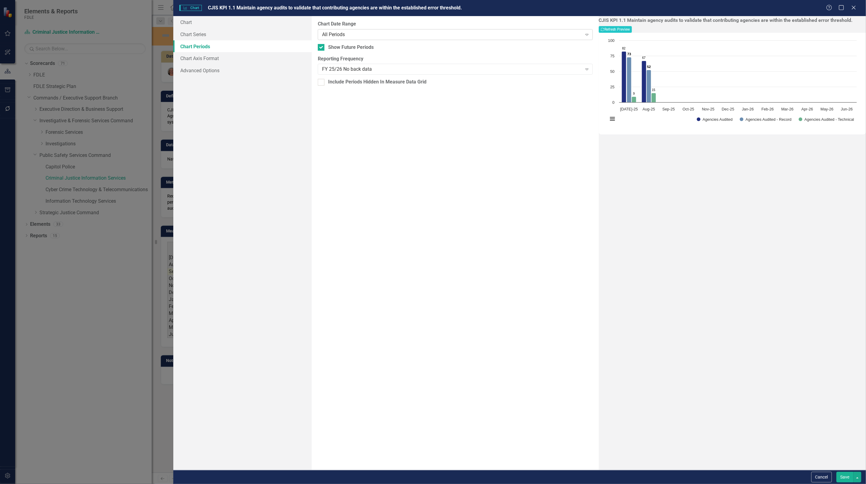
click at [357, 34] on div "All Periods" at bounding box center [452, 34] width 260 height 7
click at [539, 66] on div "FY 25/26 No back data" at bounding box center [452, 69] width 260 height 7
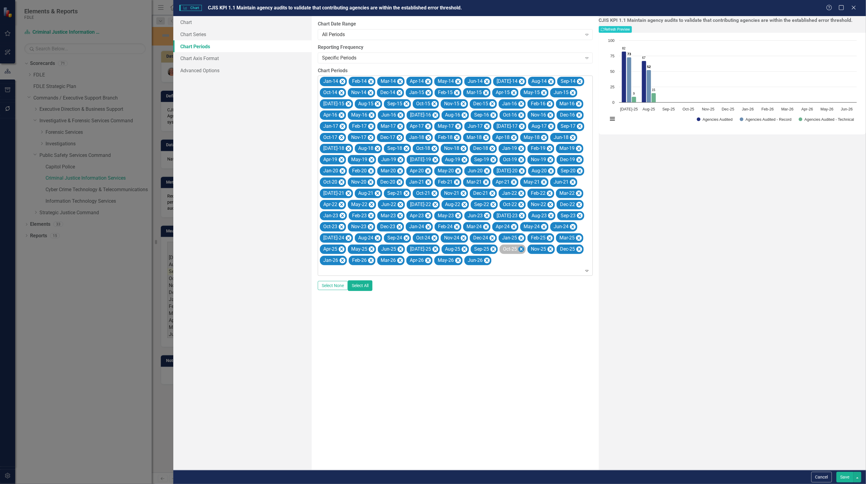
click at [519, 247] on icon "Remove Oct-25" at bounding box center [522, 250] width 6 height 8
click at [521, 248] on icon "Remove Nov-25" at bounding box center [522, 249] width 3 height 3
click at [521, 248] on icon "Remove Dec-25" at bounding box center [522, 249] width 3 height 3
click at [521, 248] on icon "Remove Jan-26" at bounding box center [522, 249] width 3 height 3
click at [521, 248] on icon "Remove Feb-26" at bounding box center [522, 249] width 3 height 3
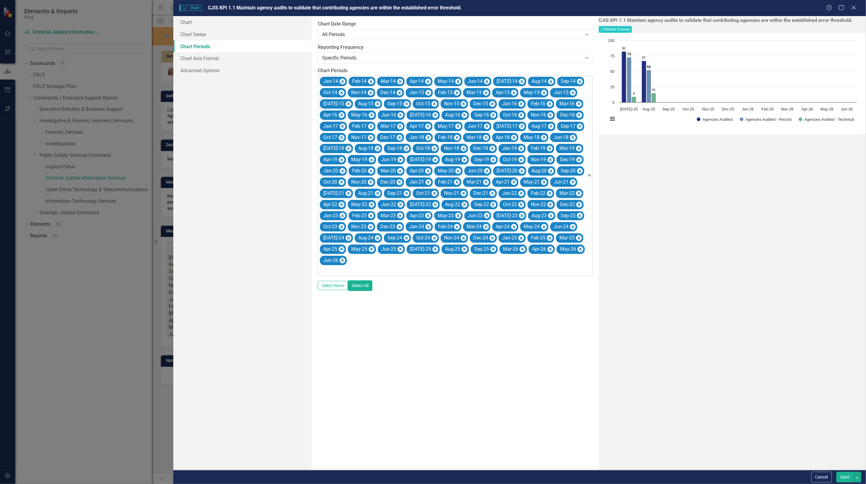
click at [521, 248] on icon "Remove Mar-26" at bounding box center [522, 249] width 3 height 3
click at [519, 248] on icon "Remove Apr-26" at bounding box center [522, 250] width 6 height 8
click at [522, 248] on icon "Remove May-26" at bounding box center [523, 249] width 3 height 3
click at [521, 248] on icon "Remove Jun-26" at bounding box center [522, 249] width 3 height 3
click at [342, 82] on icon "Remove Jan-14" at bounding box center [342, 81] width 3 height 3
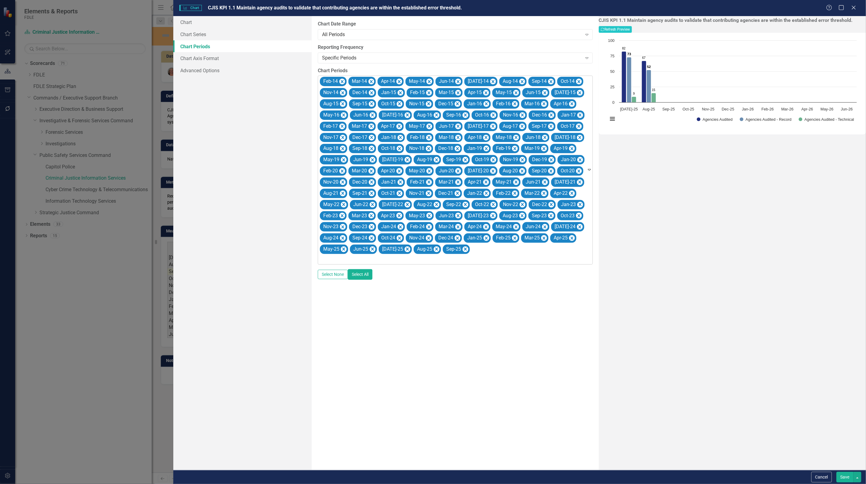
click at [342, 82] on icon "Remove Feb-14" at bounding box center [342, 81] width 3 height 3
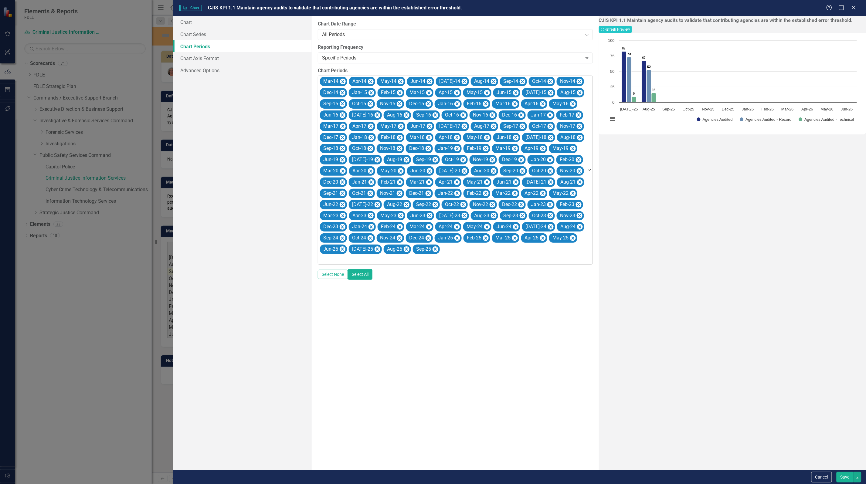
click at [342, 82] on icon "Remove Mar-14" at bounding box center [343, 81] width 3 height 3
click at [342, 82] on icon "Remove Apr-14" at bounding box center [341, 81] width 3 height 3
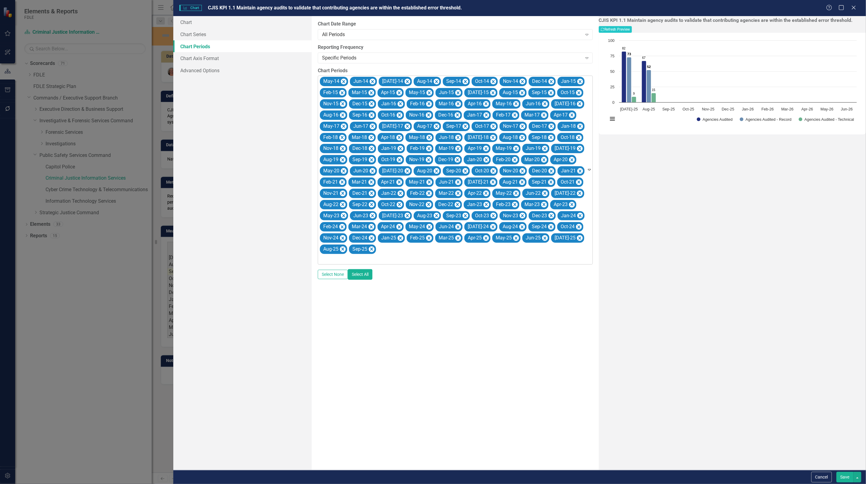
click at [342, 82] on icon "Remove May-14" at bounding box center [344, 82] width 6 height 8
click at [342, 82] on icon "Remove Jun-14" at bounding box center [342, 81] width 3 height 3
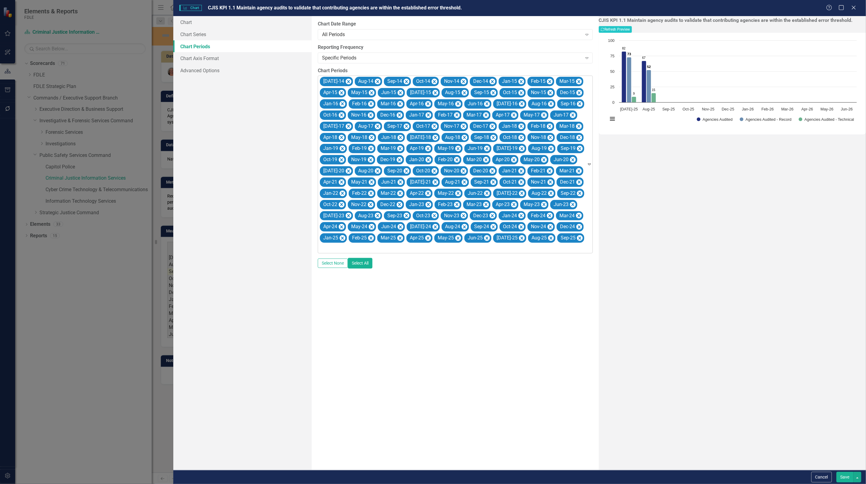
click at [346, 82] on icon "Remove Jul-14" at bounding box center [349, 82] width 6 height 8
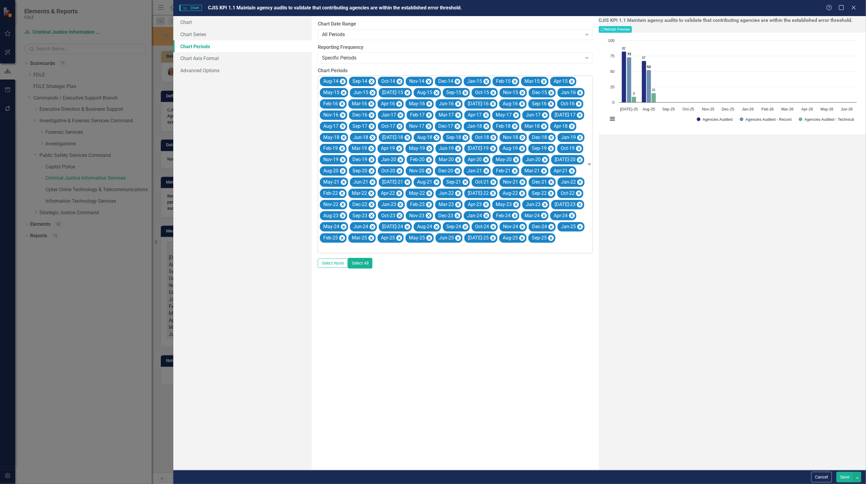
click at [342, 82] on icon "Remove Aug-14" at bounding box center [343, 81] width 3 height 3
click at [342, 82] on icon "Remove Sep-14" at bounding box center [342, 81] width 3 height 3
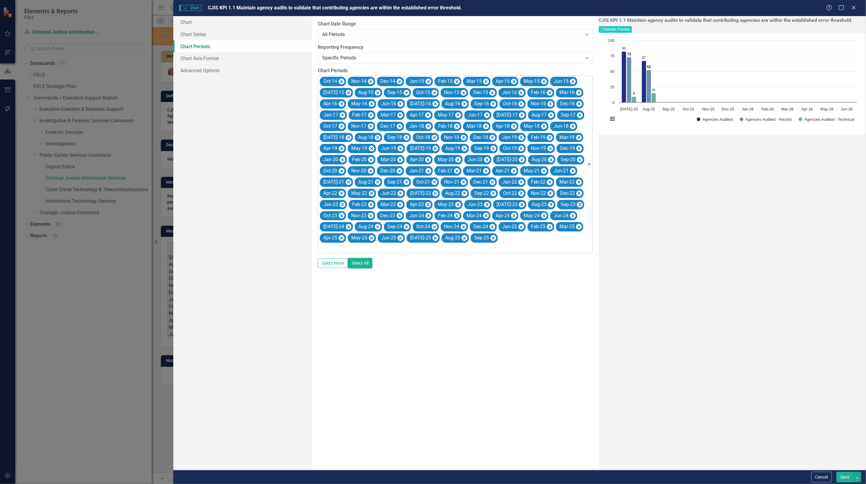
click at [342, 82] on icon "Remove Oct-14" at bounding box center [341, 81] width 3 height 3
click at [369, 82] on icon "Remove Nov-14" at bounding box center [370, 81] width 3 height 3
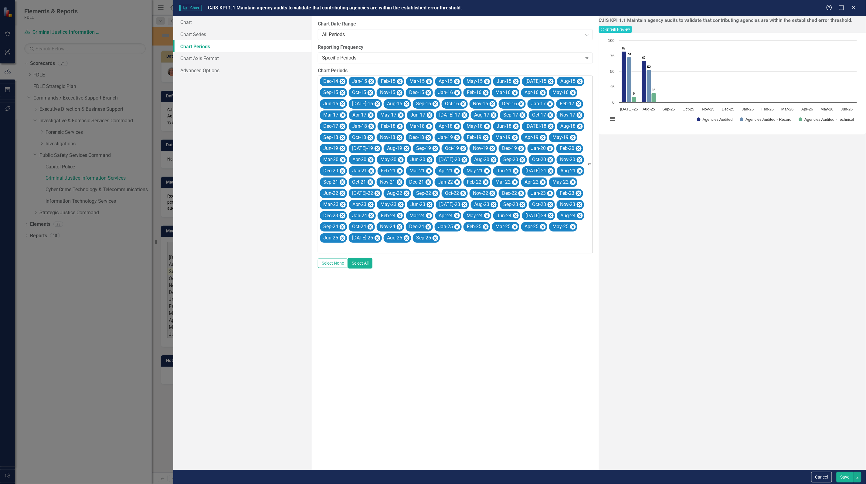
click at [342, 82] on icon "Remove Dec-14" at bounding box center [342, 81] width 3 height 3
click at [342, 82] on icon "Remove Jan-15" at bounding box center [342, 81] width 3 height 3
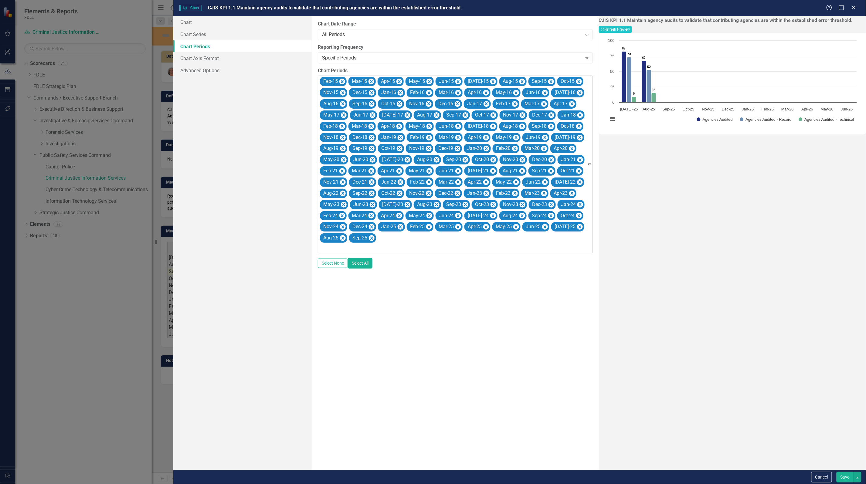
click at [342, 82] on icon "Remove Feb-15" at bounding box center [342, 81] width 3 height 3
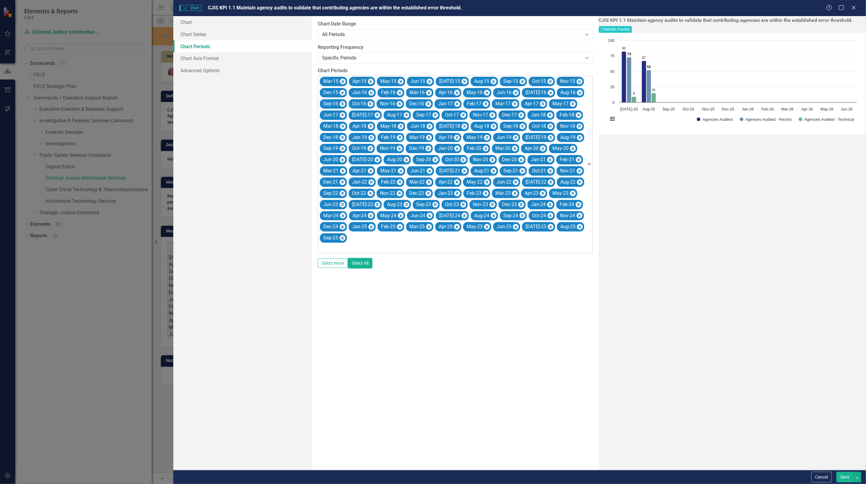
click at [342, 82] on icon "Remove Mar-15" at bounding box center [343, 81] width 3 height 3
click at [342, 82] on icon "Remove Apr-15" at bounding box center [341, 81] width 3 height 3
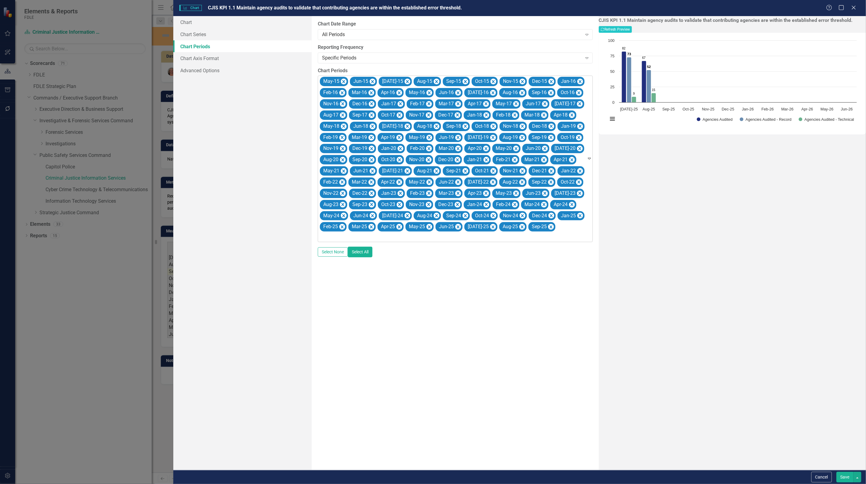
click at [342, 82] on icon "Remove May-15" at bounding box center [344, 82] width 6 height 8
click at [342, 82] on icon "Remove Jun-15" at bounding box center [342, 81] width 3 height 3
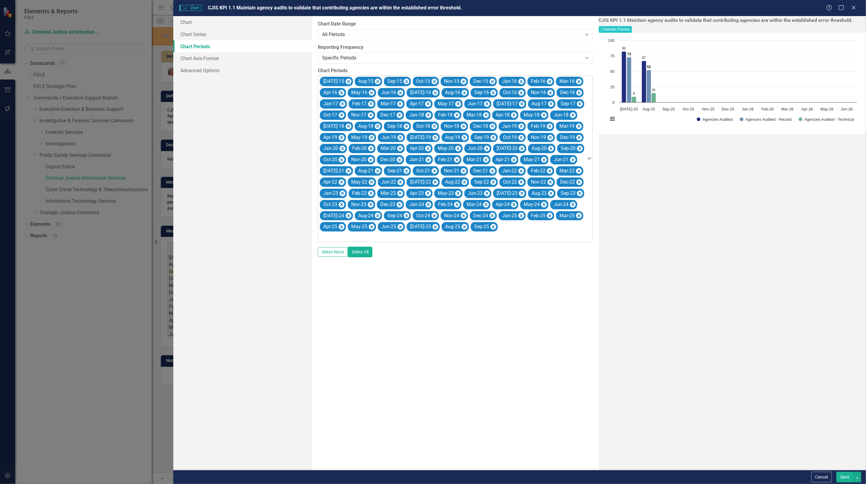
click at [346, 82] on icon "Remove Jul-15" at bounding box center [349, 82] width 6 height 8
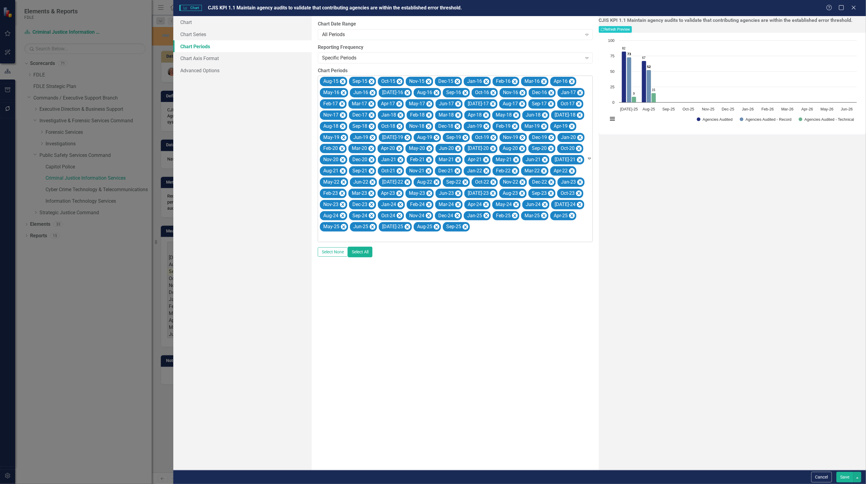
click at [342, 82] on icon "Remove Aug-15" at bounding box center [343, 81] width 3 height 3
click at [342, 82] on icon "Remove Sep-15" at bounding box center [342, 81] width 3 height 3
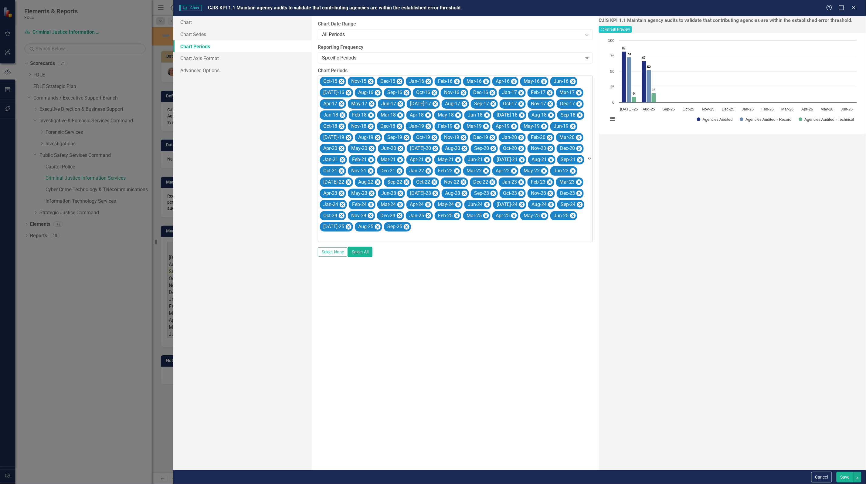
click at [342, 82] on icon "Remove Oct-15" at bounding box center [341, 81] width 3 height 3
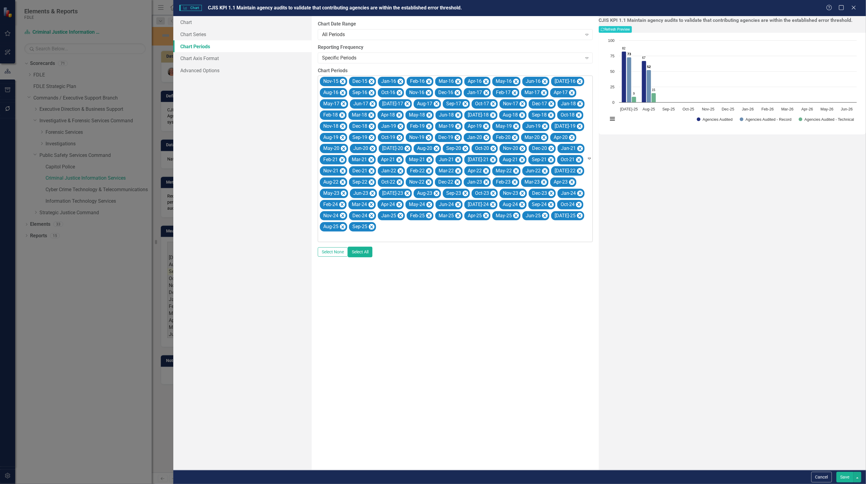
click at [342, 82] on icon "Remove Nov-15" at bounding box center [343, 81] width 3 height 3
click at [342, 82] on icon "Remove Dec-15" at bounding box center [342, 81] width 3 height 3
click at [370, 82] on icon "Remove Jan-16" at bounding box center [371, 81] width 3 height 3
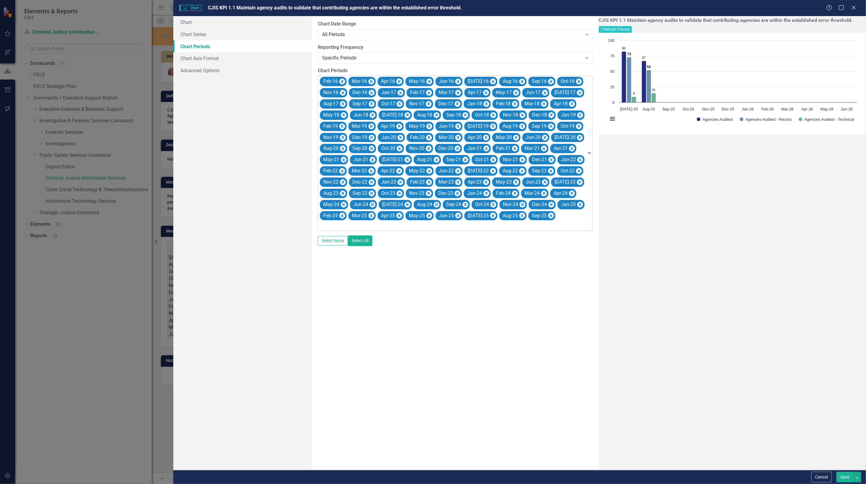
click at [342, 82] on icon "Remove Feb-16" at bounding box center [342, 81] width 3 height 3
click at [342, 82] on icon "Remove Mar-16" at bounding box center [343, 81] width 3 height 3
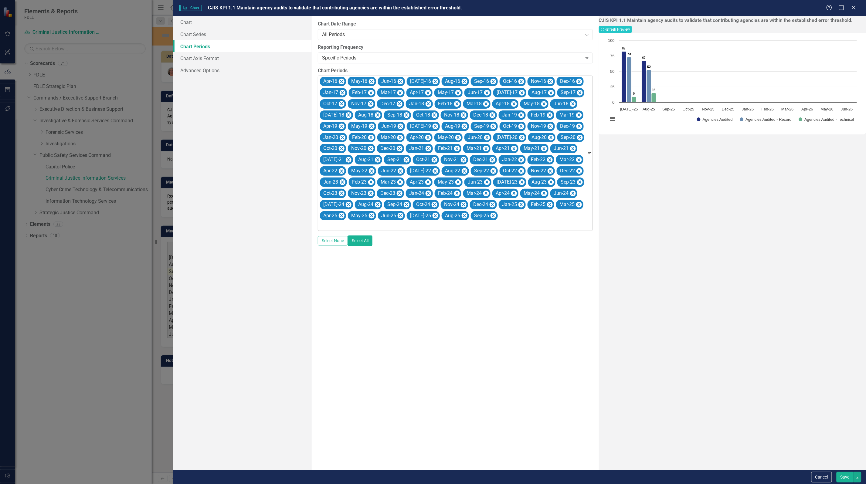
click at [342, 82] on icon "Remove Apr-16" at bounding box center [341, 81] width 3 height 3
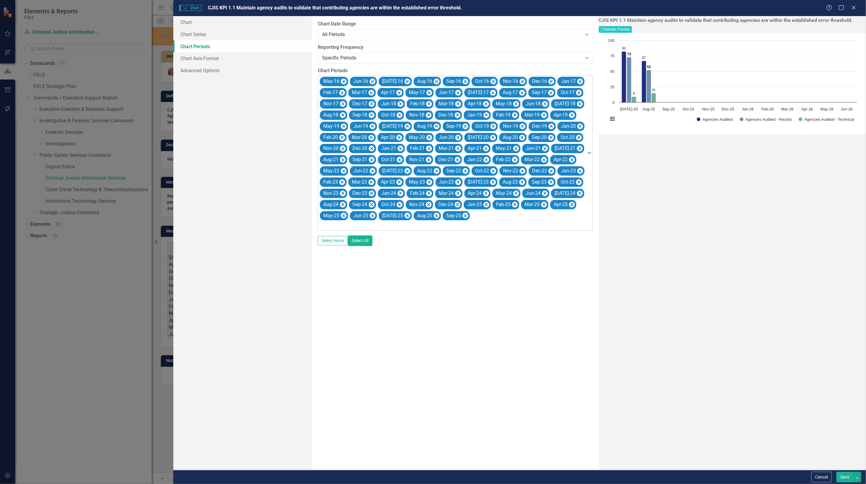
click at [342, 82] on icon "Remove May-16" at bounding box center [344, 82] width 6 height 8
click at [342, 82] on icon "Remove Jun-16" at bounding box center [342, 81] width 3 height 3
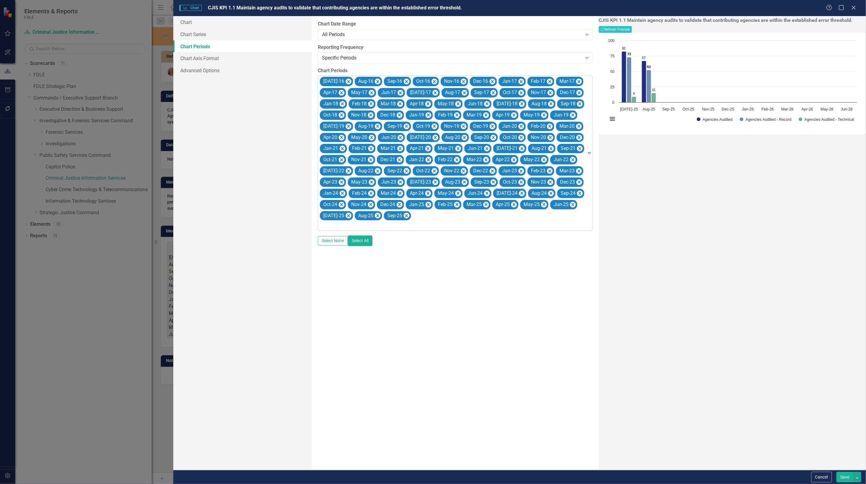
click at [346, 82] on icon "Remove Jul-16" at bounding box center [349, 82] width 6 height 8
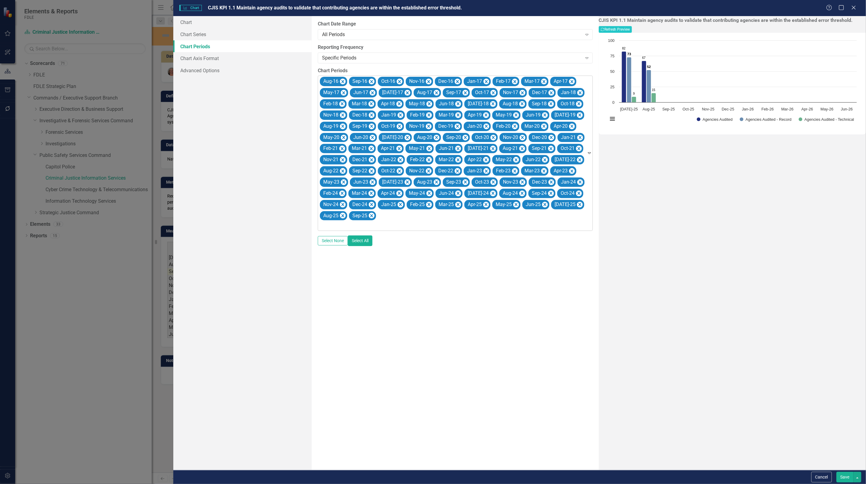
click at [342, 82] on icon "Remove Aug-16" at bounding box center [343, 81] width 3 height 3
click at [342, 82] on icon "Remove Sep-16" at bounding box center [342, 81] width 3 height 3
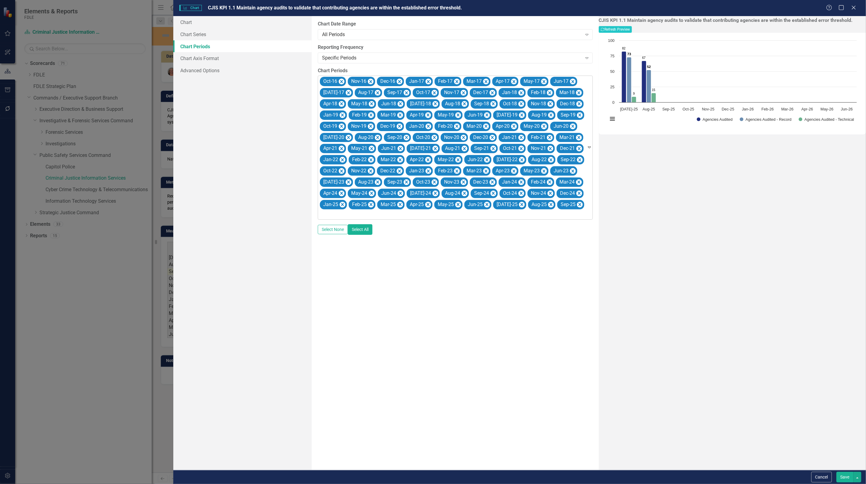
click at [342, 82] on icon "Remove Oct-16" at bounding box center [341, 81] width 3 height 3
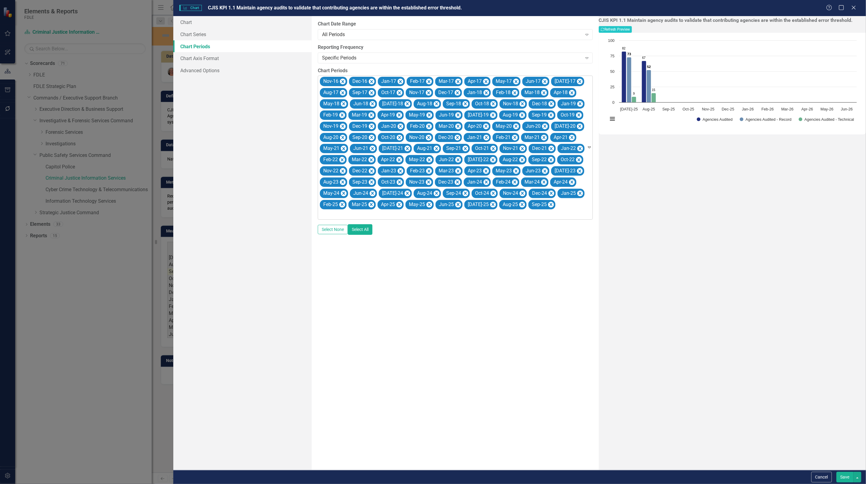
click at [342, 82] on icon "Remove Nov-16" at bounding box center [343, 81] width 3 height 3
click at [342, 82] on icon "Remove Dec-16" at bounding box center [342, 81] width 3 height 3
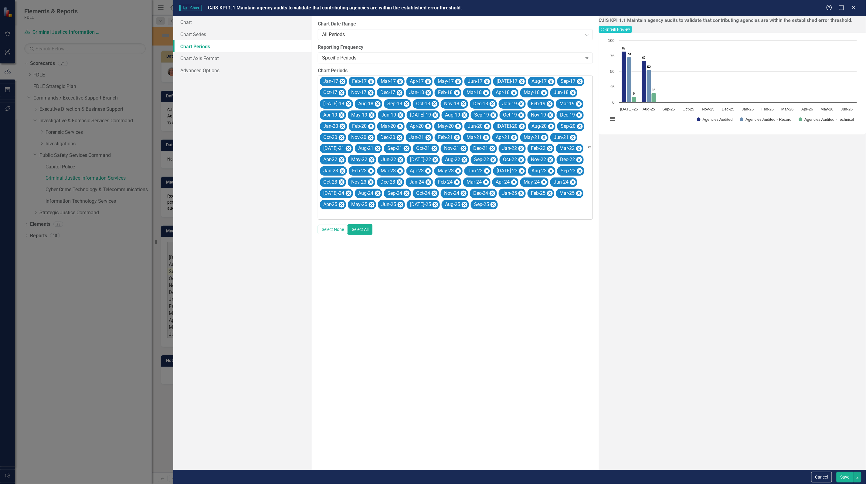
click at [342, 82] on icon "Remove Jan-17" at bounding box center [342, 81] width 3 height 3
click at [370, 82] on icon "Remove Feb-17" at bounding box center [371, 81] width 3 height 3
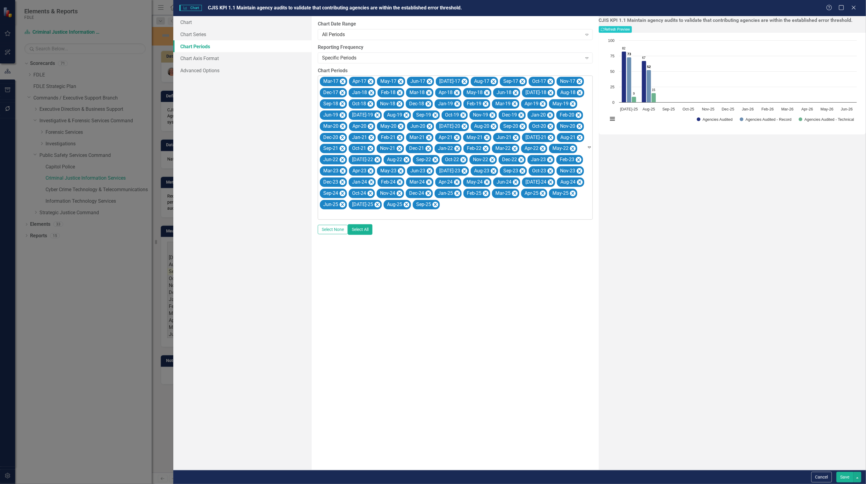
click at [342, 82] on icon "Remove Mar-17" at bounding box center [343, 81] width 3 height 3
click at [342, 82] on icon "Remove Apr-17" at bounding box center [341, 81] width 3 height 3
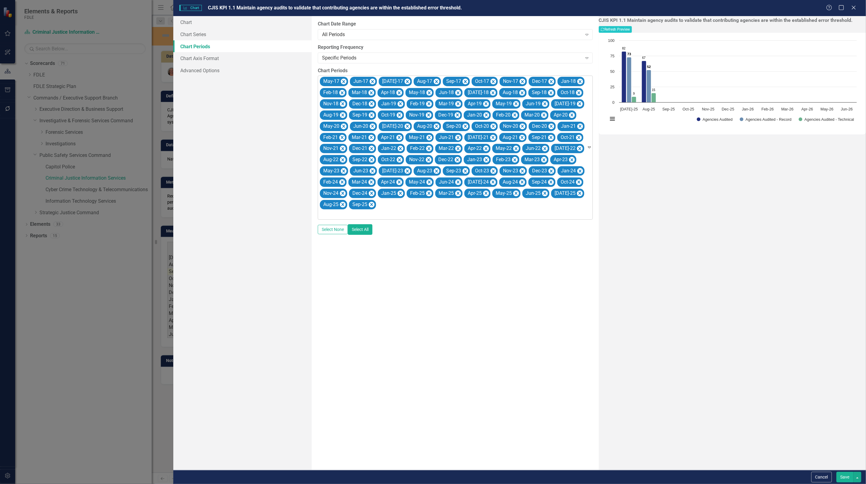
click at [342, 82] on icon "Remove May-17" at bounding box center [344, 82] width 6 height 8
click at [342, 82] on icon "Remove Jun-17" at bounding box center [342, 81] width 3 height 3
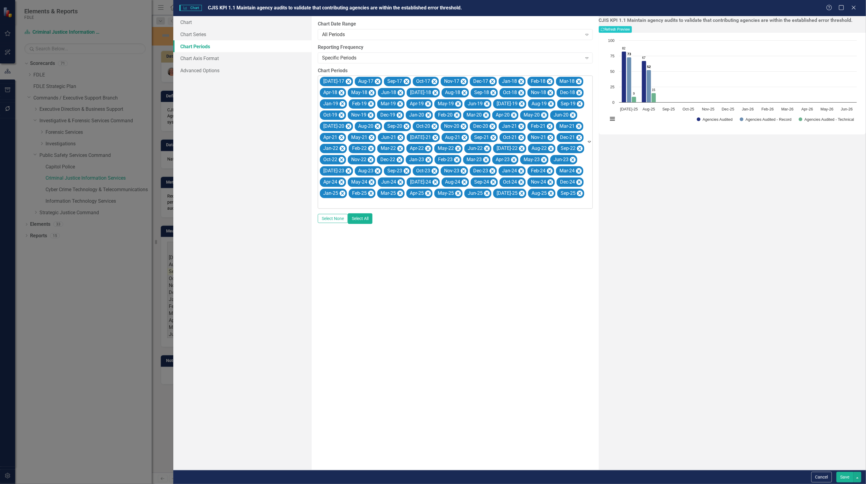
click at [346, 82] on icon "Remove Jul-17" at bounding box center [349, 82] width 6 height 8
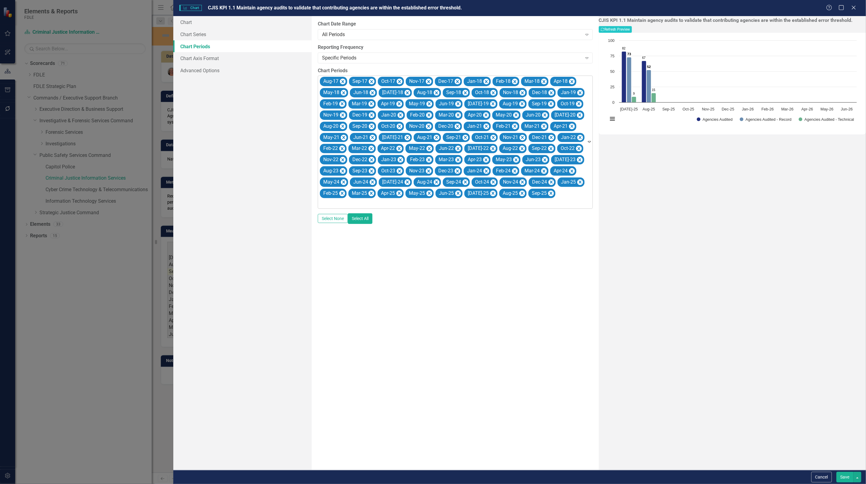
click at [342, 82] on icon "Remove Aug-17" at bounding box center [343, 81] width 3 height 3
click at [342, 82] on icon "Remove Sep-17" at bounding box center [342, 81] width 3 height 3
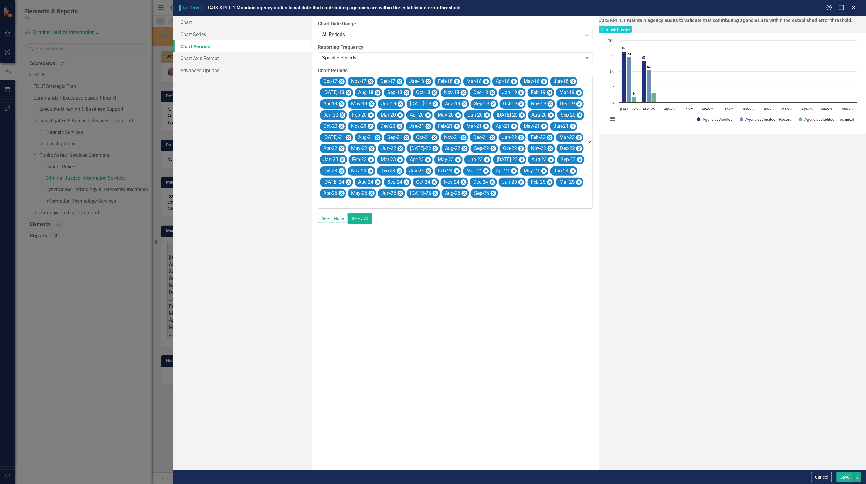
click at [342, 82] on icon "Remove Oct-17" at bounding box center [341, 81] width 3 height 3
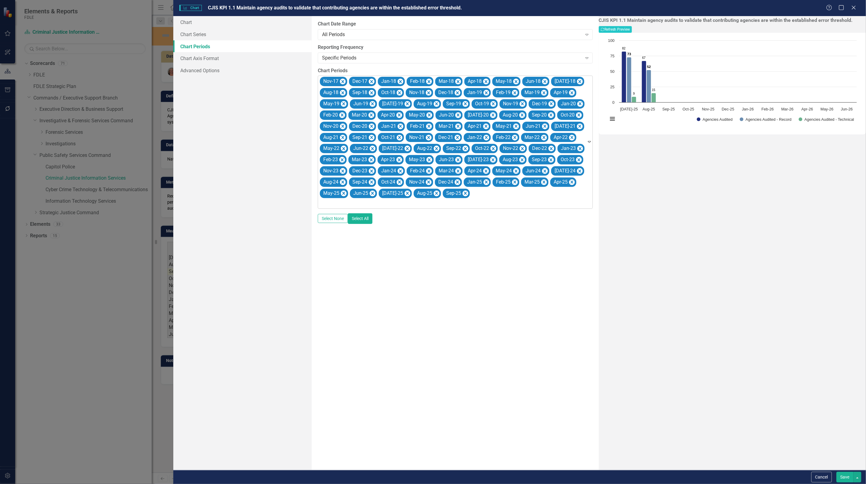
click at [342, 82] on icon "Remove Nov-17" at bounding box center [343, 81] width 3 height 3
click at [370, 82] on icon "Remove Dec-17" at bounding box center [371, 81] width 3 height 3
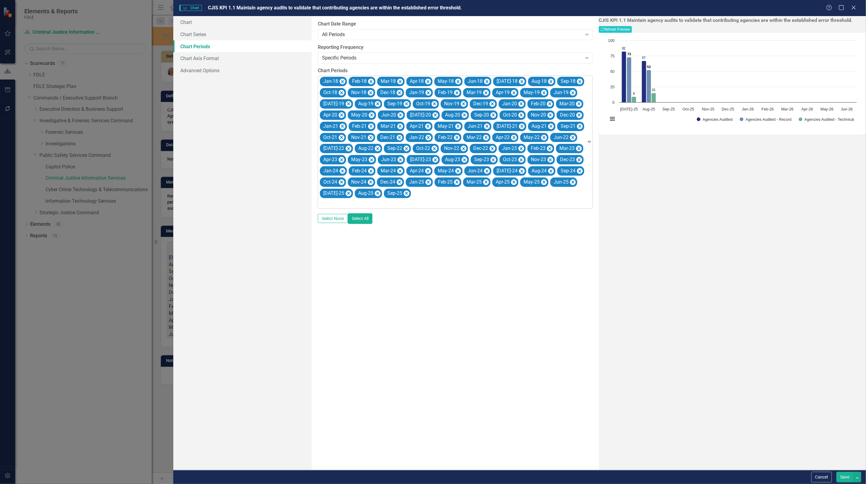
click at [342, 82] on icon "Remove Jan-18" at bounding box center [342, 81] width 3 height 3
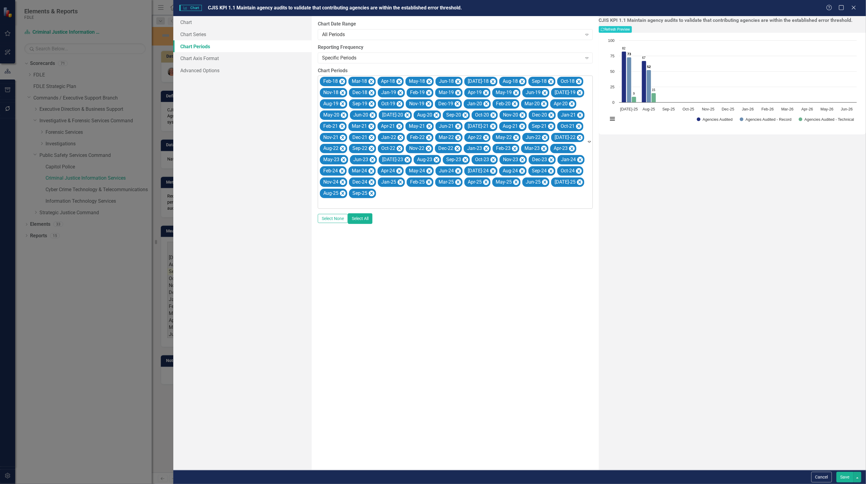
click at [342, 82] on icon "Remove Feb-18" at bounding box center [342, 81] width 3 height 3
click at [342, 82] on icon "Remove Mar-18" at bounding box center [343, 81] width 3 height 3
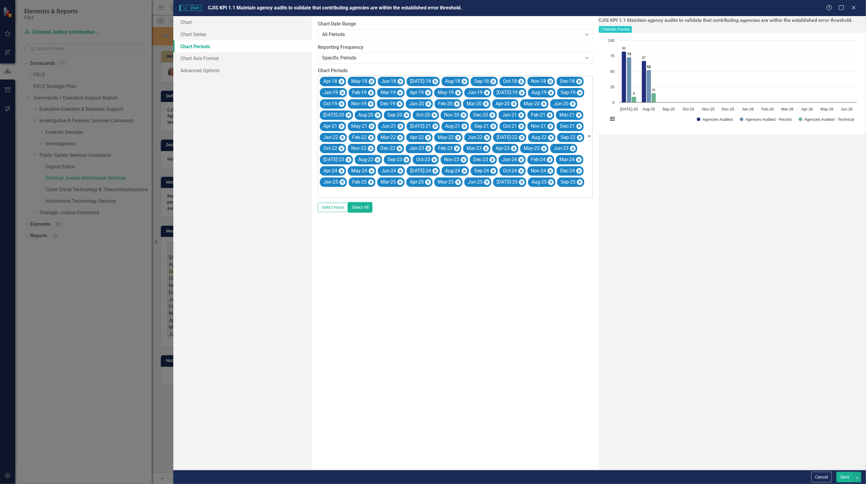
click at [342, 82] on icon "Remove Apr-18" at bounding box center [341, 81] width 3 height 3
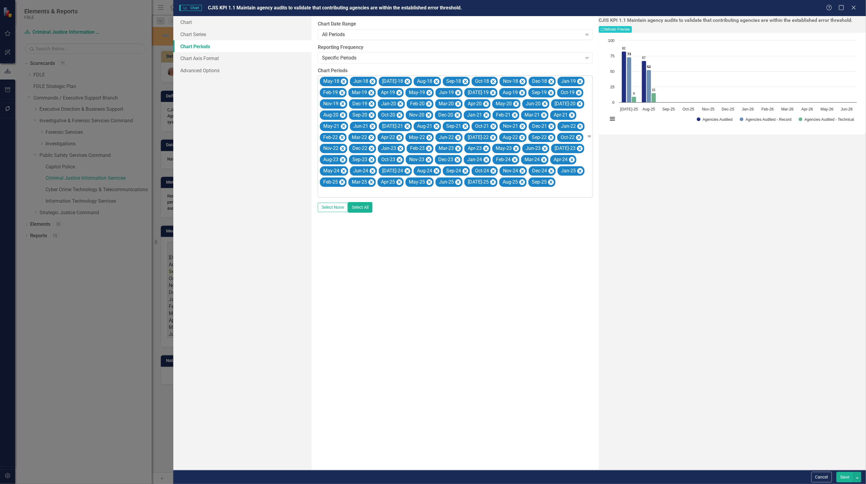
click at [342, 82] on icon "Remove May-18" at bounding box center [344, 82] width 6 height 8
click at [342, 82] on icon "Remove Jun-18" at bounding box center [342, 81] width 3 height 3
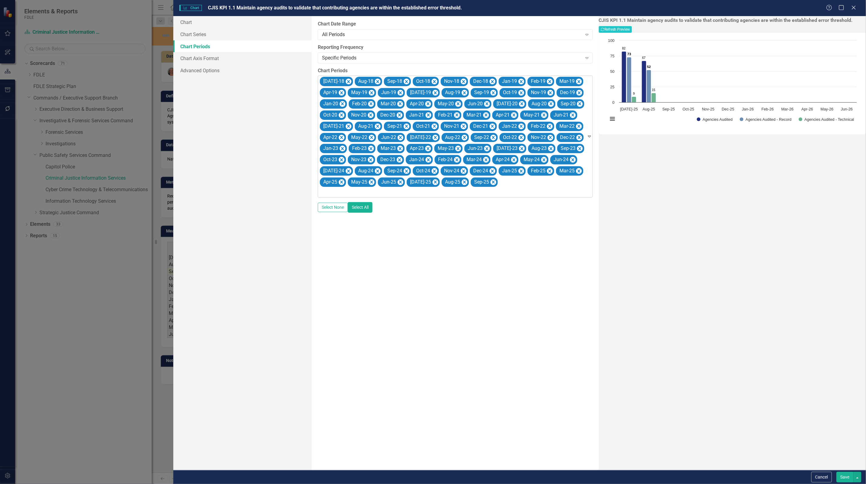
click at [346, 82] on icon "Remove Jul-18" at bounding box center [349, 82] width 6 height 8
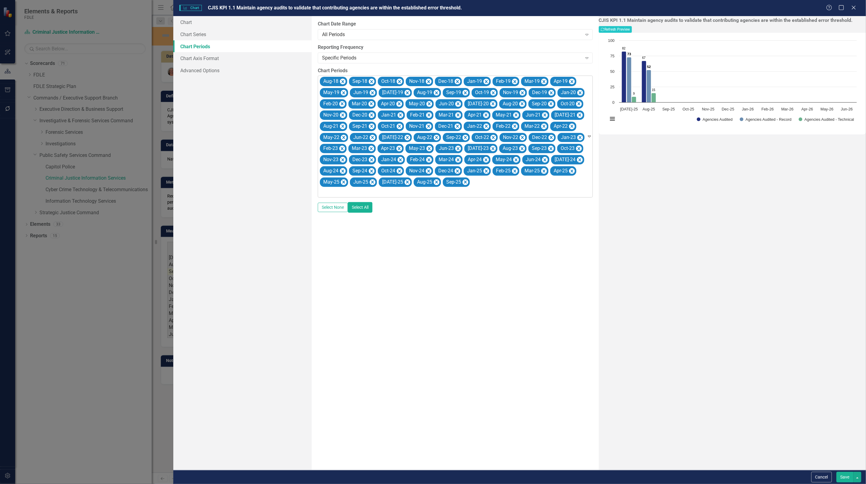
click at [342, 82] on icon "Remove Aug-18" at bounding box center [343, 81] width 3 height 3
click at [342, 82] on icon "Remove Sep-18" at bounding box center [342, 81] width 3 height 3
click at [342, 82] on icon "Remove Oct-18" at bounding box center [341, 81] width 3 height 3
click at [369, 82] on icon "Remove Nov-18" at bounding box center [370, 81] width 3 height 3
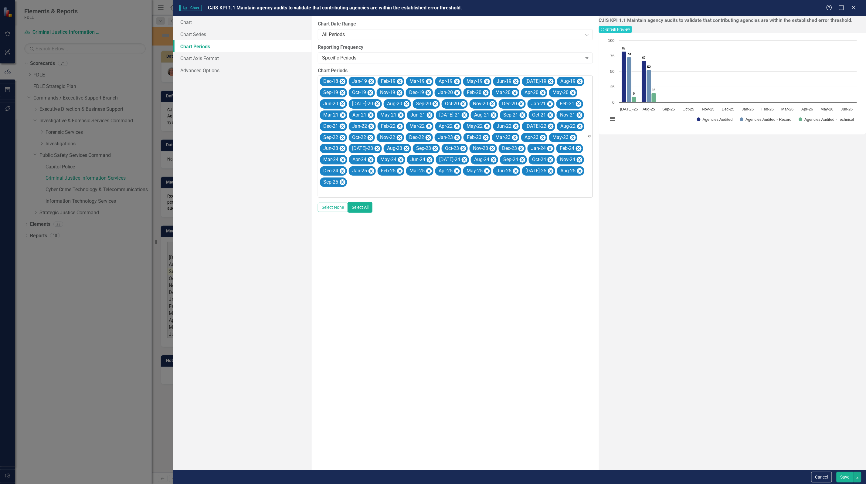
click at [342, 82] on icon "Remove Dec-18" at bounding box center [342, 81] width 3 height 3
click at [342, 82] on icon "Remove Jan-19" at bounding box center [342, 81] width 3 height 3
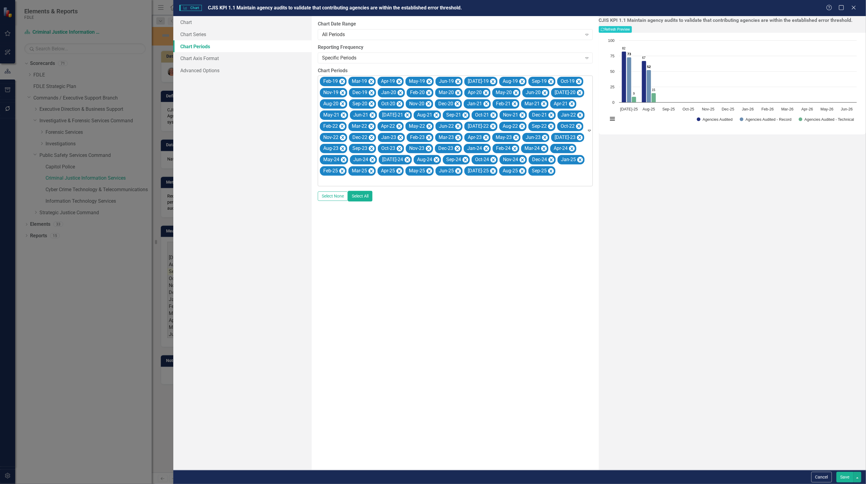
click at [342, 82] on icon "Remove Feb-19" at bounding box center [342, 81] width 3 height 3
click at [370, 82] on icon "Remove Mar-19" at bounding box center [371, 81] width 3 height 3
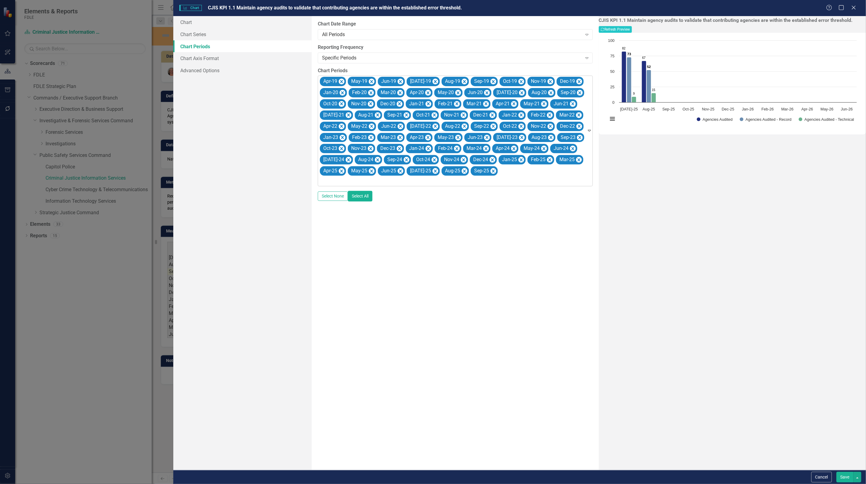
click at [342, 82] on icon "Remove Apr-19" at bounding box center [341, 81] width 3 height 3
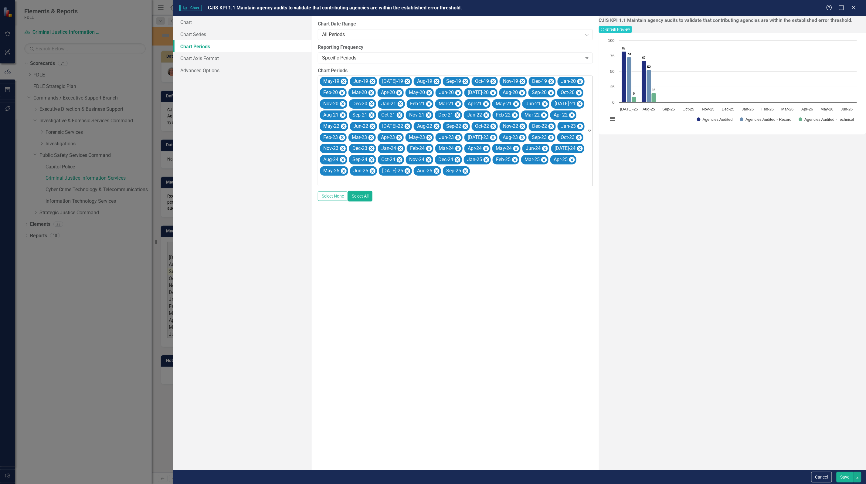
click at [342, 82] on icon "Remove May-19" at bounding box center [344, 82] width 6 height 8
click at [342, 82] on icon "Remove Jun-19" at bounding box center [342, 81] width 3 height 3
click at [346, 82] on icon "Remove Jul-19" at bounding box center [349, 82] width 6 height 8
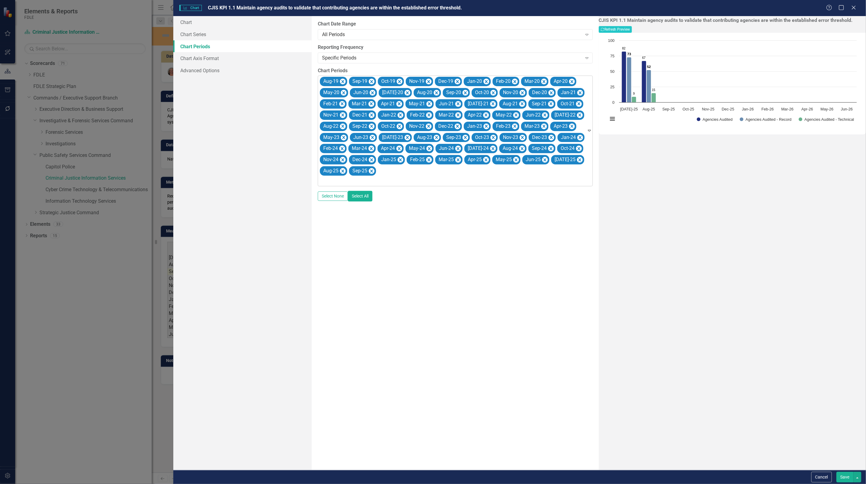
click at [342, 82] on icon "Remove Aug-19" at bounding box center [343, 81] width 3 height 3
click at [342, 82] on icon "Remove Sep-19" at bounding box center [342, 81] width 3 height 3
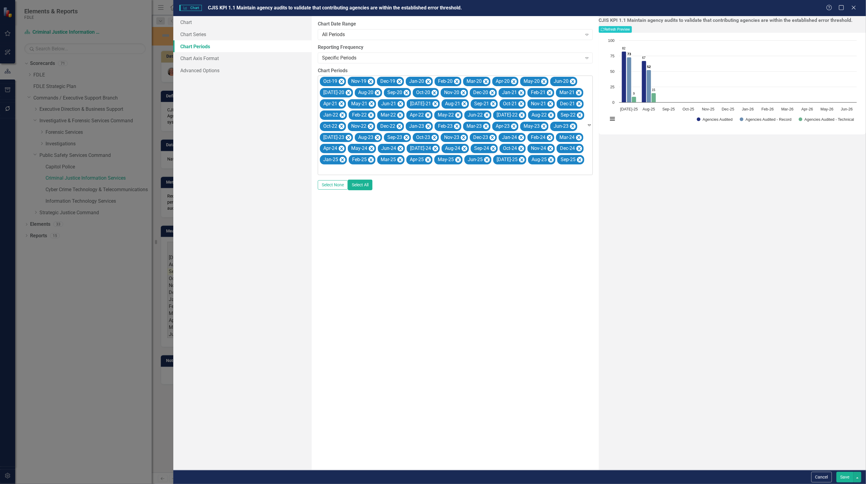
click at [342, 82] on icon "Remove Oct-19" at bounding box center [341, 81] width 3 height 3
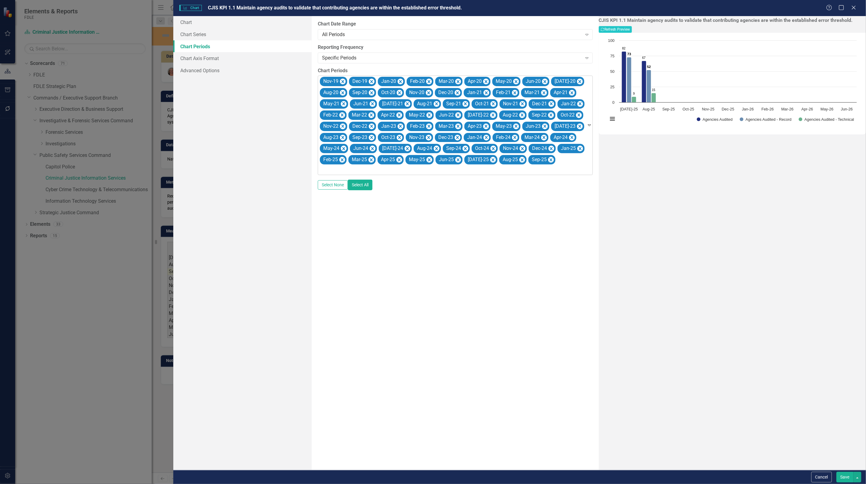
click at [342, 82] on icon "Remove Nov-19" at bounding box center [343, 81] width 3 height 3
click at [342, 82] on icon "Remove Dec-19" at bounding box center [342, 81] width 3 height 3
click at [342, 82] on icon "Remove Jan-20" at bounding box center [342, 81] width 3 height 3
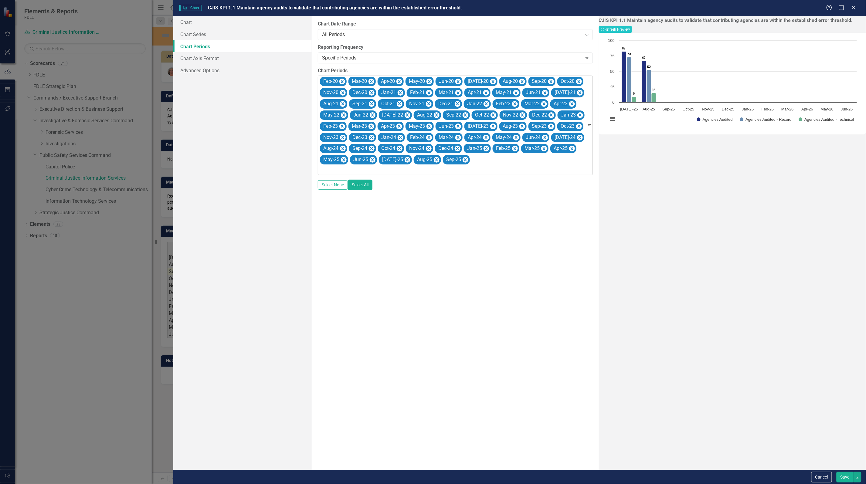
click at [342, 82] on icon "Remove Feb-20" at bounding box center [342, 81] width 3 height 3
click at [342, 82] on icon "Remove Mar-20" at bounding box center [343, 81] width 3 height 3
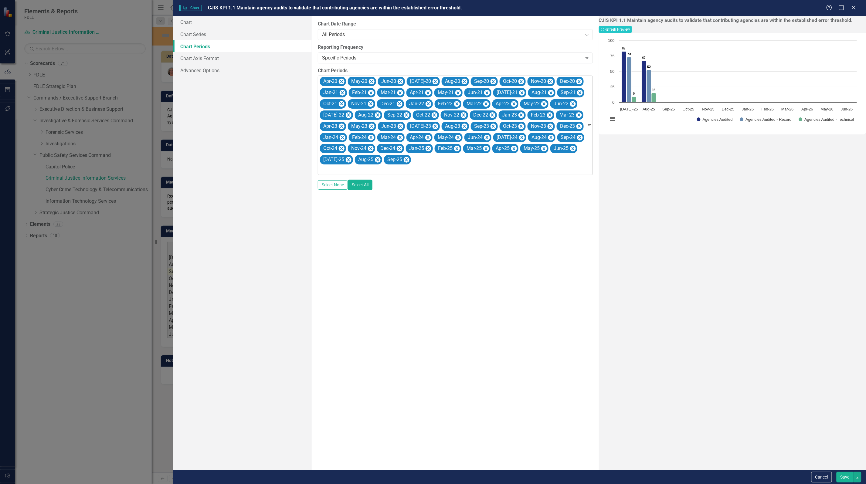
click at [342, 82] on icon "Remove Apr-20" at bounding box center [341, 81] width 3 height 3
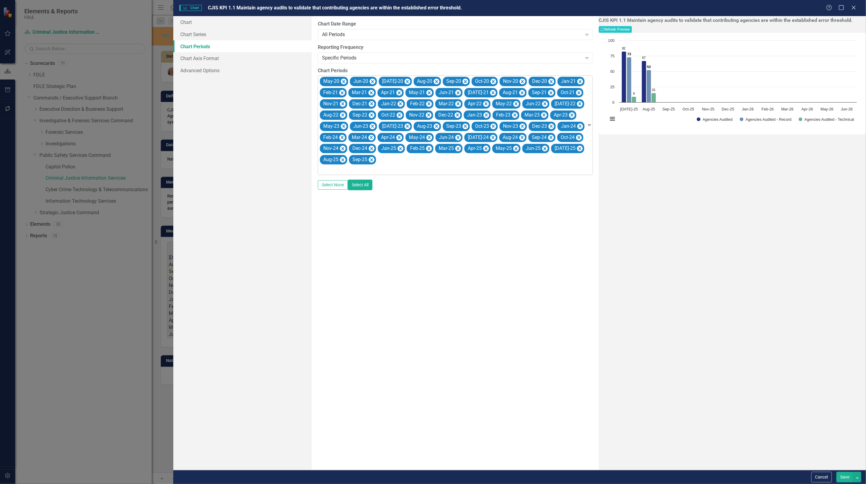
click at [342, 82] on icon "Remove May-20" at bounding box center [344, 82] width 6 height 8
click at [342, 82] on icon "Remove Jun-20" at bounding box center [342, 81] width 3 height 3
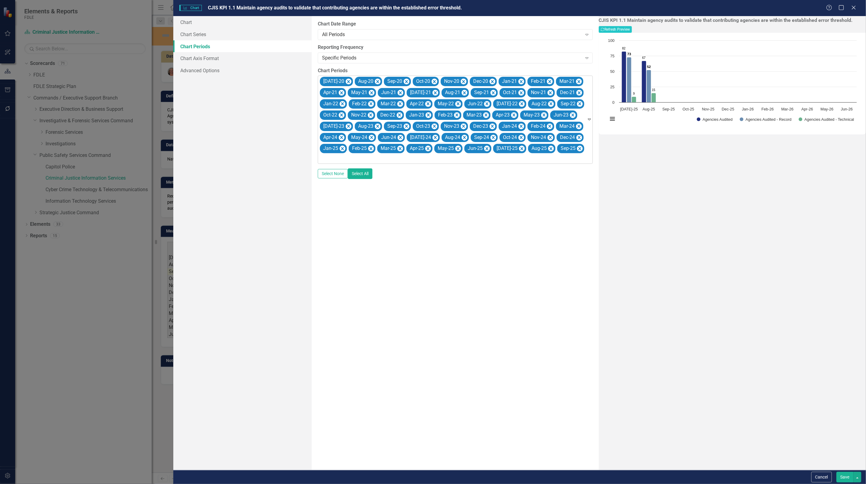
click at [346, 82] on icon "Remove Jul-20" at bounding box center [349, 82] width 6 height 8
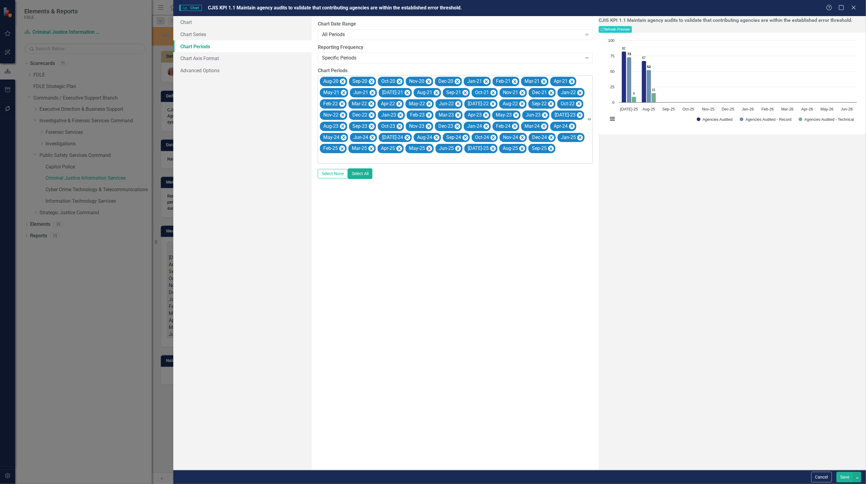
click at [342, 82] on icon "Remove Aug-20" at bounding box center [343, 81] width 3 height 3
click at [342, 82] on icon "Remove Sep-20" at bounding box center [342, 81] width 3 height 3
click at [342, 82] on icon "Remove Oct-20" at bounding box center [341, 81] width 3 height 3
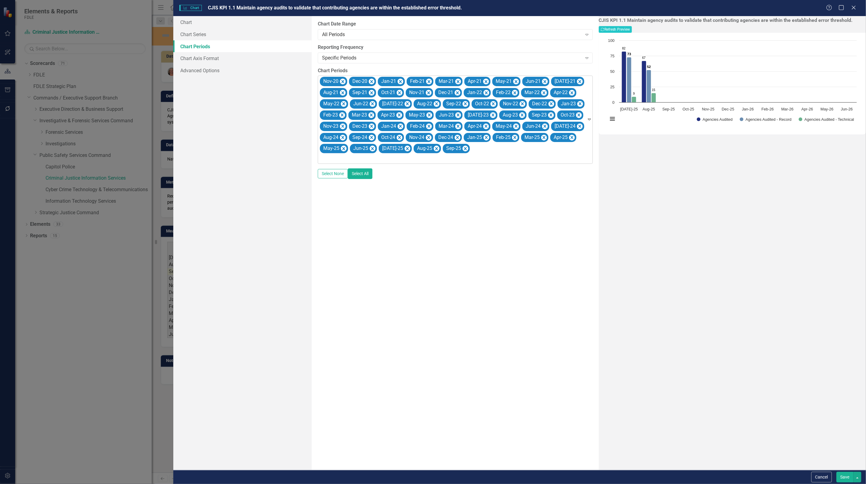
click at [342, 82] on icon "Remove Nov-20" at bounding box center [343, 81] width 3 height 3
click at [342, 82] on icon "Remove Dec-20" at bounding box center [342, 81] width 3 height 3
click at [342, 82] on icon "Remove Jan-21" at bounding box center [342, 81] width 3 height 3
click at [370, 82] on icon "Remove Feb-21" at bounding box center [371, 81] width 3 height 3
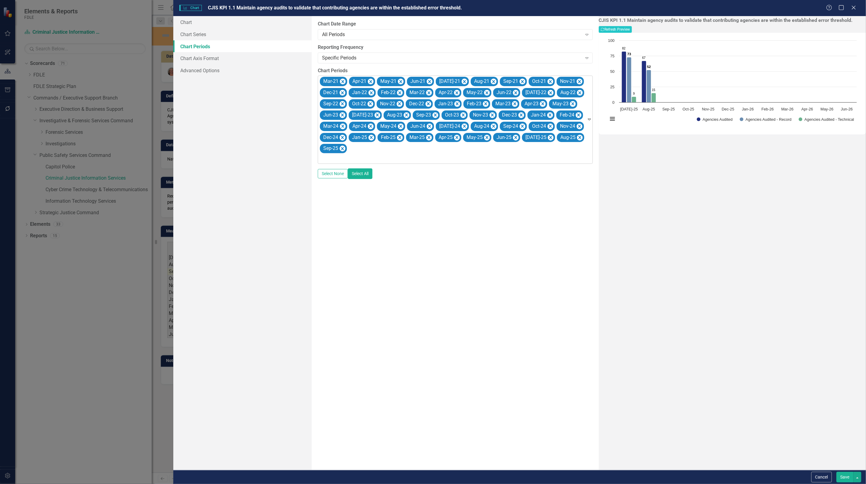
click at [342, 82] on icon "Remove Mar-21" at bounding box center [343, 81] width 3 height 3
click at [342, 82] on icon "Remove Apr-21" at bounding box center [341, 81] width 3 height 3
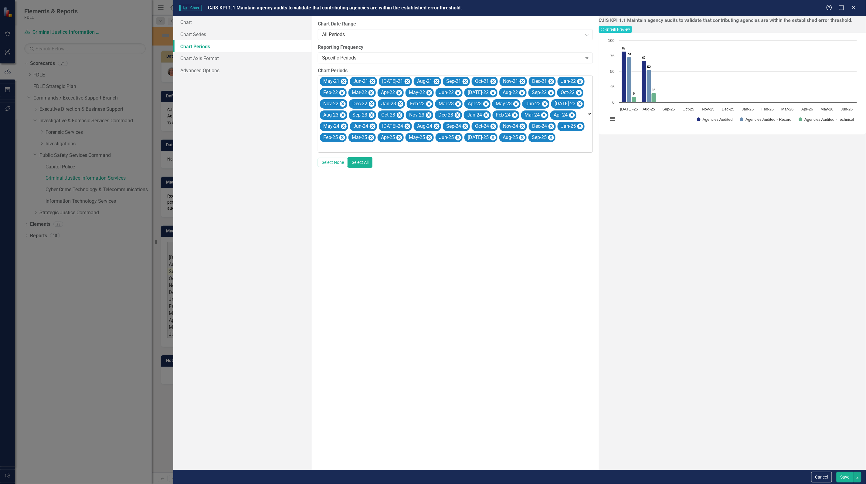
click at [342, 82] on icon "Remove May-21" at bounding box center [344, 82] width 6 height 8
click at [342, 82] on icon "Remove Jun-21" at bounding box center [342, 81] width 3 height 3
click at [346, 82] on icon "Remove Jul-21" at bounding box center [349, 82] width 6 height 8
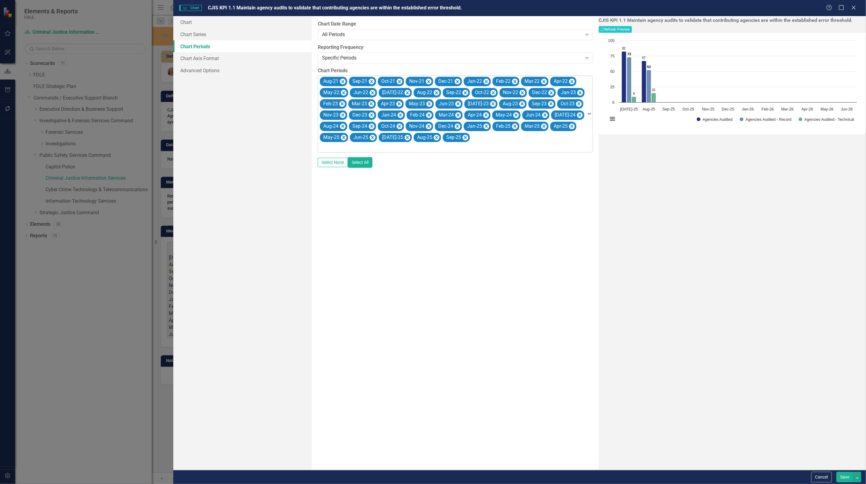
click at [342, 82] on icon "Remove Aug-21" at bounding box center [343, 81] width 3 height 3
click at [342, 82] on icon "Remove Sep-21" at bounding box center [342, 81] width 3 height 3
click at [342, 82] on icon "Remove Oct-21" at bounding box center [341, 81] width 3 height 3
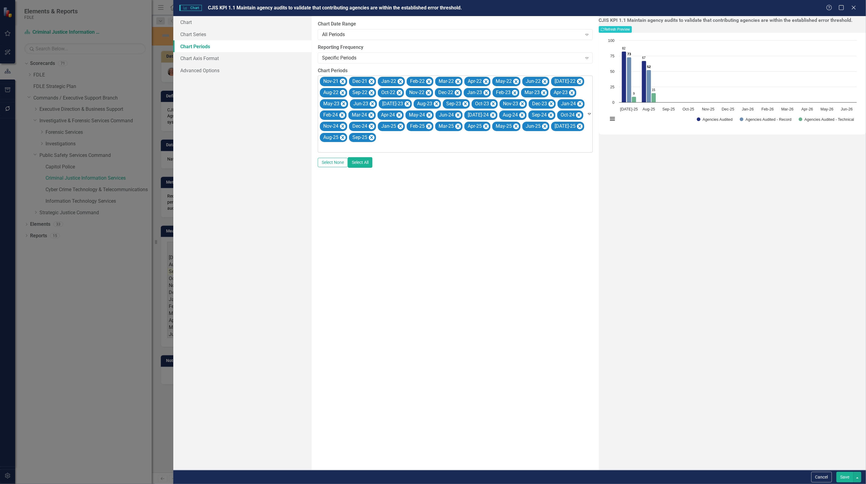
click at [342, 82] on icon "Remove Nov-21" at bounding box center [343, 81] width 3 height 3
click at [342, 82] on icon "Remove Dec-21" at bounding box center [342, 81] width 3 height 3
click at [342, 82] on icon "Remove Jan-22" at bounding box center [342, 81] width 3 height 3
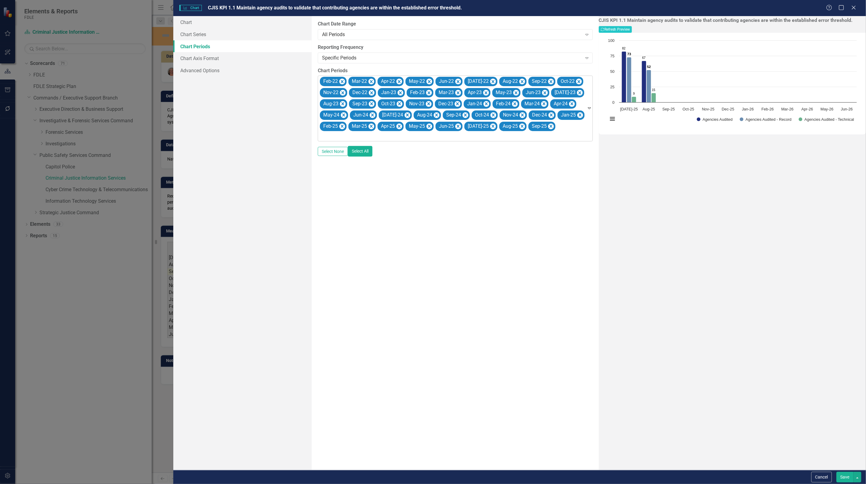
click at [342, 82] on icon "Remove Feb-22" at bounding box center [342, 81] width 3 height 3
click at [342, 82] on icon "Remove Mar-22" at bounding box center [343, 81] width 3 height 3
click at [342, 82] on icon "Remove Apr-22" at bounding box center [341, 81] width 3 height 3
click at [342, 82] on icon "Remove May-22" at bounding box center [344, 82] width 6 height 8
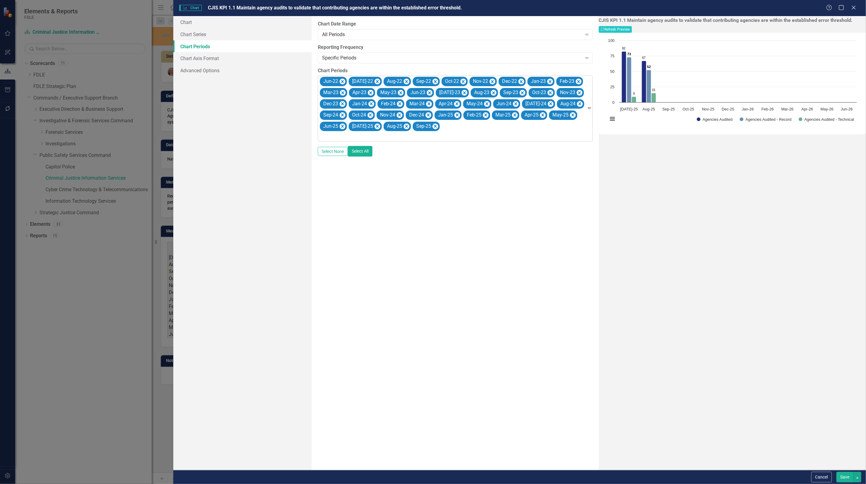
click at [342, 82] on icon "Remove Jun-22" at bounding box center [342, 81] width 3 height 3
click at [346, 82] on icon "Remove Jul-22" at bounding box center [349, 82] width 6 height 8
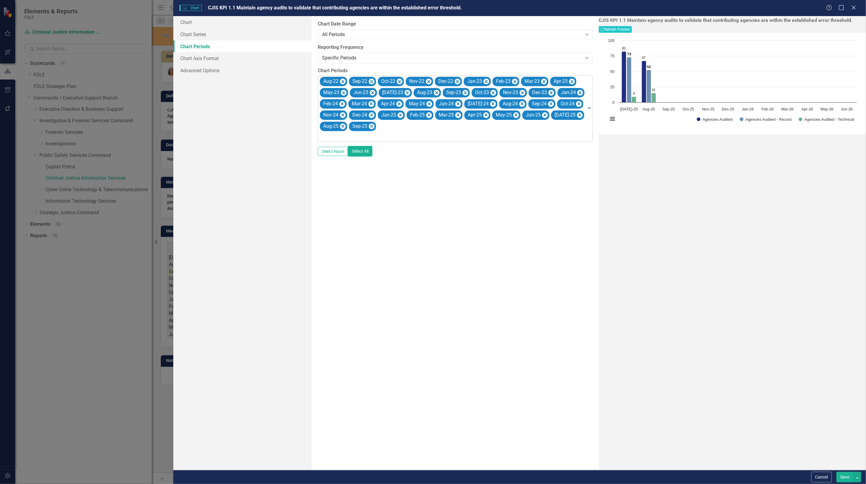
click at [342, 82] on icon "Remove Aug-22" at bounding box center [343, 81] width 3 height 3
click at [342, 82] on icon "Remove Sep-22" at bounding box center [342, 81] width 3 height 3
click at [342, 82] on icon "Remove Oct-22" at bounding box center [341, 81] width 3 height 3
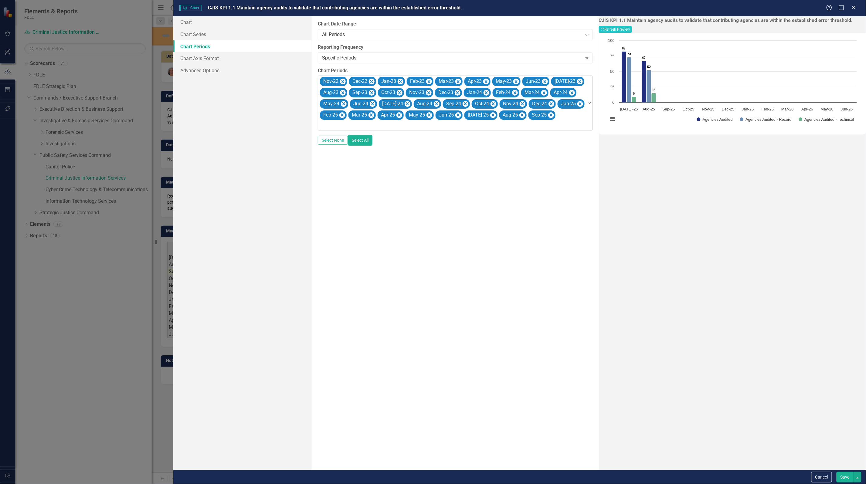
click at [342, 82] on icon "Remove Nov-22" at bounding box center [343, 81] width 3 height 3
click at [342, 82] on icon "Remove Dec-22" at bounding box center [342, 81] width 3 height 3
click at [342, 82] on icon "Remove Jan-23" at bounding box center [342, 81] width 3 height 3
click at [342, 82] on icon "Remove Feb-23" at bounding box center [342, 81] width 3 height 3
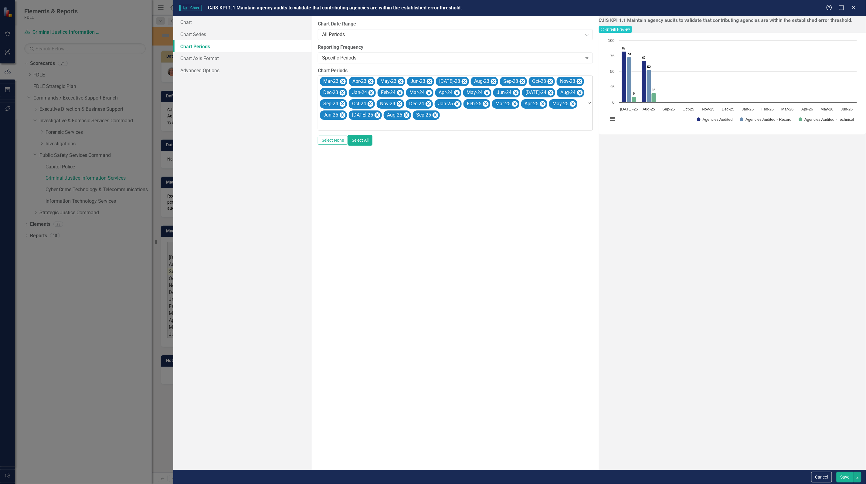
click at [342, 82] on icon "Remove Mar-23" at bounding box center [343, 81] width 3 height 3
click at [342, 82] on icon "Remove Apr-23" at bounding box center [341, 81] width 3 height 3
click at [342, 82] on icon "Remove May-23" at bounding box center [344, 82] width 6 height 8
click at [342, 82] on icon "Remove Jun-23" at bounding box center [342, 81] width 3 height 3
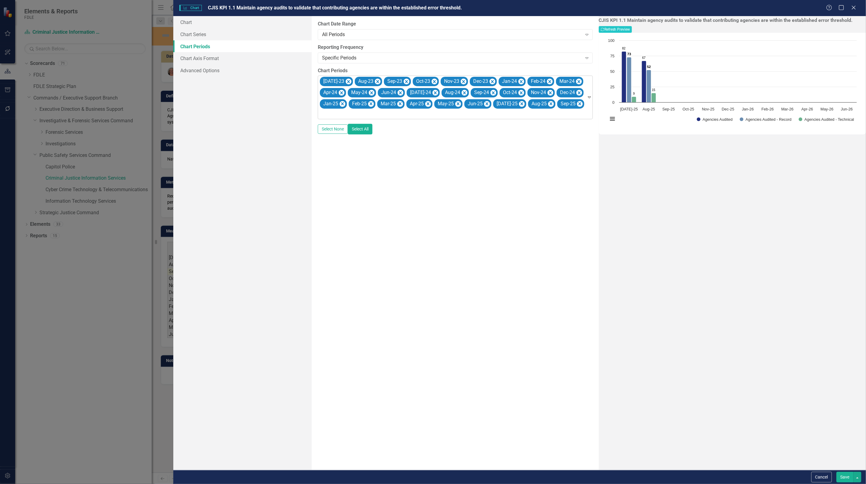
click at [346, 82] on icon "Remove Jul-23" at bounding box center [349, 82] width 6 height 8
click at [342, 82] on icon "Remove Aug-23" at bounding box center [343, 81] width 3 height 3
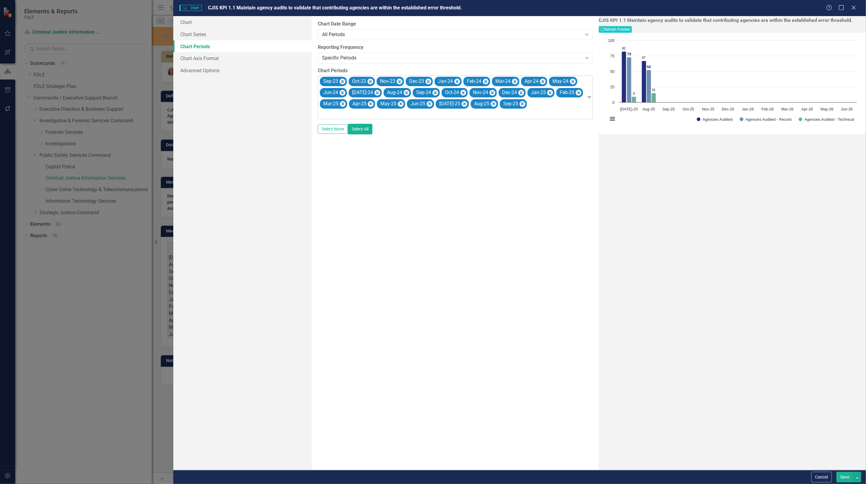
click at [342, 82] on icon "Remove Sep-23" at bounding box center [342, 81] width 3 height 3
click at [342, 82] on icon "Remove Oct-23" at bounding box center [341, 81] width 3 height 3
click at [342, 82] on icon "Remove Nov-23" at bounding box center [343, 81] width 3 height 3
click at [342, 82] on icon "Remove Dec-23" at bounding box center [342, 81] width 3 height 3
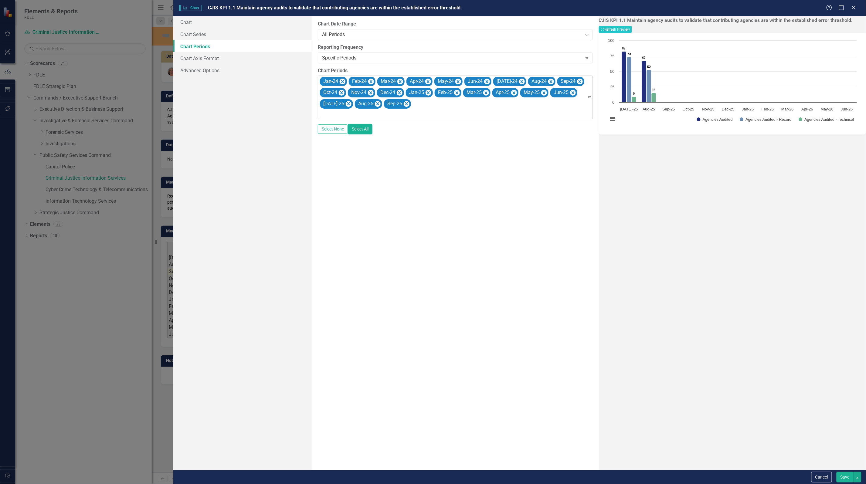
click at [342, 82] on icon "Remove Jan-24" at bounding box center [342, 81] width 3 height 3
click at [342, 82] on icon "Remove Feb-24" at bounding box center [342, 81] width 3 height 3
click at [342, 82] on icon "Remove Mar-24" at bounding box center [343, 81] width 3 height 3
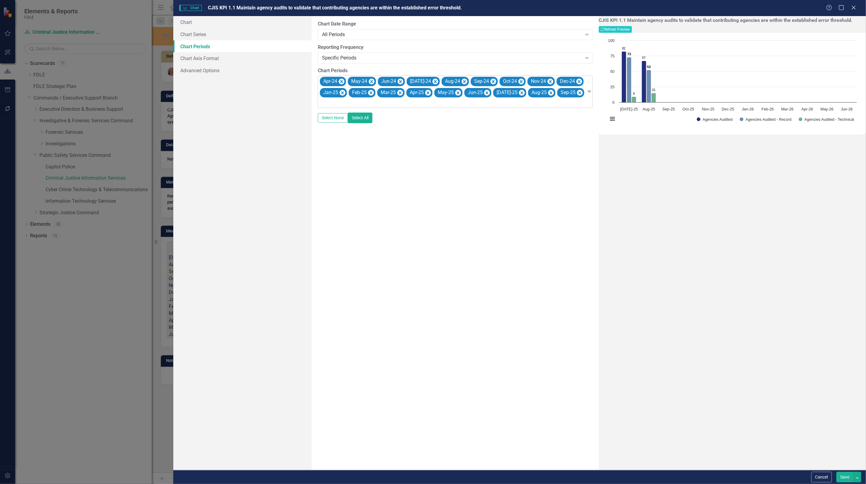
click at [342, 82] on icon "Remove Apr-24" at bounding box center [341, 81] width 3 height 3
click at [342, 82] on icon "Remove May-24" at bounding box center [344, 82] width 6 height 8
click at [342, 82] on icon "Remove Jun-24" at bounding box center [342, 81] width 3 height 3
click at [346, 82] on icon "Remove Jul-24" at bounding box center [349, 82] width 6 height 8
click at [342, 82] on icon "Remove Aug-24" at bounding box center [343, 81] width 3 height 3
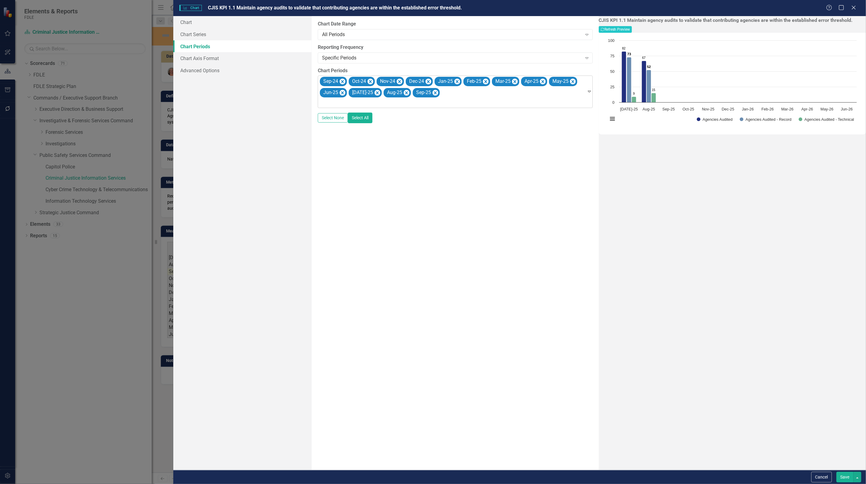
click at [342, 82] on icon "Remove Sep-24" at bounding box center [342, 81] width 3 height 3
click at [342, 82] on icon "Remove Oct-24" at bounding box center [341, 81] width 3 height 3
click at [342, 82] on icon "Remove Nov-24" at bounding box center [343, 81] width 3 height 3
click at [342, 82] on icon "Remove Dec-24" at bounding box center [342, 81] width 3 height 3
click at [342, 82] on icon "Remove Jan-25" at bounding box center [342, 81] width 3 height 3
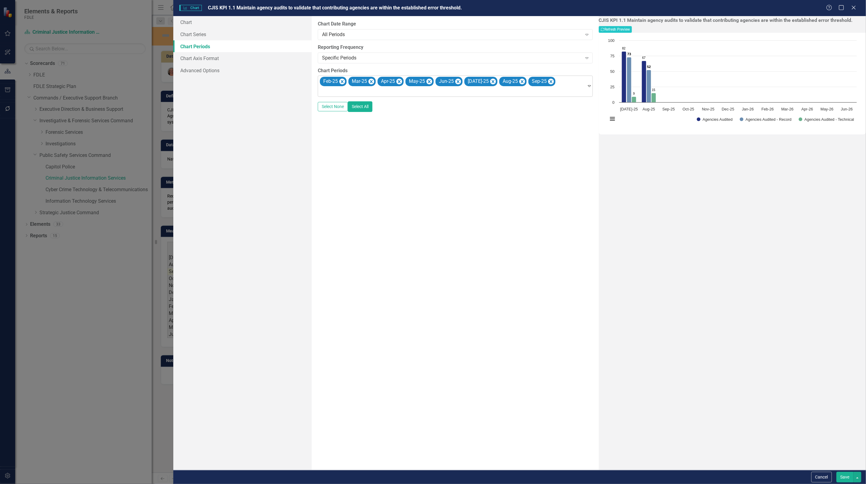
click at [342, 82] on icon "Remove Feb-25" at bounding box center [342, 81] width 3 height 3
click at [342, 82] on icon "Remove Mar-25" at bounding box center [343, 81] width 3 height 3
click at [342, 82] on icon "Remove Apr-25" at bounding box center [341, 81] width 3 height 3
click at [342, 82] on icon "Remove May-25" at bounding box center [344, 82] width 6 height 8
click at [342, 82] on icon "Remove Jun-25" at bounding box center [342, 81] width 3 height 3
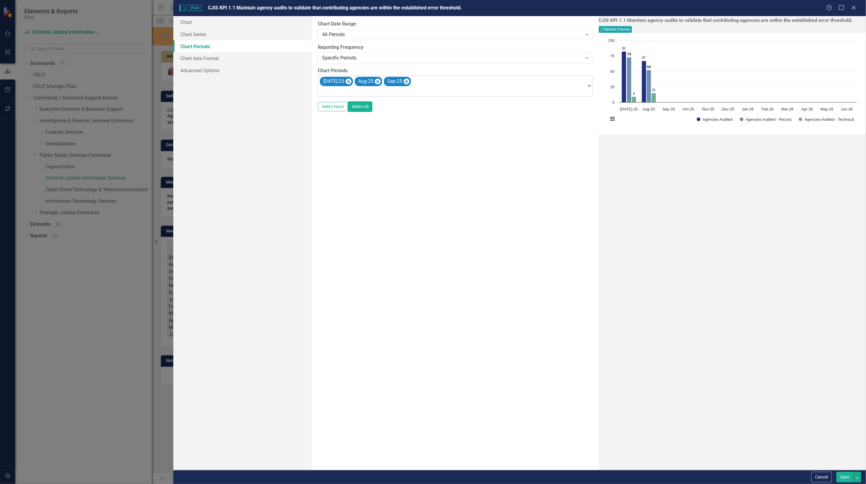
click at [632, 28] on button "Recalculate Refresh Preview" at bounding box center [615, 29] width 33 height 7
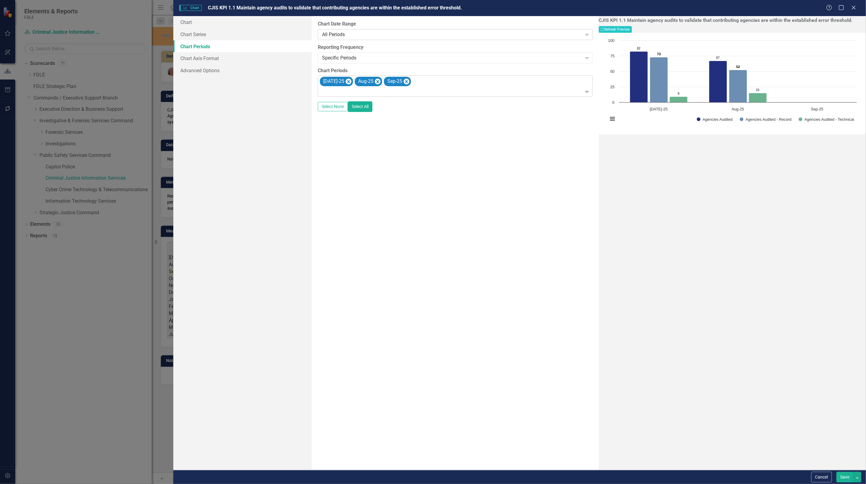
click at [363, 36] on div "All Periods" at bounding box center [452, 34] width 260 height 7
drag, startPoint x: 364, startPoint y: 40, endPoint x: 364, endPoint y: 46, distance: 6.4
click at [359, 34] on div "All Periods" at bounding box center [452, 34] width 260 height 7
click at [815, 477] on button "Cancel" at bounding box center [821, 477] width 21 height 11
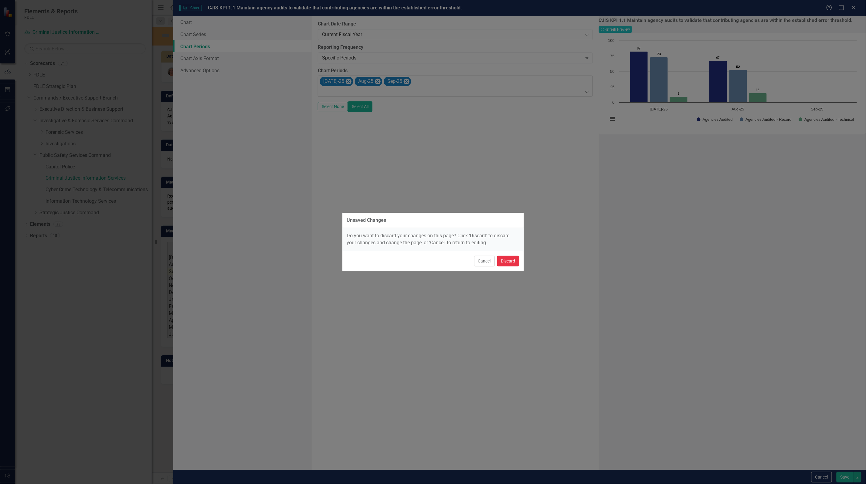
click at [498, 260] on button "Discard" at bounding box center [508, 261] width 22 height 11
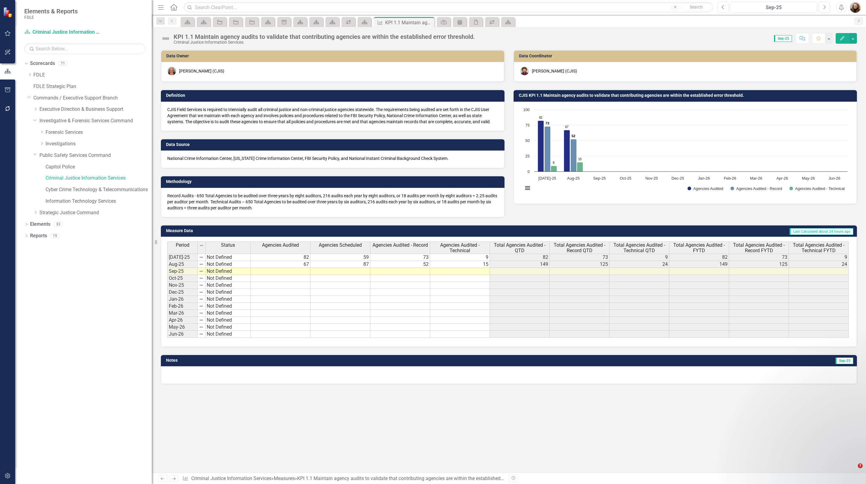
click at [576, 97] on h3 "CJIS KPI 1.1 Maintain agency audits to validate that contributing agencies are …" at bounding box center [686, 95] width 335 height 5
click at [572, 97] on h3 "CJIS KPI 1.1 Maintain agency audits to validate that contributing agencies are …" at bounding box center [686, 95] width 335 height 5
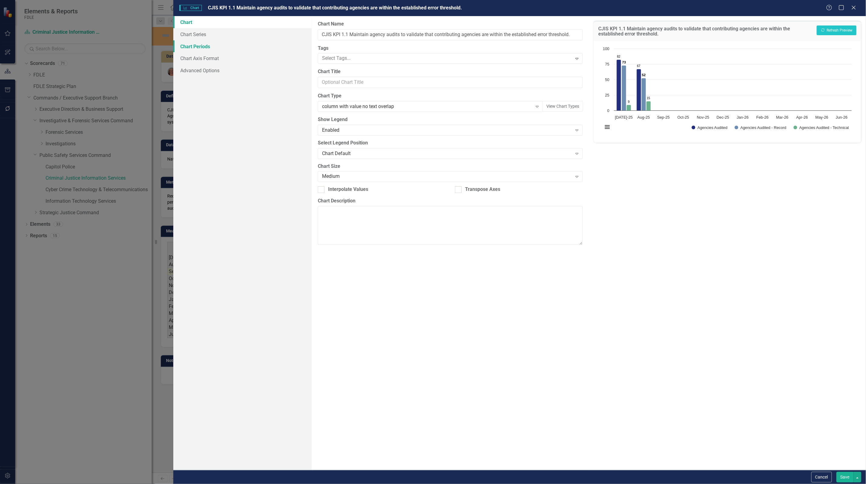
click at [198, 44] on link "Chart Periods" at bounding box center [242, 46] width 138 height 12
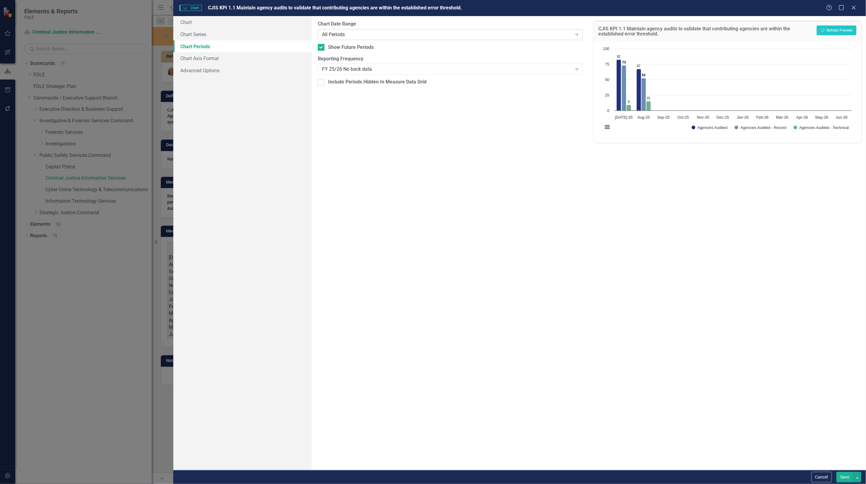
click at [336, 35] on div "All Periods" at bounding box center [447, 34] width 250 height 7
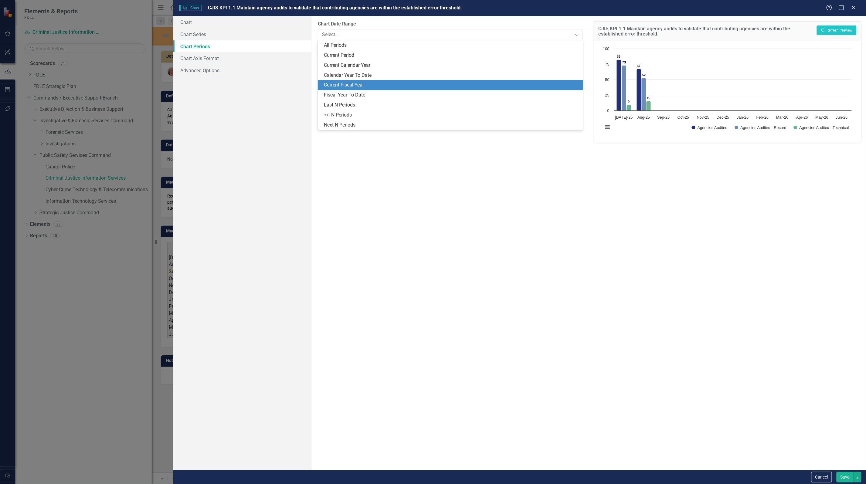
click at [359, 85] on div "Current Fiscal Year" at bounding box center [451, 85] width 255 height 7
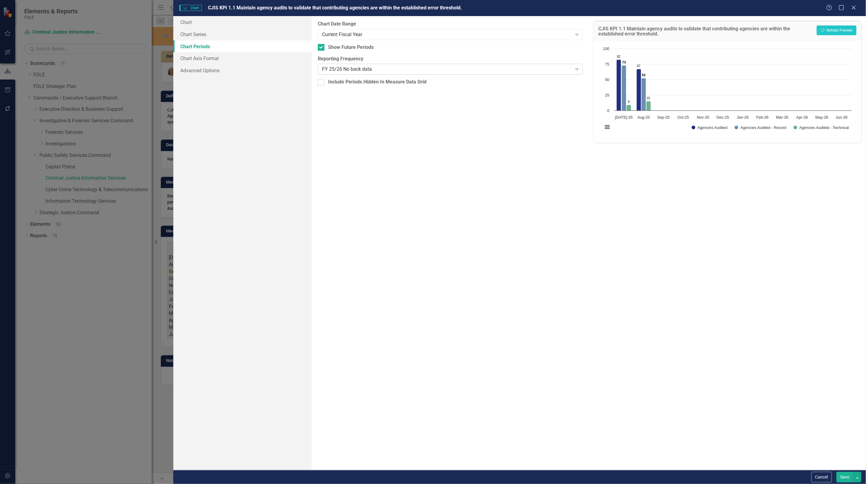
click at [352, 68] on div "FY 25/26 No back data" at bounding box center [447, 69] width 250 height 7
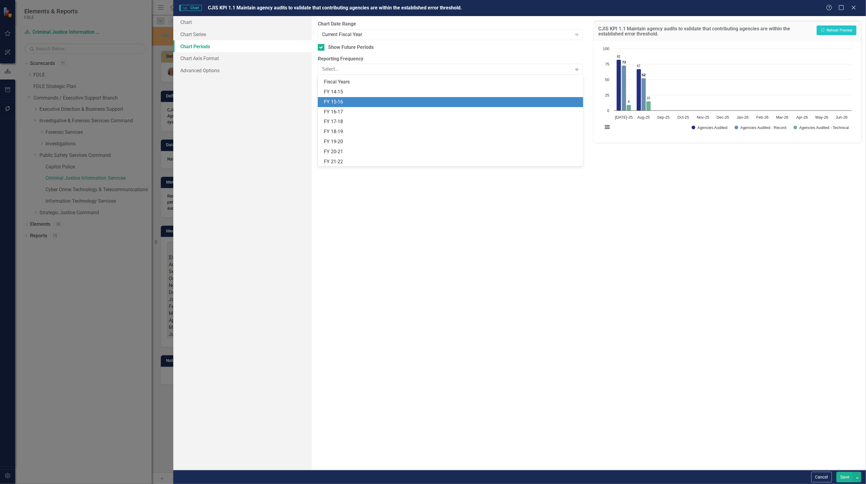
scroll to position [188, 0]
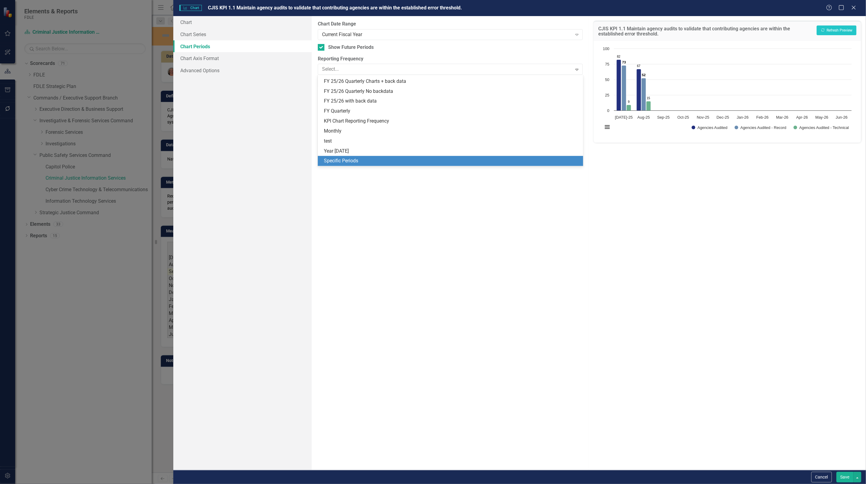
click at [362, 159] on div "Specific Periods" at bounding box center [451, 161] width 255 height 7
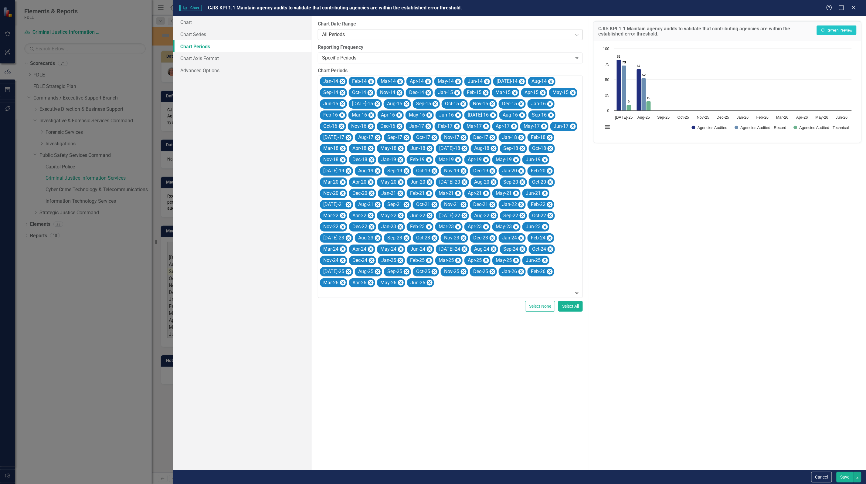
click at [381, 32] on div "All Periods" at bounding box center [447, 34] width 250 height 7
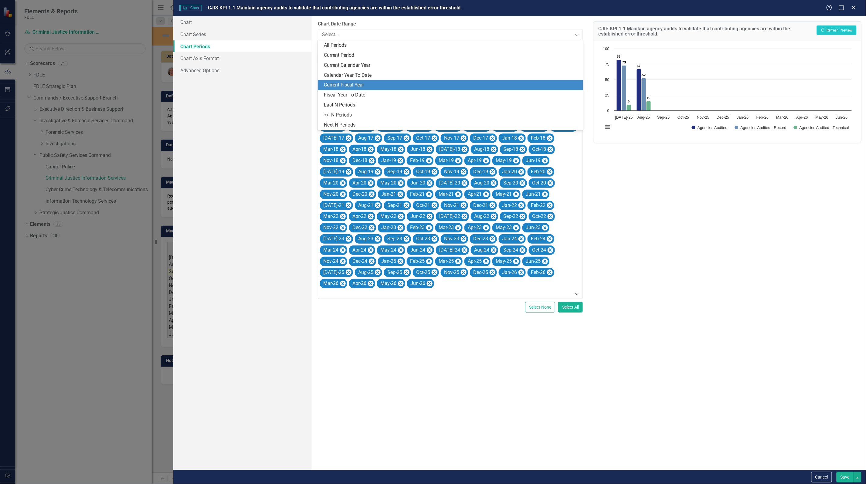
click at [361, 85] on div "Current Fiscal Year" at bounding box center [451, 85] width 255 height 7
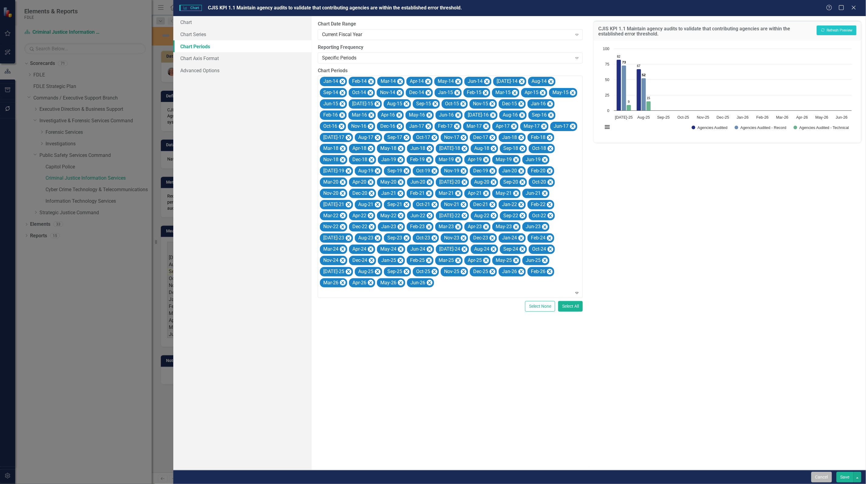
click at [823, 479] on button "Cancel" at bounding box center [821, 477] width 21 height 11
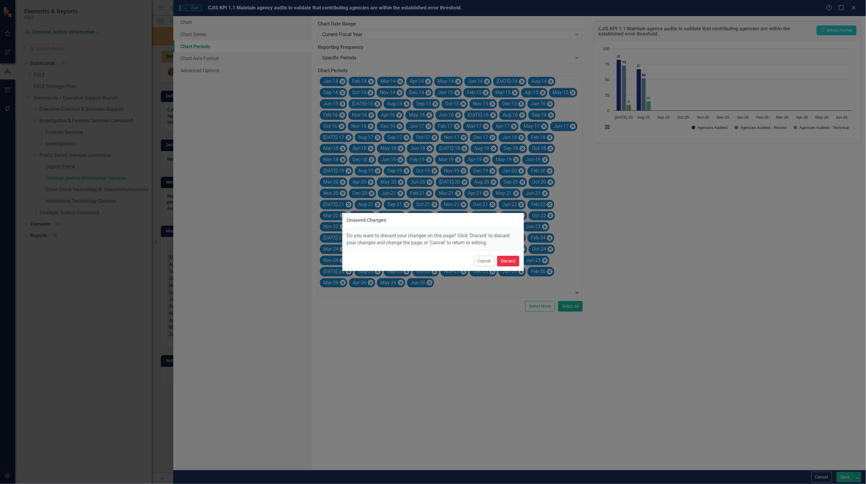
click at [500, 261] on button "Discard" at bounding box center [508, 261] width 22 height 11
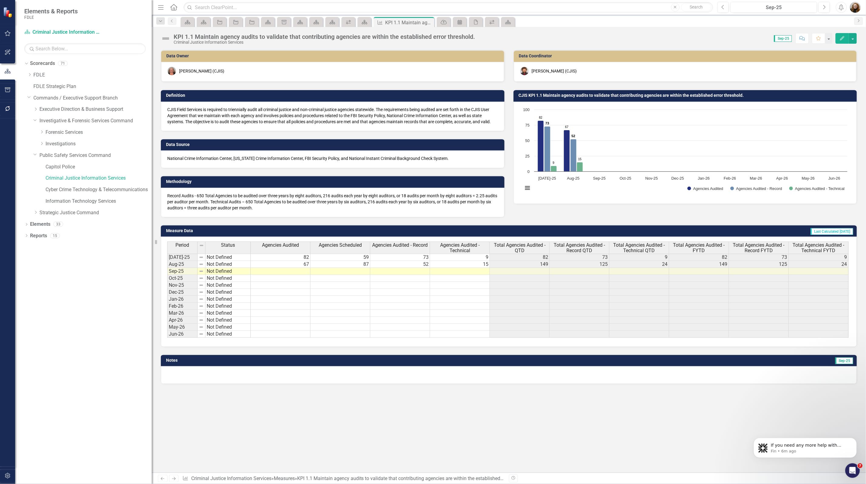
click at [5, 92] on icon "button" at bounding box center [8, 89] width 6 height 5
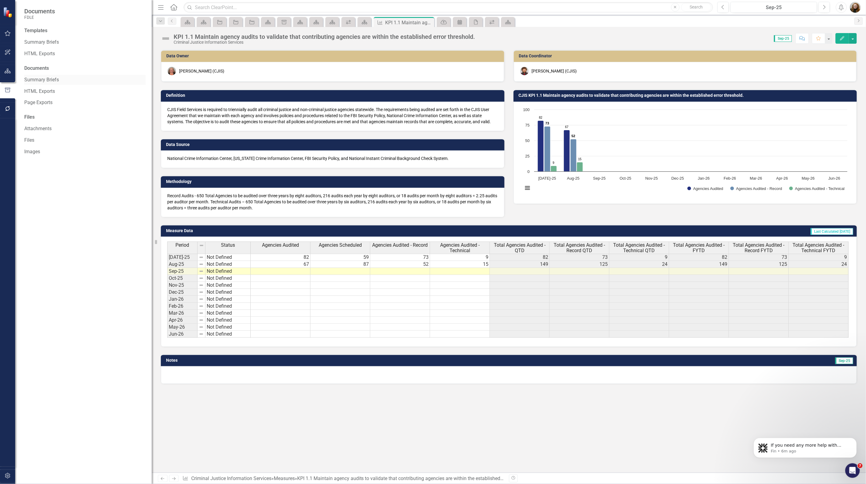
click at [53, 78] on link "Summary Briefs" at bounding box center [84, 80] width 121 height 7
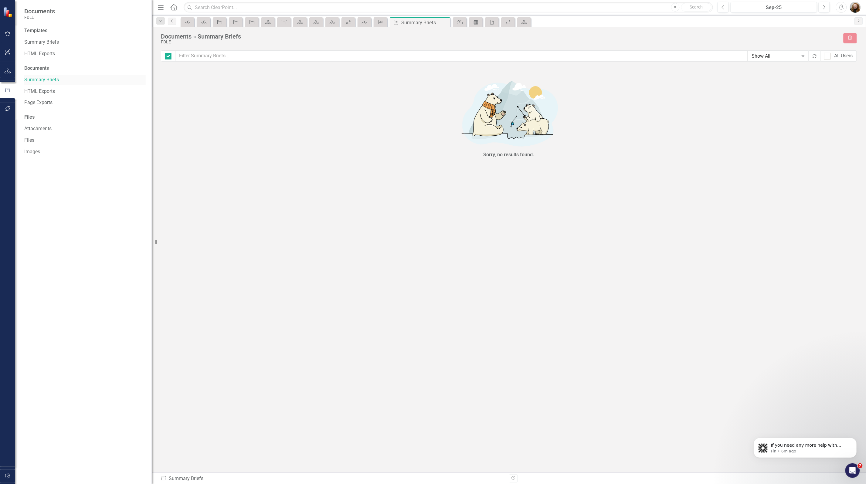
checkbox input "false"
click at [37, 43] on link "Summary Briefs" at bounding box center [84, 42] width 121 height 7
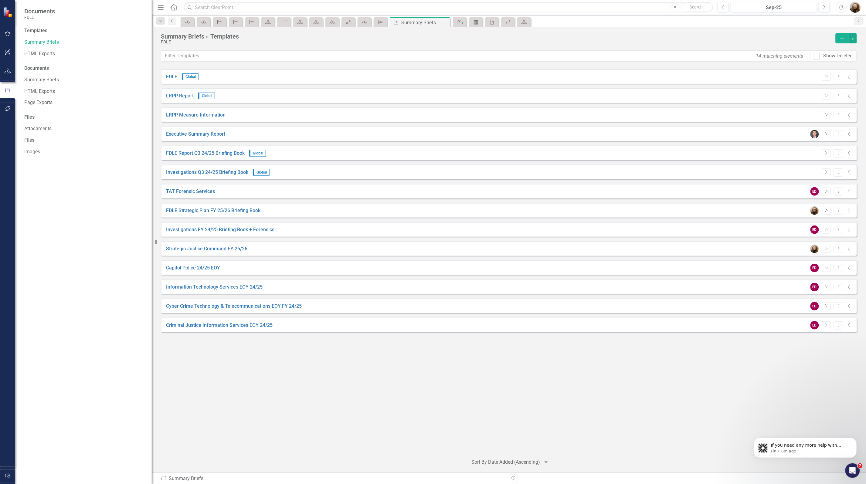
click at [826, 212] on icon "Start" at bounding box center [826, 211] width 5 height 4
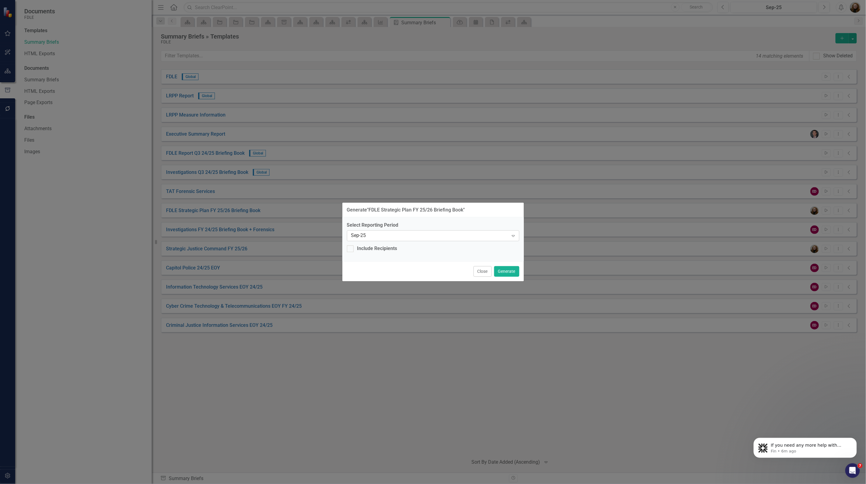
click at [512, 238] on icon "Expand" at bounding box center [513, 235] width 6 height 5
click at [499, 216] on div "Generate " FDLE Strategic Plan FY 25/26 Briefing Book "" at bounding box center [433, 209] width 182 height 15
click at [509, 267] on button "Generate" at bounding box center [506, 271] width 25 height 11
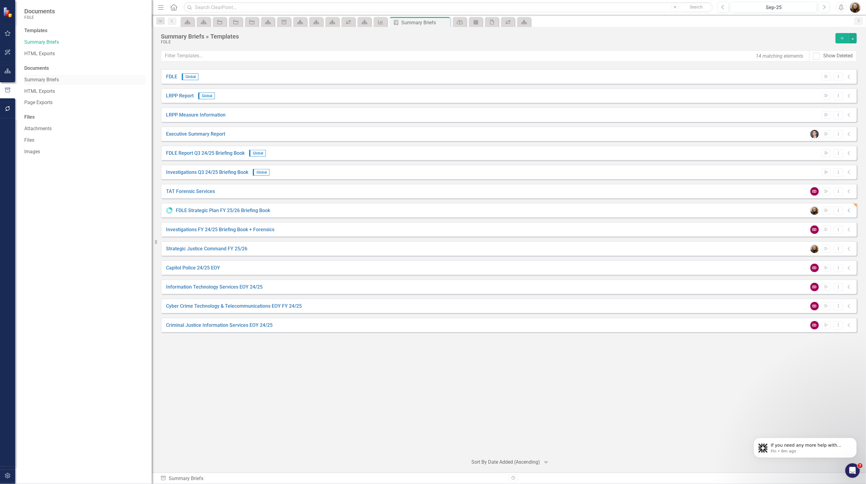
click at [35, 84] on div "Summary Briefs" at bounding box center [84, 80] width 121 height 10
click at [43, 77] on link "Summary Briefs" at bounding box center [84, 80] width 121 height 7
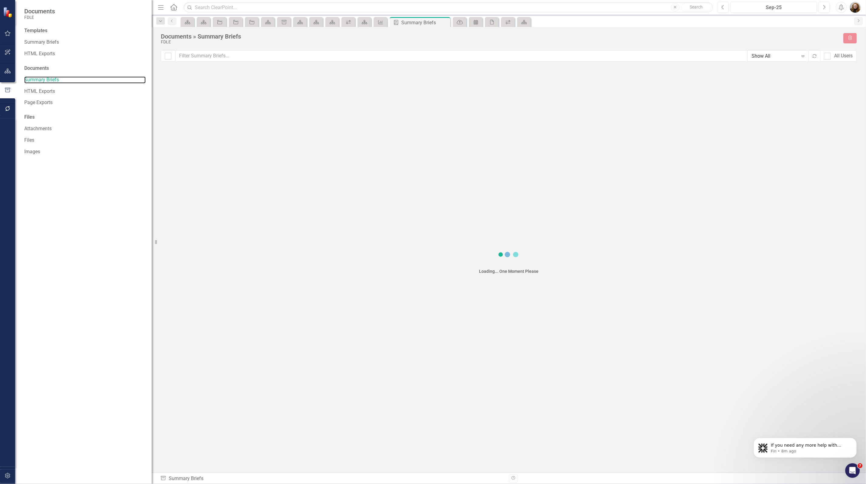
checkbox input "false"
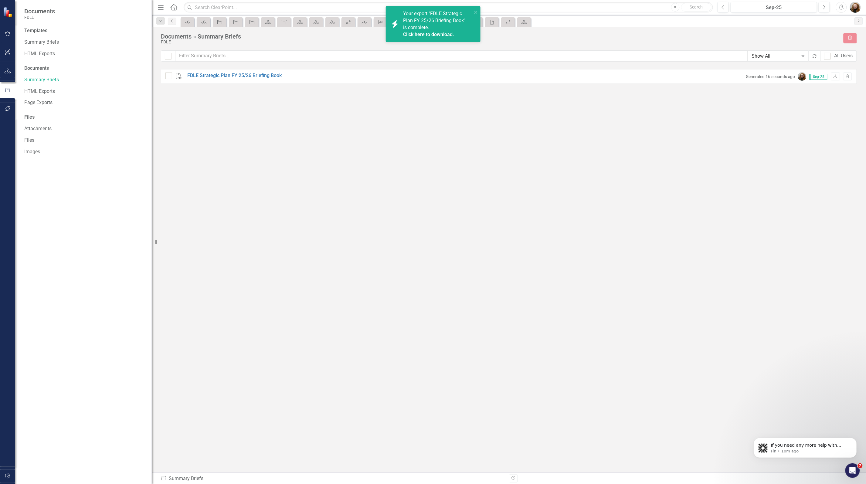
click at [424, 33] on link "Click here to download." at bounding box center [428, 35] width 51 height 6
drag, startPoint x: 103, startPoint y: 166, endPoint x: 98, endPoint y: 163, distance: 5.5
click at [102, 166] on div "Templates Summary Briefs HTML Exports Documents Summary Briefs HTML Exports Pag…" at bounding box center [83, 255] width 137 height 457
click at [5, 107] on icon "button" at bounding box center [8, 108] width 6 height 5
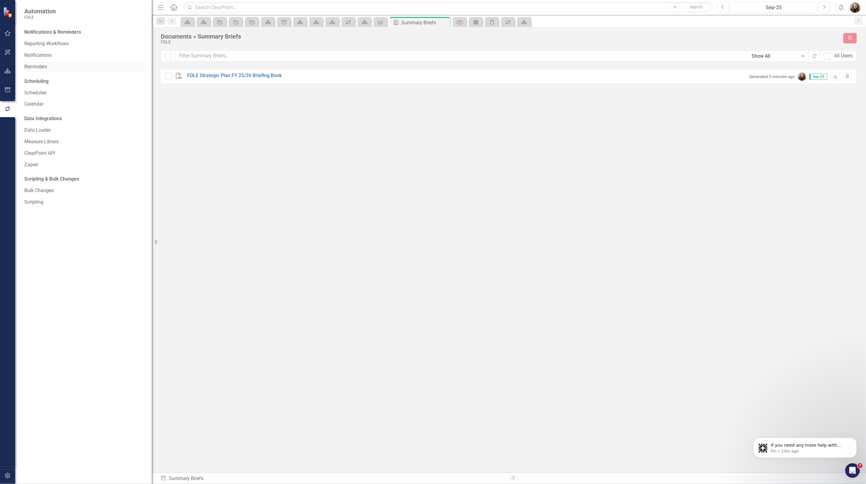
click at [46, 69] on link "Reminders" at bounding box center [84, 66] width 121 height 7
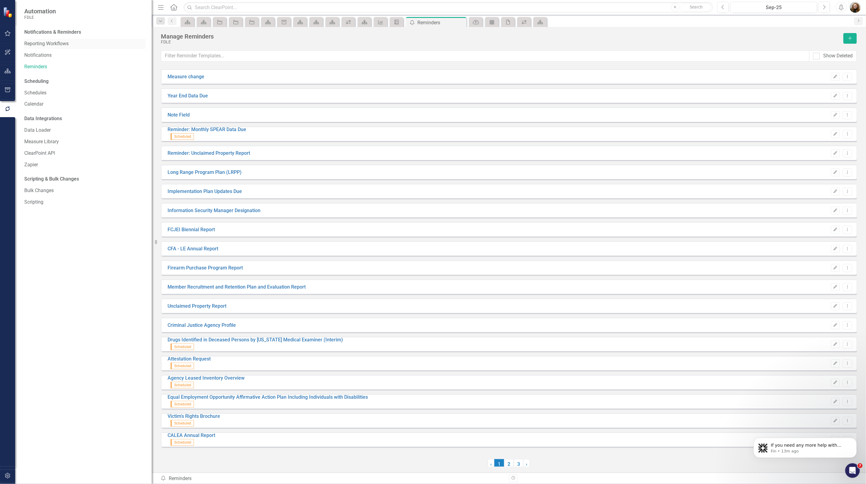
click at [66, 43] on link "Reporting Workflows" at bounding box center [84, 43] width 121 height 7
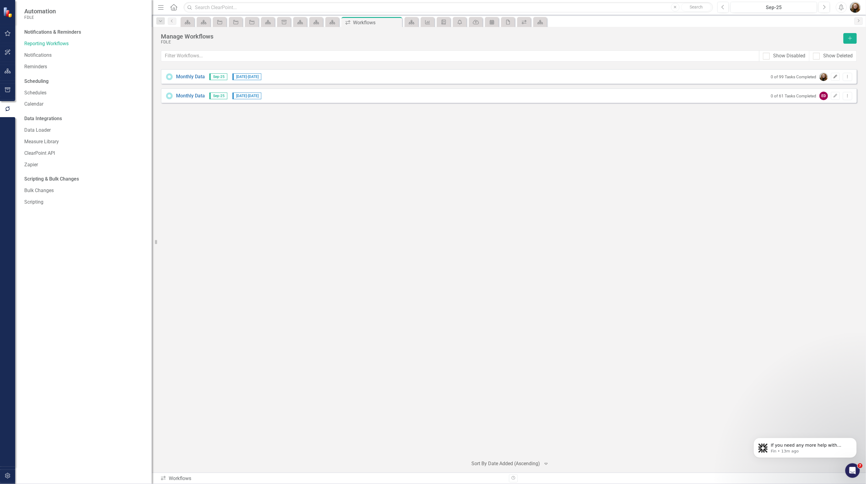
click at [836, 78] on button "Edit" at bounding box center [835, 77] width 9 height 8
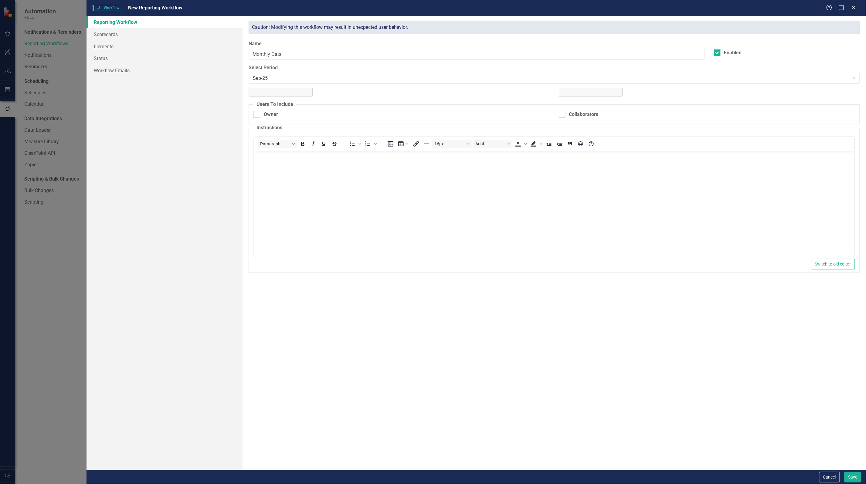
checkbox input "true"
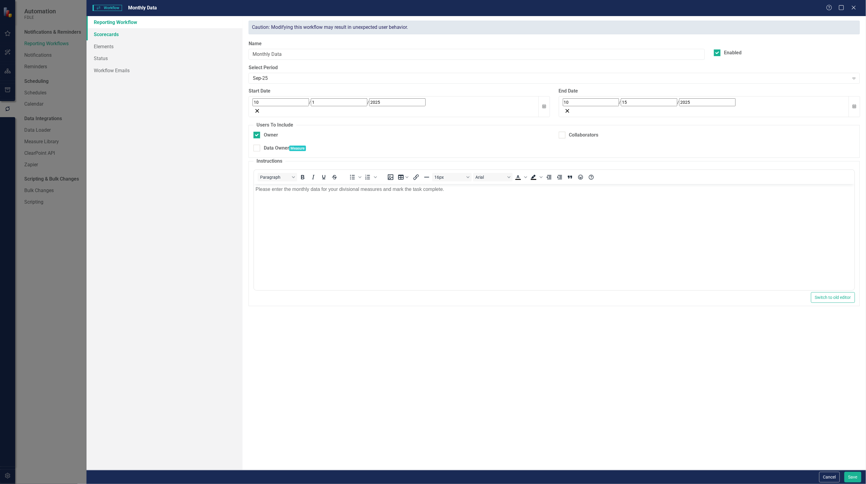
click at [113, 36] on link "Scorecards" at bounding box center [165, 34] width 156 height 12
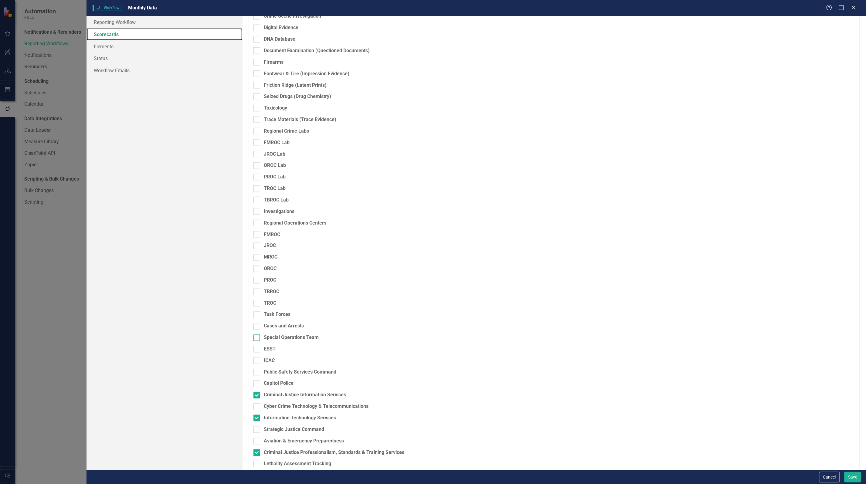
scroll to position [401, 0]
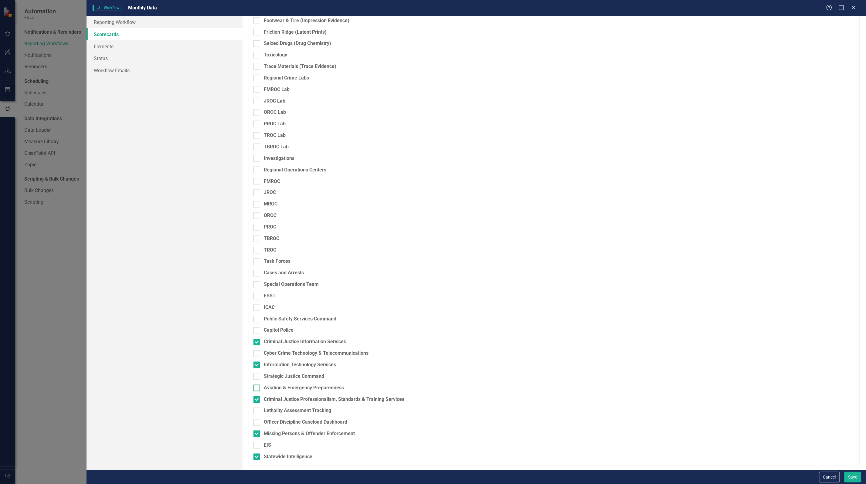
click at [284, 386] on div "Aviation & Emergency Preparedness" at bounding box center [304, 388] width 80 height 7
click at [257, 386] on input "Aviation & Emergency Preparedness" at bounding box center [255, 387] width 4 height 4
checkbox input "true"
click at [855, 479] on button "Save" at bounding box center [853, 477] width 17 height 11
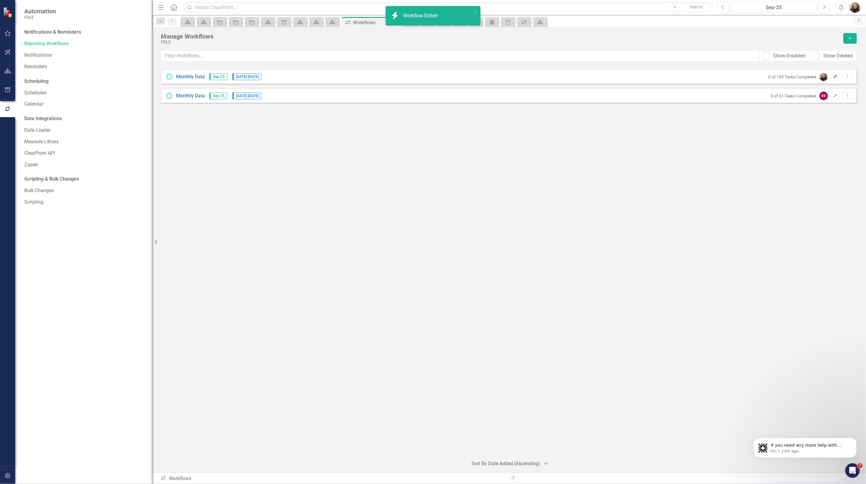
click at [836, 78] on button "Edit" at bounding box center [835, 77] width 9 height 8
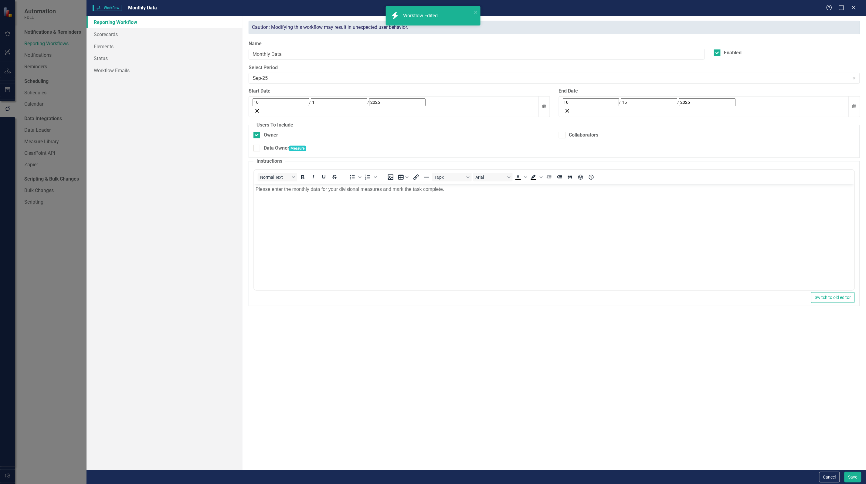
scroll to position [0, 0]
click at [109, 32] on link "Scorecards" at bounding box center [165, 34] width 156 height 12
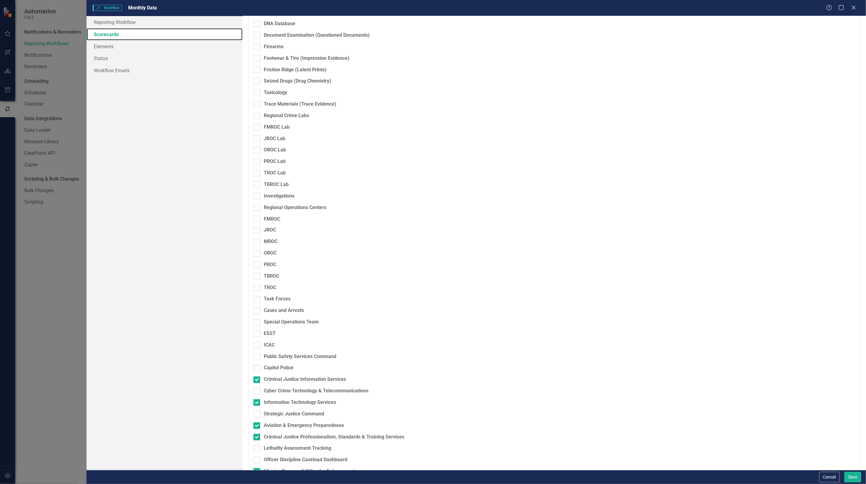
scroll to position [401, 0]
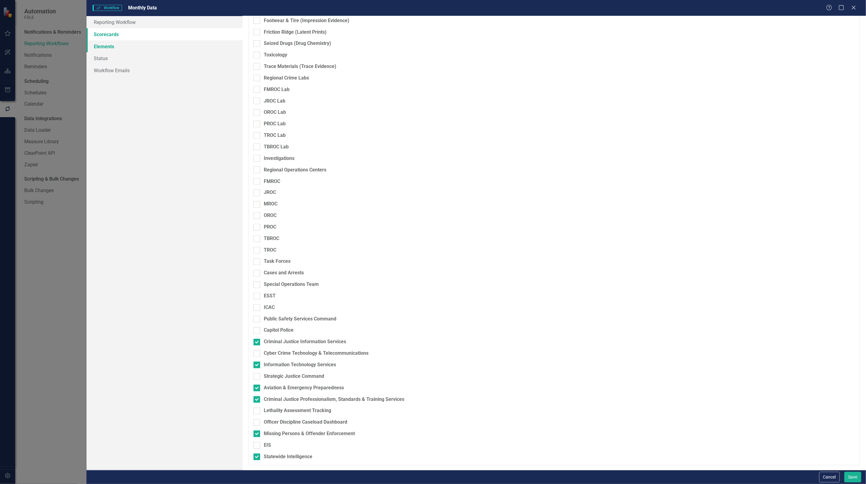
click at [105, 45] on link "Elements" at bounding box center [165, 46] width 156 height 12
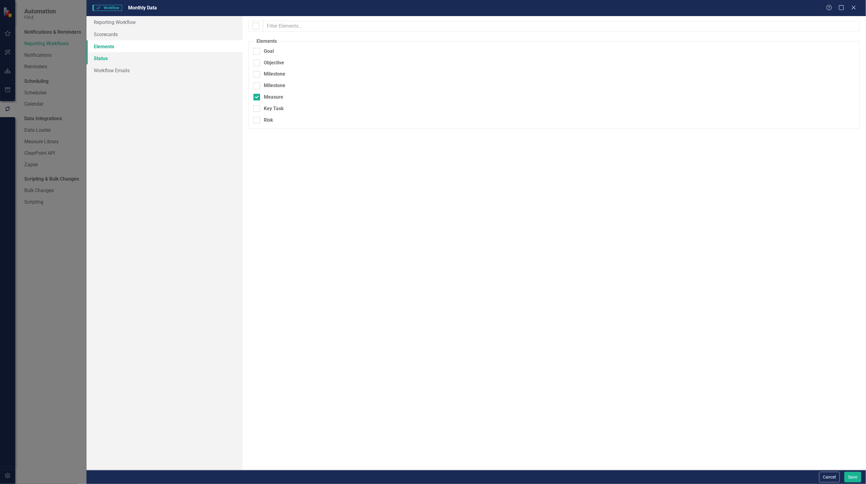
click at [106, 56] on link "Status" at bounding box center [165, 58] width 156 height 12
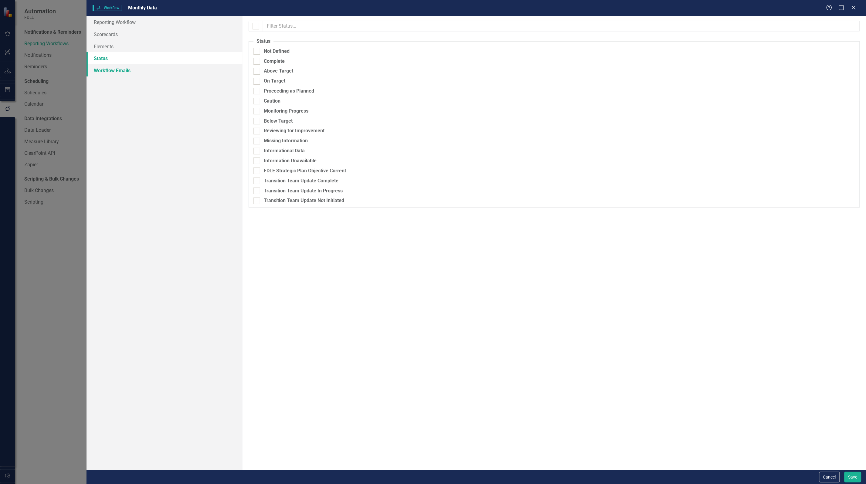
click at [135, 73] on link "Workflow Emails" at bounding box center [165, 70] width 156 height 12
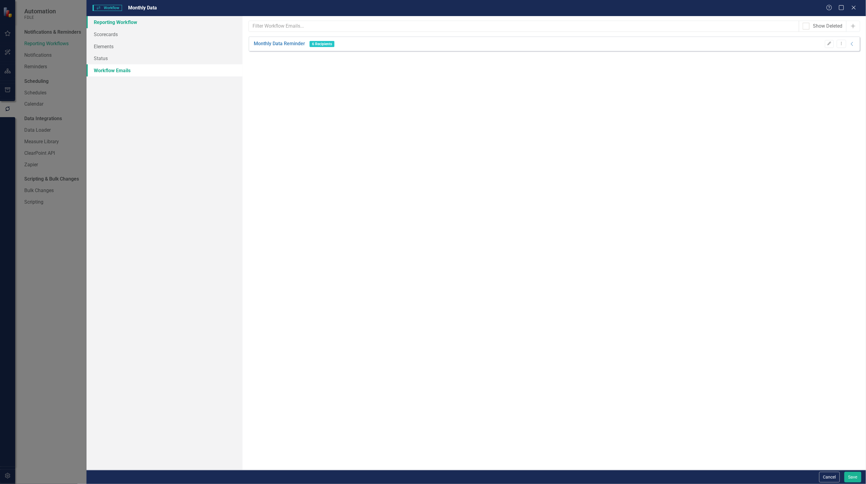
click at [117, 23] on link "Reporting Workflow" at bounding box center [165, 22] width 156 height 12
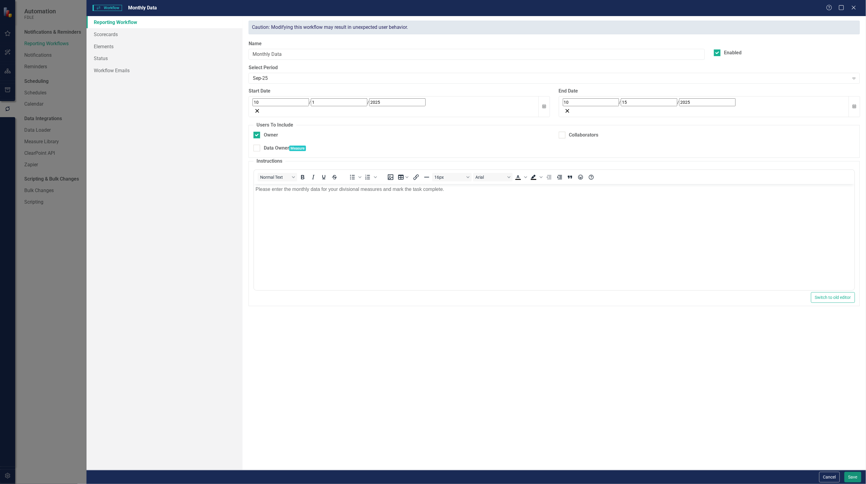
drag, startPoint x: 855, startPoint y: 480, endPoint x: 852, endPoint y: 475, distance: 5.0
click at [854, 479] on button "Save" at bounding box center [853, 477] width 17 height 11
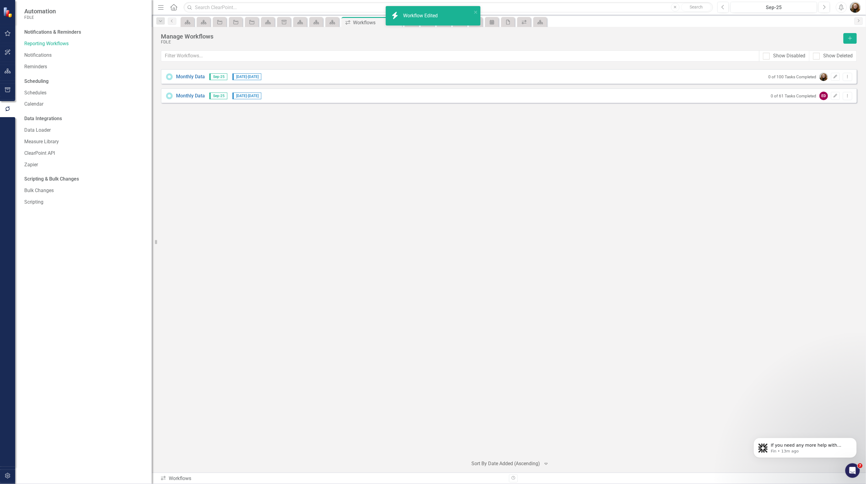
click at [556, 221] on div "Monthly Data Sep-25 10/1/25 - 10/15/25 0 of 100 Tasks Completed Edit Dropdown M…" at bounding box center [509, 260] width 696 height 383
click at [37, 68] on link "Reminders" at bounding box center [84, 66] width 121 height 7
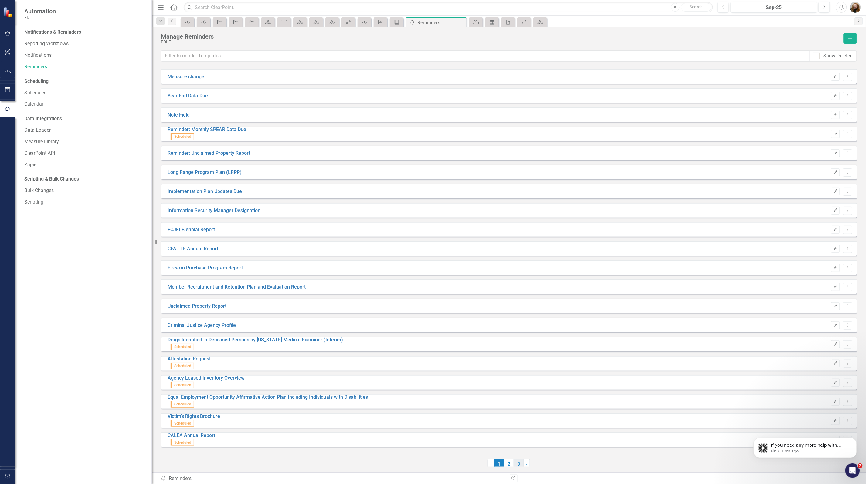
click at [521, 464] on link "3" at bounding box center [519, 464] width 10 height 10
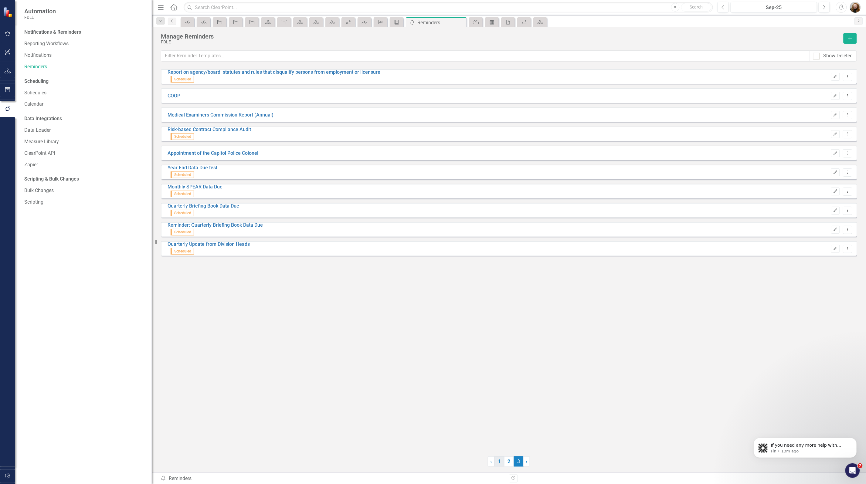
click at [497, 465] on link "1" at bounding box center [500, 462] width 10 height 10
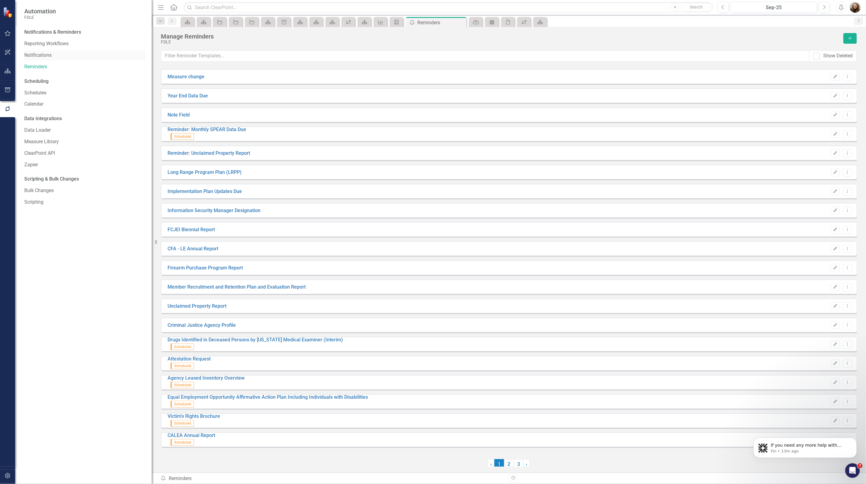
click at [45, 52] on link "Notifications" at bounding box center [84, 55] width 121 height 7
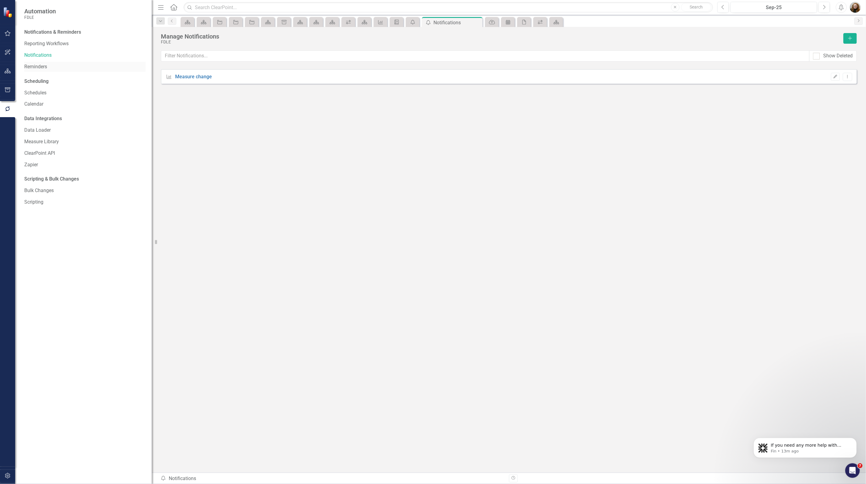
click at [36, 66] on link "Reminders" at bounding box center [84, 66] width 121 height 7
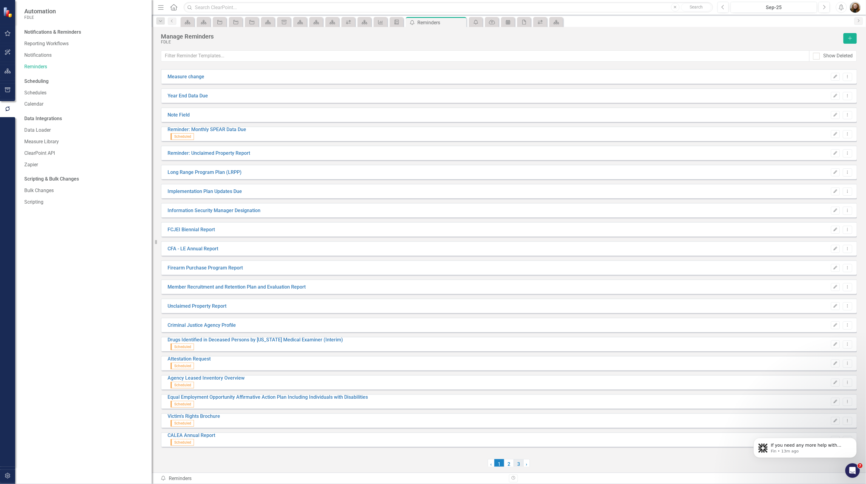
click at [518, 465] on link "3" at bounding box center [519, 464] width 10 height 10
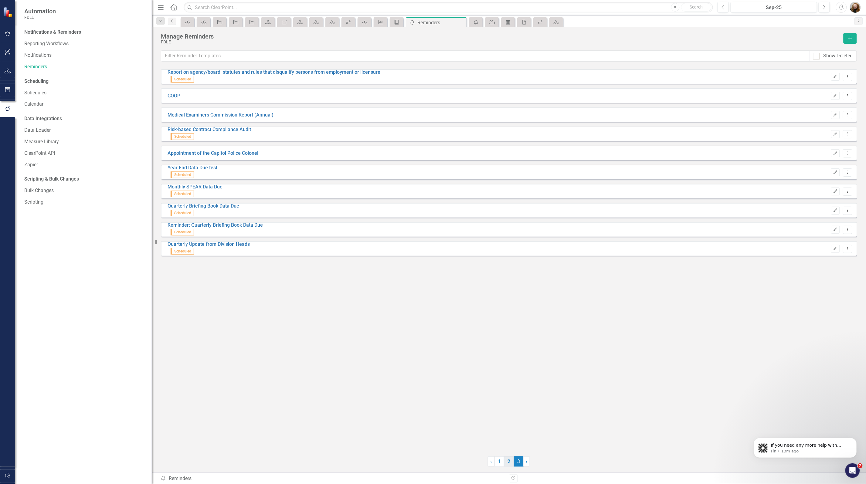
click at [509, 466] on link "2" at bounding box center [509, 462] width 10 height 10
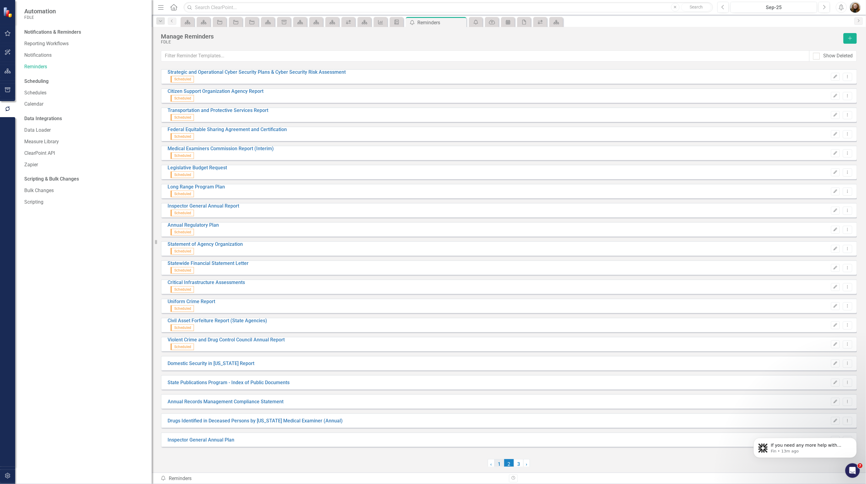
click at [500, 465] on link "1" at bounding box center [500, 464] width 10 height 10
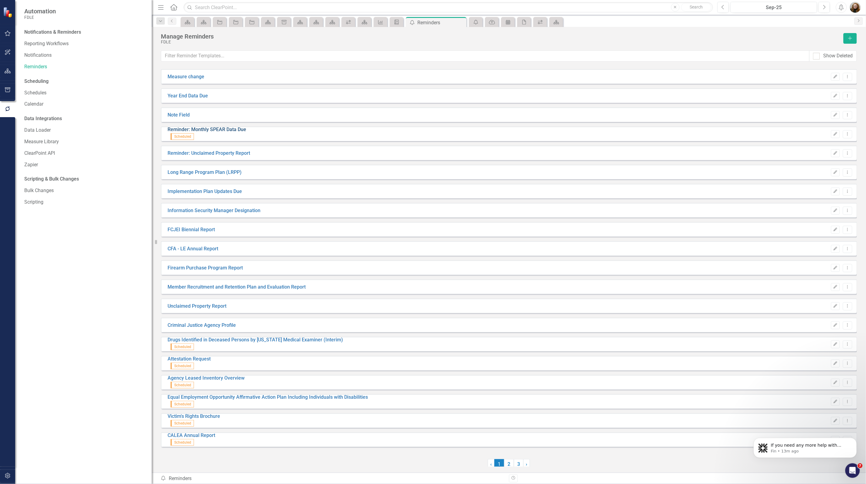
click at [213, 132] on link "Reminder: Monthly SPEAR Data Due" at bounding box center [207, 130] width 79 height 6
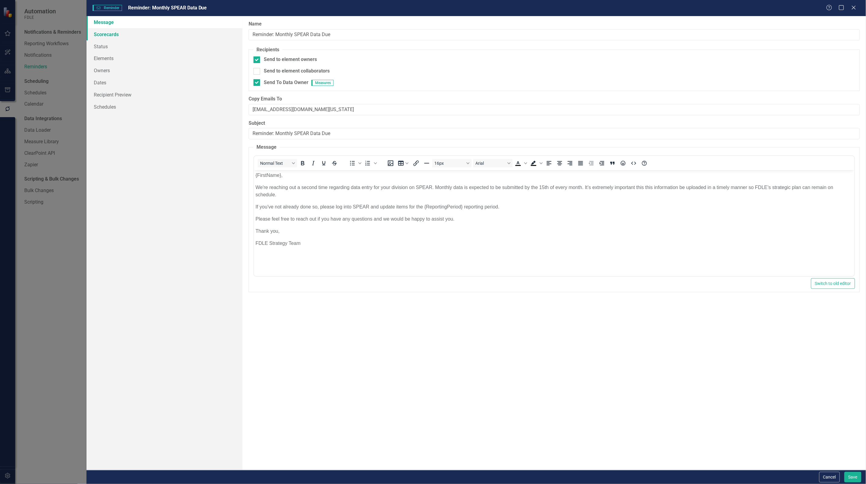
click at [97, 37] on link "Scorecards" at bounding box center [165, 34] width 156 height 12
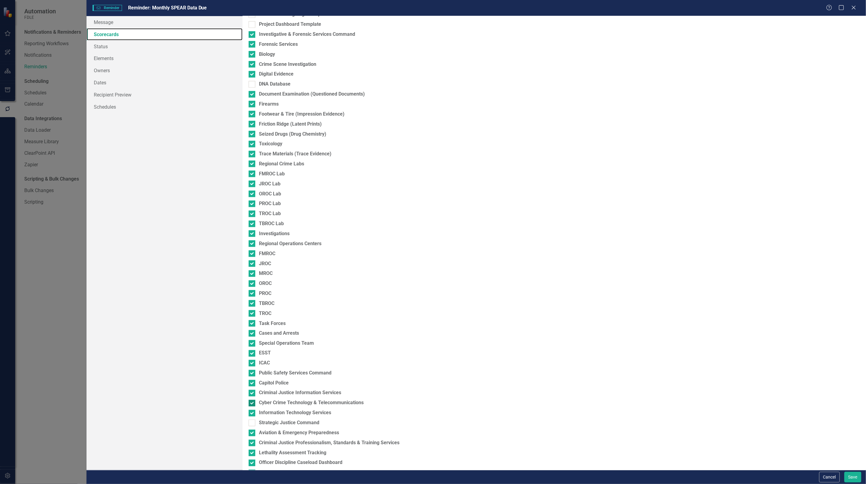
scroll to position [279, 0]
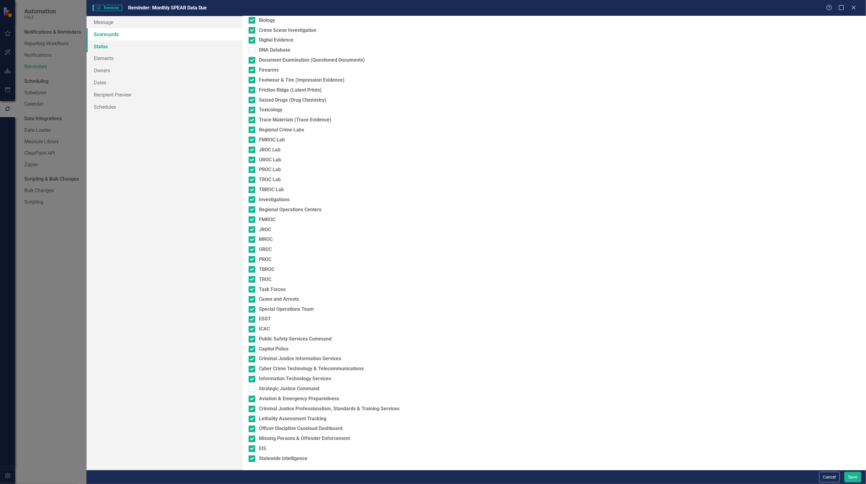
click at [101, 46] on link "Status" at bounding box center [165, 46] width 156 height 12
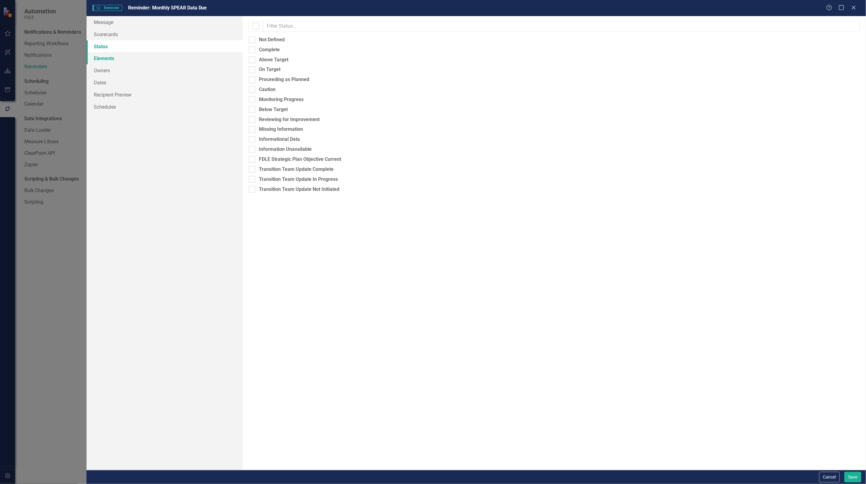
click at [105, 58] on link "Elements" at bounding box center [165, 58] width 156 height 12
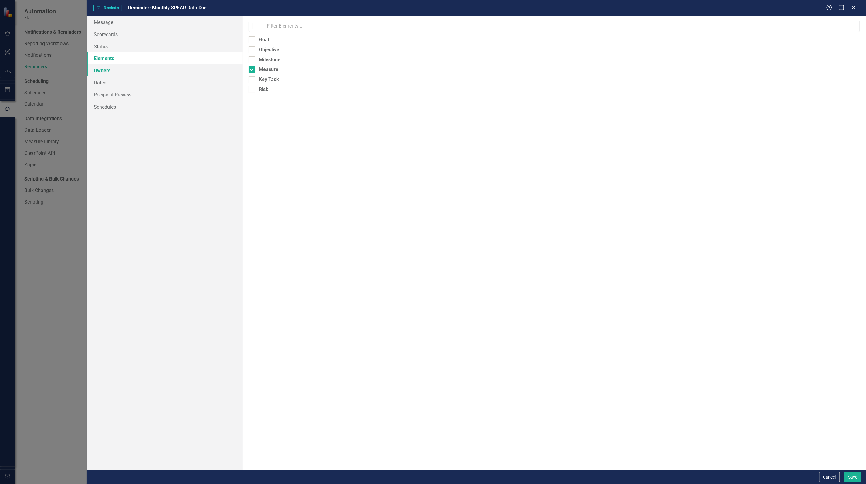
click at [105, 69] on link "Owners" at bounding box center [165, 70] width 156 height 12
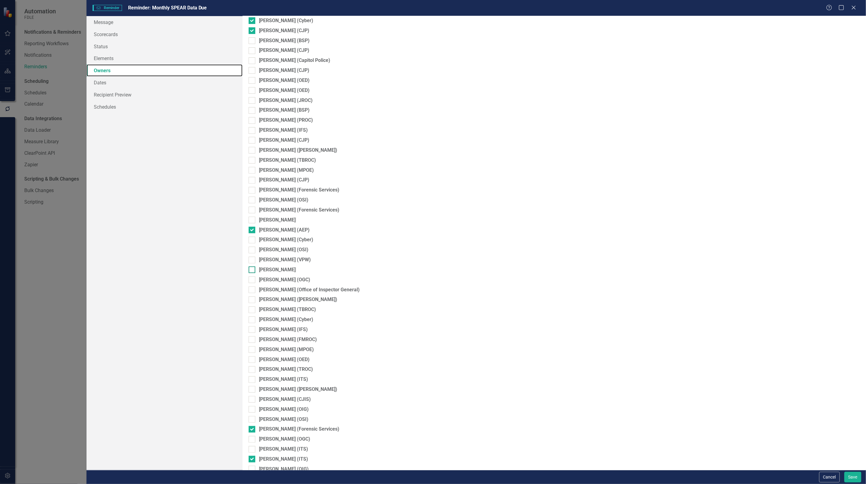
scroll to position [38, 0]
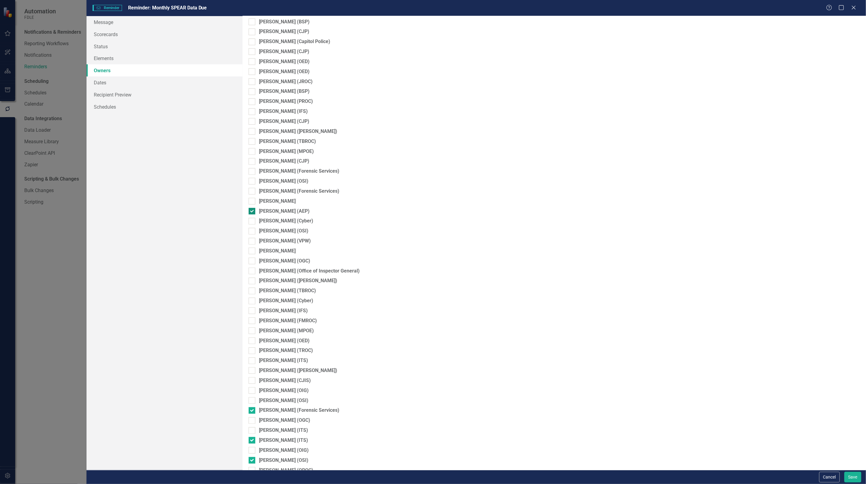
click at [252, 212] on input "Cameron Casey (AEP)" at bounding box center [251, 210] width 4 height 4
checkbox input "false"
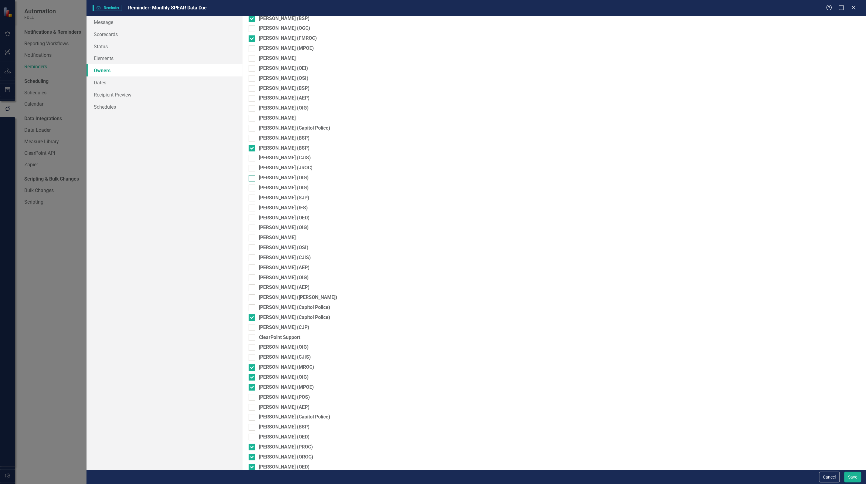
scroll to position [572, 0]
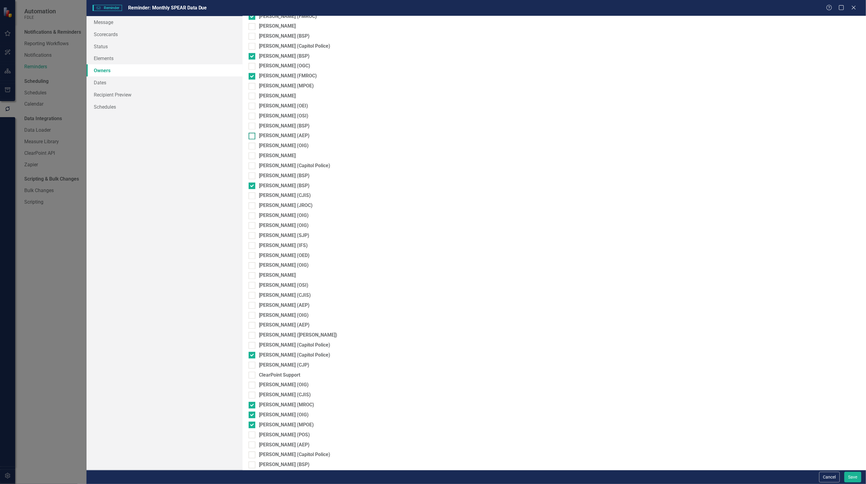
click at [250, 138] on div at bounding box center [252, 136] width 7 height 7
click at [250, 137] on input "Meghann Miller (AEP)" at bounding box center [251, 135] width 4 height 4
checkbox input "true"
click at [853, 475] on button "Save" at bounding box center [853, 477] width 17 height 11
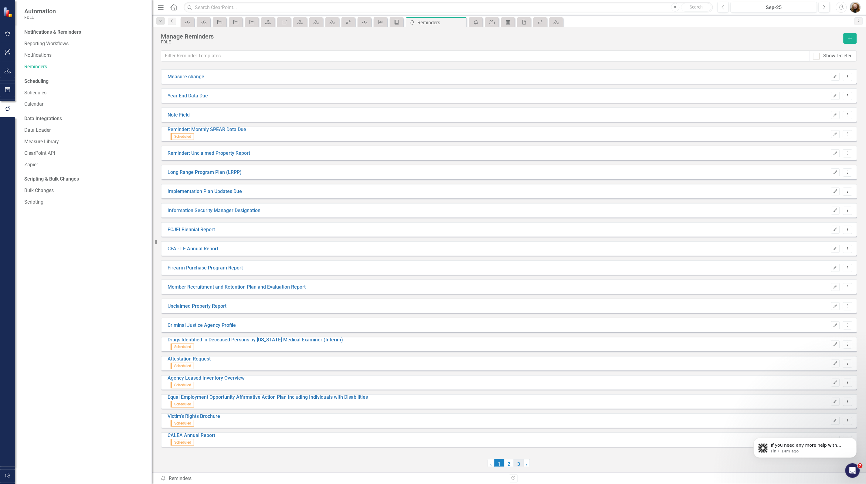
click at [519, 464] on link "3" at bounding box center [519, 464] width 10 height 10
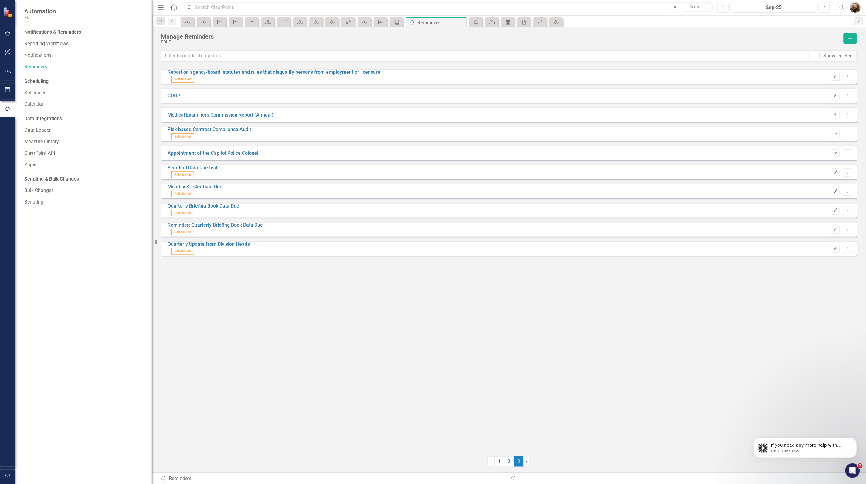
click at [837, 190] on icon "button" at bounding box center [836, 191] width 4 height 4
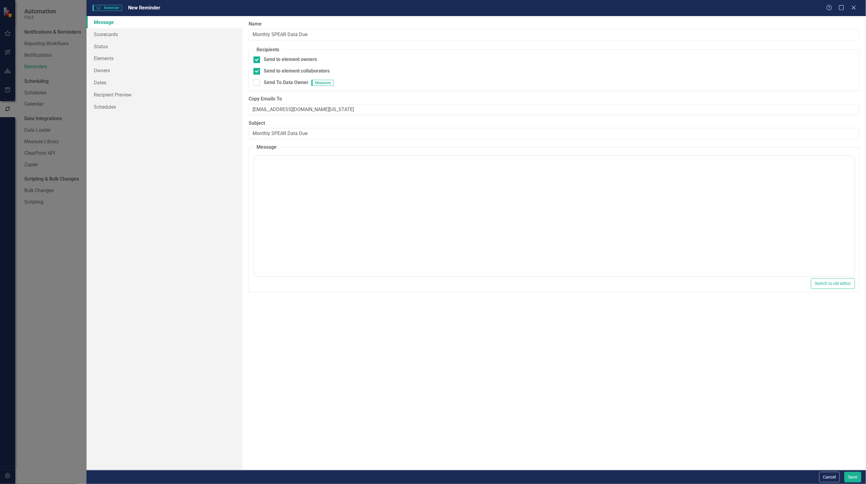
checkbox input "true"
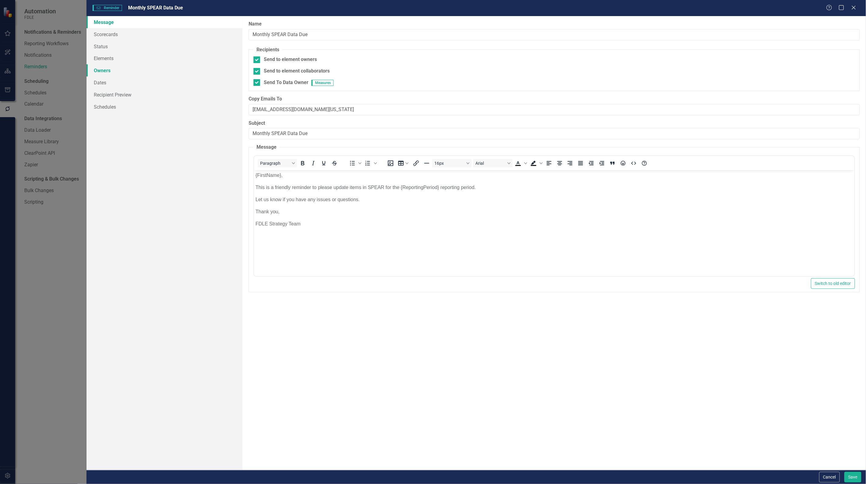
scroll to position [0, 0]
click at [104, 46] on link "Status" at bounding box center [165, 46] width 156 height 12
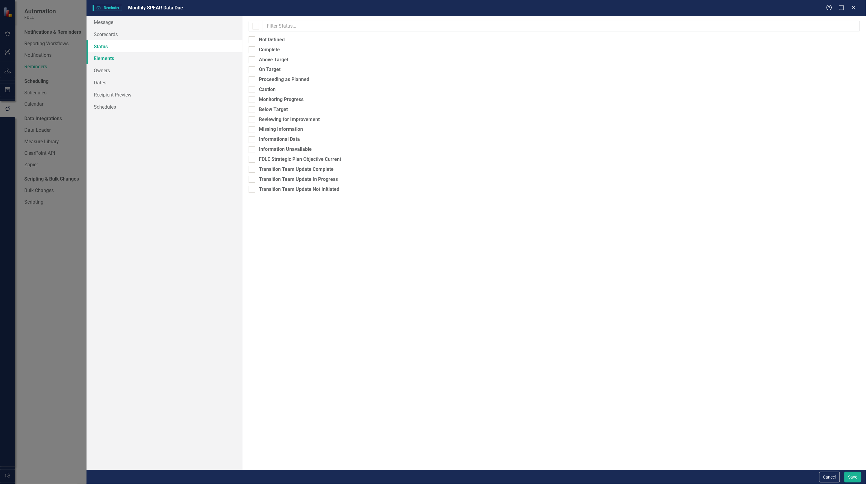
click at [104, 57] on link "Elements" at bounding box center [165, 58] width 156 height 12
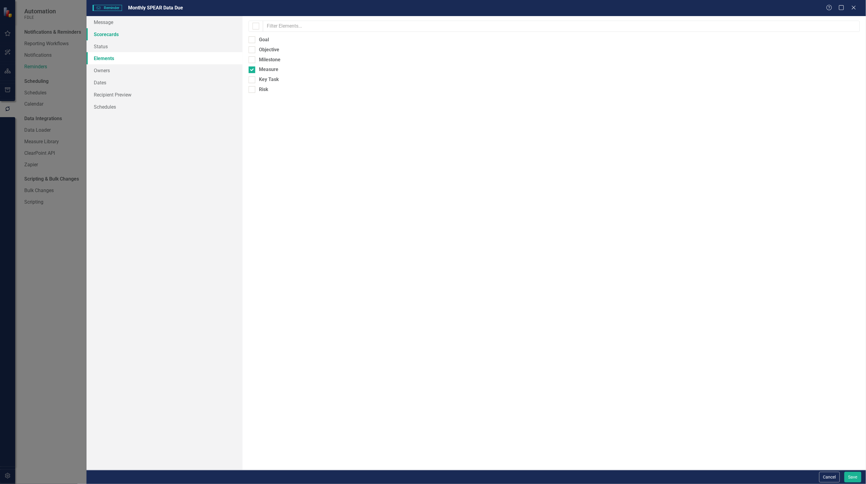
click at [106, 31] on link "Scorecards" at bounding box center [165, 34] width 156 height 12
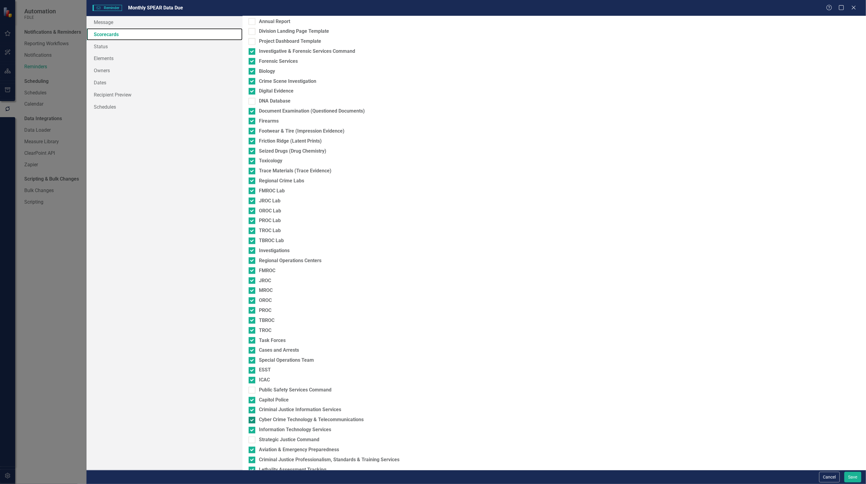
scroll to position [279, 0]
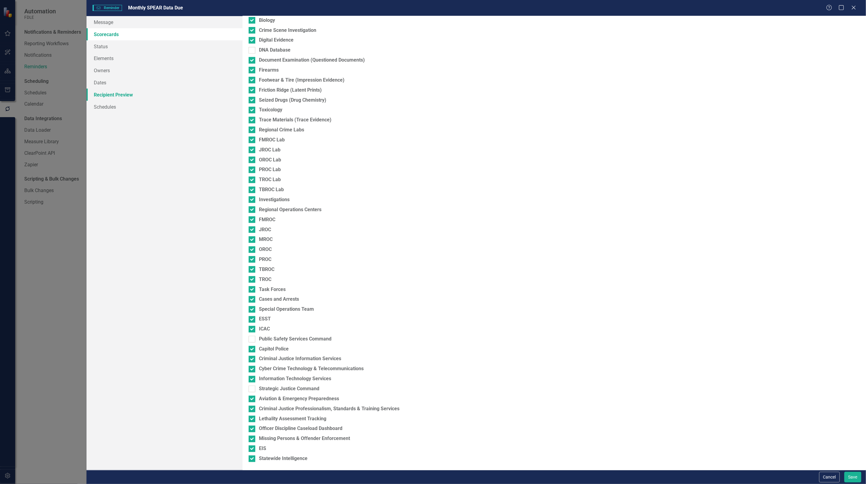
click at [103, 94] on link "Recipient Preview" at bounding box center [165, 95] width 156 height 12
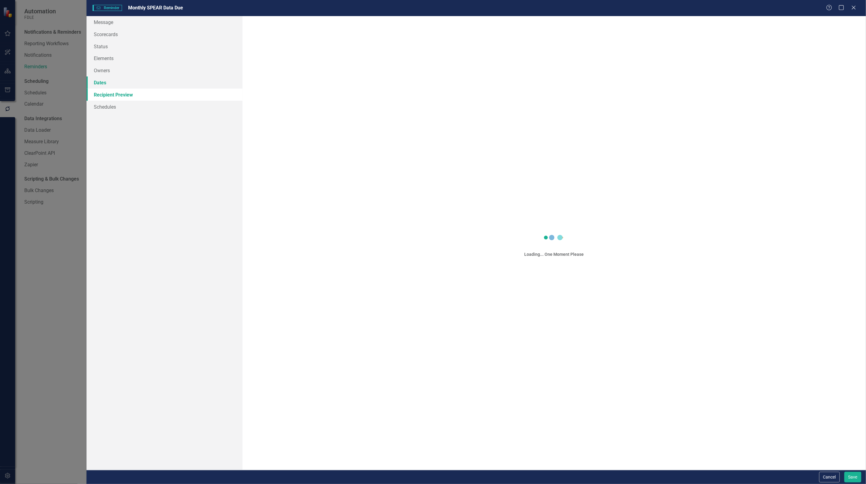
click at [100, 83] on link "Dates" at bounding box center [165, 83] width 156 height 12
click at [100, 71] on link "Owners" at bounding box center [165, 70] width 156 height 12
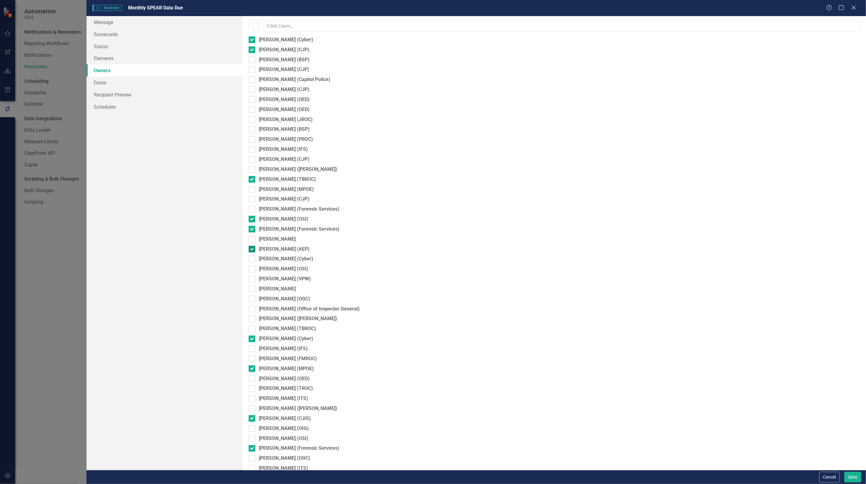
click at [251, 251] on div at bounding box center [252, 249] width 7 height 7
click at [251, 250] on input "Cameron Casey (AEP)" at bounding box center [251, 248] width 4 height 4
checkbox input "false"
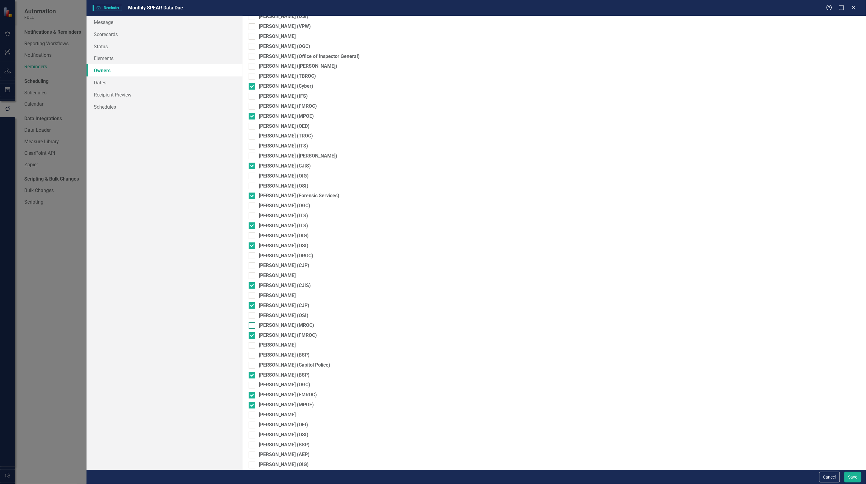
scroll to position [266, 0]
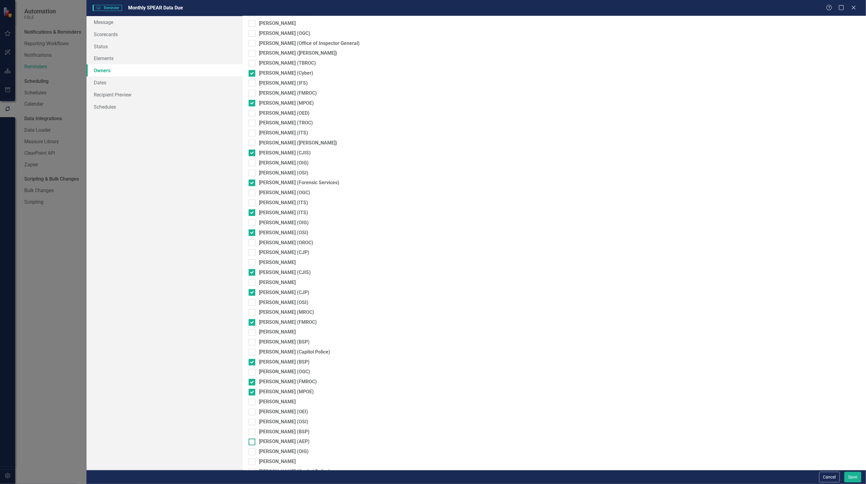
click at [250, 443] on div at bounding box center [252, 442] width 7 height 7
click at [250, 443] on input "Meghann Miller (AEP)" at bounding box center [251, 441] width 4 height 4
checkbox input "true"
click at [852, 478] on button "Save" at bounding box center [853, 477] width 17 height 11
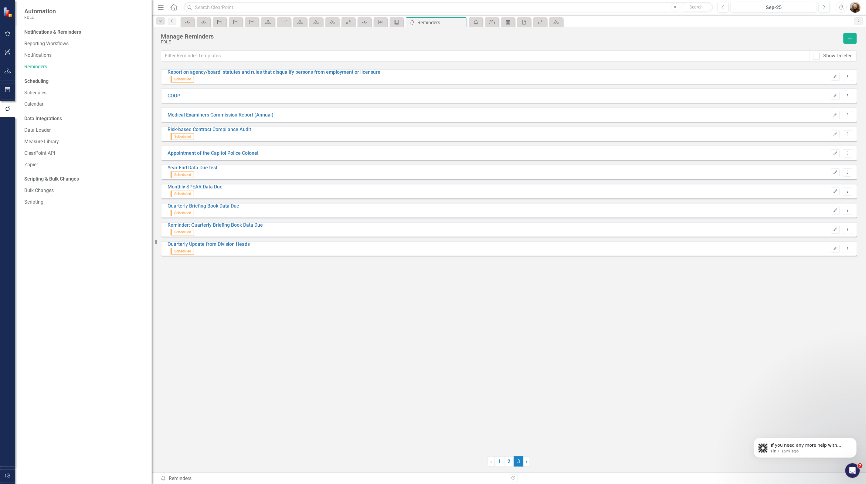
click at [830, 231] on div "Edit Dropdown Menu" at bounding box center [840, 230] width 24 height 8
click at [833, 231] on icon "Edit" at bounding box center [835, 230] width 5 height 4
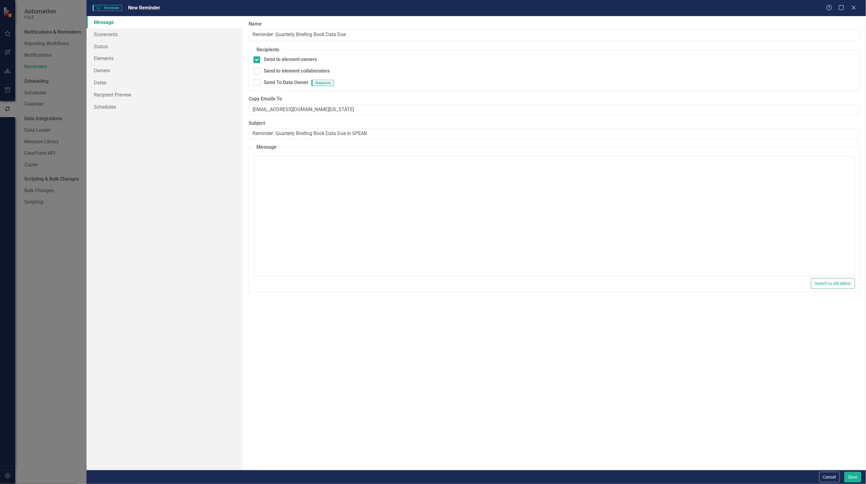
checkbox input "true"
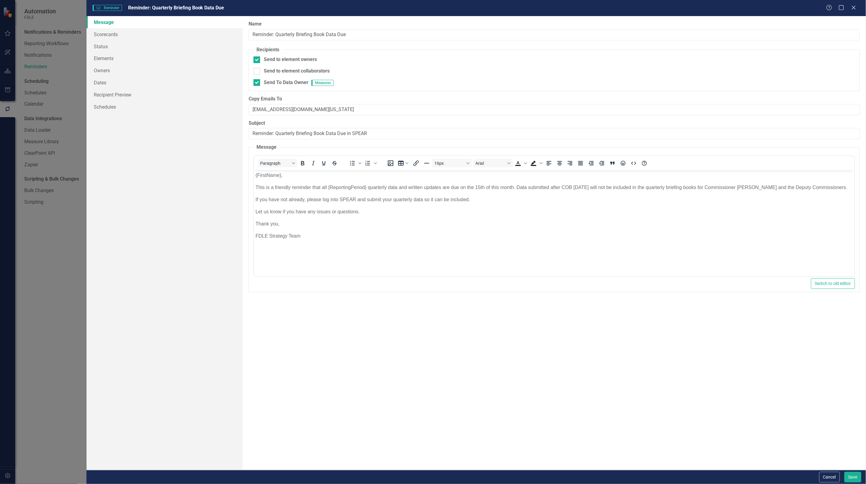
scroll to position [0, 0]
click at [100, 68] on link "Owners" at bounding box center [165, 70] width 156 height 12
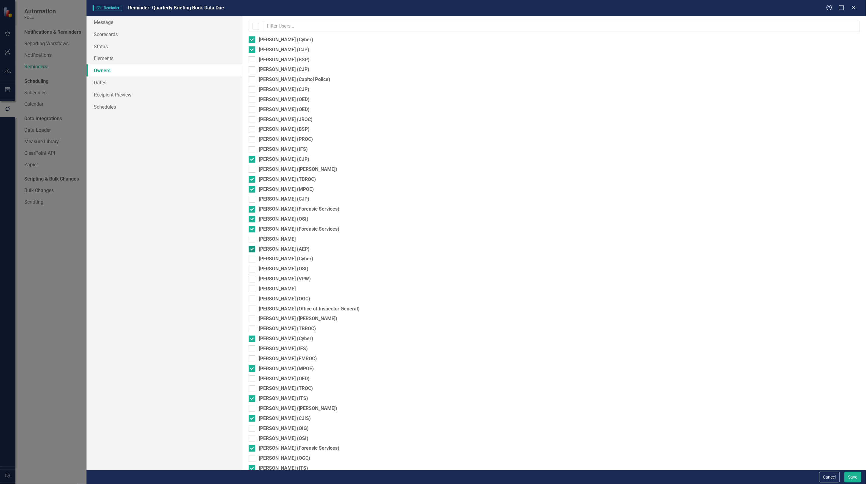
click at [253, 250] on div at bounding box center [252, 249] width 7 height 7
click at [253, 250] on input "Cameron Casey (AEP)" at bounding box center [251, 248] width 4 height 4
checkbox input "false"
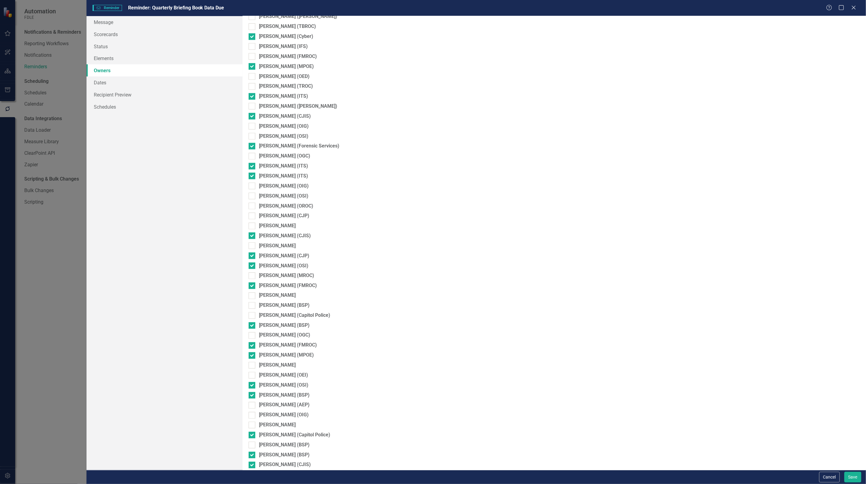
scroll to position [342, 0]
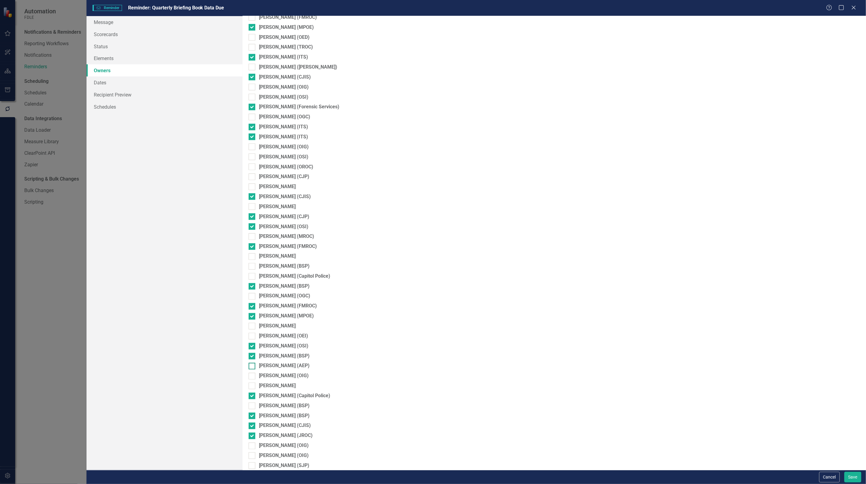
click at [252, 367] on div at bounding box center [252, 366] width 7 height 7
click at [252, 367] on input "Meghann Miller (AEP)" at bounding box center [251, 365] width 4 height 4
checkbox input "true"
click at [849, 477] on button "Save" at bounding box center [853, 477] width 17 height 11
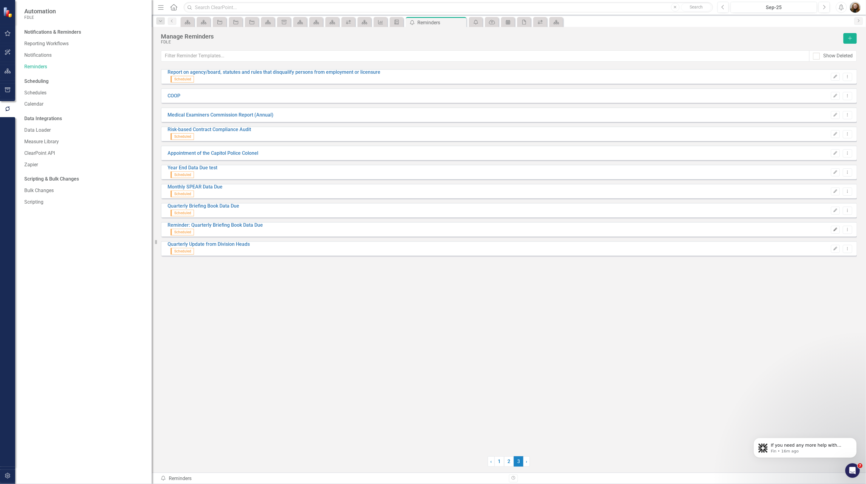
click at [835, 231] on button "Edit" at bounding box center [835, 230] width 9 height 8
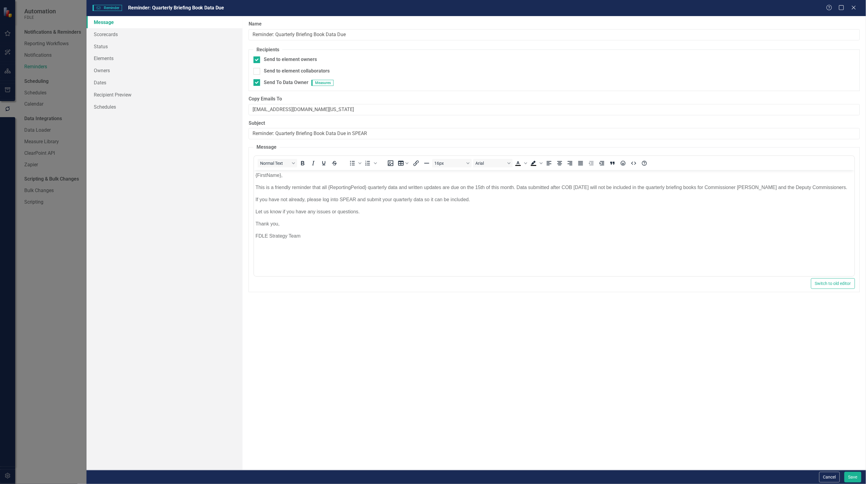
scroll to position [0, 0]
click at [101, 72] on link "Owners" at bounding box center [165, 70] width 156 height 12
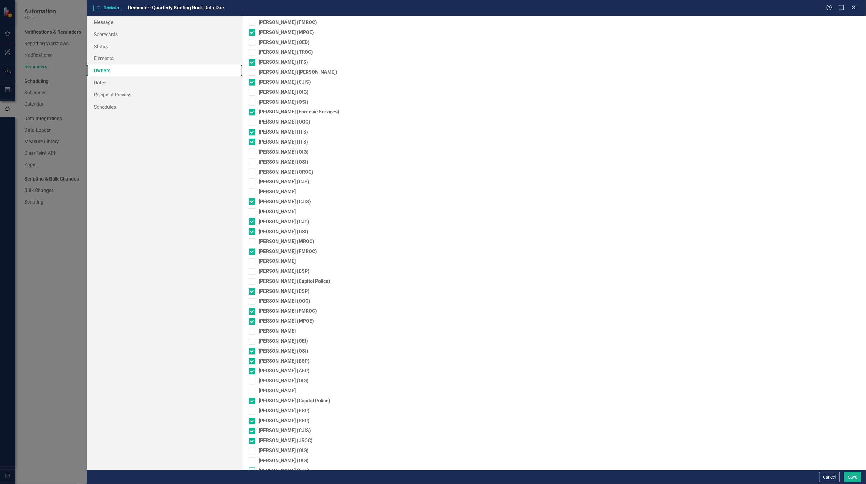
scroll to position [455, 0]
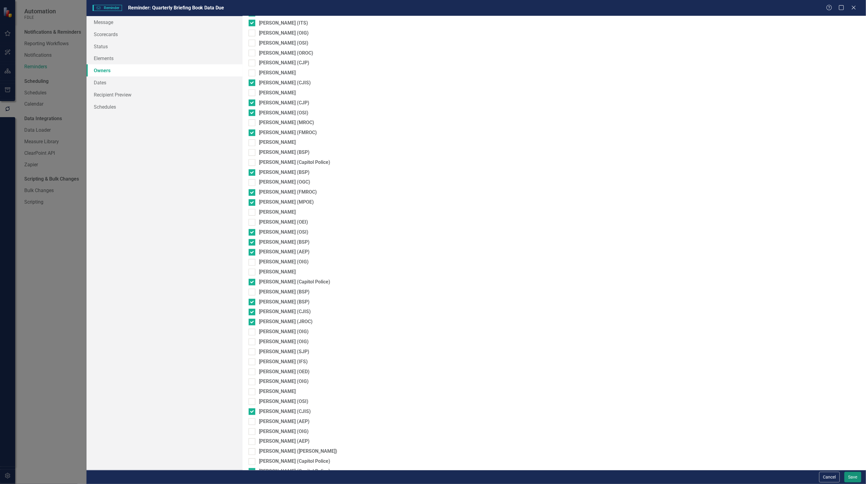
click at [852, 478] on button "Save" at bounding box center [853, 477] width 17 height 11
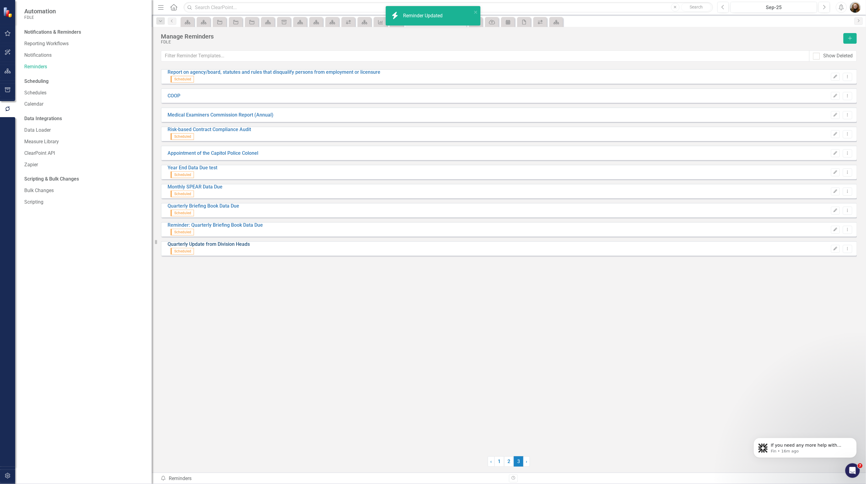
click at [198, 247] on link "Quarterly Update from Division Heads" at bounding box center [209, 244] width 82 height 6
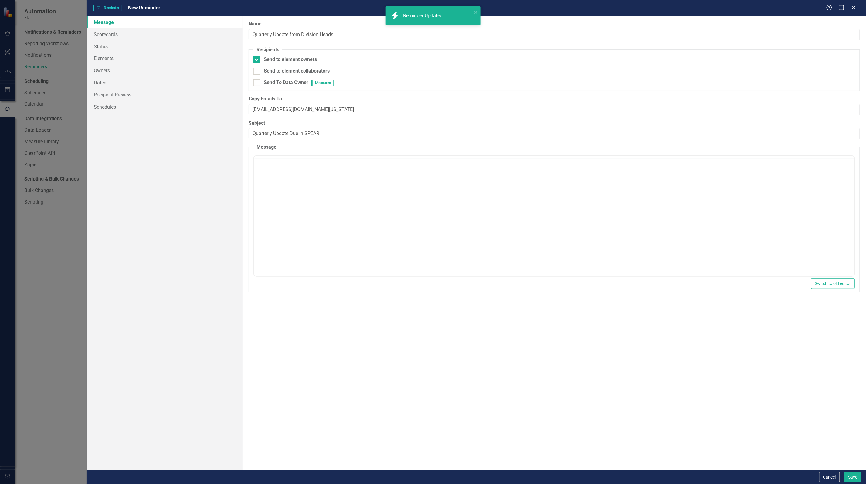
checkbox input "true"
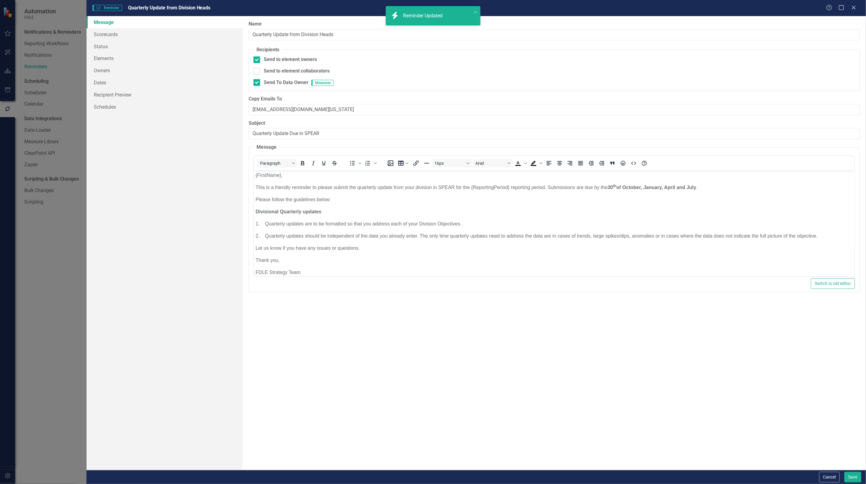
scroll to position [0, 0]
click at [96, 69] on link "Owners" at bounding box center [165, 70] width 156 height 12
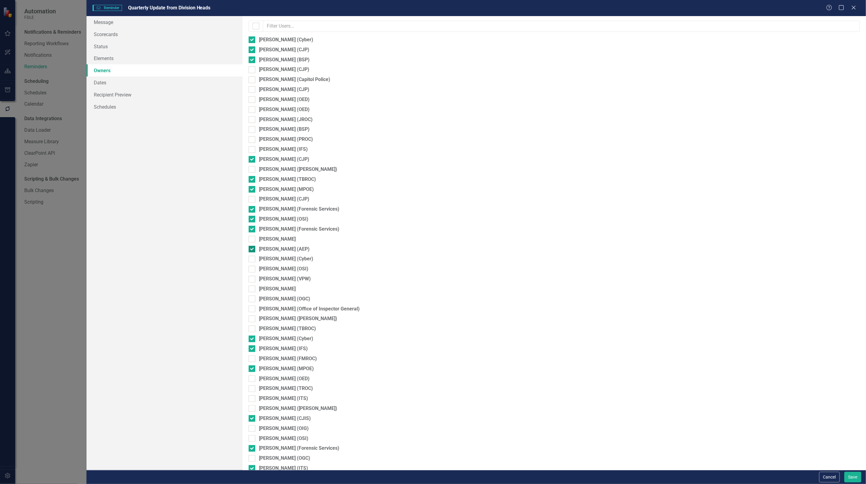
click at [251, 248] on input "Cameron Casey (AEP)" at bounding box center [251, 248] width 4 height 4
checkbox input "false"
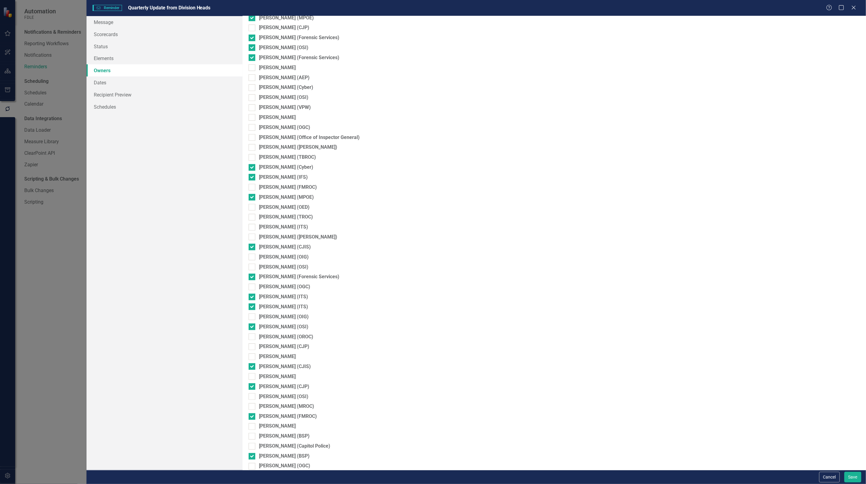
scroll to position [266, 0]
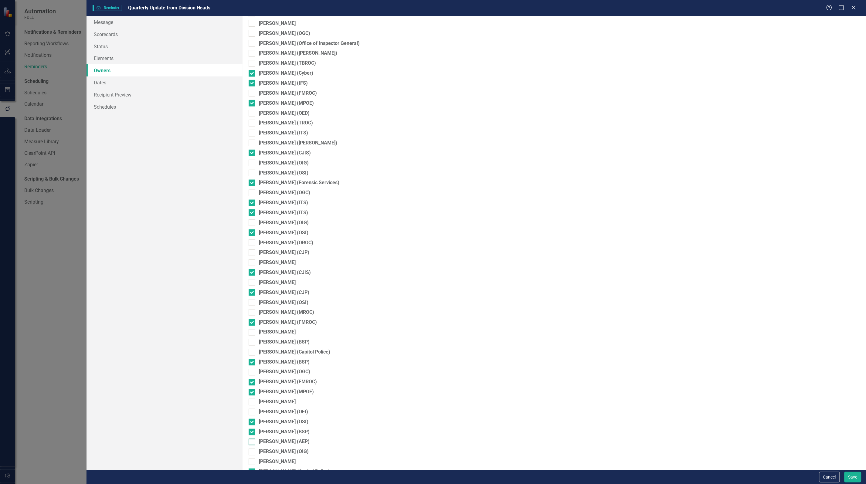
click at [253, 443] on div at bounding box center [252, 442] width 7 height 7
click at [253, 443] on input "Meghann Miller (AEP)" at bounding box center [251, 441] width 4 height 4
checkbox input "true"
click at [852, 475] on button "Save" at bounding box center [853, 477] width 17 height 11
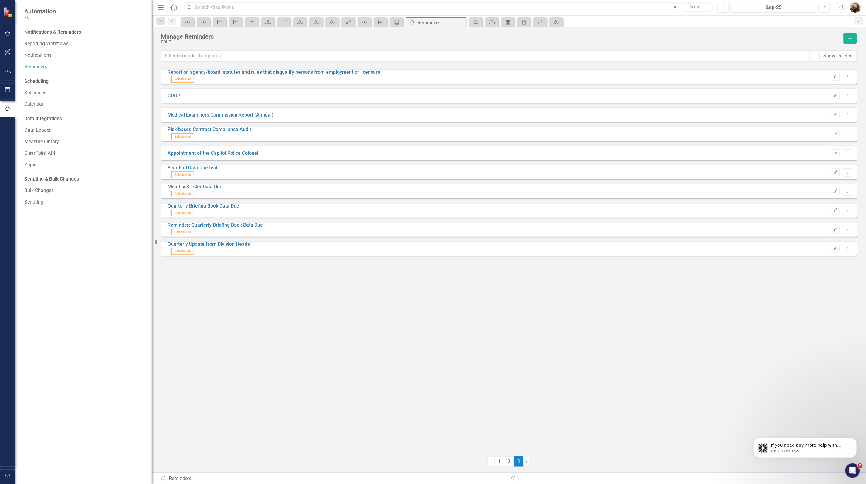
click at [837, 231] on icon "Edit" at bounding box center [835, 230] width 5 height 4
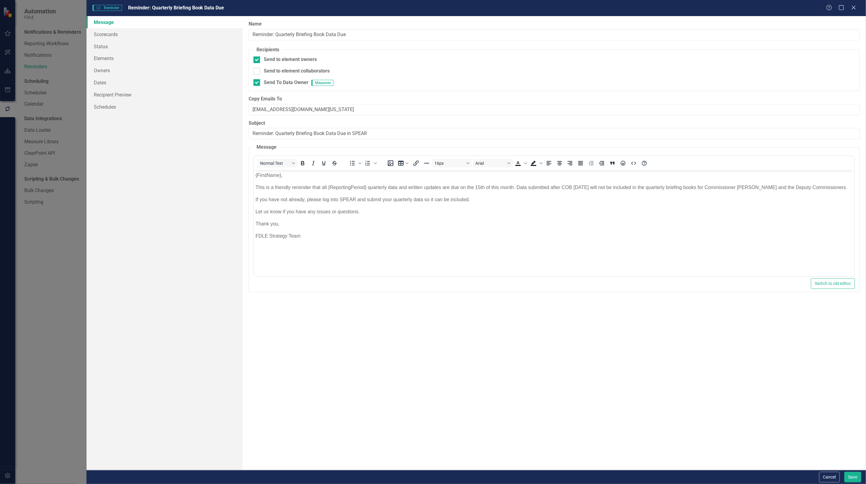
scroll to position [0, 0]
click at [102, 72] on link "Owners" at bounding box center [165, 70] width 156 height 12
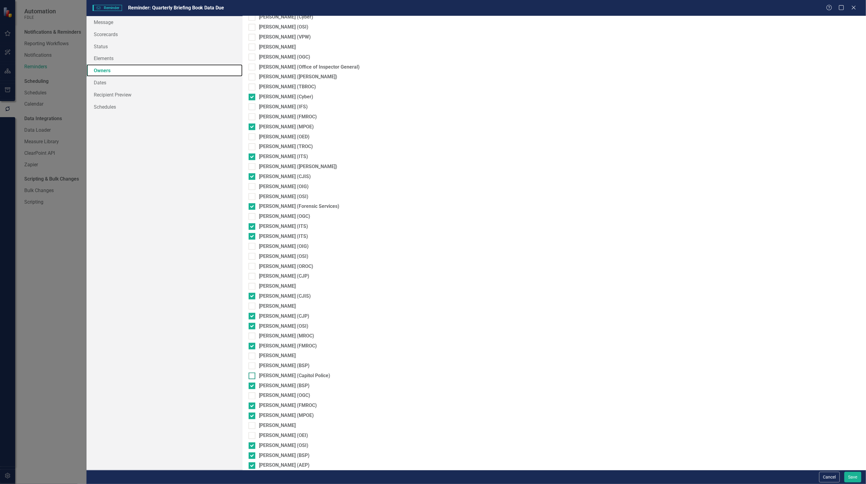
scroll to position [266, 0]
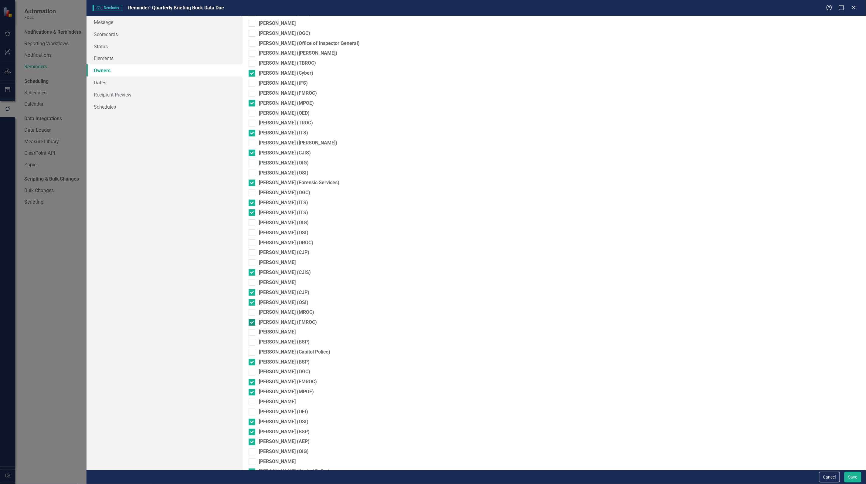
drag, startPoint x: 826, startPoint y: 477, endPoint x: 451, endPoint y: 319, distance: 406.6
click at [826, 476] on button "Cancel" at bounding box center [829, 477] width 21 height 11
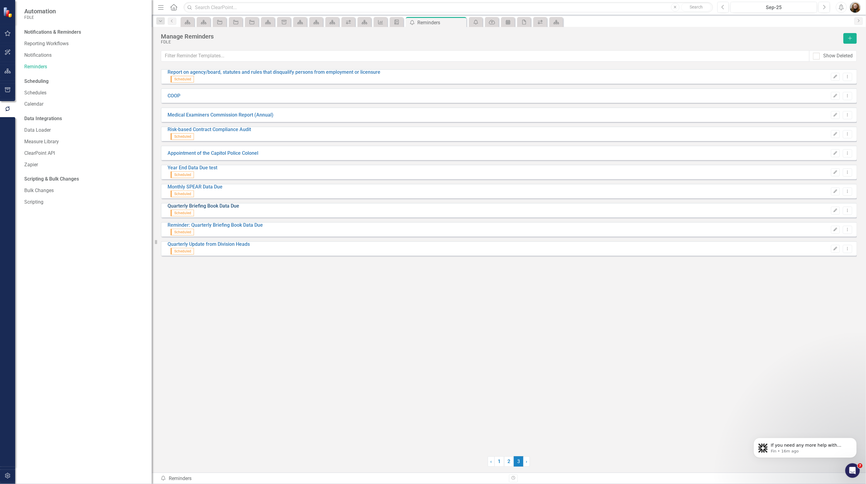
click at [191, 209] on link "Quarterly Briefing Book Data Due" at bounding box center [204, 206] width 72 height 6
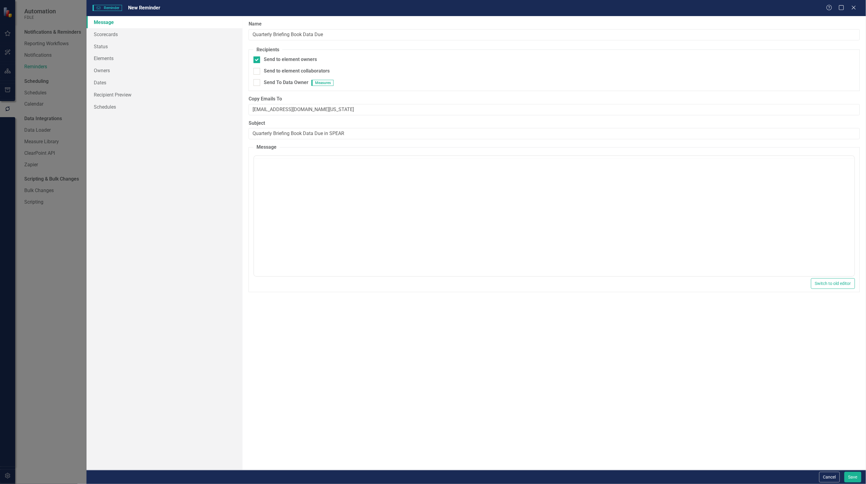
checkbox input "true"
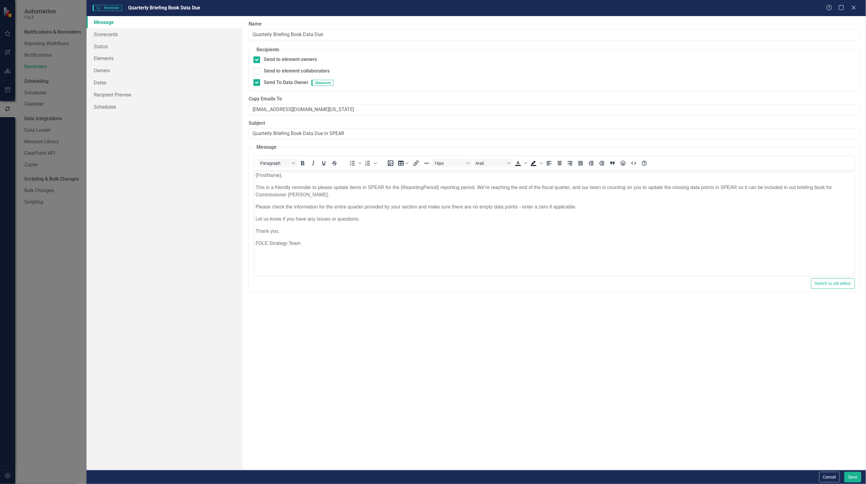
scroll to position [0, 0]
click at [101, 70] on link "Owners" at bounding box center [165, 70] width 156 height 12
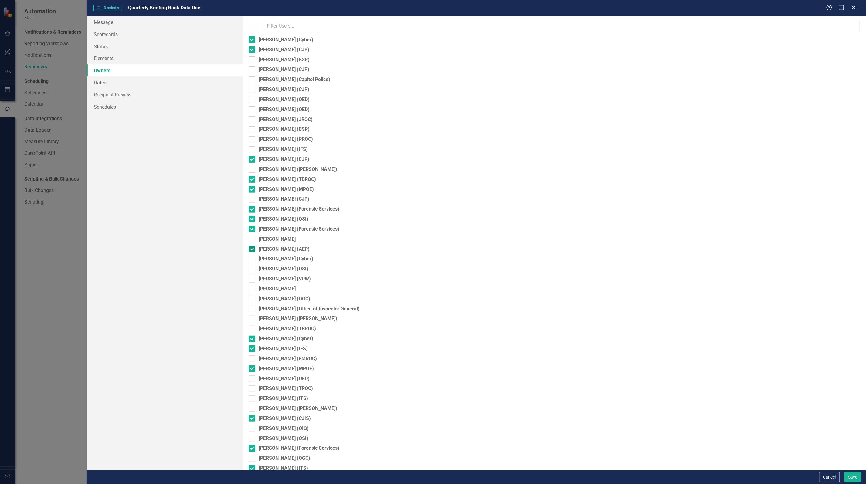
click at [254, 251] on div at bounding box center [252, 249] width 7 height 7
click at [253, 250] on input "Cameron Casey (AEP)" at bounding box center [251, 248] width 4 height 4
checkbox input "false"
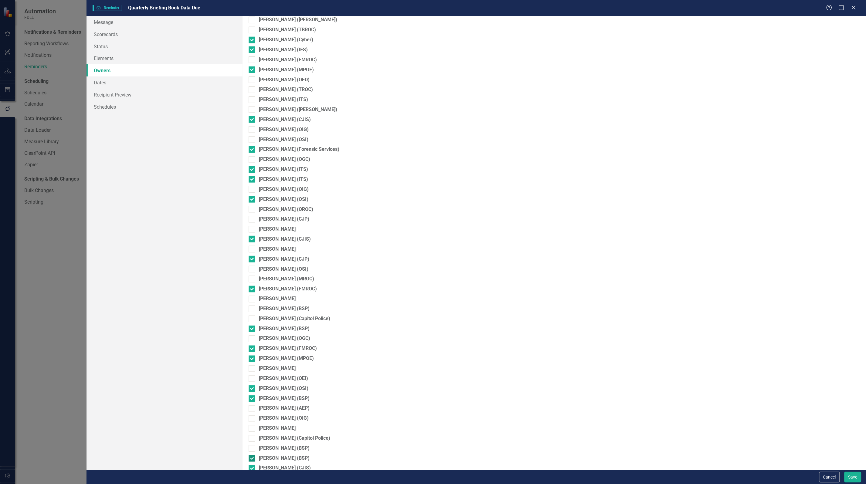
scroll to position [304, 0]
click at [251, 406] on div at bounding box center [252, 404] width 7 height 7
click at [251, 405] on input "Meghann Miller (AEP)" at bounding box center [251, 403] width 4 height 4
checkbox input "true"
click at [849, 476] on button "Save" at bounding box center [853, 477] width 17 height 11
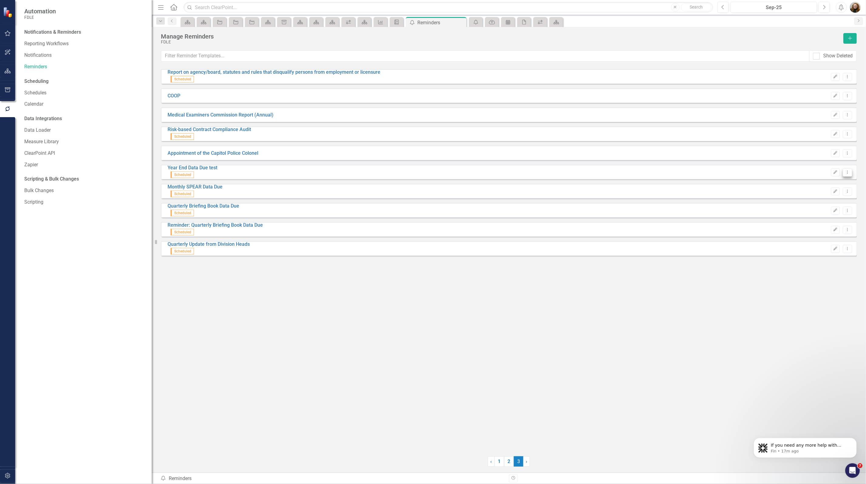
click at [852, 175] on button "Dropdown Menu" at bounding box center [847, 172] width 9 height 8
click at [835, 173] on icon "Edit" at bounding box center [835, 173] width 5 height 4
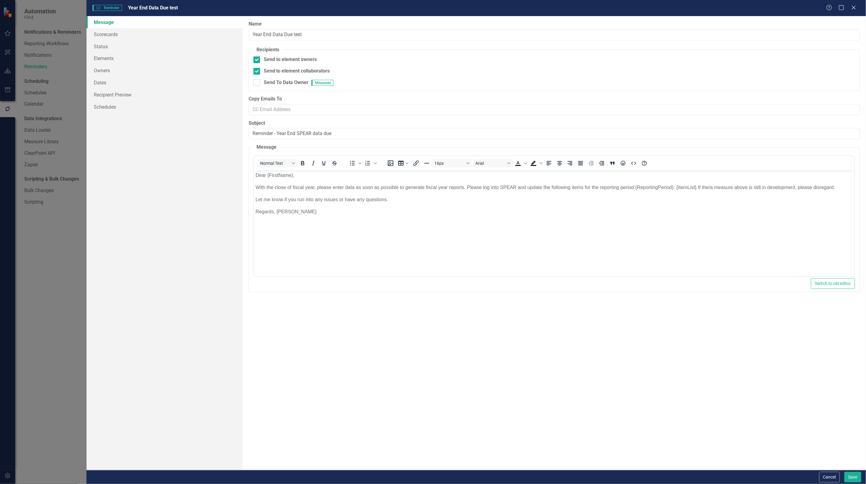
scroll to position [0, 0]
click at [828, 478] on button "Cancel" at bounding box center [829, 477] width 21 height 11
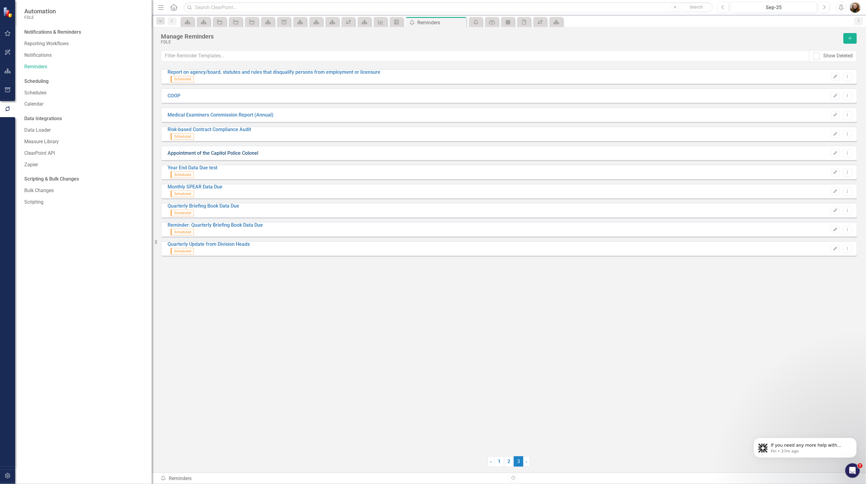
click at [212, 154] on link "Appointment of the Capitol Police Colonel" at bounding box center [213, 153] width 91 height 6
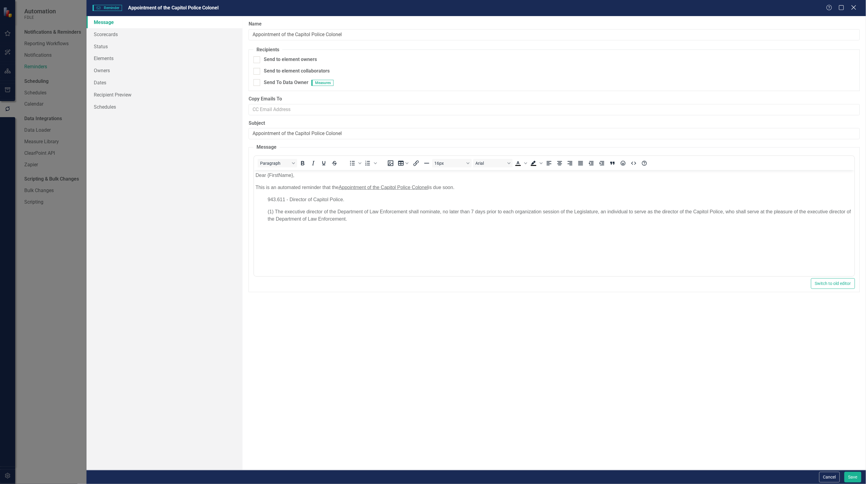
click at [855, 7] on icon at bounding box center [854, 7] width 5 height 5
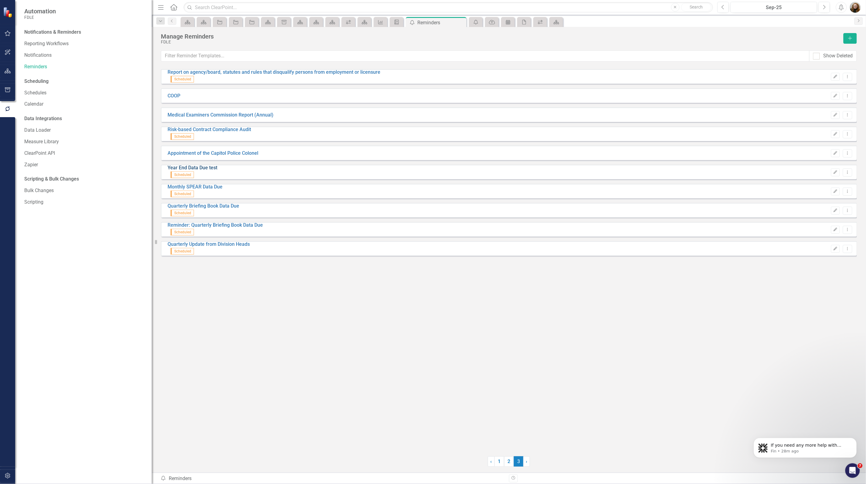
click at [199, 171] on link "Year End Data Due test" at bounding box center [193, 168] width 50 height 6
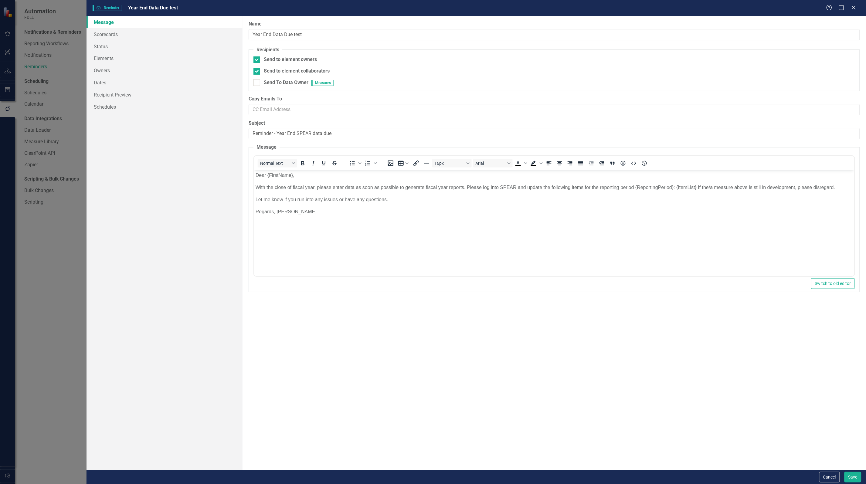
click at [369, 223] on body "Dear {FirstName}, With the close of fiscal year, please enter data as soon as p…" at bounding box center [554, 215] width 600 height 91
click at [855, 7] on icon "Close" at bounding box center [854, 8] width 8 height 6
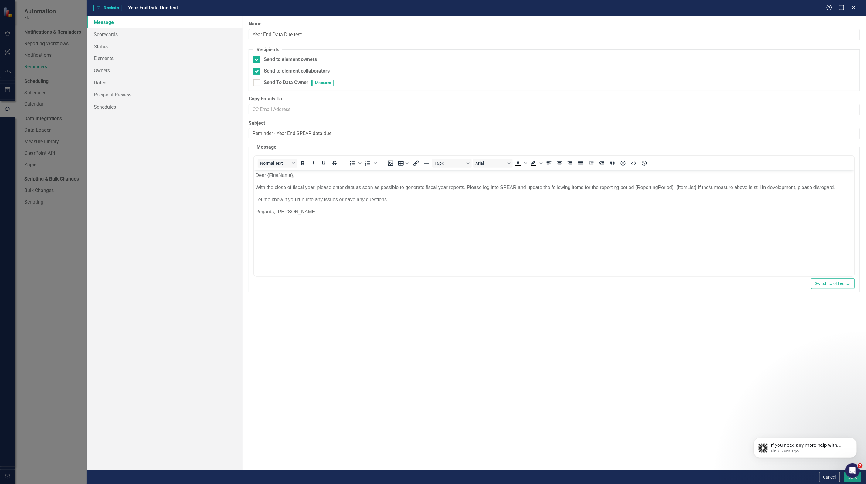
scroll to position [95, 0]
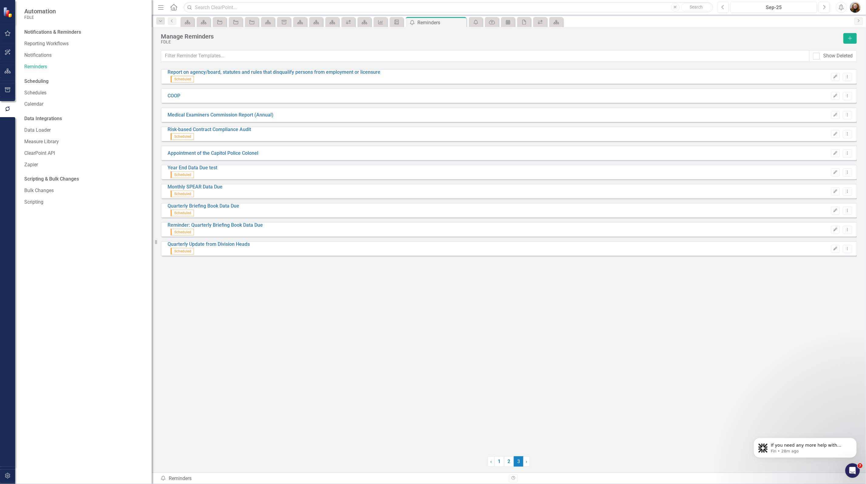
click at [484, 379] on div "Report on agency/board, statutes and rules that disqualify persons from employm…" at bounding box center [509, 259] width 696 height 380
drag, startPoint x: 329, startPoint y: 402, endPoint x: 328, endPoint y: 406, distance: 3.4
click at [328, 406] on div "Report on agency/board, statutes and rules that disqualify persons from employm…" at bounding box center [509, 259] width 696 height 380
click at [394, 399] on div "Report on agency/board, statutes and rules that disqualify persons from employm…" at bounding box center [509, 259] width 696 height 380
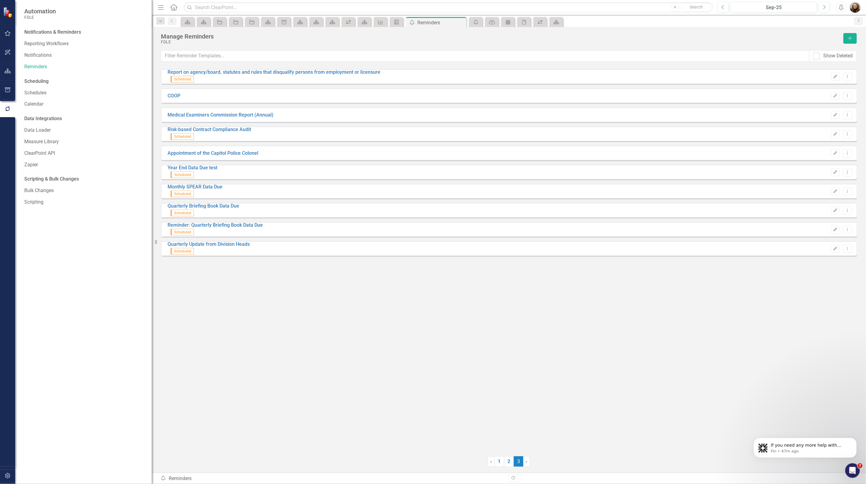
drag, startPoint x: 455, startPoint y: 300, endPoint x: 446, endPoint y: 297, distance: 9.6
click at [455, 301] on div "Report on agency/board, statutes and rules that disqualify persons from employm…" at bounding box center [509, 259] width 696 height 380
click at [9, 71] on icon "button" at bounding box center [8, 71] width 6 height 5
click at [47, 64] on link "Scorecards" at bounding box center [42, 63] width 25 height 7
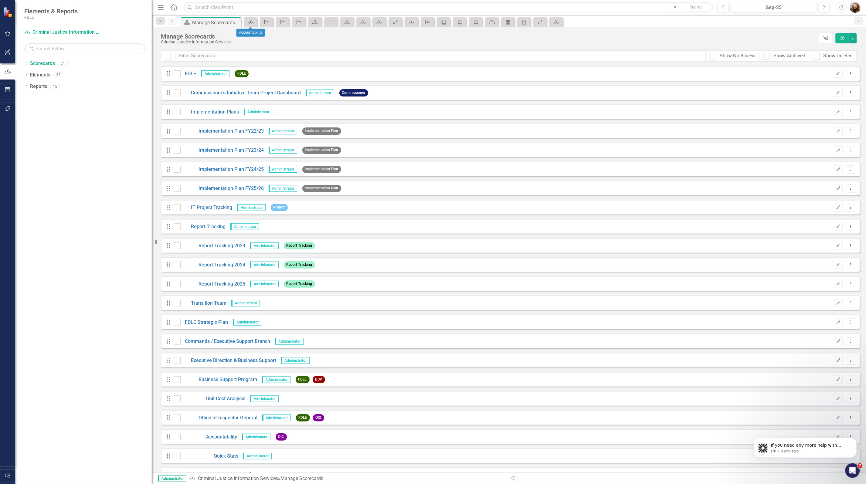
click at [254, 22] on icon "Scorecard" at bounding box center [251, 22] width 6 height 5
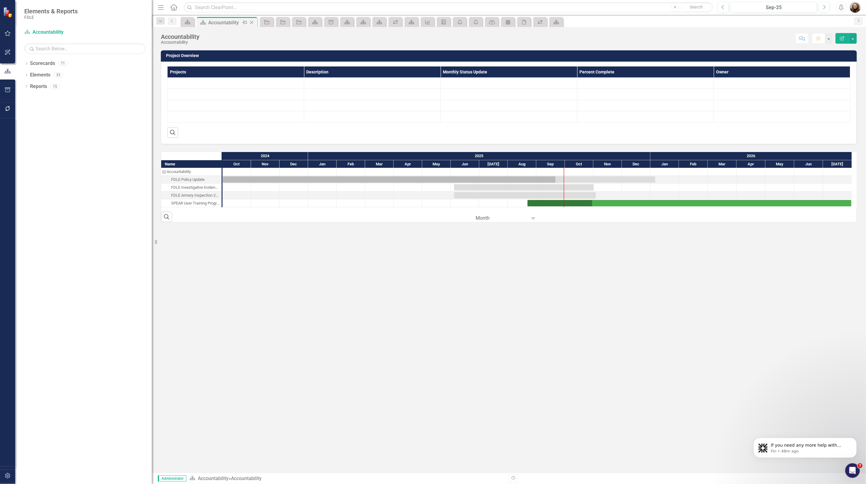
click at [254, 22] on icon "Close" at bounding box center [252, 22] width 6 height 5
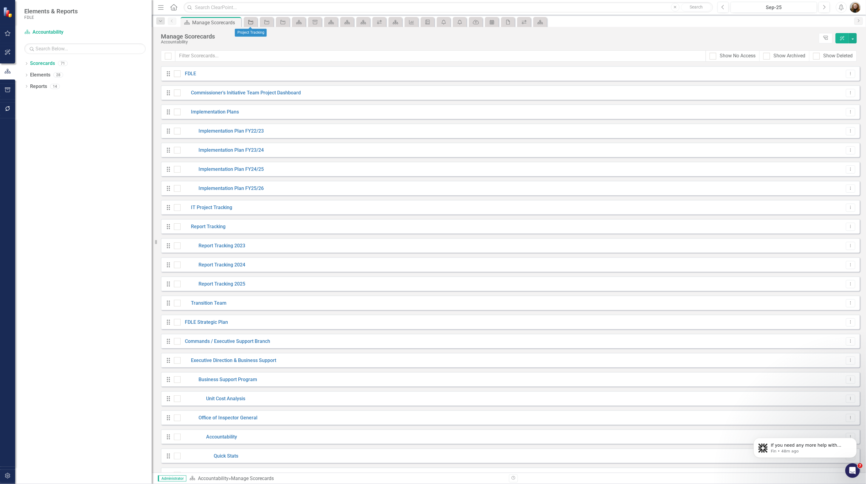
click at [255, 21] on link "Project" at bounding box center [250, 22] width 11 height 8
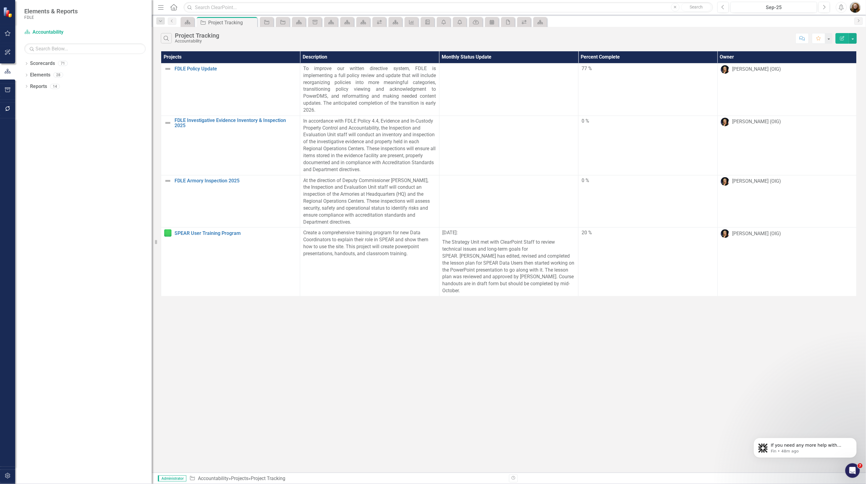
click at [0, 0] on div "Close" at bounding box center [0, 0] width 0 height 0
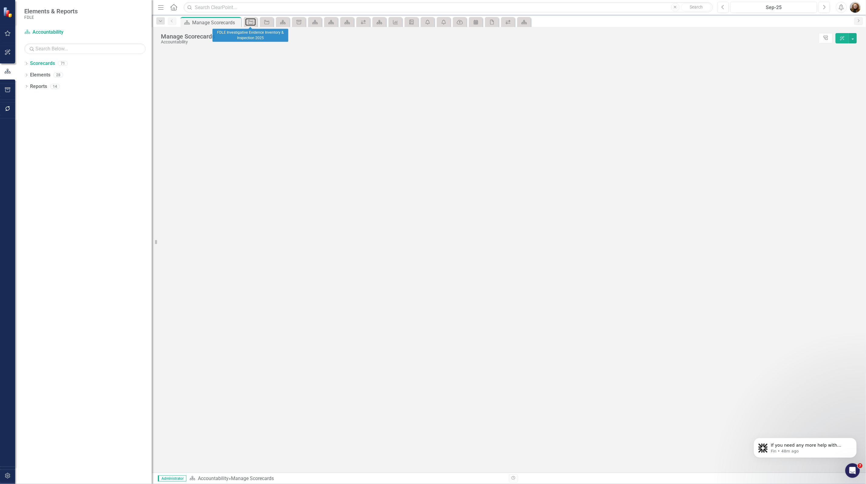
click at [255, 21] on link "Project" at bounding box center [250, 22] width 11 height 8
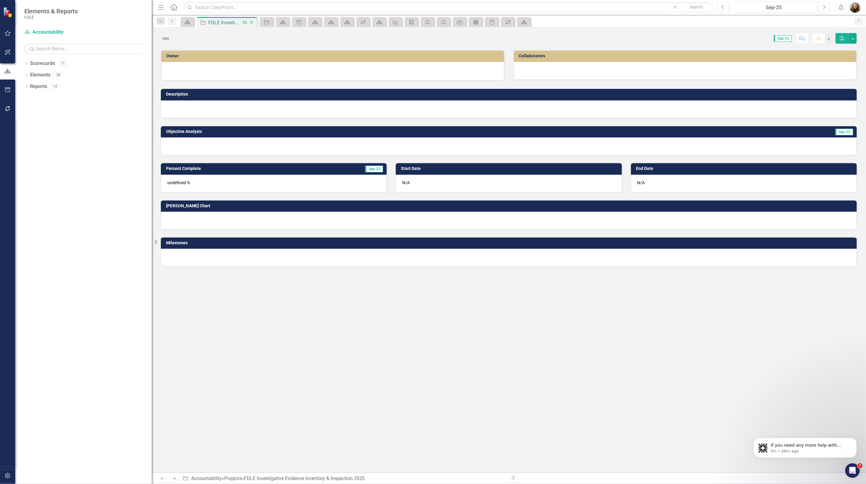
click at [255, 21] on div "Close" at bounding box center [252, 23] width 8 height 8
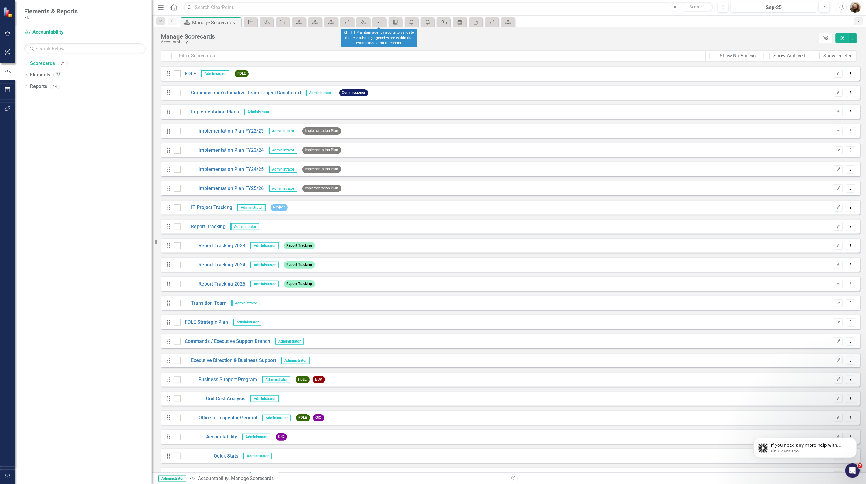
click at [379, 21] on icon "Measure" at bounding box center [379, 22] width 6 height 5
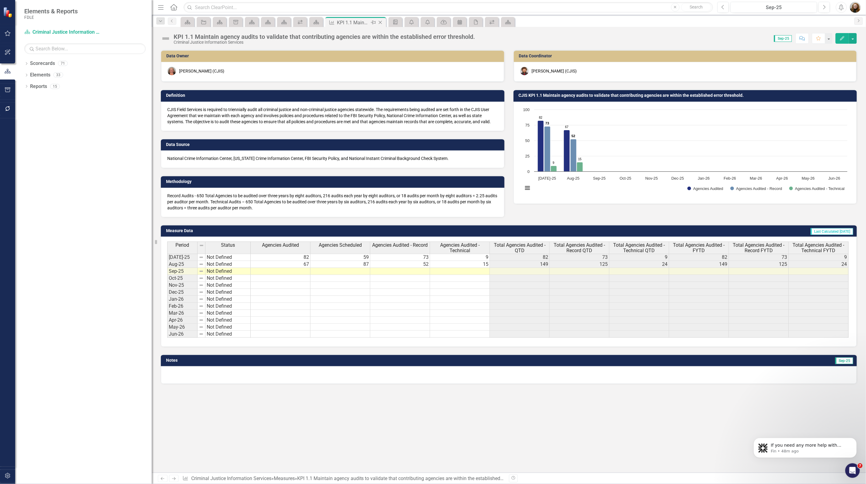
click at [380, 21] on icon "Close" at bounding box center [380, 22] width 6 height 5
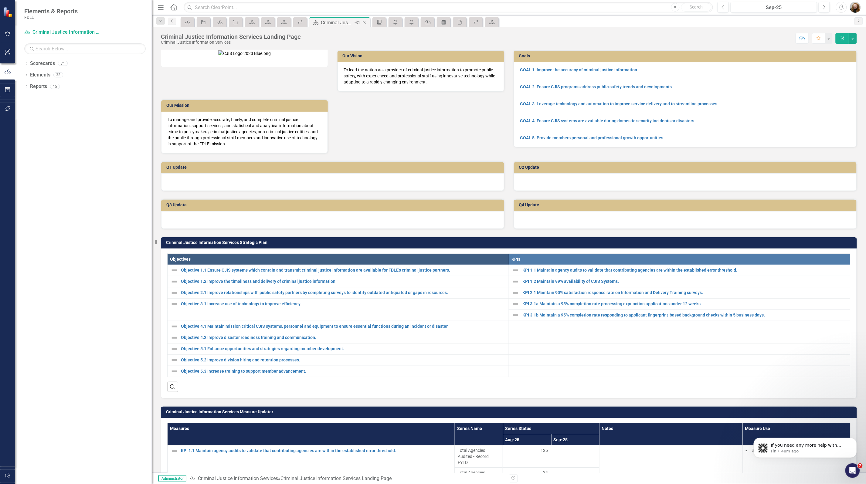
click at [365, 23] on icon at bounding box center [364, 22] width 3 height 3
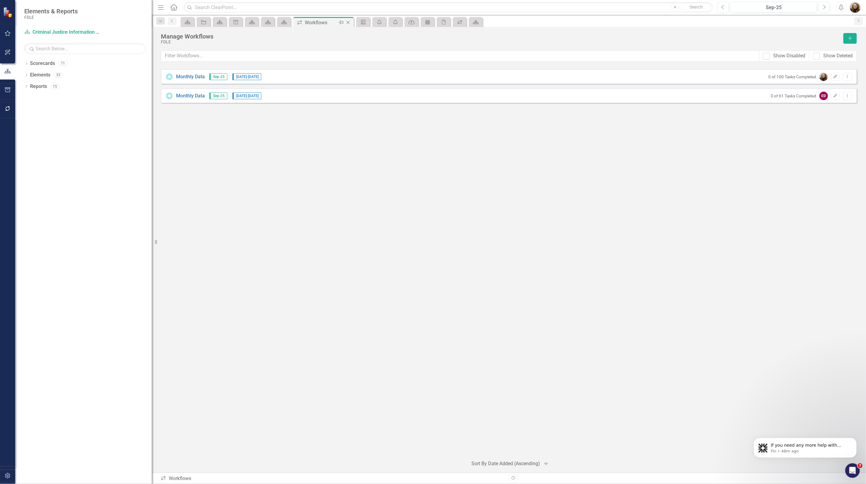
click at [350, 23] on icon "Close" at bounding box center [348, 22] width 6 height 5
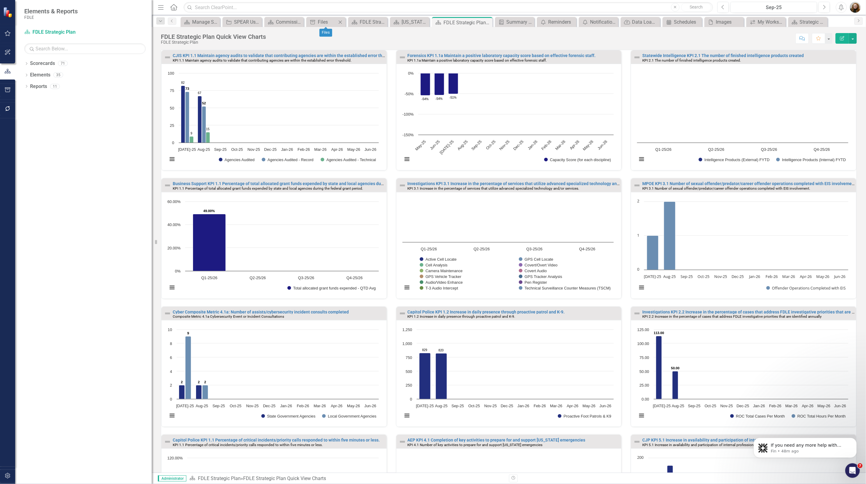
click at [339, 22] on icon "Close" at bounding box center [340, 22] width 6 height 5
click at [354, 21] on icon "Close" at bounding box center [351, 22] width 6 height 5
click at [366, 21] on icon "Close" at bounding box center [365, 22] width 6 height 5
click at [390, 22] on icon at bounding box center [390, 22] width 3 height 3
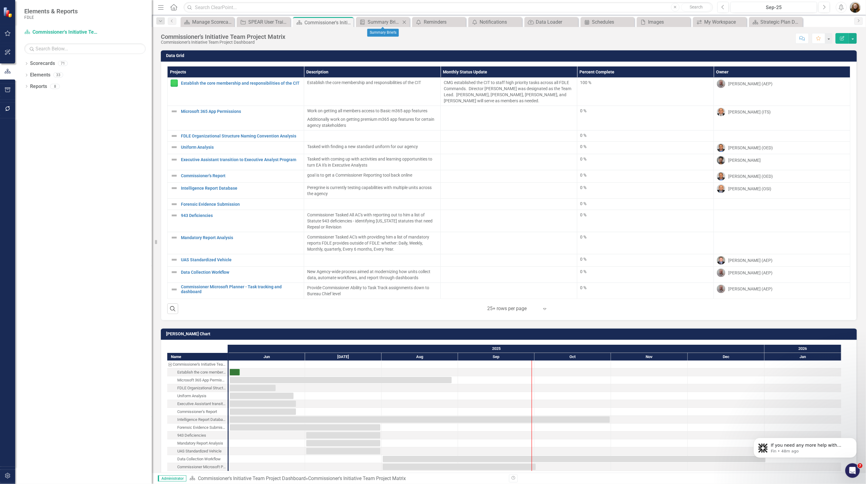
click at [404, 22] on icon at bounding box center [404, 21] width 3 height 3
click at [421, 22] on icon "Close" at bounding box center [421, 22] width 6 height 5
click at [428, 22] on icon "Close" at bounding box center [425, 22] width 6 height 5
click at [0, 0] on icon "Close" at bounding box center [0, 0] width 0 height 0
click at [427, 22] on icon "Close" at bounding box center [425, 22] width 6 height 5
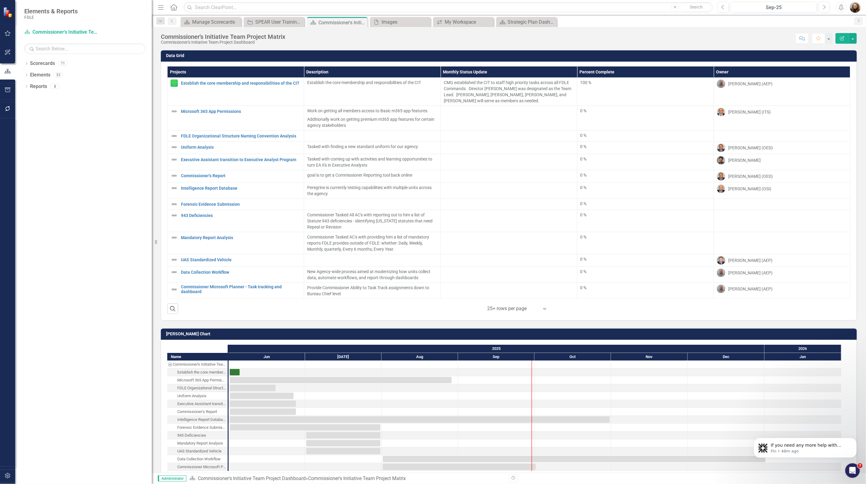
click at [0, 0] on icon "Close" at bounding box center [0, 0] width 0 height 0
click at [299, 20] on icon "Close" at bounding box center [299, 22] width 6 height 5
click at [0, 0] on icon "Close" at bounding box center [0, 0] width 0 height 0
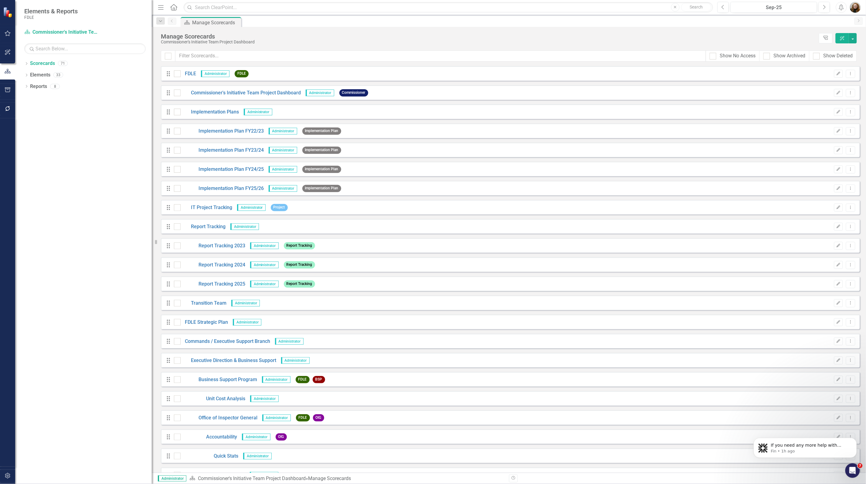
drag, startPoint x: 73, startPoint y: 138, endPoint x: 69, endPoint y: 136, distance: 4.1
click at [72, 137] on div "Dropdown Scorecards 71 Dropdown FDLE Commissioner's Initiative Team Project Das…" at bounding box center [83, 272] width 137 height 426
click at [8, 92] on icon "button" at bounding box center [8, 89] width 6 height 5
click at [10, 109] on icon "button" at bounding box center [8, 108] width 6 height 5
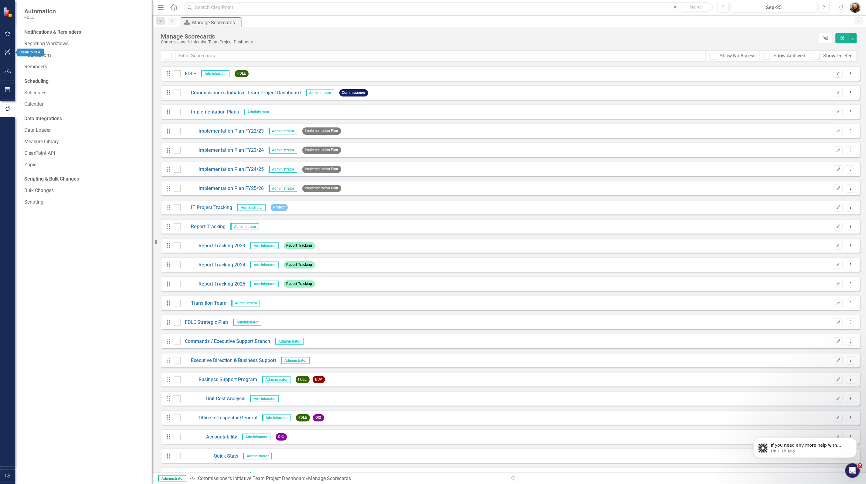
drag, startPoint x: 9, startPoint y: 55, endPoint x: 3, endPoint y: 73, distance: 19.8
click at [9, 55] on icon "button" at bounding box center [8, 52] width 6 height 5
click at [6, 73] on icon "button" at bounding box center [8, 71] width 6 height 5
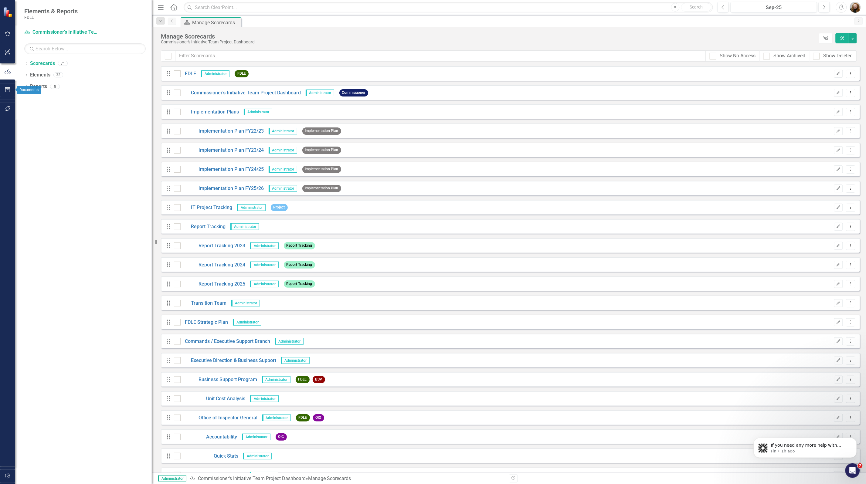
click at [10, 90] on icon "button" at bounding box center [7, 89] width 5 height 5
click at [9, 109] on icon "button" at bounding box center [8, 108] width 6 height 5
drag, startPoint x: 89, startPoint y: 288, endPoint x: 86, endPoint y: 281, distance: 7.6
click at [89, 288] on div "Notifications & Reminders Reporting Workflows Notifications Reminders Schedulin…" at bounding box center [83, 255] width 137 height 457
